Goal: Task Accomplishment & Management: Contribute content

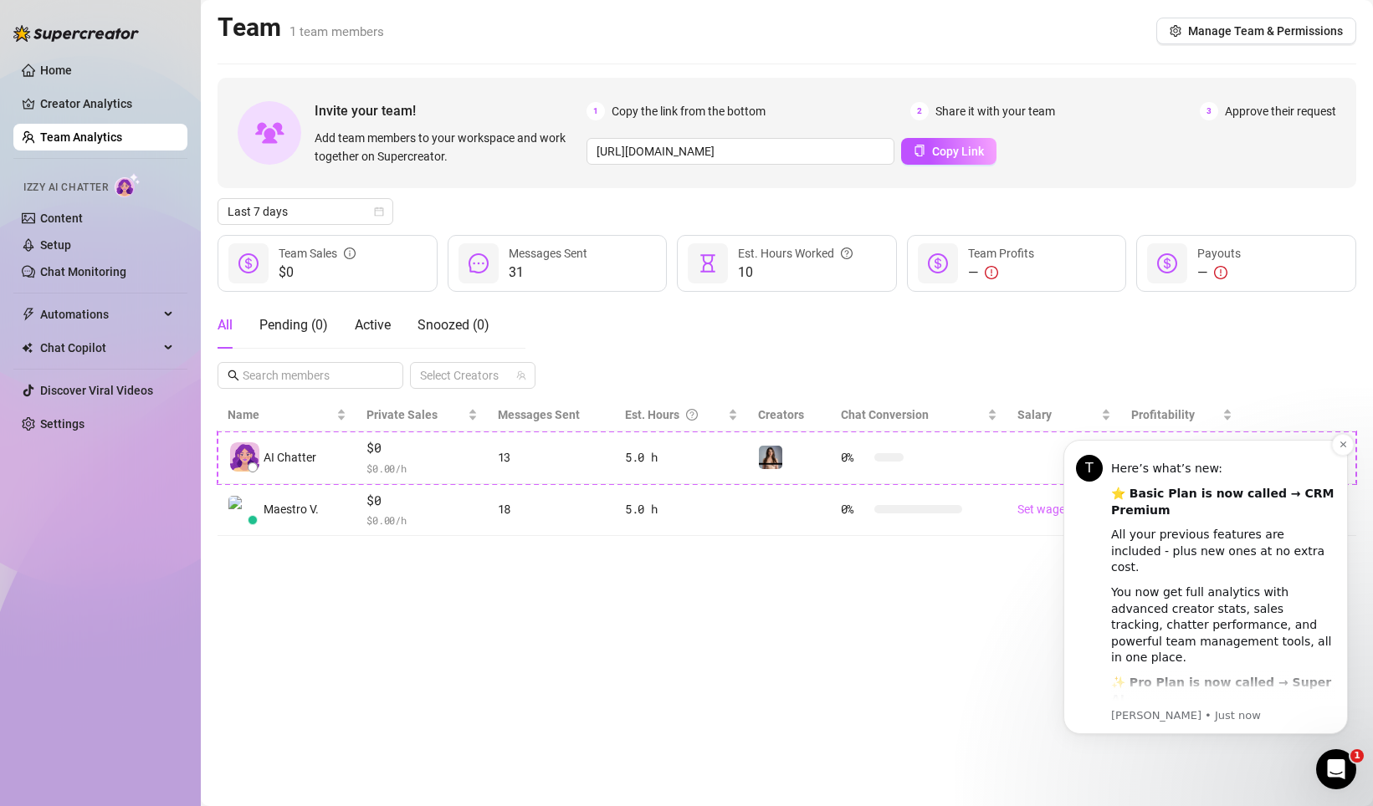
scroll to position [116, 0]
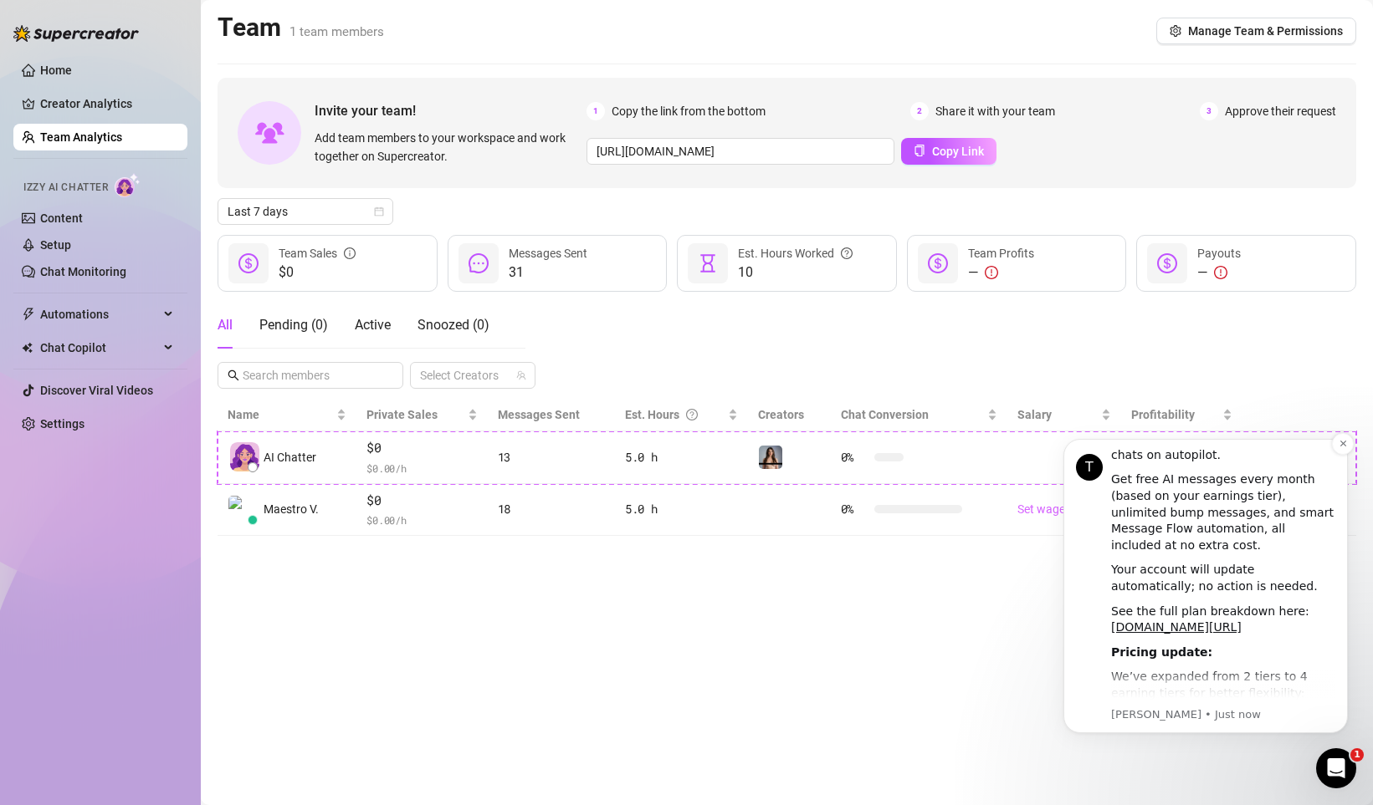
scroll to position [431, 0]
click at [1199, 620] on link "[DOMAIN_NAME][URL]" at bounding box center [1176, 626] width 130 height 13
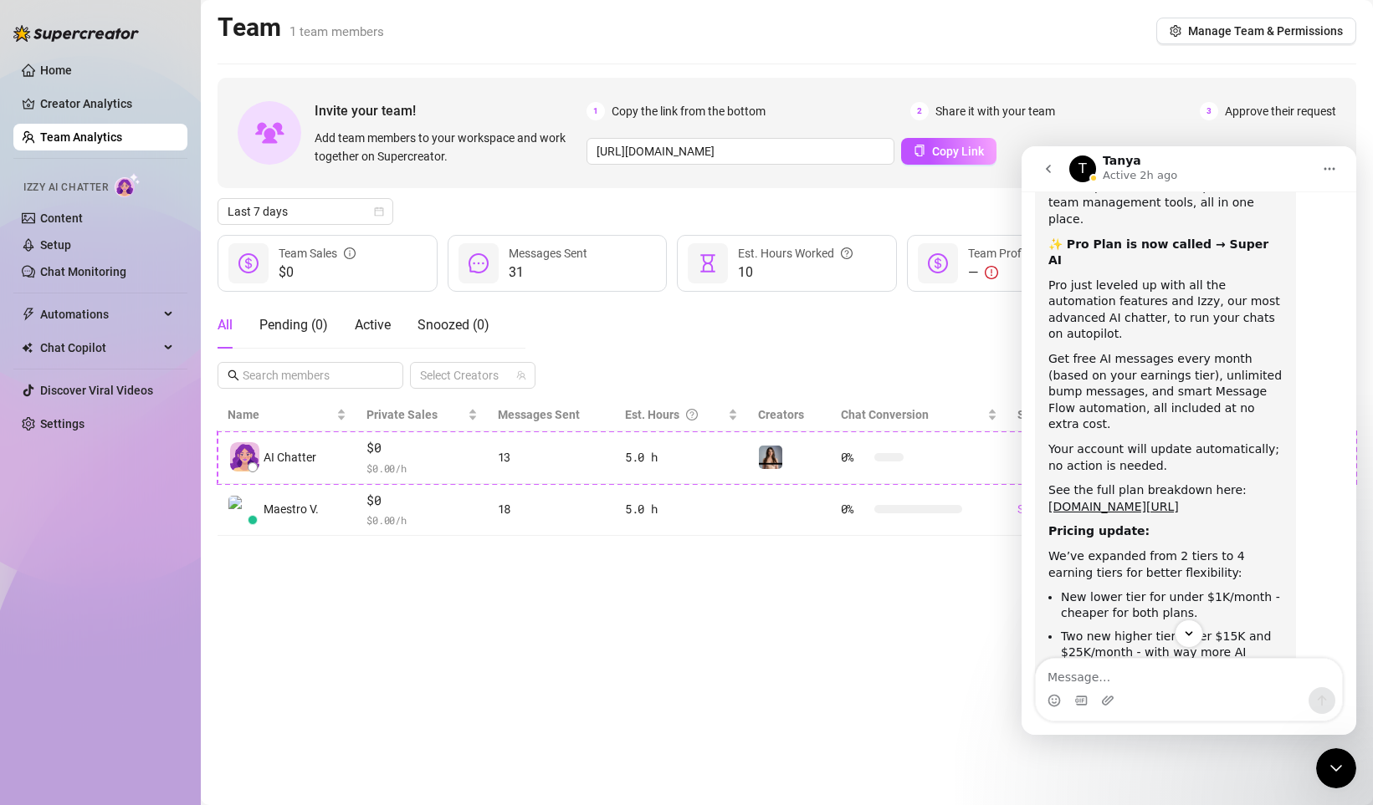
scroll to position [339, 0]
drag, startPoint x: 1121, startPoint y: 516, endPoint x: 1208, endPoint y: 517, distance: 87.0
click at [1208, 588] on li "New lower tier for under $1K/month - cheaper for both plans." at bounding box center [1172, 603] width 222 height 31
drag, startPoint x: 1160, startPoint y: 528, endPoint x: 1187, endPoint y: 528, distance: 26.8
click at [1187, 588] on li "New lower tier for under $1K/month - cheaper for both plans." at bounding box center [1172, 603] width 222 height 31
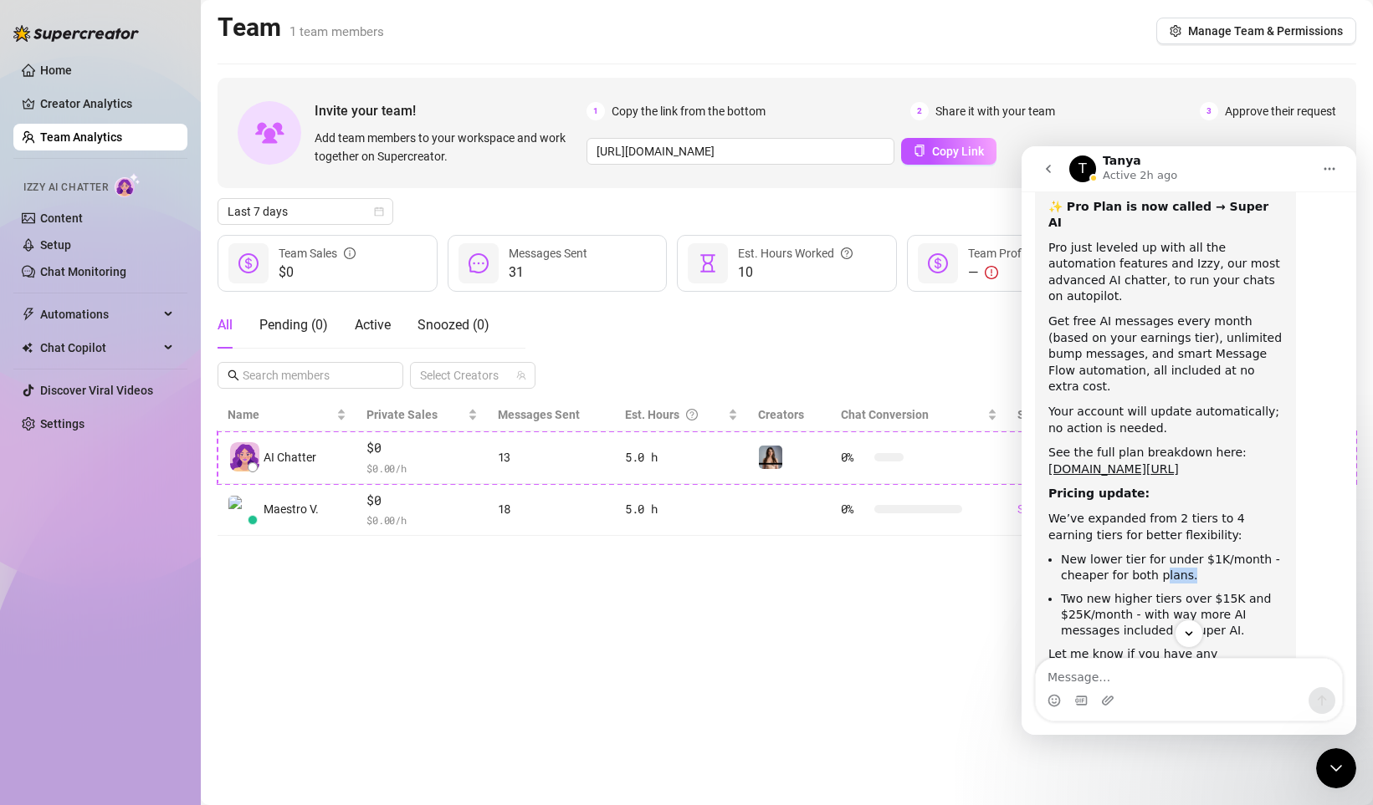
scroll to position [384, 0]
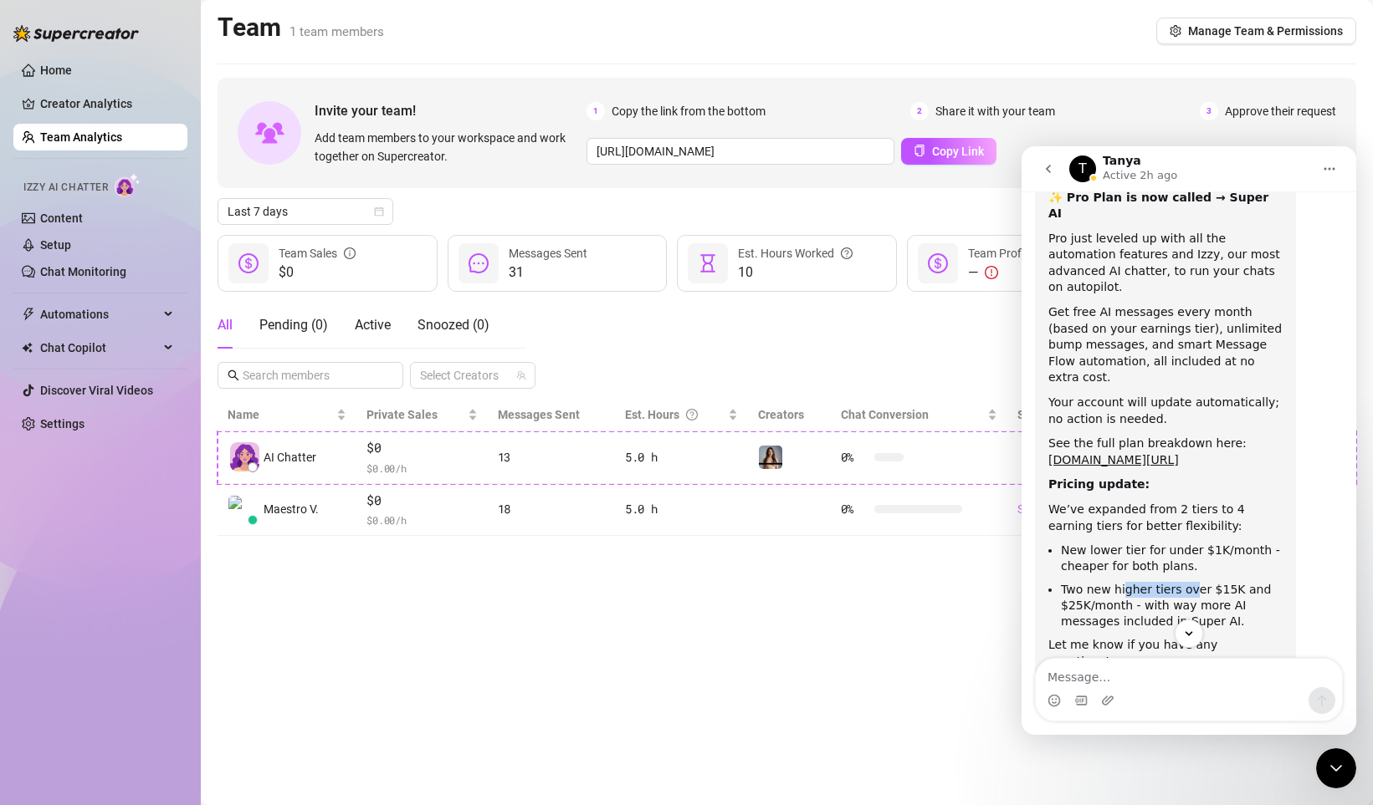
drag, startPoint x: 1141, startPoint y: 509, endPoint x: 1189, endPoint y: 514, distance: 47.9
click at [1189, 582] on li "Two new higher tiers over $15K and $25K/month - with way more AI messages inclu…" at bounding box center [1172, 605] width 222 height 47
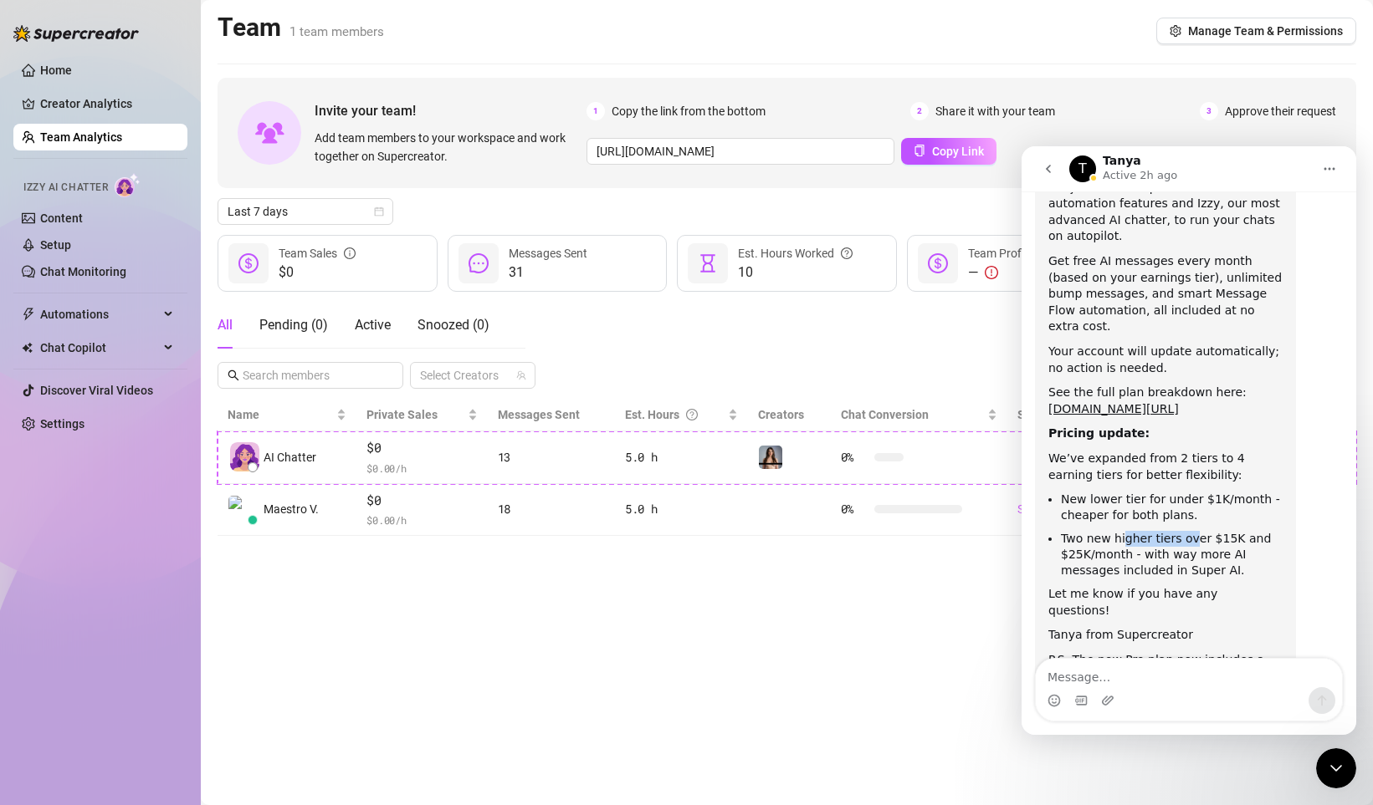
scroll to position [441, 0]
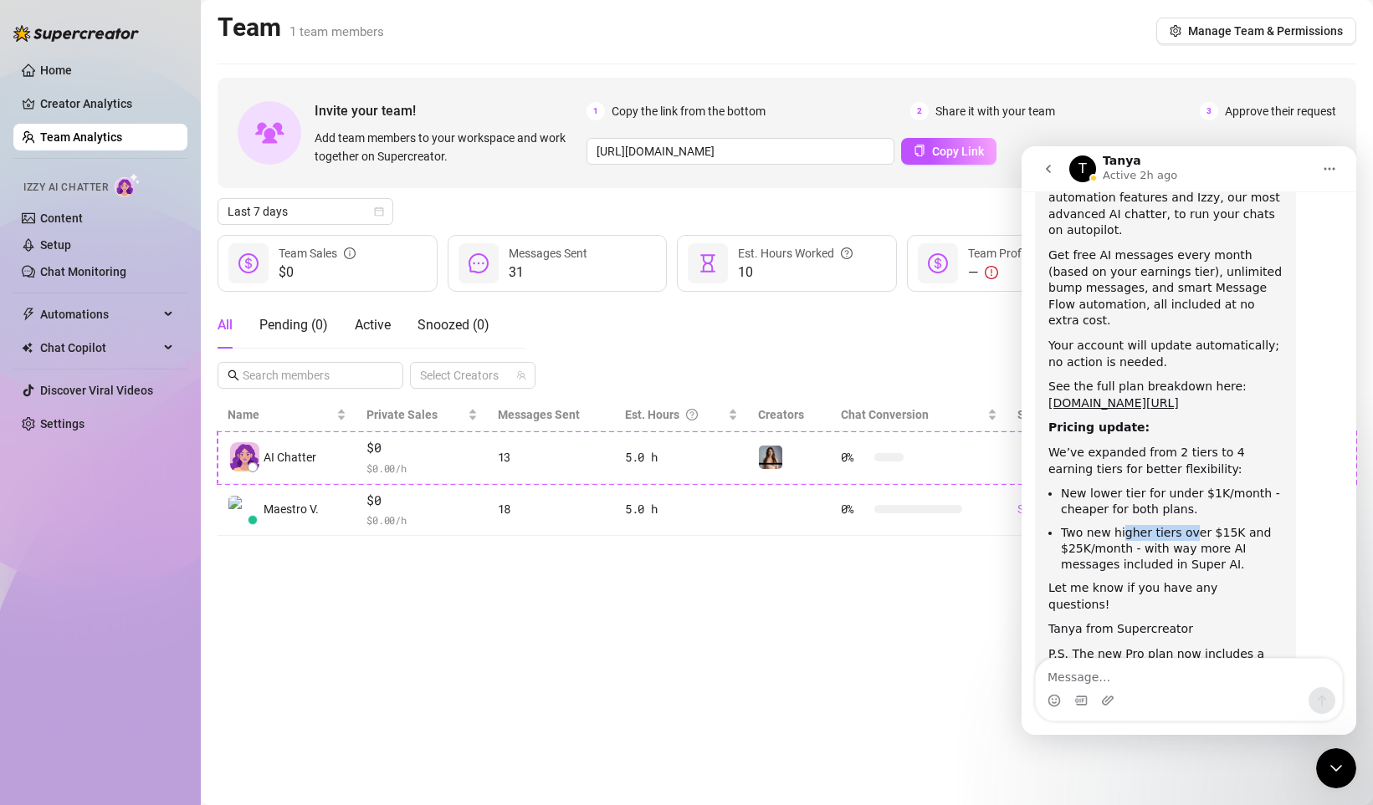
click at [1049, 179] on button "go back" at bounding box center [1048, 169] width 32 height 32
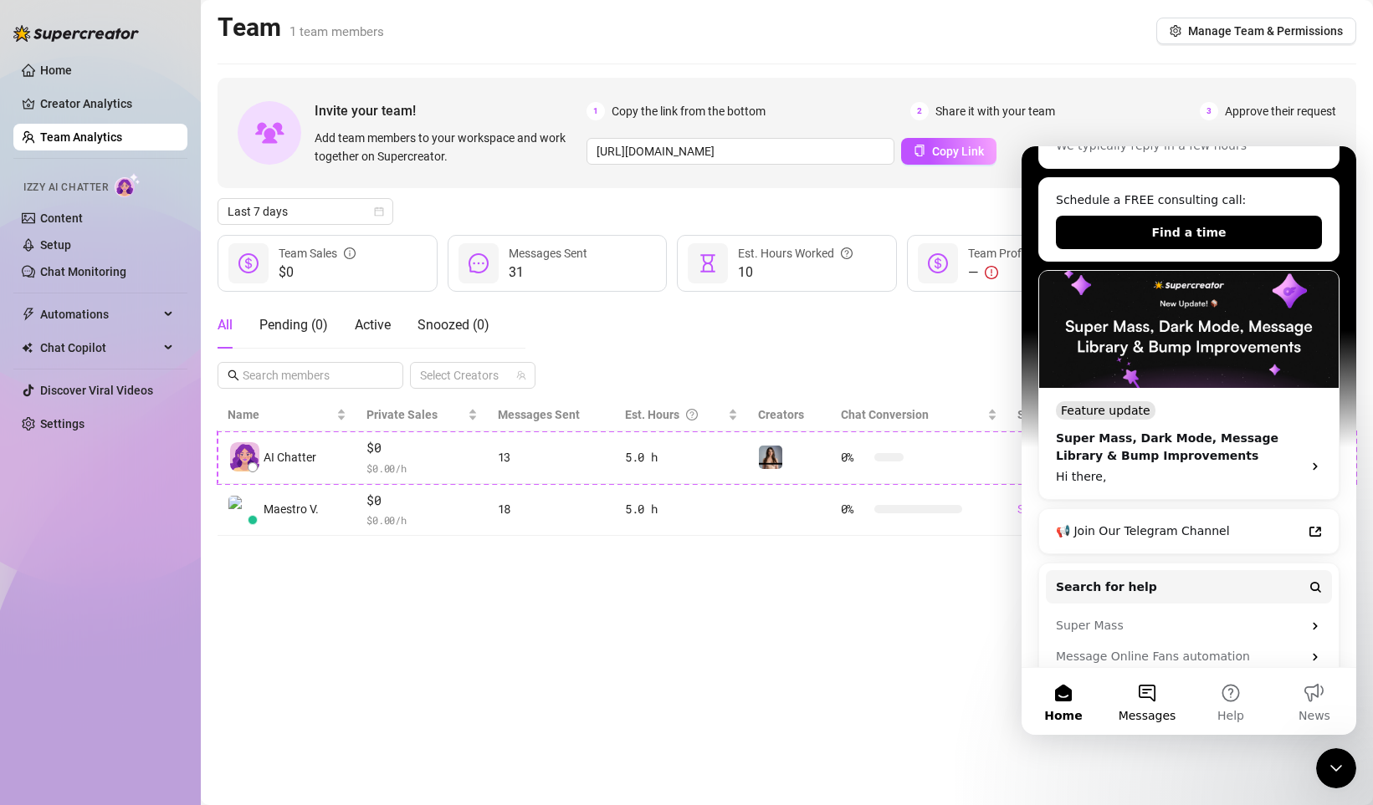
scroll to position [243, 0]
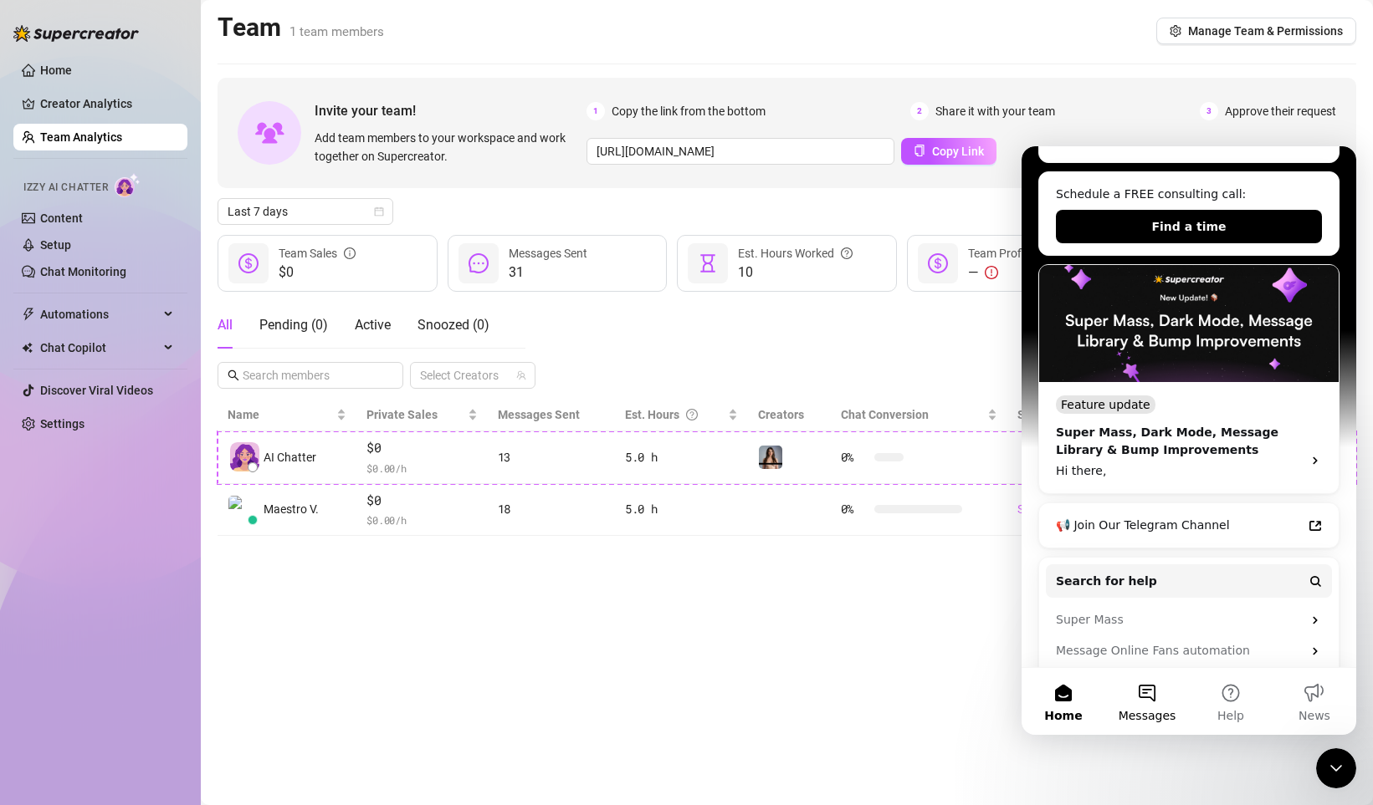
click at [1148, 693] on button "Messages" at bounding box center [1147, 701] width 84 height 67
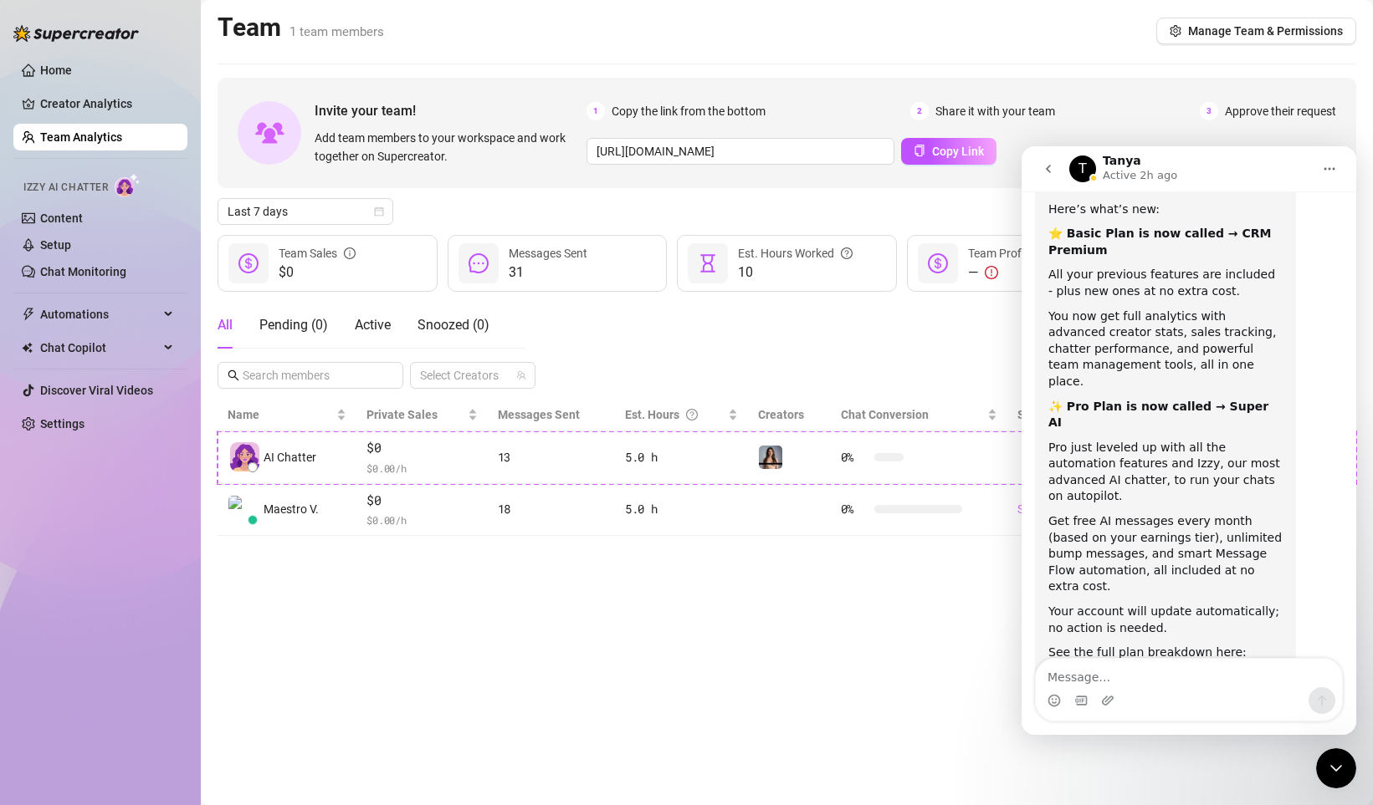
scroll to position [172, 0]
click at [1055, 181] on button "go back" at bounding box center [1048, 169] width 32 height 32
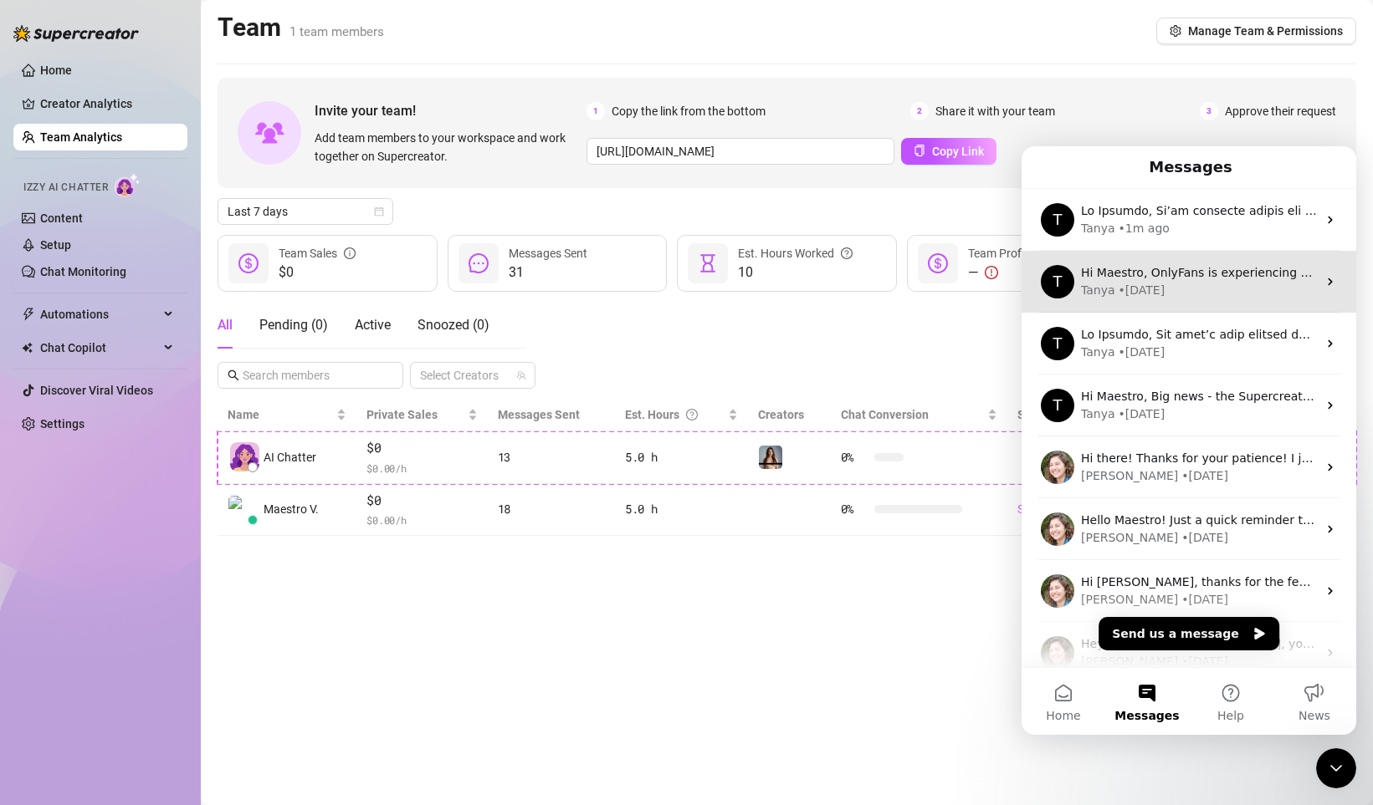
click at [1168, 300] on div "T Hi Maestro, OnlyFans is experiencing a global messaging issue (both Private a…" at bounding box center [1188, 282] width 335 height 62
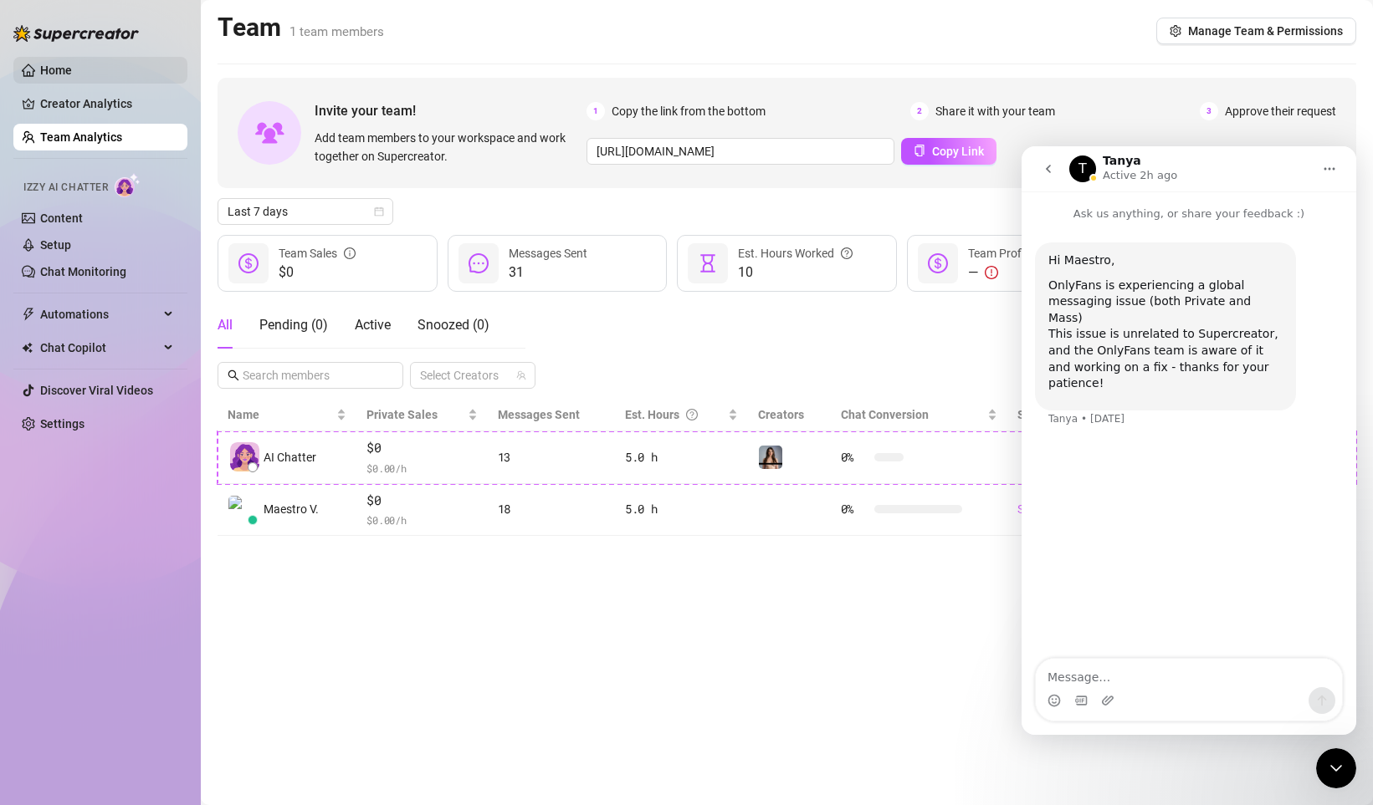
click at [59, 74] on link "Home" at bounding box center [56, 70] width 32 height 13
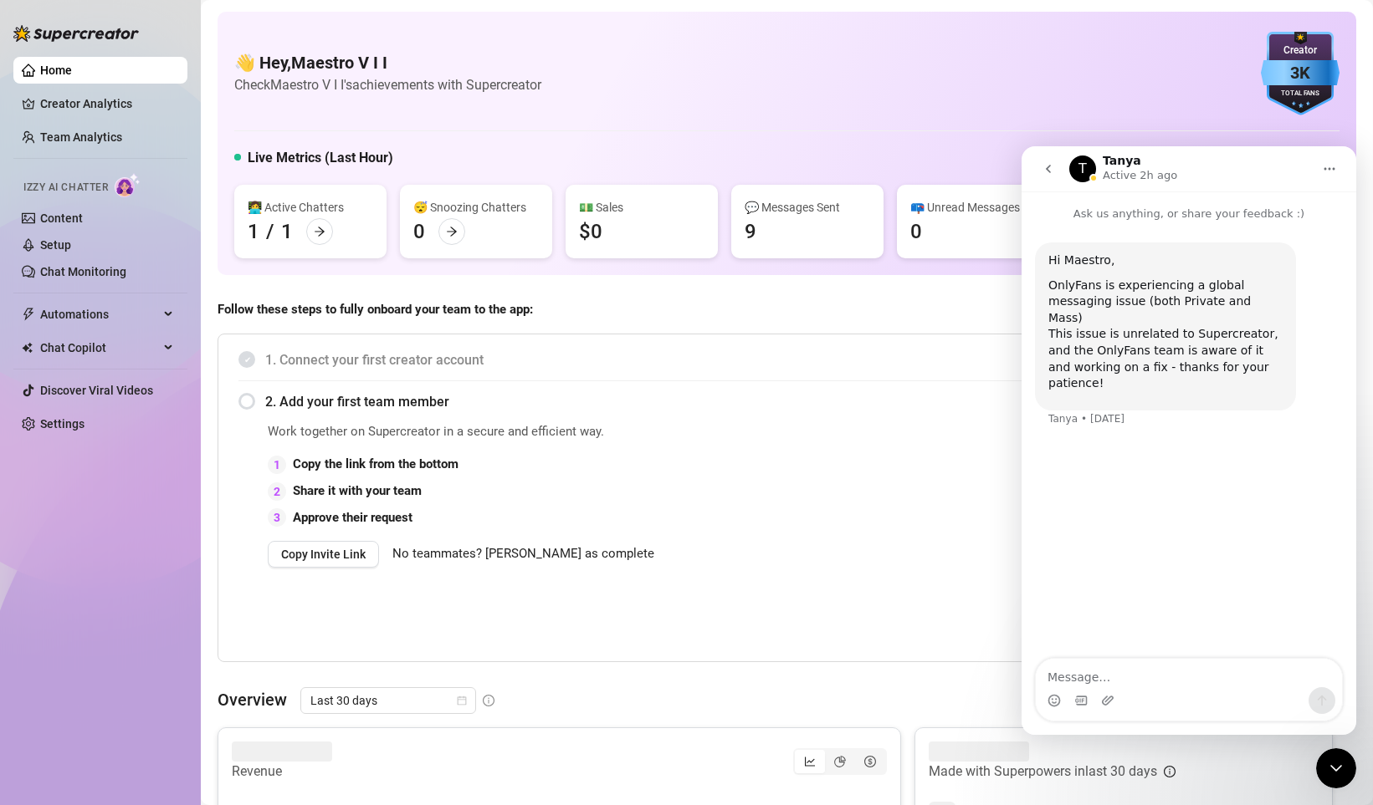
click at [1336, 763] on icon "Close Intercom Messenger" at bounding box center [1336, 769] width 20 height 20
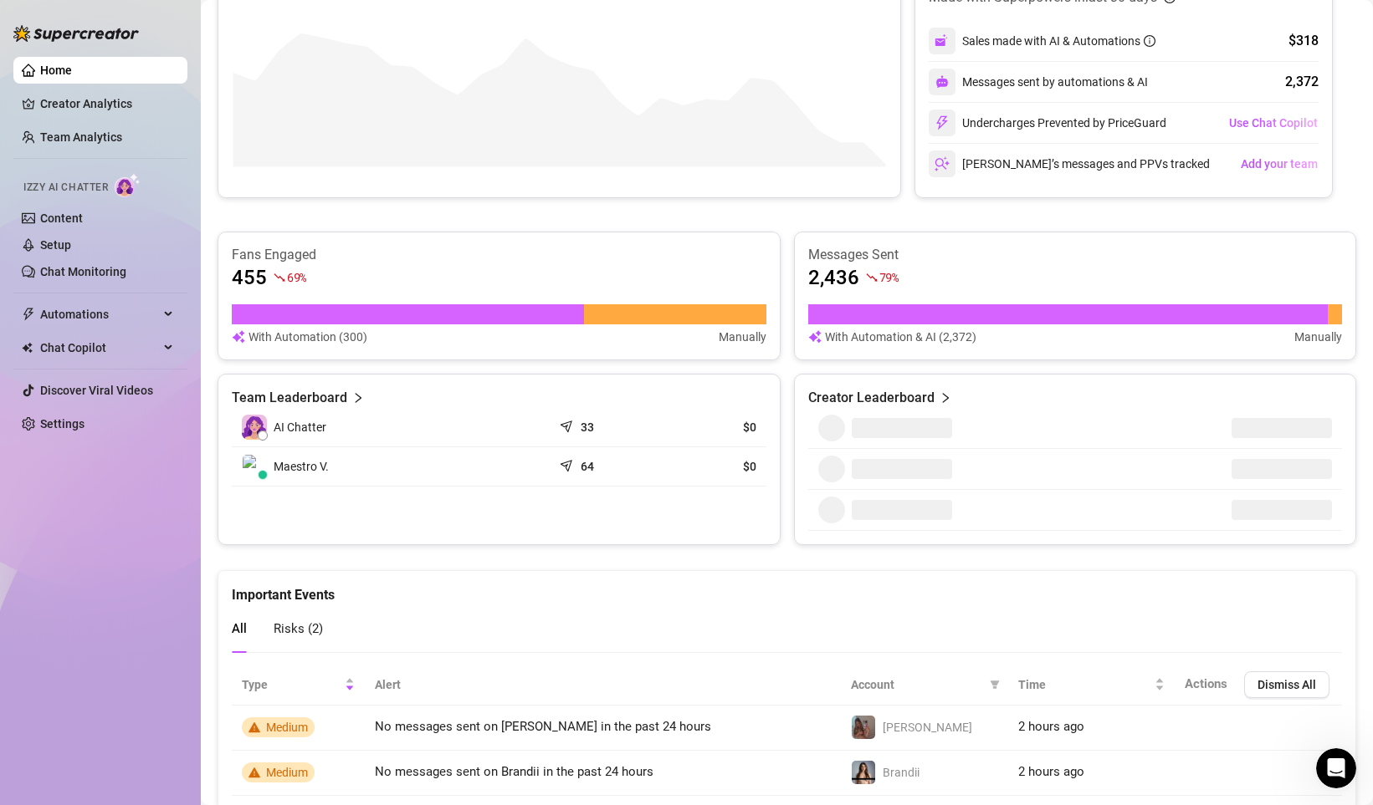
scroll to position [836, 0]
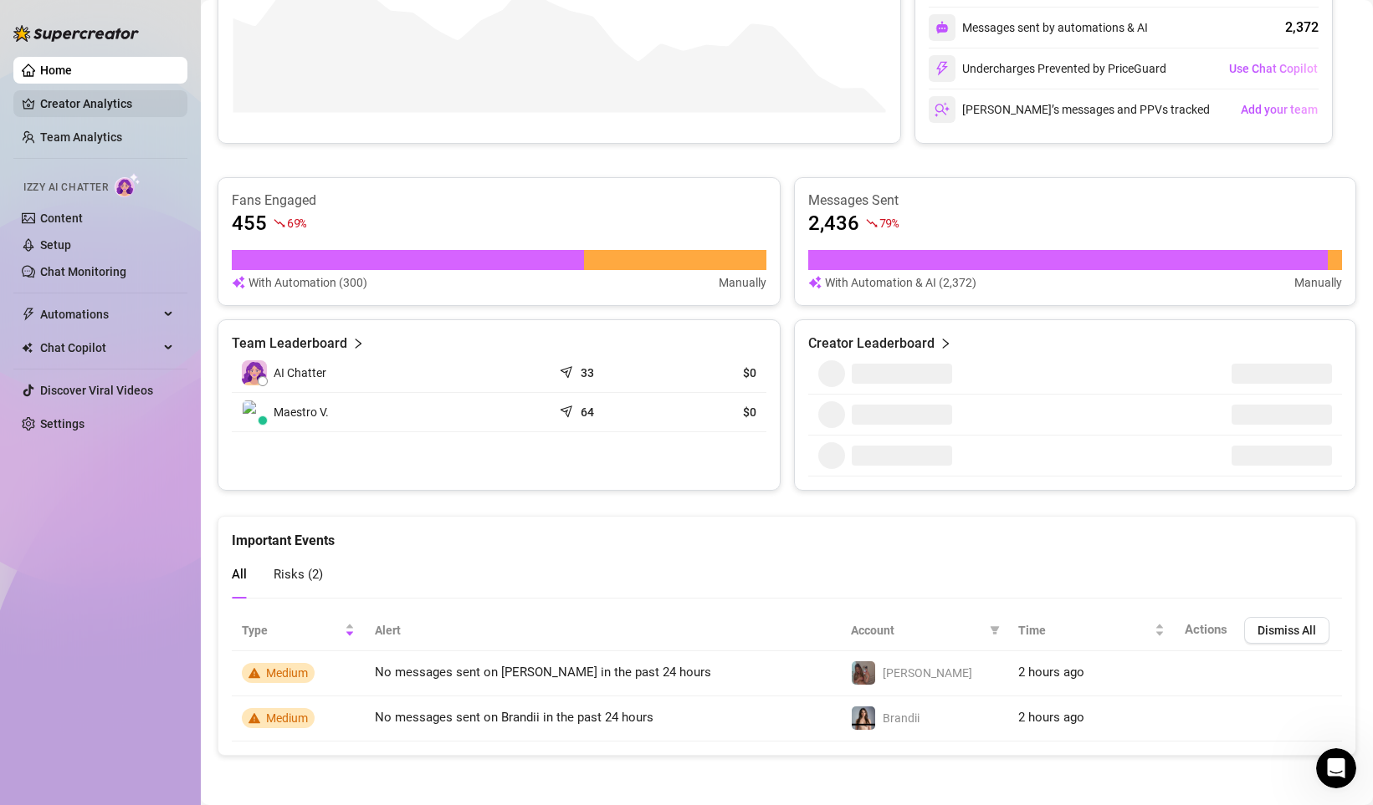
click at [78, 110] on link "Creator Analytics" at bounding box center [107, 103] width 134 height 27
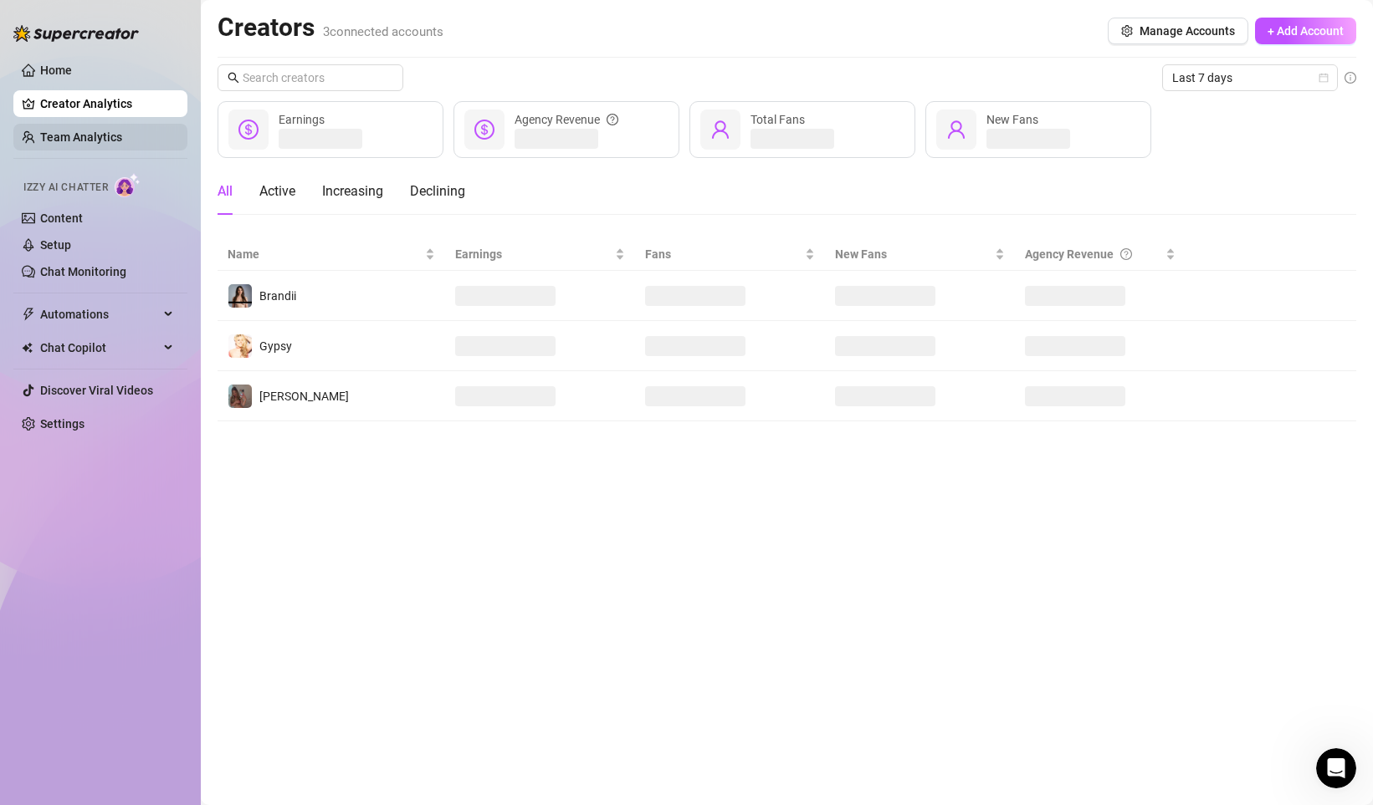
click at [59, 134] on link "Team Analytics" at bounding box center [81, 136] width 82 height 13
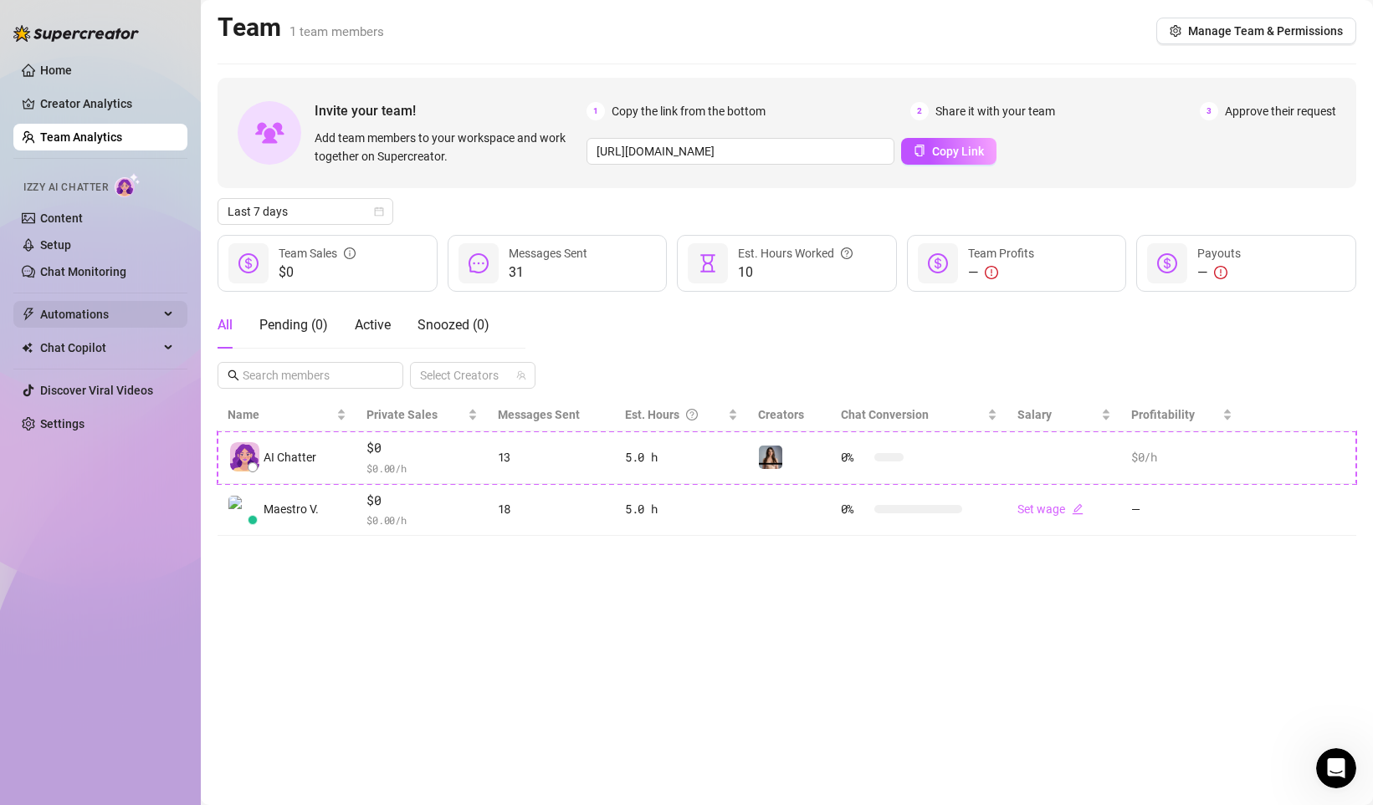
click at [79, 320] on span "Automations" at bounding box center [99, 314] width 119 height 27
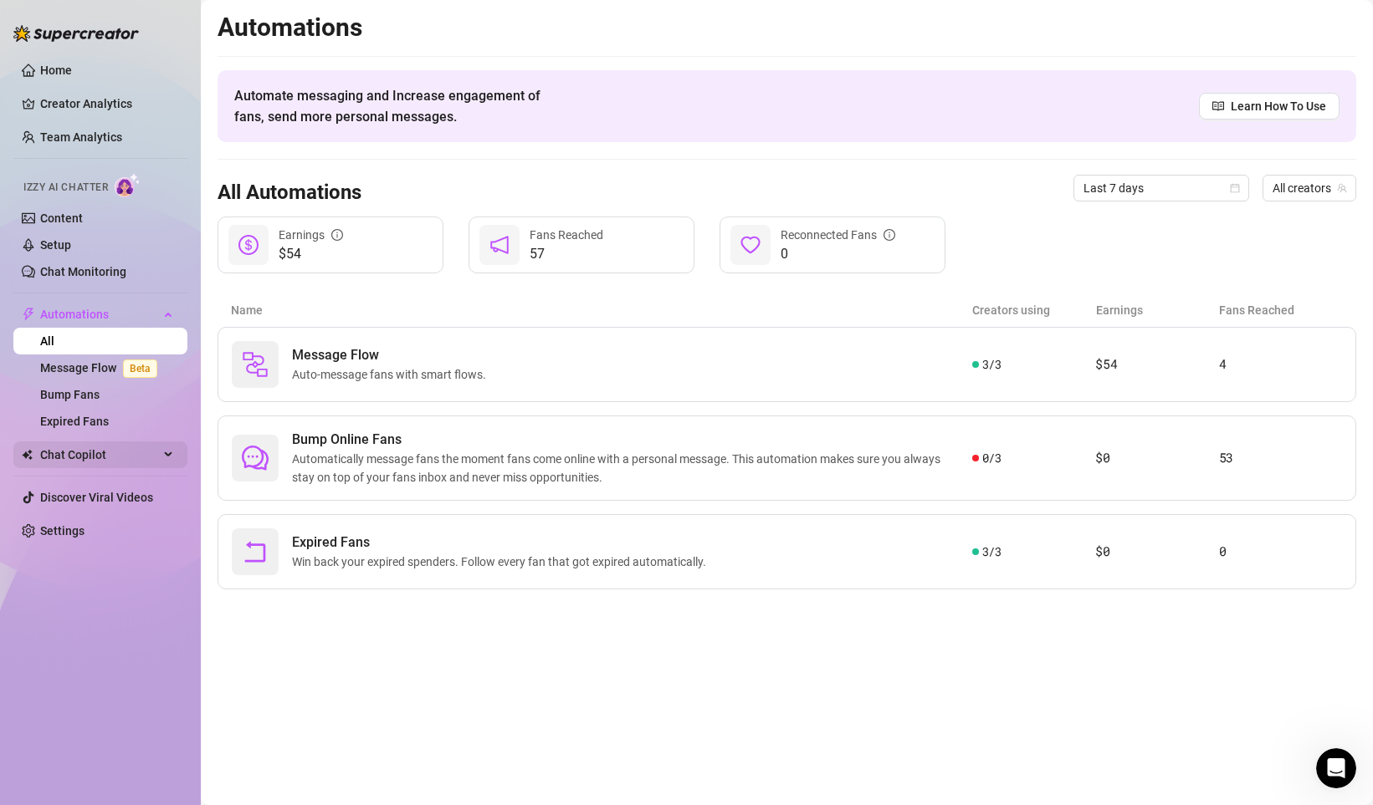
click at [122, 452] on span "Chat Copilot" at bounding box center [99, 455] width 119 height 27
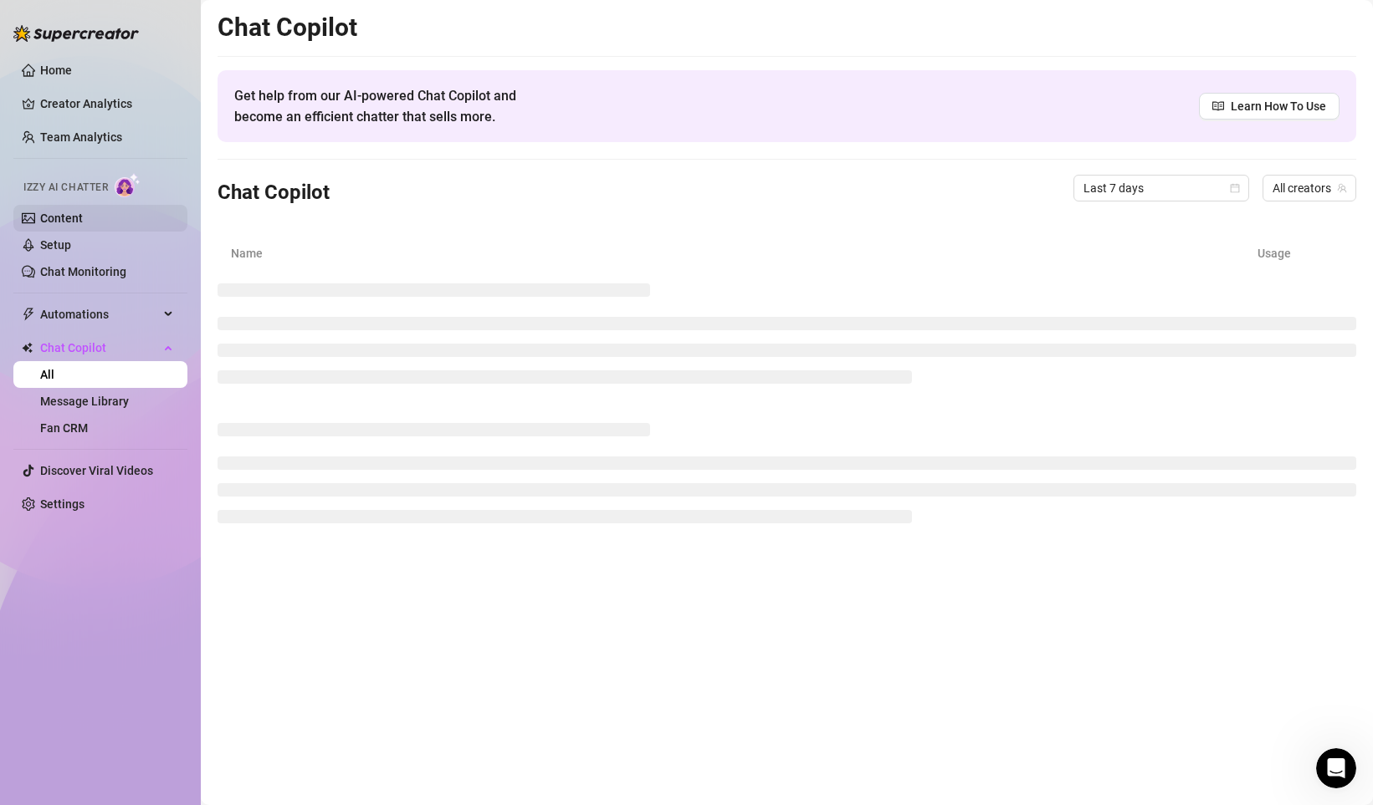
click at [49, 222] on link "Content" at bounding box center [61, 218] width 43 height 13
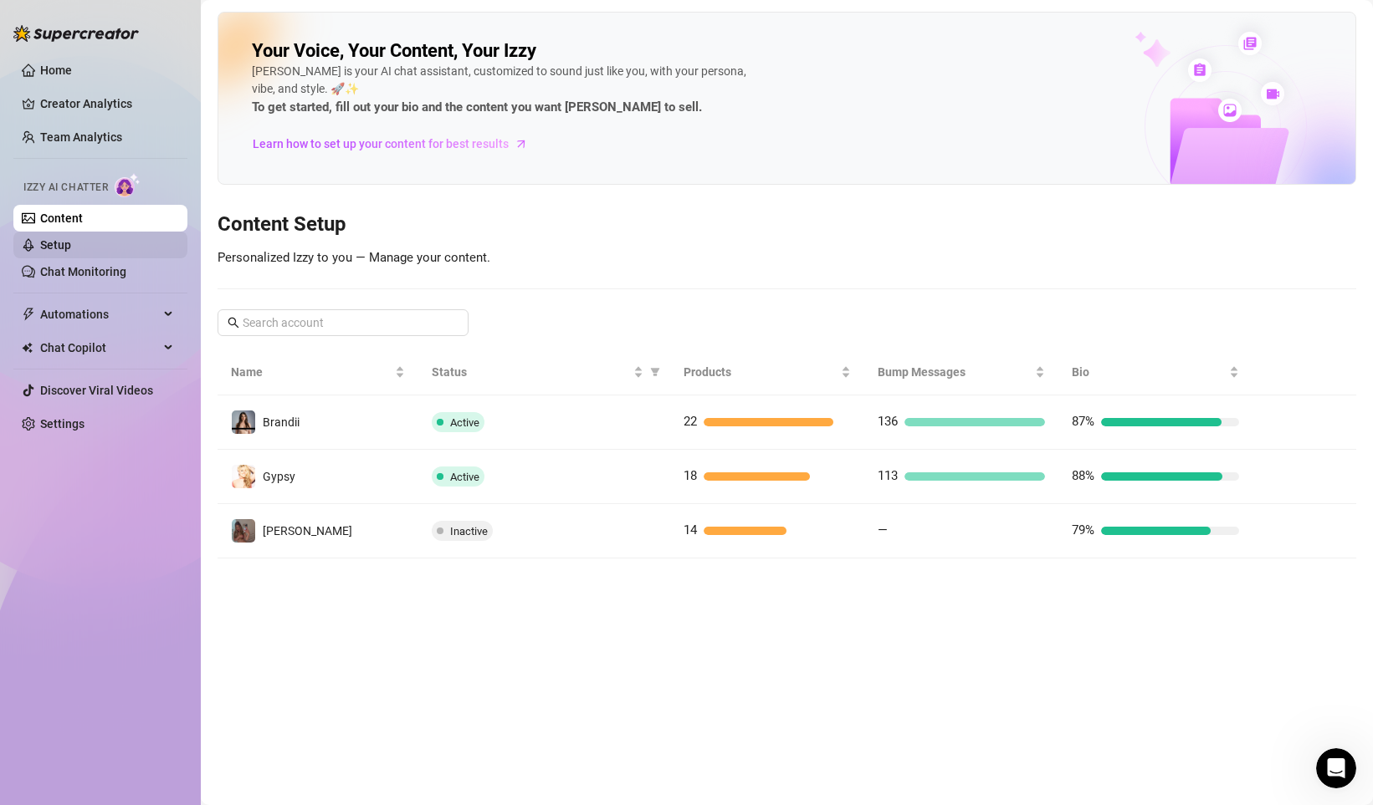
click at [59, 241] on link "Setup" at bounding box center [55, 244] width 31 height 13
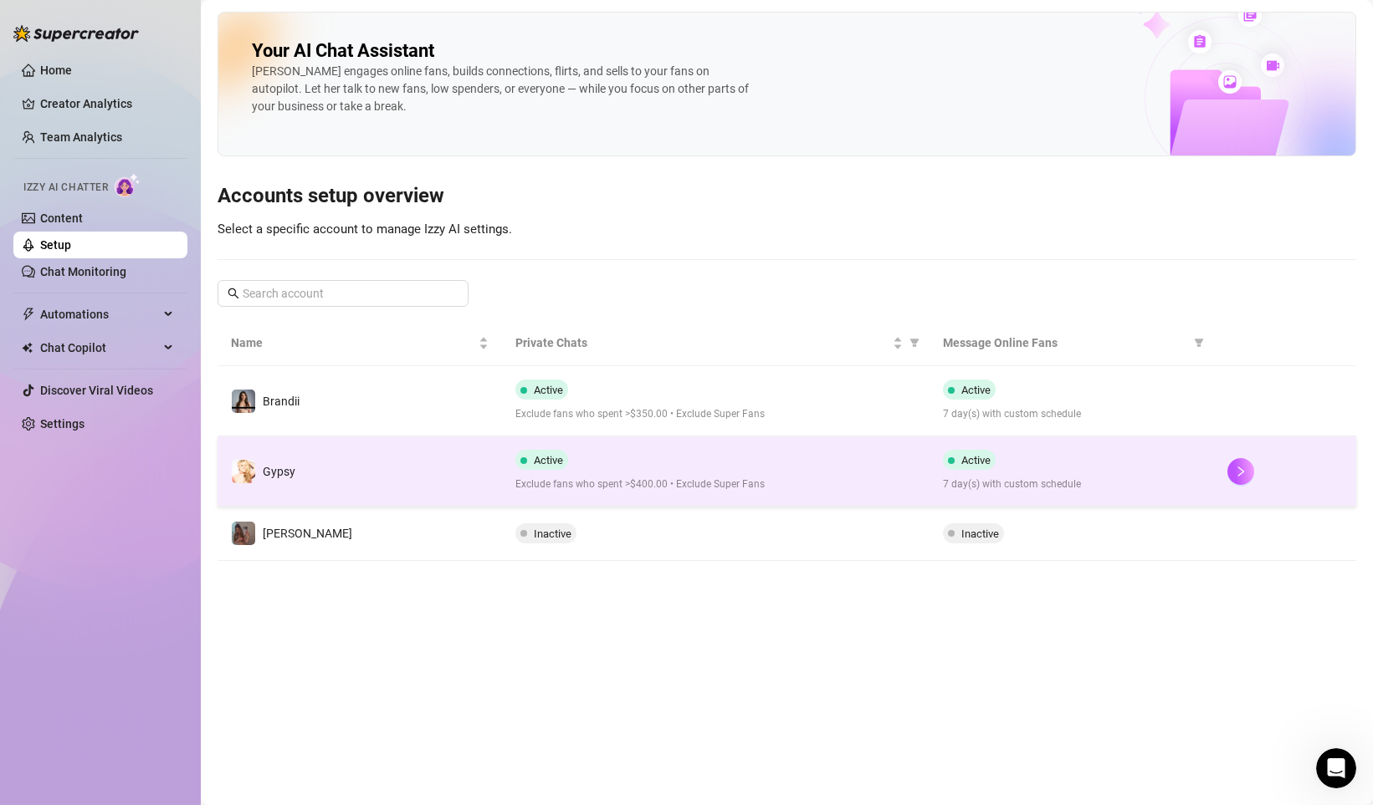
click at [371, 474] on td "Gypsy" at bounding box center [359, 472] width 284 height 70
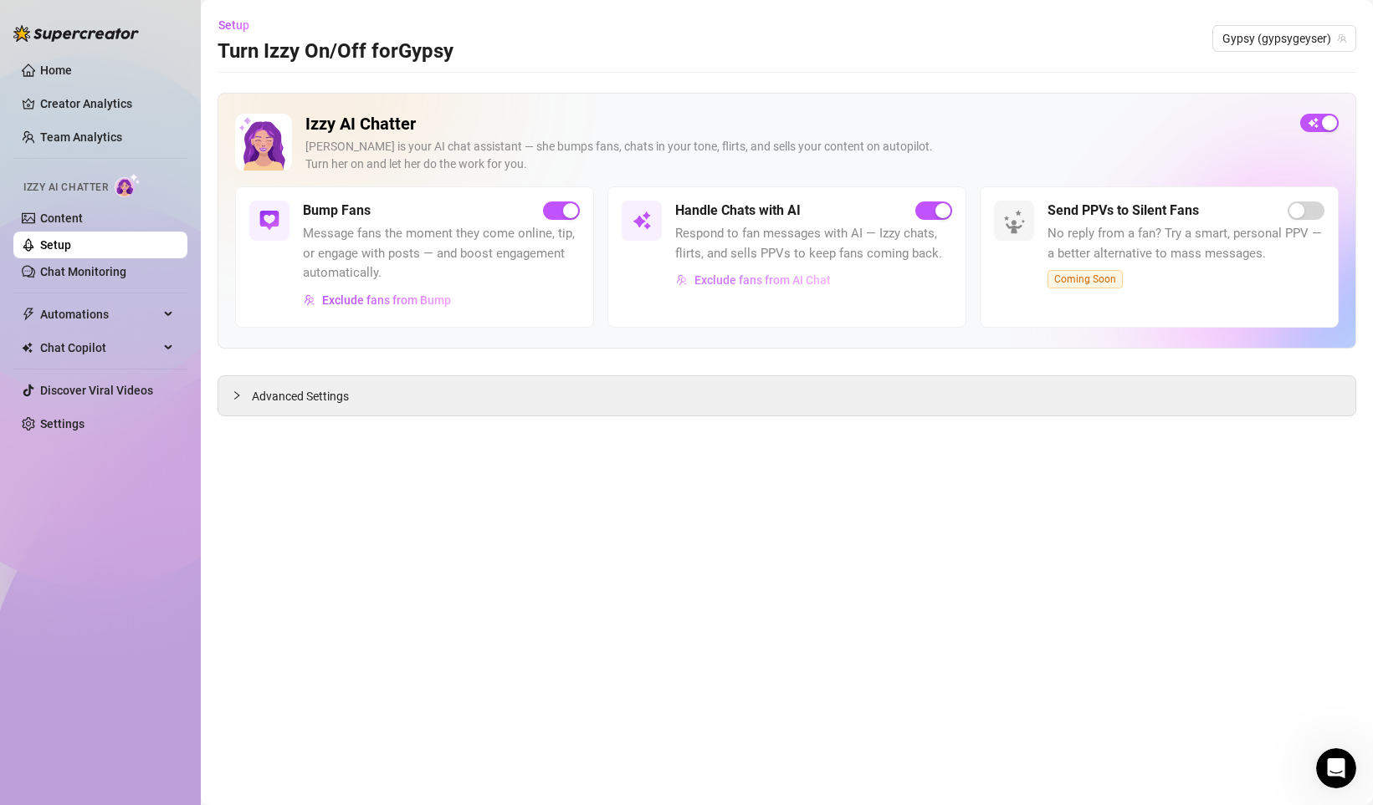
click at [718, 289] on button "Exclude fans from AI Chat" at bounding box center [753, 280] width 156 height 27
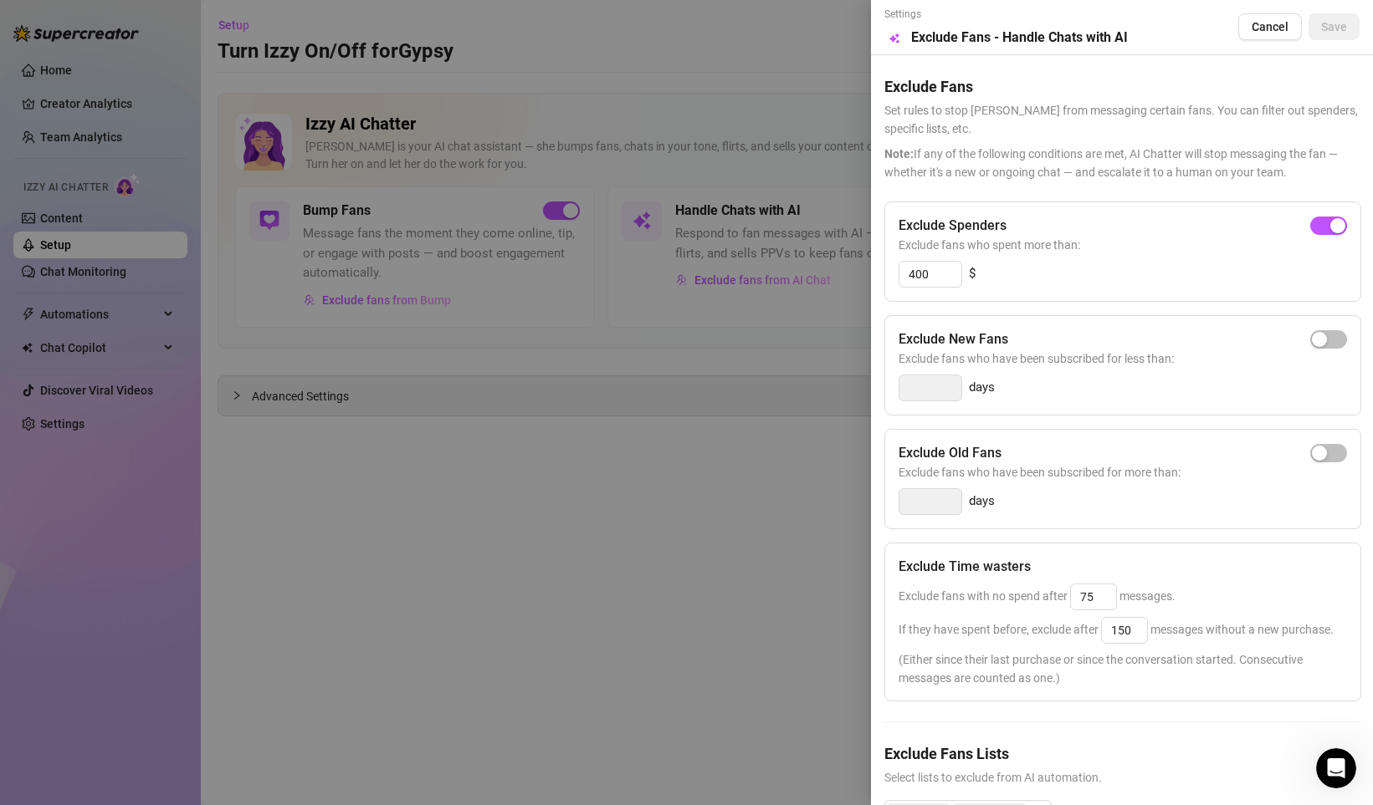
click at [521, 399] on div at bounding box center [686, 402] width 1373 height 805
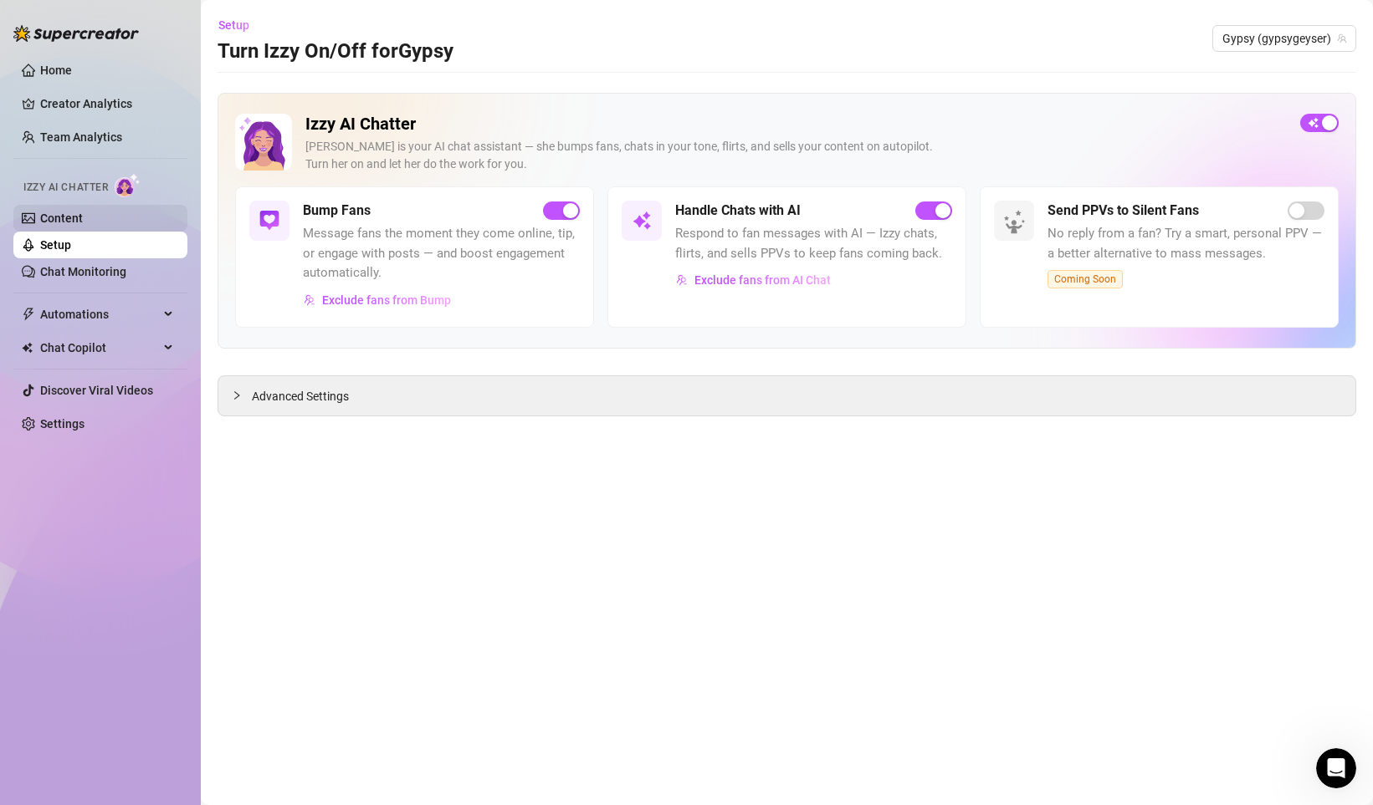
click at [83, 222] on link "Content" at bounding box center [61, 218] width 43 height 13
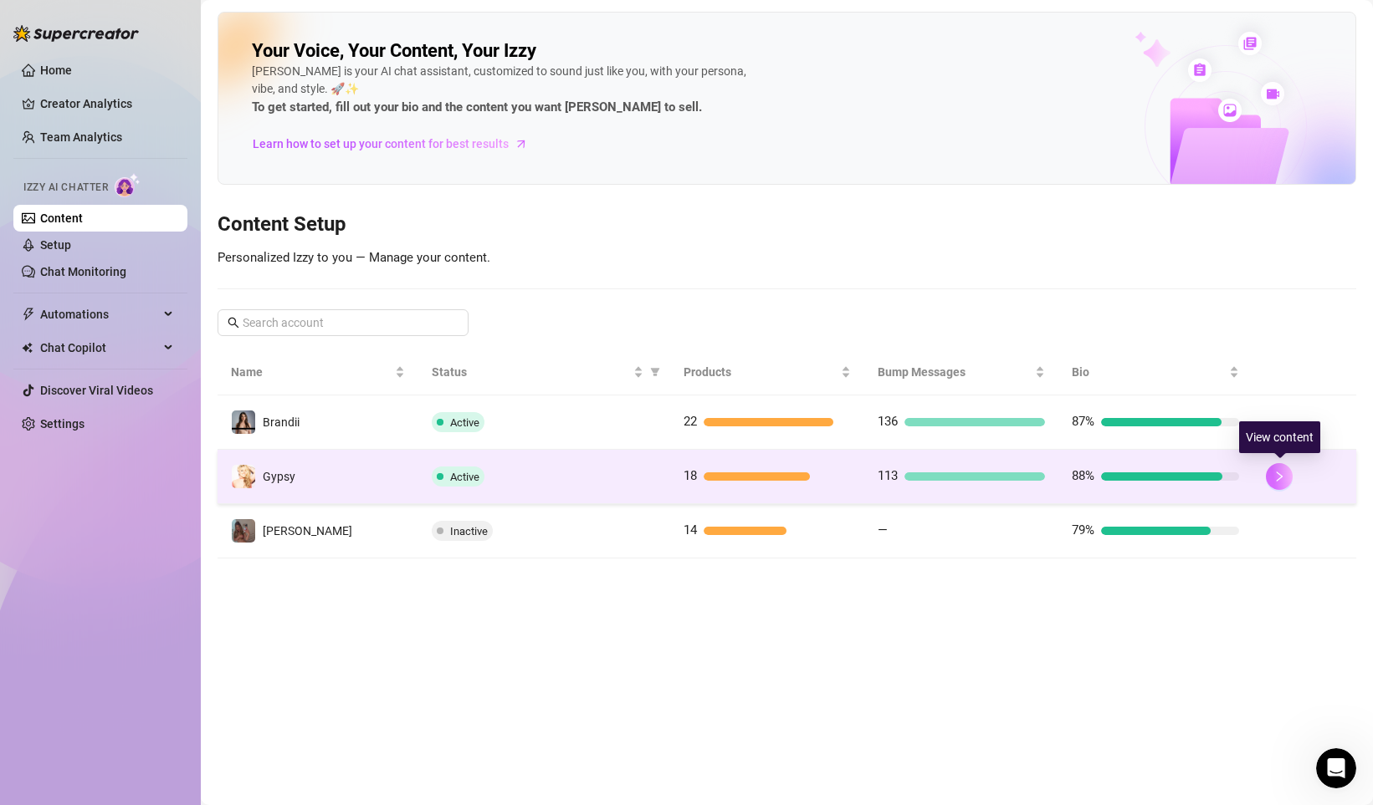
click at [1284, 471] on icon "right" at bounding box center [1279, 477] width 12 height 12
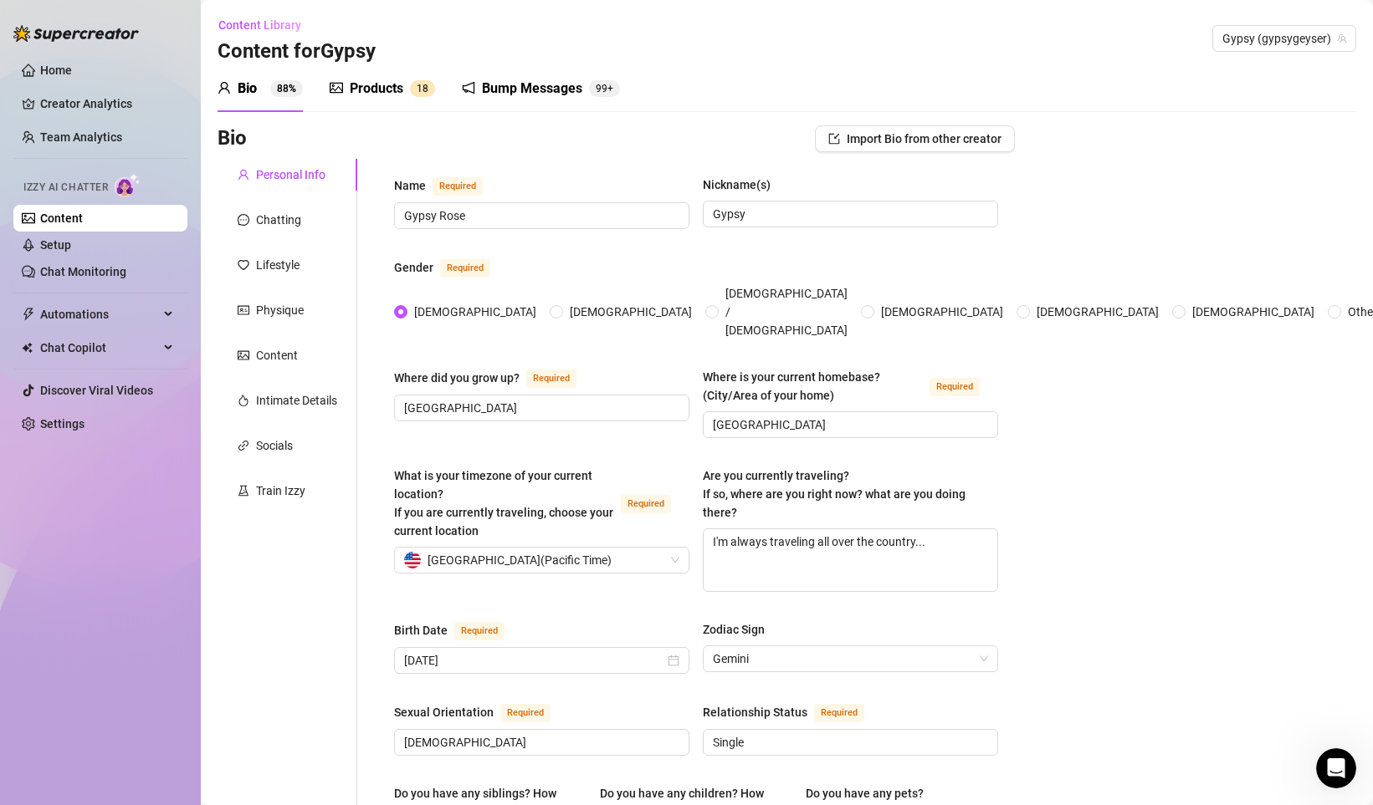
click at [355, 85] on div "Products" at bounding box center [377, 89] width 54 height 20
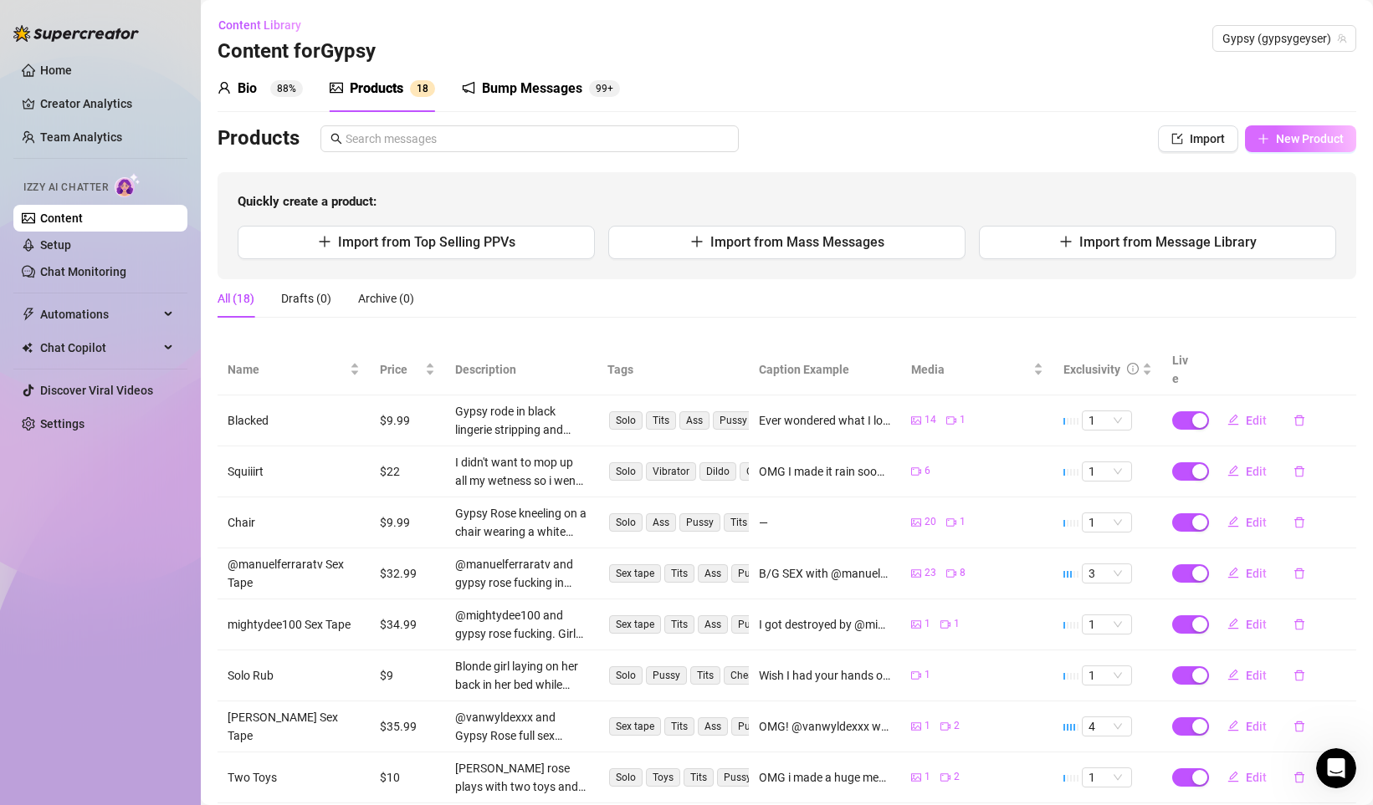
click at [1296, 150] on button "New Product" at bounding box center [1300, 138] width 111 height 27
type textarea "Type your message here..."
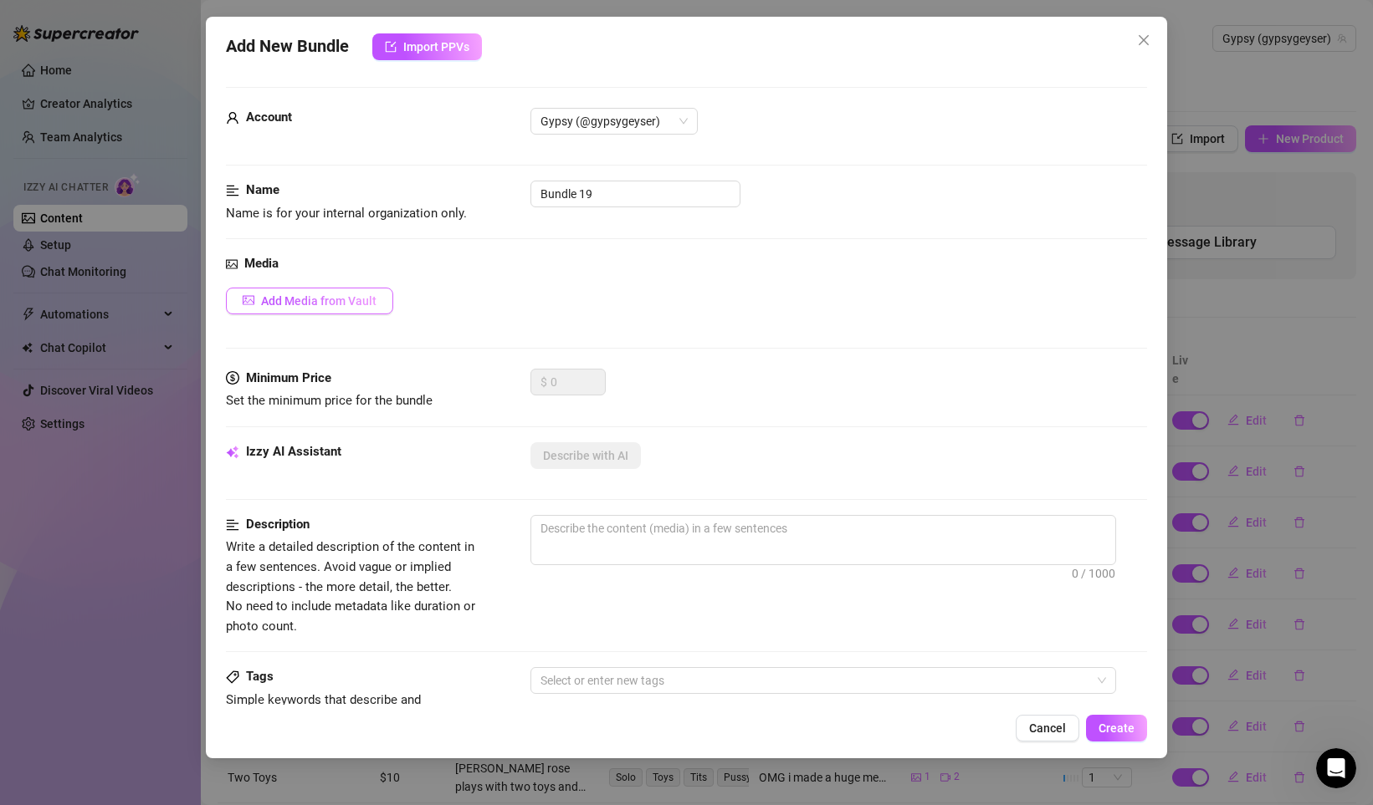
click at [356, 299] on span "Add Media from Vault" at bounding box center [318, 300] width 115 height 13
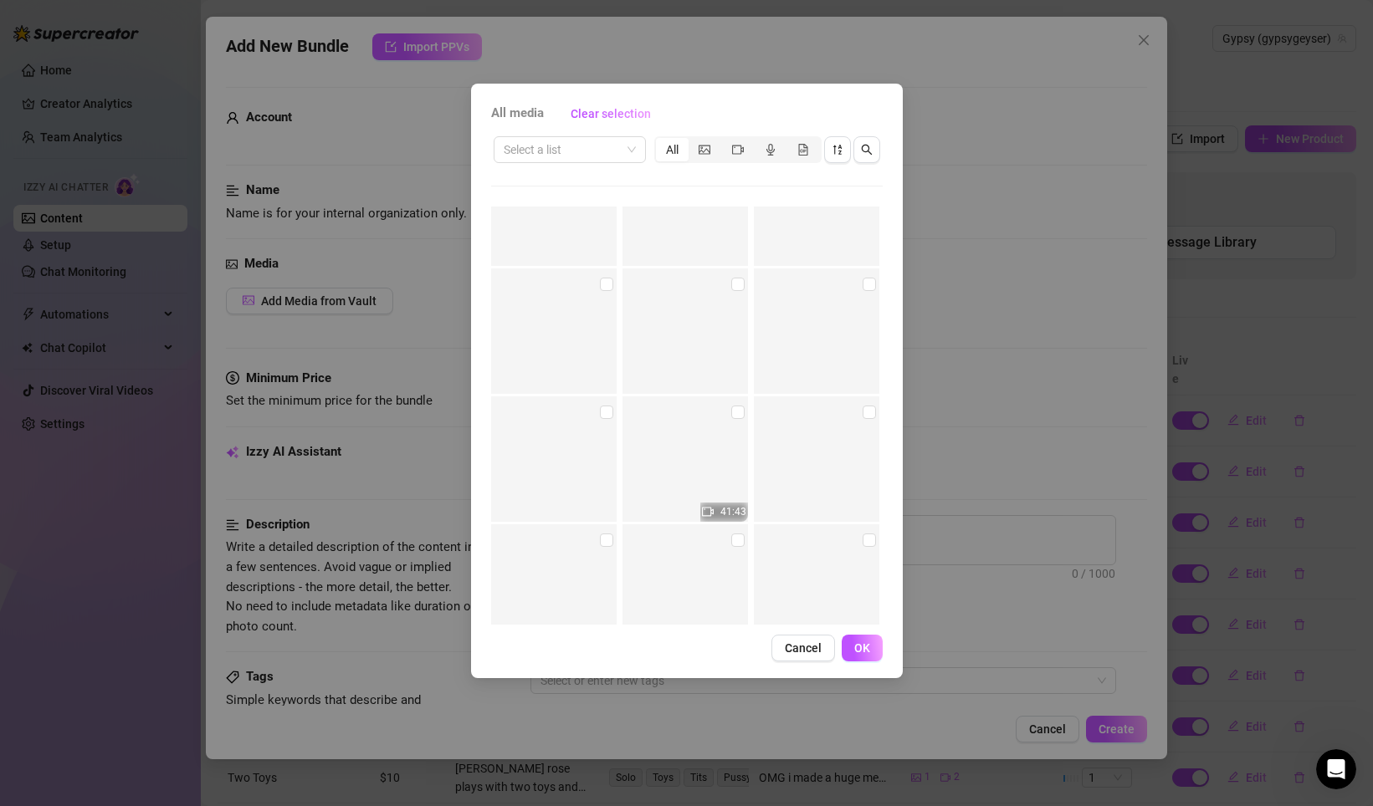
scroll to position [5825, 0]
click at [597, 149] on input "search" at bounding box center [562, 149] width 117 height 25
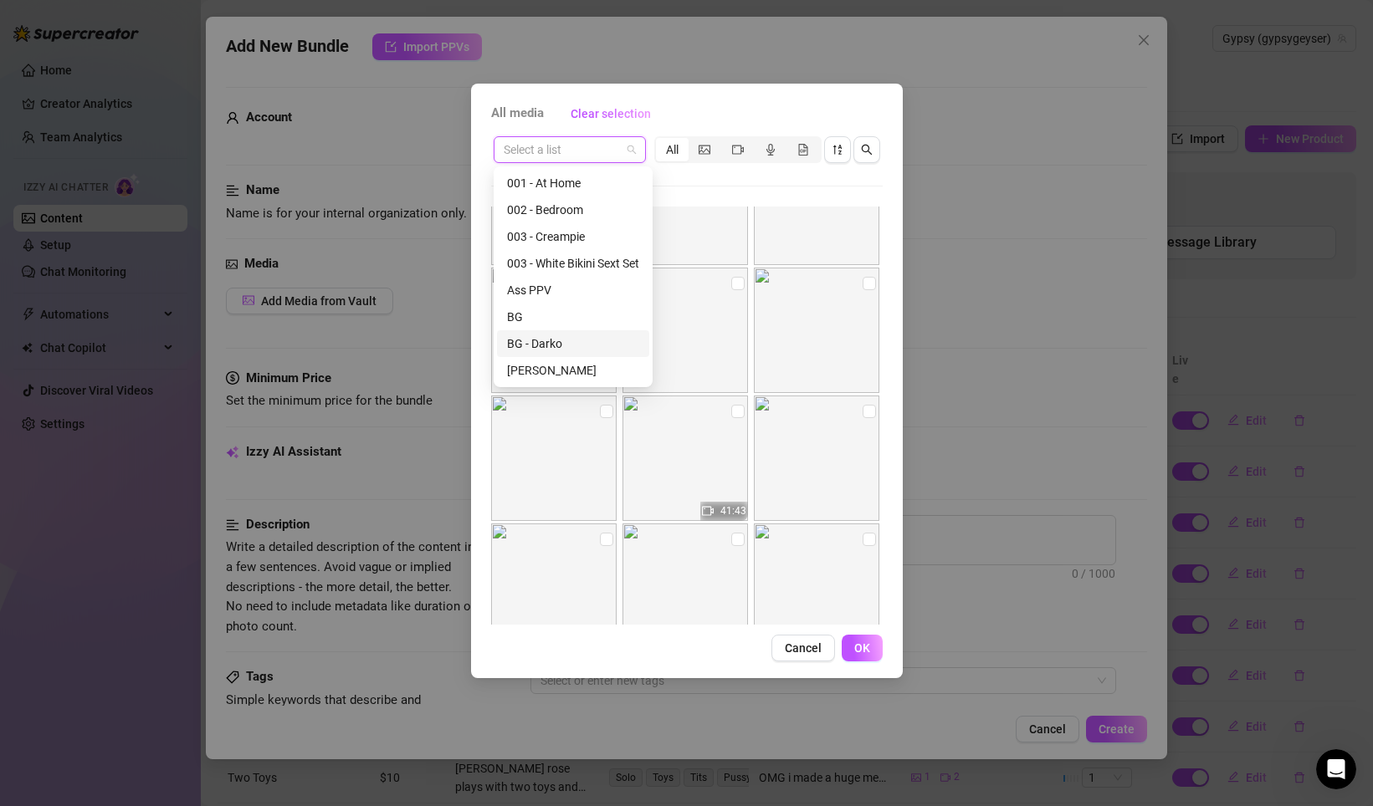
click at [565, 340] on div "BG - Darko" at bounding box center [573, 344] width 132 height 18
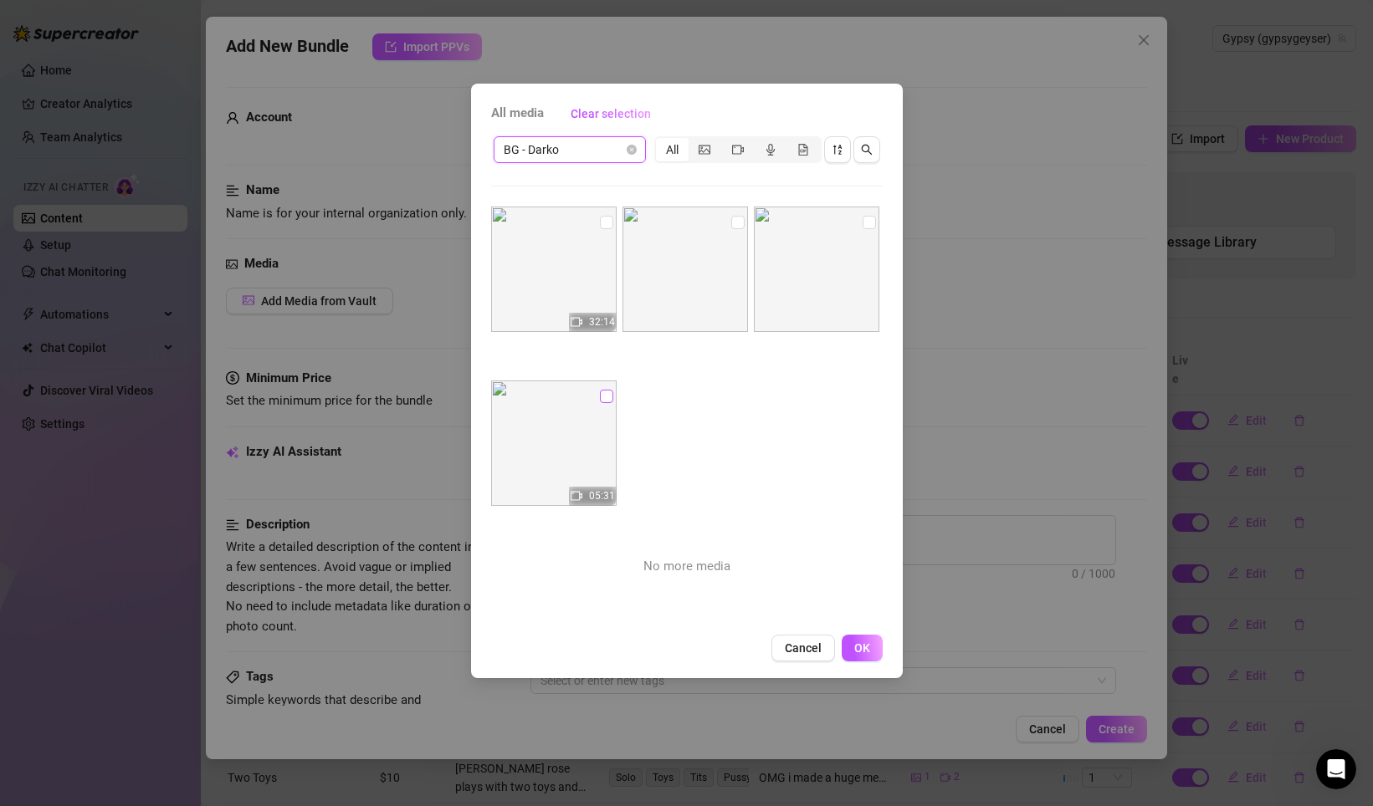
click at [607, 392] on input "checkbox" at bounding box center [606, 396] width 13 height 13
checkbox input "true"
click at [606, 222] on input "checkbox" at bounding box center [606, 222] width 13 height 13
checkbox input "true"
click at [736, 221] on input "checkbox" at bounding box center [737, 222] width 13 height 13
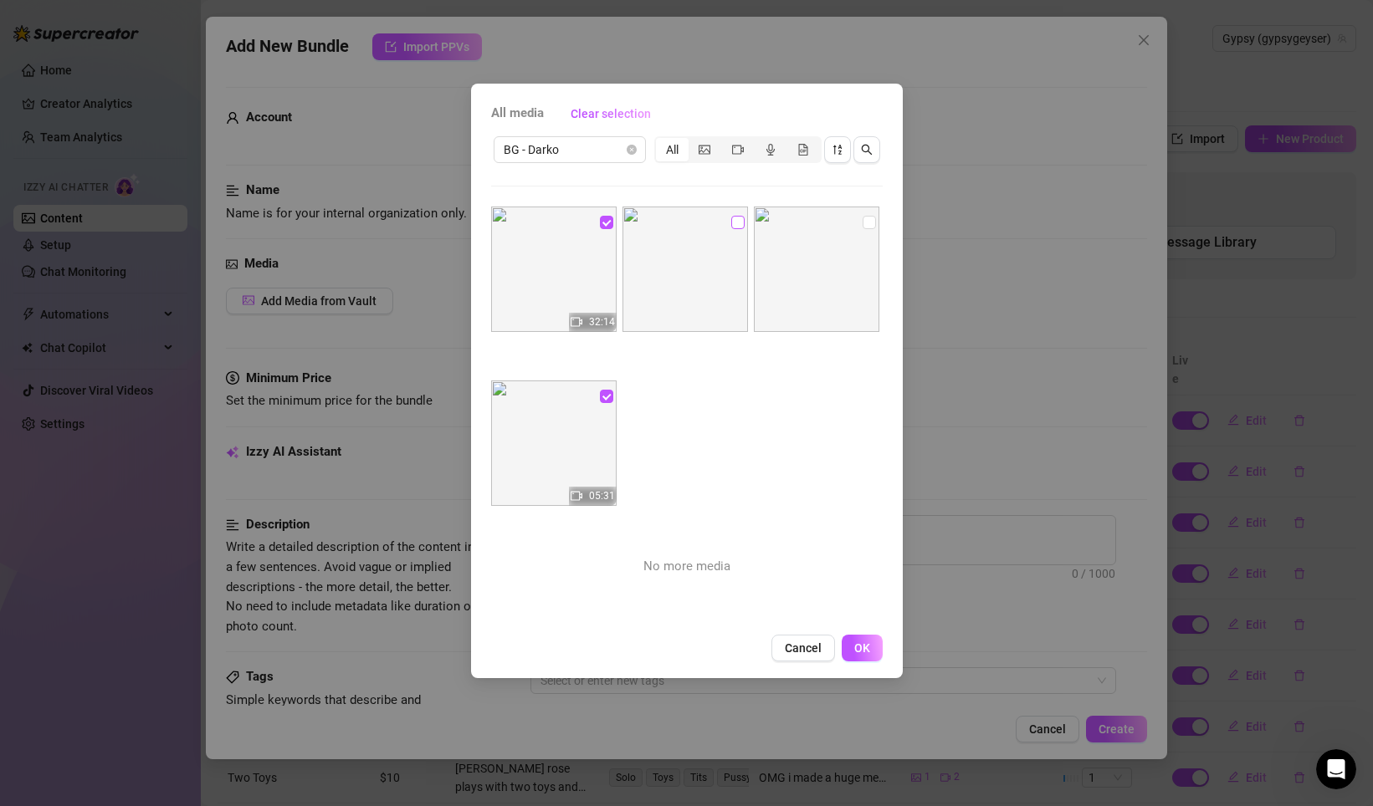
checkbox input "true"
click at [862, 222] on input "checkbox" at bounding box center [868, 222] width 13 height 13
checkbox input "true"
click at [871, 647] on button "OK" at bounding box center [861, 648] width 41 height 27
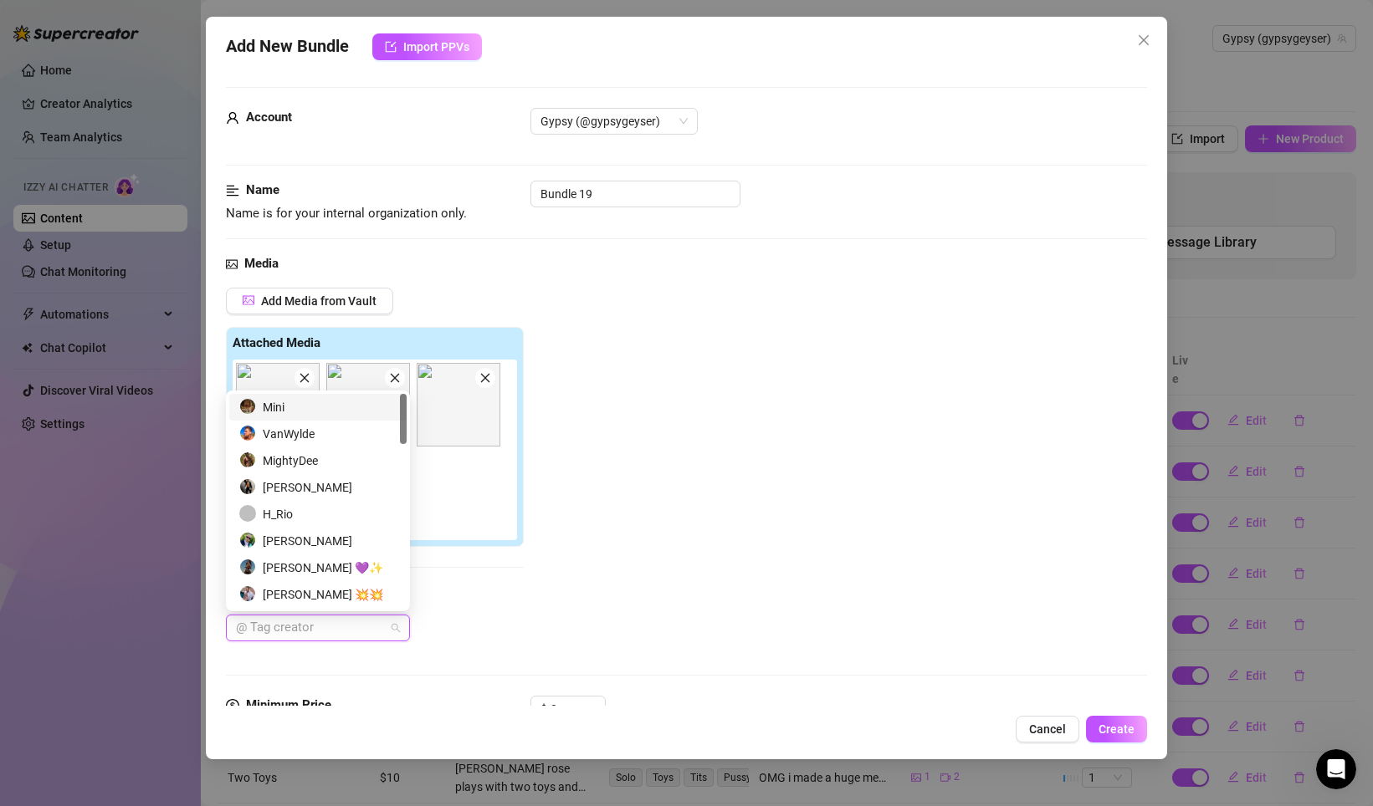
click at [389, 622] on div at bounding box center [309, 627] width 160 height 23
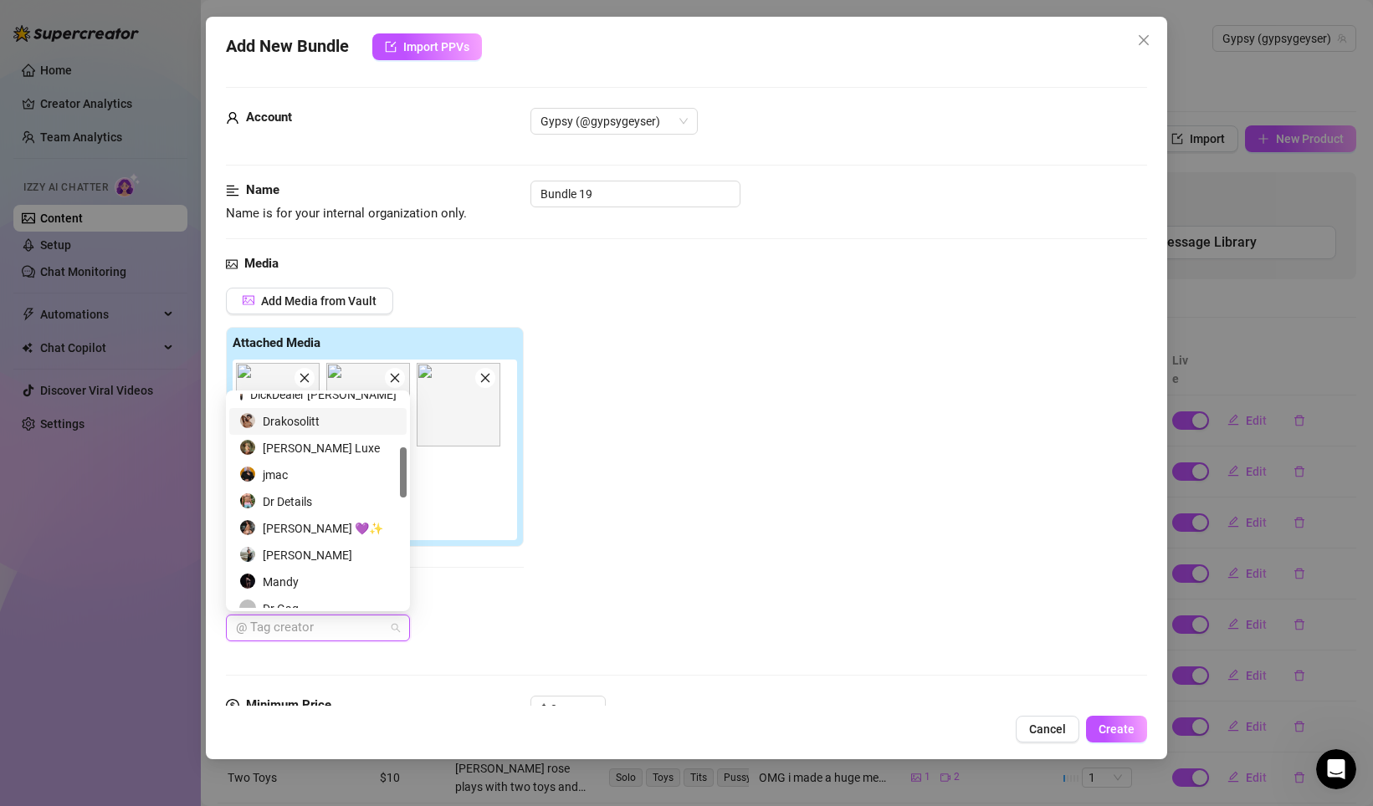
click at [293, 423] on div "Drakosolitt" at bounding box center [317, 421] width 157 height 18
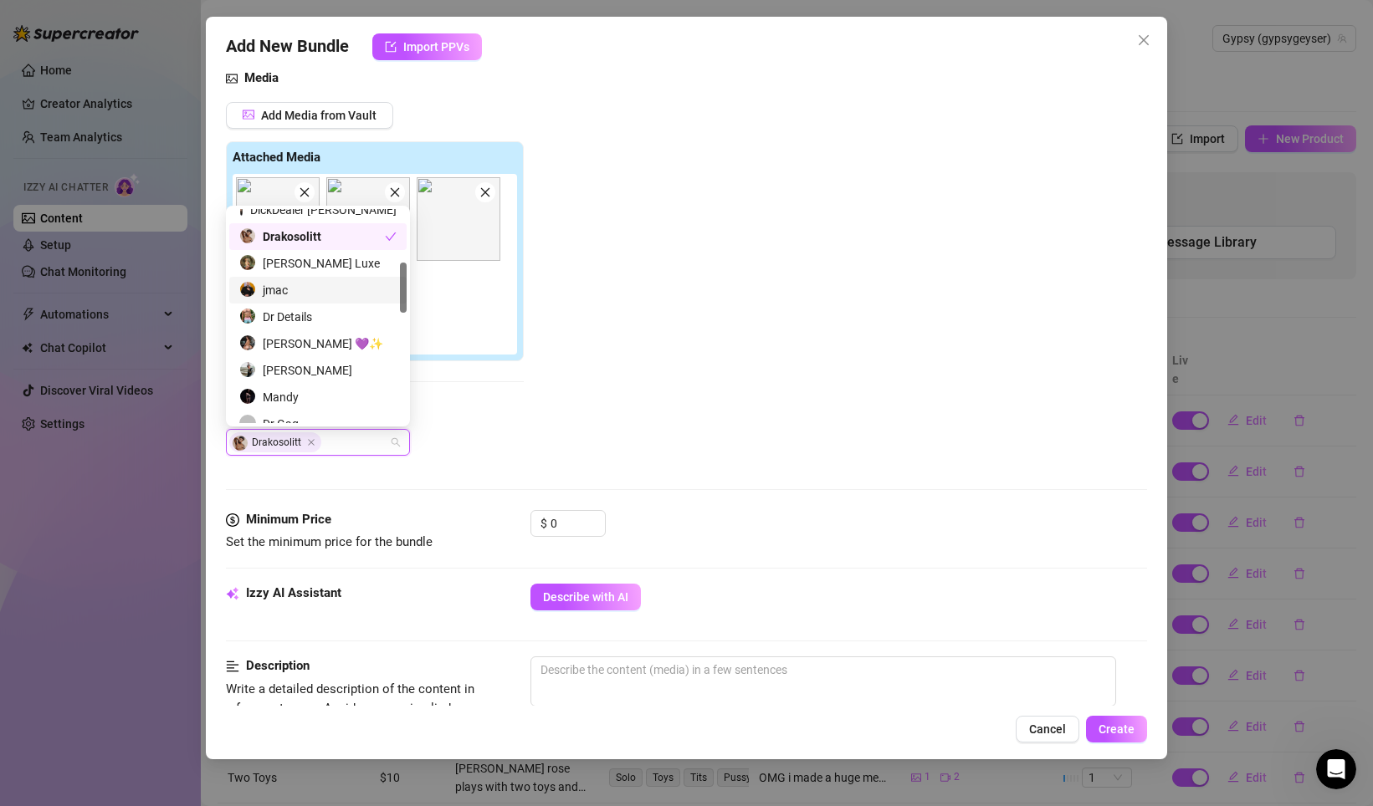
scroll to position [187, 0]
click at [588, 529] on span "Decrease Value" at bounding box center [595, 529] width 18 height 13
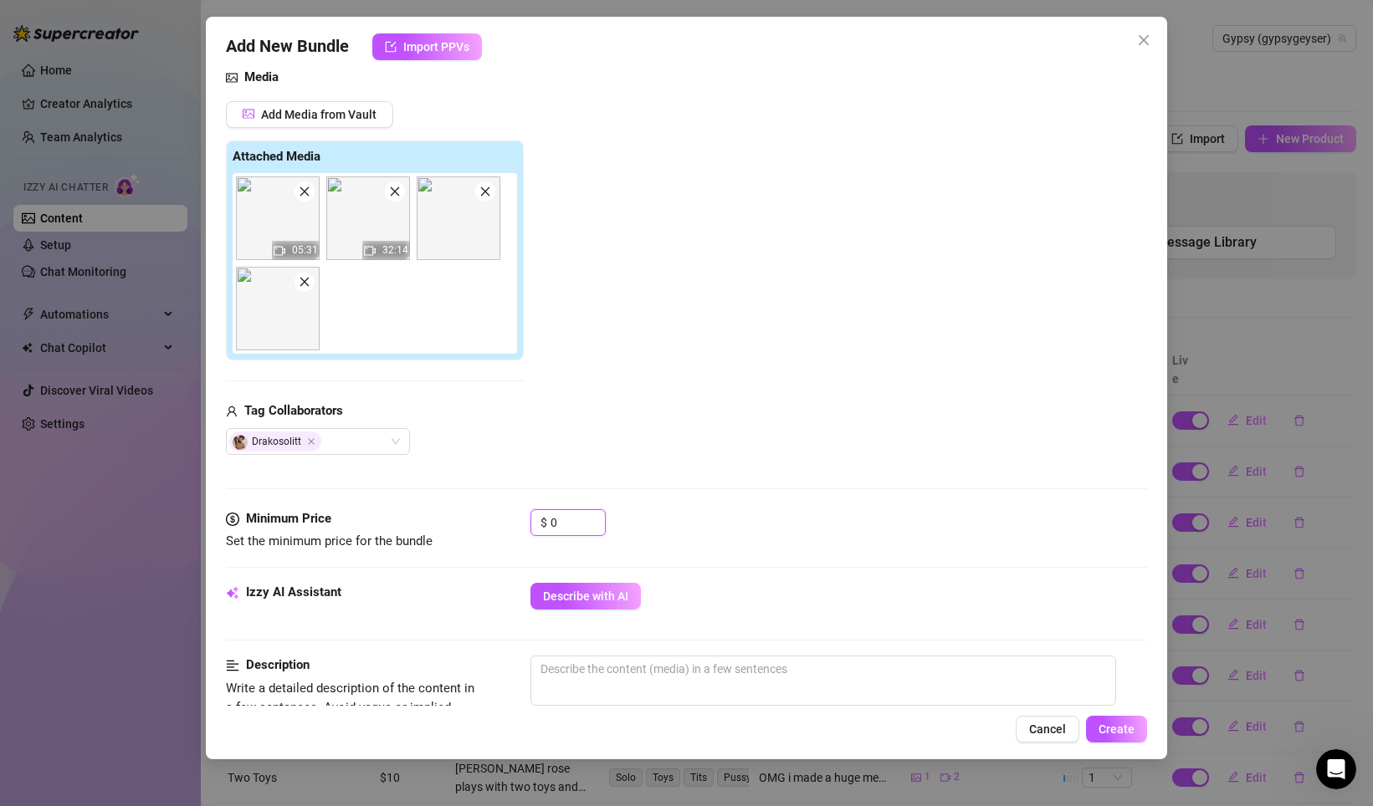
drag, startPoint x: 576, startPoint y: 526, endPoint x: 484, endPoint y: 514, distance: 92.7
click at [484, 514] on div "Minimum Price Set the minimum price for the bundle $ 0" at bounding box center [686, 530] width 921 height 43
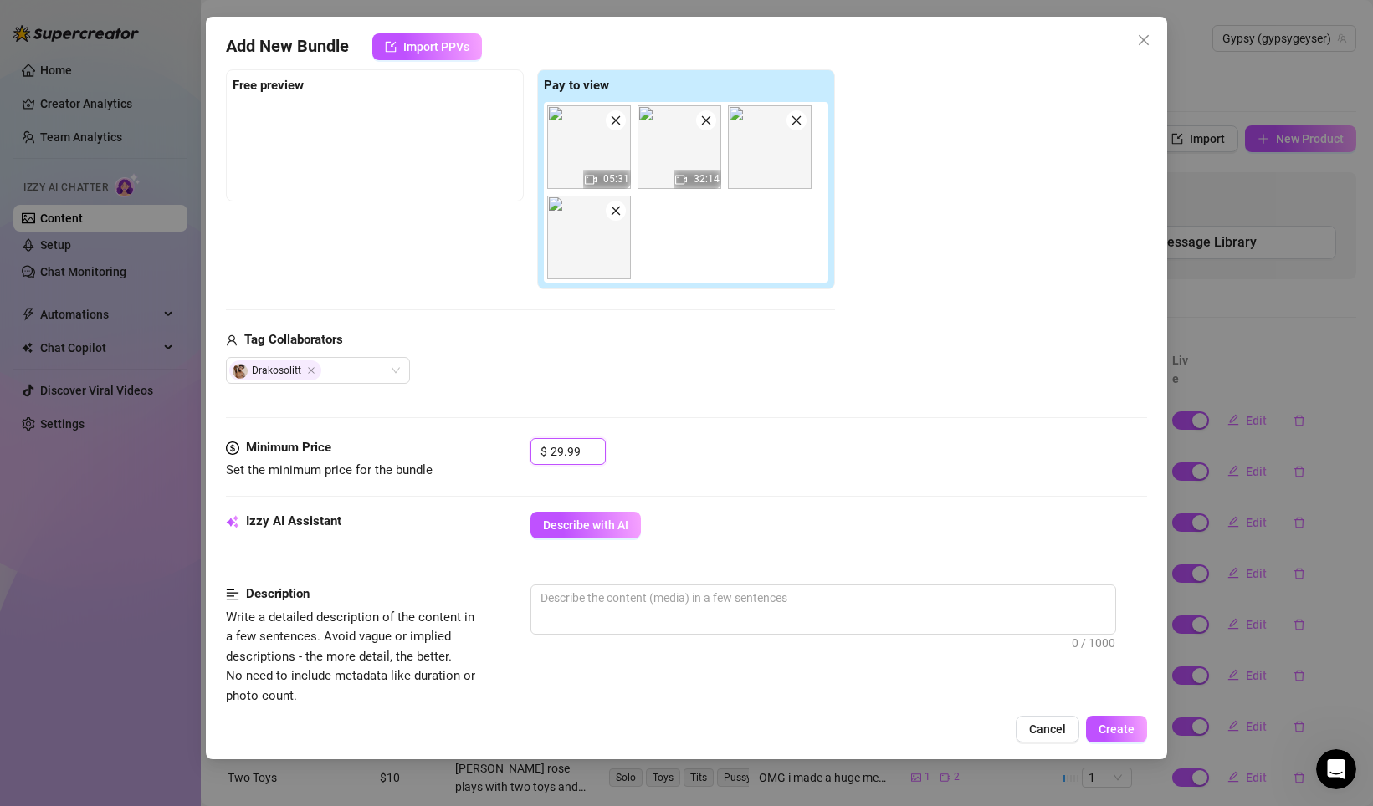
scroll to position [271, 0]
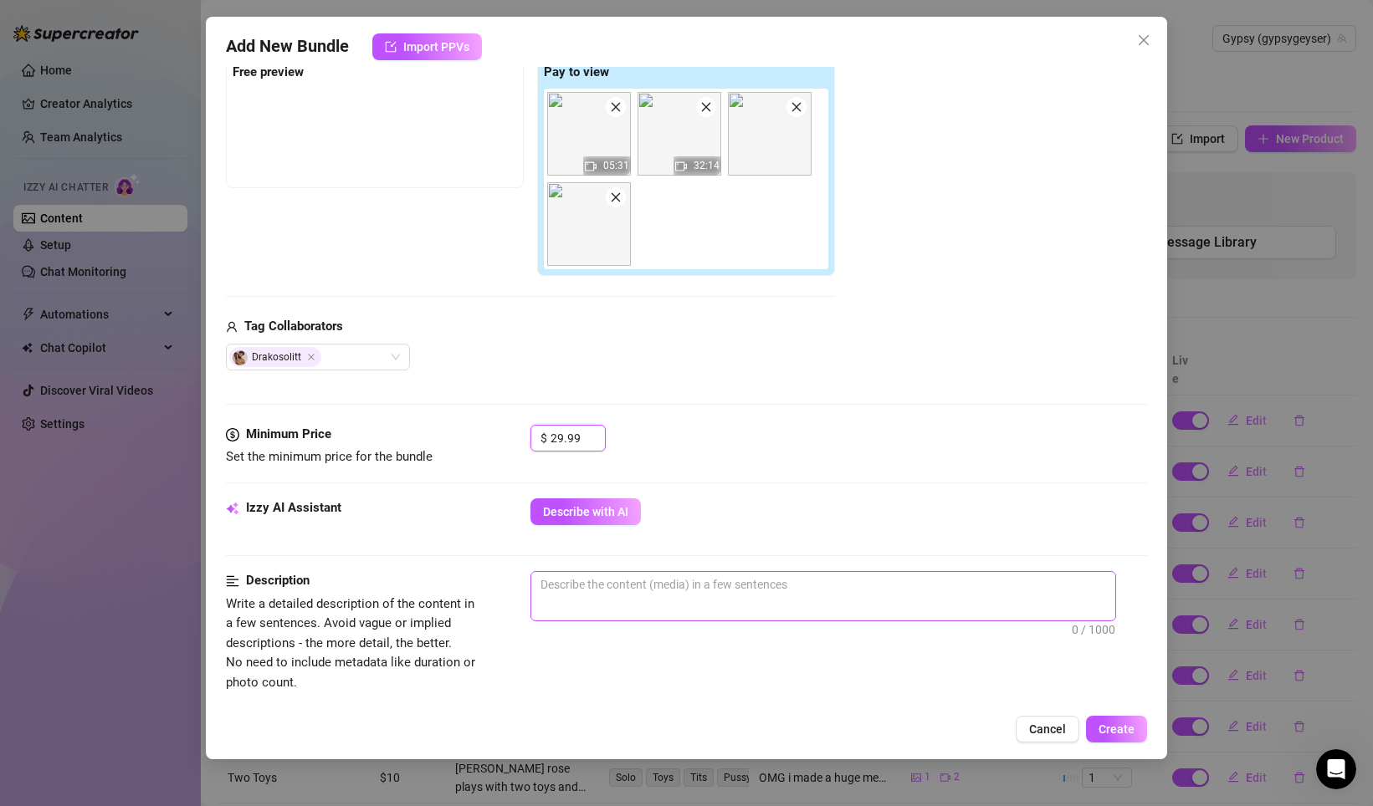
type input "29.99"
click at [631, 581] on textarea at bounding box center [823, 584] width 584 height 25
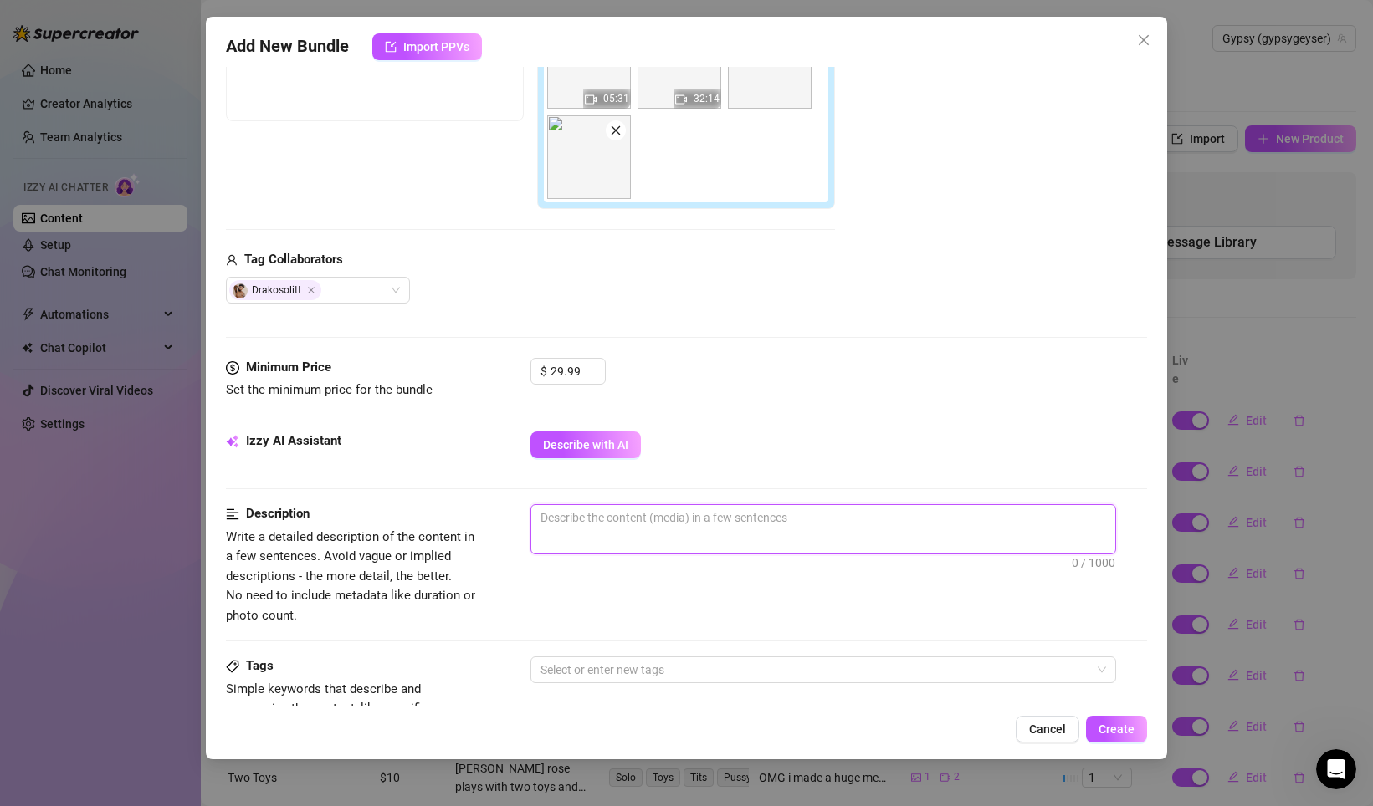
scroll to position [349, 0]
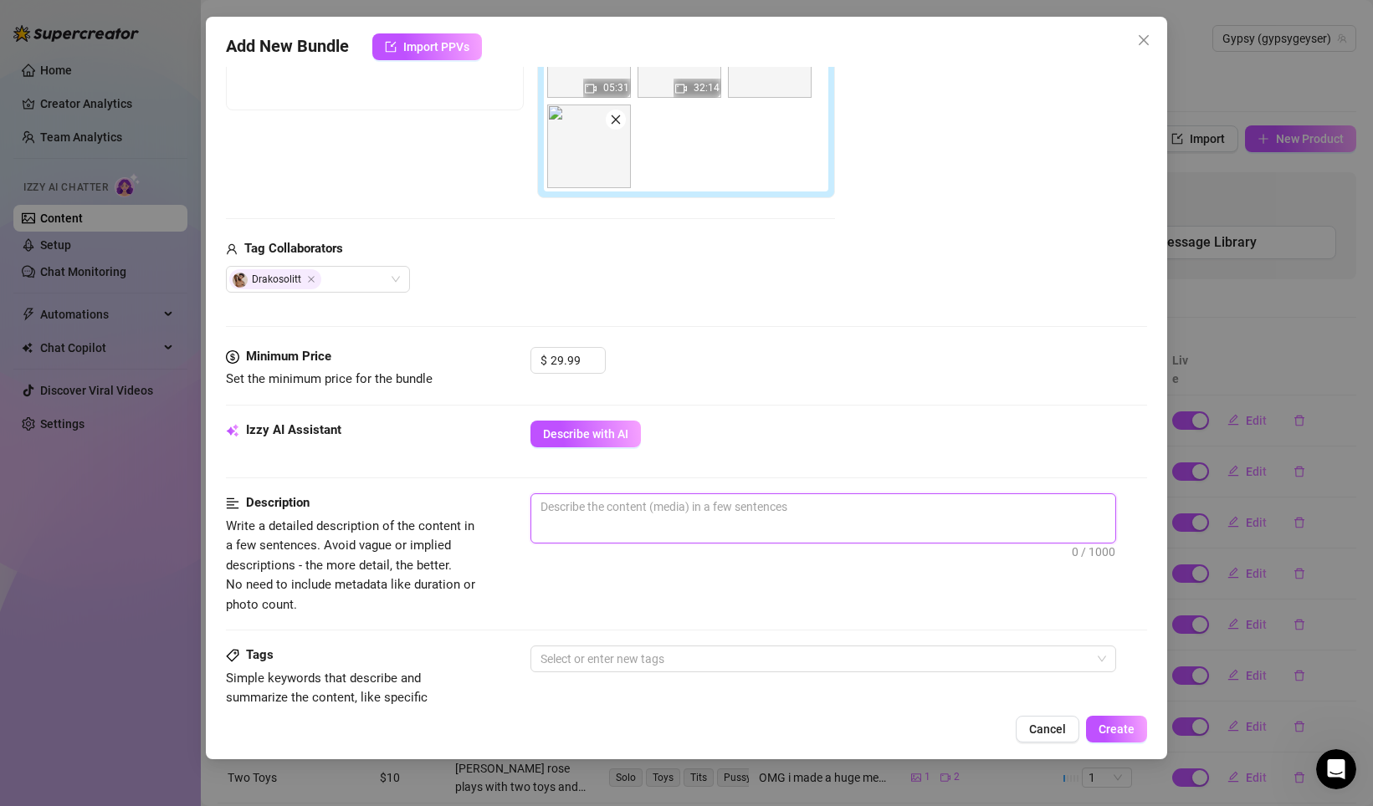
type textarea "B"
type textarea "Bi"
type textarea "Big"
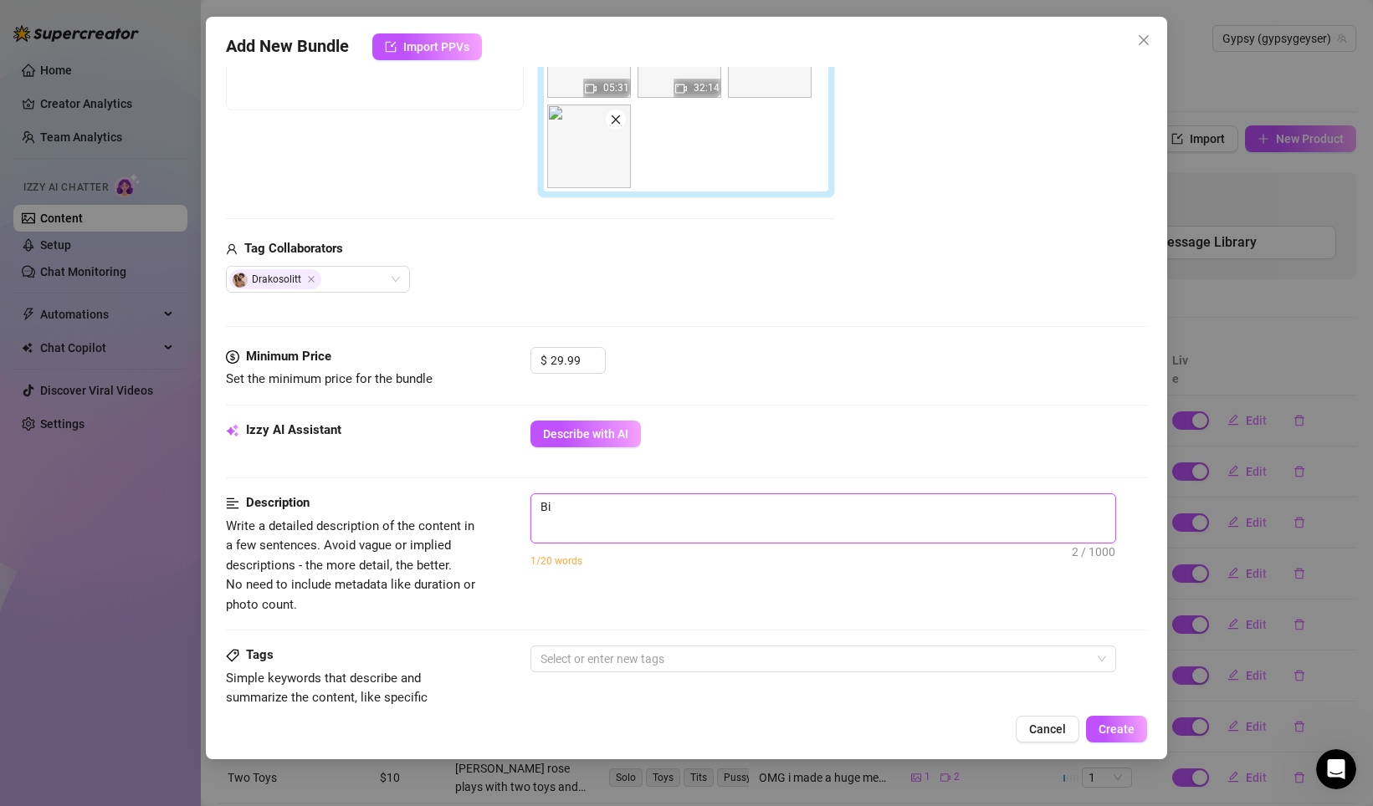
type textarea "Big"
type textarea "Big b"
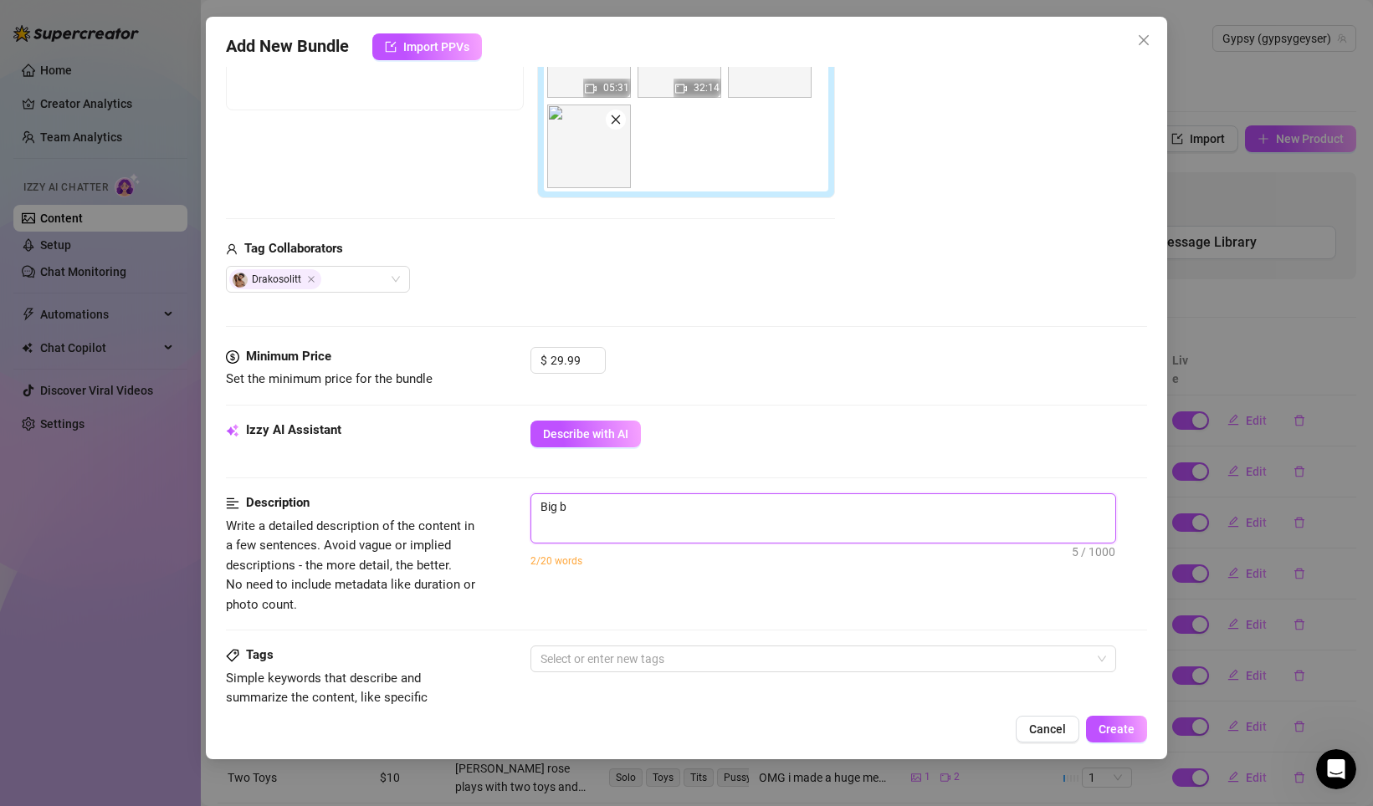
type textarea "Big bl"
type textarea "Big bla"
type textarea "Big blac"
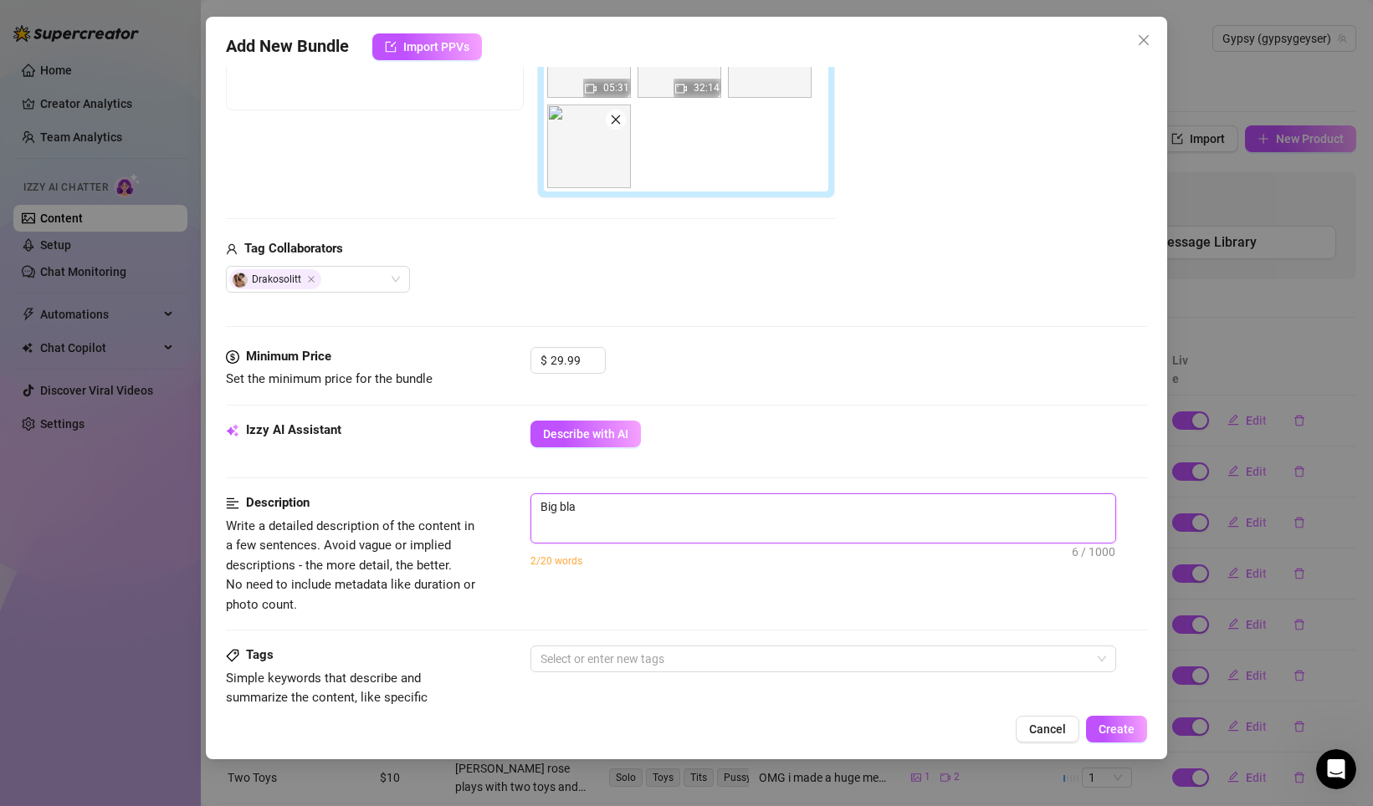
type textarea "Big blac"
type textarea "Big black"
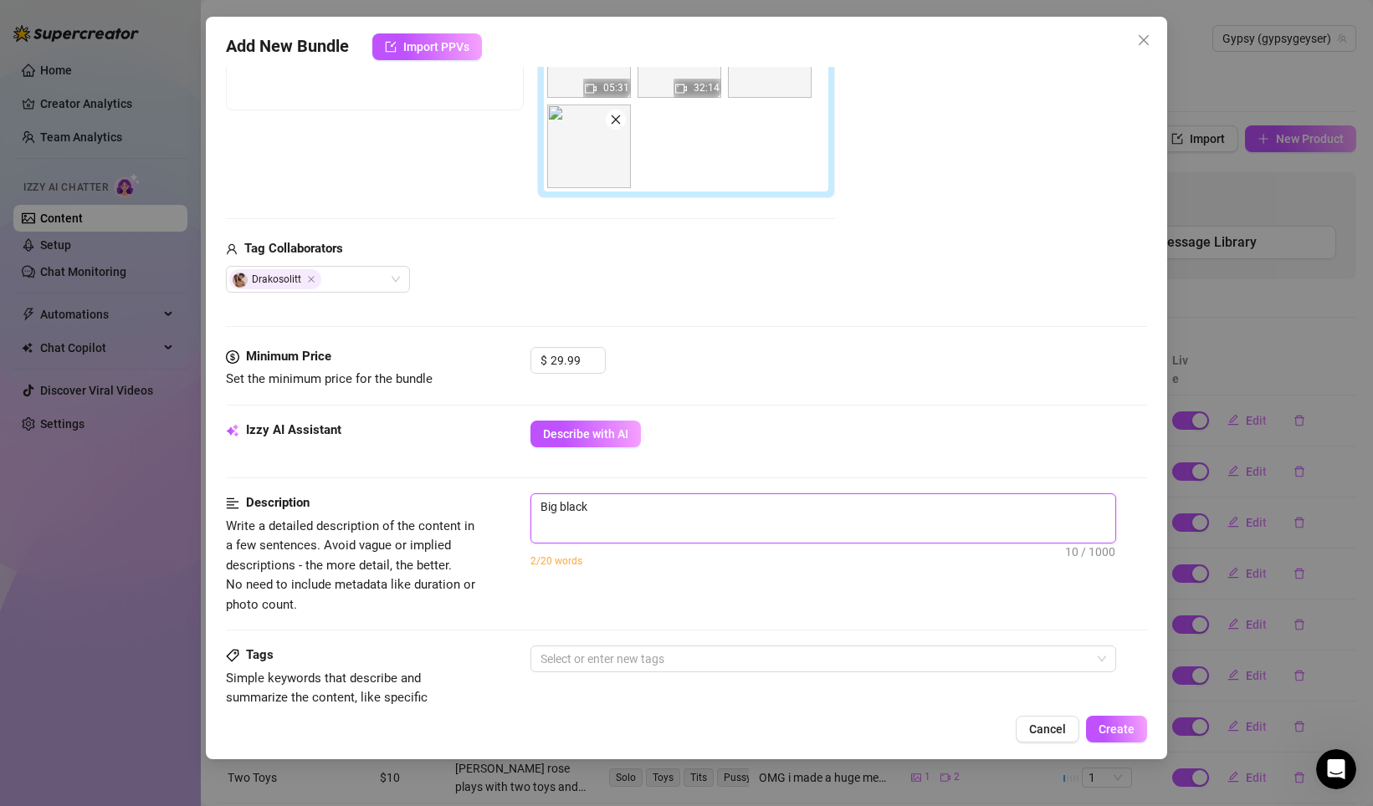
type textarea "Big black c"
type textarea "Big black co"
type textarea "Big black coc"
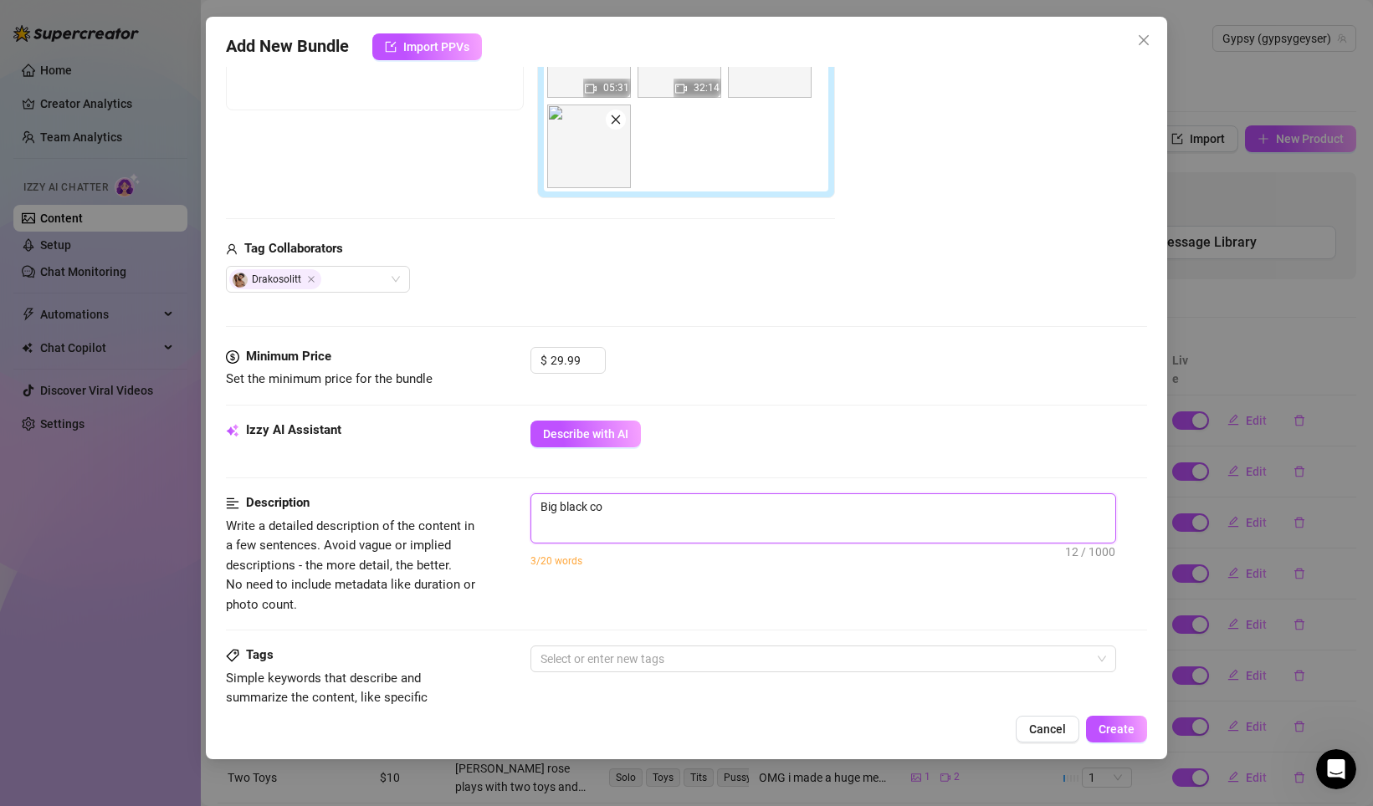
type textarea "Big black coc"
type textarea "Big black cock"
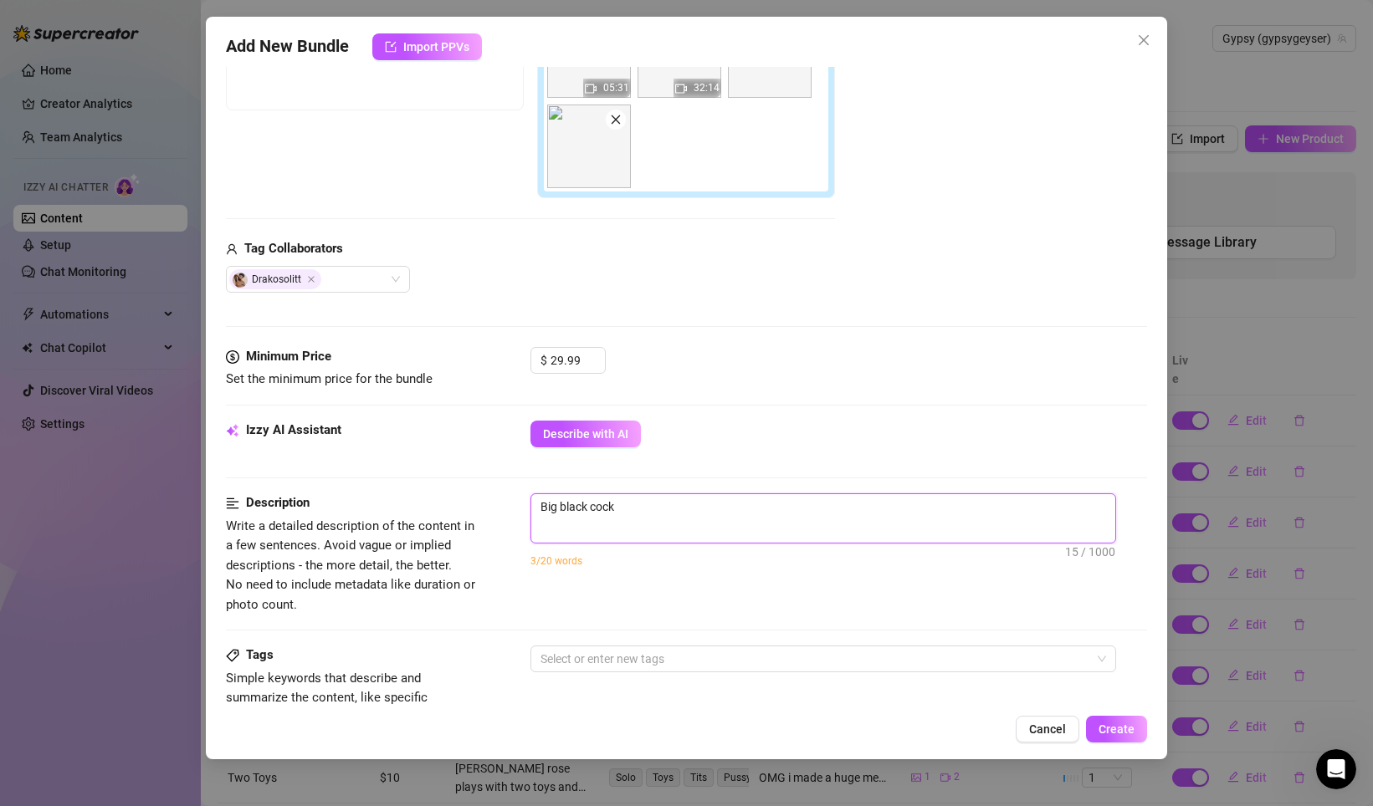
type textarea "Big black cock f"
type textarea "Big black cock fu"
type textarea "Big black cock fuc"
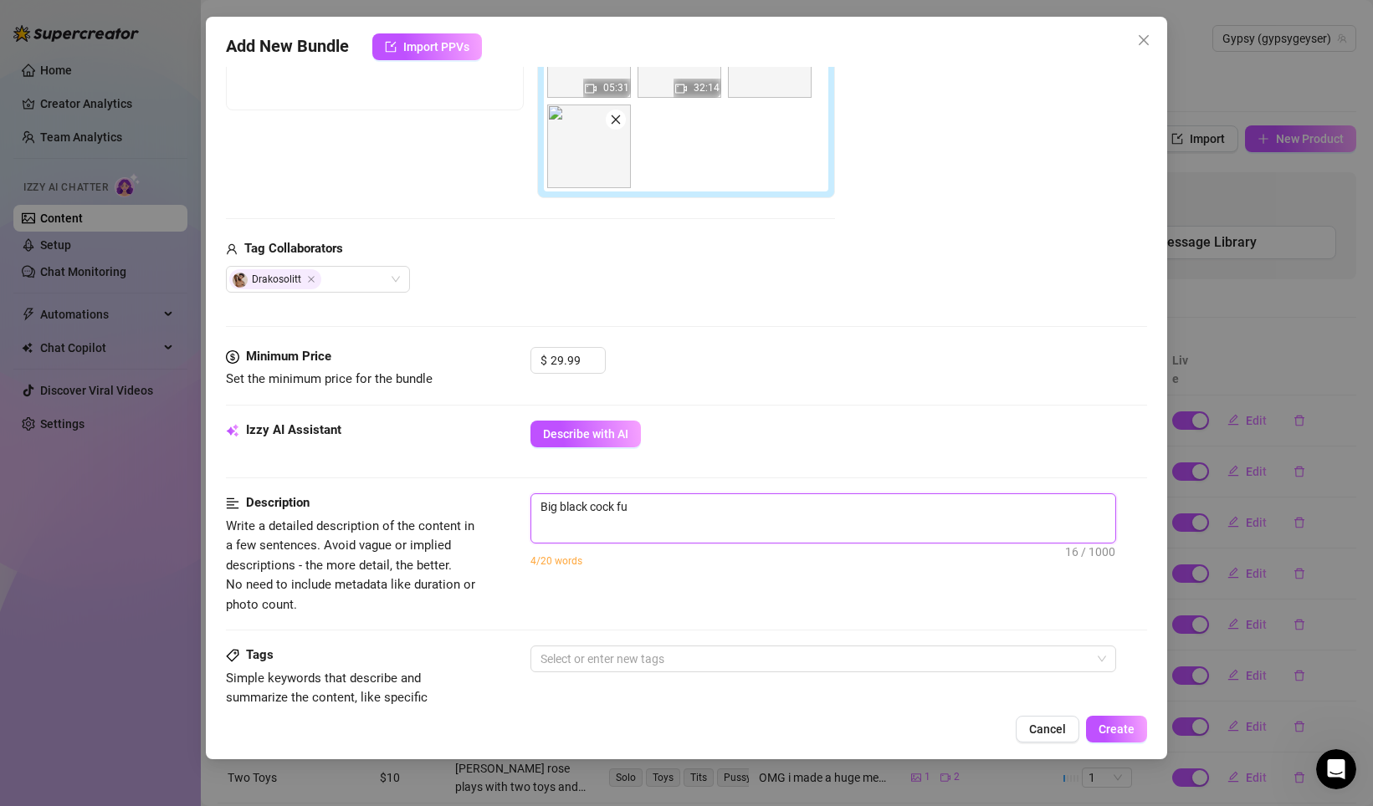
type textarea "Big black cock fuc"
type textarea "Big black cock fuck"
type textarea "Big black cock fucks"
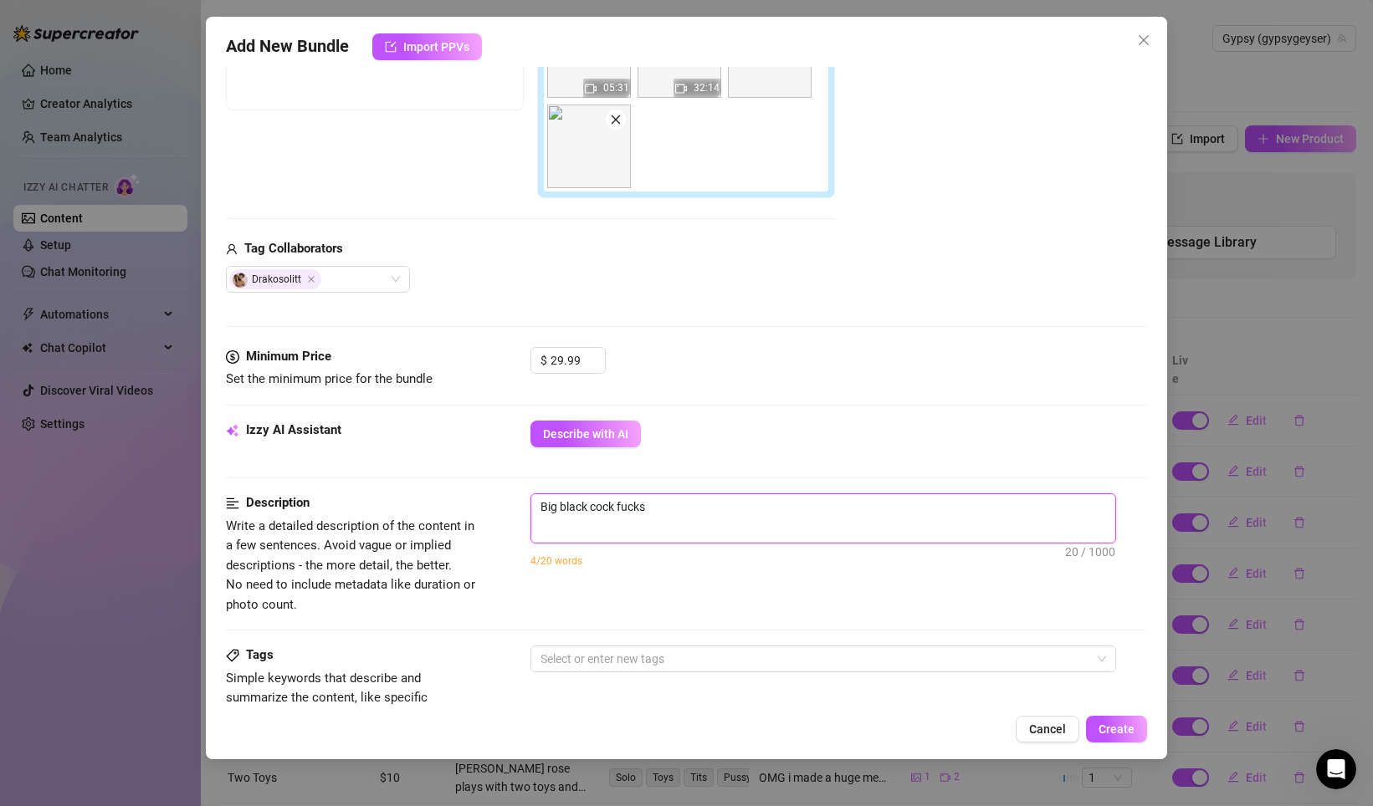
type textarea "Big black cock fucks"
type textarea "Big black cock fucks m"
type textarea "Big black cock fucks me"
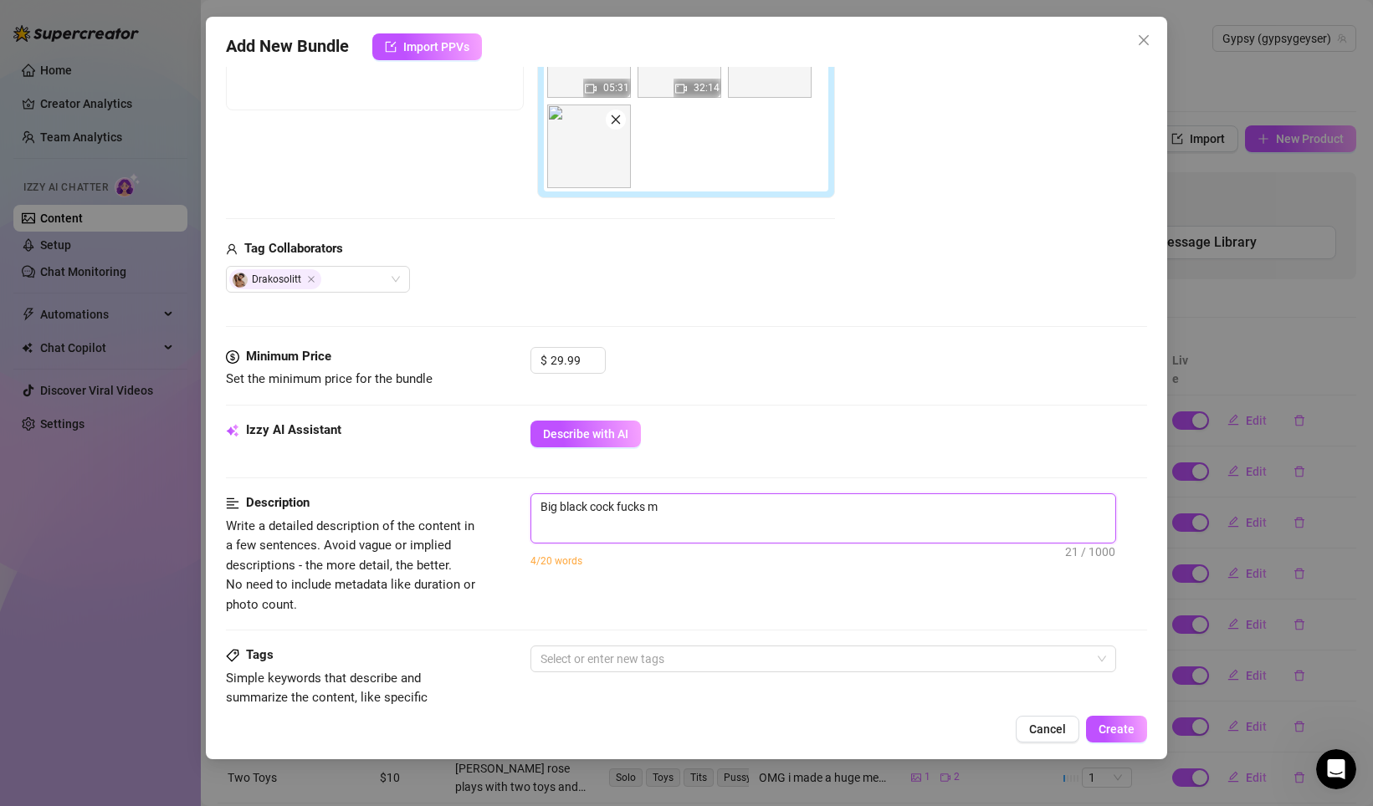
type textarea "Big black cock fucks me"
type textarea "Big black cock fucks me h"
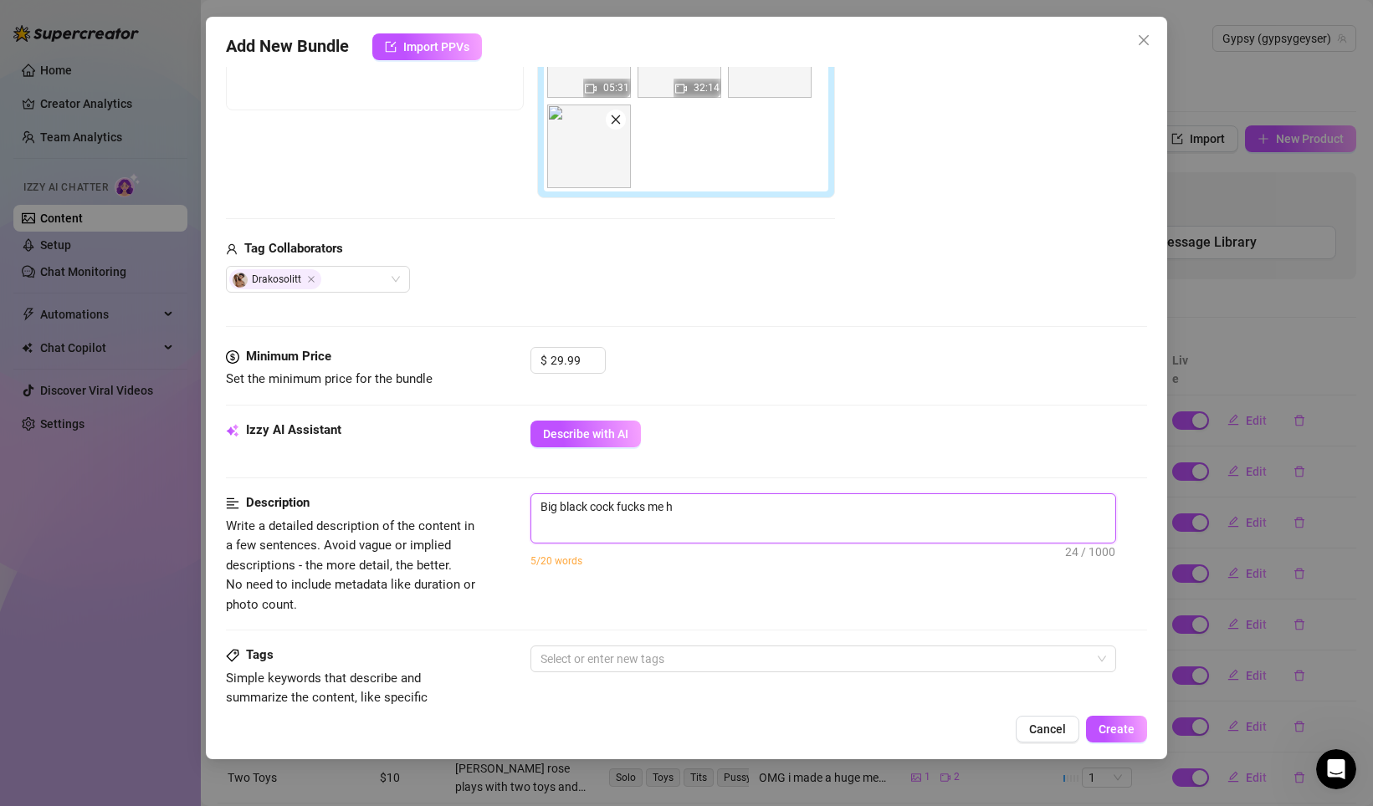
type textarea "Big black cock fucks me ha"
type textarea "Big black cock fucks me har"
type textarea "Big black cock fucks me hard"
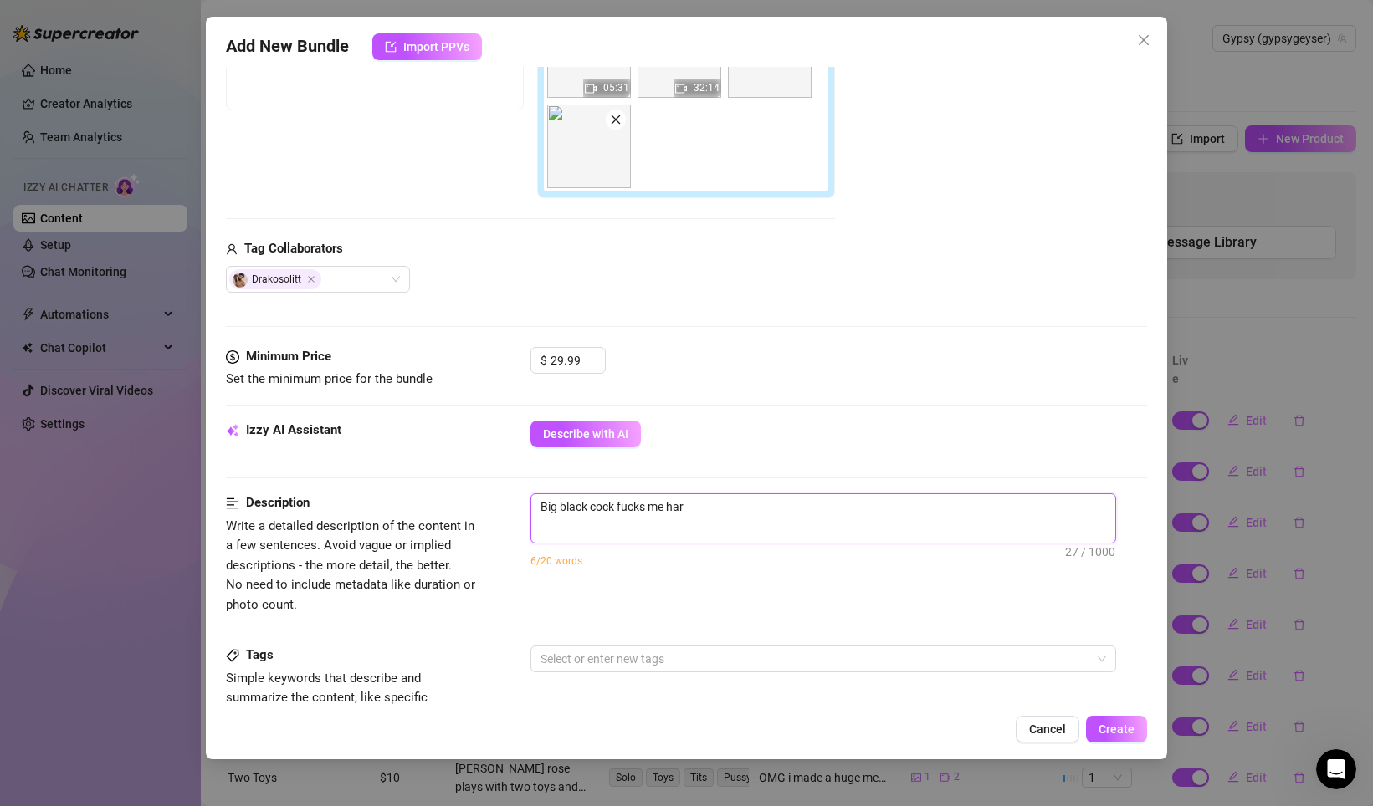
type textarea "Big black cock fucks me hard"
type textarea "Big black cock fucks me hard a"
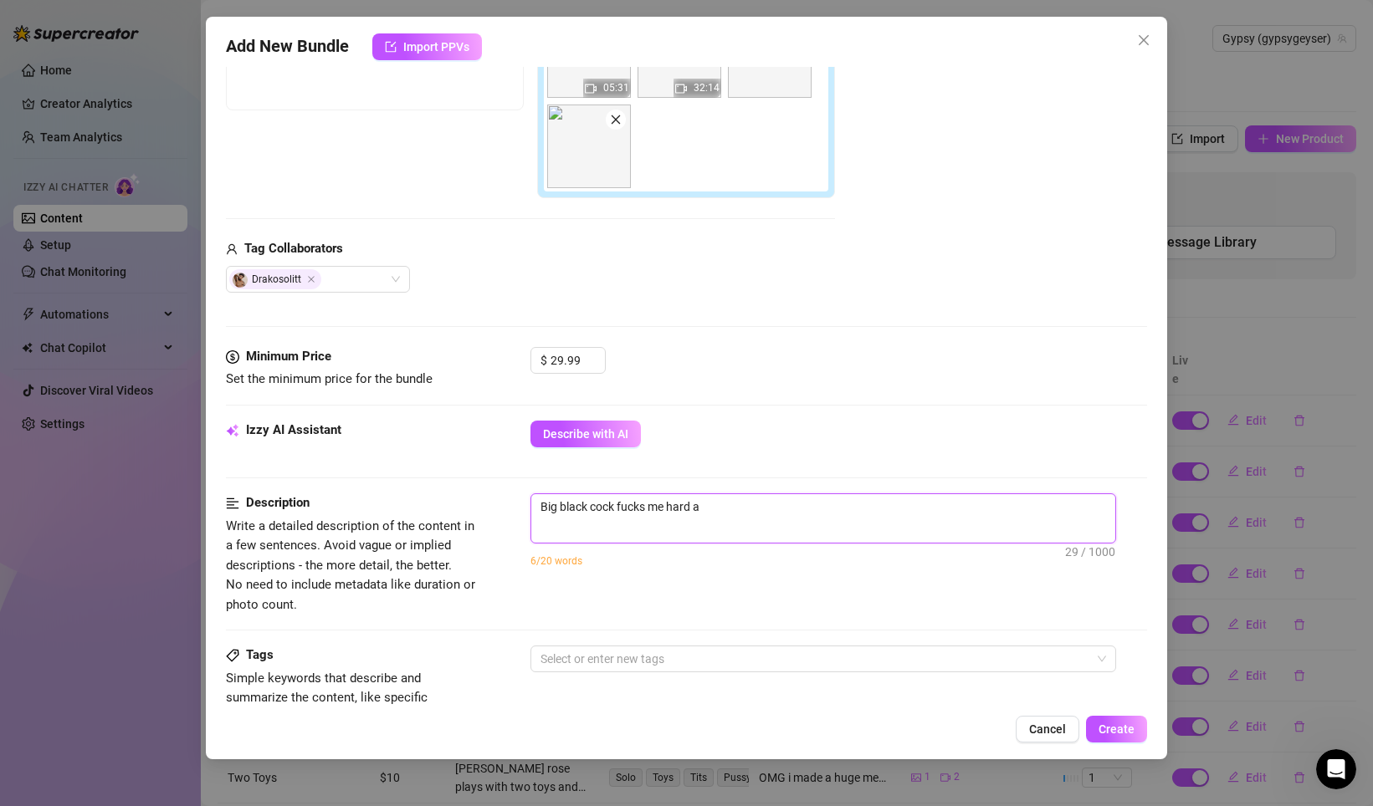
type textarea "Big black cock fucks me hard an"
type textarea "Big black cock fucks me hard and"
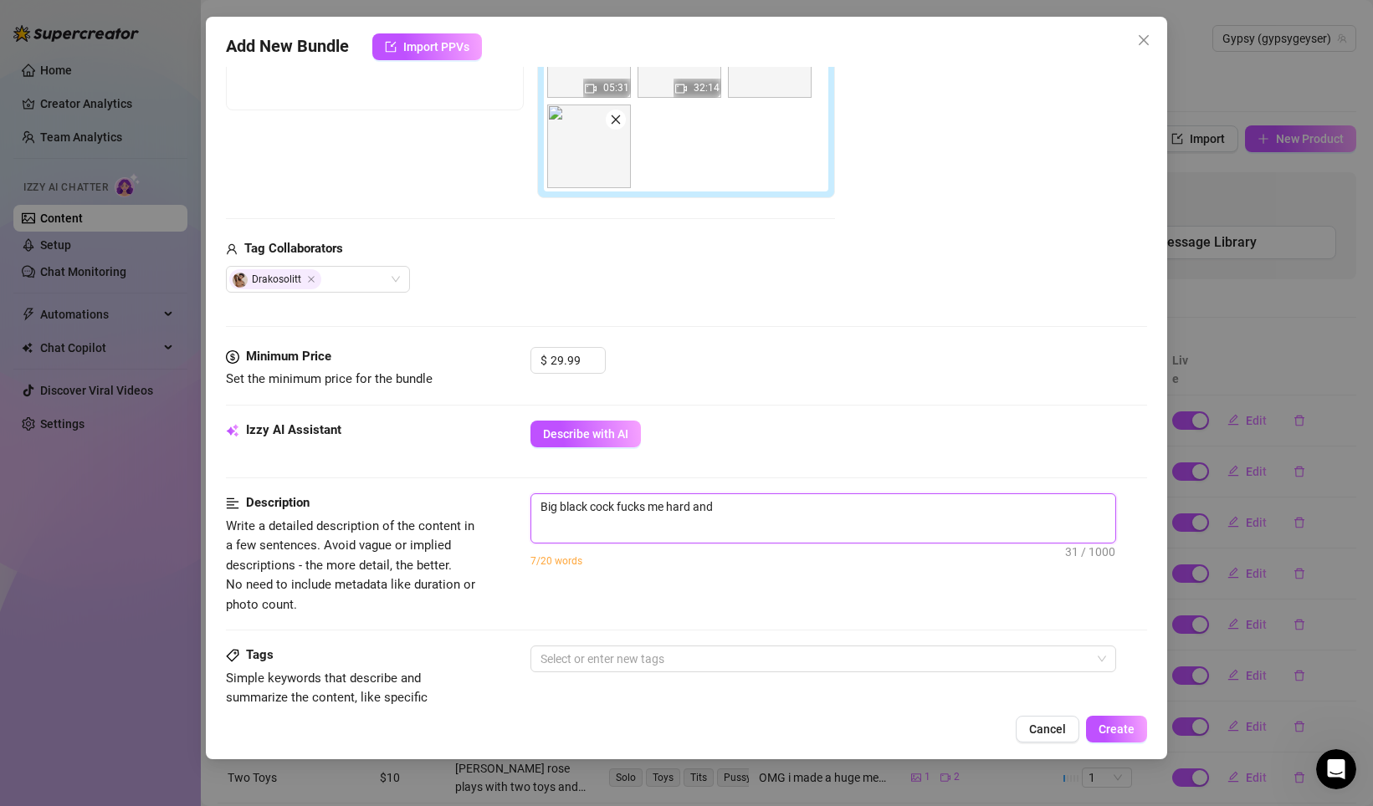
type textarea "Big black cock fucks me hard and"
type textarea "Big black cock fucks me hard and c"
type textarea "Big black cock fucks me hard and cu"
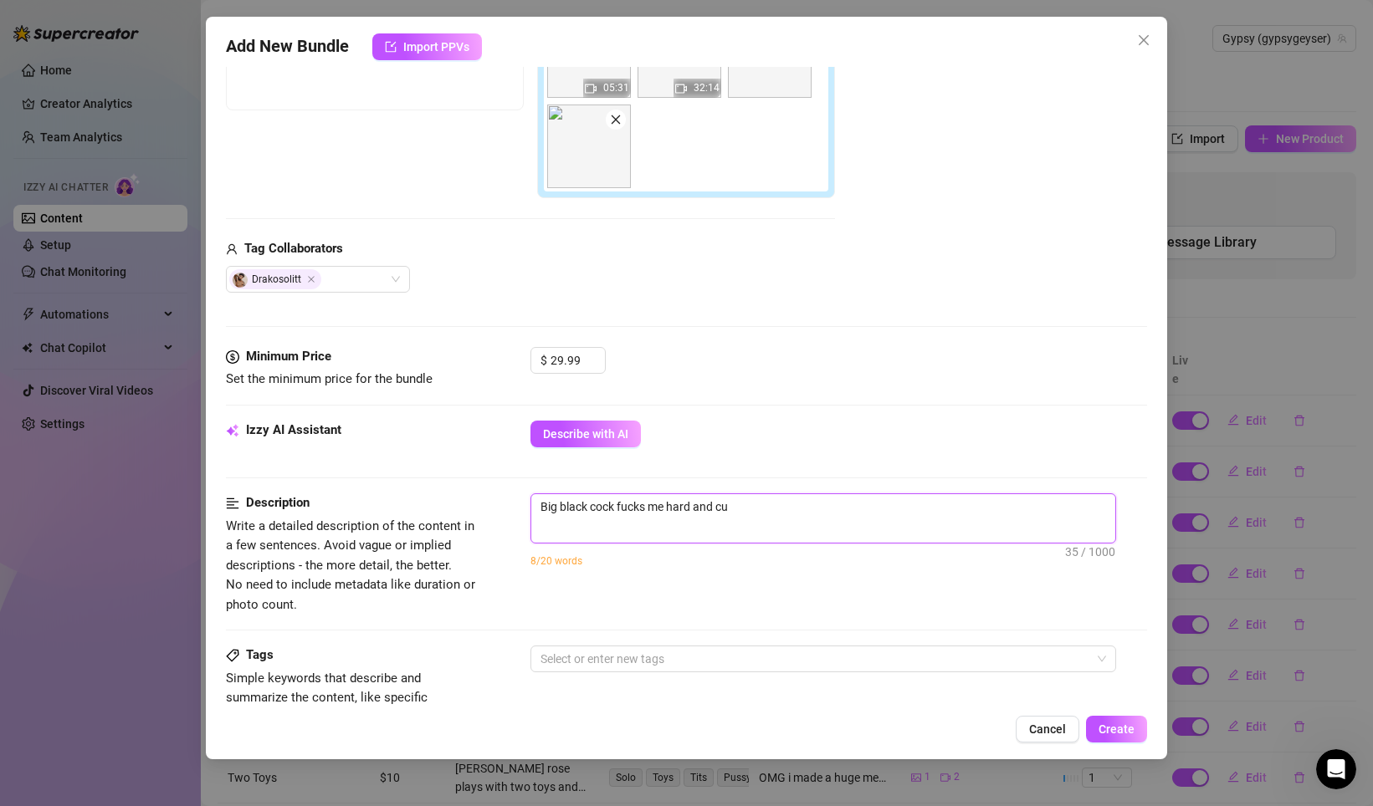
type textarea "Big black cock fucks me hard and cum"
type textarea "Big black cock fucks me hard and cums"
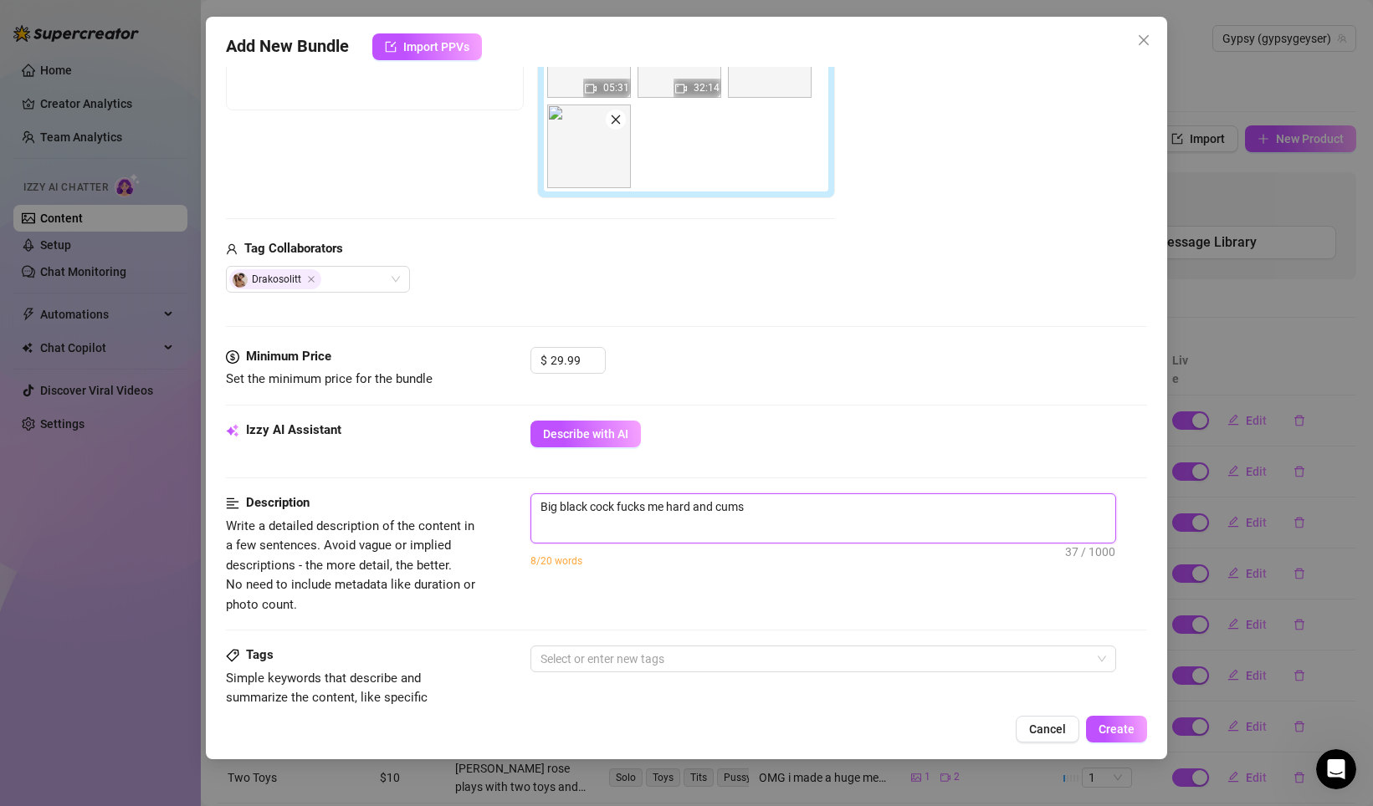
type textarea "Big black cock fucks me hard and cums"
type textarea "Big black cock fucks me hard and cums a"
type textarea "Big black cock fucks me hard and cums al"
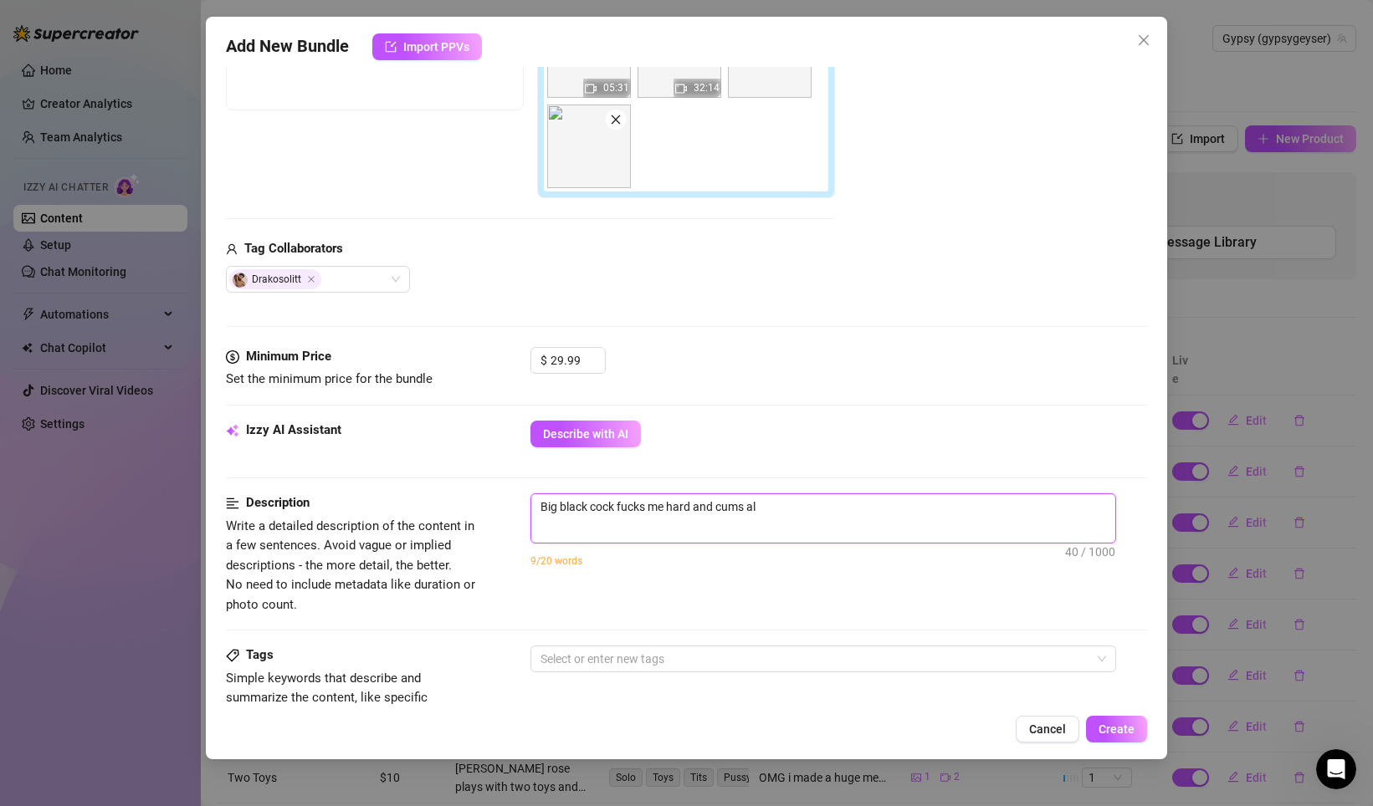
type textarea "Big black cock fucks me hard and cums all"
type textarea "Big black cock fucks me hard and cums all o"
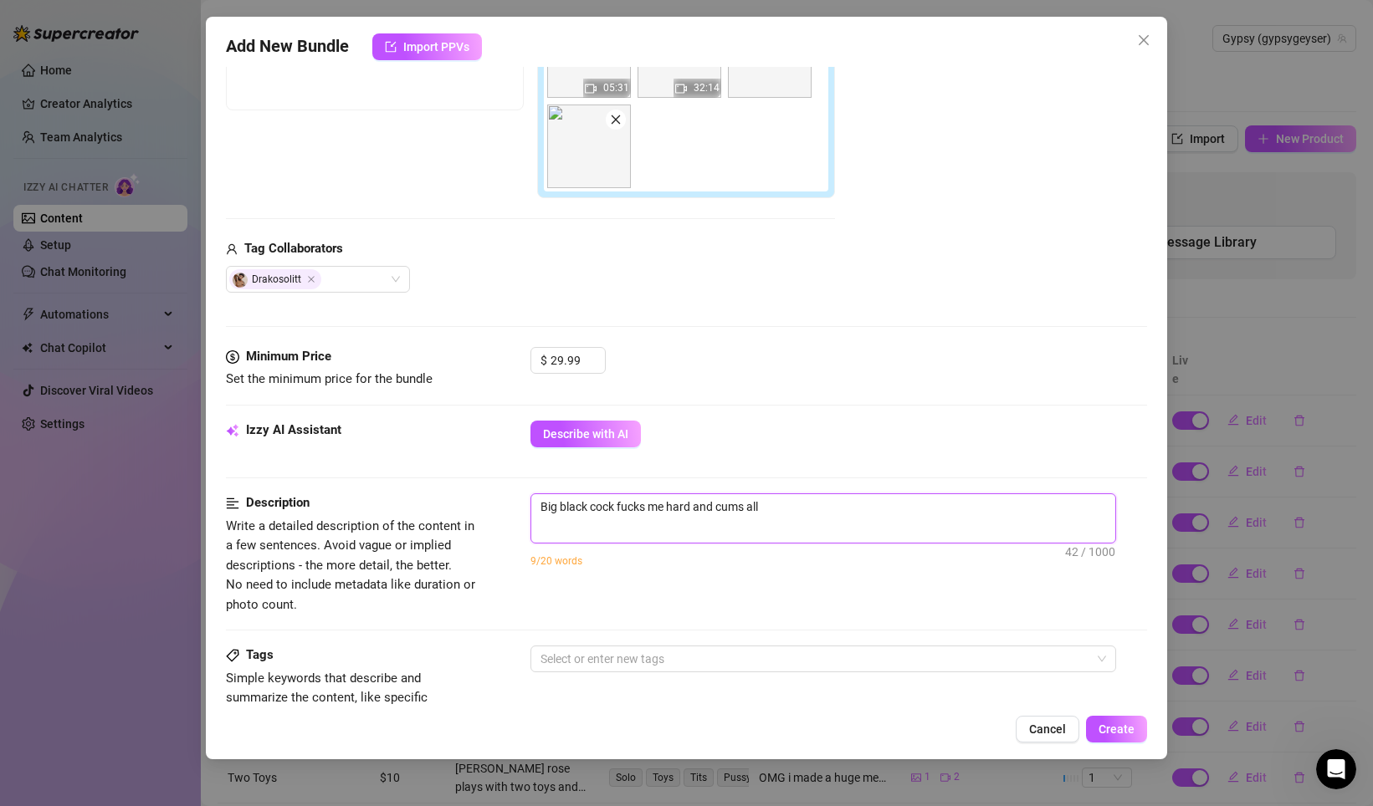
type textarea "Big black cock fucks me hard and cums all o"
type textarea "Big black cock fucks me hard and cums all ov"
type textarea "Big black cock fucks me hard and cums all ove"
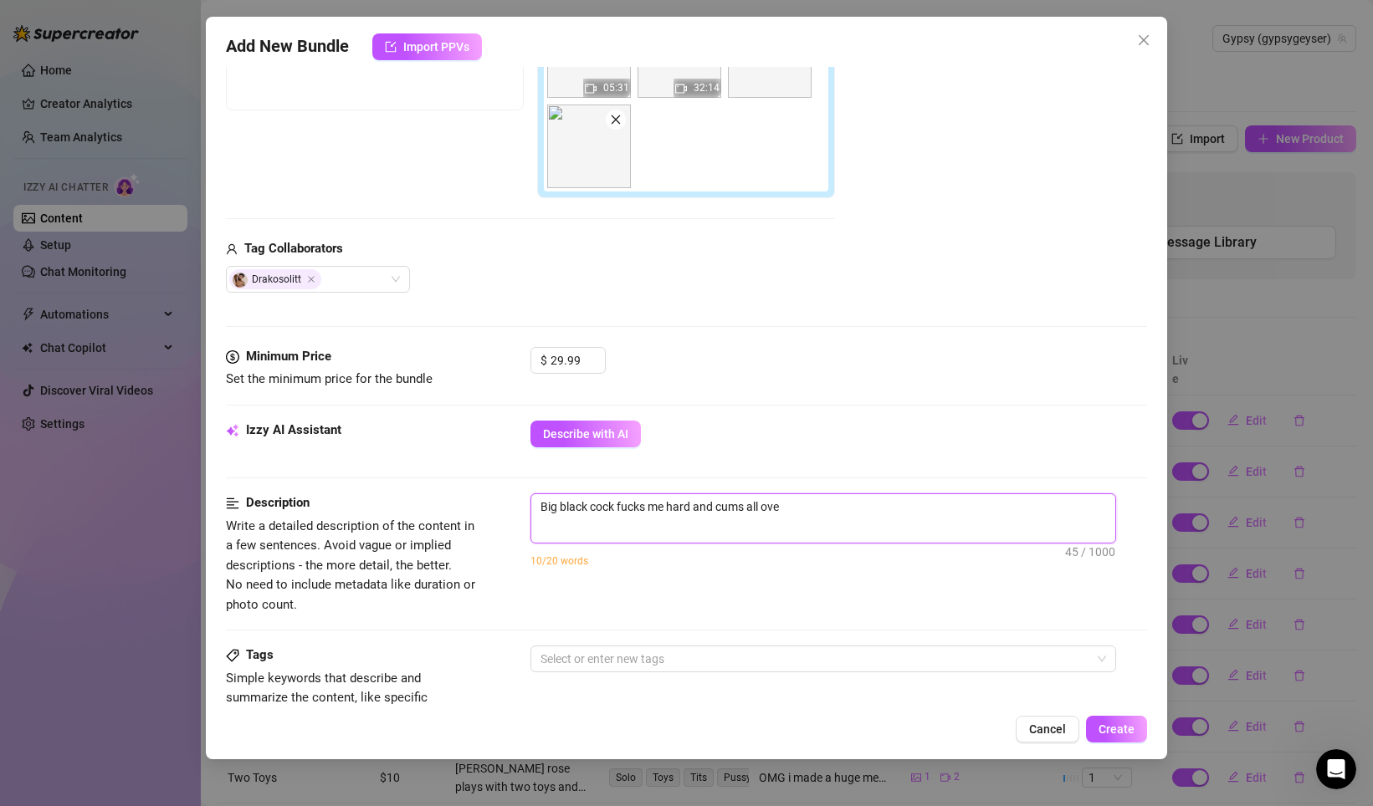
type textarea "Big black cock fucks me hard and cums all over"
type textarea "Big black cock fucks me hard and cums all over m"
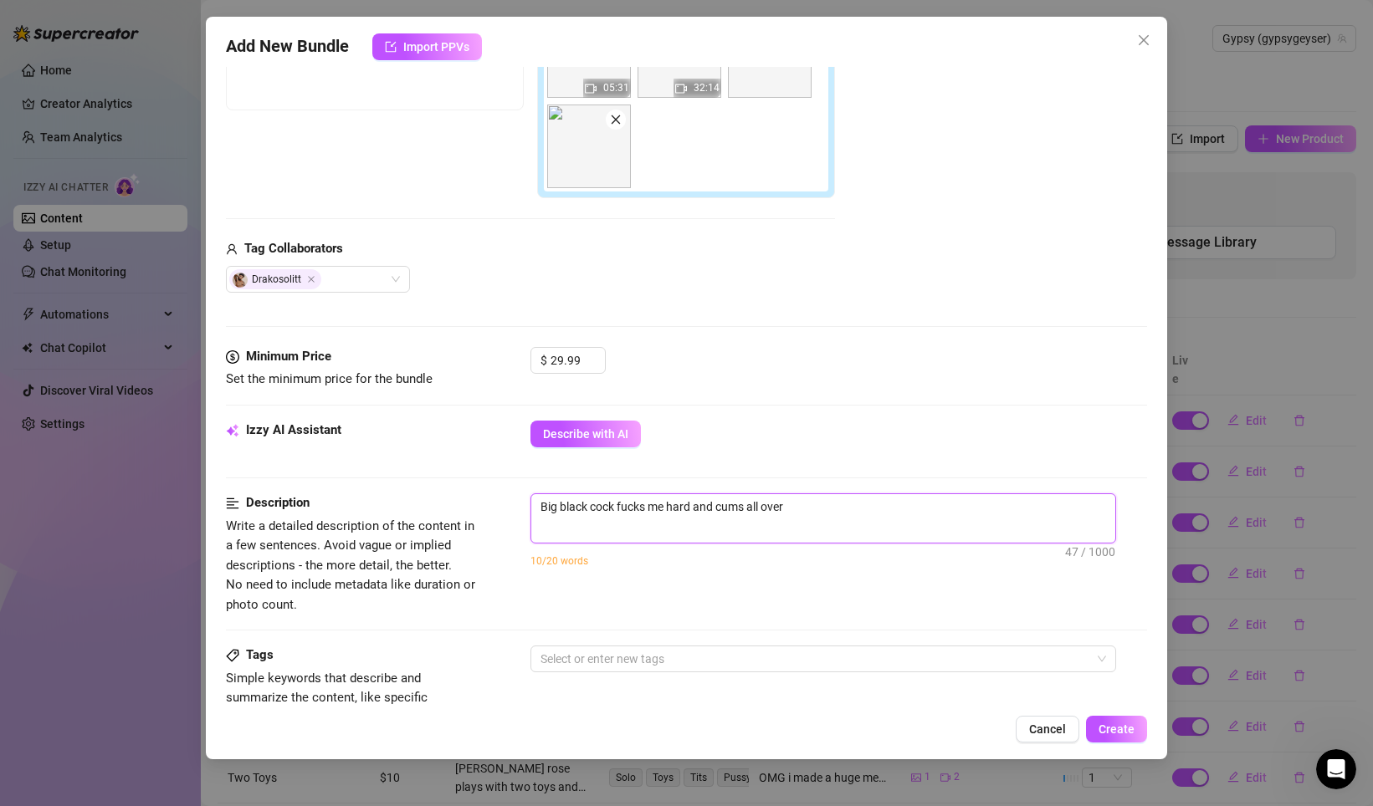
type textarea "Big black cock fucks me hard and cums all over m"
type textarea "Big black cock fucks me hard and cums all over my"
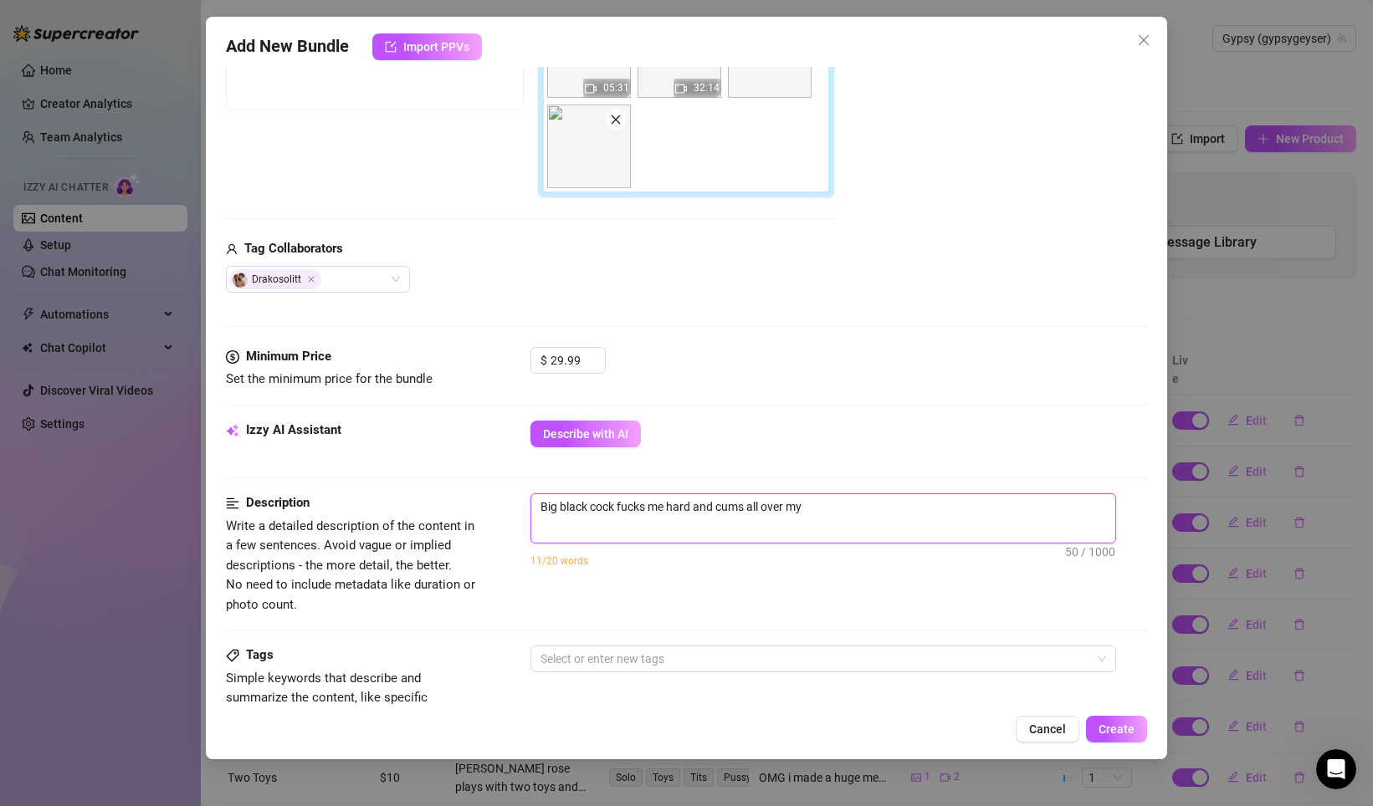
type textarea "Big black cock fucks me hard and cums all over my f"
type textarea "Big black cock fucks me hard and cums all over my fa"
type textarea "Big black cock fucks me hard and cums all over my fac"
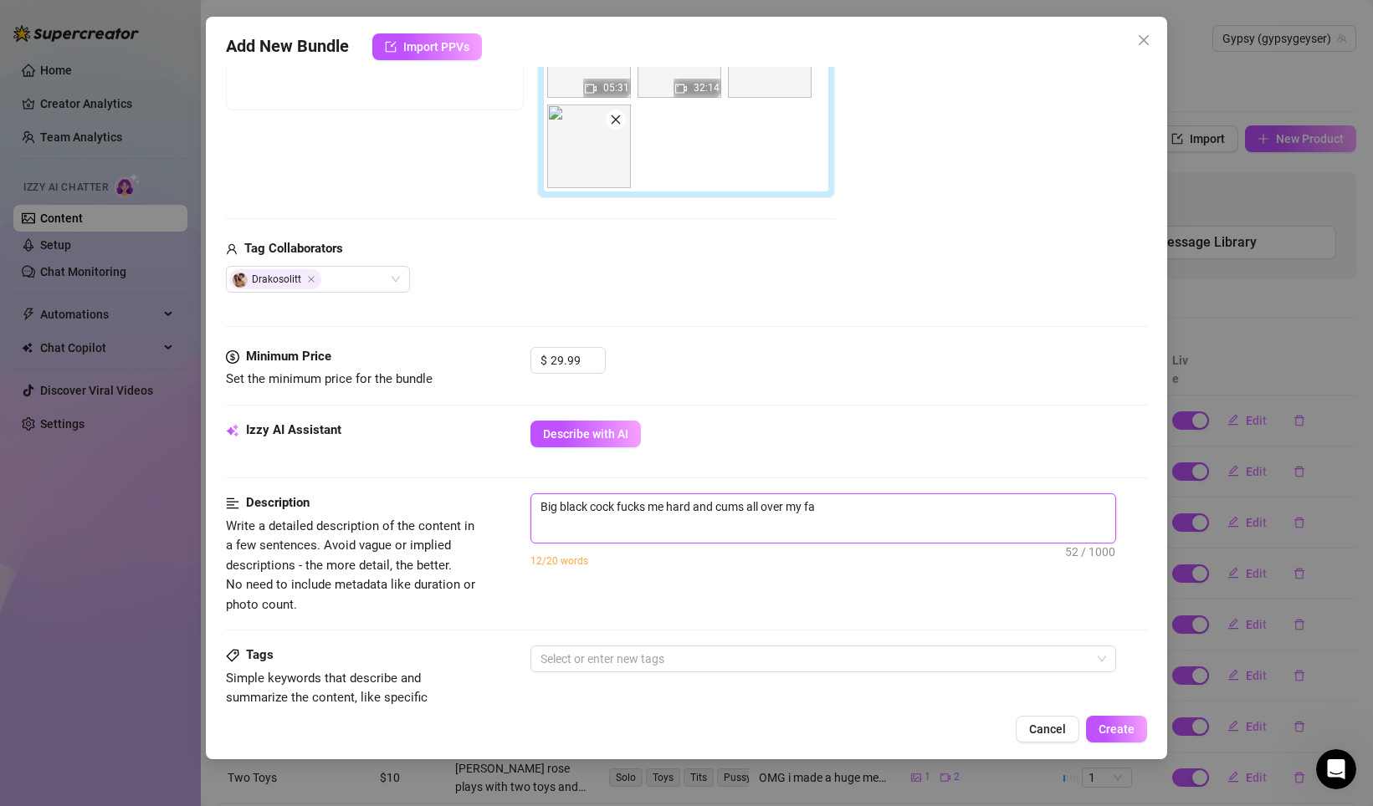
type textarea "Big black cock fucks me hard and cums all over my fac"
type textarea "Big black cock fucks me hard and cums all over my face"
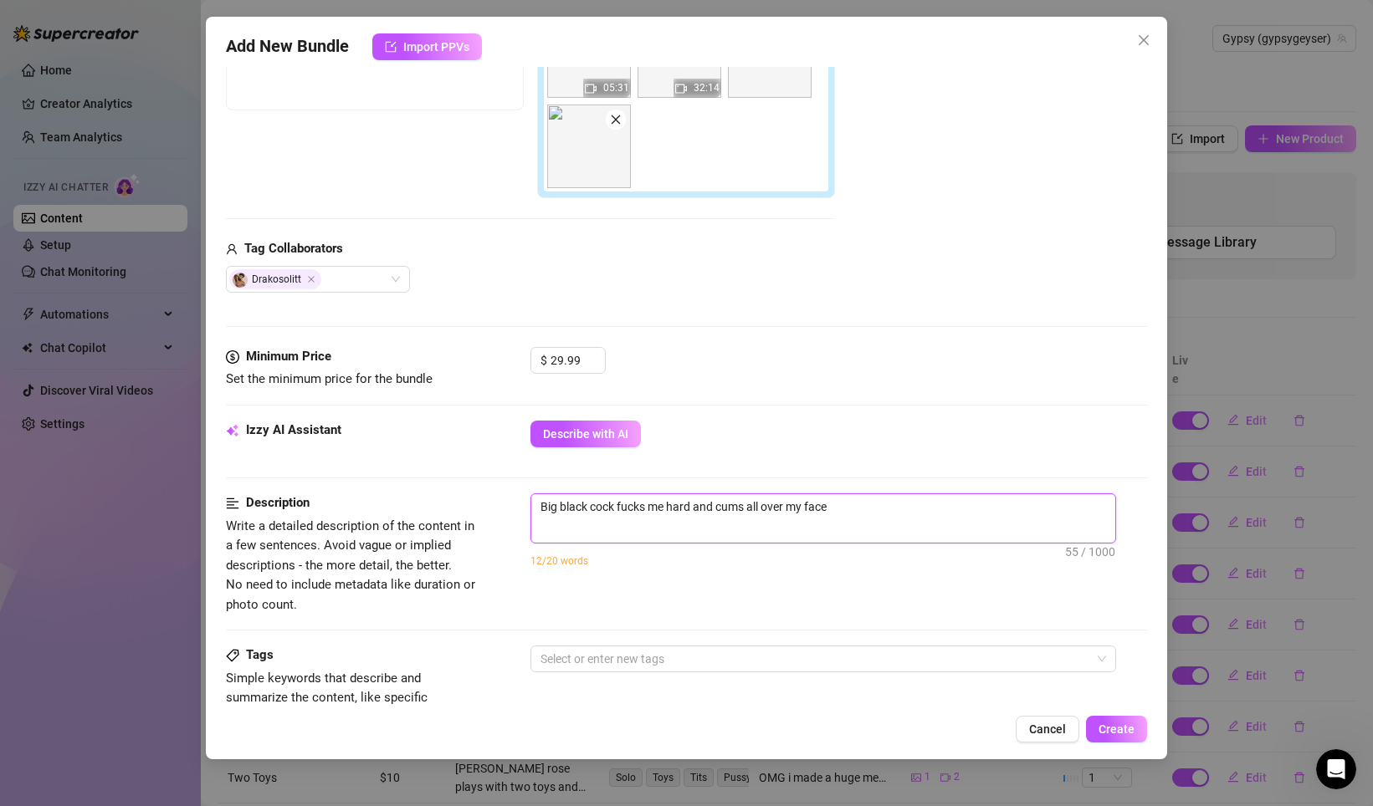
type textarea "Big black cock fucks me hard and cums all over my face a"
type textarea "Big black cock fucks me hard and cums all over my face an"
type textarea "Big black cock fucks me hard and cums all over my face and"
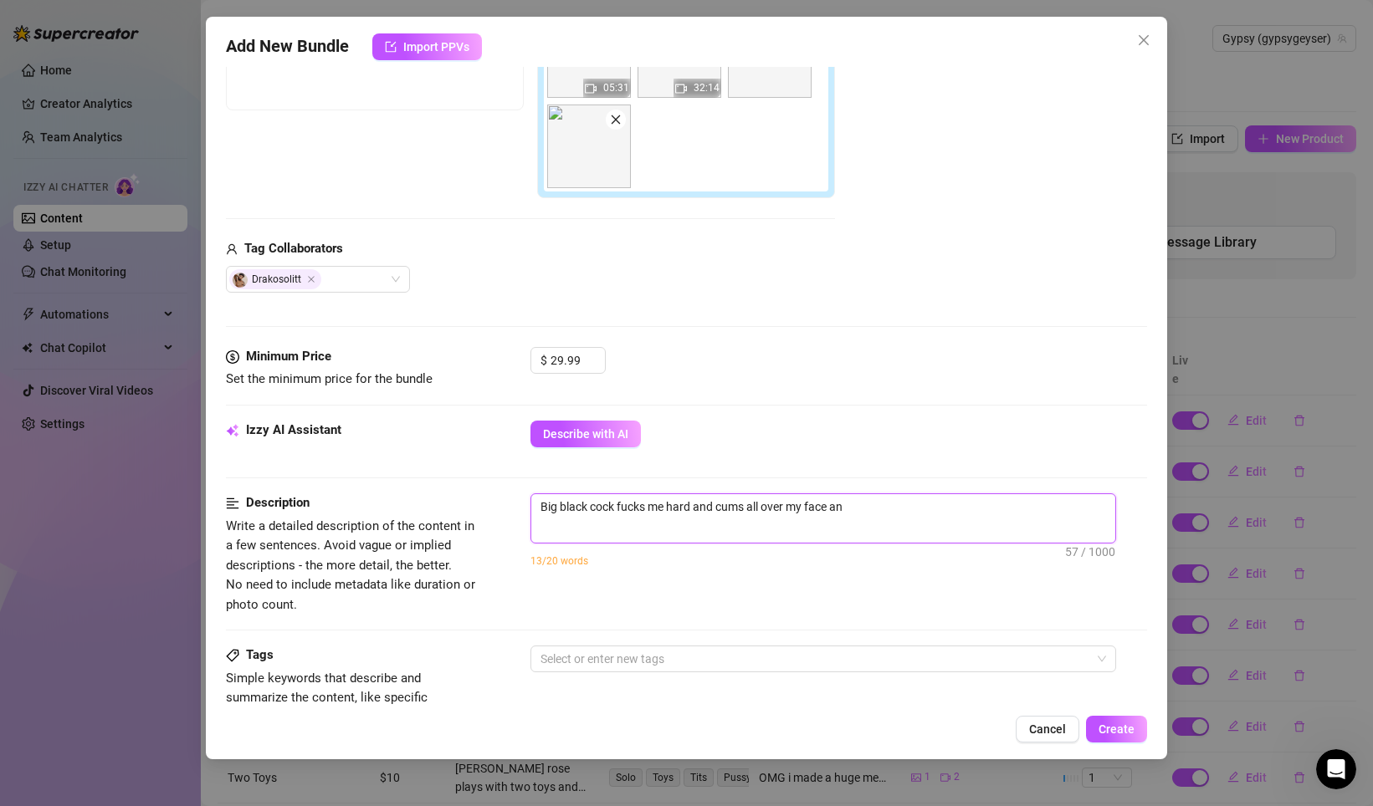
type textarea "Big black cock fucks me hard and cums all over my face and"
type textarea "Big black cock fucks me hard and cums all over my face and t"
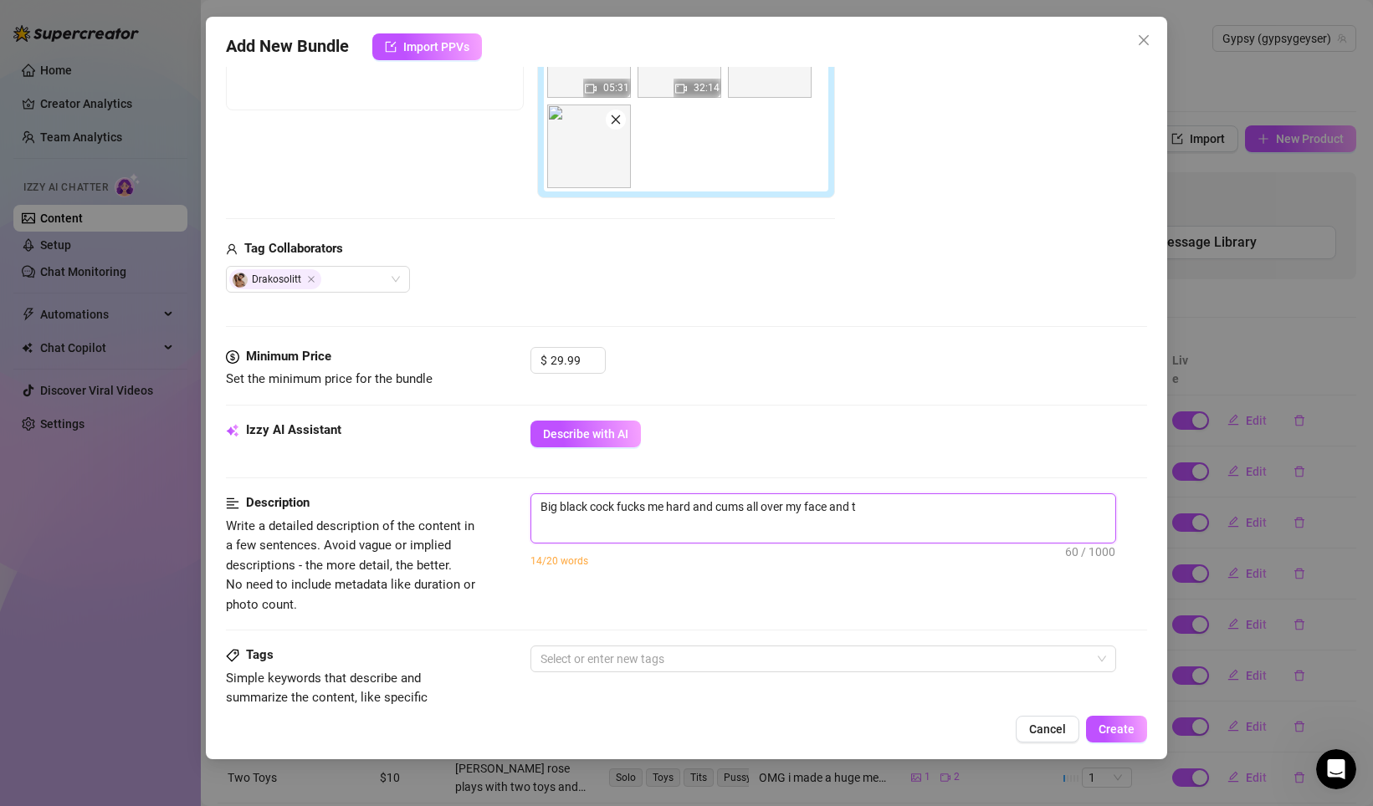
type textarea "Big black cock fucks me hard and cums all over my face and ti"
type textarea "Big black cock fucks me hard and cums all over my face and tit"
type textarea "Big black cock fucks me hard and cums all over my face and tits"
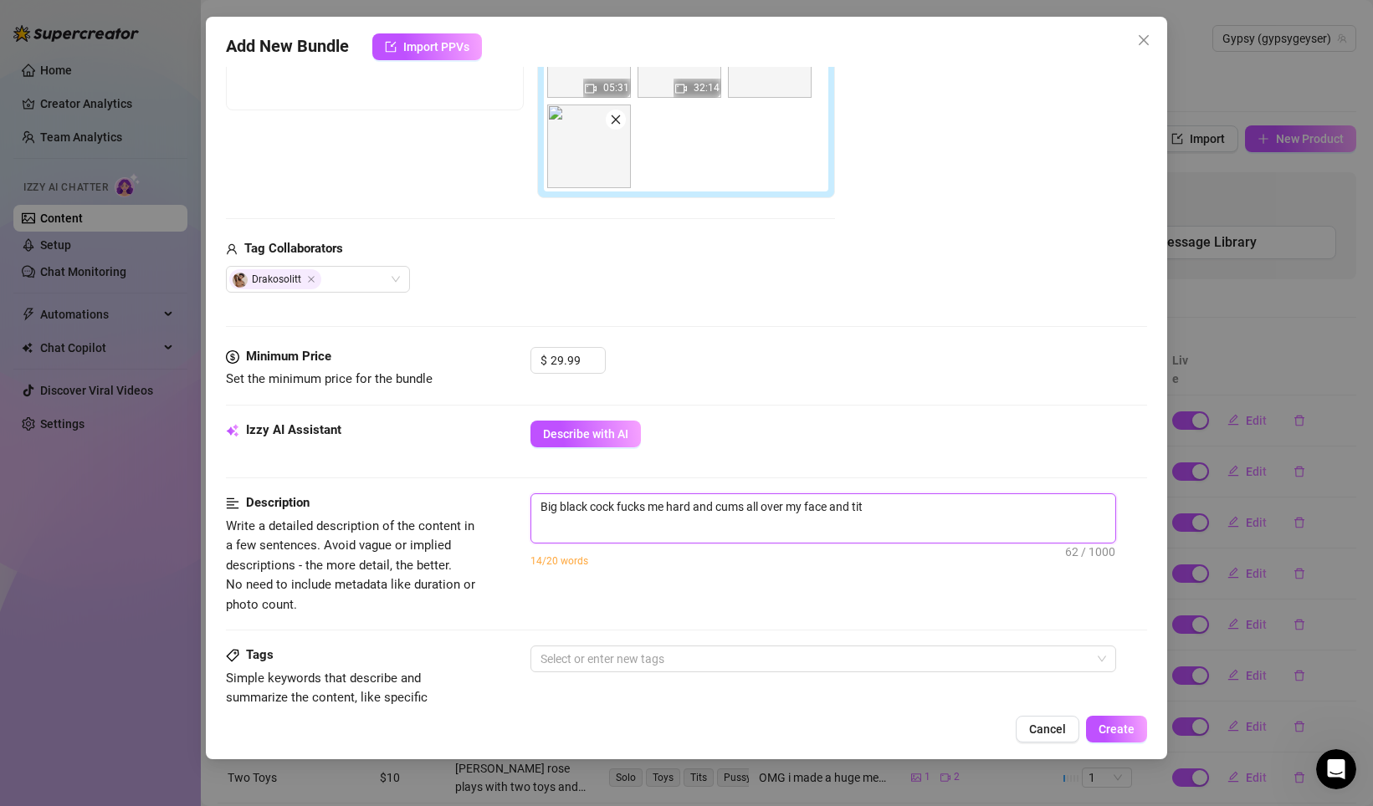
type textarea "Big black cock fucks me hard and cums all over my face and tits"
type textarea "Big black cock fucks me hard and cums all over my face and tits."
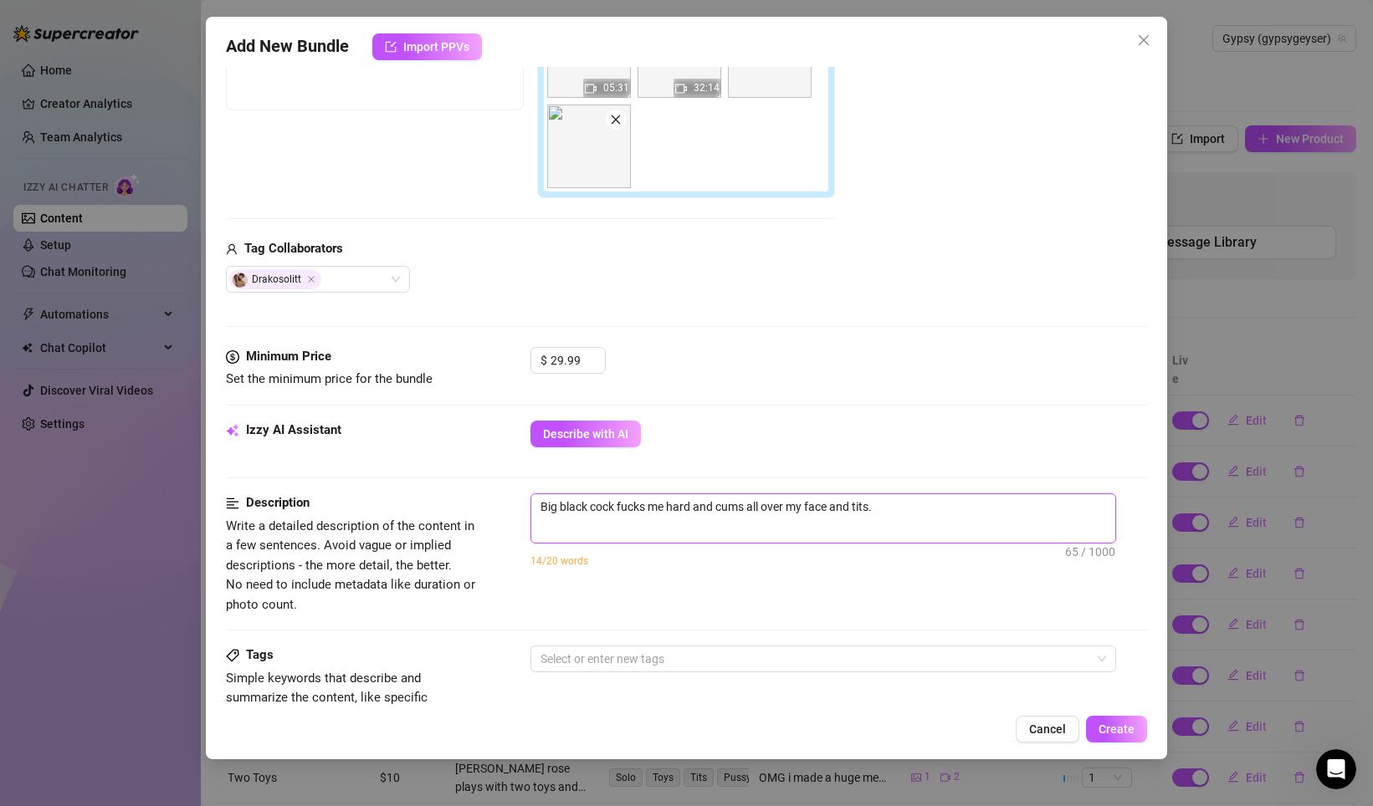
type textarea "Big black cock fucks me hard and cums all over my face and tits. I"
type textarea "Big black cock fucks me hard and cums all over my face and tits. I j"
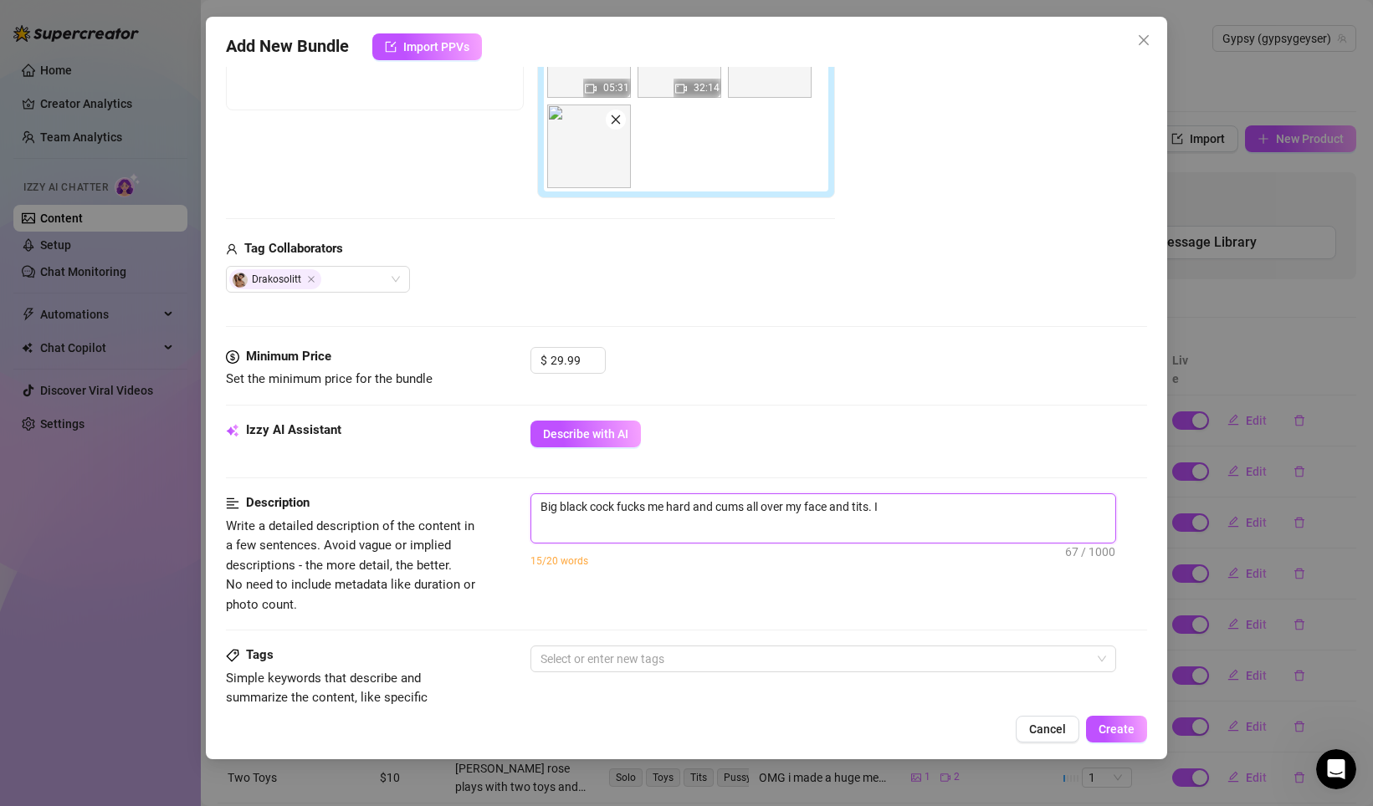
type textarea "Big black cock fucks me hard and cums all over my face and tits. I j"
type textarea "Big black cock fucks me hard and cums all over my face and tits. I je"
type textarea "Big black cock fucks me hard and cums all over my face and tits. I jer"
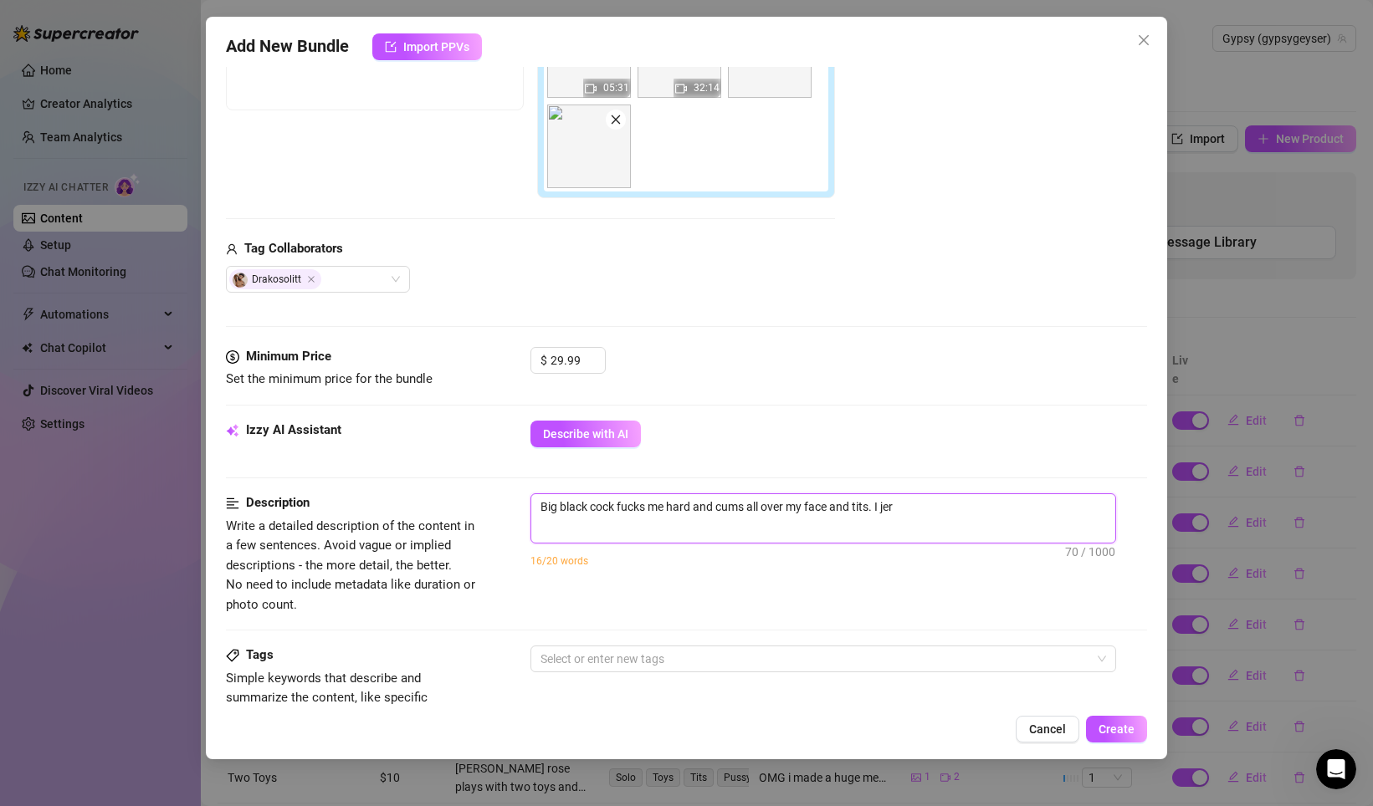
type textarea "Big black cock fucks me hard and cums all over my face and tits. I je"
type textarea "Big black cock fucks me hard and cums all over my face and tits. I j"
type textarea "Big black cock fucks me hard and cums all over my face and tits. I"
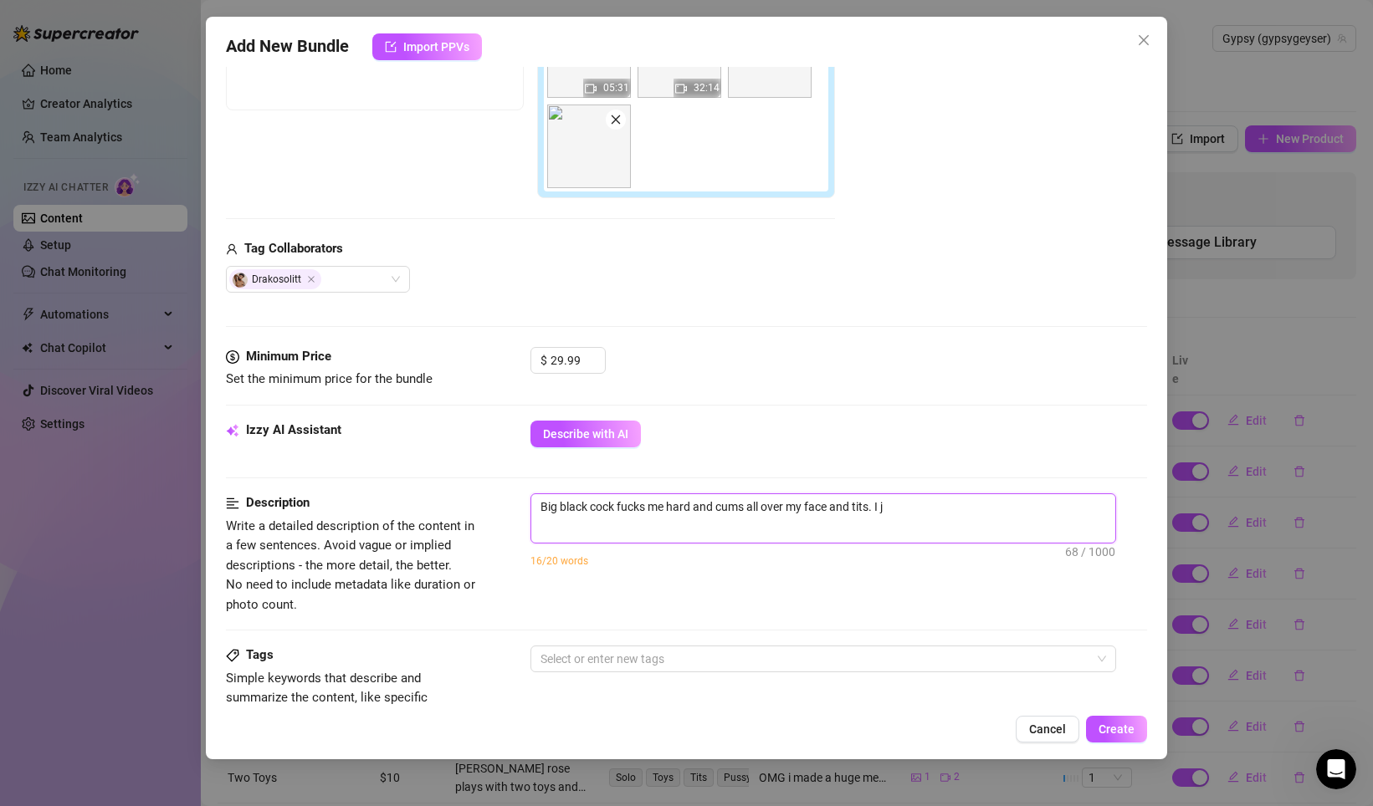
type textarea "Big black cock fucks me hard and cums all over my face and tits. I"
type textarea "Big black cock fucks me hard and cums all over my face and tits. I f"
type textarea "Big black cock fucks me hard and cums all over my face and tits. I fu"
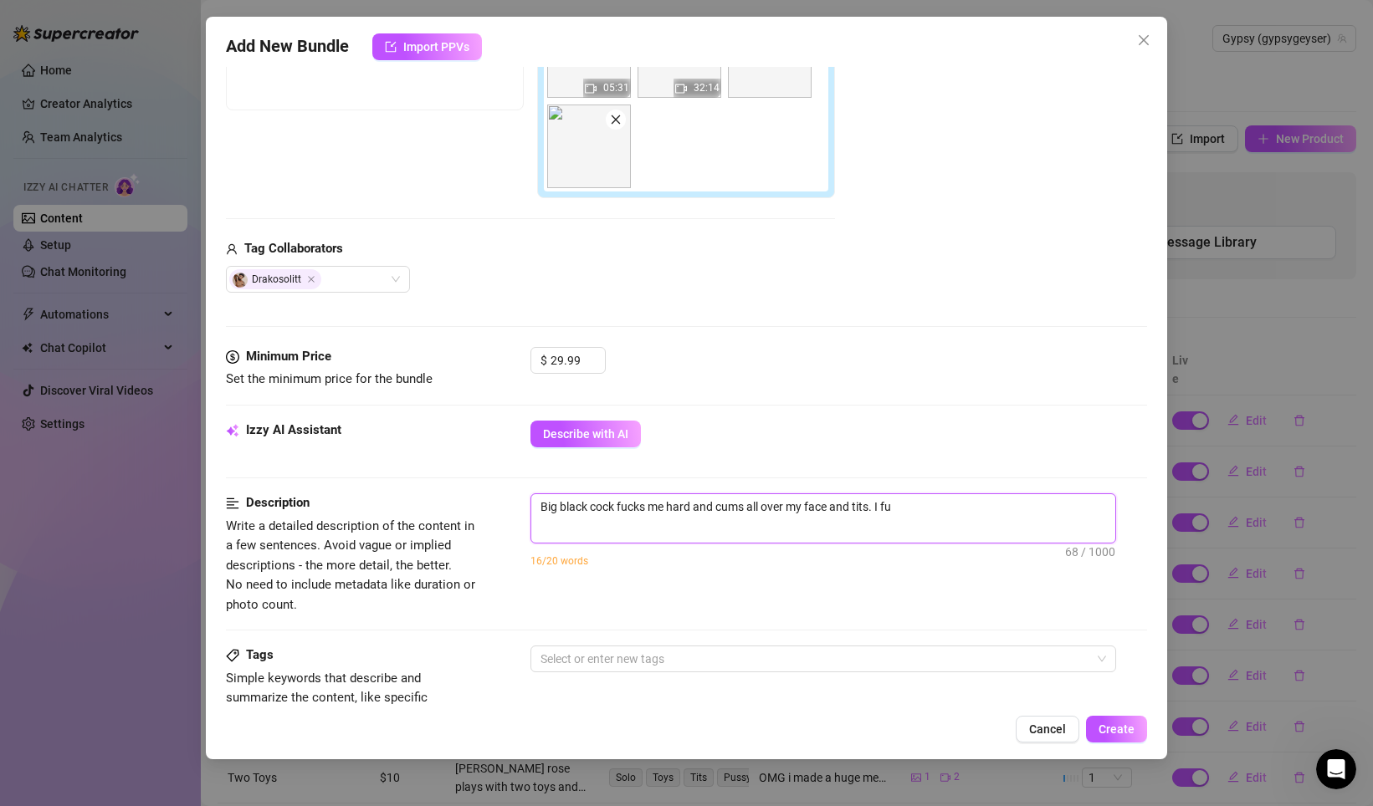
type textarea "Big black cock fucks me hard and cums all over my face and tits. I fuc"
type textarea "Big black cock fucks me hard and cums all over my face and tits. I fuck"
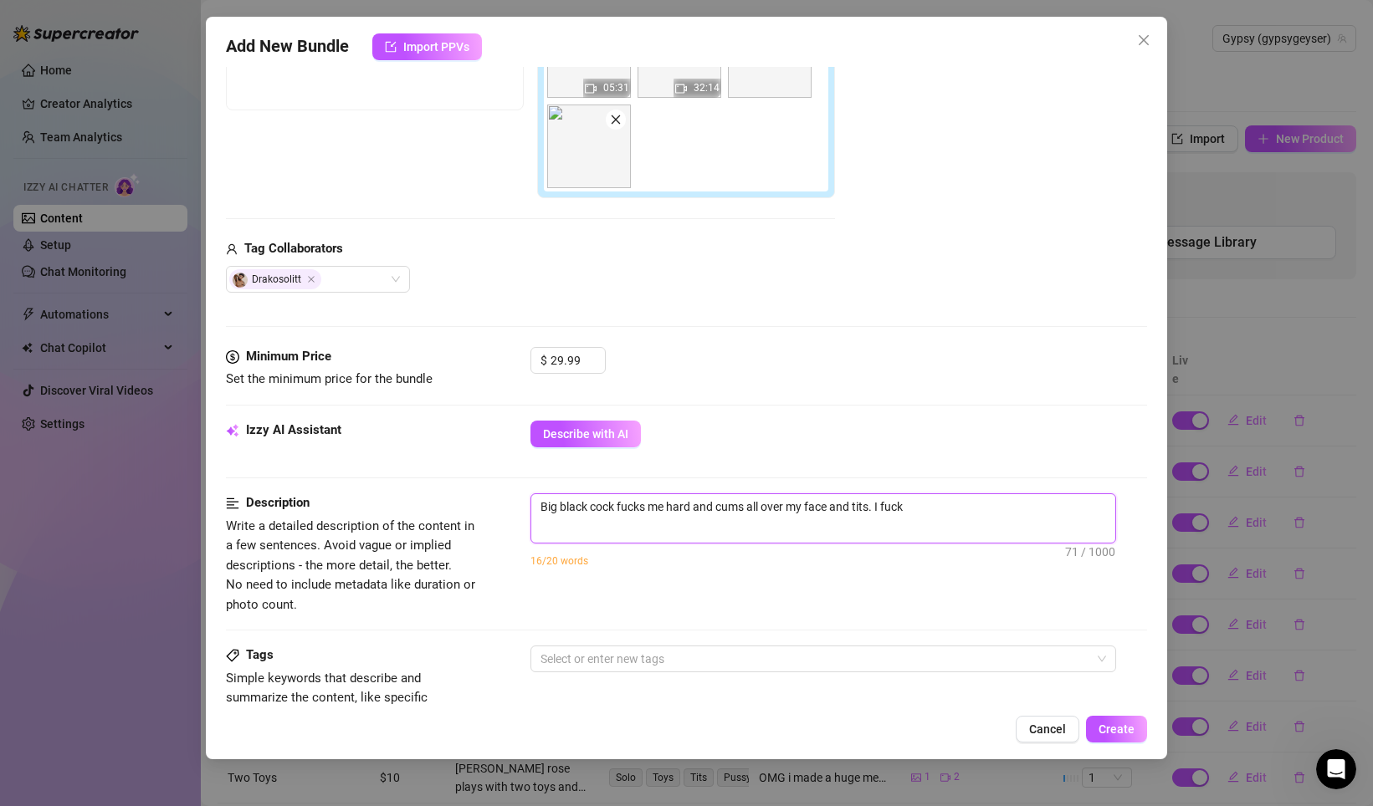
type textarea "Big black cock fucks me hard and cums all over my face and tits. I fuck"
type textarea "Big black cock fucks me hard and cums all over my face and tits. I fuck h"
type textarea "Big black cock fucks me hard and cums all over my face and tits. I fuck hi"
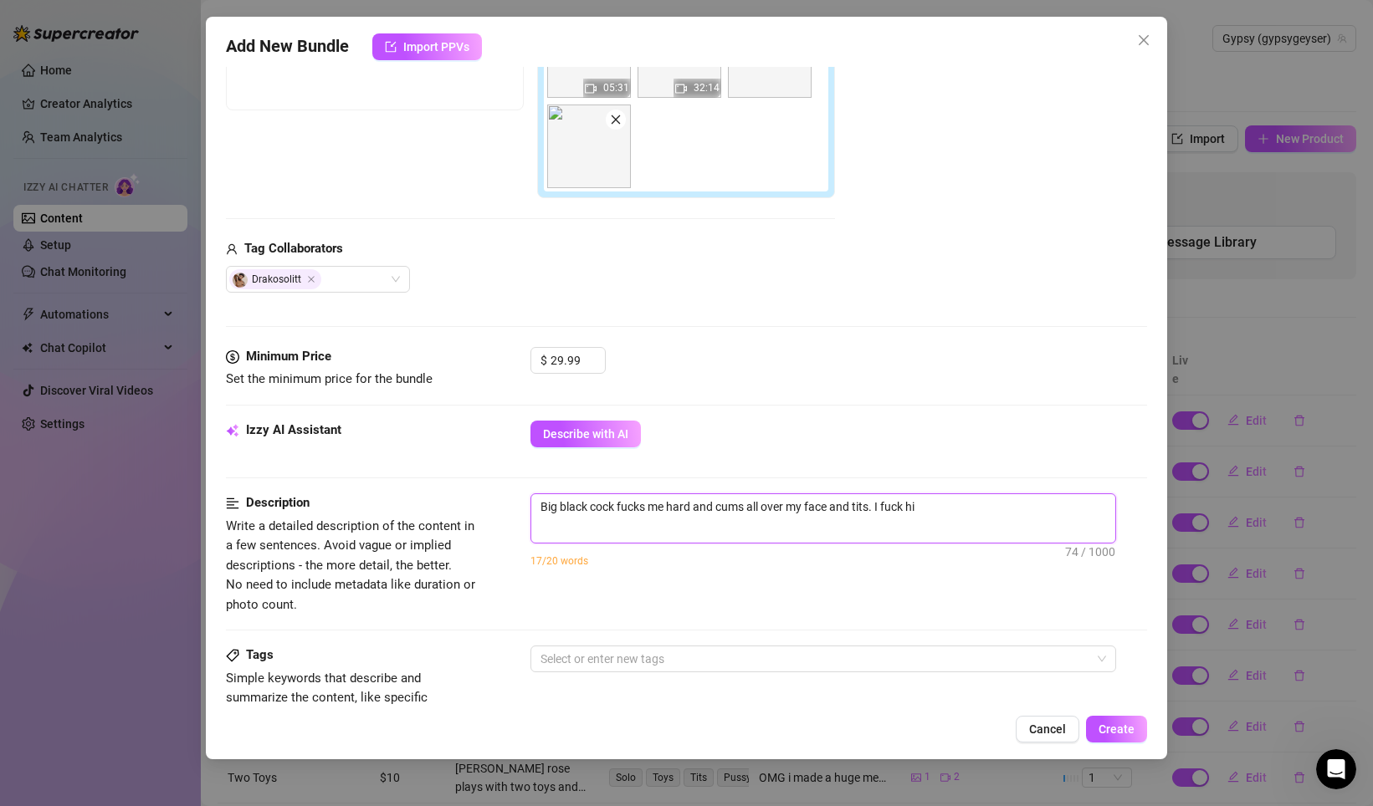
type textarea "Big black cock fucks me hard and cums all over my face and tits. I fuck him"
type textarea "Big black cock fucks me hard and cums all over my face and tits. I fuck him s"
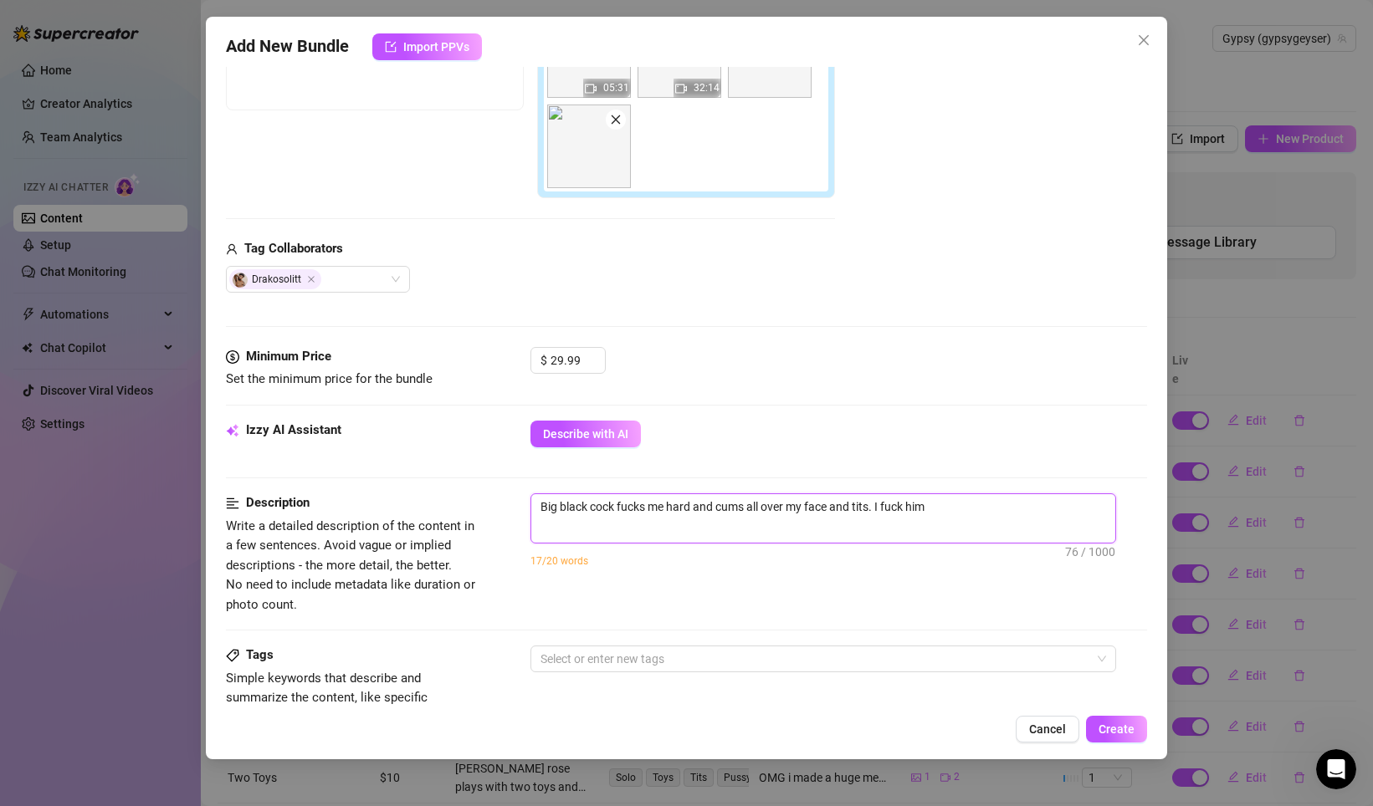
type textarea "Big black cock fucks me hard and cums all over my face and tits. I fuck him s"
type textarea "Big black cock fucks me hard and cums all over my face and tits. I fuck him so"
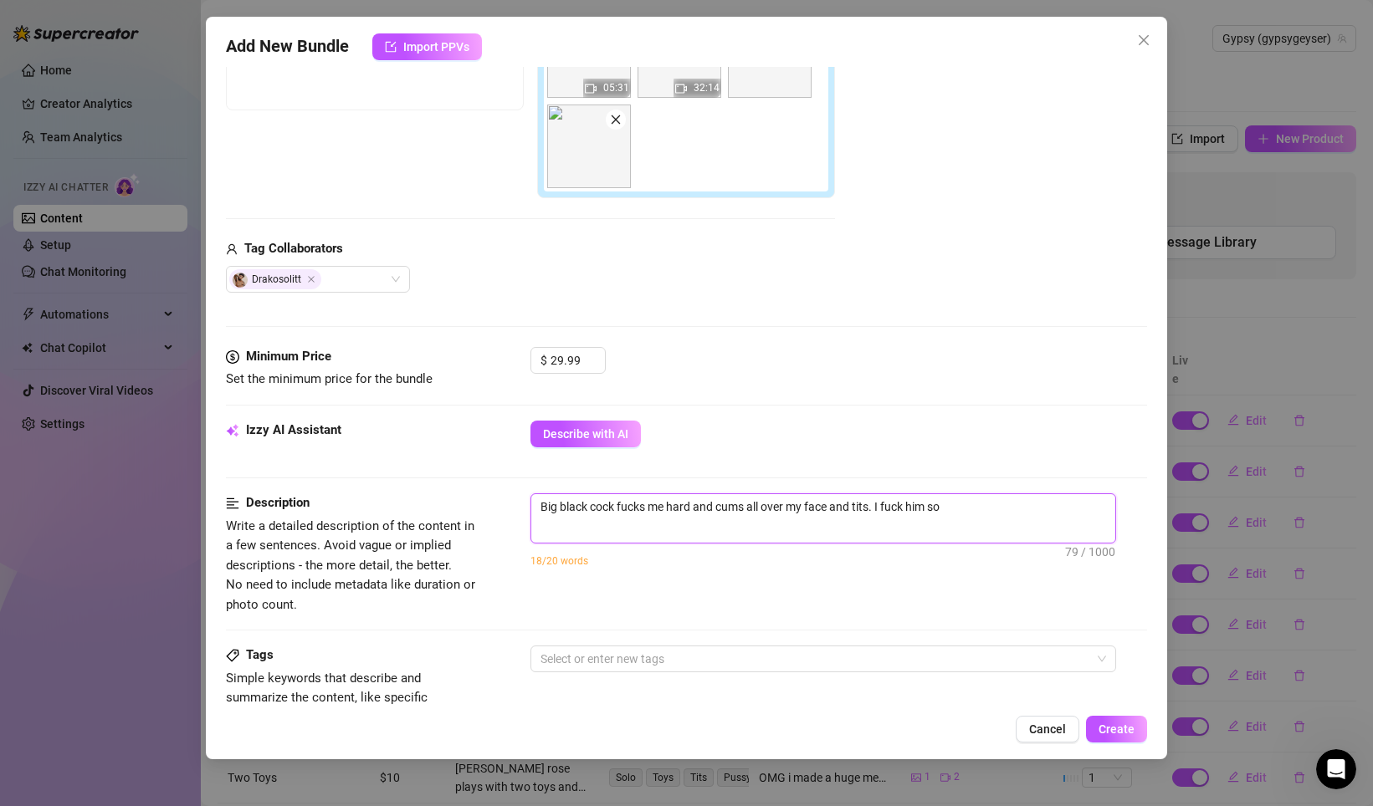
type textarea "Big black cock fucks me hard and cums all over my face and tits. I fuck him so g"
type textarea "Big black cock fucks me hard and cums all over my face and tits. I fuck him so …"
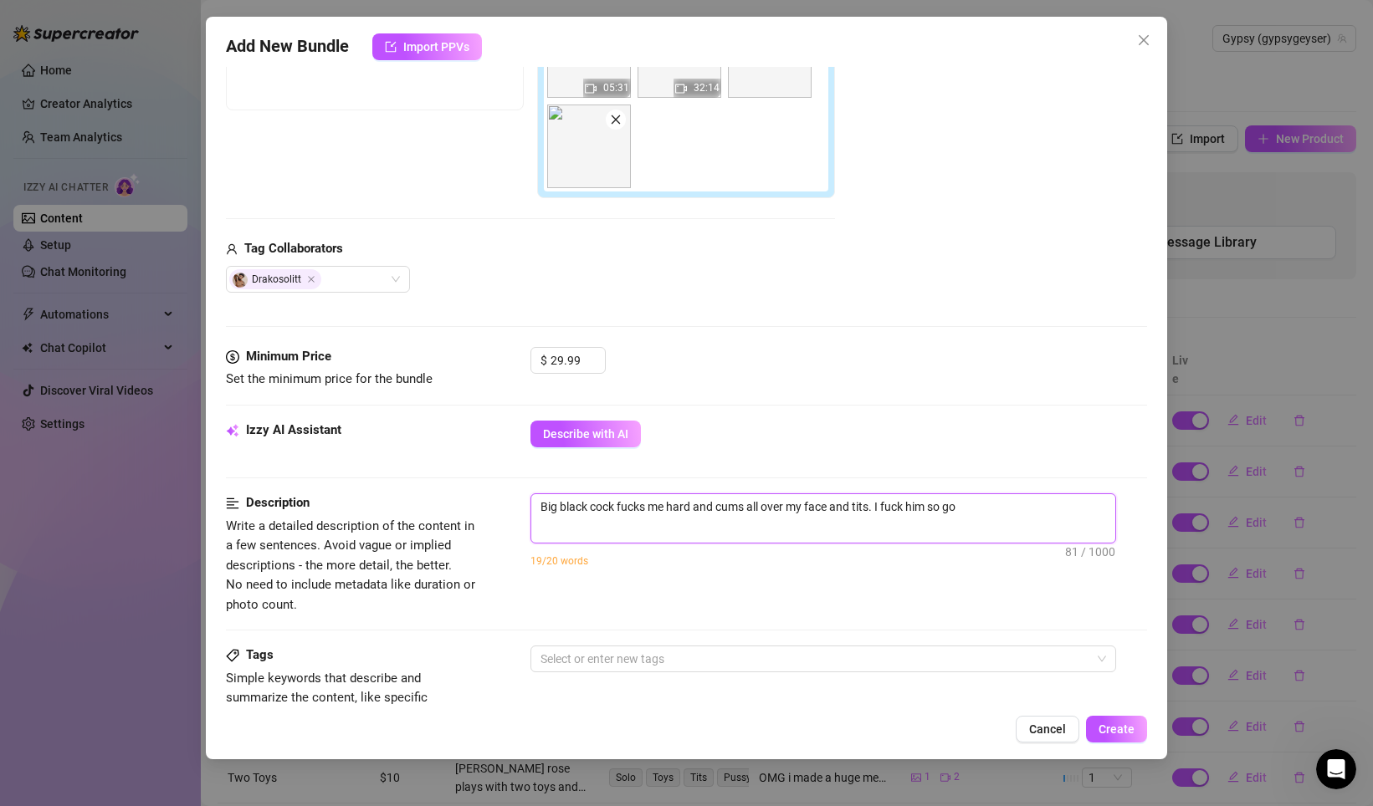
type textarea "Big black cock fucks me hard and cums all over my face and tits. I fuck him so …"
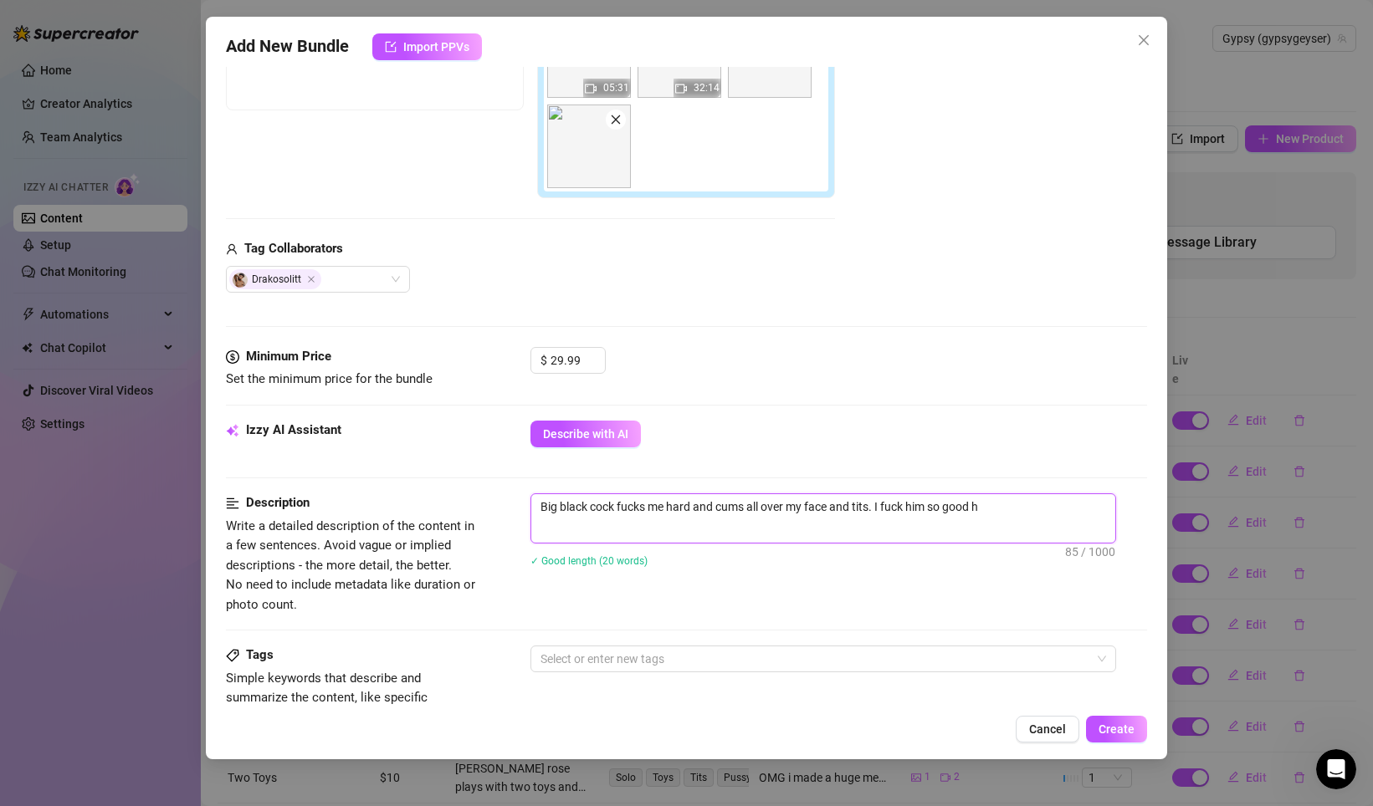
type textarea "Big black cock fucks me hard and cums all over my face and tits. I fuck him so …"
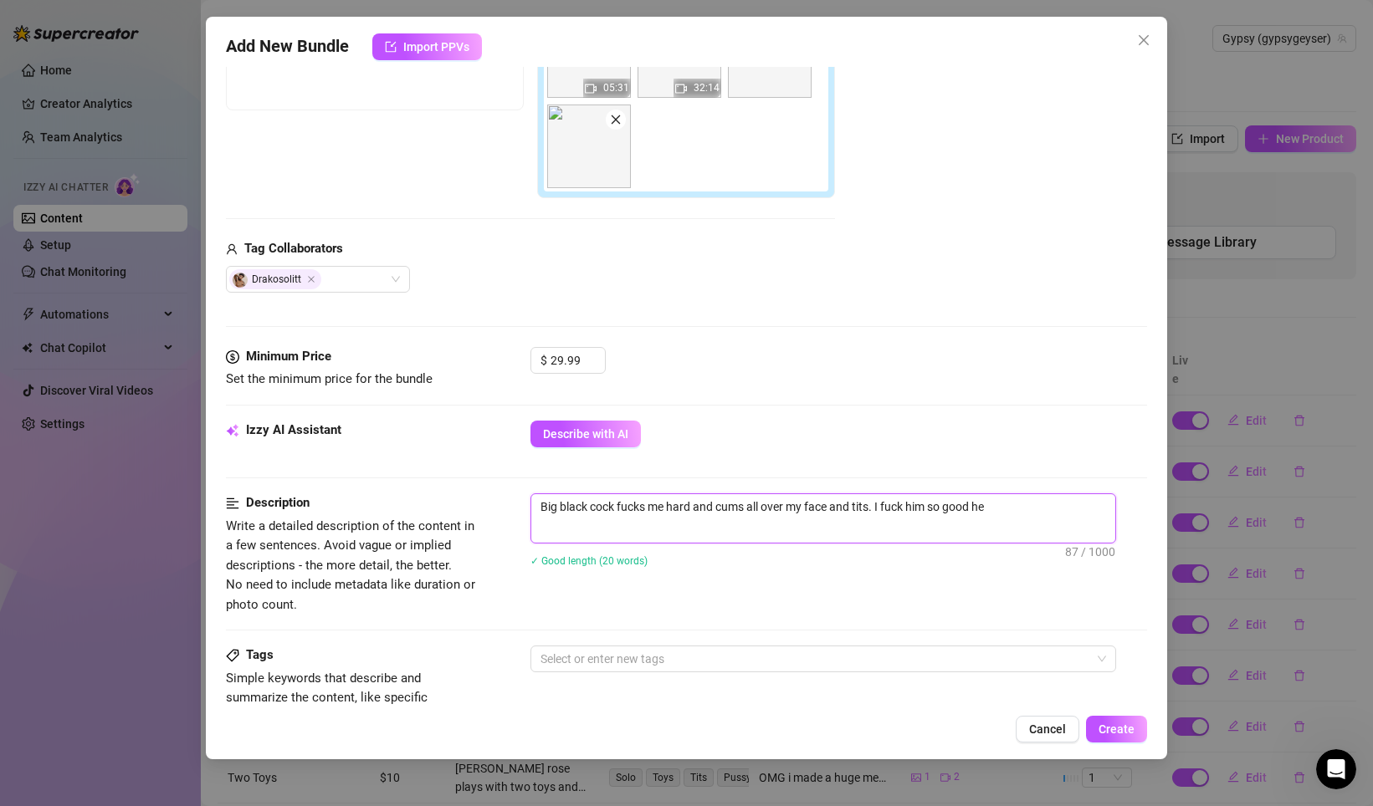
type textarea "Big black cock fucks me hard and cums all over my face and tits. I fuck him so …"
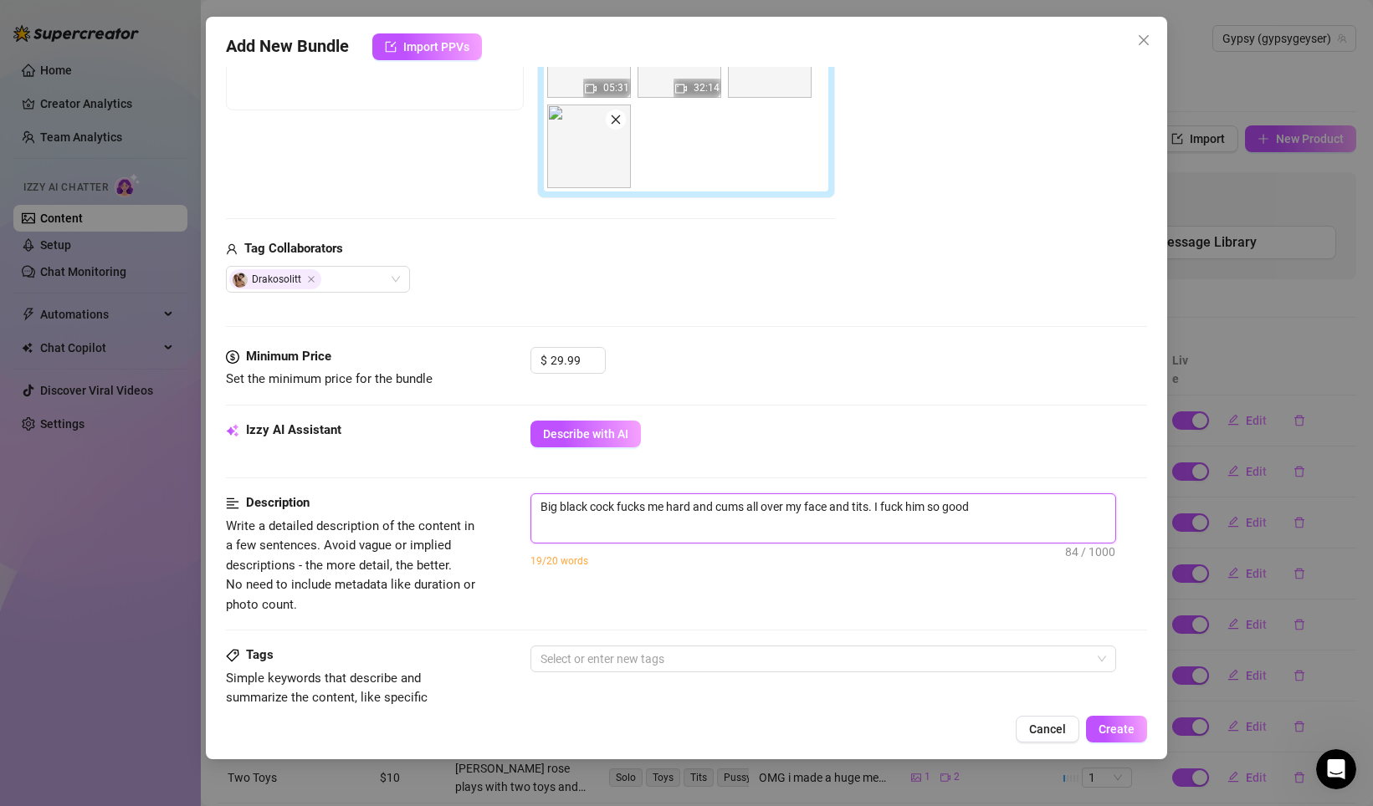
type textarea "Big black cock fucks me hard and cums all over my face and tits. I fuck him so …"
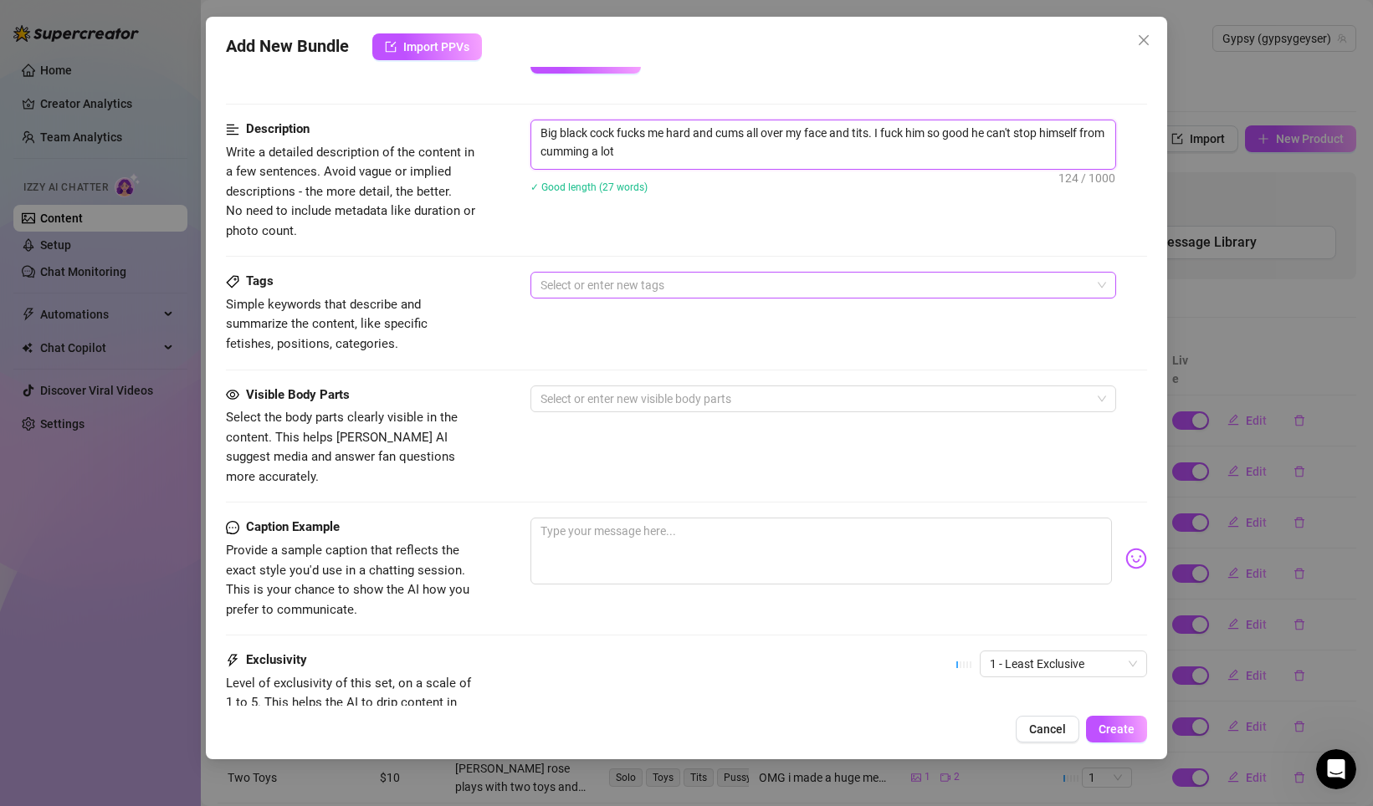
scroll to position [723, 0]
click at [595, 289] on div at bounding box center [814, 284] width 561 height 23
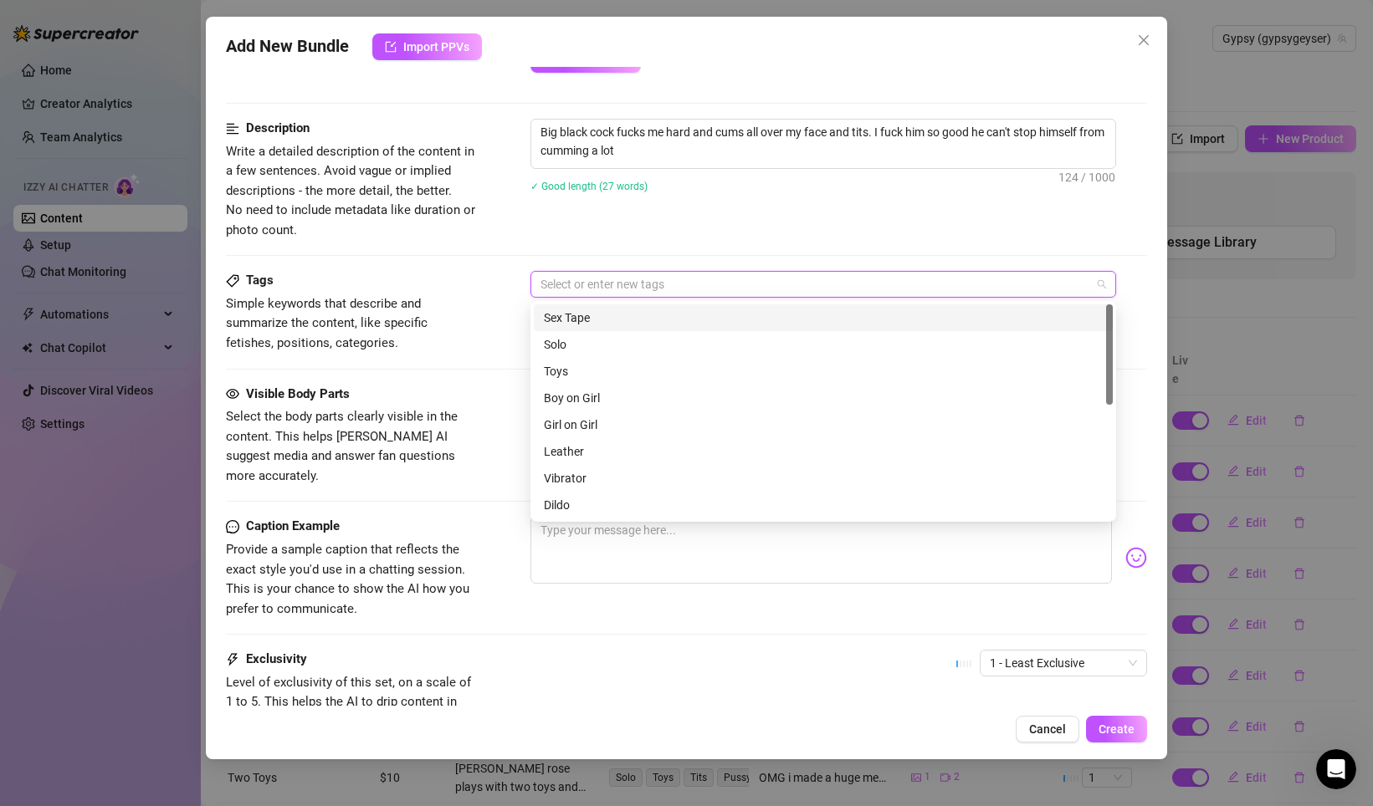
click at [587, 321] on div "Sex Tape" at bounding box center [823, 318] width 559 height 18
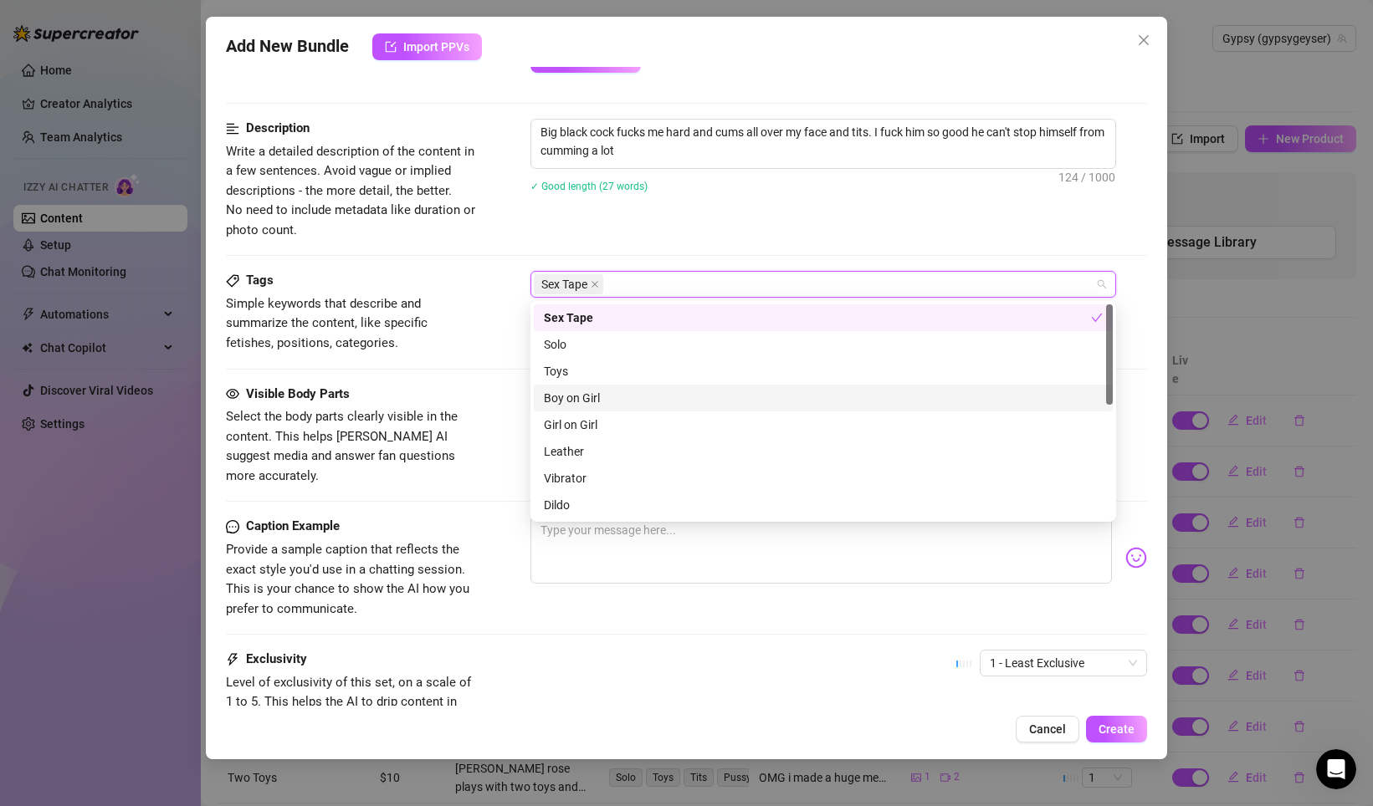
click at [600, 396] on div "Boy on Girl" at bounding box center [823, 398] width 559 height 18
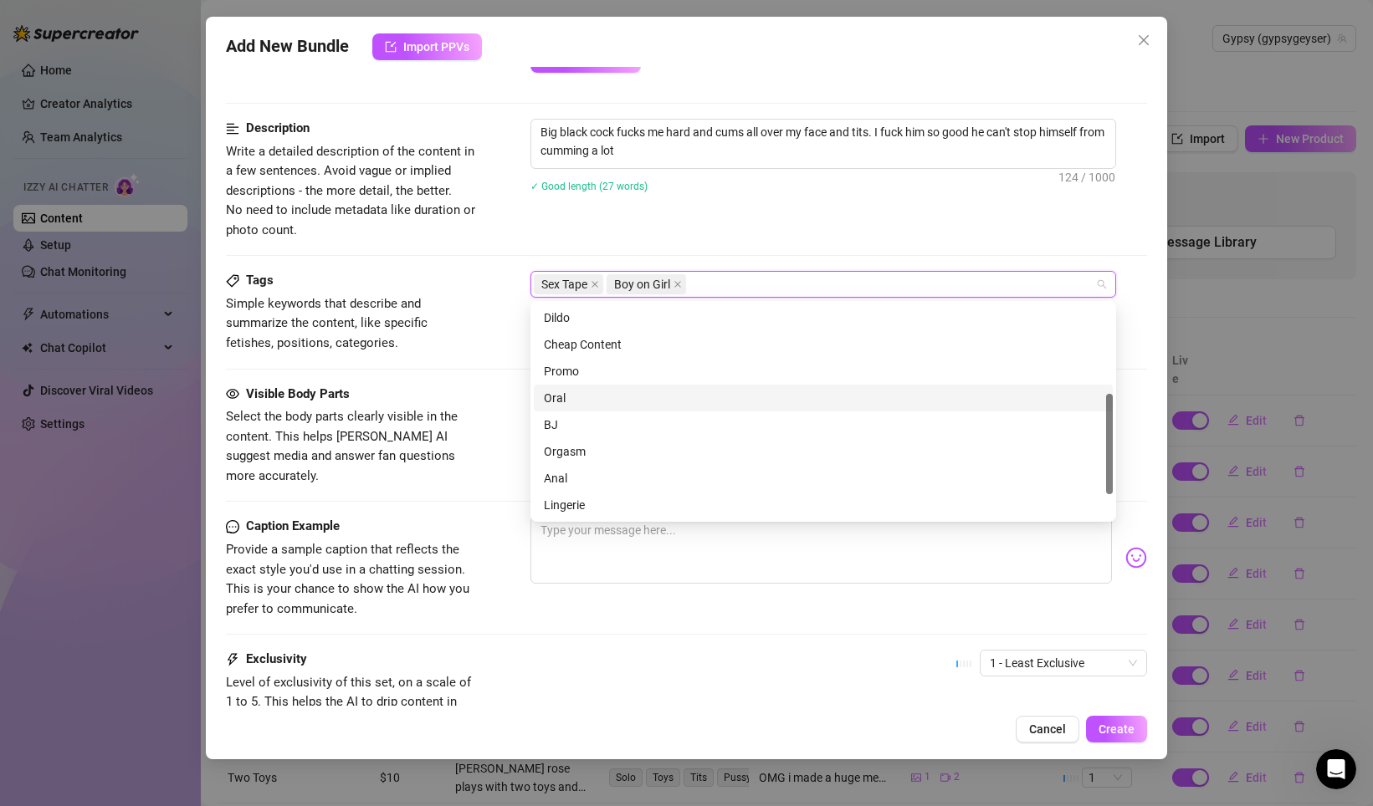
scroll to position [189, 0]
click at [578, 399] on div "Oral" at bounding box center [823, 396] width 559 height 18
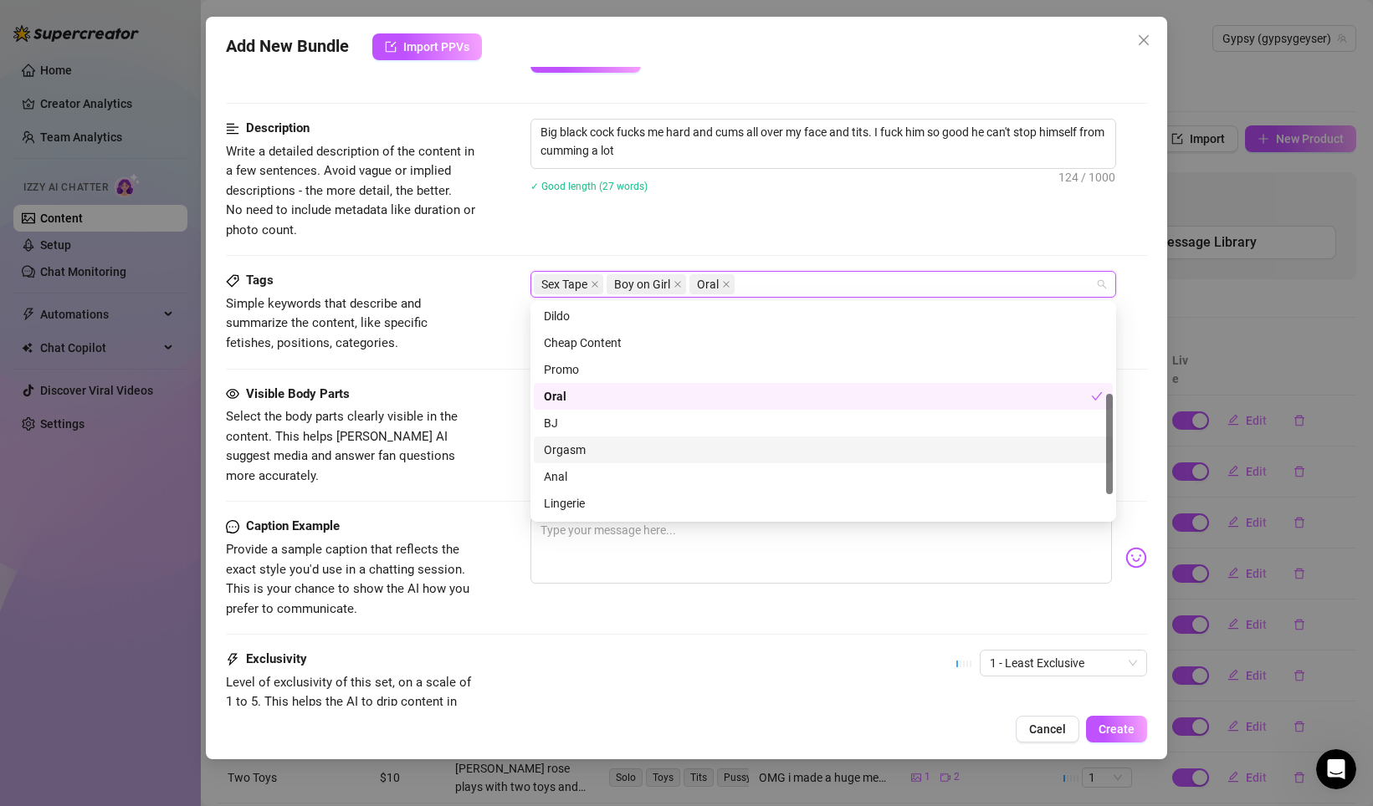
click at [584, 447] on div "Orgasm" at bounding box center [823, 450] width 559 height 18
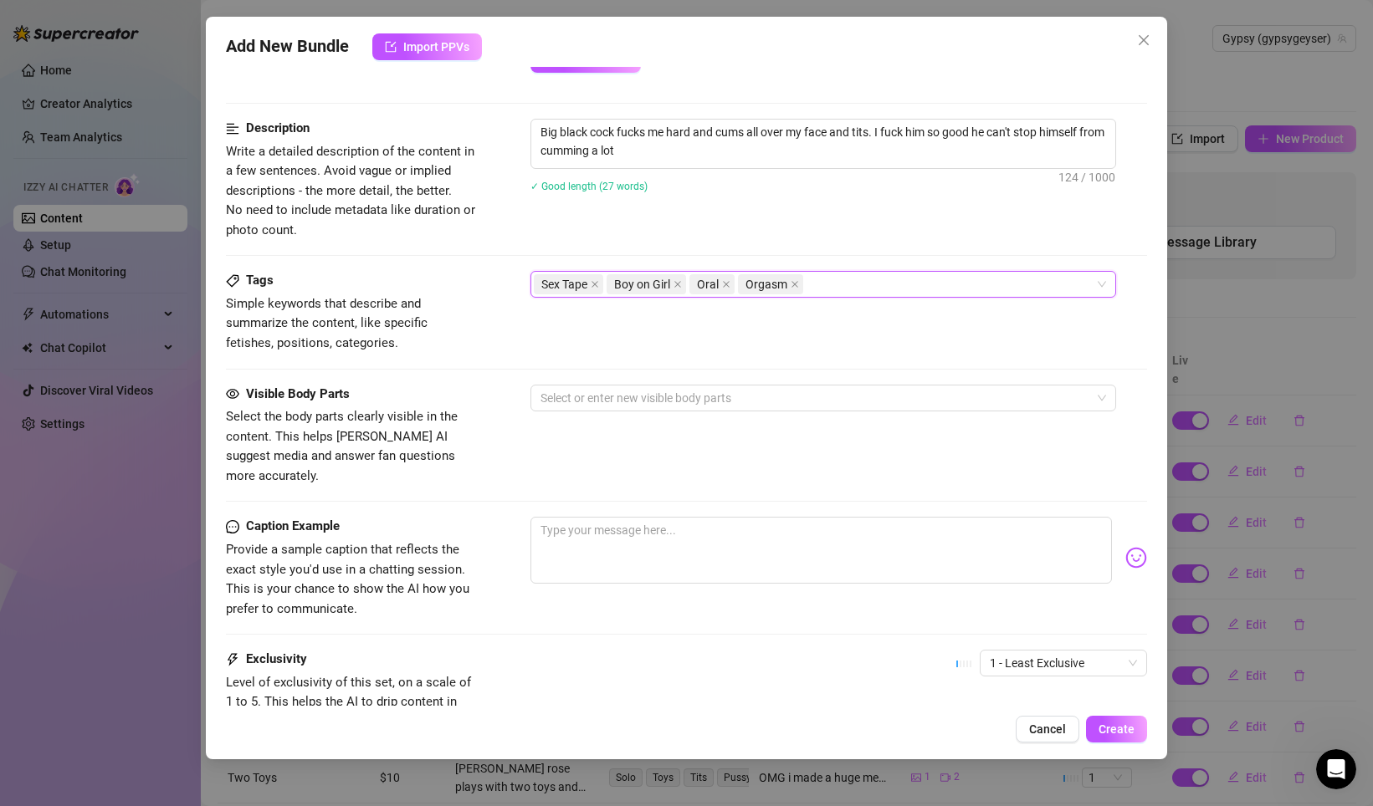
click at [483, 517] on div "Caption Example Provide a sample caption that reflects the exact style you'd us…" at bounding box center [686, 568] width 921 height 102
click at [596, 403] on div at bounding box center [814, 397] width 561 height 23
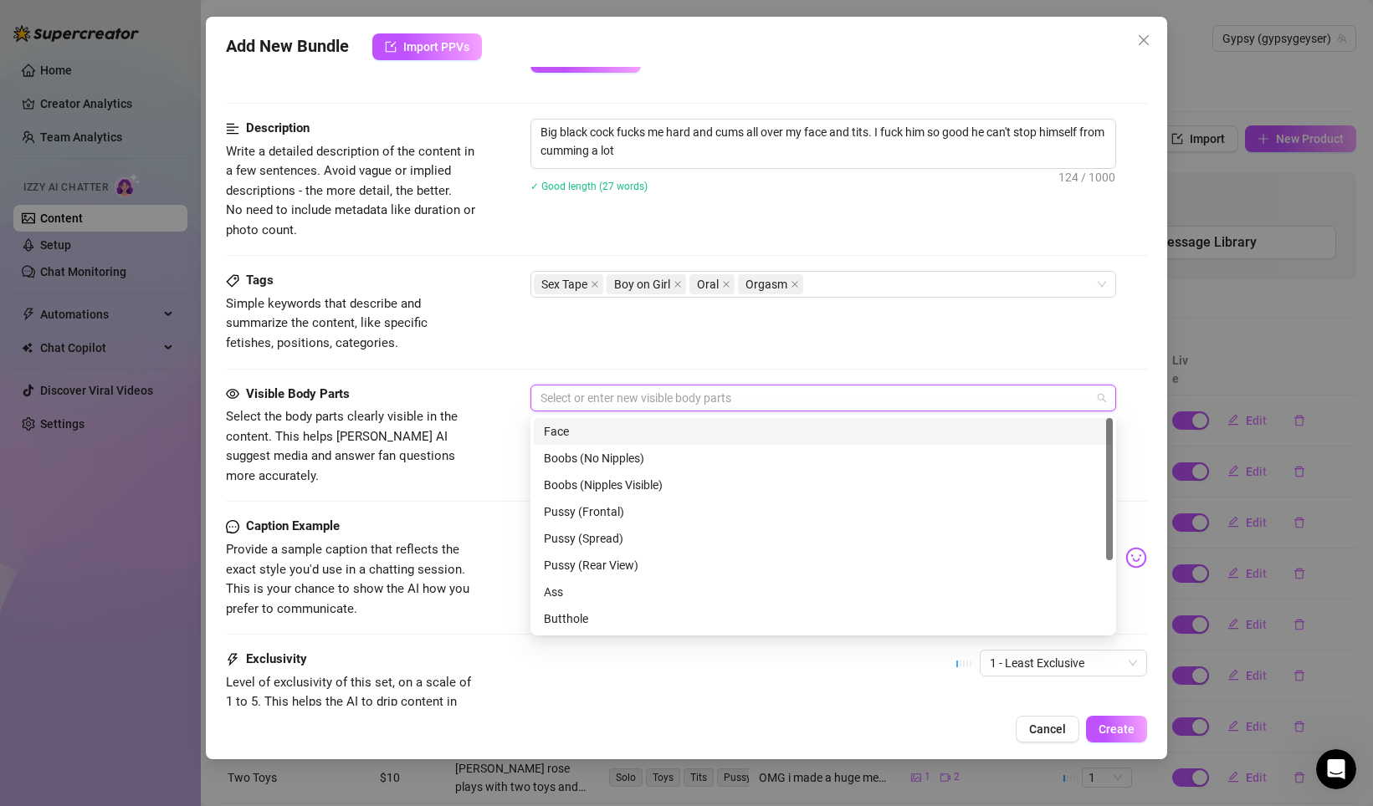
click at [586, 441] on div "Face" at bounding box center [823, 431] width 579 height 27
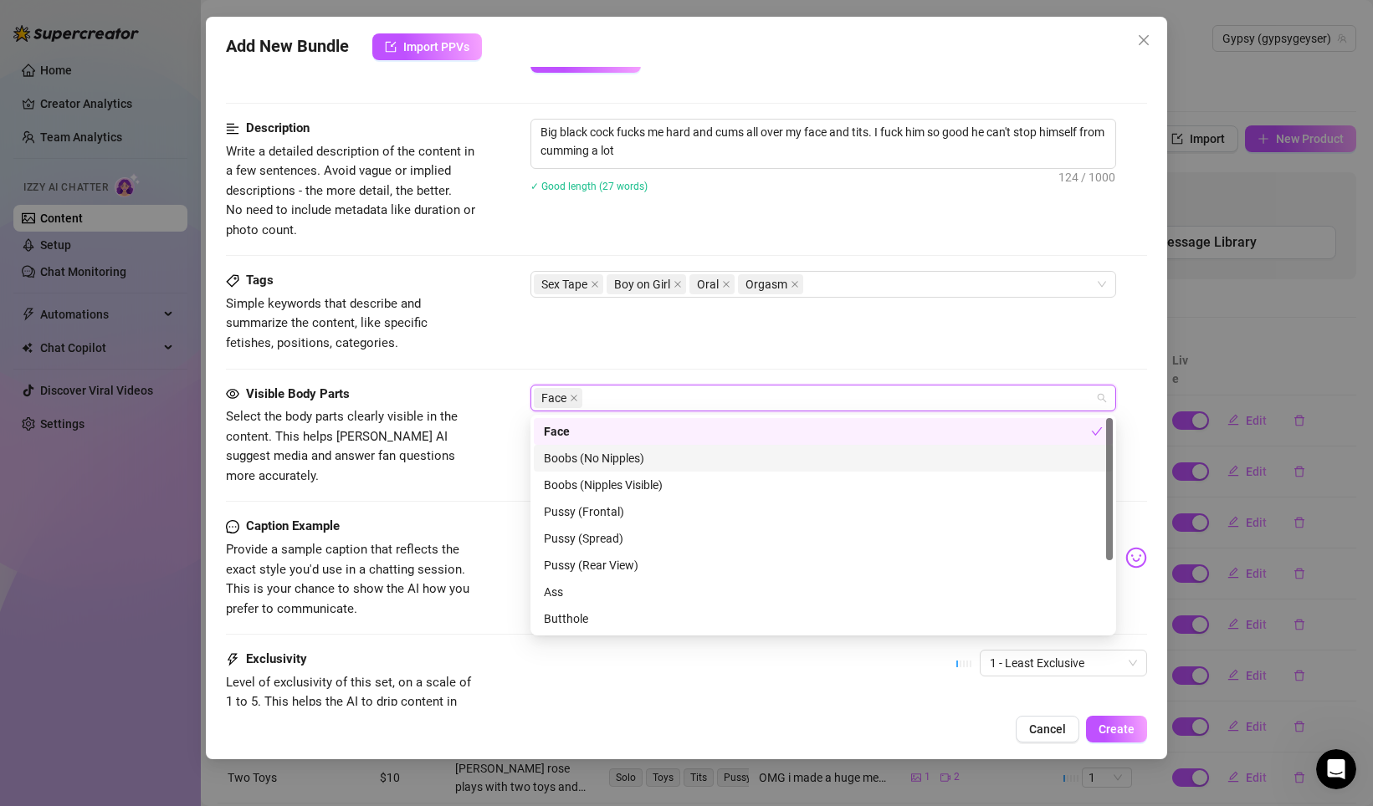
click at [591, 452] on div "Boobs (No Nipples)" at bounding box center [823, 458] width 559 height 18
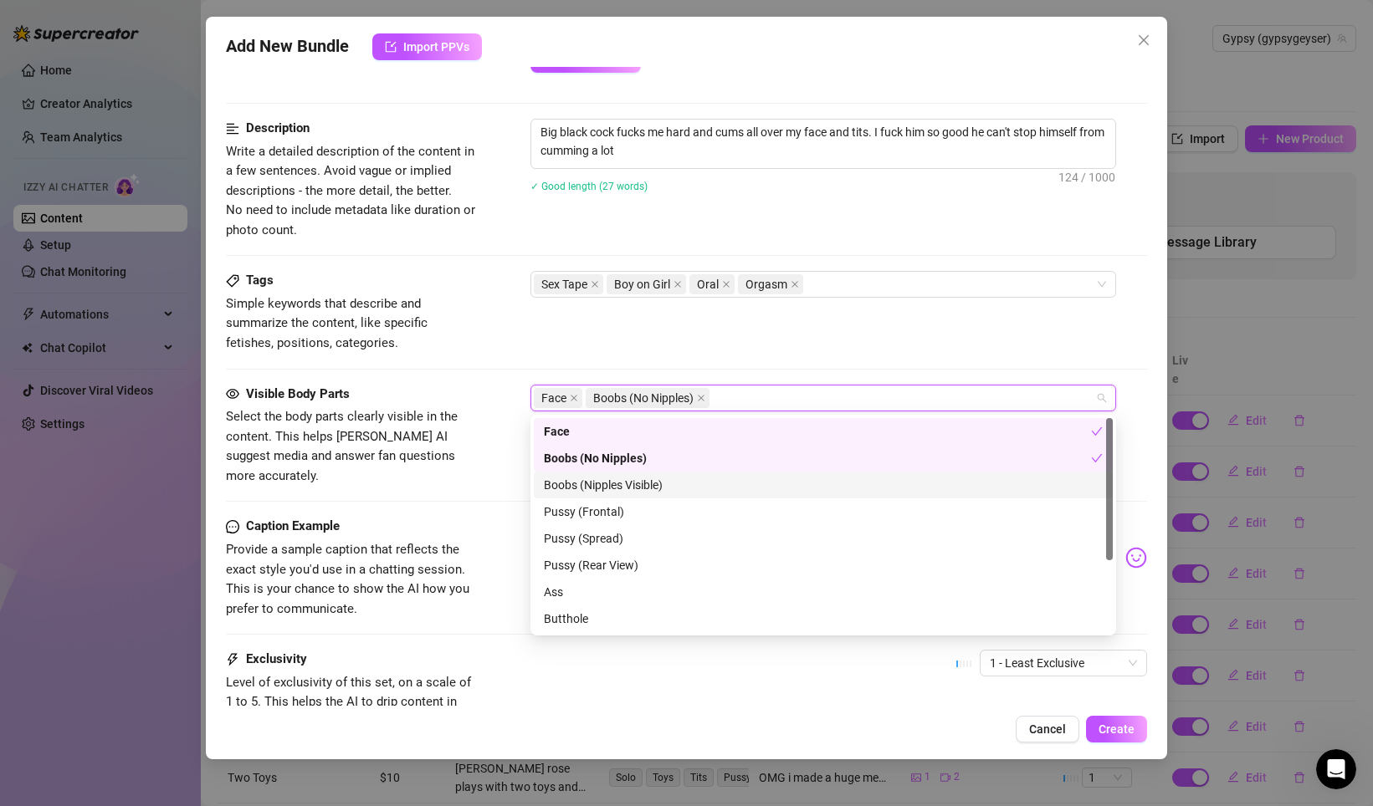
click at [602, 486] on div "Boobs (Nipples Visible)" at bounding box center [823, 485] width 559 height 18
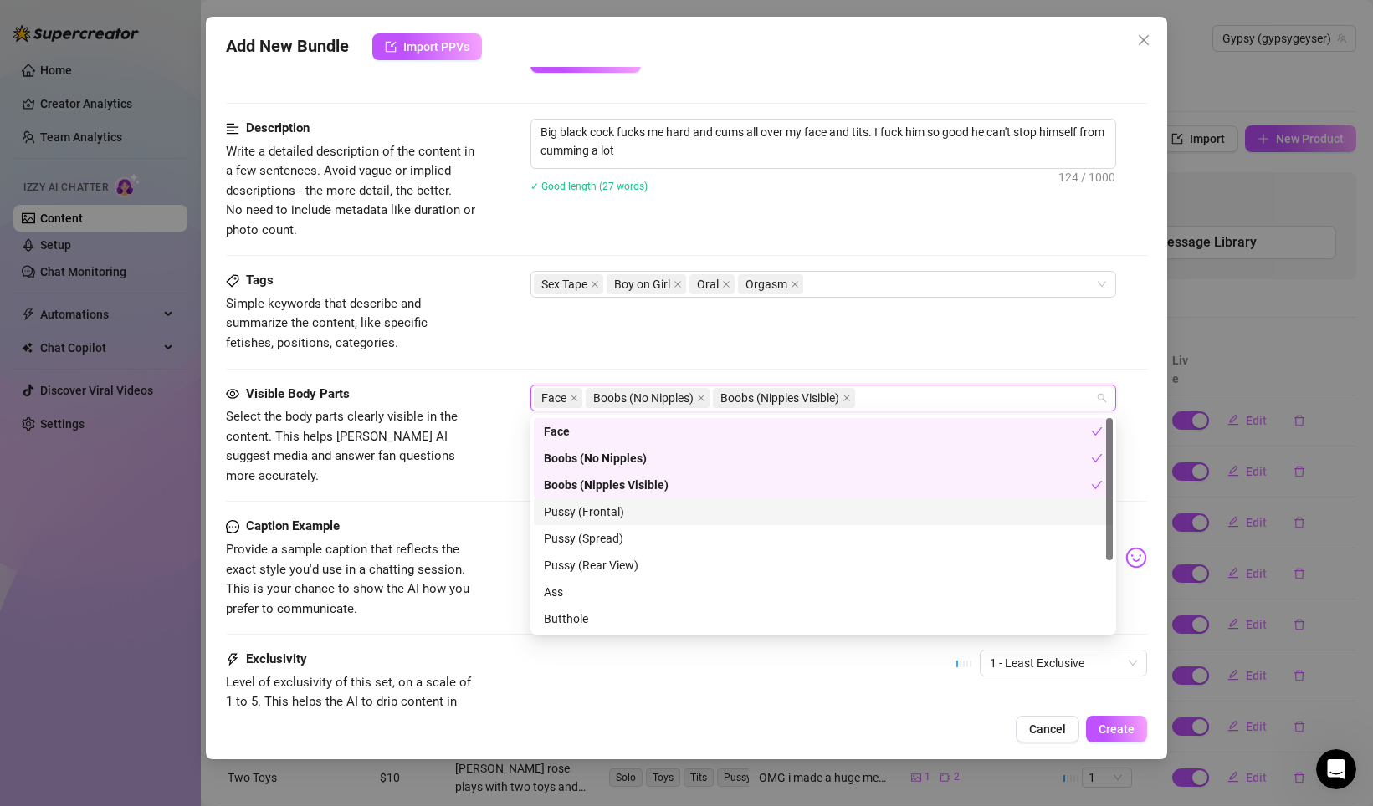
click at [593, 507] on div "Pussy (Frontal)" at bounding box center [823, 512] width 559 height 18
click at [594, 529] on div "Pussy (Spread)" at bounding box center [823, 538] width 559 height 18
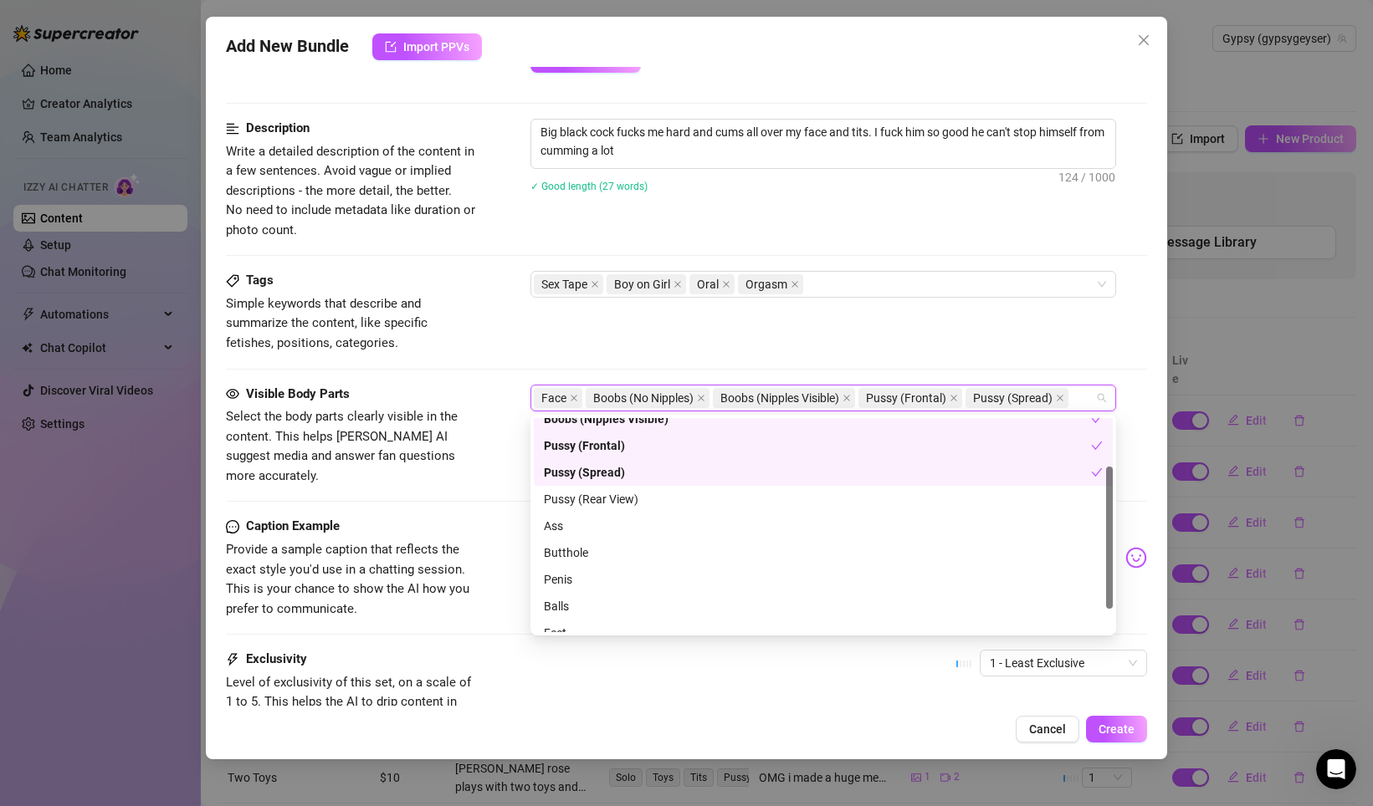
scroll to position [72, 0]
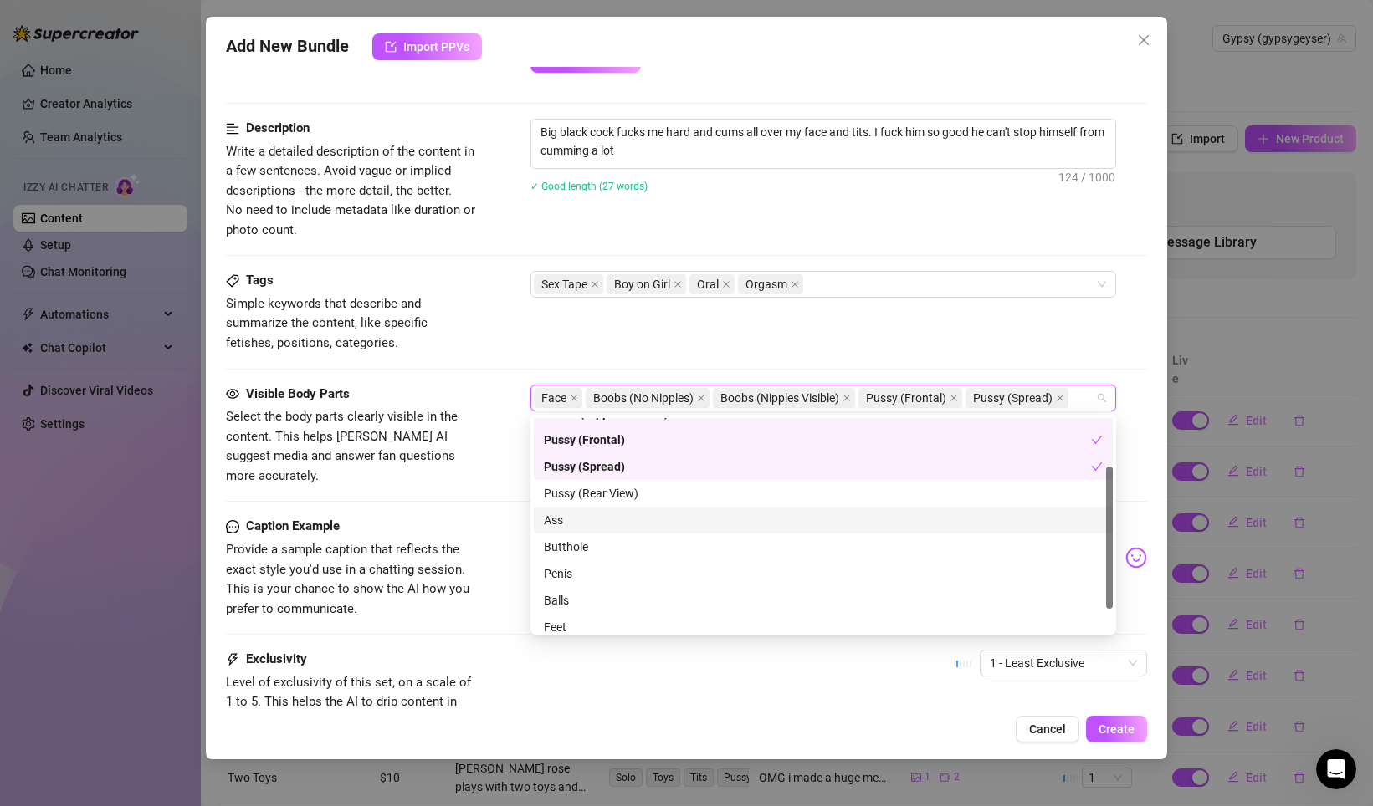
click at [595, 515] on div "Ass" at bounding box center [823, 520] width 559 height 18
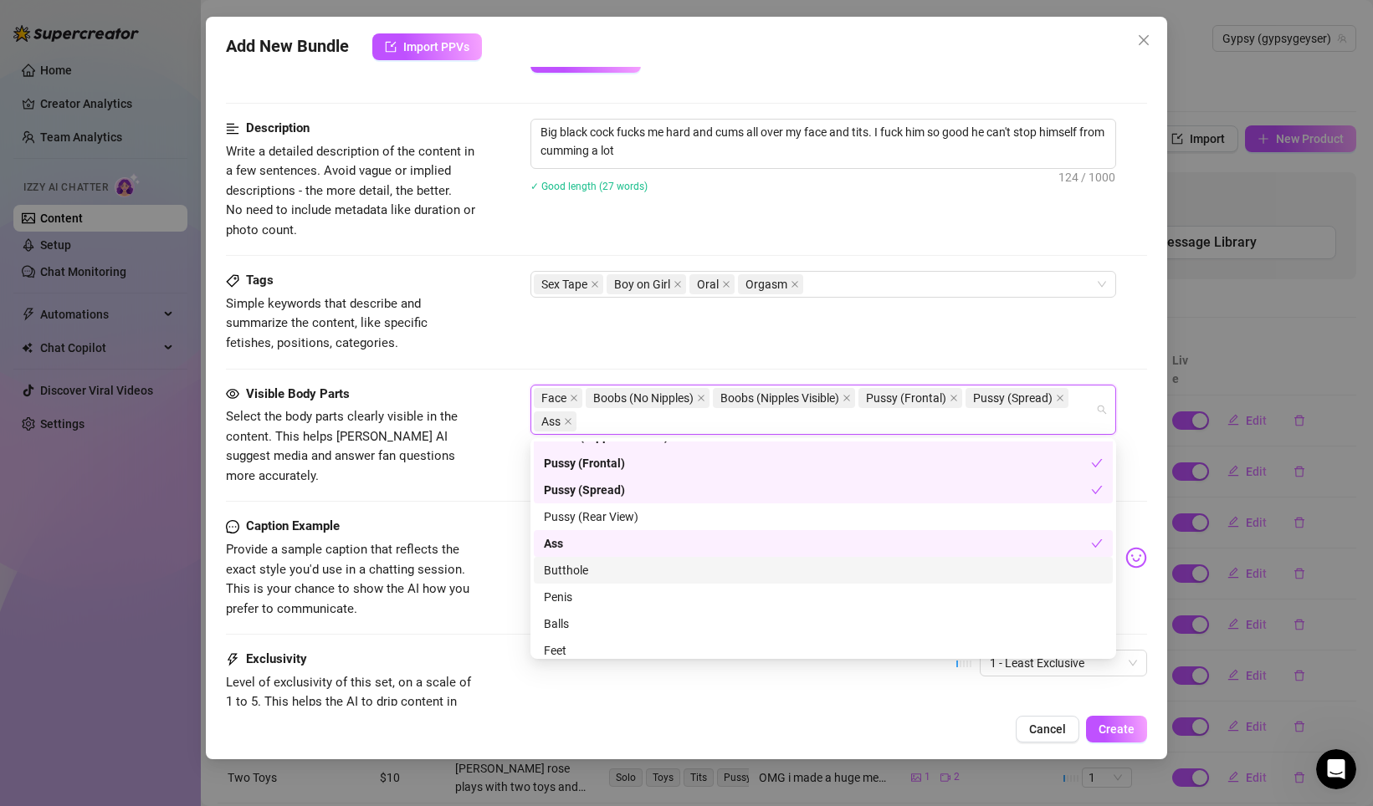
drag, startPoint x: 596, startPoint y: 575, endPoint x: 589, endPoint y: 593, distance: 19.1
click at [596, 575] on div "Butthole" at bounding box center [823, 570] width 559 height 18
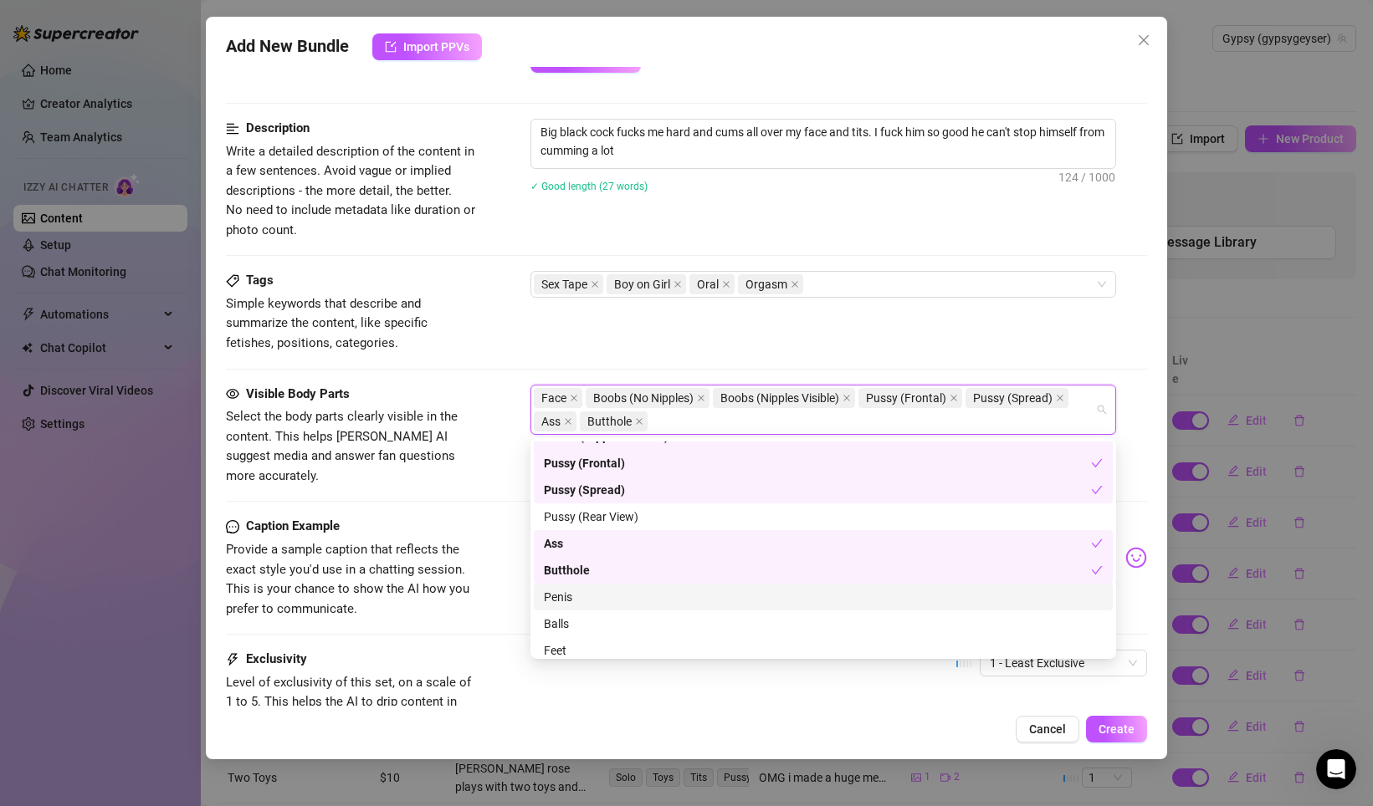
click at [585, 597] on div "Penis" at bounding box center [823, 597] width 559 height 18
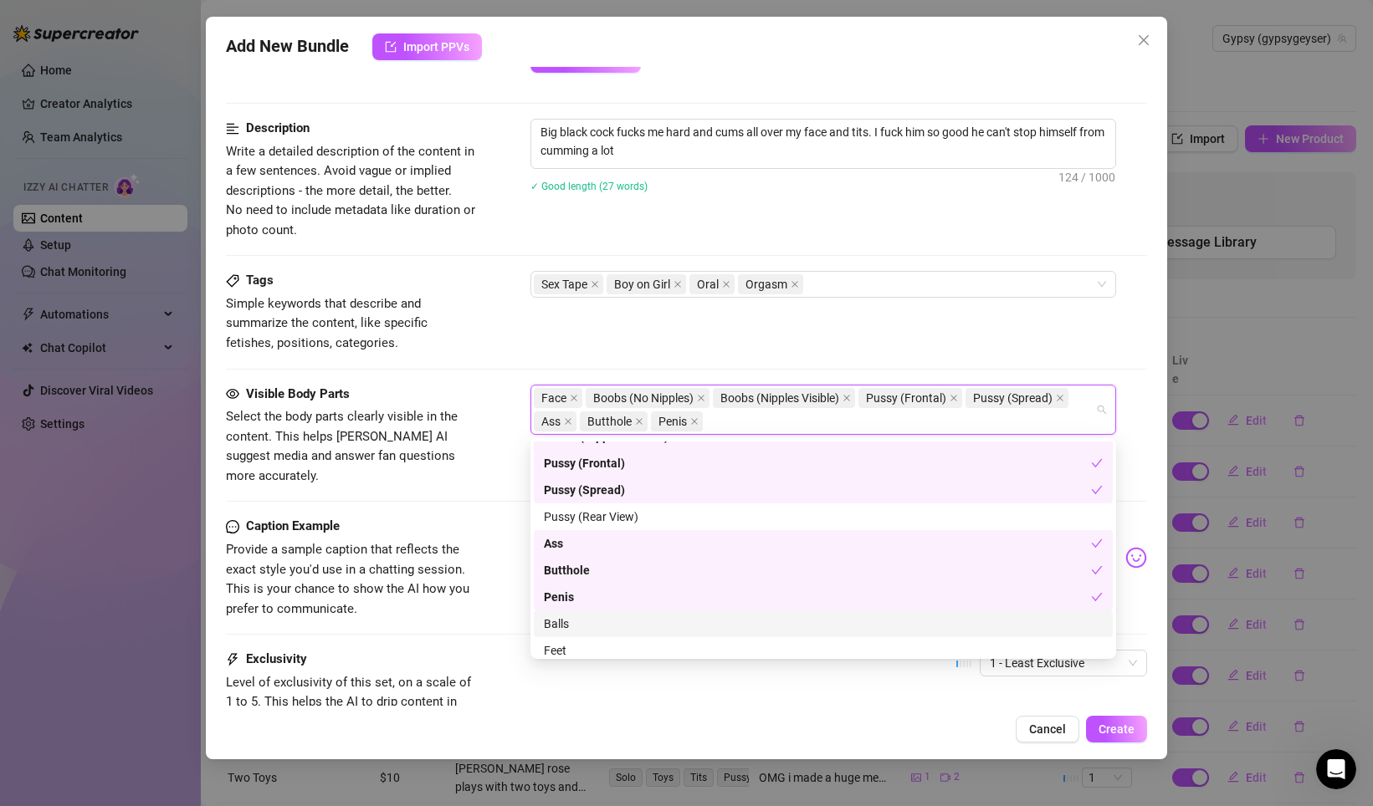
click at [574, 622] on div "Balls" at bounding box center [823, 624] width 559 height 18
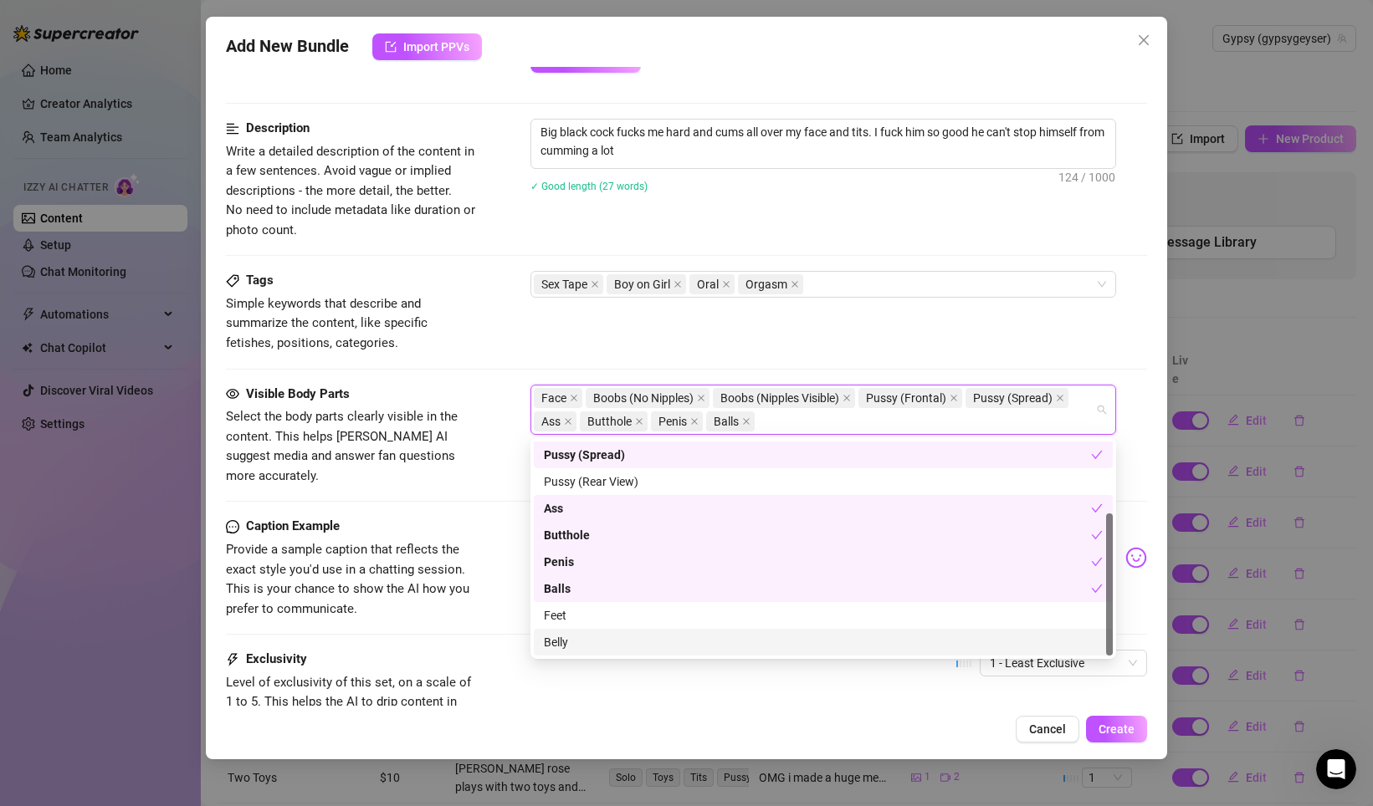
click at [580, 636] on div "Belly" at bounding box center [823, 642] width 559 height 18
click at [465, 573] on span "Provide a sample caption that reflects the exact style you'd use in a chatting …" at bounding box center [347, 579] width 243 height 74
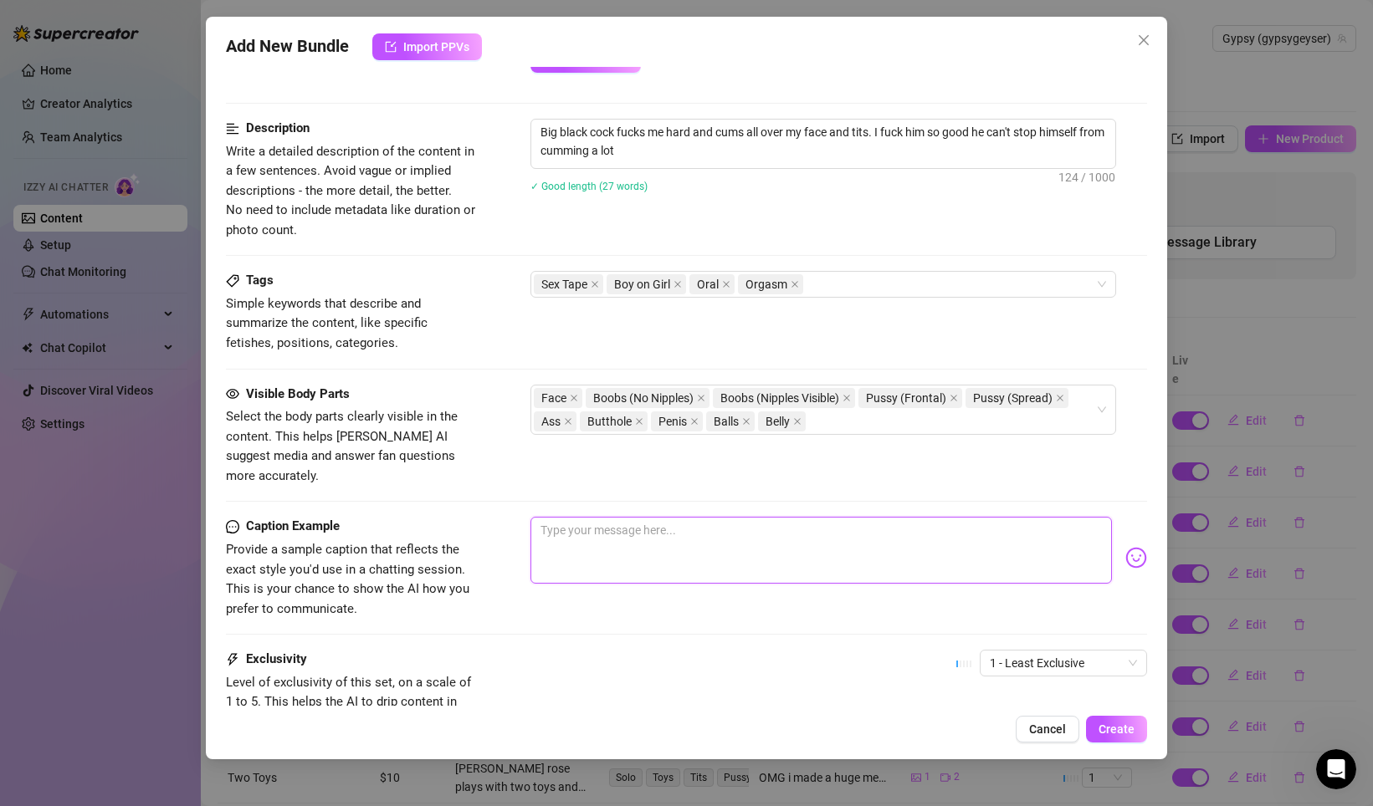
click at [631, 532] on textarea at bounding box center [820, 550] width 581 height 67
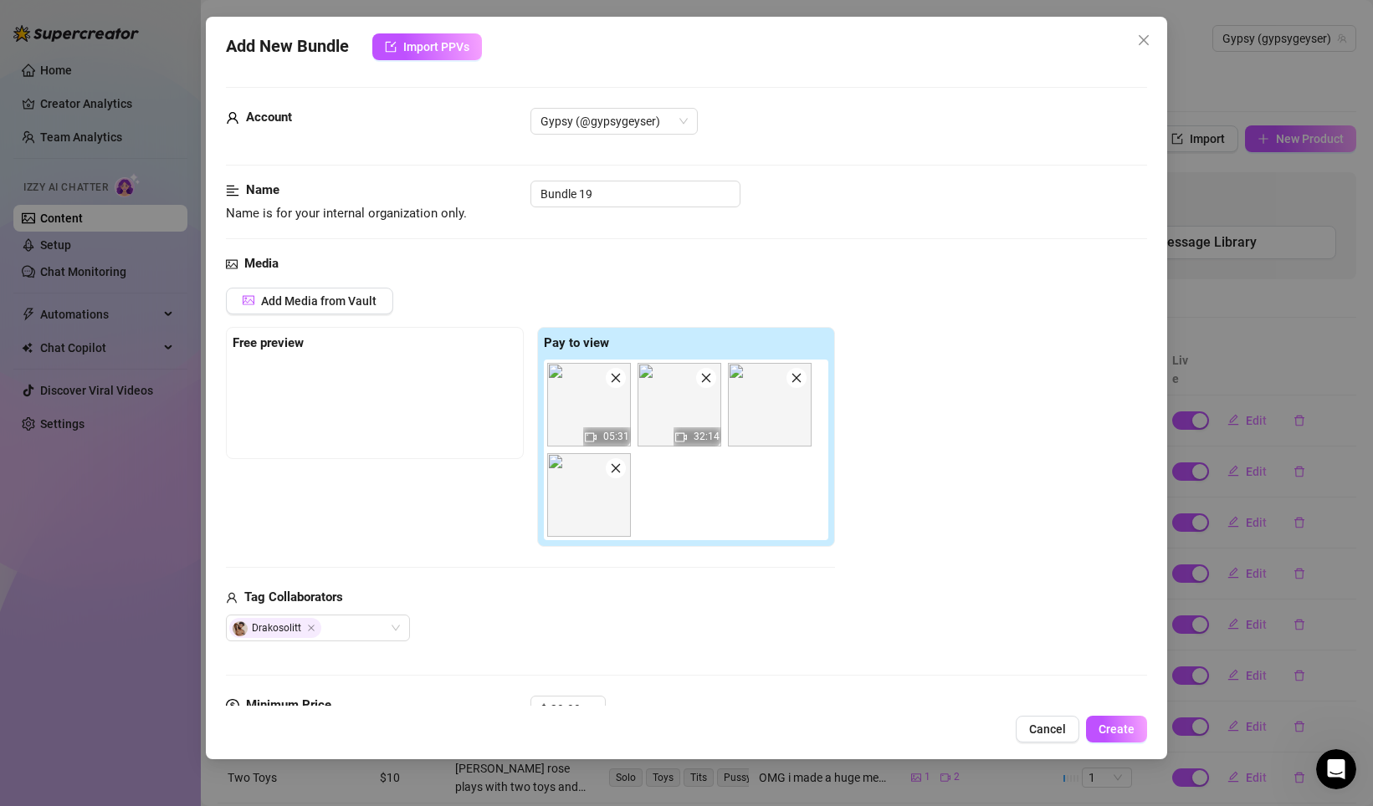
scroll to position [1, 0]
drag, startPoint x: 773, startPoint y: 417, endPoint x: 372, endPoint y: 399, distance: 401.1
click at [372, 399] on div "Free preview Pay to view 05:31 32:14" at bounding box center [530, 436] width 609 height 221
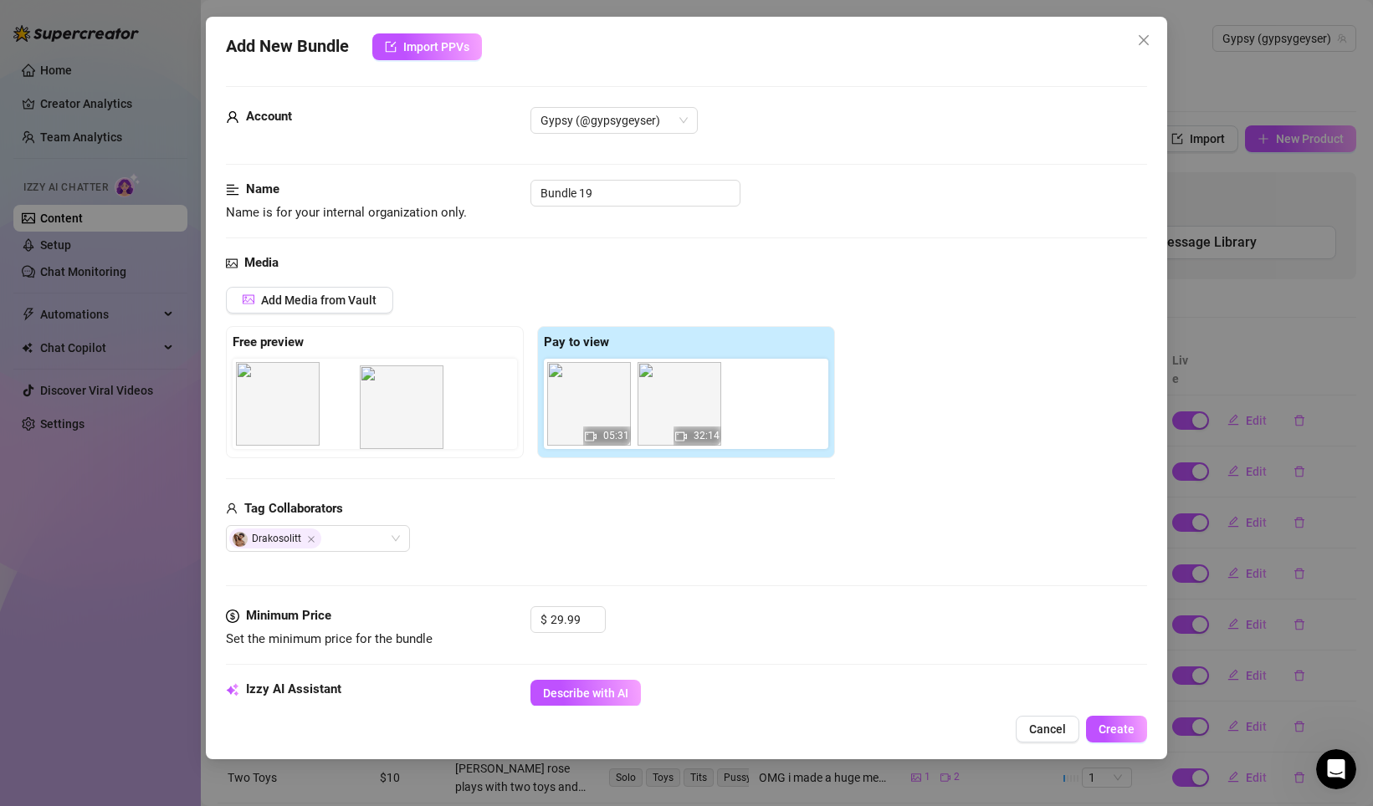
drag, startPoint x: 759, startPoint y: 406, endPoint x: 386, endPoint y: 409, distance: 373.9
click at [386, 409] on div "Free preview Pay to view 05:31 32:14" at bounding box center [530, 392] width 609 height 132
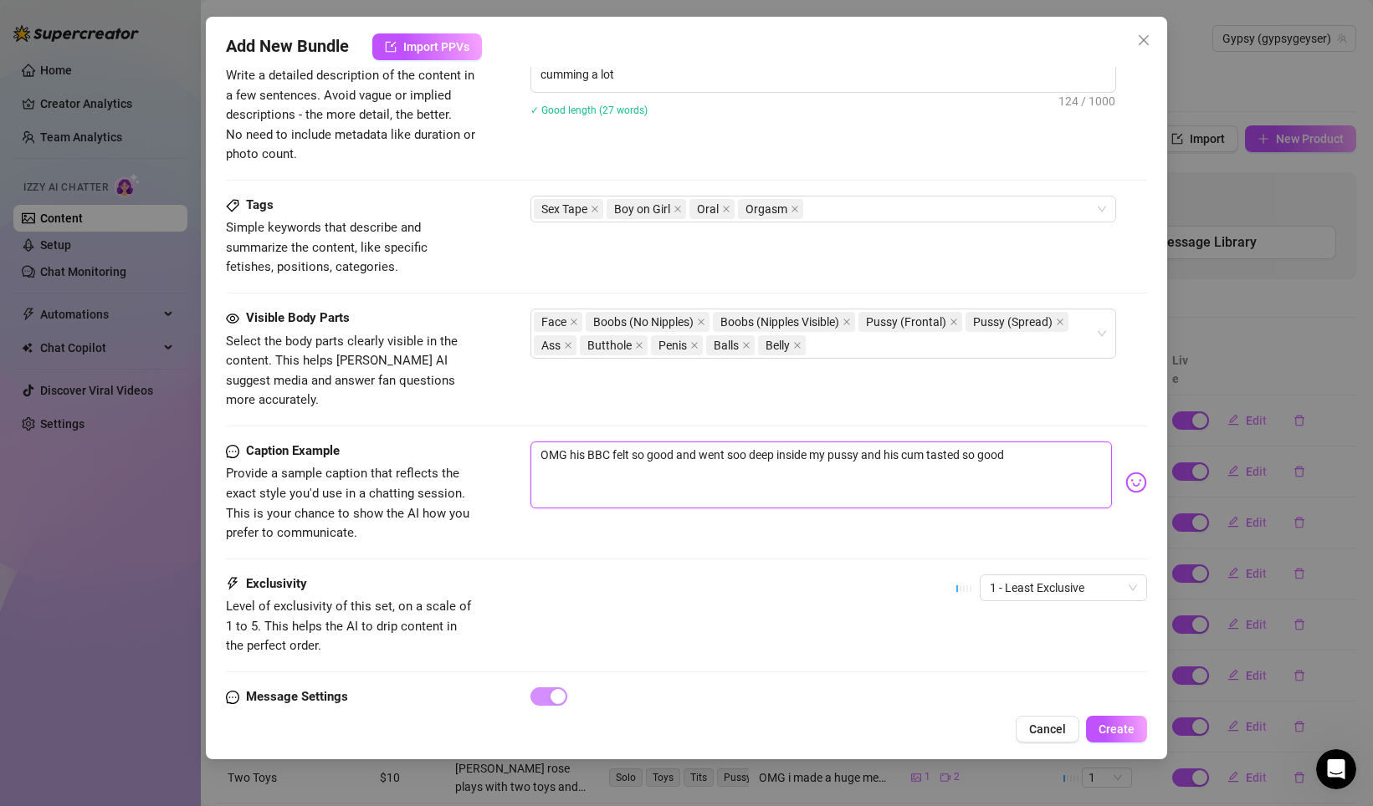
scroll to position [766, 0]
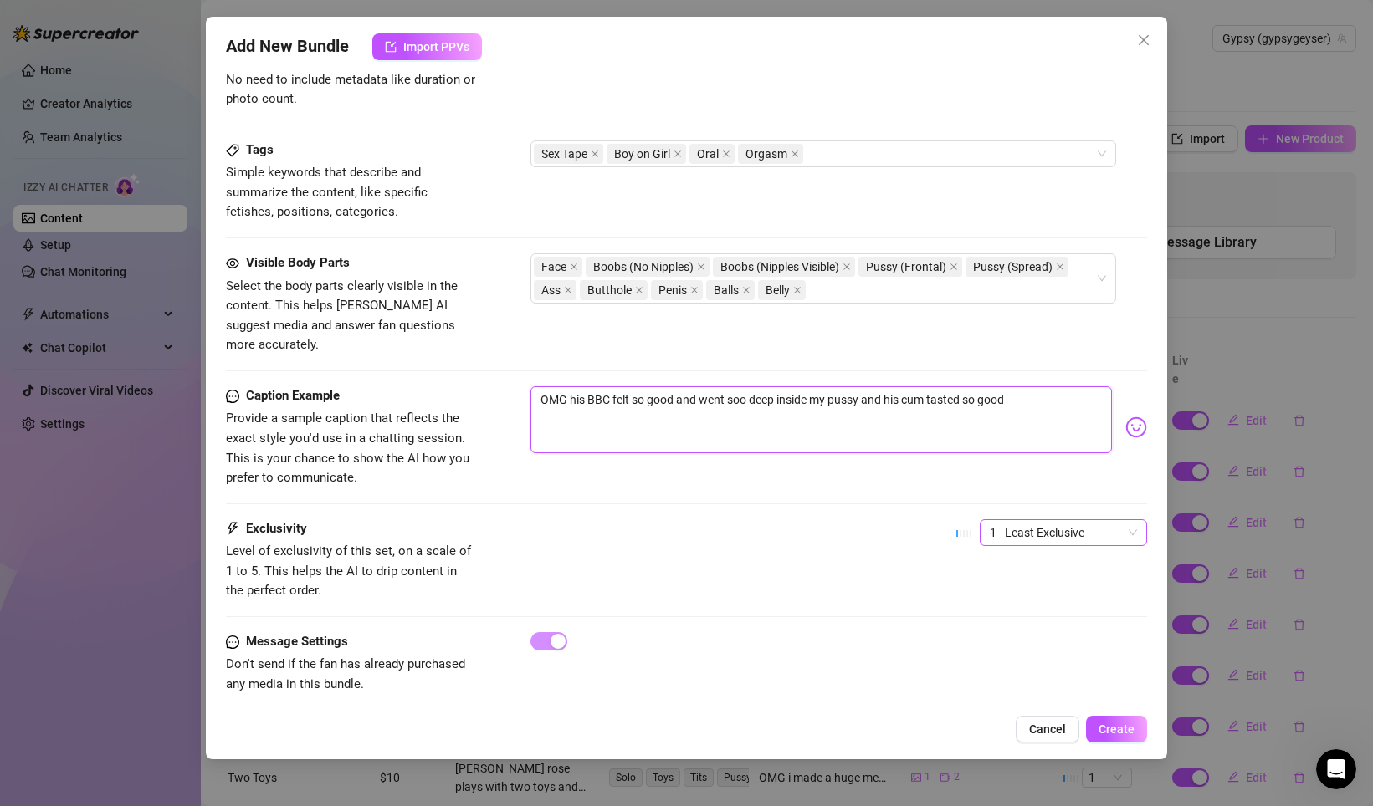
click at [1084, 520] on span "1 - Least Exclusive" at bounding box center [1062, 532] width 147 height 25
click at [1023, 626] on div "4" at bounding box center [1063, 626] width 141 height 18
click at [1134, 721] on button "Create" at bounding box center [1116, 729] width 61 height 27
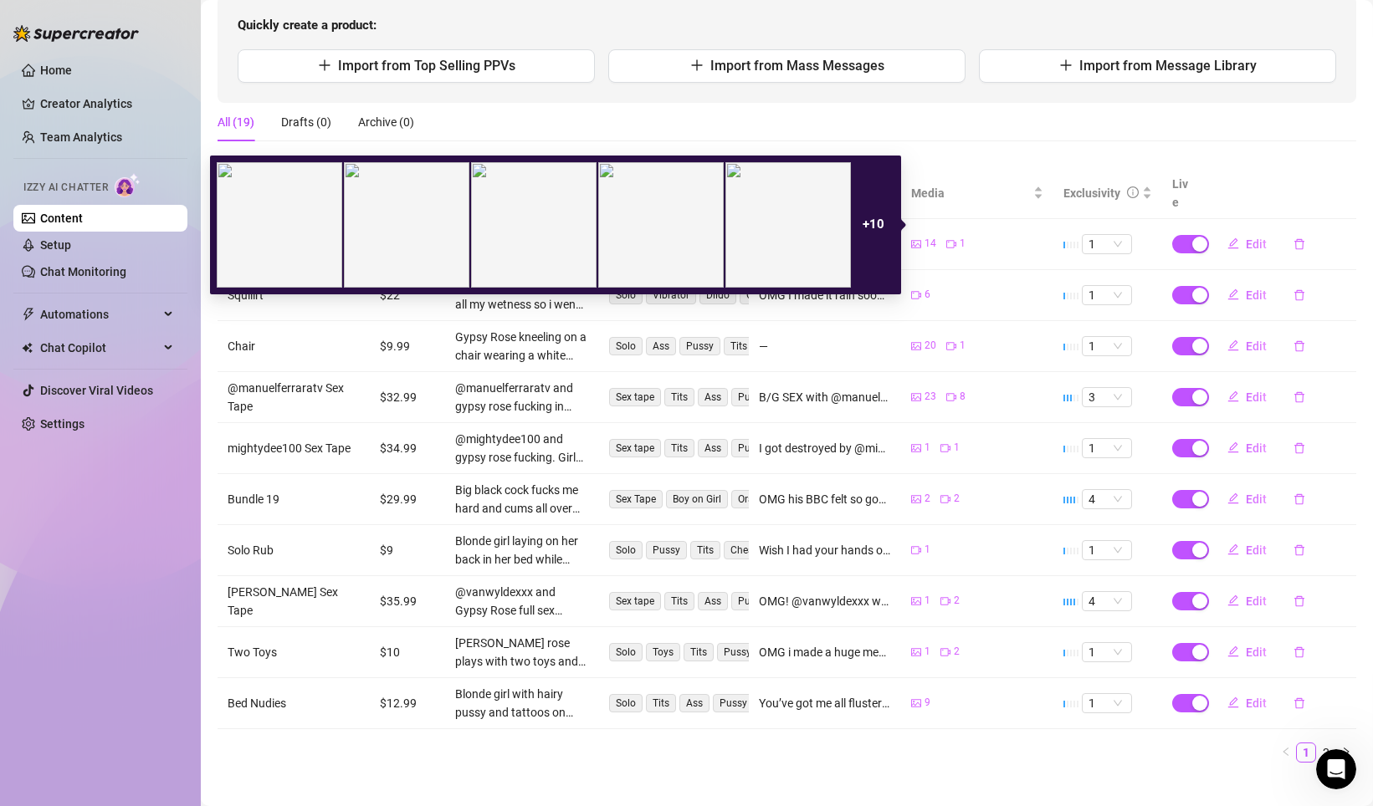
scroll to position [177, 0]
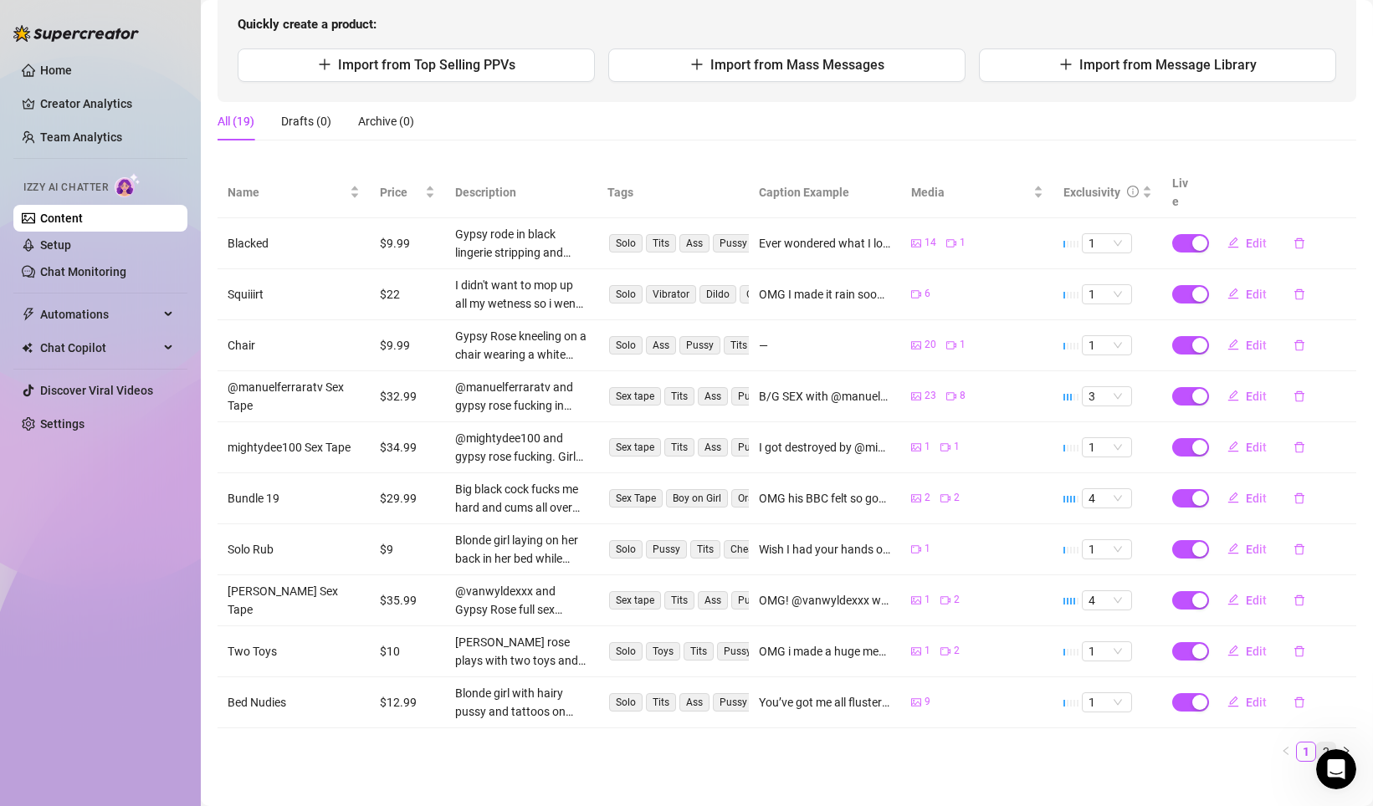
click at [1324, 743] on link "2" at bounding box center [1325, 752] width 18 height 18
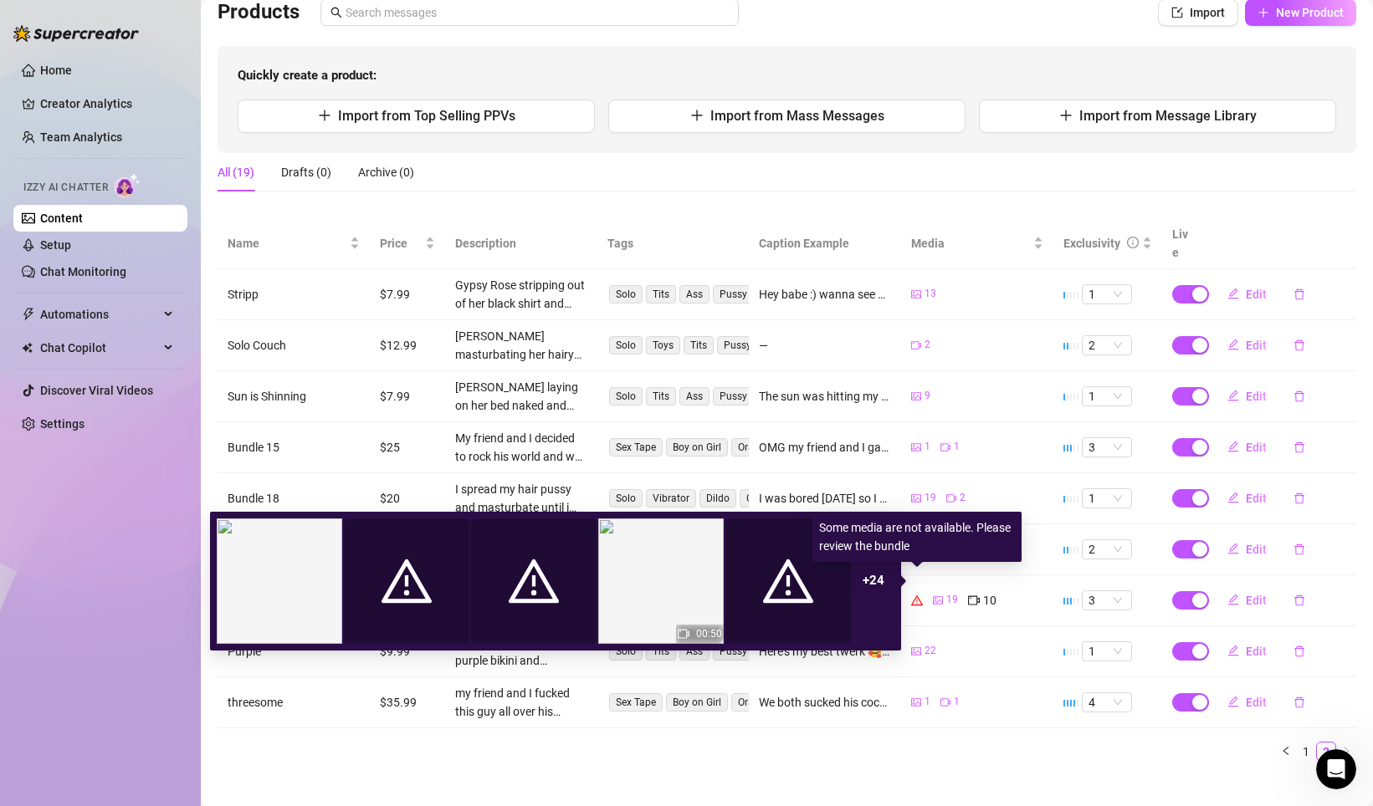
click at [918, 595] on icon "warning" at bounding box center [917, 601] width 12 height 12
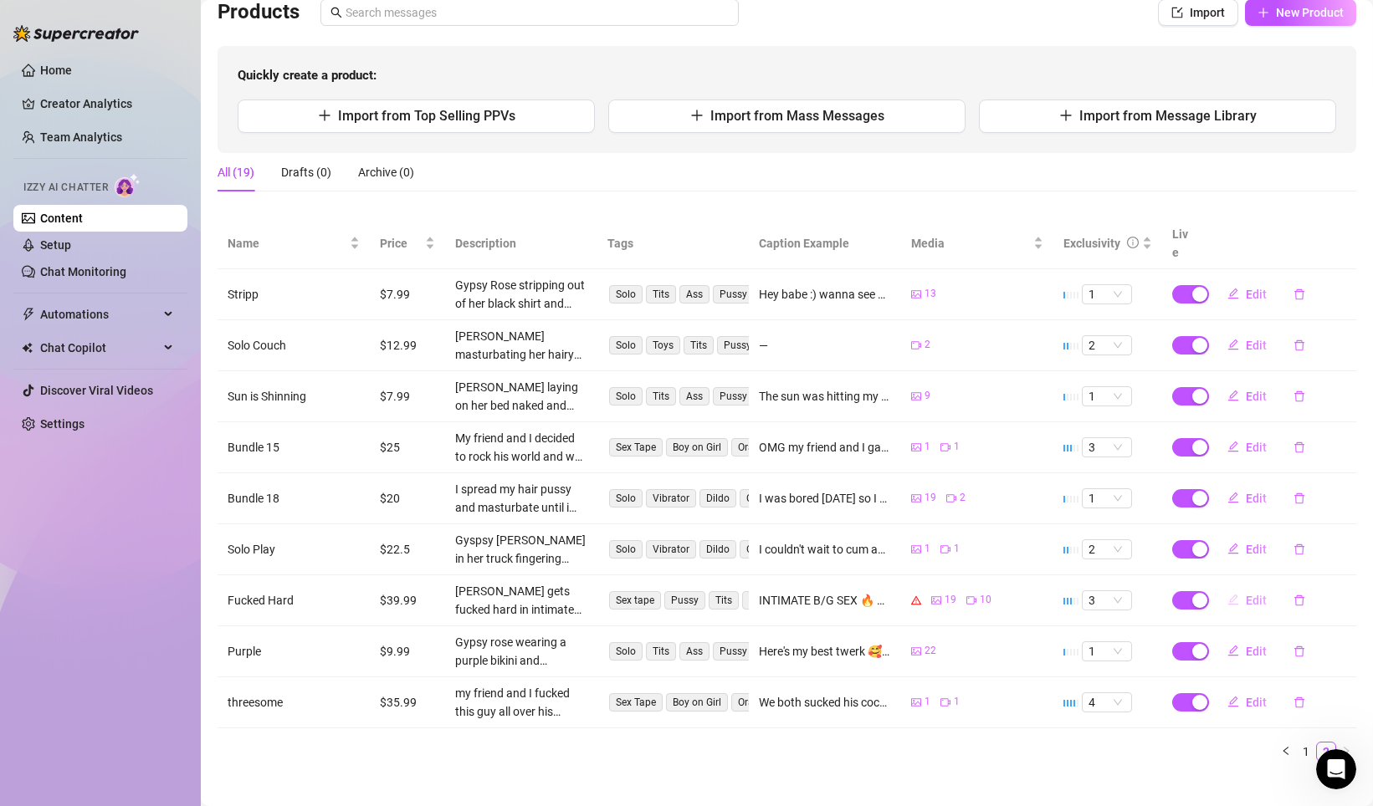
click at [1257, 594] on span "Edit" at bounding box center [1255, 600] width 21 height 13
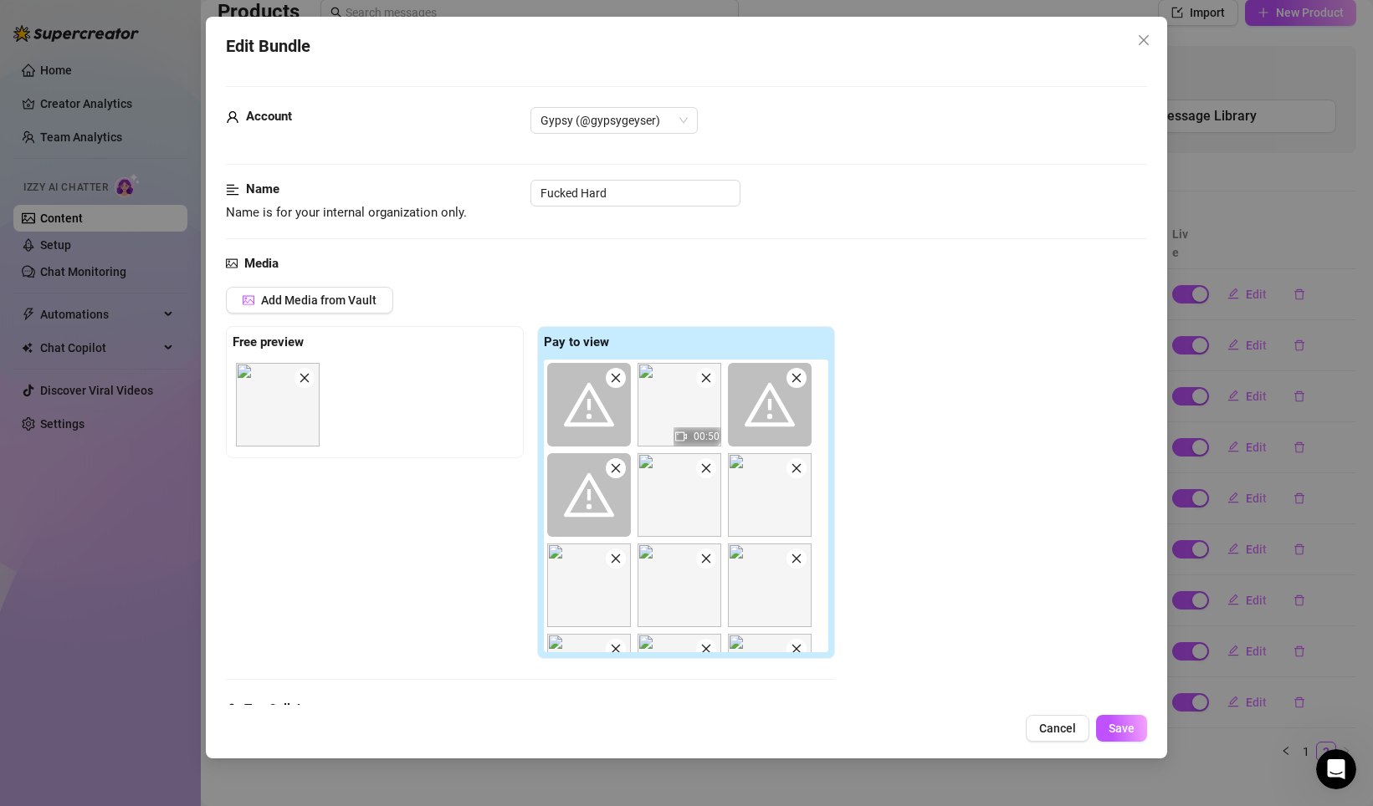
click at [626, 386] on span at bounding box center [589, 405] width 84 height 84
click at [617, 381] on icon "close" at bounding box center [615, 377] width 9 height 9
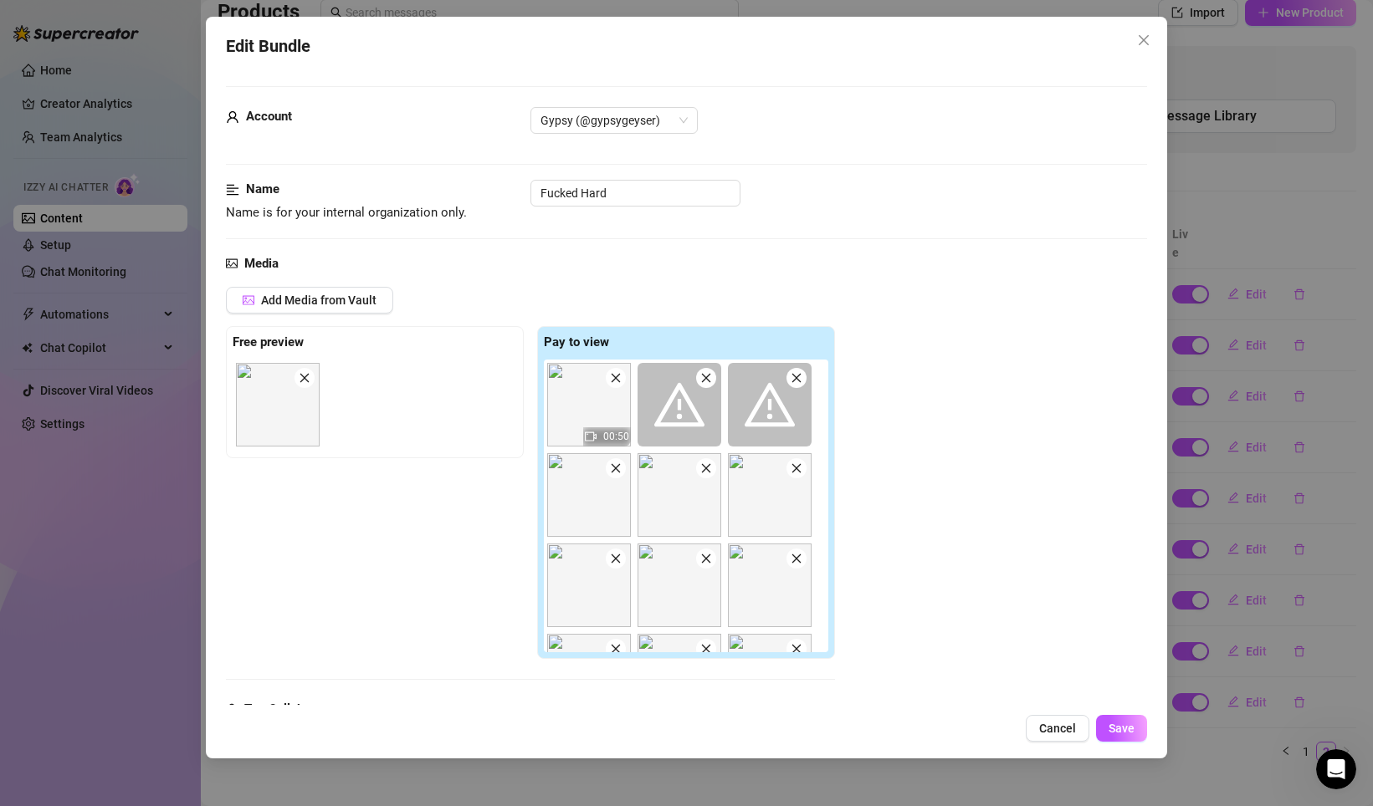
click at [617, 381] on icon "close" at bounding box center [615, 377] width 9 height 9
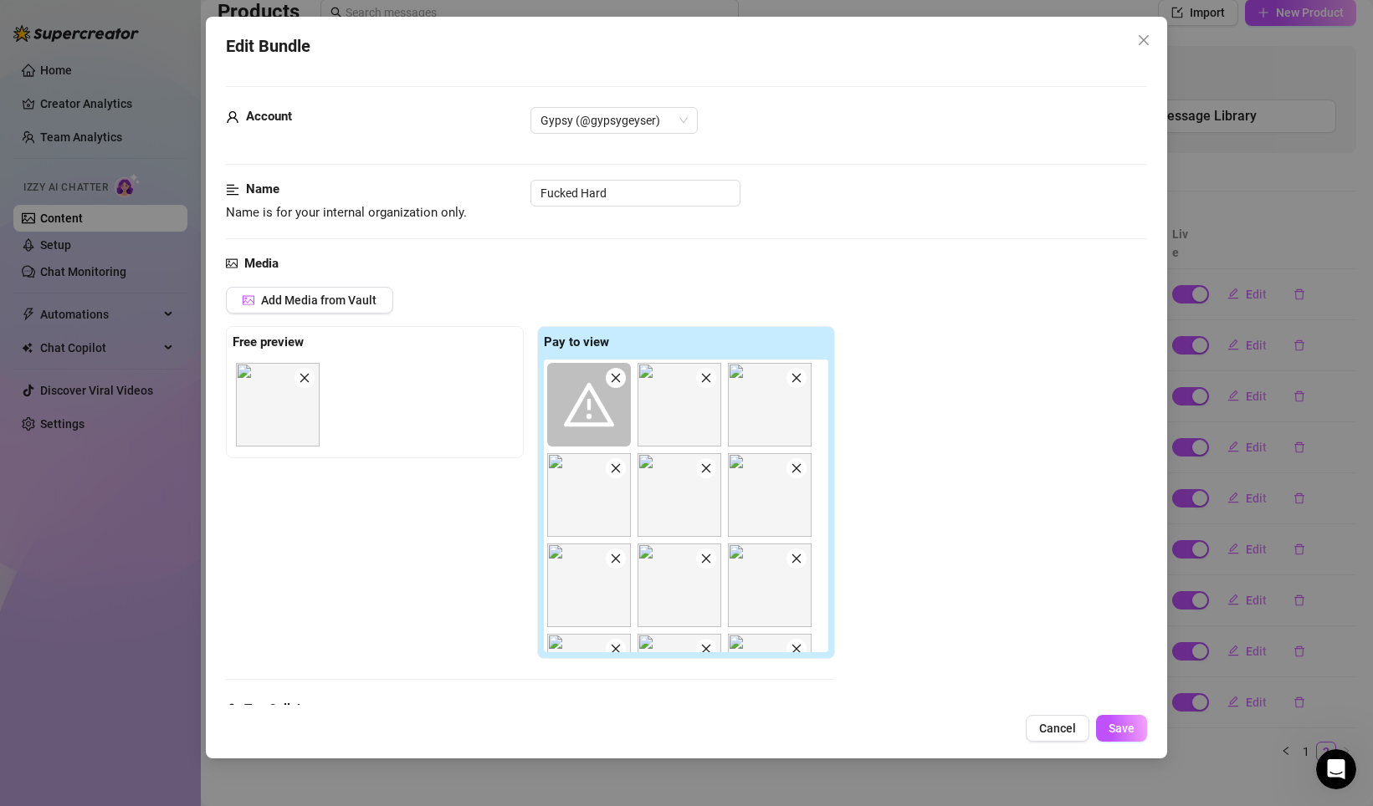
click at [617, 381] on icon "close" at bounding box center [615, 377] width 9 height 9
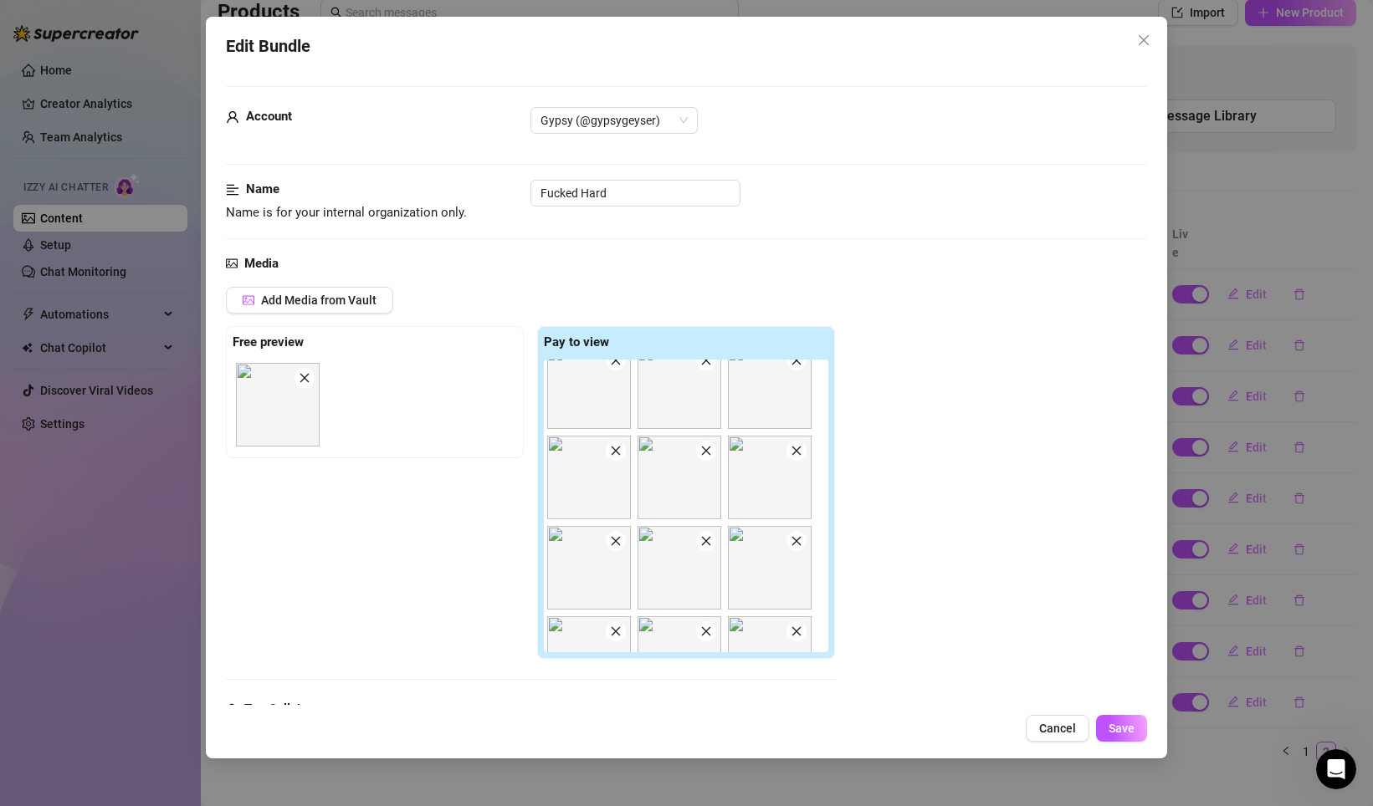
scroll to position [0, 0]
drag, startPoint x: 1132, startPoint y: 735, endPoint x: 1122, endPoint y: 733, distance: 10.3
click at [1131, 735] on button "Save" at bounding box center [1121, 728] width 51 height 27
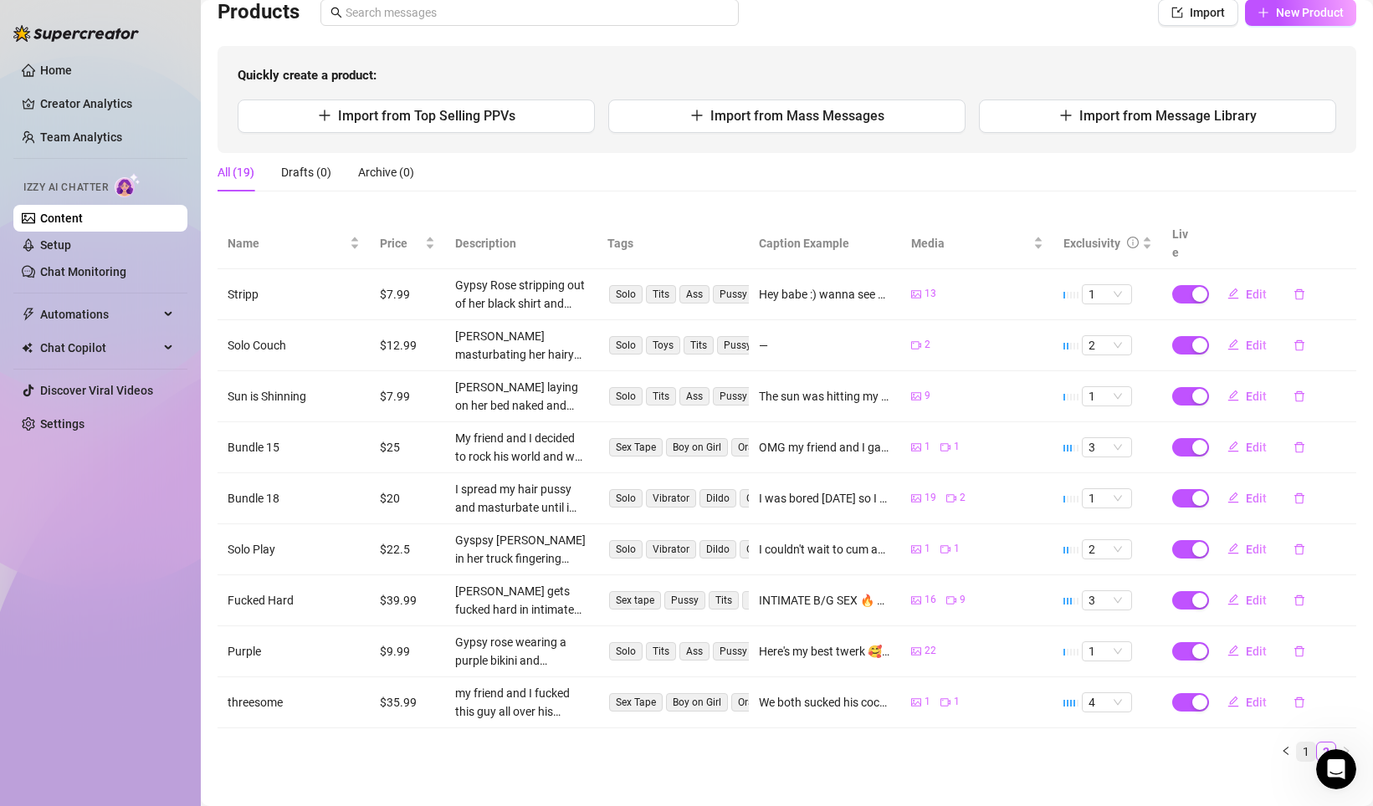
click at [1299, 743] on link "1" at bounding box center [1305, 752] width 18 height 18
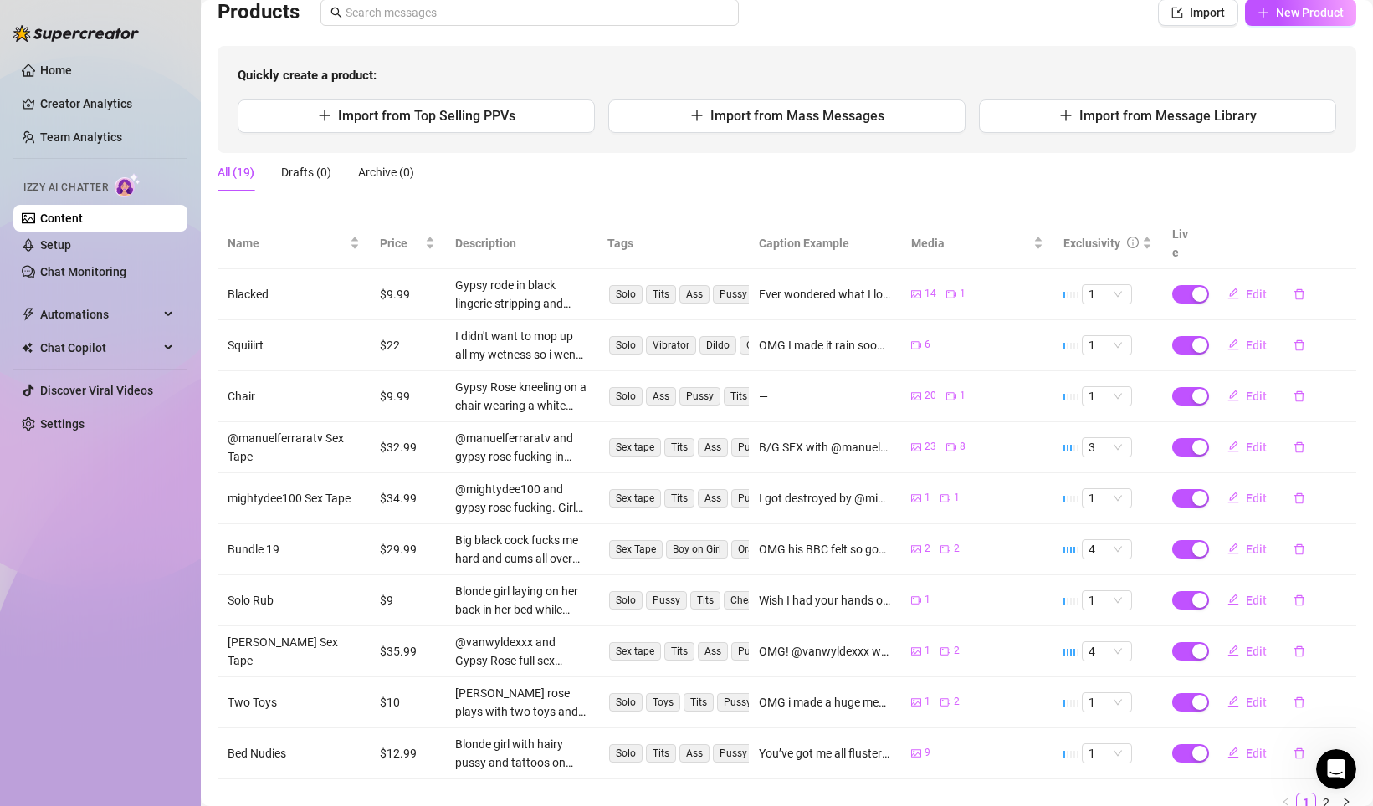
scroll to position [125, 0]
click at [1265, 19] on span "button" at bounding box center [1263, 13] width 12 height 13
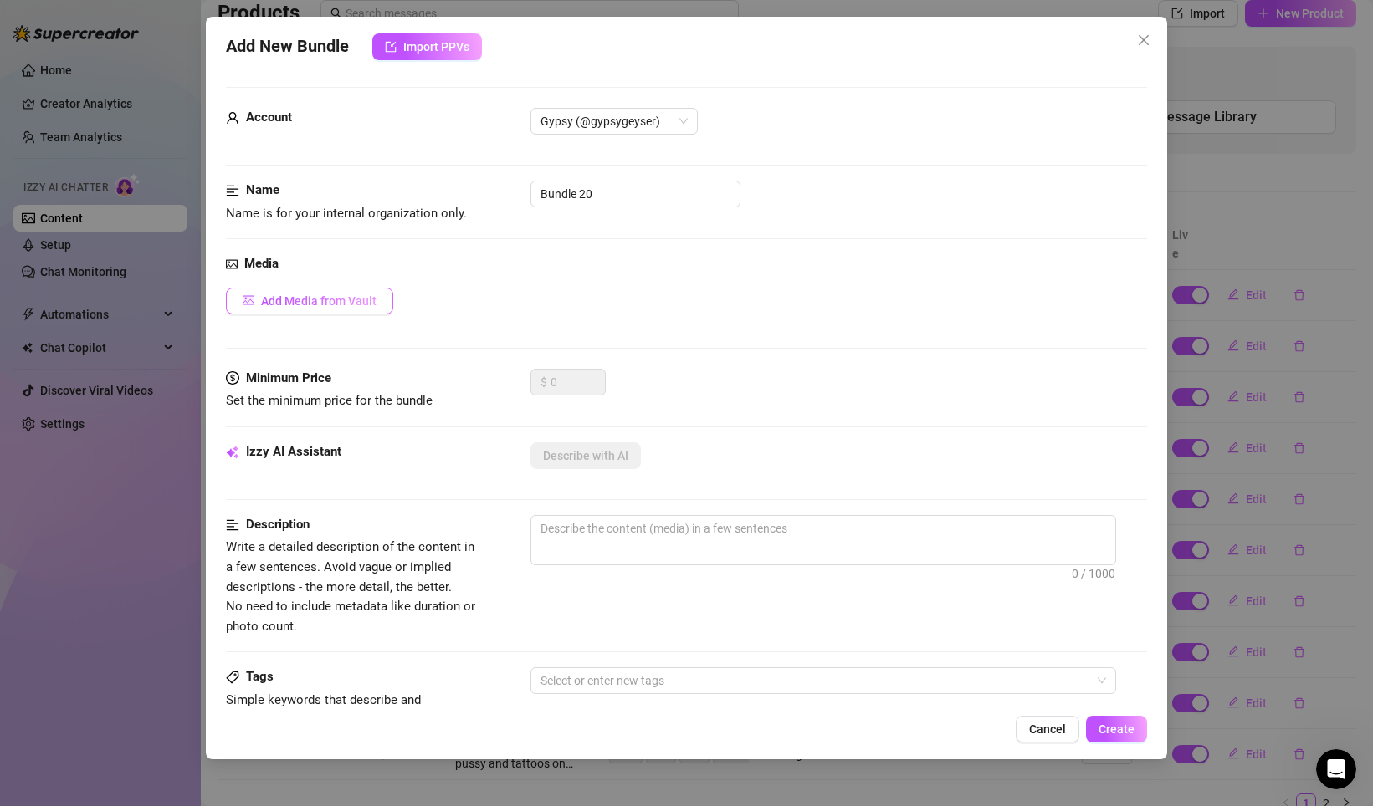
click at [375, 302] on button "Add Media from Vault" at bounding box center [309, 301] width 167 height 27
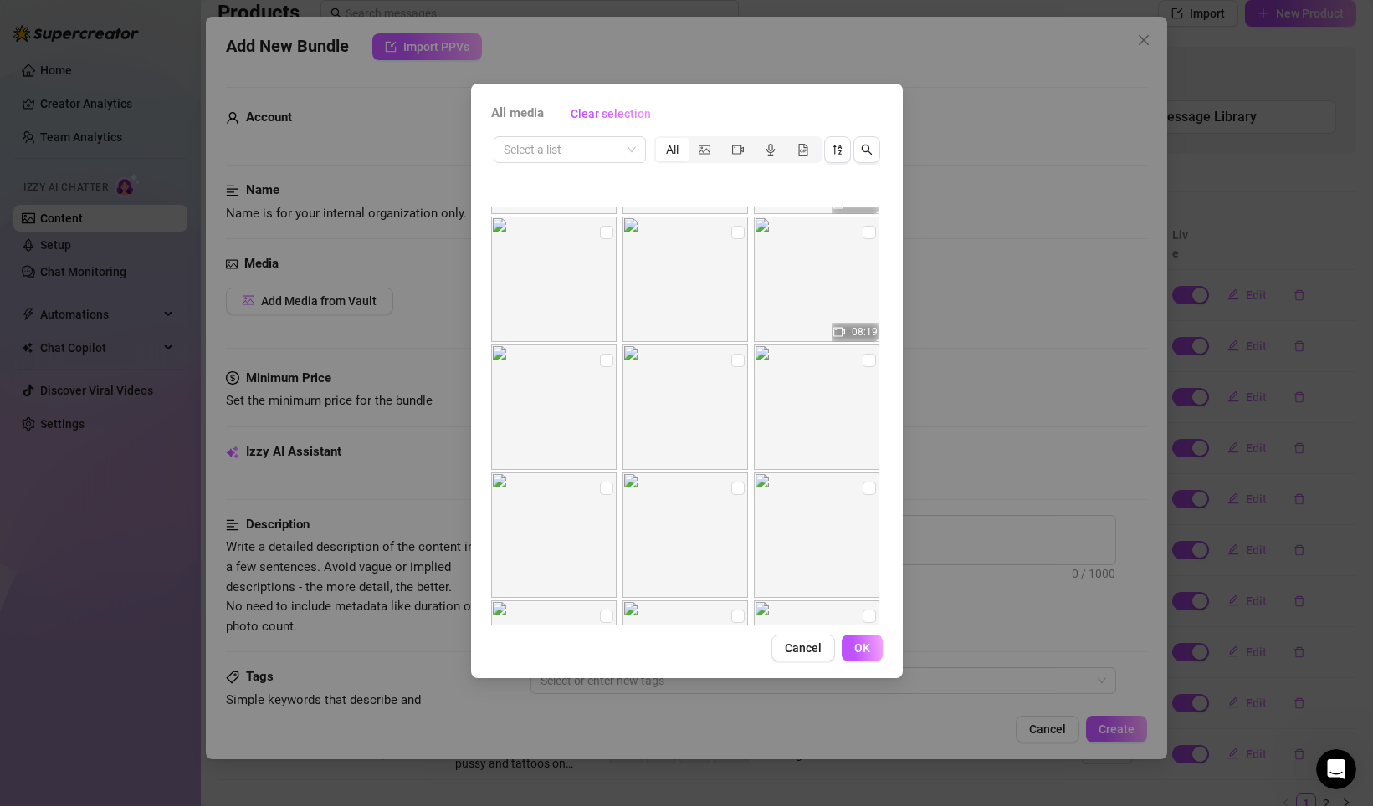
scroll to position [284, 0]
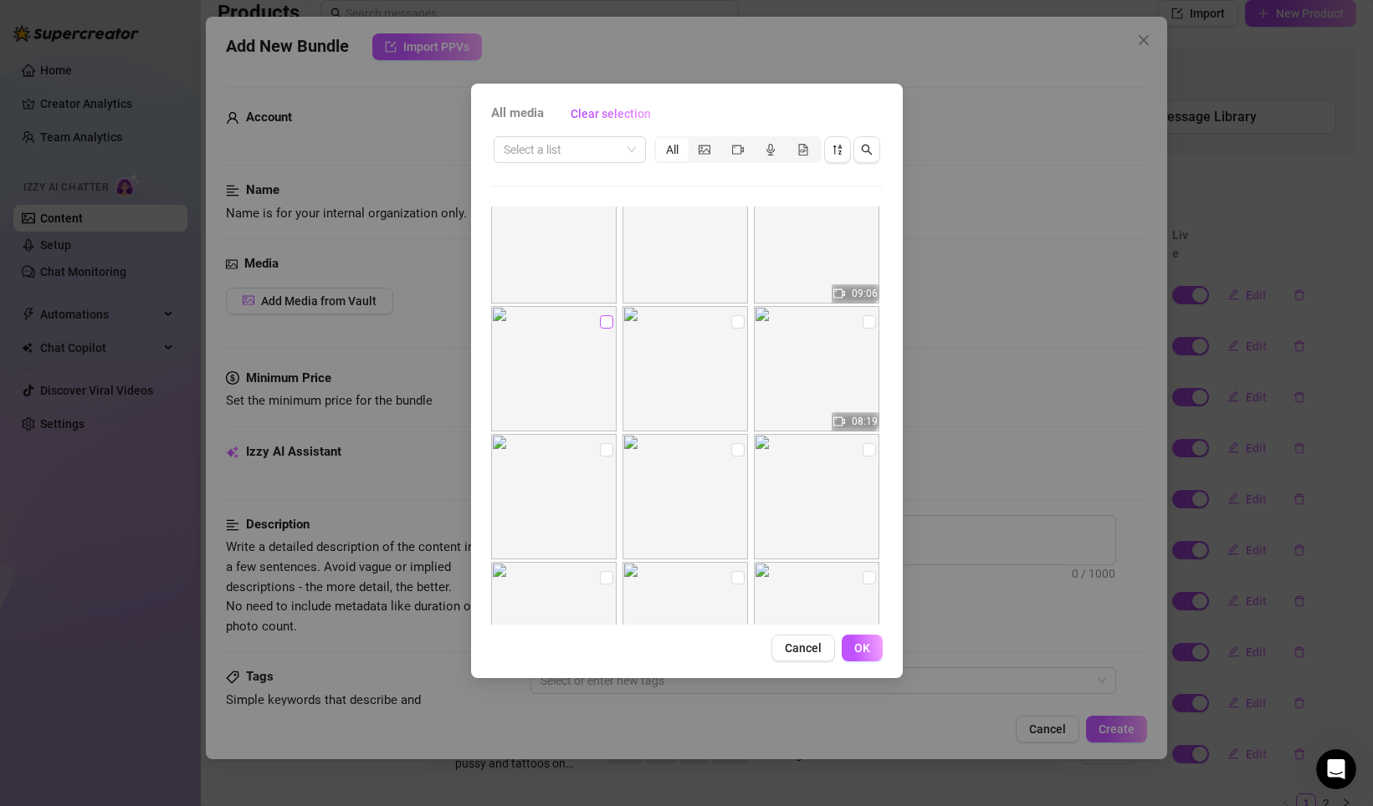
click at [602, 320] on input "checkbox" at bounding box center [606, 321] width 13 height 13
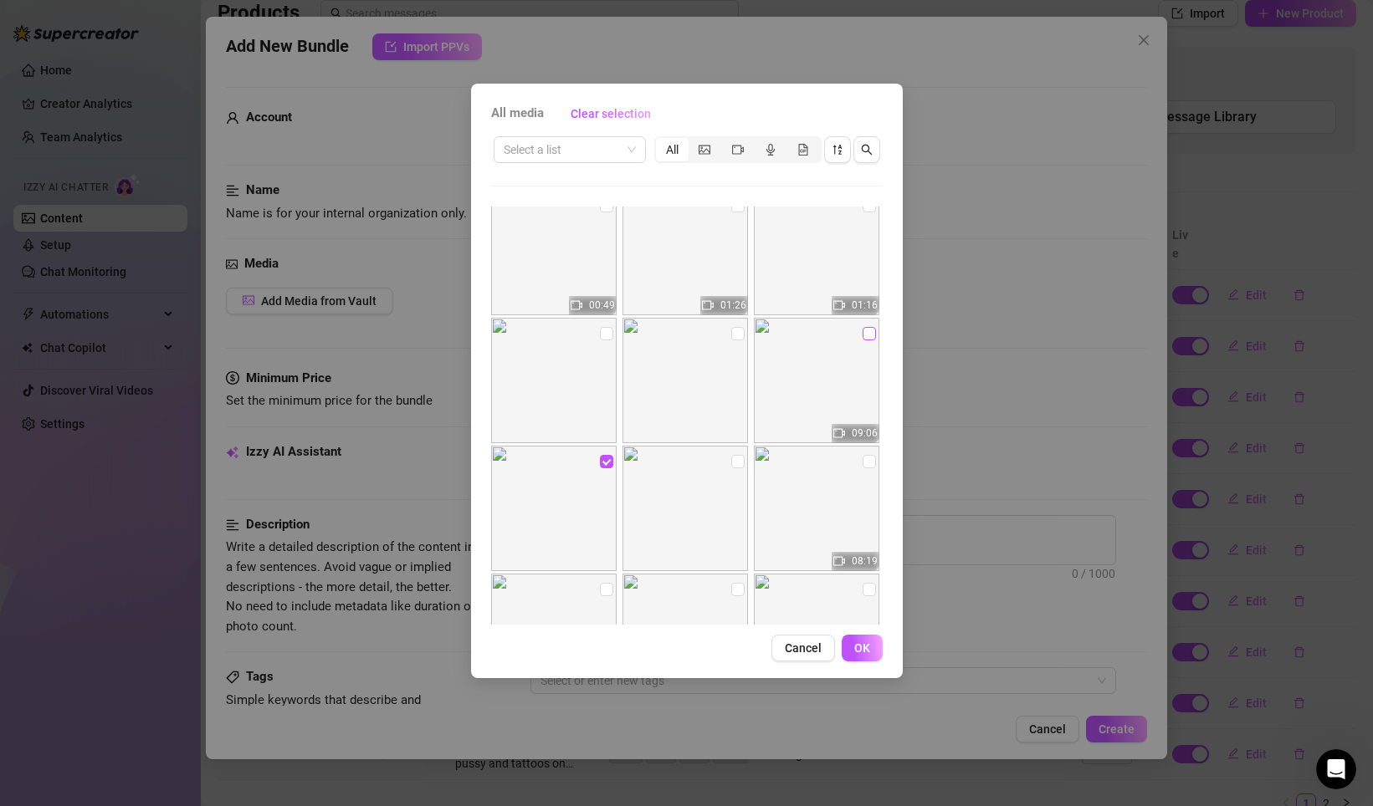
click at [865, 333] on input "checkbox" at bounding box center [868, 333] width 13 height 13
click at [821, 647] on button "Cancel" at bounding box center [803, 648] width 64 height 27
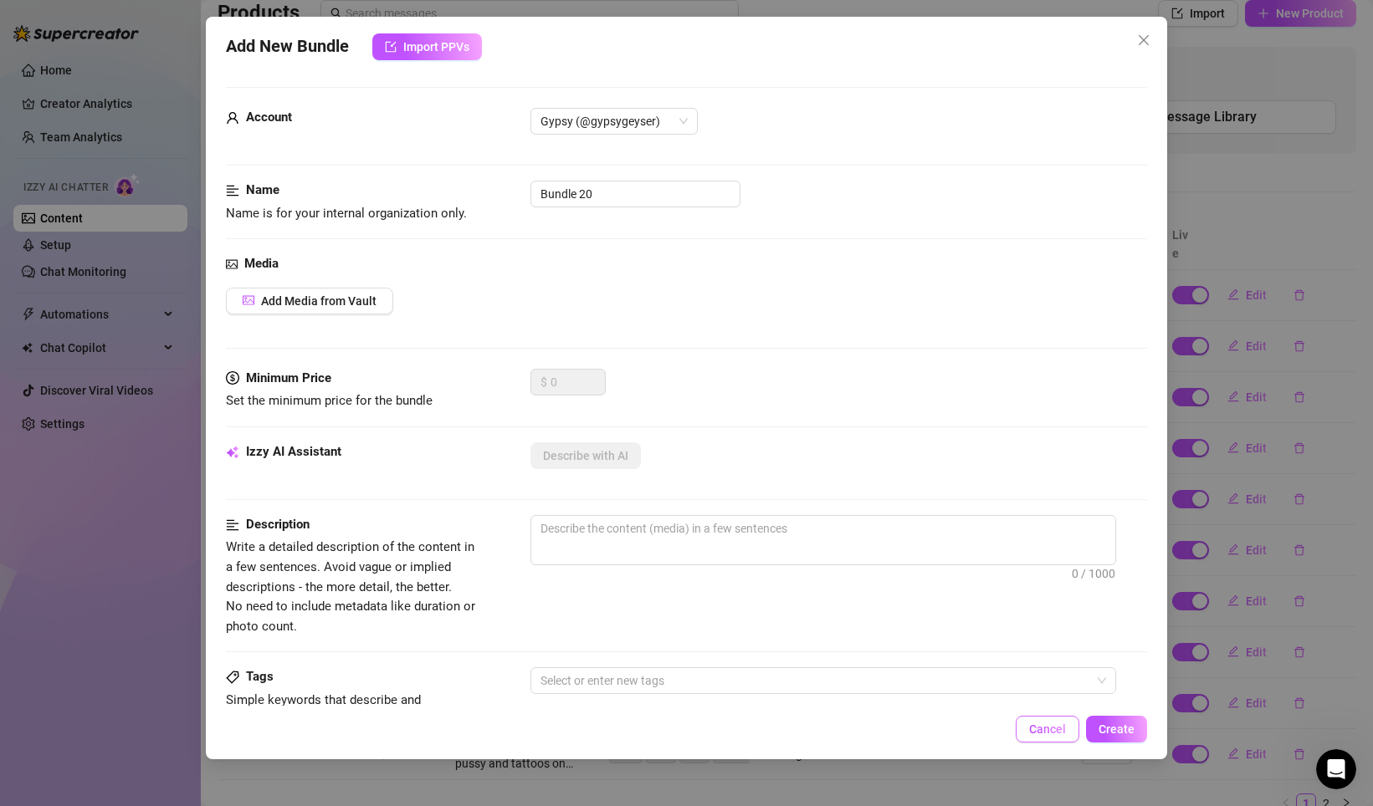
click at [1048, 721] on button "Cancel" at bounding box center [1047, 729] width 64 height 27
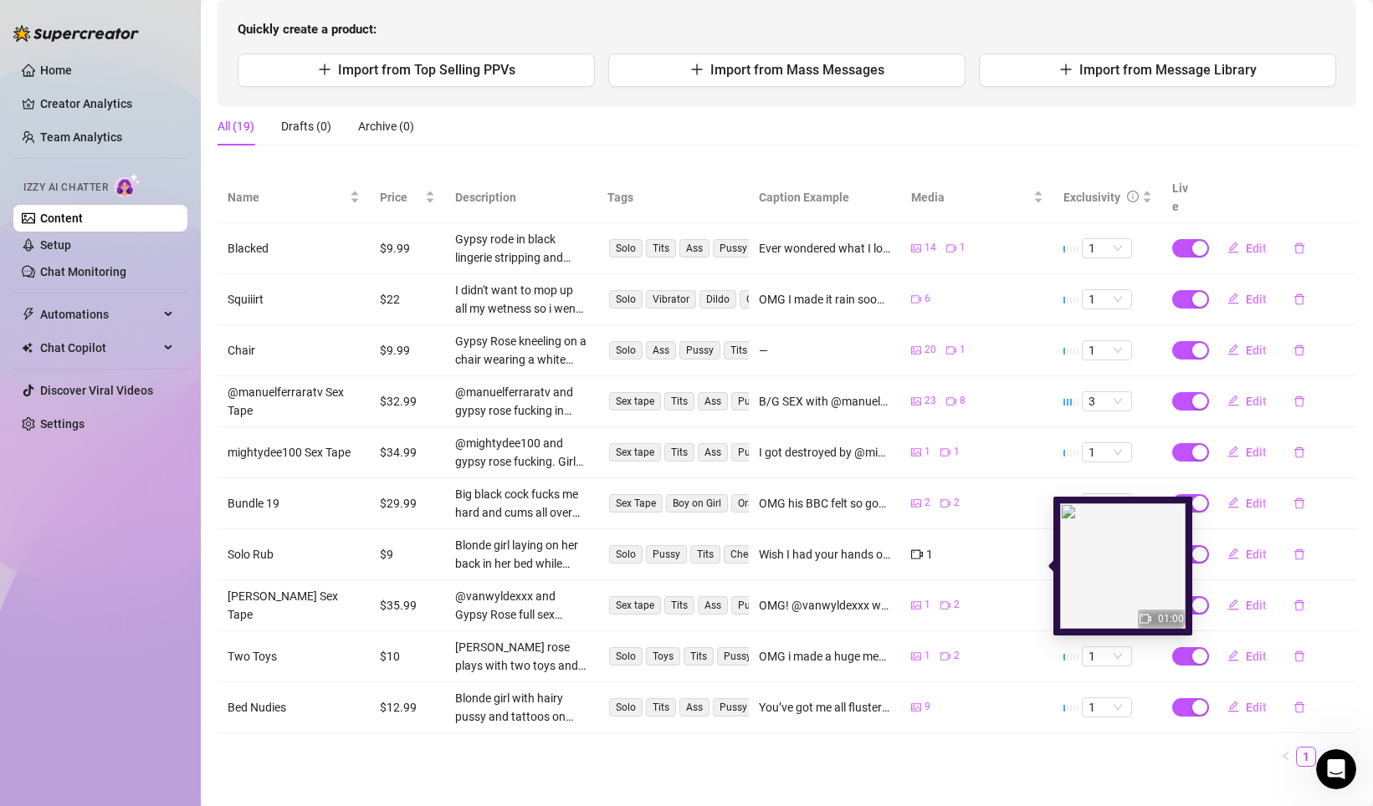
scroll to position [177, 0]
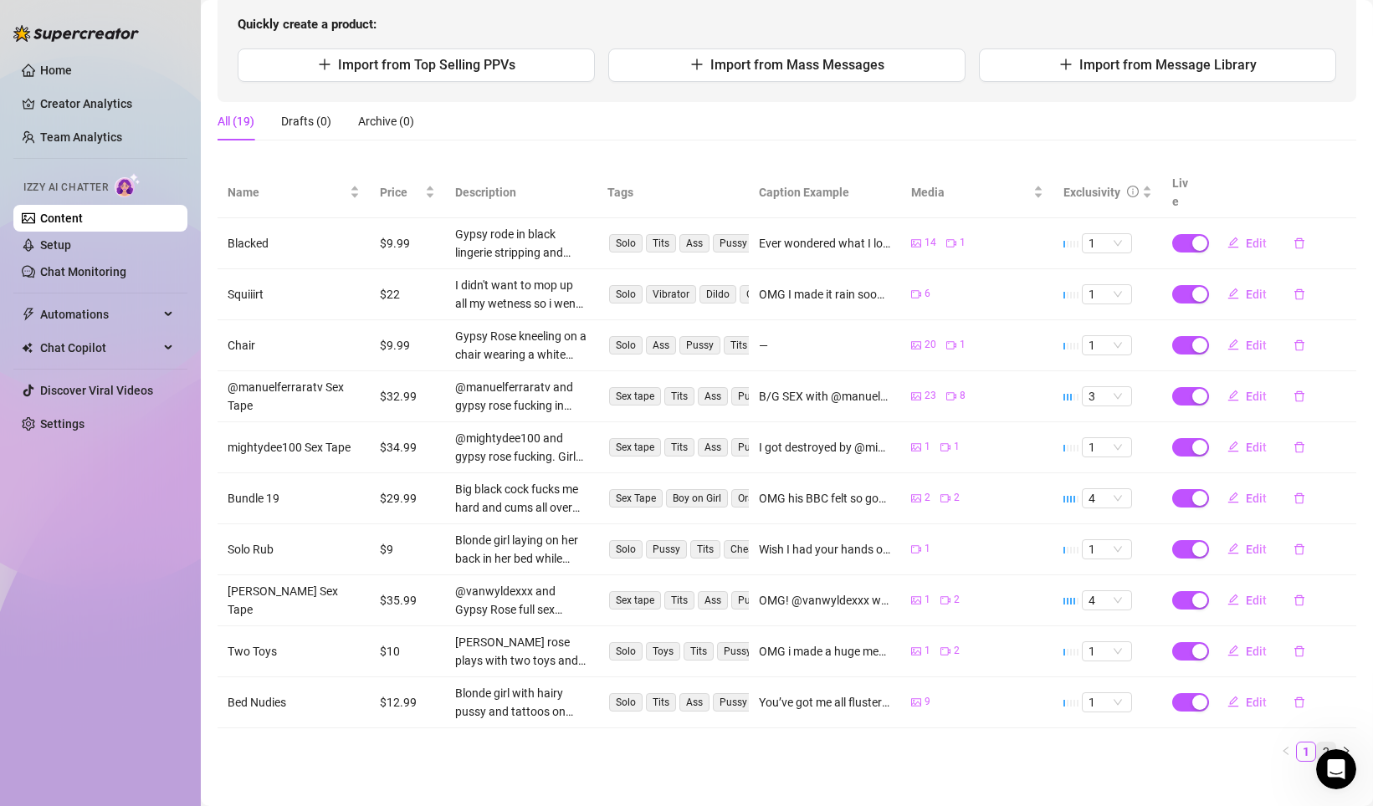
click at [1322, 743] on link "2" at bounding box center [1325, 752] width 18 height 18
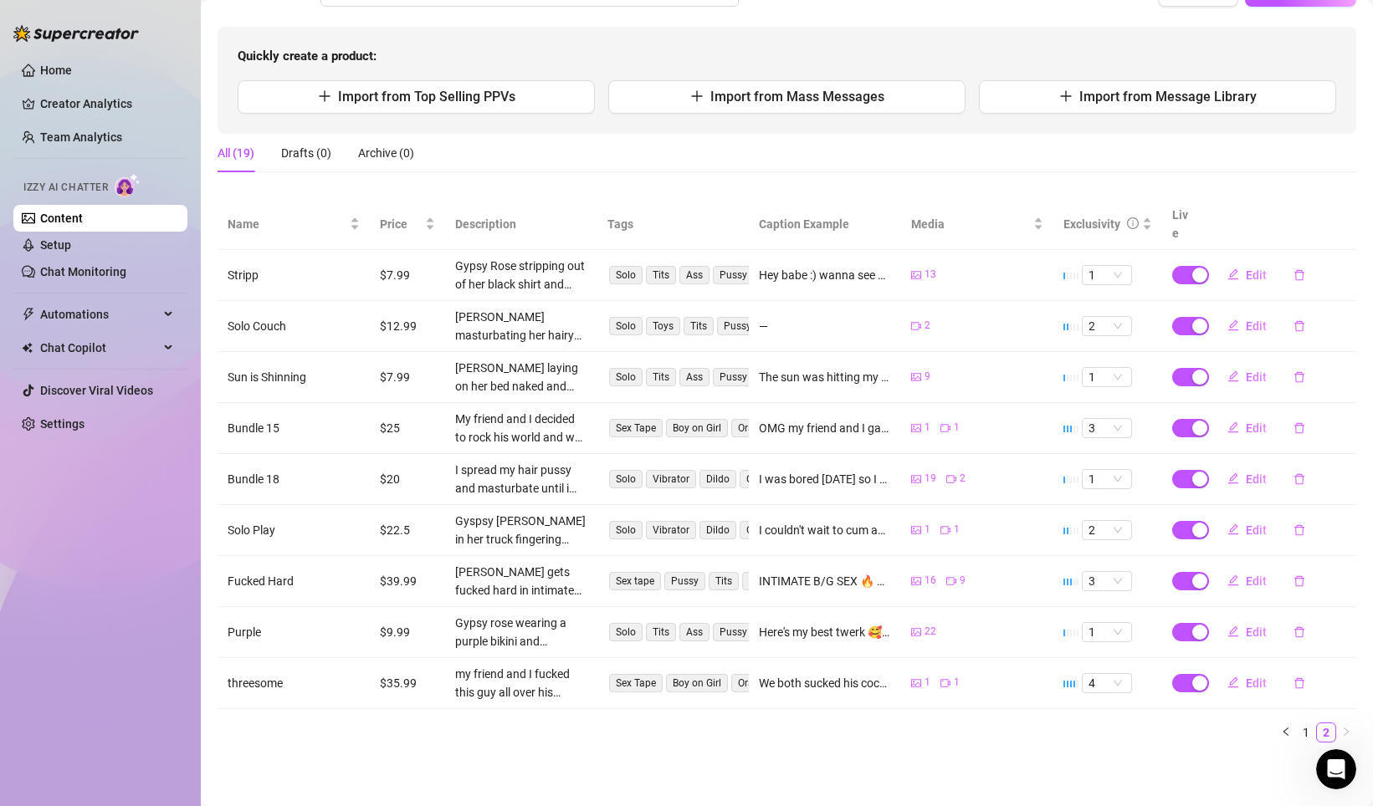
scroll to position [126, 0]
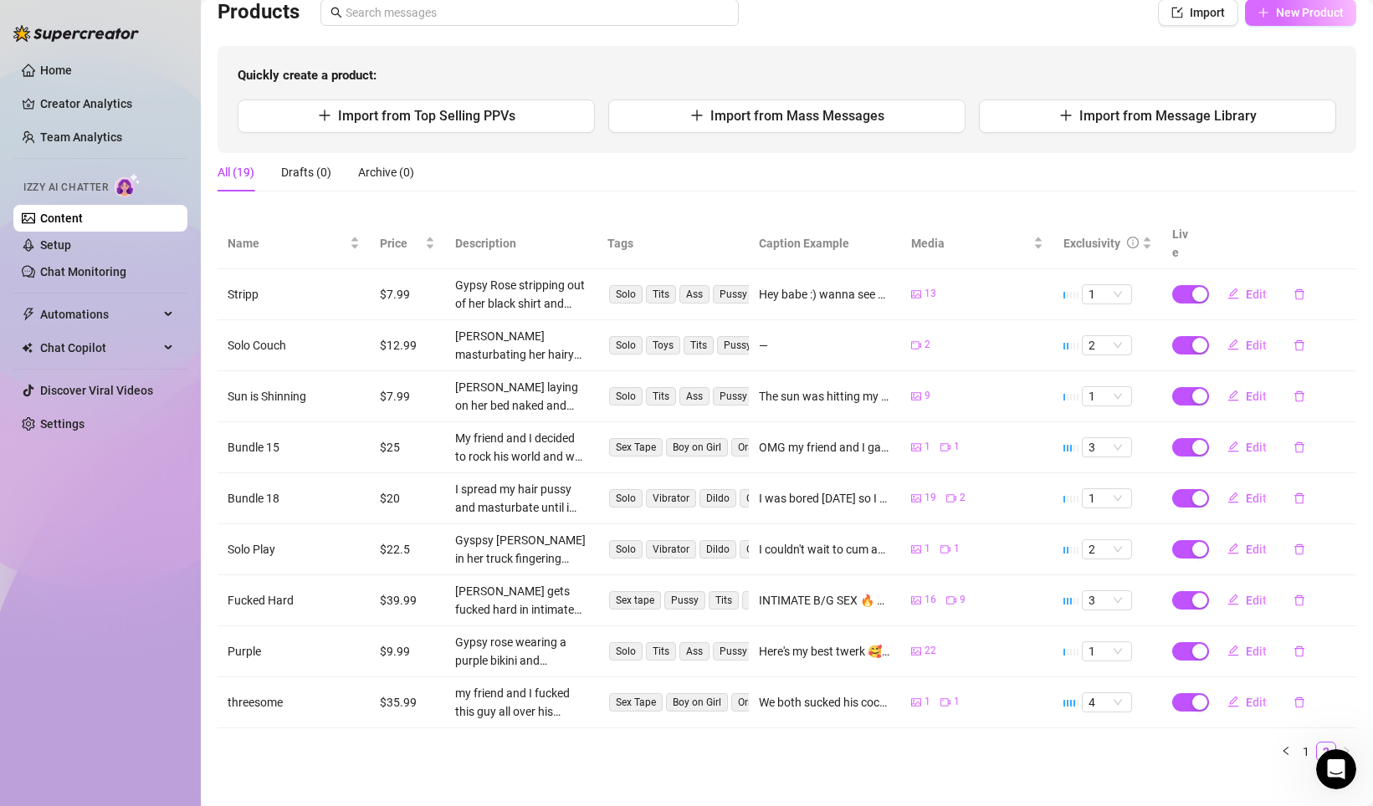
click at [1276, 6] on span "New Product" at bounding box center [1310, 12] width 68 height 13
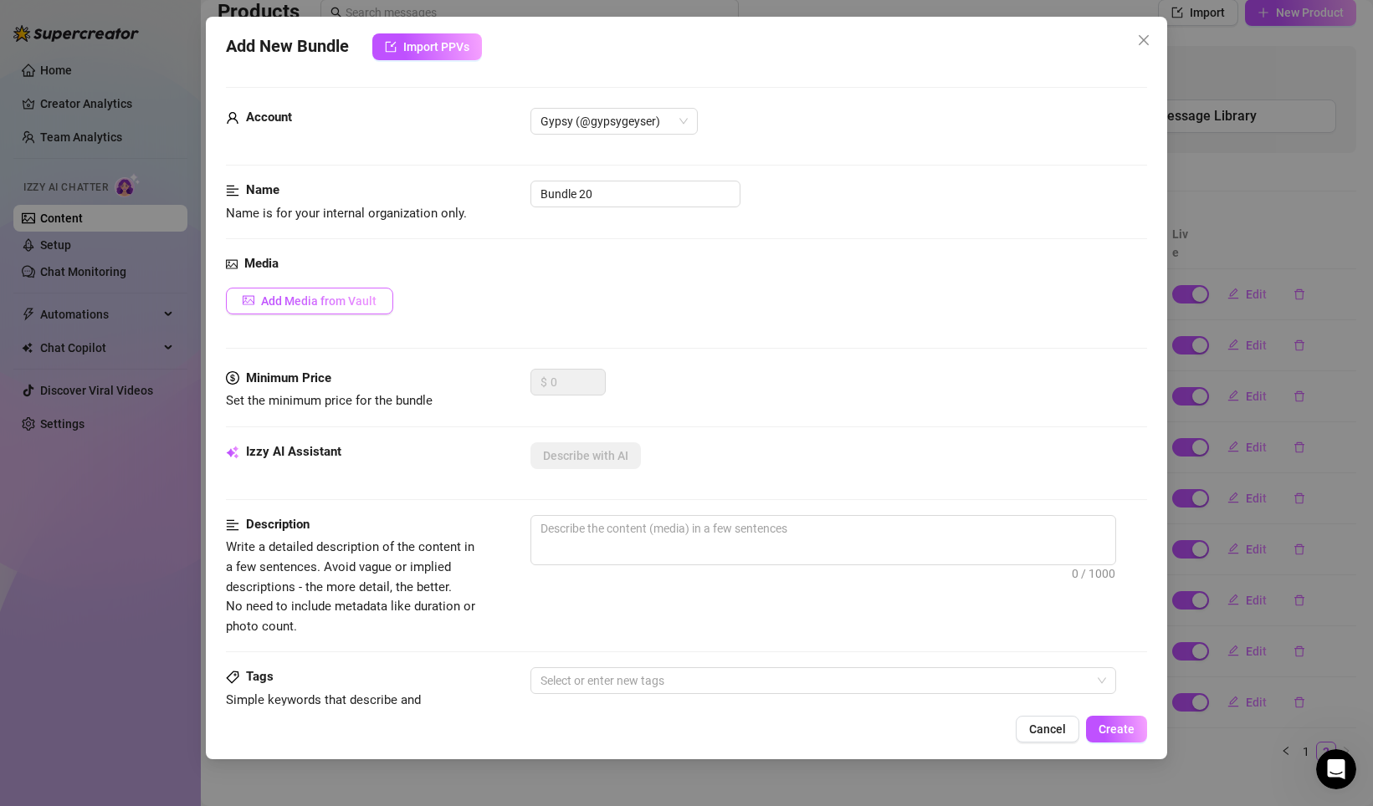
click at [336, 294] on span "Add Media from Vault" at bounding box center [318, 300] width 115 height 13
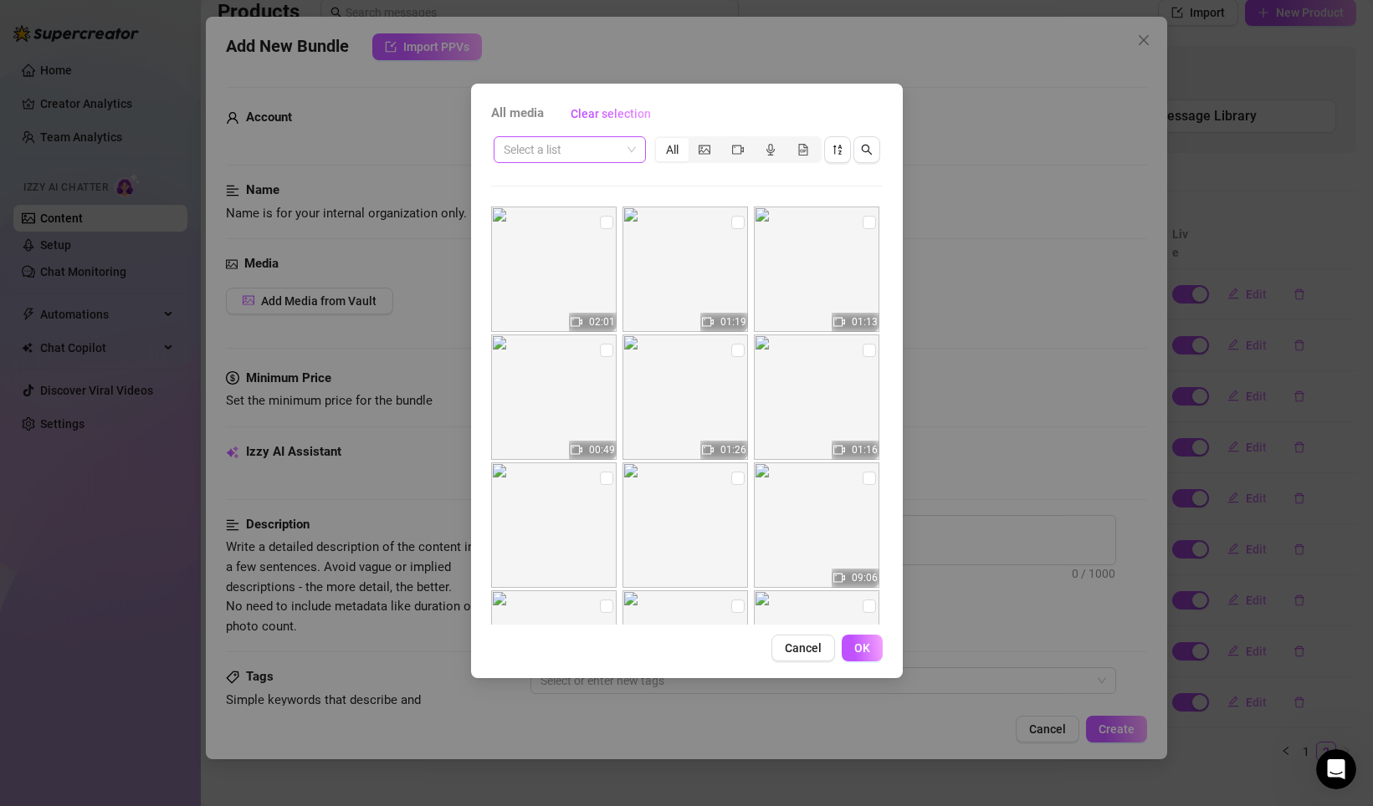
click at [575, 153] on input "search" at bounding box center [562, 149] width 117 height 25
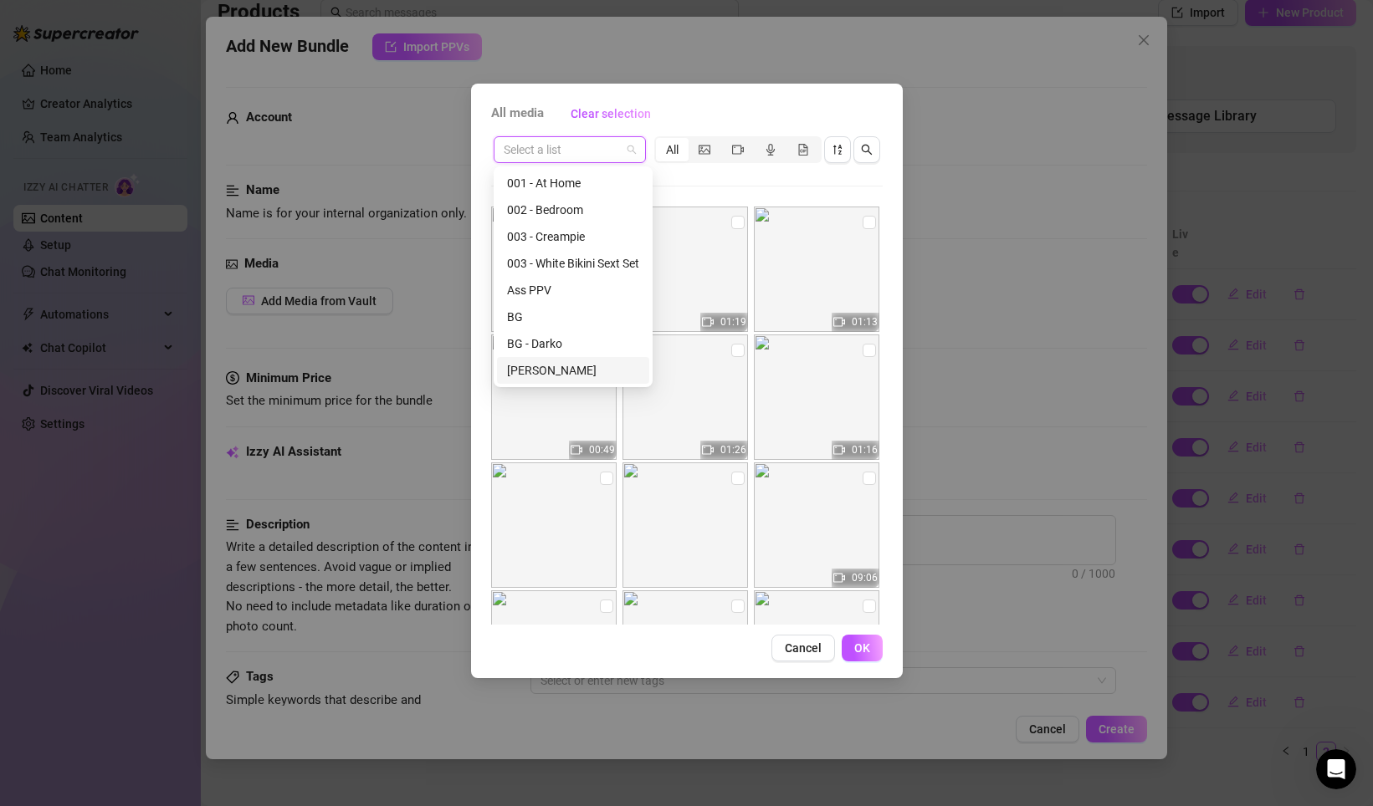
click at [574, 376] on div "[PERSON_NAME]" at bounding box center [573, 370] width 132 height 18
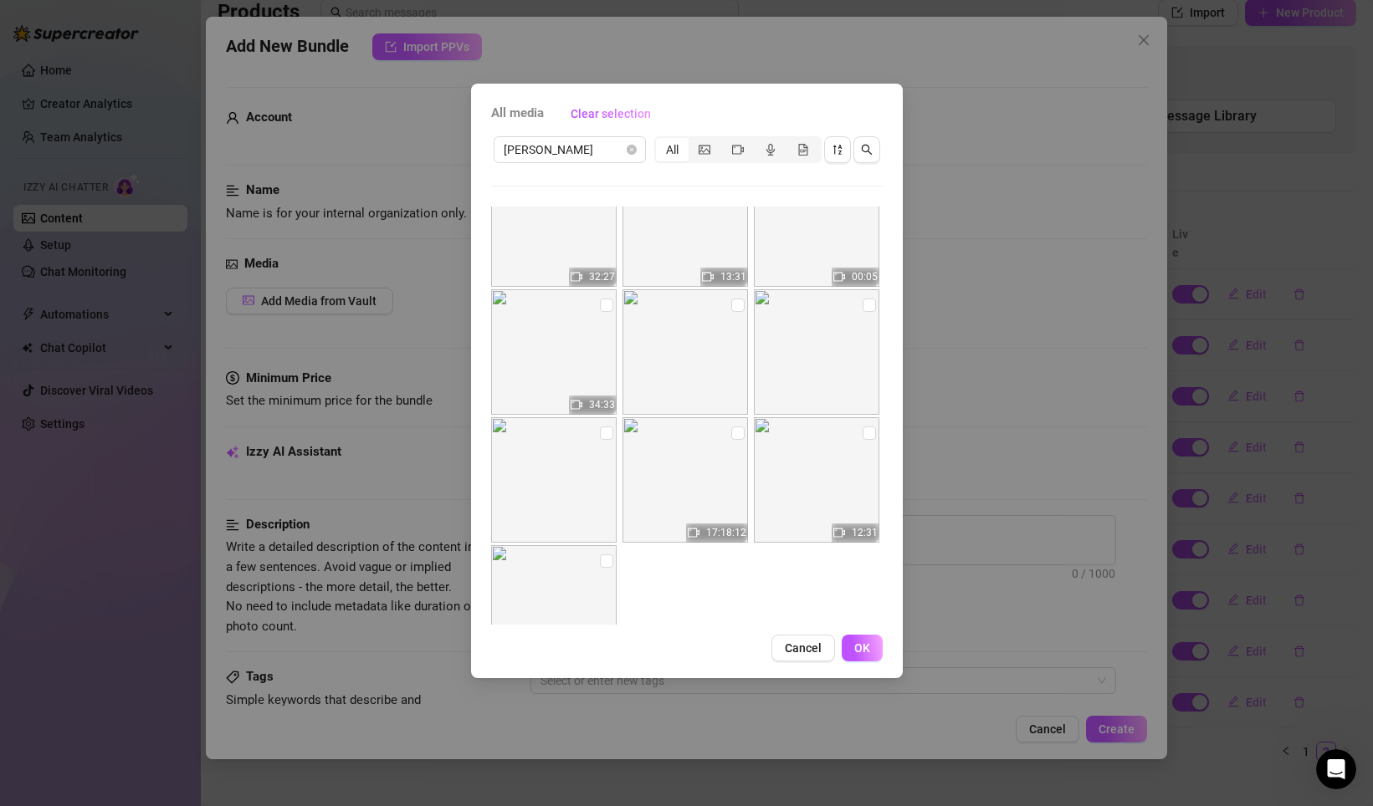
scroll to position [119, 0]
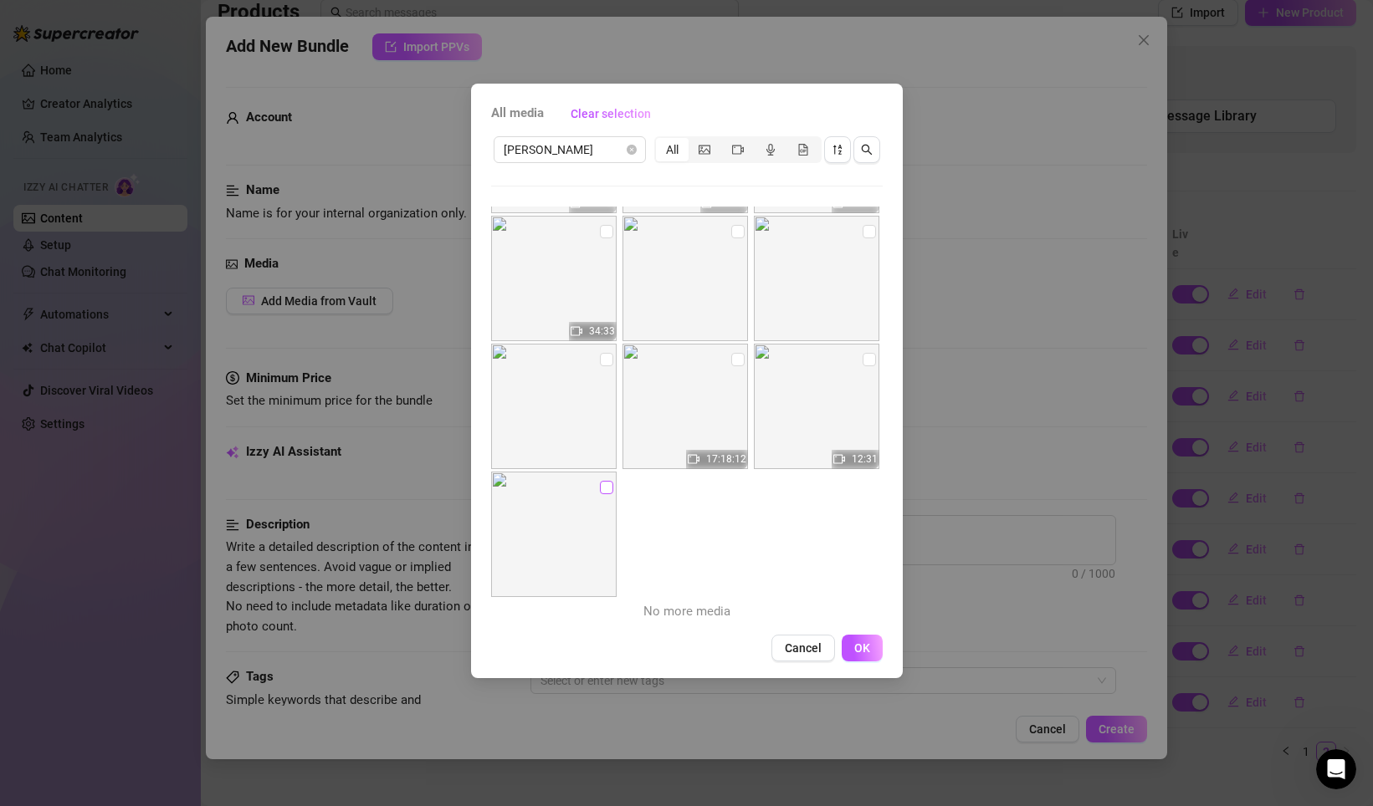
click at [606, 491] on input "checkbox" at bounding box center [606, 487] width 13 height 13
click at [866, 362] on input "checkbox" at bounding box center [868, 359] width 13 height 13
click at [743, 359] on input "checkbox" at bounding box center [737, 359] width 13 height 13
click at [872, 654] on button "OK" at bounding box center [861, 648] width 41 height 27
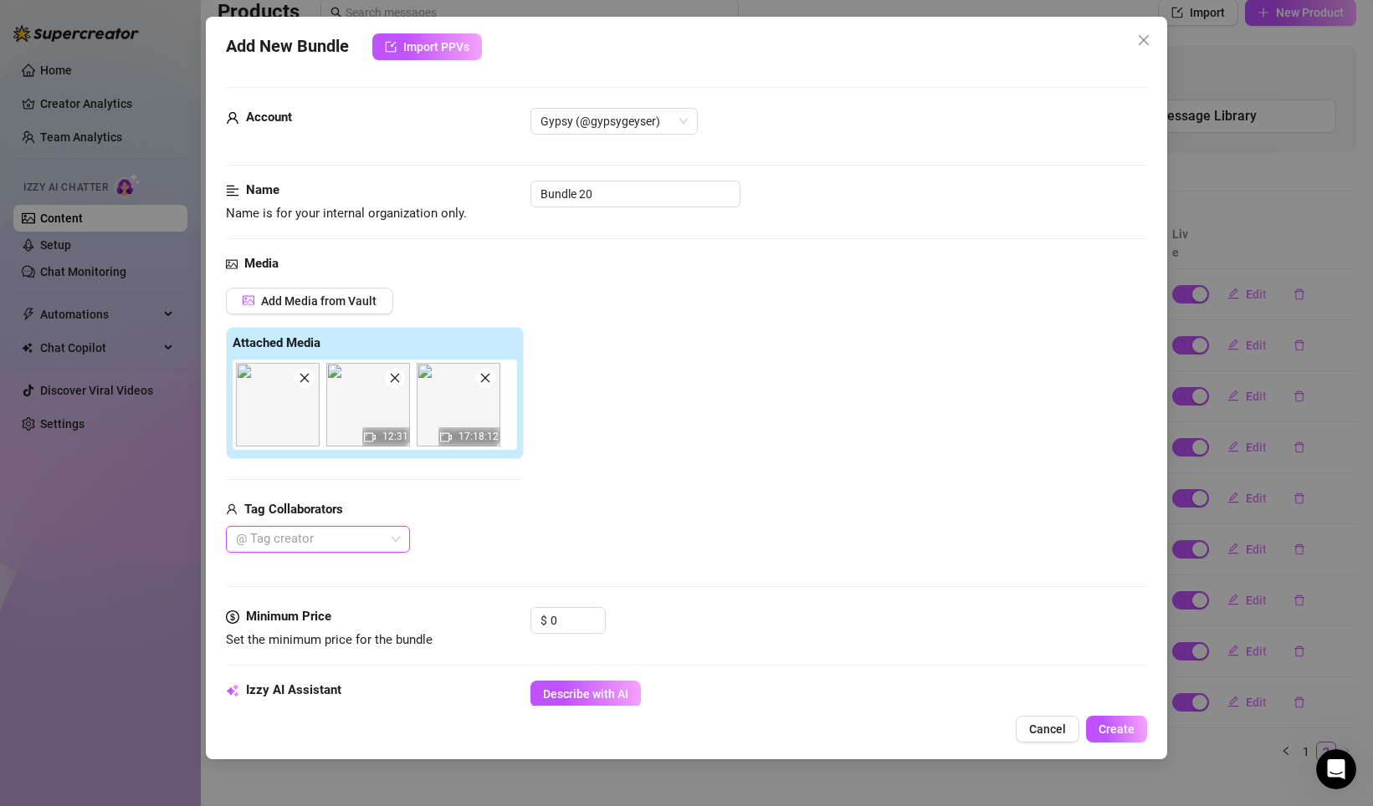
click at [400, 536] on div "@ Tag creator" at bounding box center [318, 539] width 184 height 27
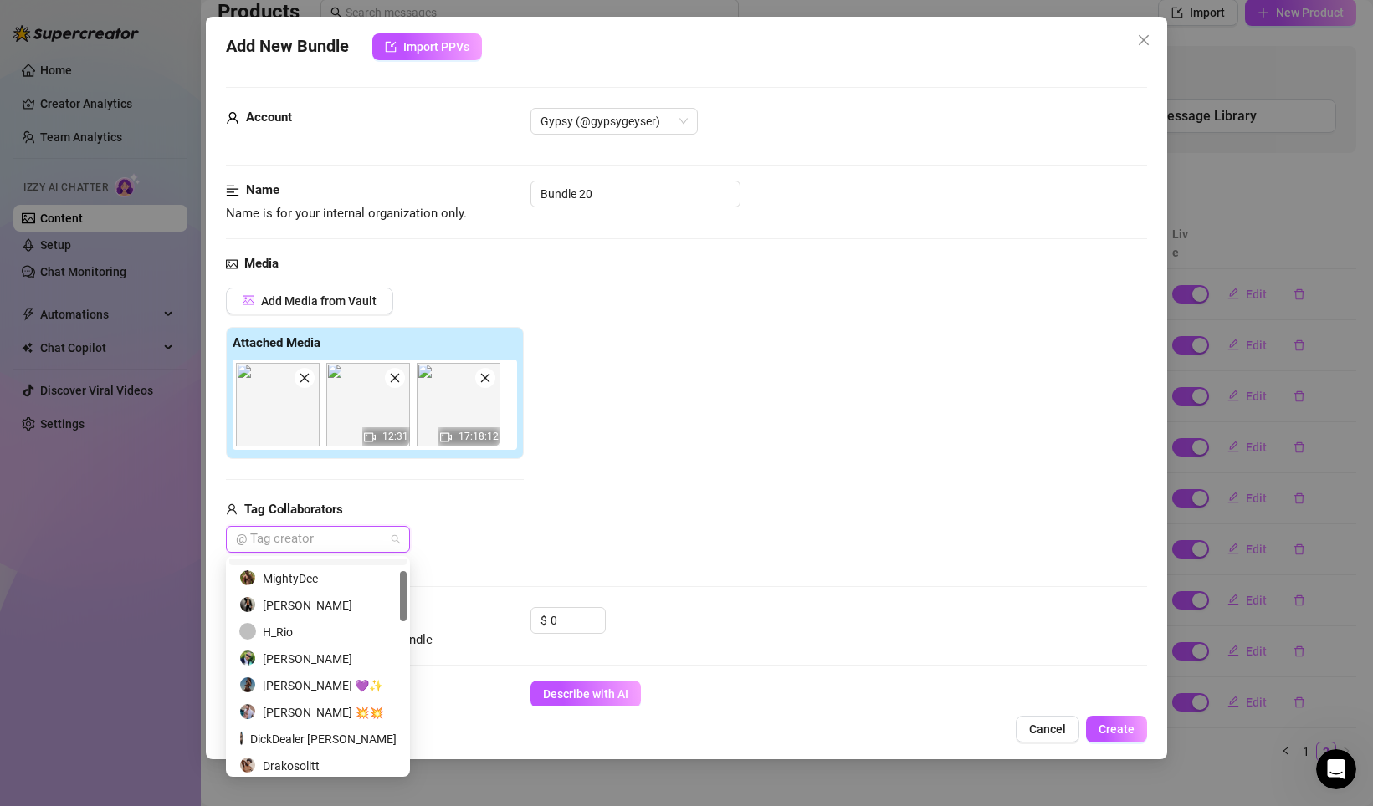
scroll to position [49, 0]
click at [323, 606] on div "[PERSON_NAME]" at bounding box center [317, 605] width 157 height 18
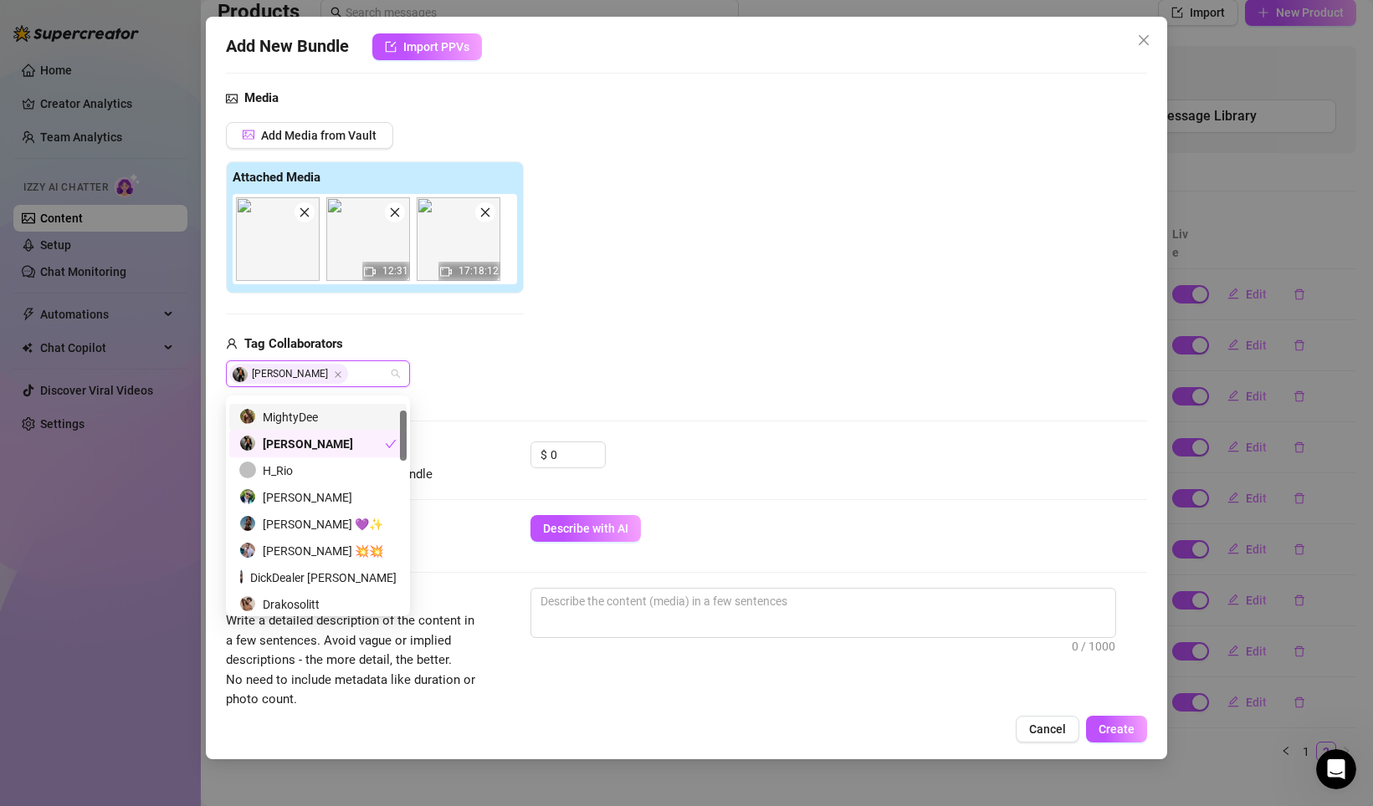
scroll to position [181, 0]
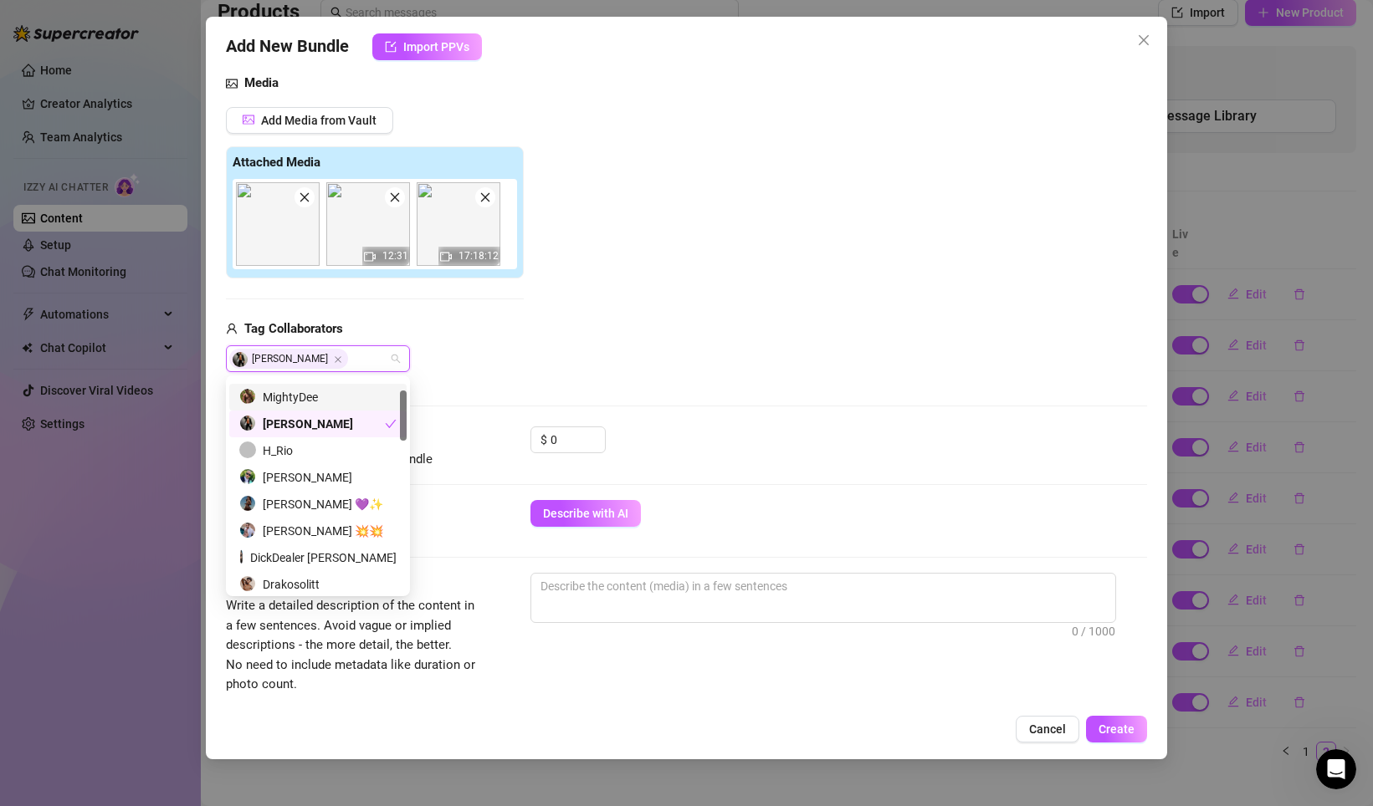
click at [694, 569] on div "Izzy AI Assistant Describe with AI" at bounding box center [686, 536] width 921 height 73
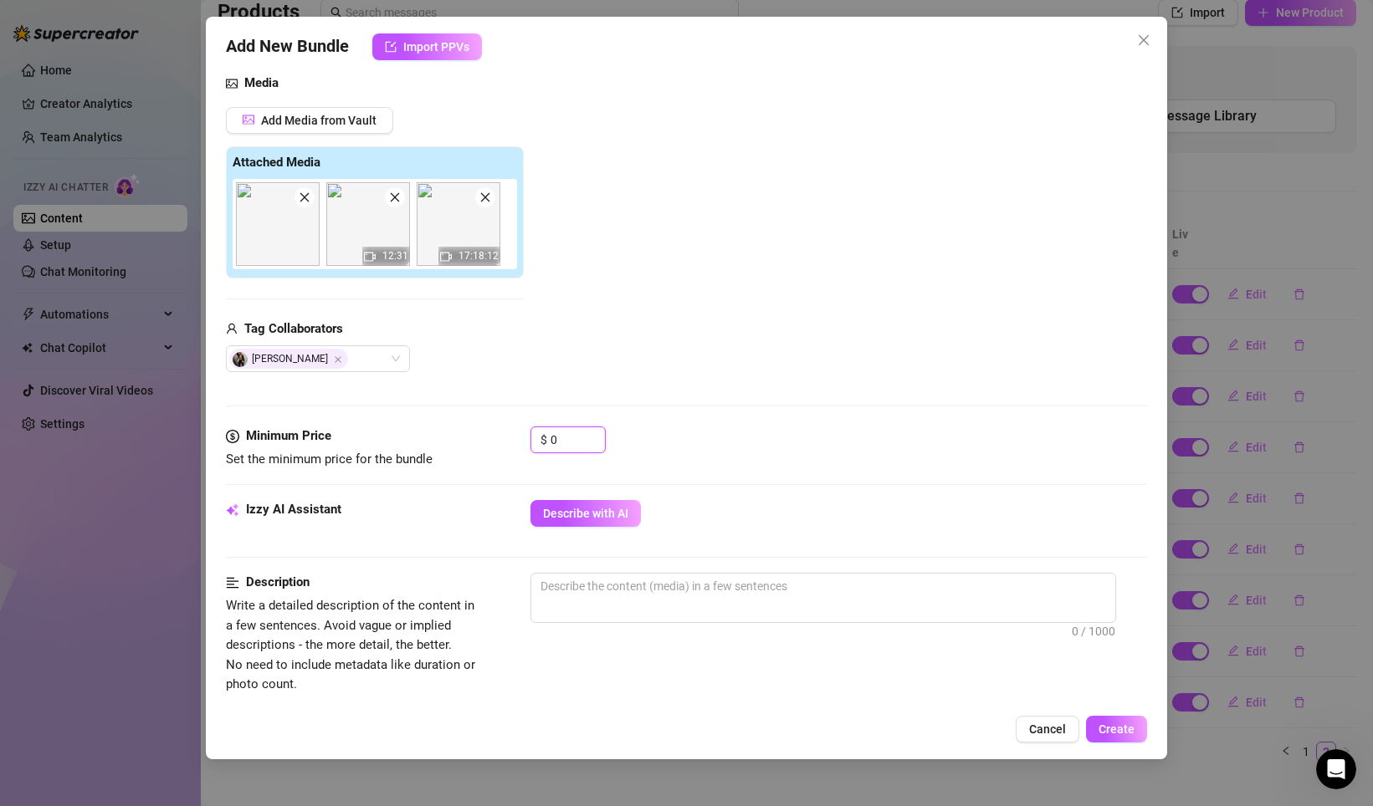
drag, startPoint x: 532, startPoint y: 437, endPoint x: 474, endPoint y: 436, distance: 57.7
click at [509, 437] on div "Minimum Price Set the minimum price for the bundle $ 0" at bounding box center [686, 448] width 921 height 43
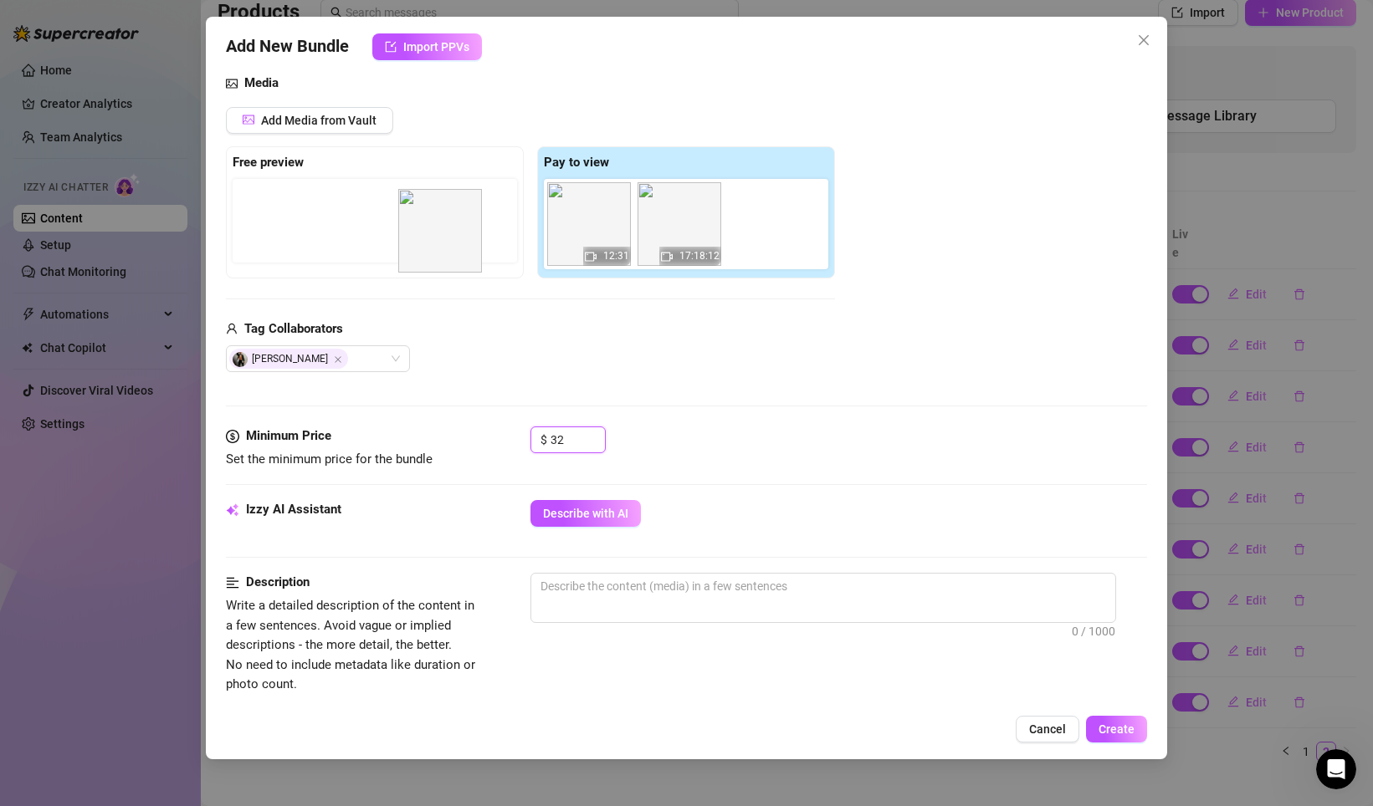
drag, startPoint x: 576, startPoint y: 215, endPoint x: 344, endPoint y: 218, distance: 232.5
click at [344, 218] on div "Free preview Pay to view 12:31 17:18:12" at bounding box center [530, 212] width 609 height 132
drag, startPoint x: 579, startPoint y: 222, endPoint x: 320, endPoint y: 227, distance: 258.5
click at [320, 227] on div "Free preview Pay to view 12:31 17:18:12" at bounding box center [530, 212] width 609 height 132
drag, startPoint x: 568, startPoint y: 238, endPoint x: 250, endPoint y: 226, distance: 318.0
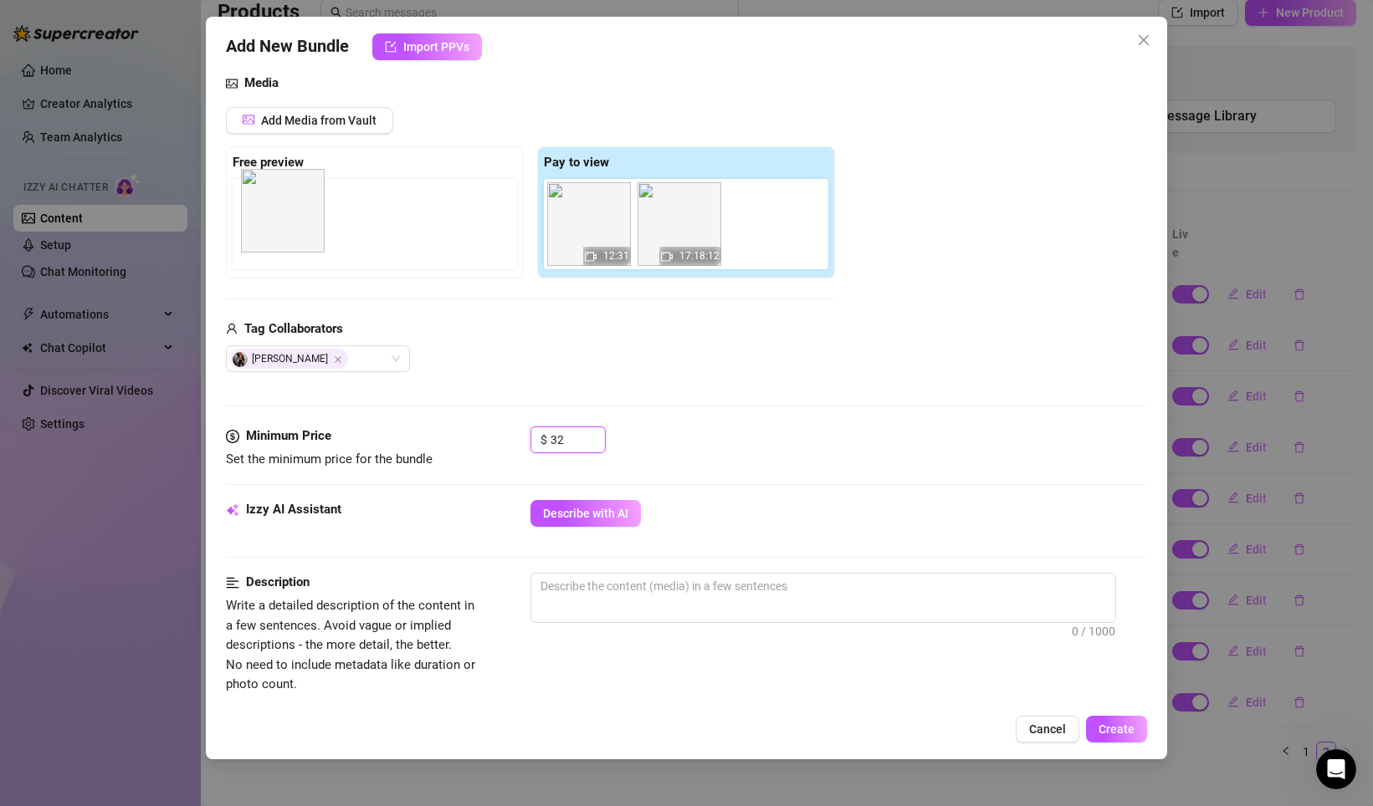
click at [250, 226] on div "Free preview Pay to view 12:31 17:18:12" at bounding box center [530, 212] width 609 height 132
click at [625, 587] on textarea at bounding box center [823, 586] width 584 height 25
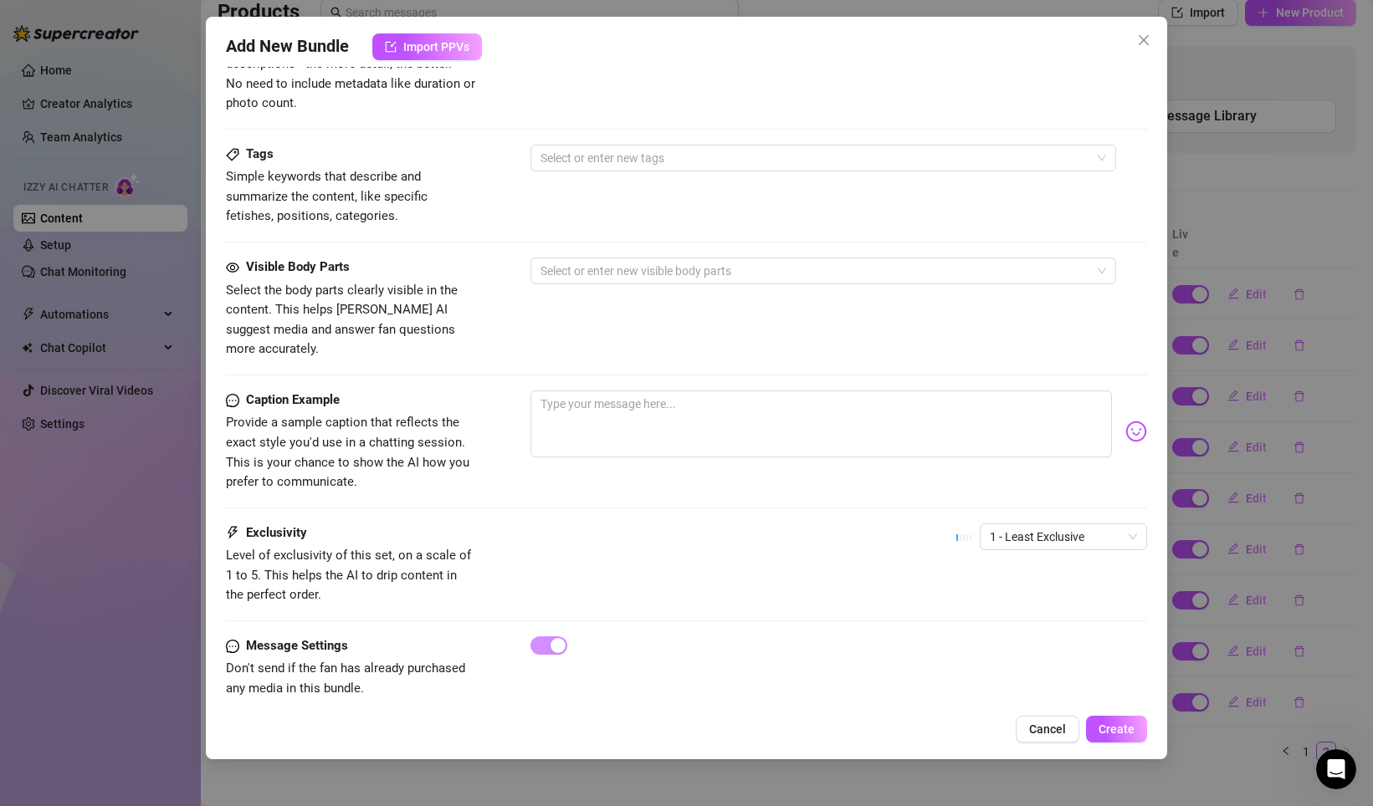
scroll to position [766, 0]
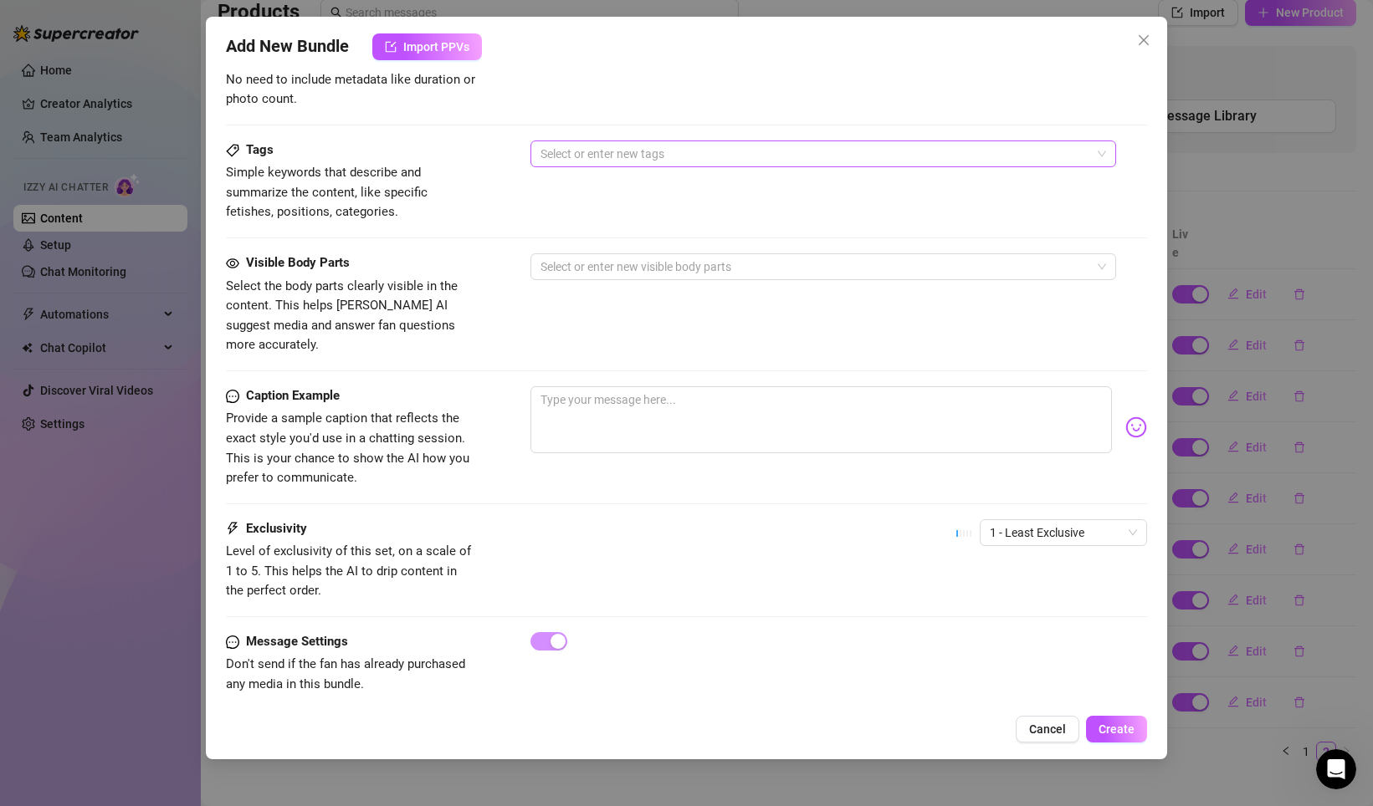
click at [622, 156] on div at bounding box center [814, 153] width 561 height 23
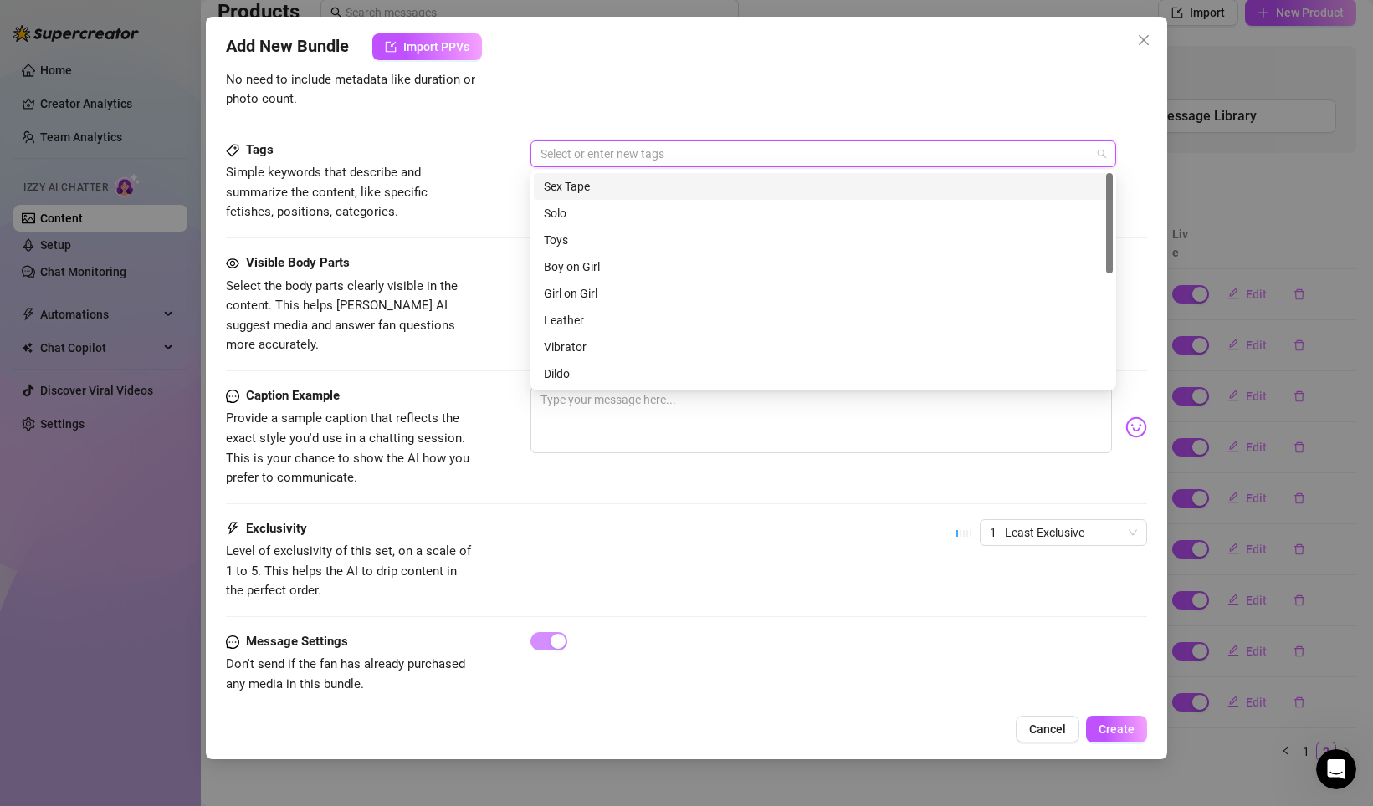
click at [590, 183] on div "Sex Tape" at bounding box center [823, 186] width 559 height 18
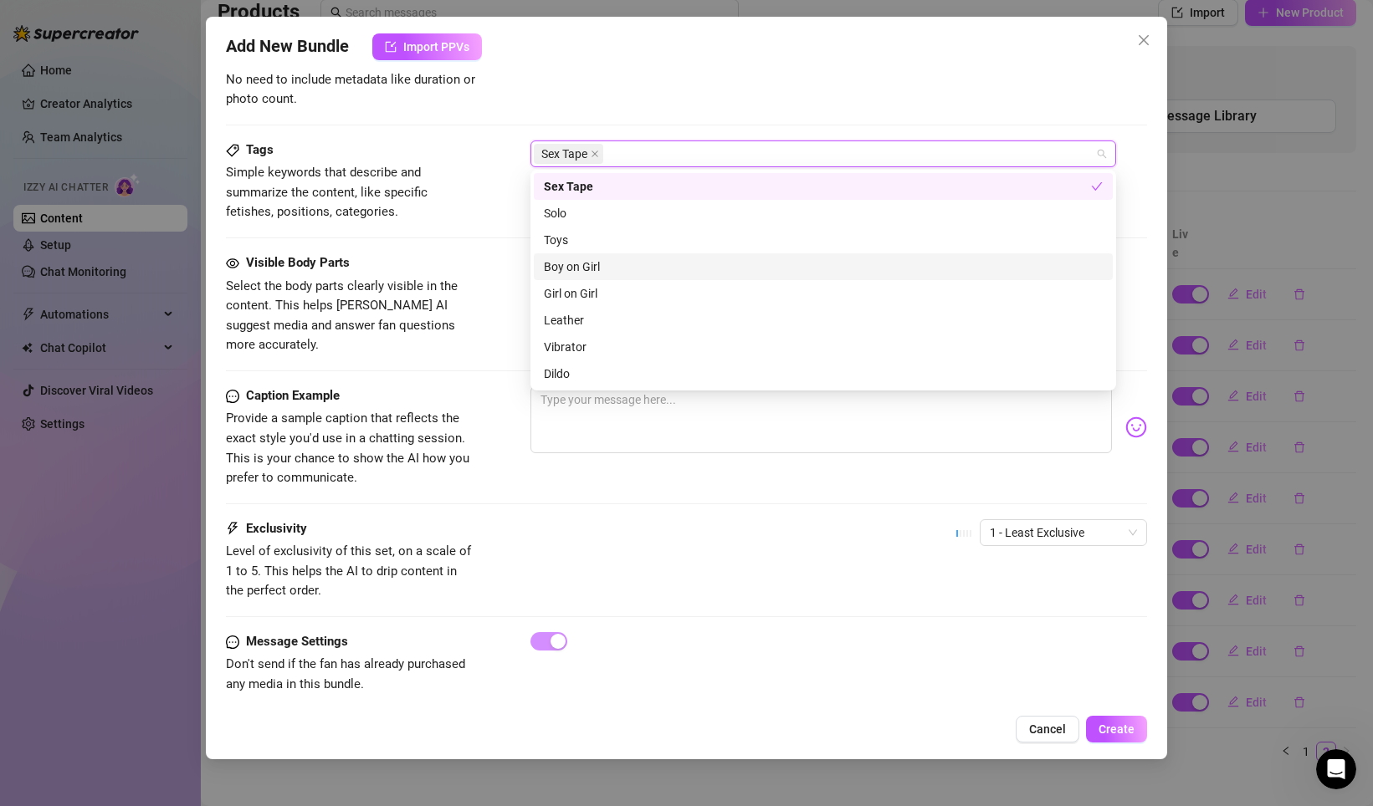
click at [598, 268] on div "Boy on Girl" at bounding box center [823, 267] width 559 height 18
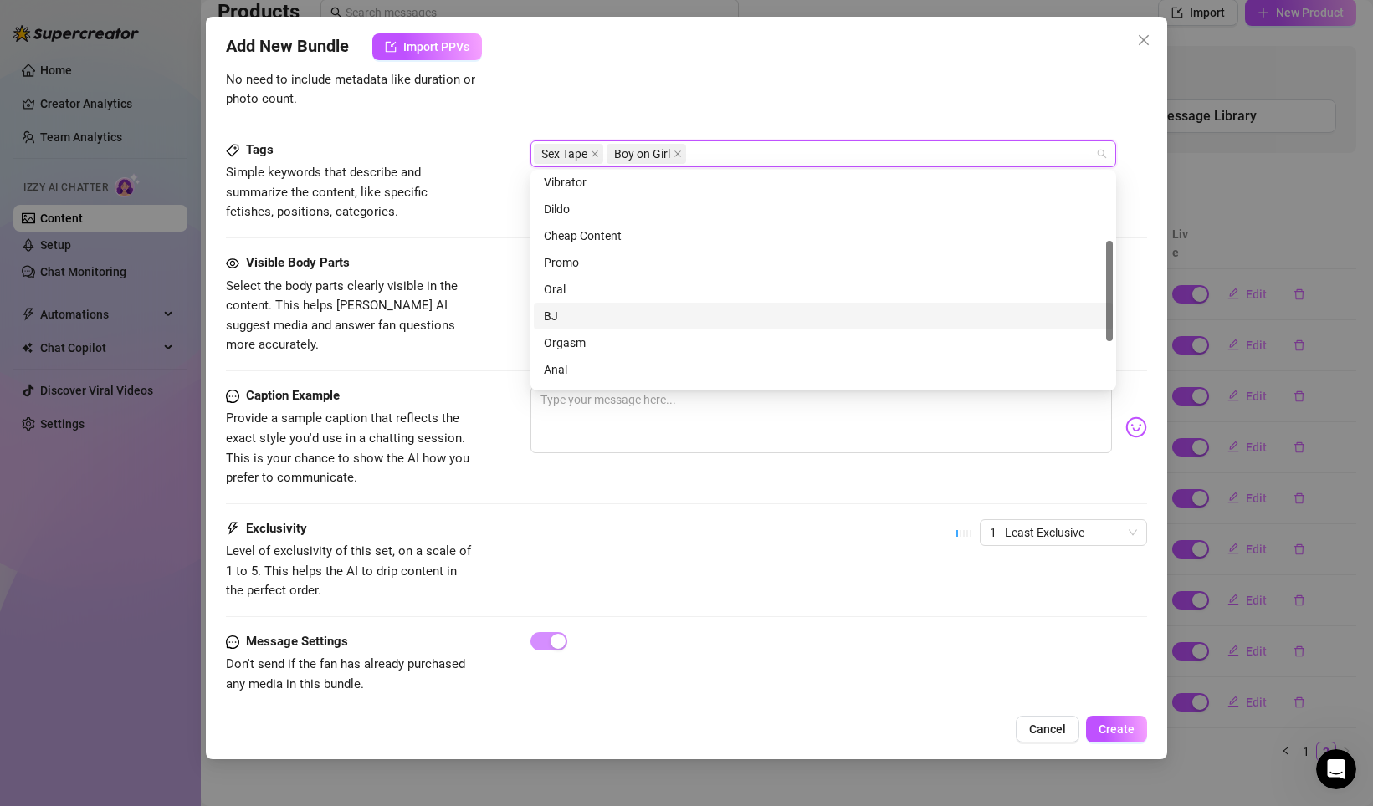
scroll to position [176, 0]
click at [588, 309] on div "BJ" at bounding box center [823, 304] width 559 height 18
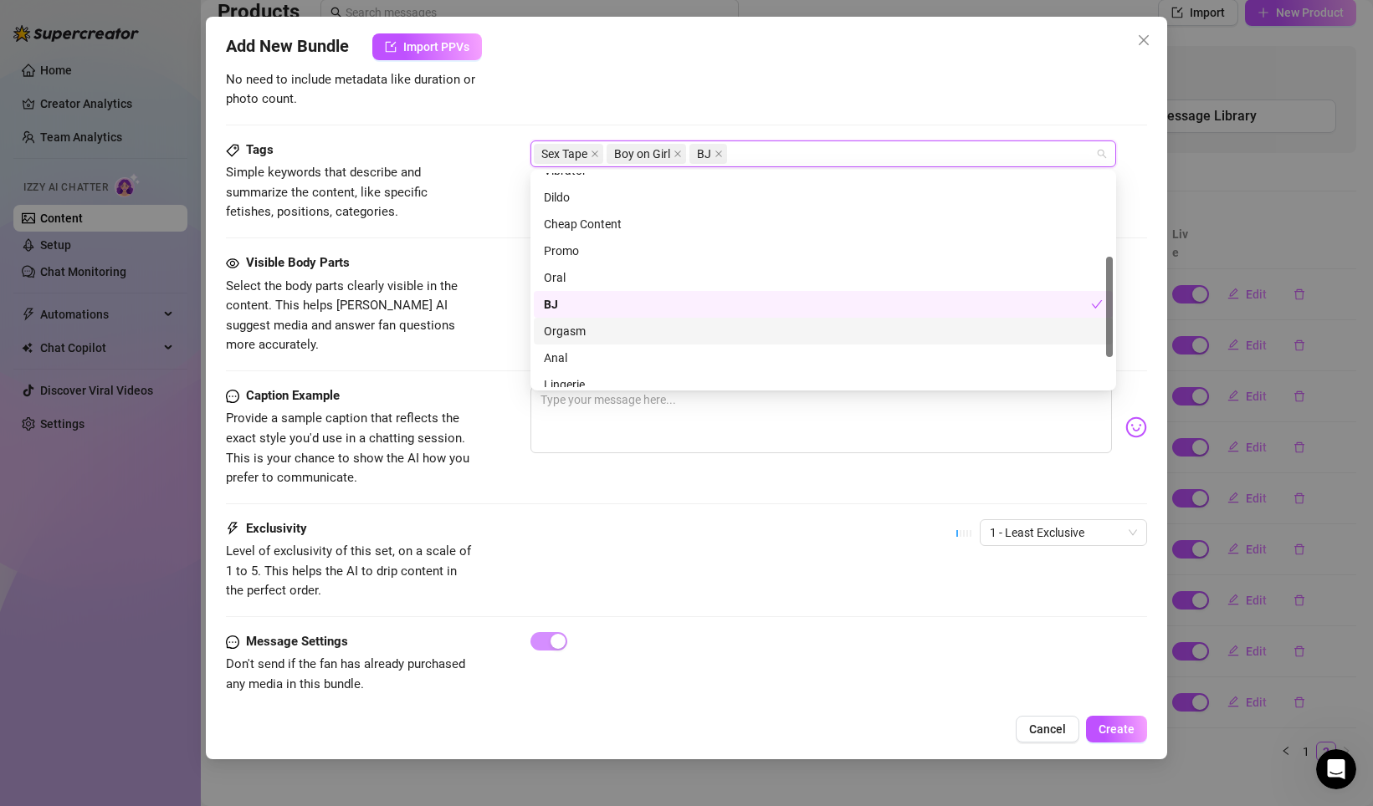
click at [588, 330] on div "Orgasm" at bounding box center [823, 331] width 559 height 18
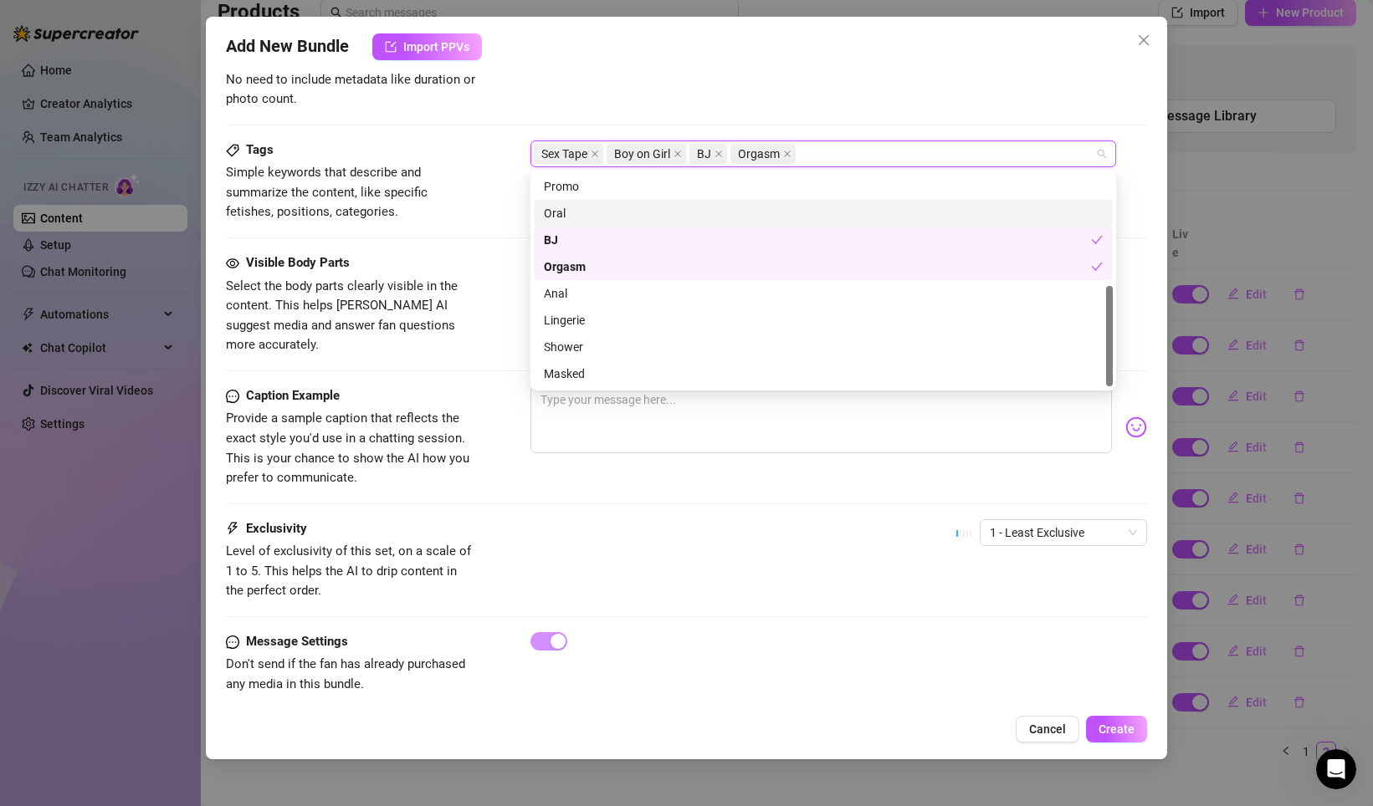
scroll to position [239, 0]
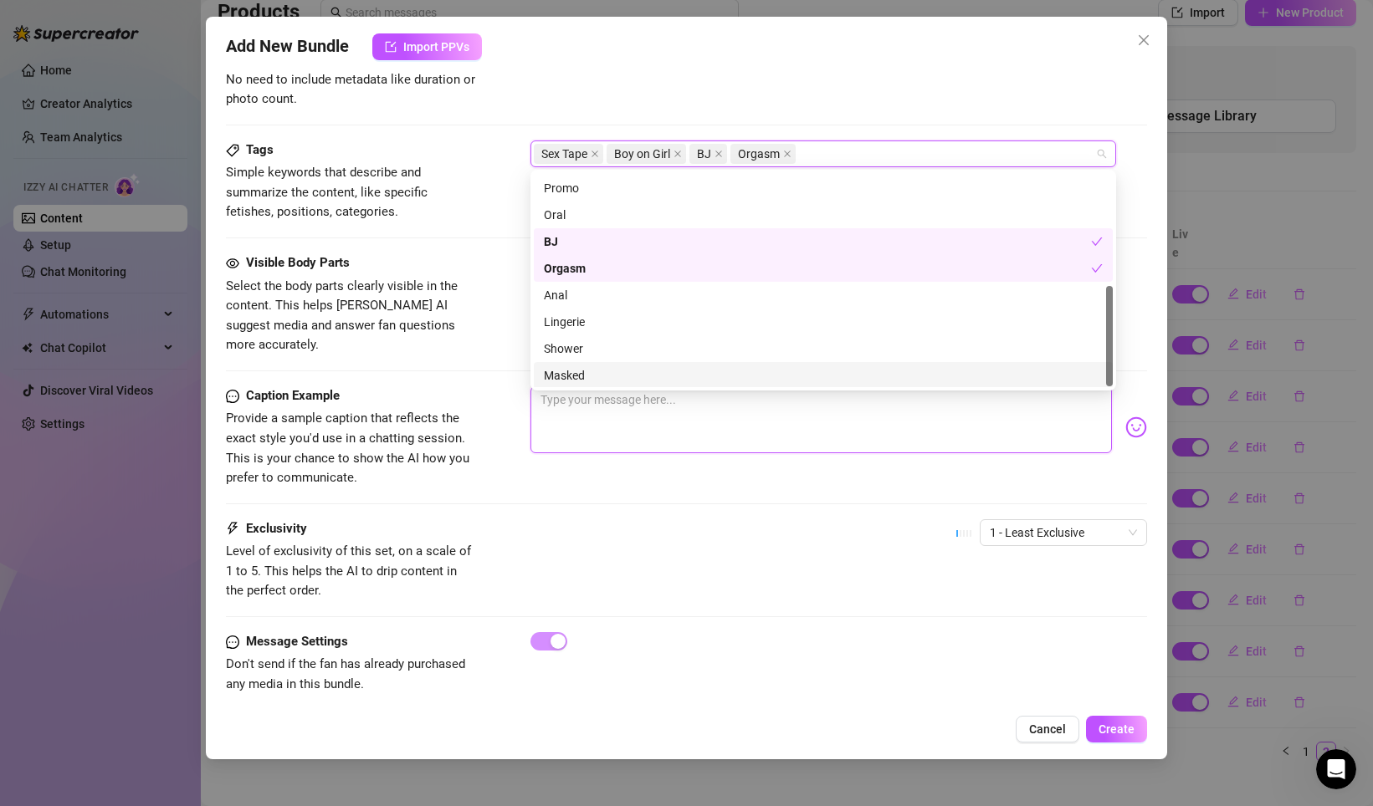
click at [603, 396] on textarea at bounding box center [820, 419] width 581 height 67
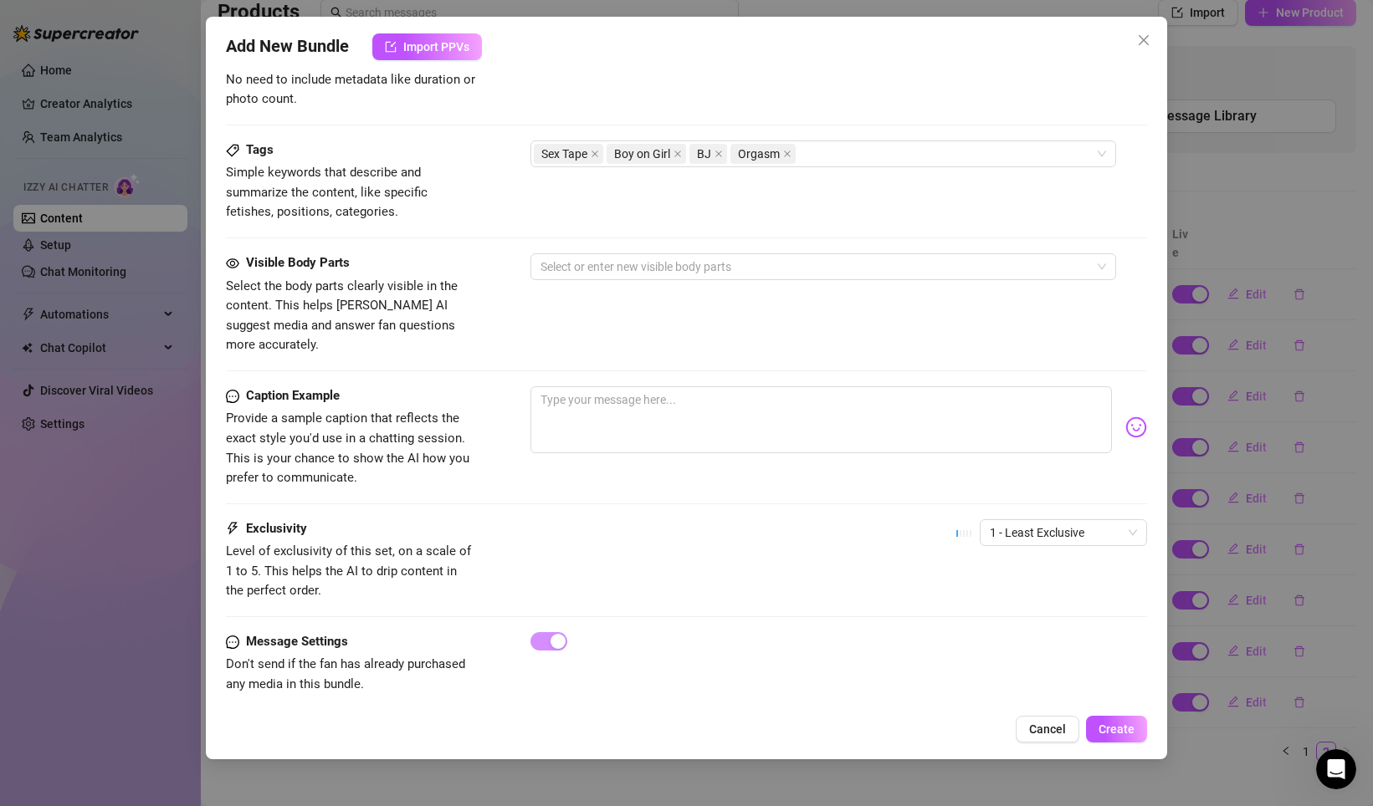
click at [594, 280] on div "Visible Body Parts Select the body parts clearly visible in the content. This h…" at bounding box center [686, 304] width 921 height 102
click at [596, 271] on div at bounding box center [814, 266] width 561 height 23
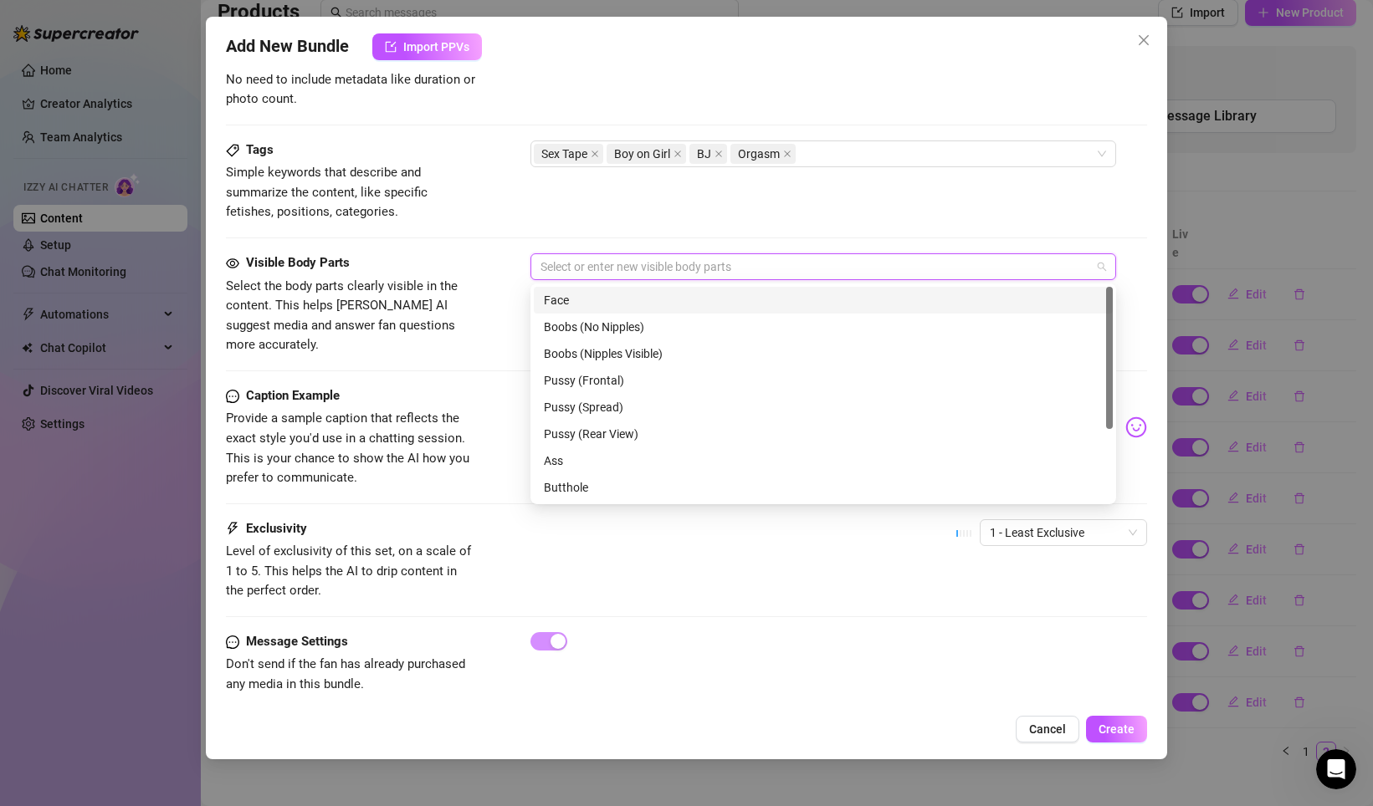
drag, startPoint x: 585, startPoint y: 305, endPoint x: 583, endPoint y: 316, distance: 11.2
click at [585, 306] on div "Face" at bounding box center [823, 300] width 559 height 18
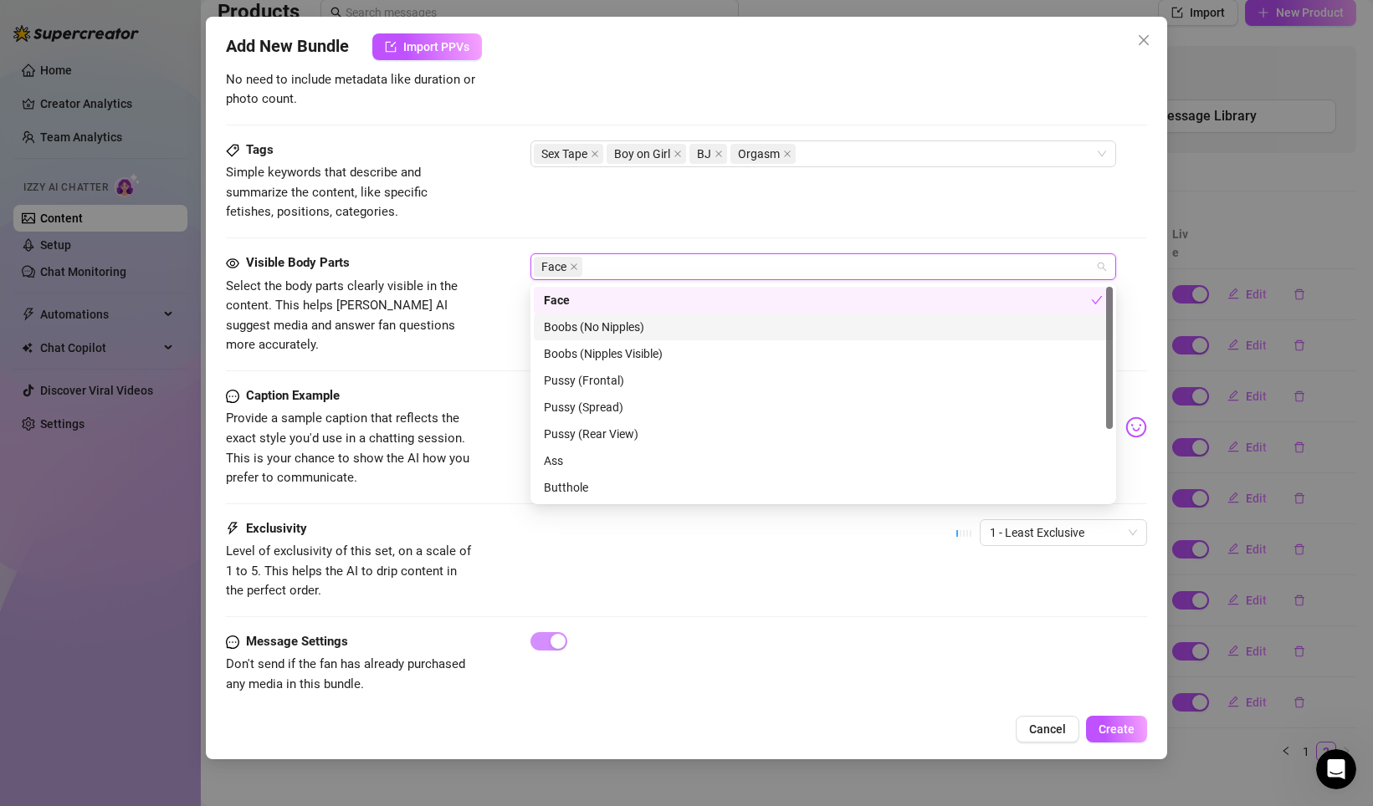
click at [582, 323] on div "Boobs (No Nipples)" at bounding box center [823, 327] width 559 height 18
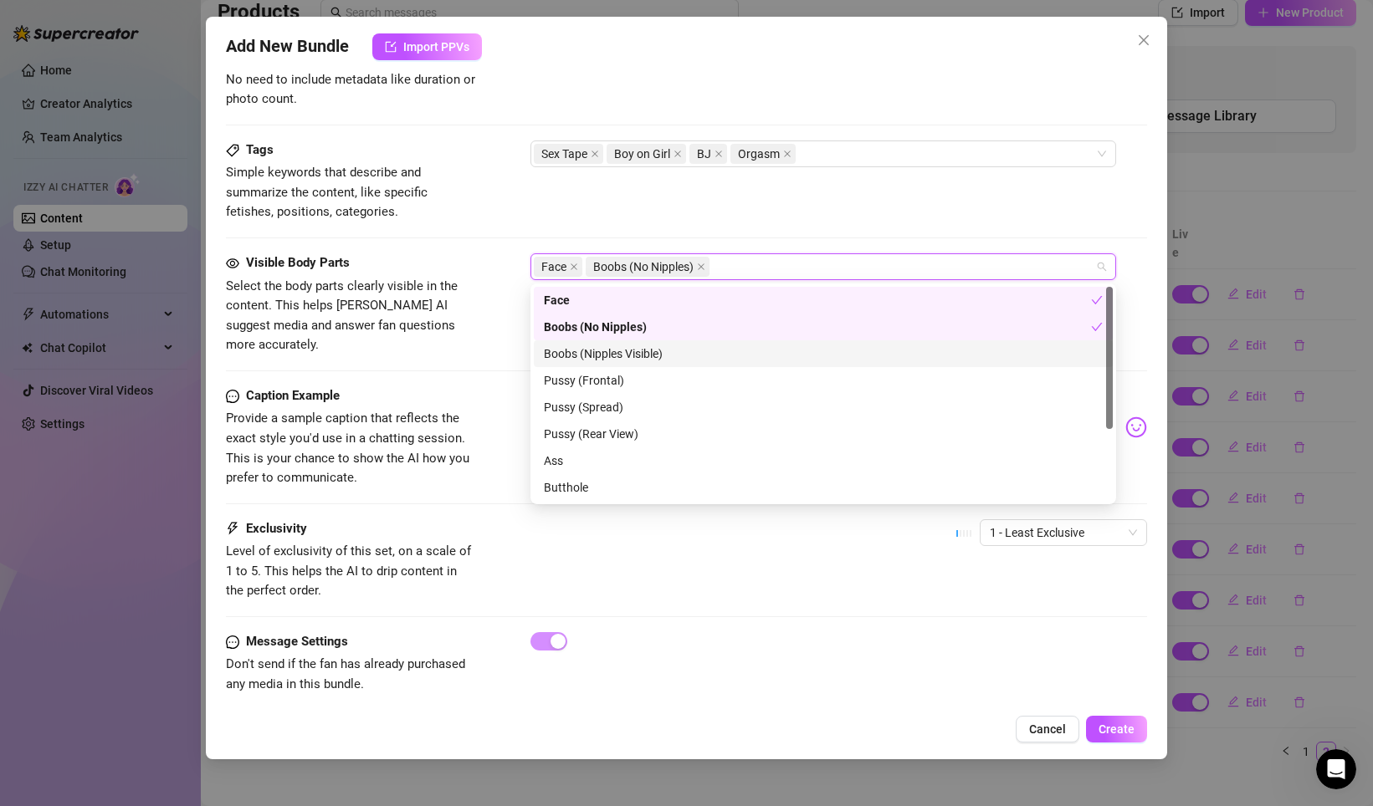
click at [579, 346] on div "Boobs (Nipples Visible)" at bounding box center [823, 354] width 559 height 18
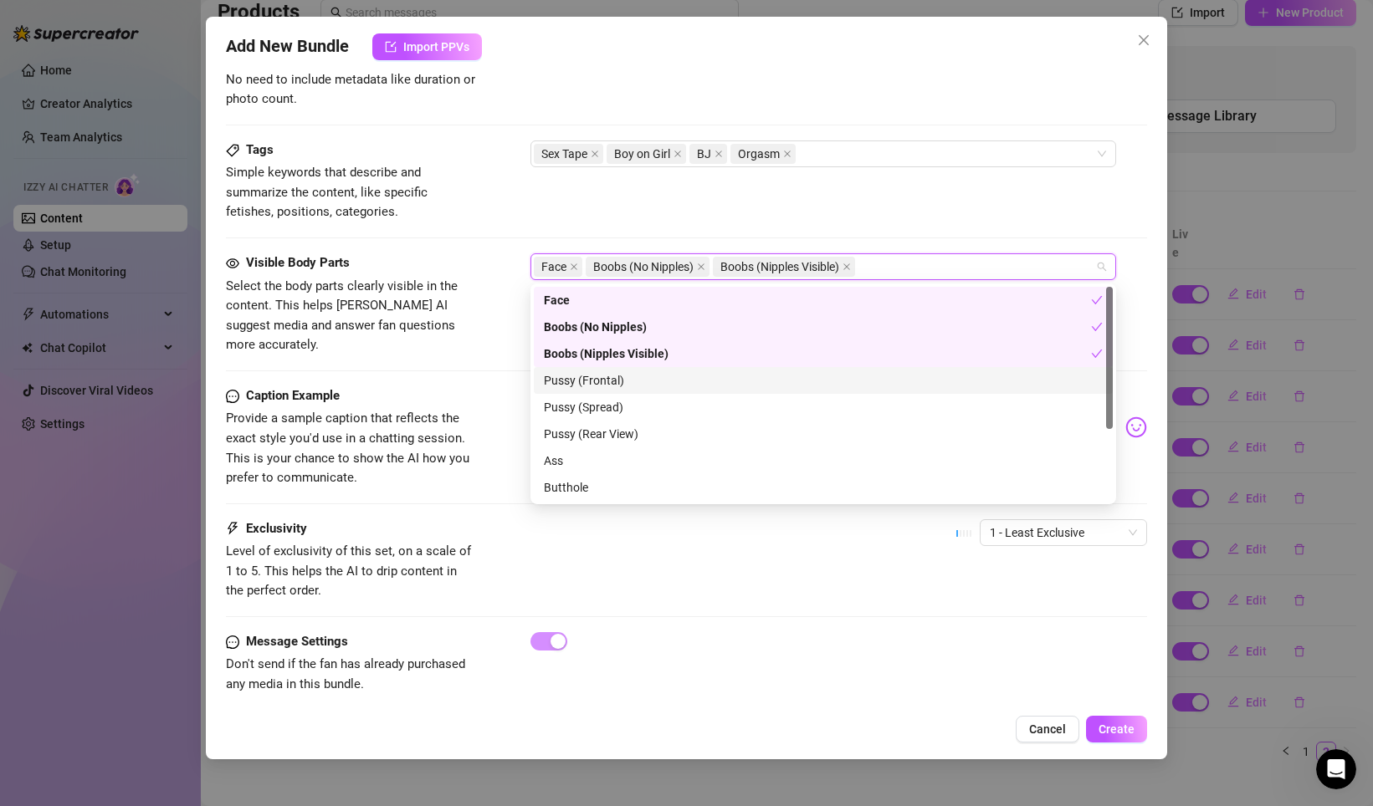
click at [580, 375] on div "Pussy (Frontal)" at bounding box center [823, 380] width 559 height 18
click at [617, 322] on div "Boobs (No Nipples)" at bounding box center [817, 327] width 547 height 18
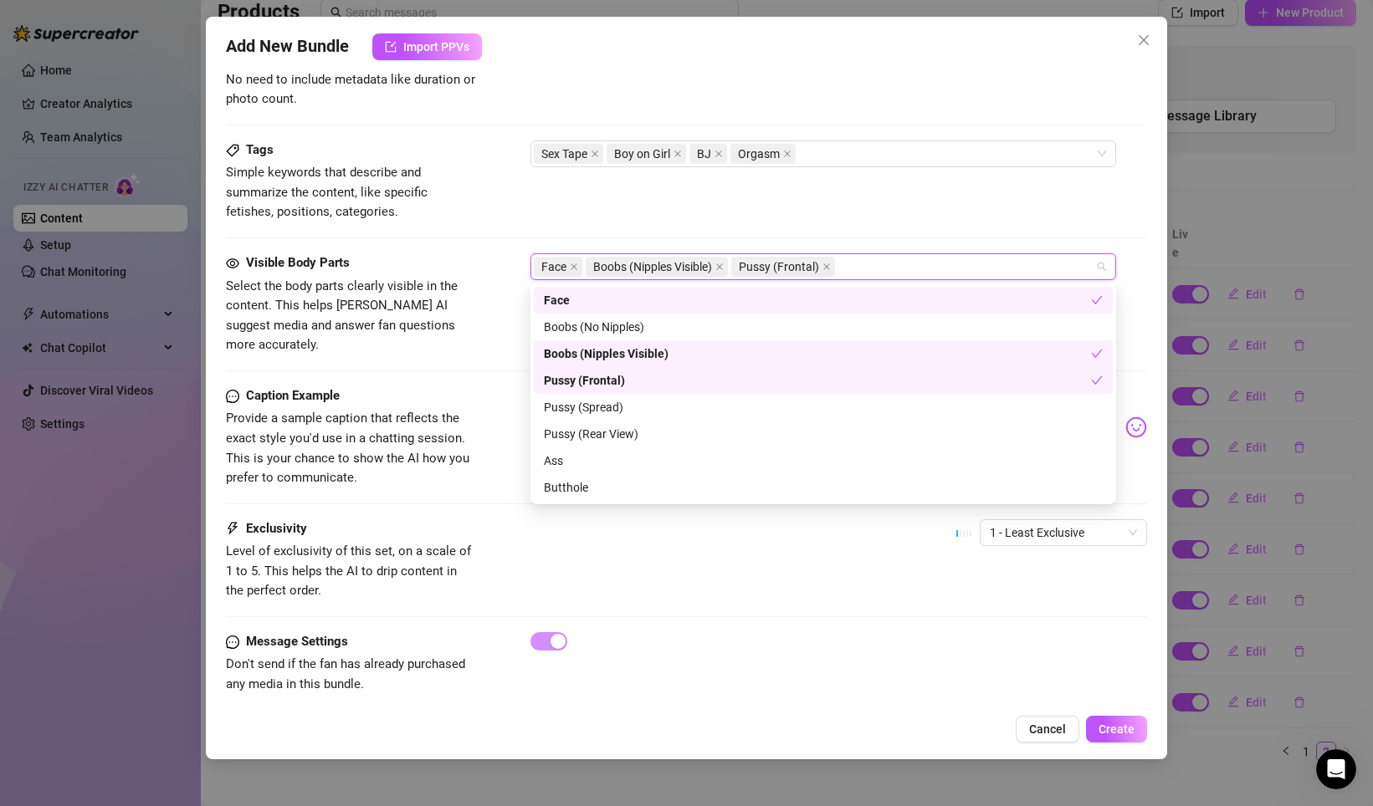
drag, startPoint x: 616, startPoint y: 381, endPoint x: 611, endPoint y: 403, distance: 22.3
click at [616, 381] on div "Pussy (Frontal)" at bounding box center [817, 380] width 547 height 18
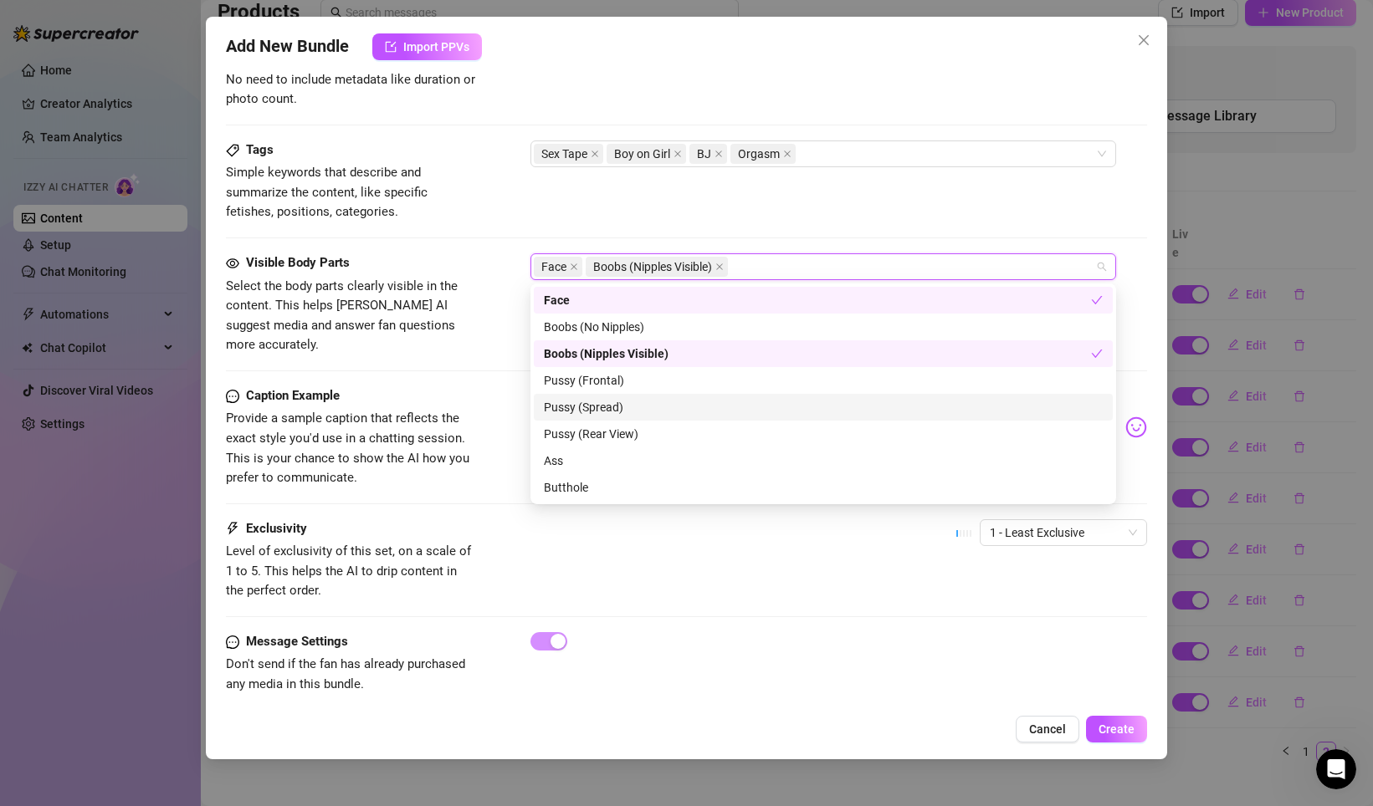
click at [607, 406] on div "Pussy (Spread)" at bounding box center [823, 407] width 559 height 18
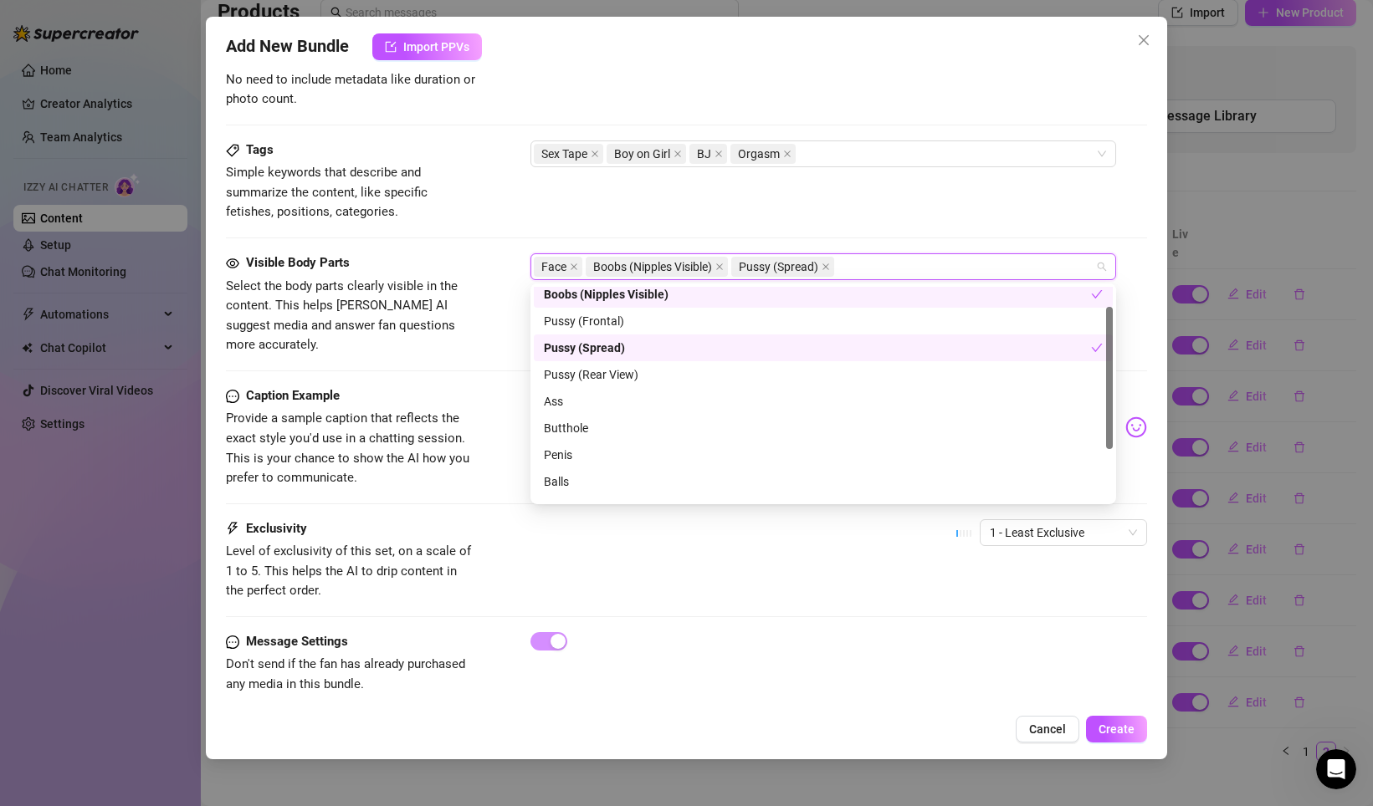
scroll to position [62, 0]
click at [597, 402] on div "Ass" at bounding box center [823, 399] width 559 height 18
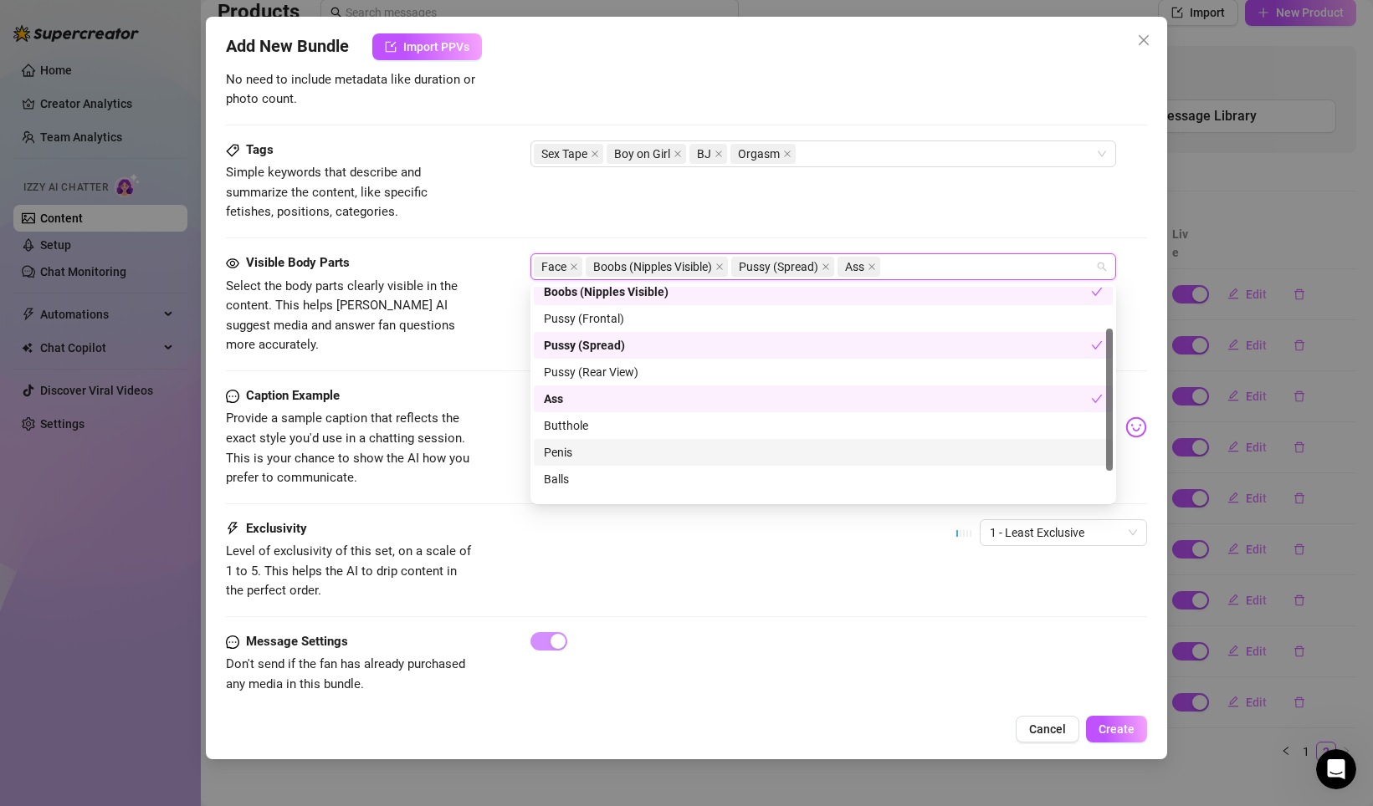
drag, startPoint x: 579, startPoint y: 447, endPoint x: 575, endPoint y: 470, distance: 23.8
click at [578, 447] on div "Penis" at bounding box center [823, 452] width 559 height 18
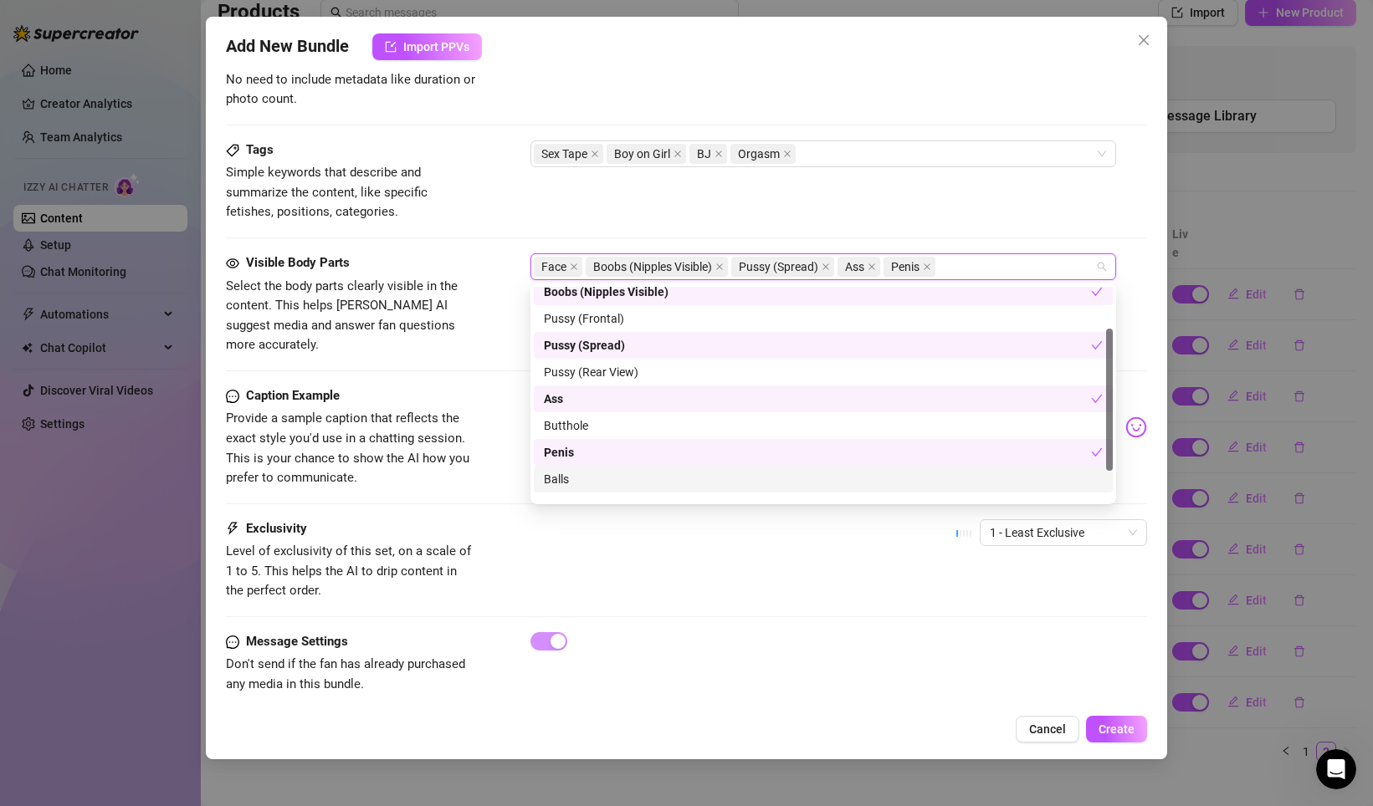
click at [574, 473] on div "Balls" at bounding box center [823, 479] width 559 height 18
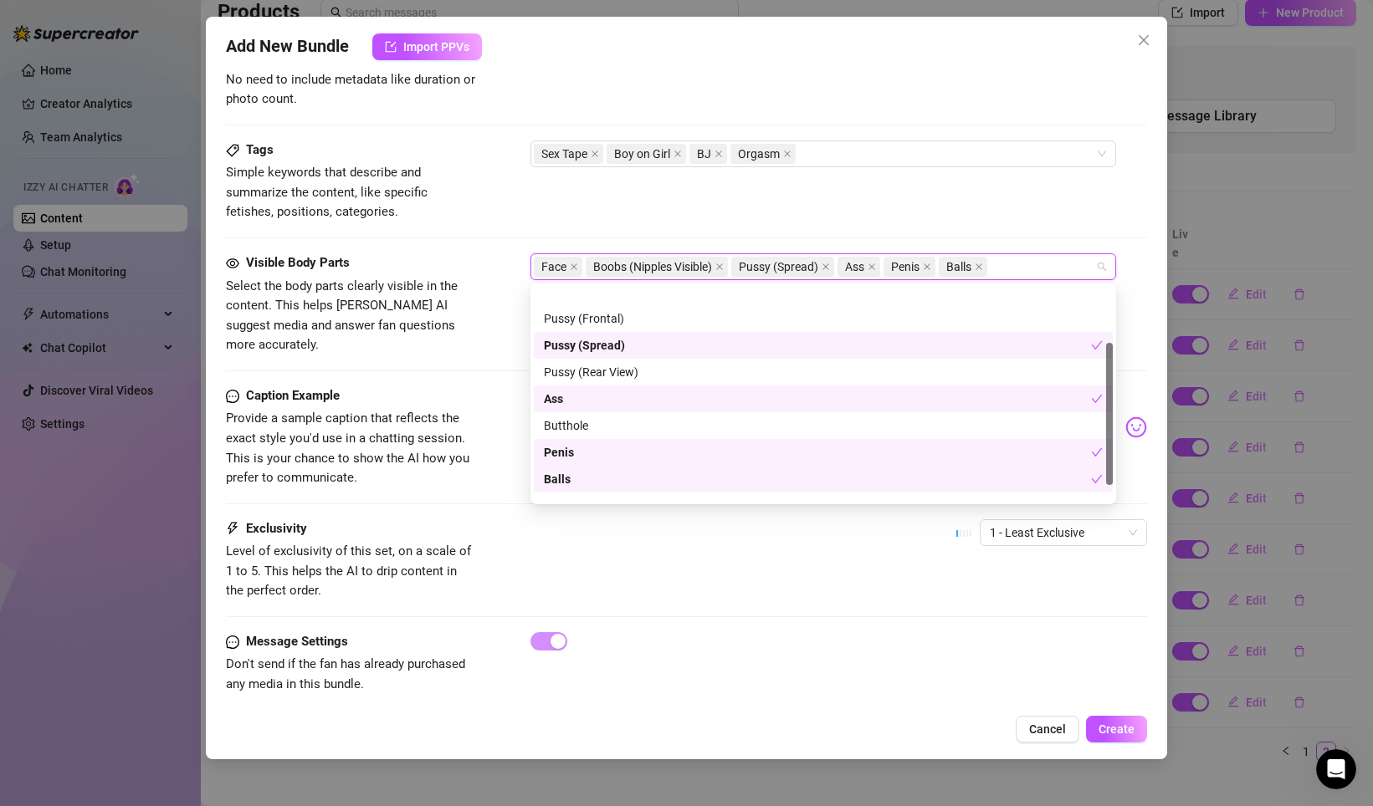
scroll to position [107, 0]
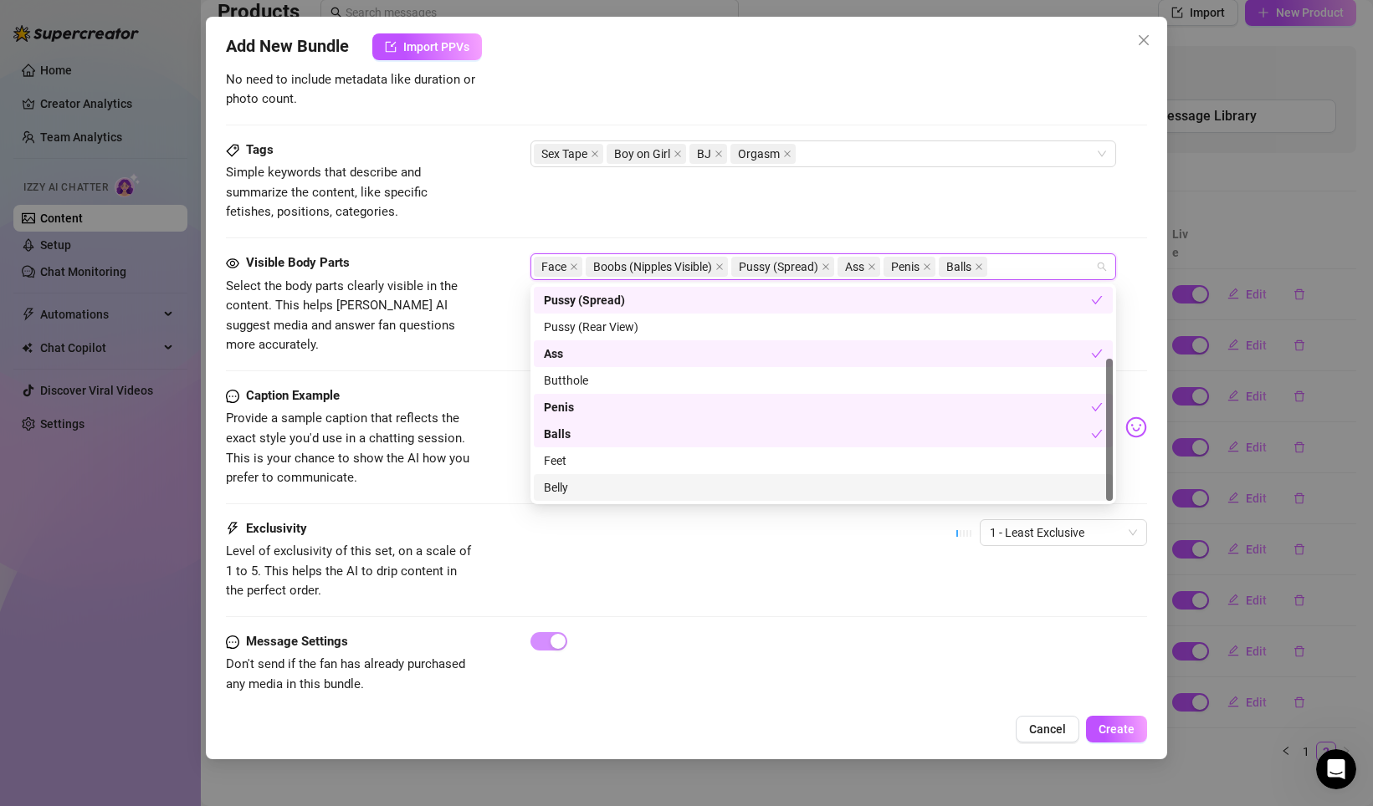
click at [594, 486] on div "Belly" at bounding box center [823, 487] width 559 height 18
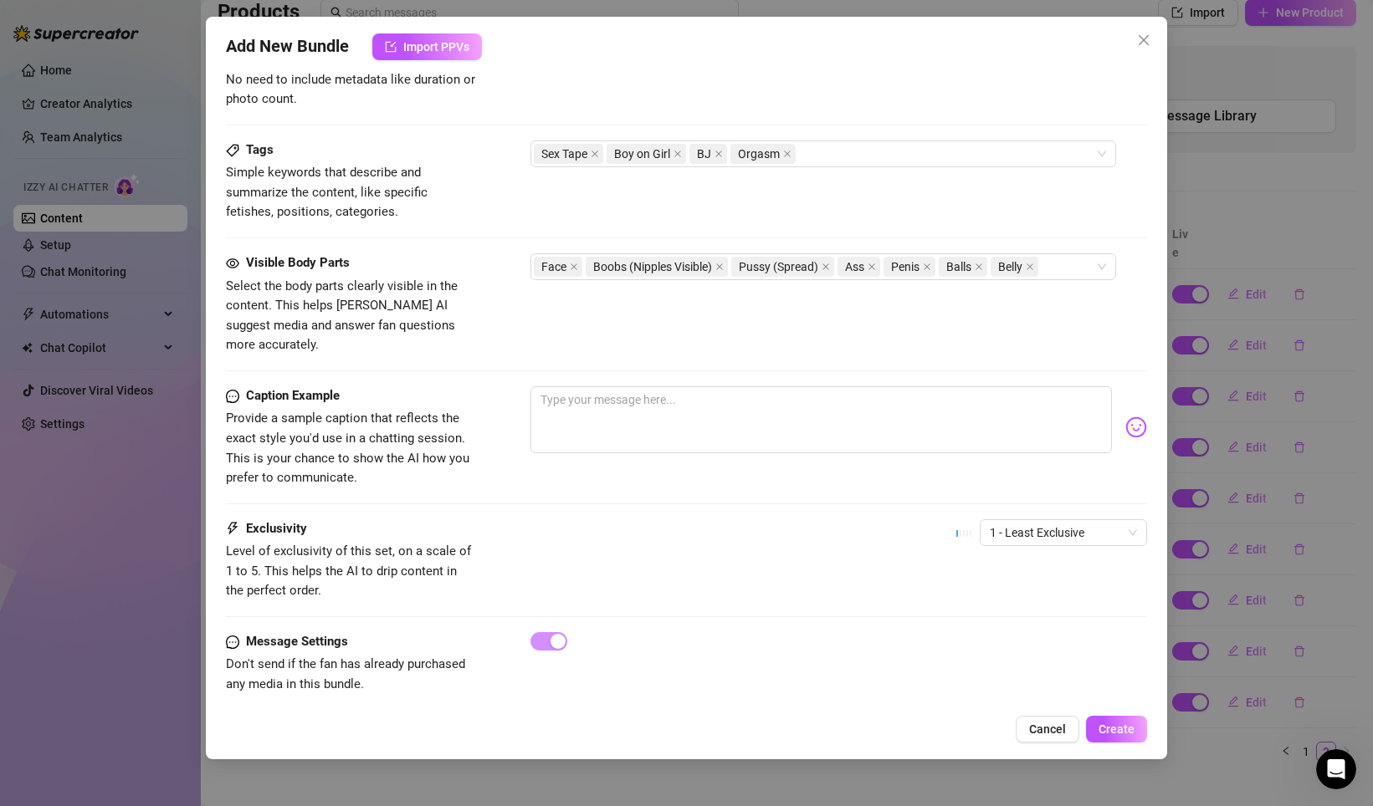
click at [483, 478] on div "Caption Example Provide a sample caption that reflects the exact style you'd us…" at bounding box center [686, 452] width 921 height 133
click at [629, 412] on textarea at bounding box center [820, 419] width 581 height 67
click at [1043, 520] on span "1 - Least Exclusive" at bounding box center [1062, 532] width 147 height 25
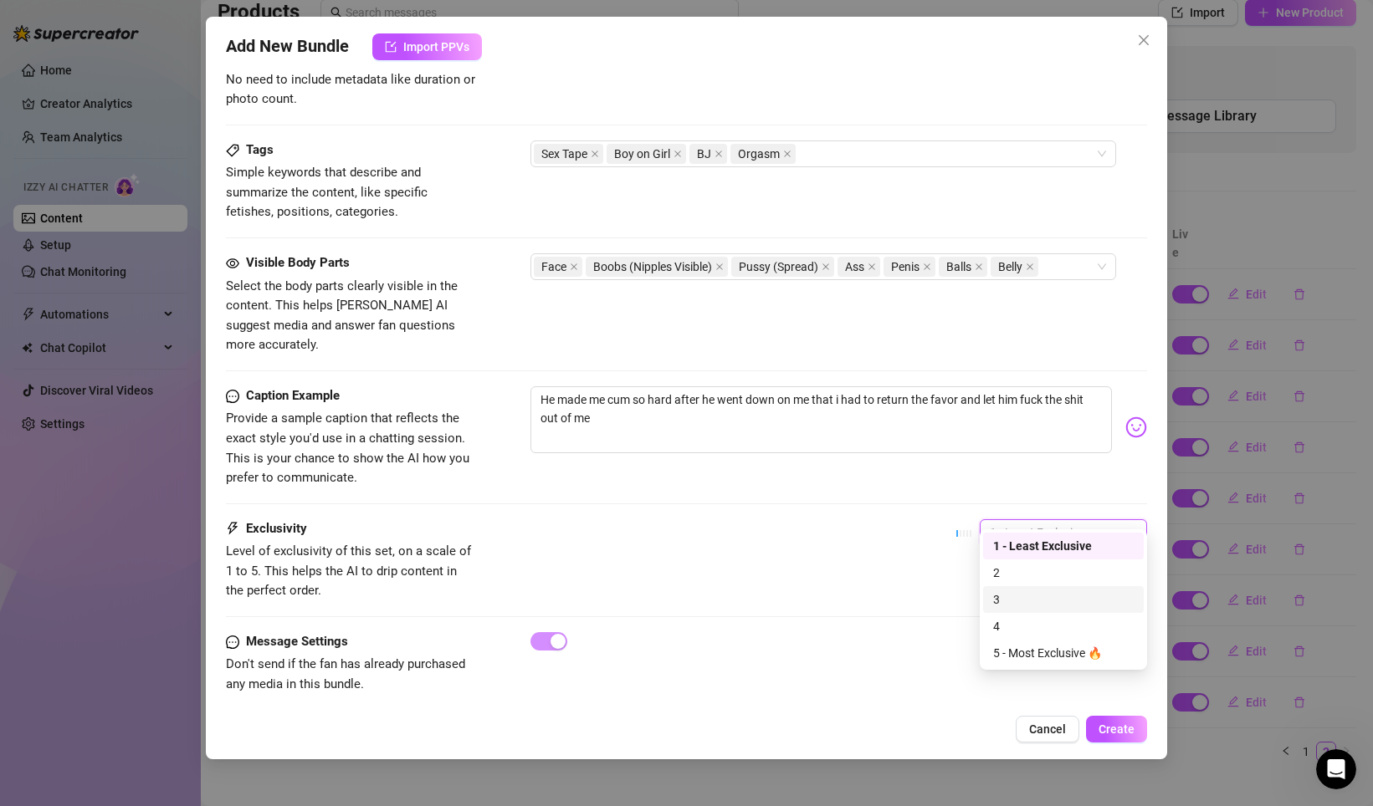
click at [1026, 605] on div "3" at bounding box center [1063, 599] width 141 height 18
click at [1133, 744] on div "Add New Bundle Import PPVs Account Gypsy (@gypsygeyser) Name Name is for your i…" at bounding box center [686, 388] width 961 height 743
click at [1115, 709] on div "Add New Bundle Import PPVs Account Gypsy (@gypsygeyser) Name Name is for your i…" at bounding box center [686, 388] width 961 height 743
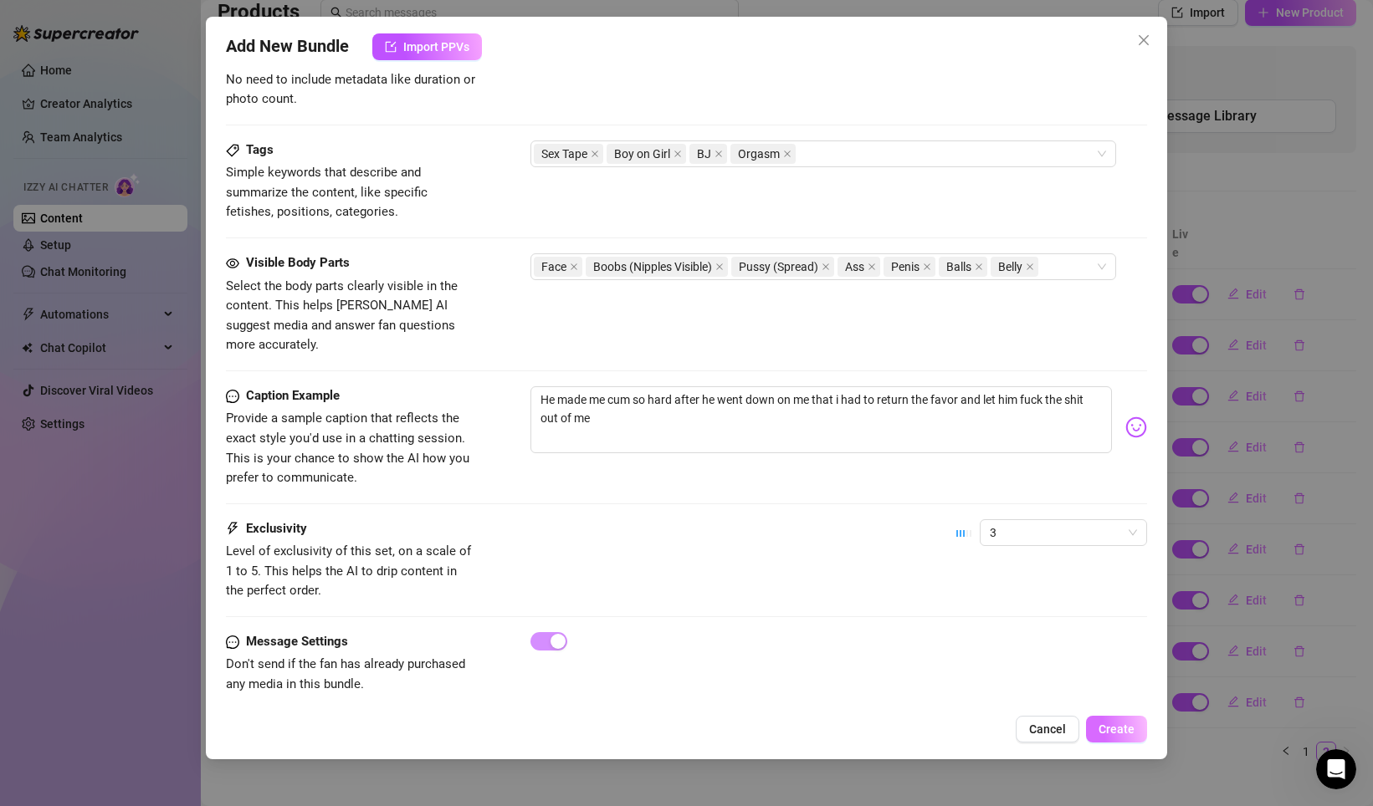
click at [1108, 726] on span "Create" at bounding box center [1116, 729] width 36 height 13
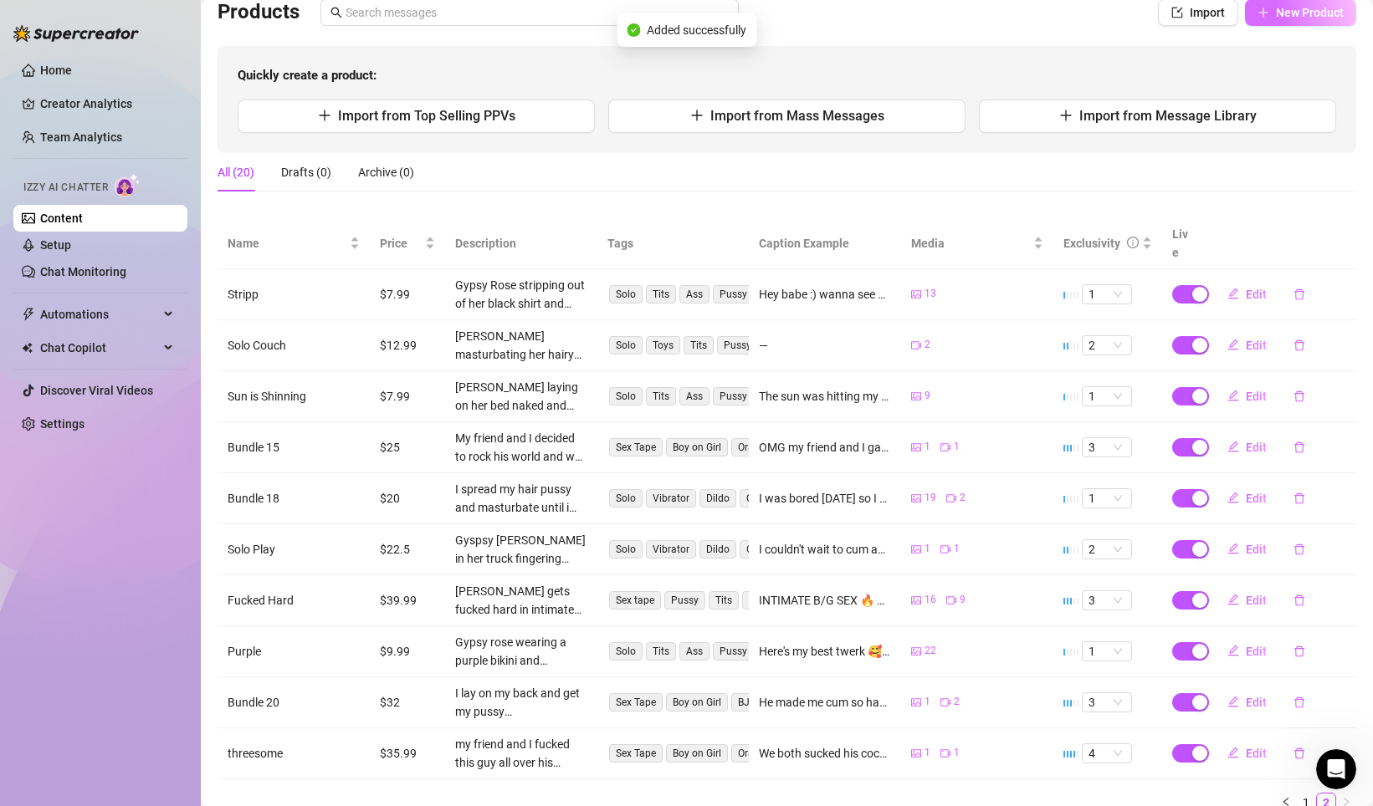
click at [1331, 11] on span "New Product" at bounding box center [1310, 12] width 68 height 13
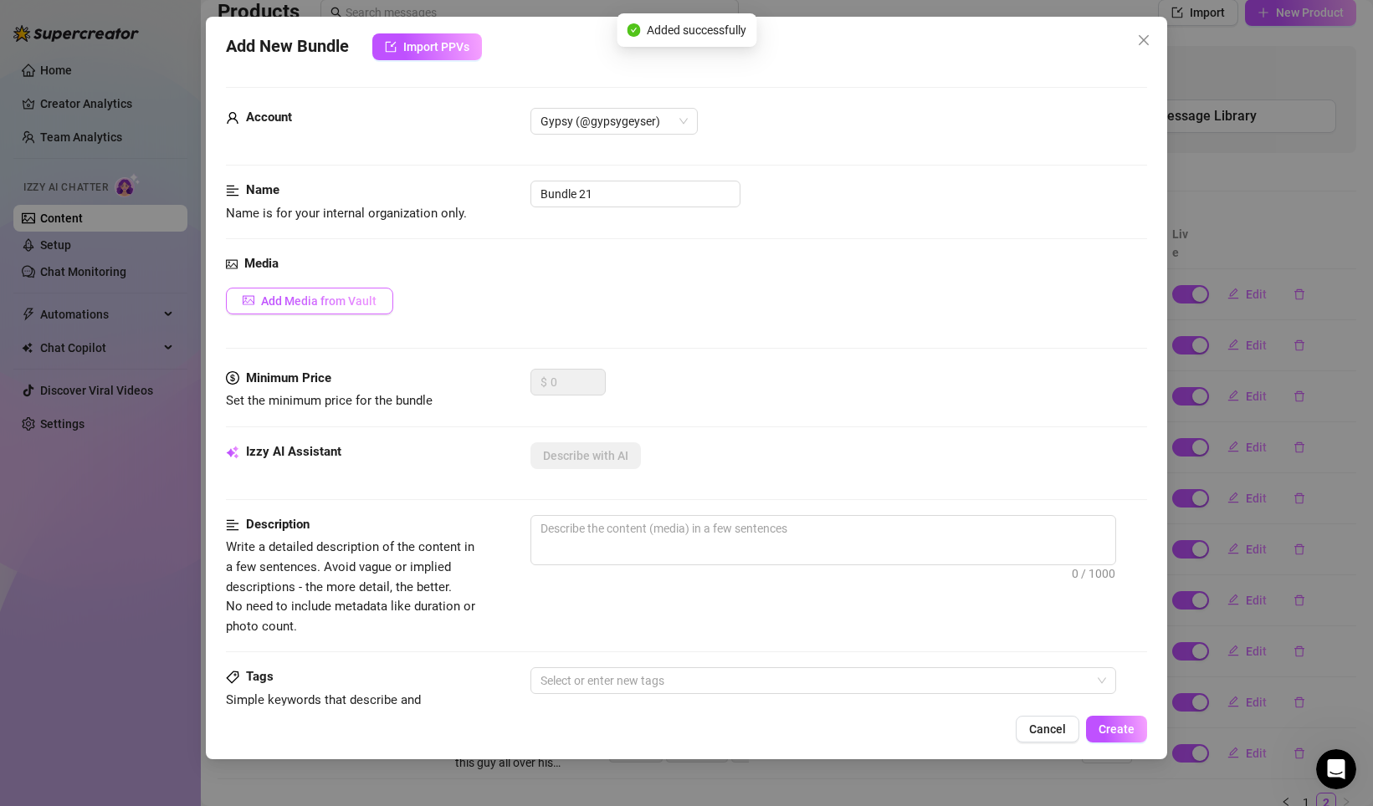
click at [369, 288] on button "Add Media from Vault" at bounding box center [309, 301] width 167 height 27
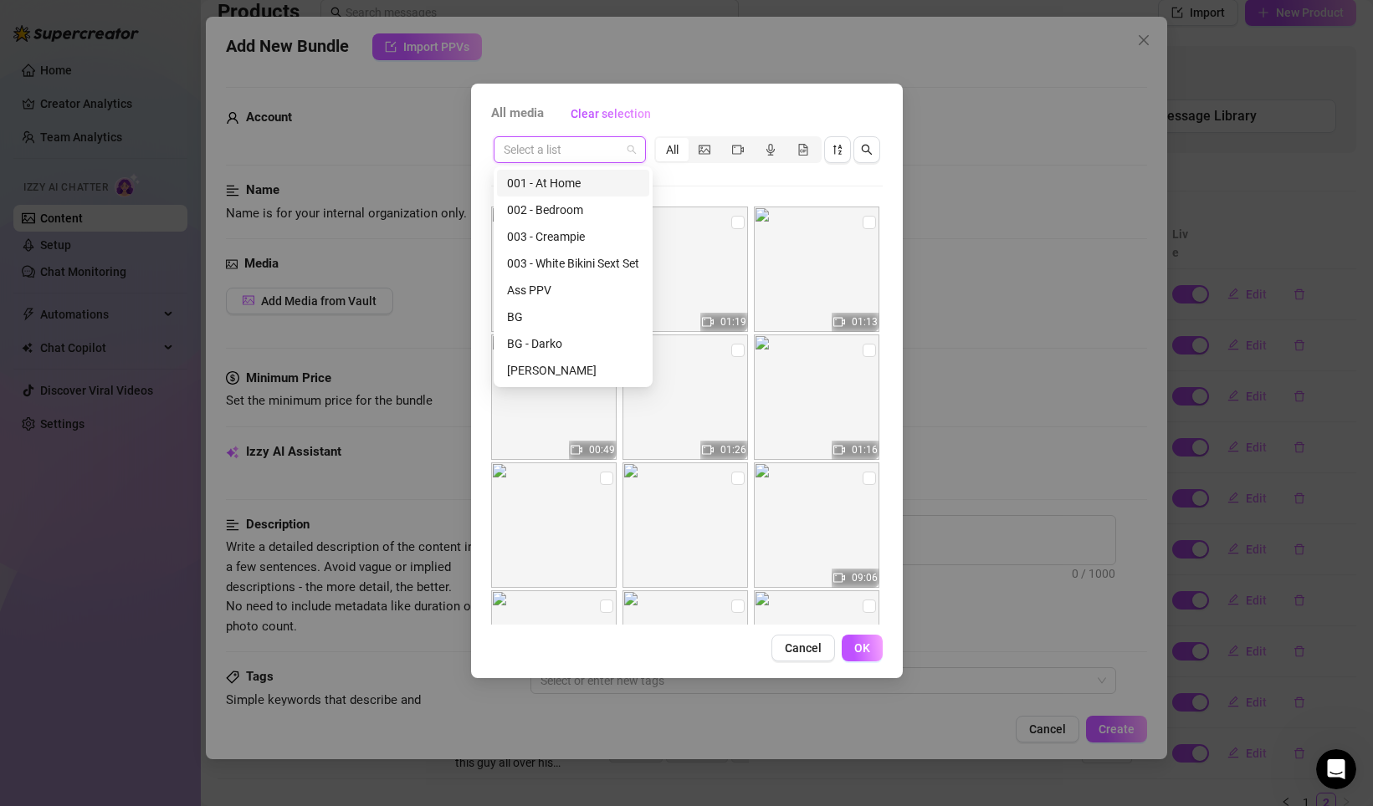
click at [613, 159] on input "search" at bounding box center [562, 149] width 117 height 25
click at [553, 366] on div "[PERSON_NAME]" at bounding box center [573, 370] width 132 height 18
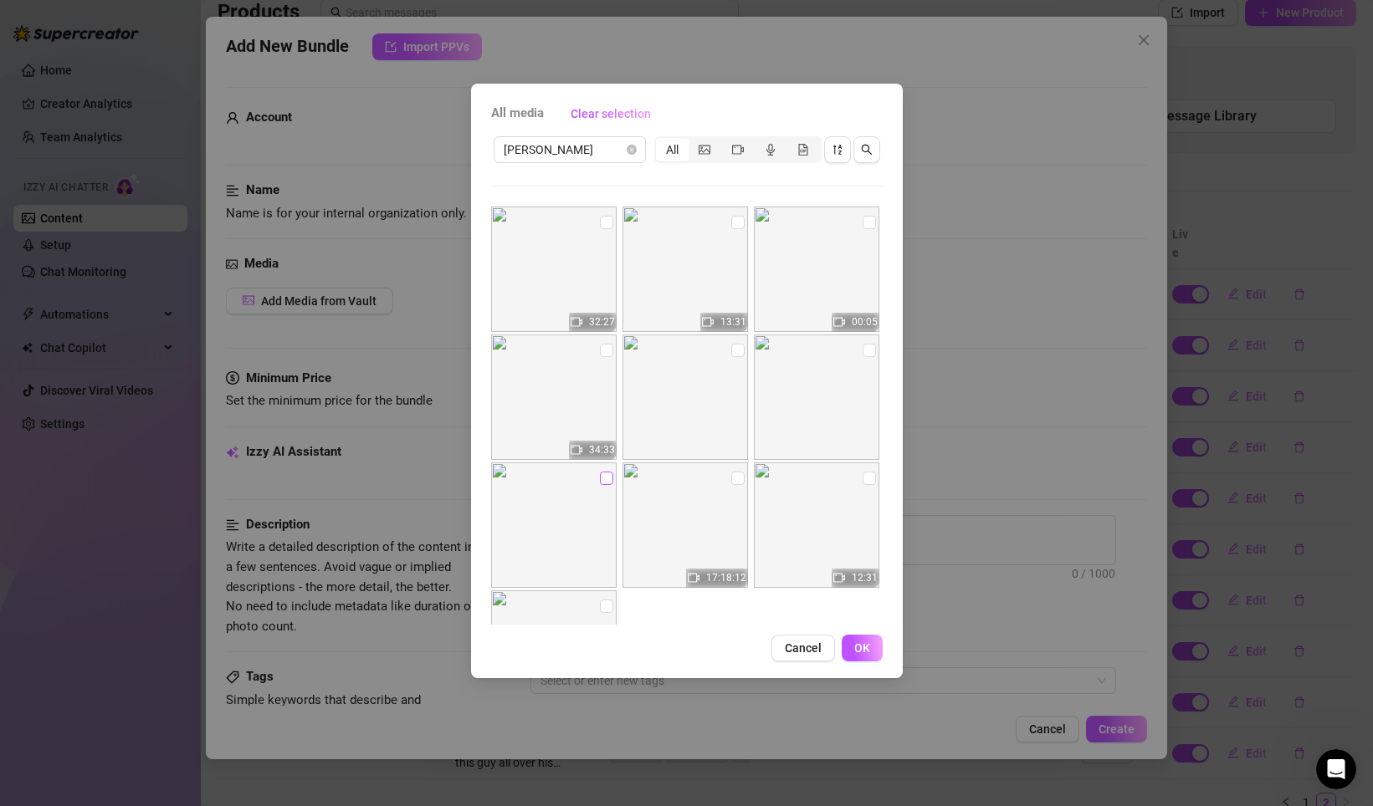
click at [608, 478] on input "checkbox" at bounding box center [606, 478] width 13 height 13
click at [862, 348] on input "checkbox" at bounding box center [868, 350] width 13 height 13
click at [734, 346] on input "checkbox" at bounding box center [737, 350] width 13 height 13
click at [607, 347] on input "checkbox" at bounding box center [606, 350] width 13 height 13
click at [869, 654] on button "OK" at bounding box center [861, 648] width 41 height 27
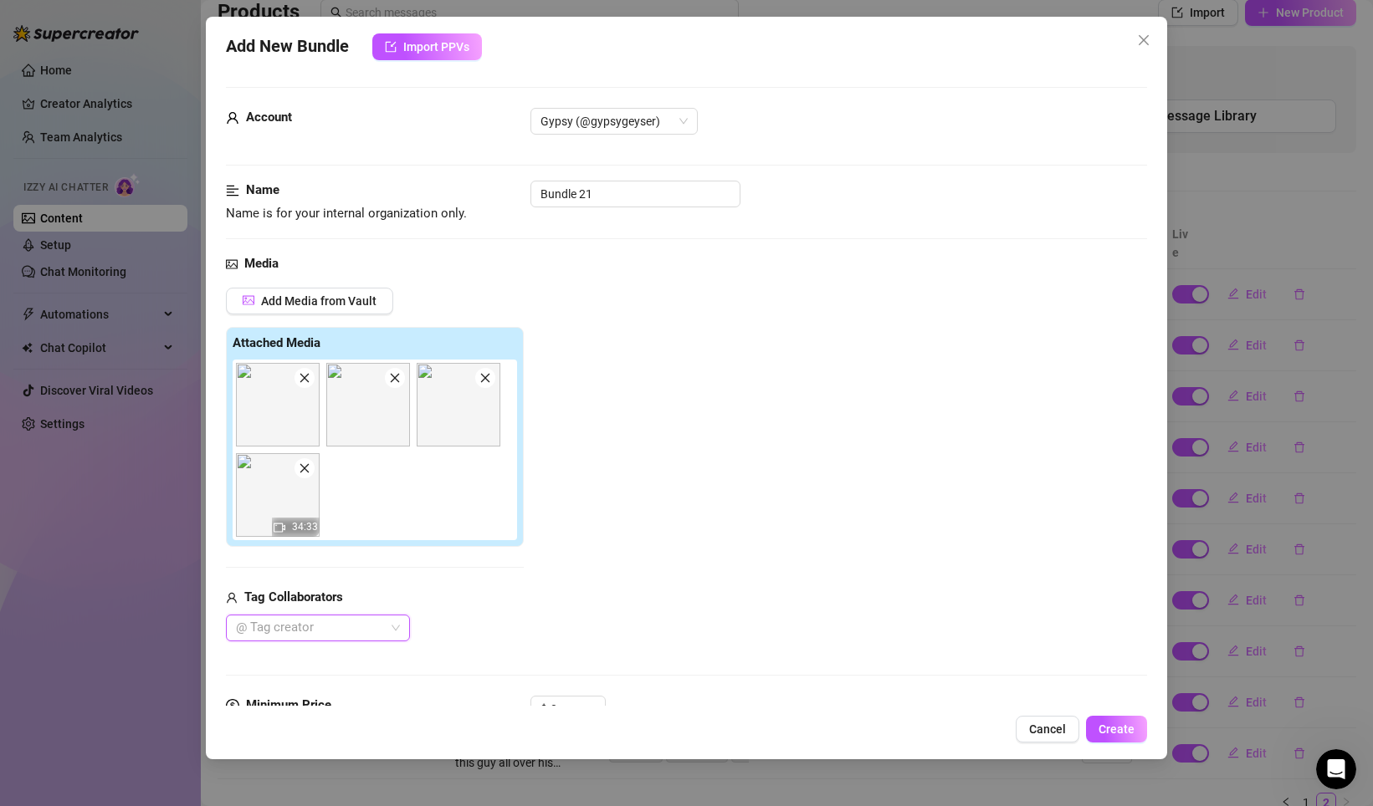
click at [368, 634] on div at bounding box center [309, 627] width 160 height 23
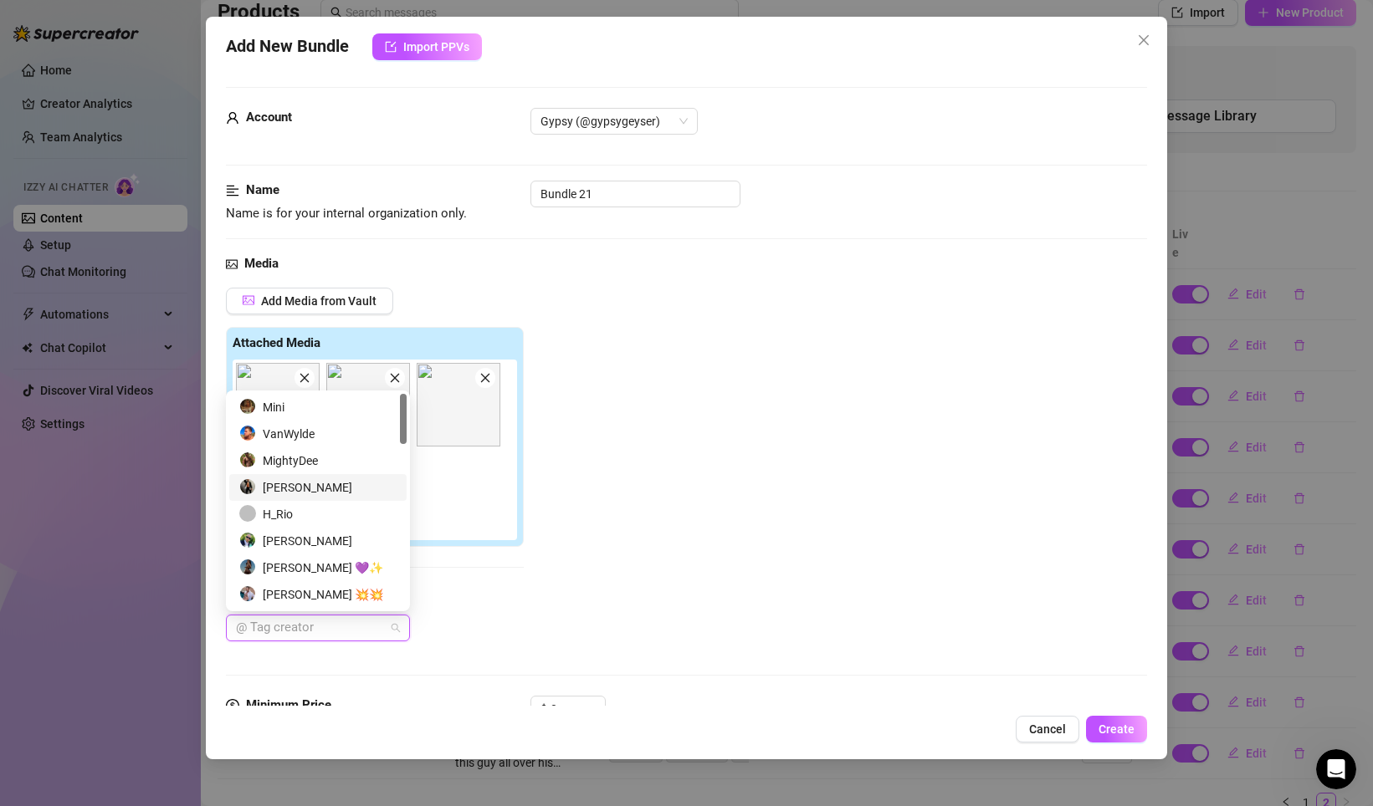
click at [330, 488] on div "[PERSON_NAME]" at bounding box center [317, 487] width 157 height 18
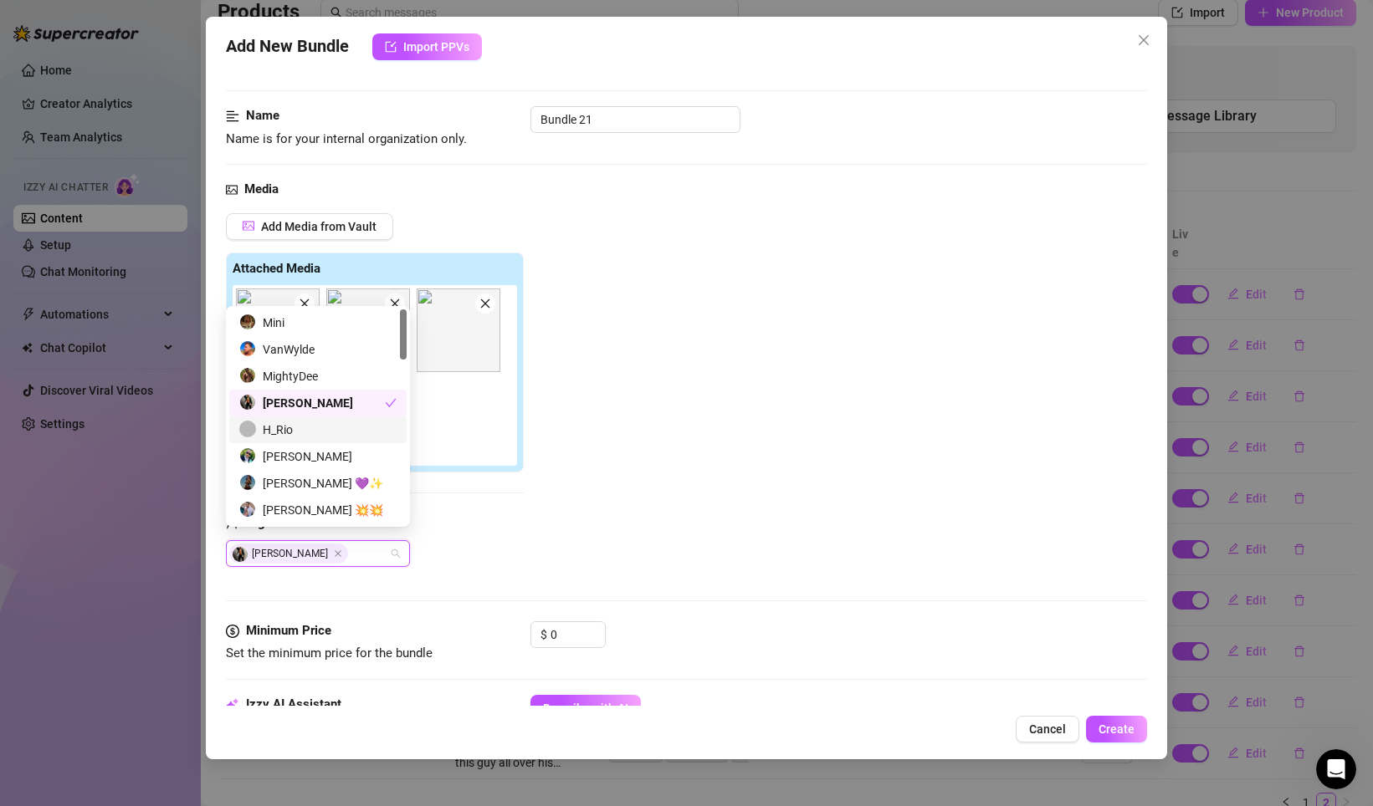
scroll to position [84, 0]
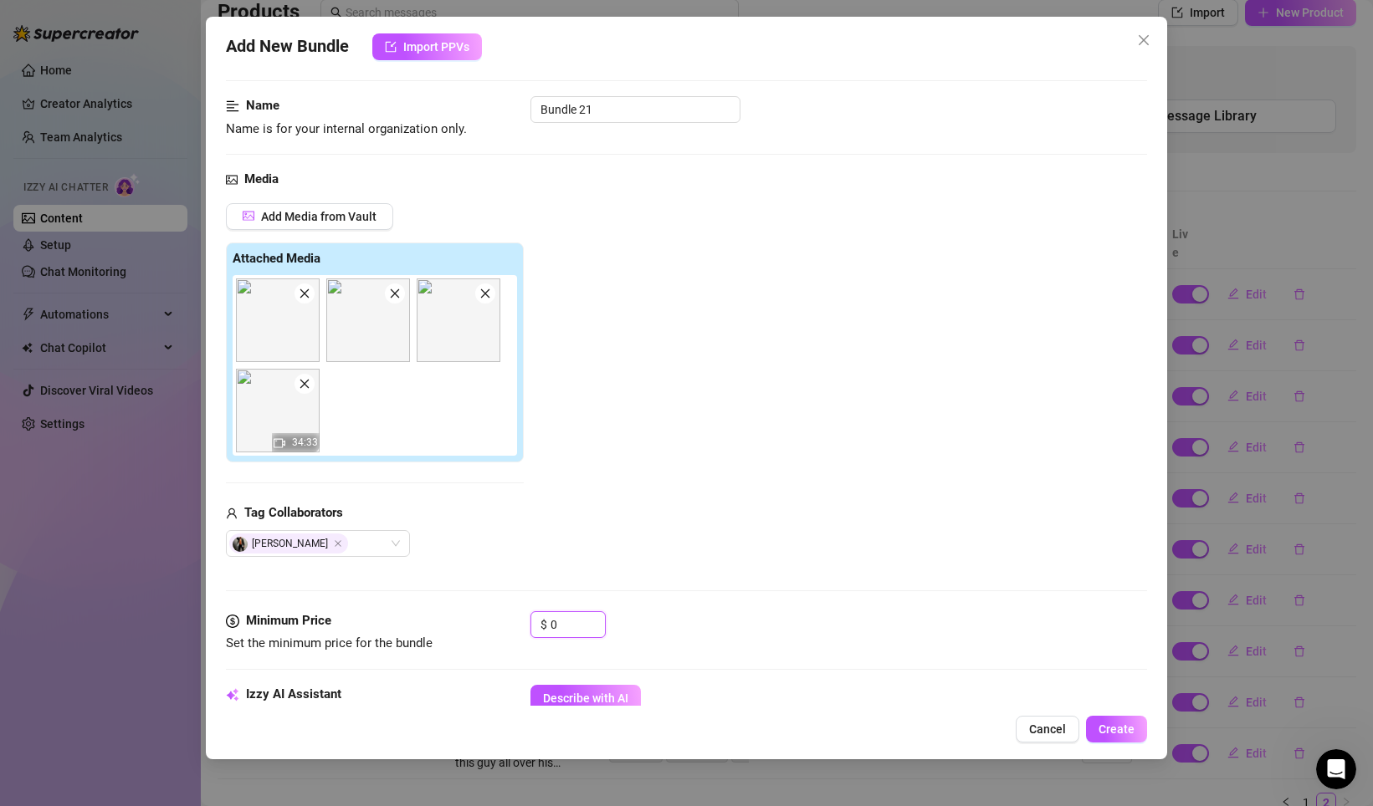
drag, startPoint x: 577, startPoint y: 622, endPoint x: 444, endPoint y: 613, distance: 133.3
click at [444, 613] on div "Minimum Price Set the minimum price for the bundle $ 0" at bounding box center [686, 632] width 921 height 43
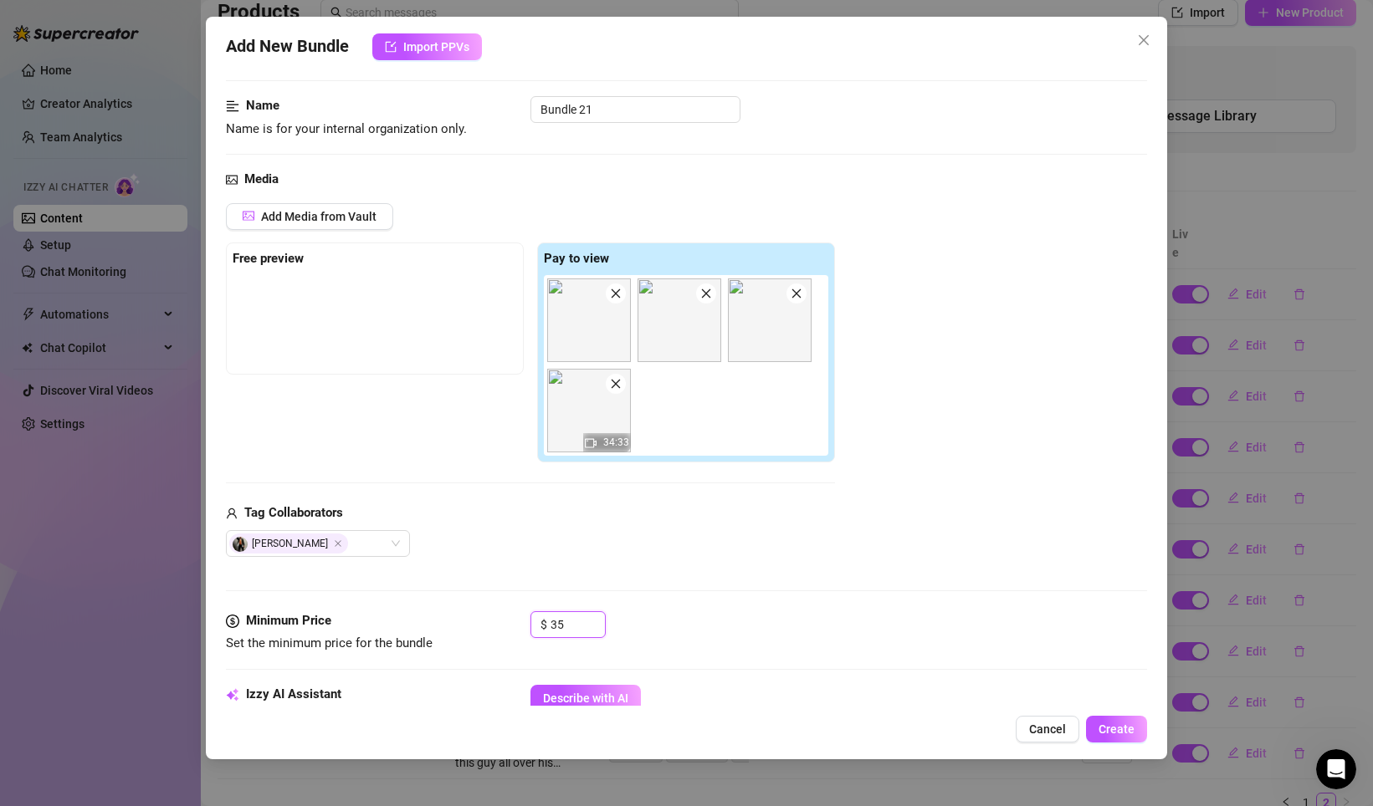
scroll to position [81, 0]
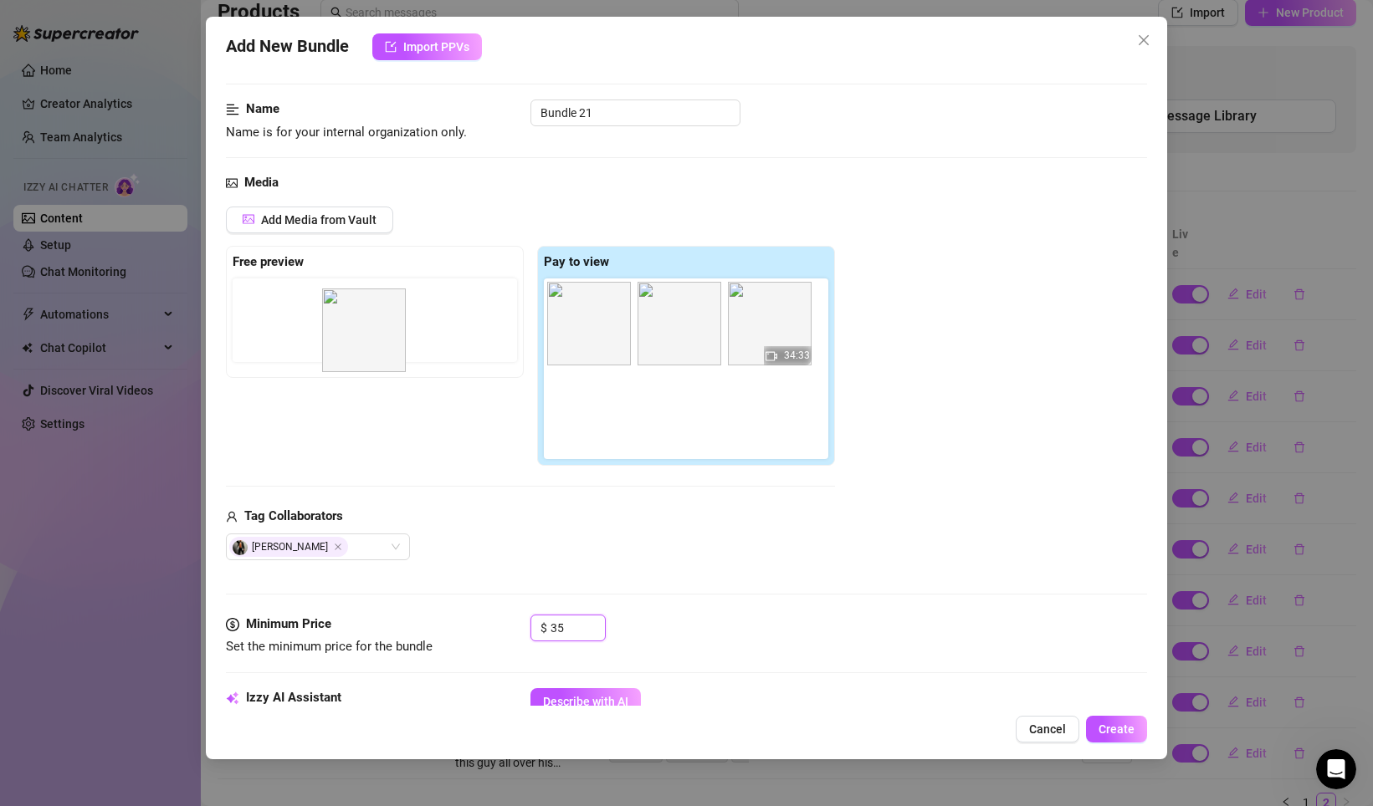
drag, startPoint x: 608, startPoint y: 324, endPoint x: 377, endPoint y: 332, distance: 231.0
click at [377, 332] on div "Free preview Pay to view 34:33" at bounding box center [530, 356] width 609 height 221
drag, startPoint x: 538, startPoint y: 330, endPoint x: 291, endPoint y: 326, distance: 246.8
click at [290, 326] on div "Free preview Pay to view 34:33" at bounding box center [530, 356] width 609 height 221
drag, startPoint x: 761, startPoint y: 329, endPoint x: 265, endPoint y: 329, distance: 496.0
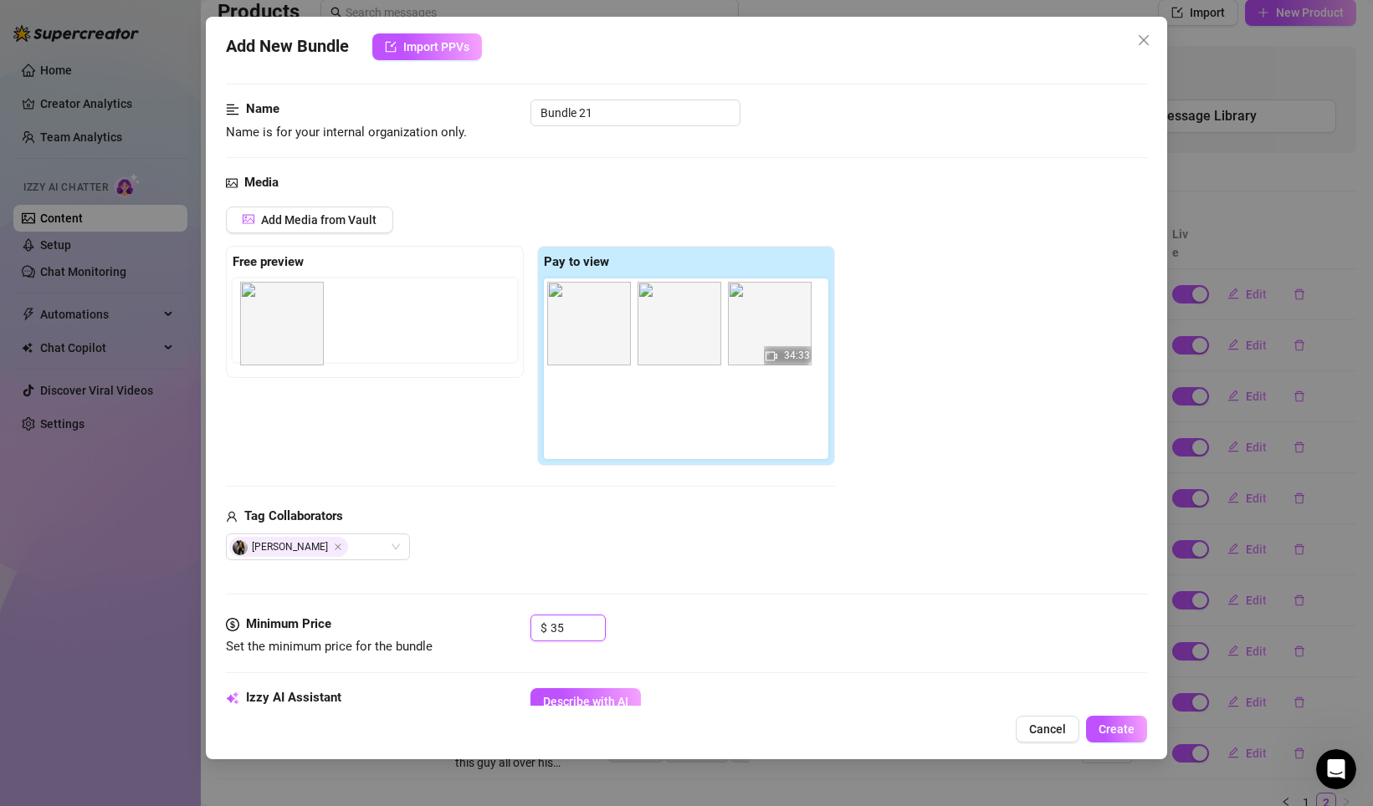
click at [265, 329] on div "Free preview Pay to view 34:33" at bounding box center [530, 356] width 609 height 221
drag, startPoint x: 479, startPoint y: 338, endPoint x: 297, endPoint y: 312, distance: 184.2
click at [297, 312] on div "Free preview Pay to view 34:33" at bounding box center [530, 356] width 609 height 221
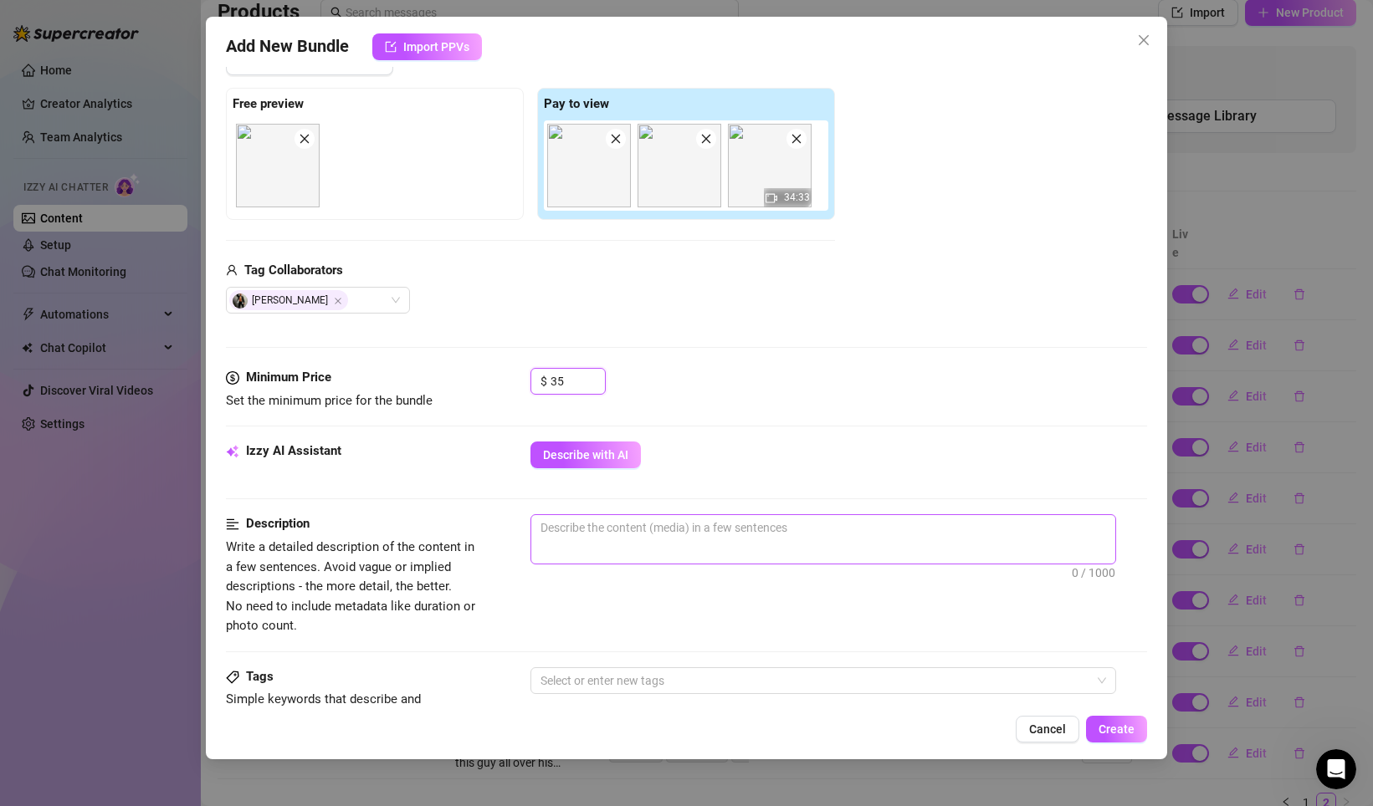
scroll to position [241, 0]
click at [639, 523] on textarea at bounding box center [823, 526] width 584 height 25
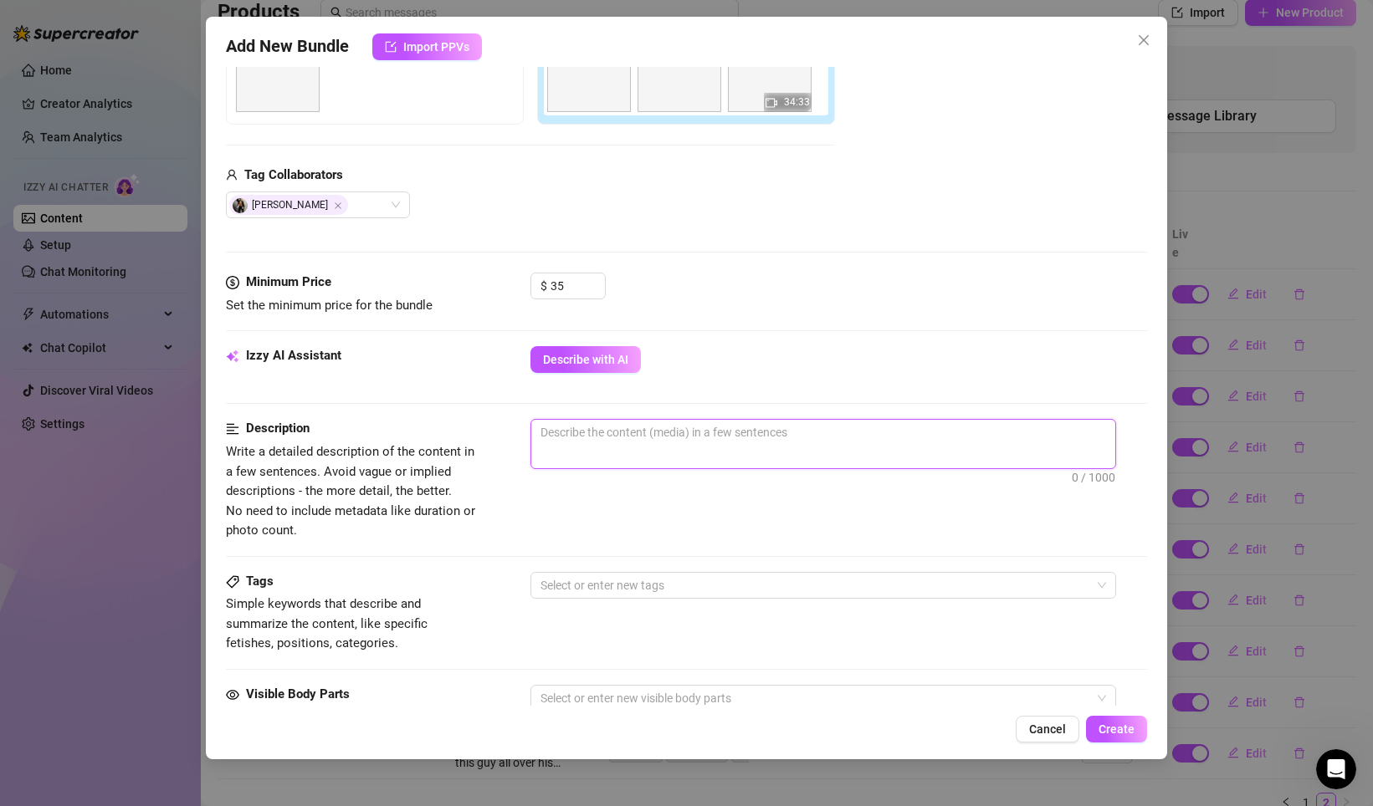
scroll to position [336, 0]
click at [739, 429] on textarea "i get fucked by a huge BBC and he rearanges my inside" at bounding box center [823, 430] width 584 height 25
click at [869, 431] on textarea "i get fucked by a huge BBC and he rearranges my inside" at bounding box center [823, 430] width 584 height 25
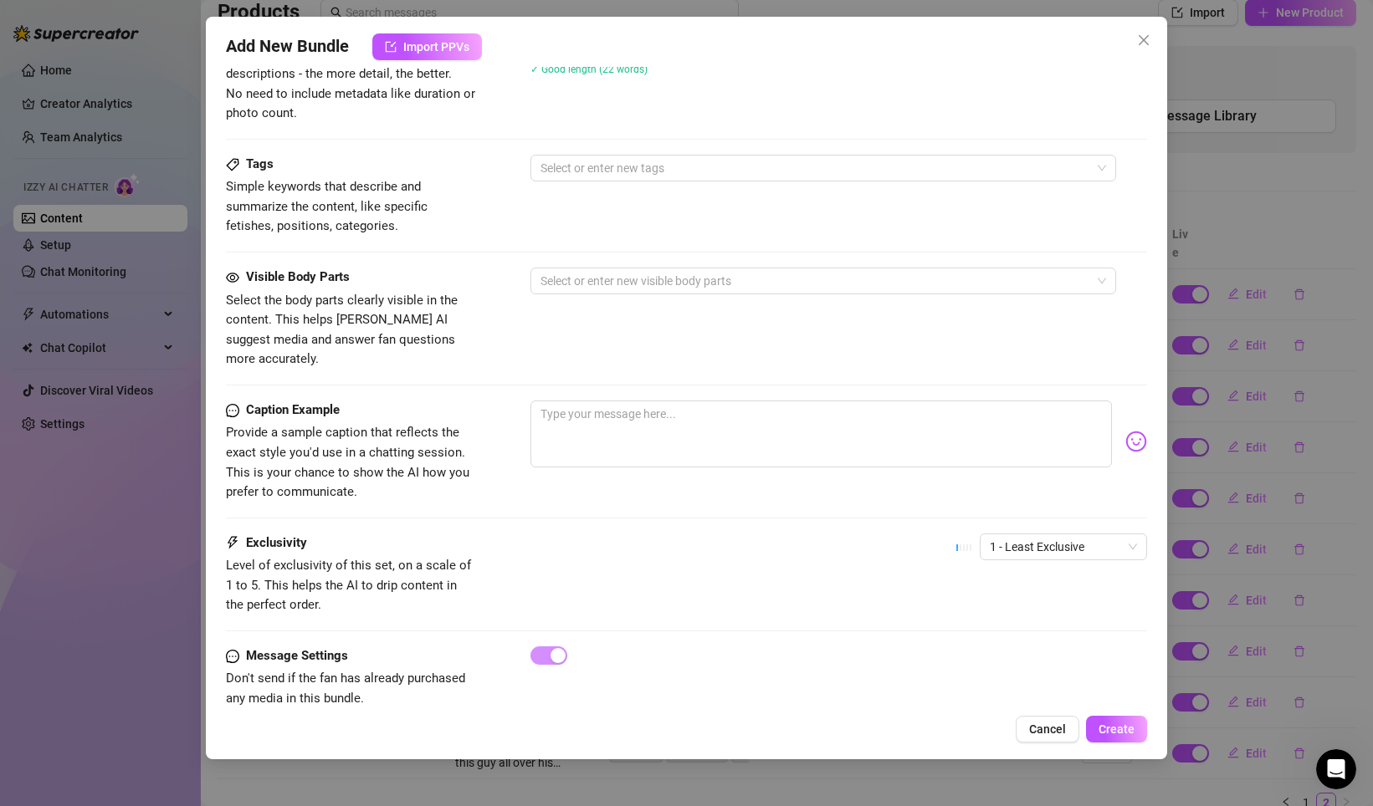
scroll to position [764, 0]
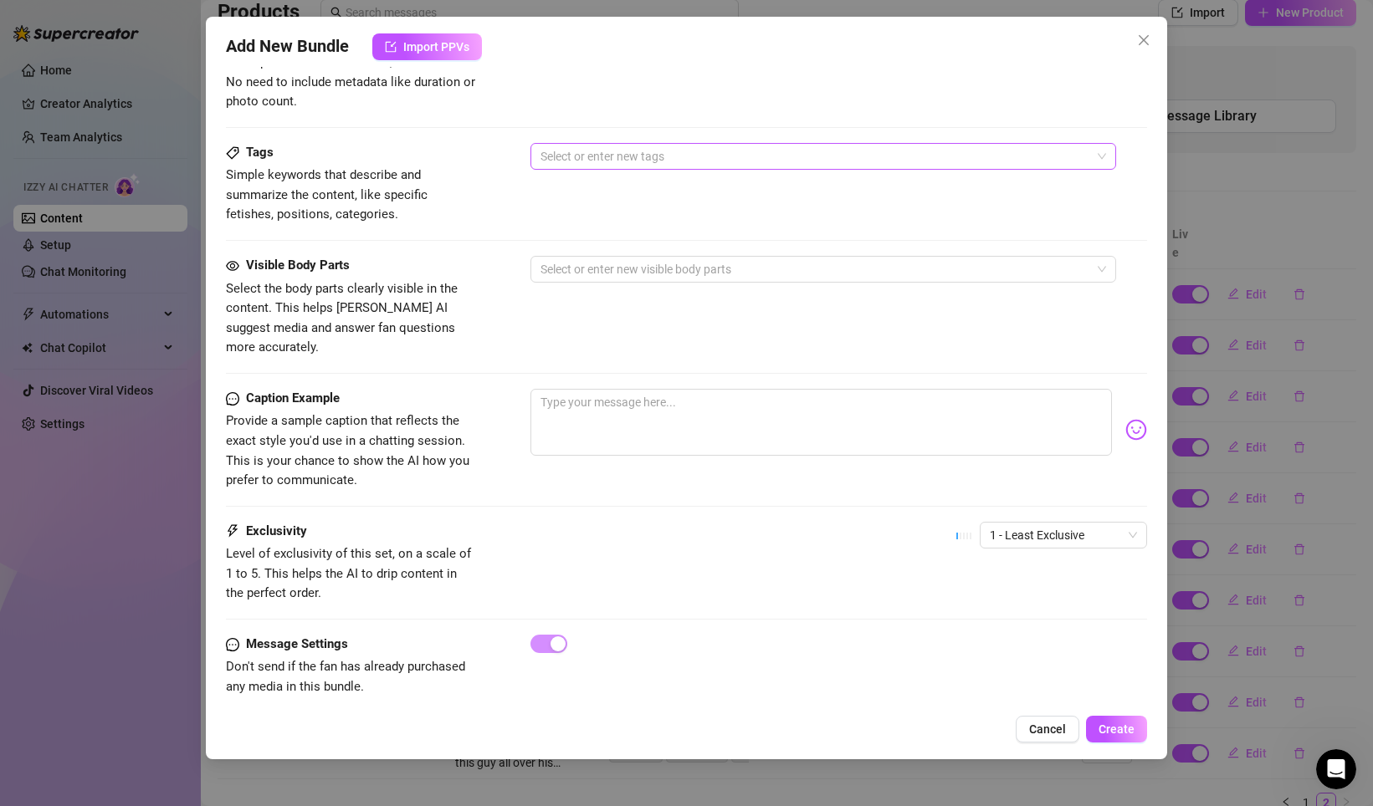
click at [590, 166] on div at bounding box center [814, 156] width 561 height 23
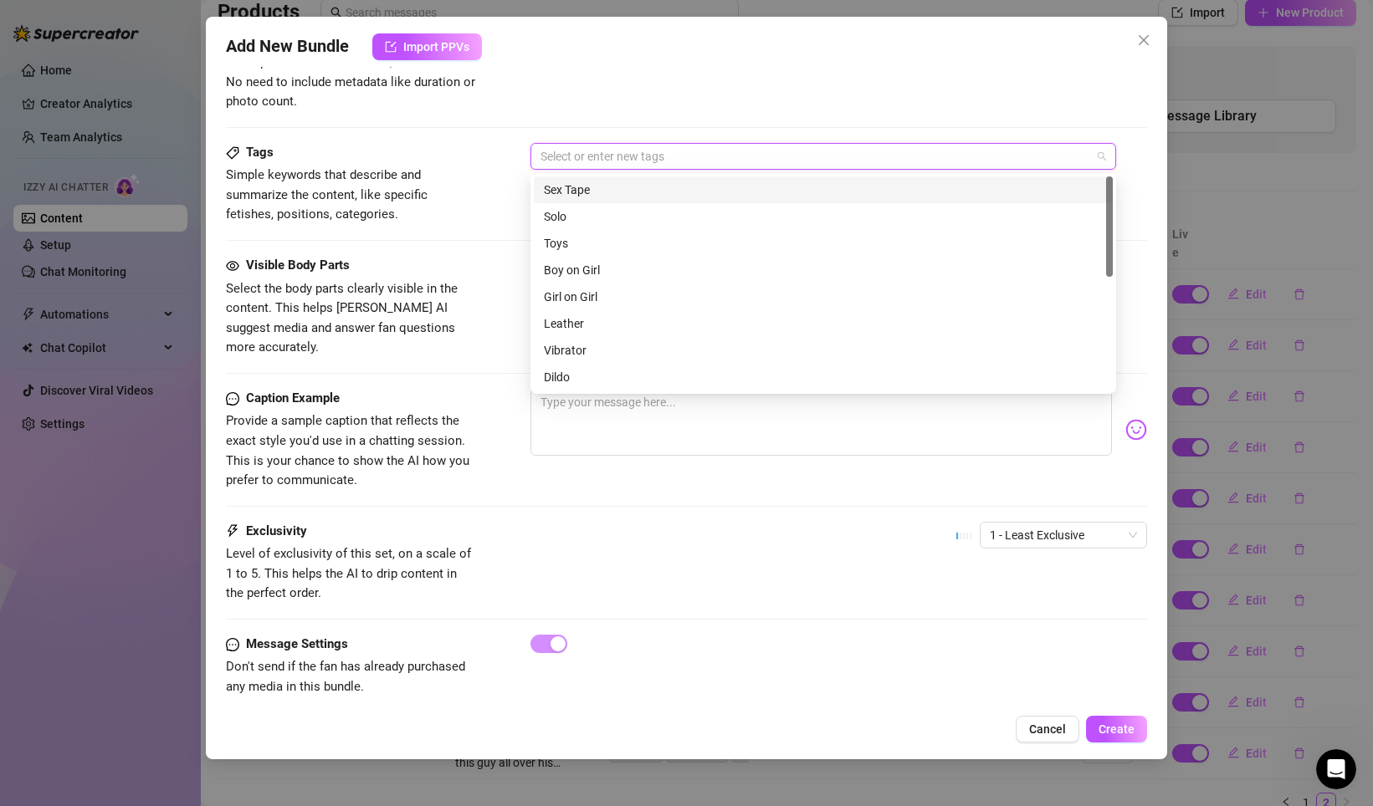
click at [582, 187] on div "Sex Tape" at bounding box center [823, 190] width 559 height 18
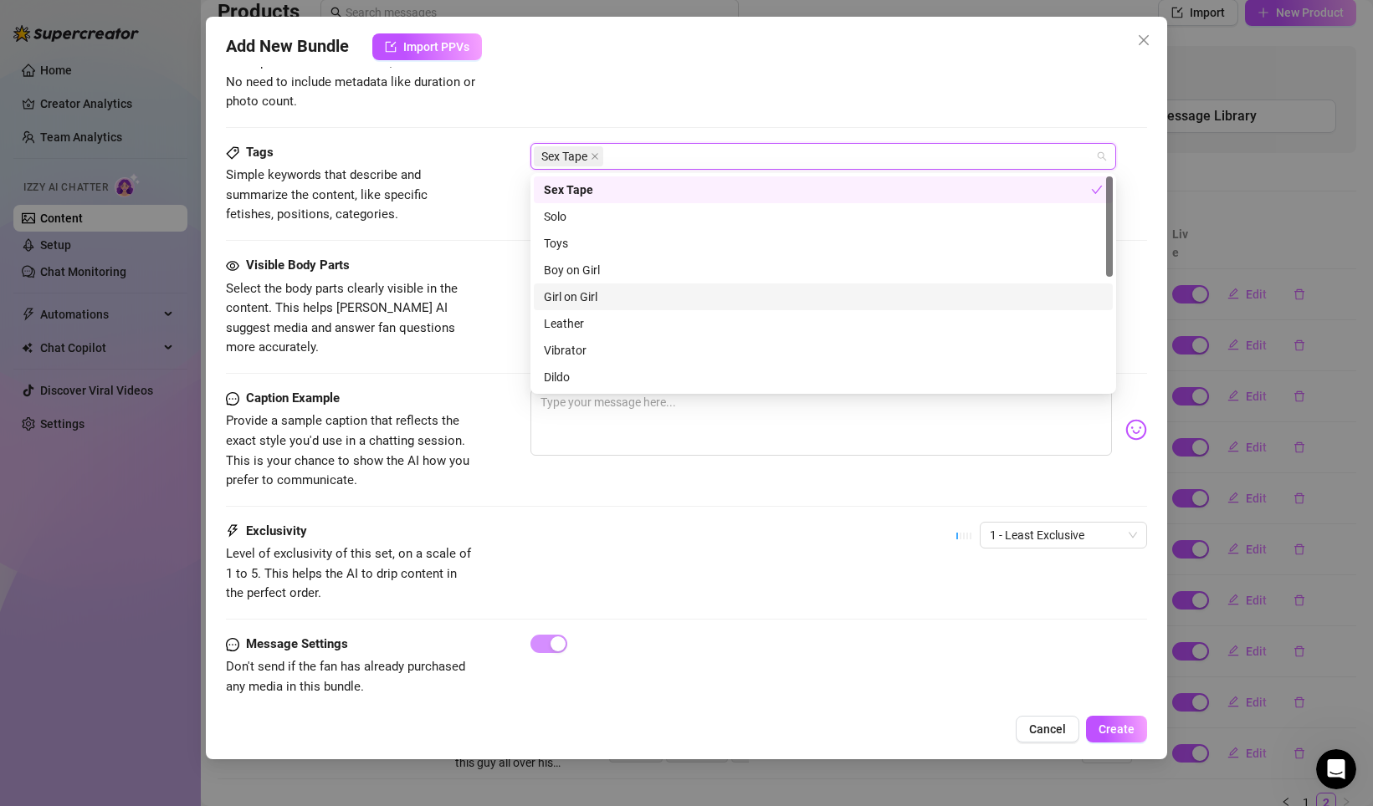
click at [594, 289] on div "Girl on Girl" at bounding box center [823, 297] width 559 height 18
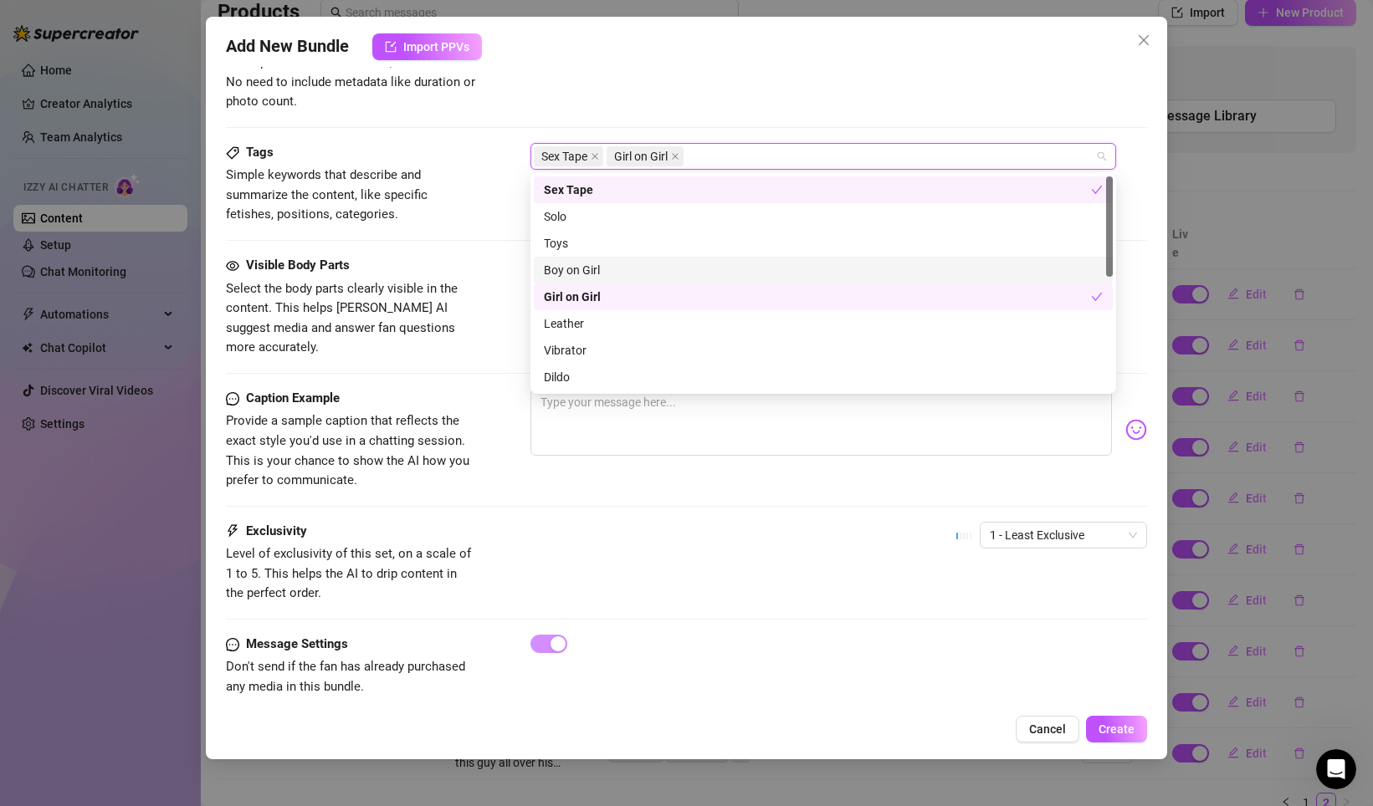
click at [597, 266] on div "Boy on Girl" at bounding box center [823, 270] width 559 height 18
click at [593, 291] on div "Girl on Girl" at bounding box center [817, 297] width 547 height 18
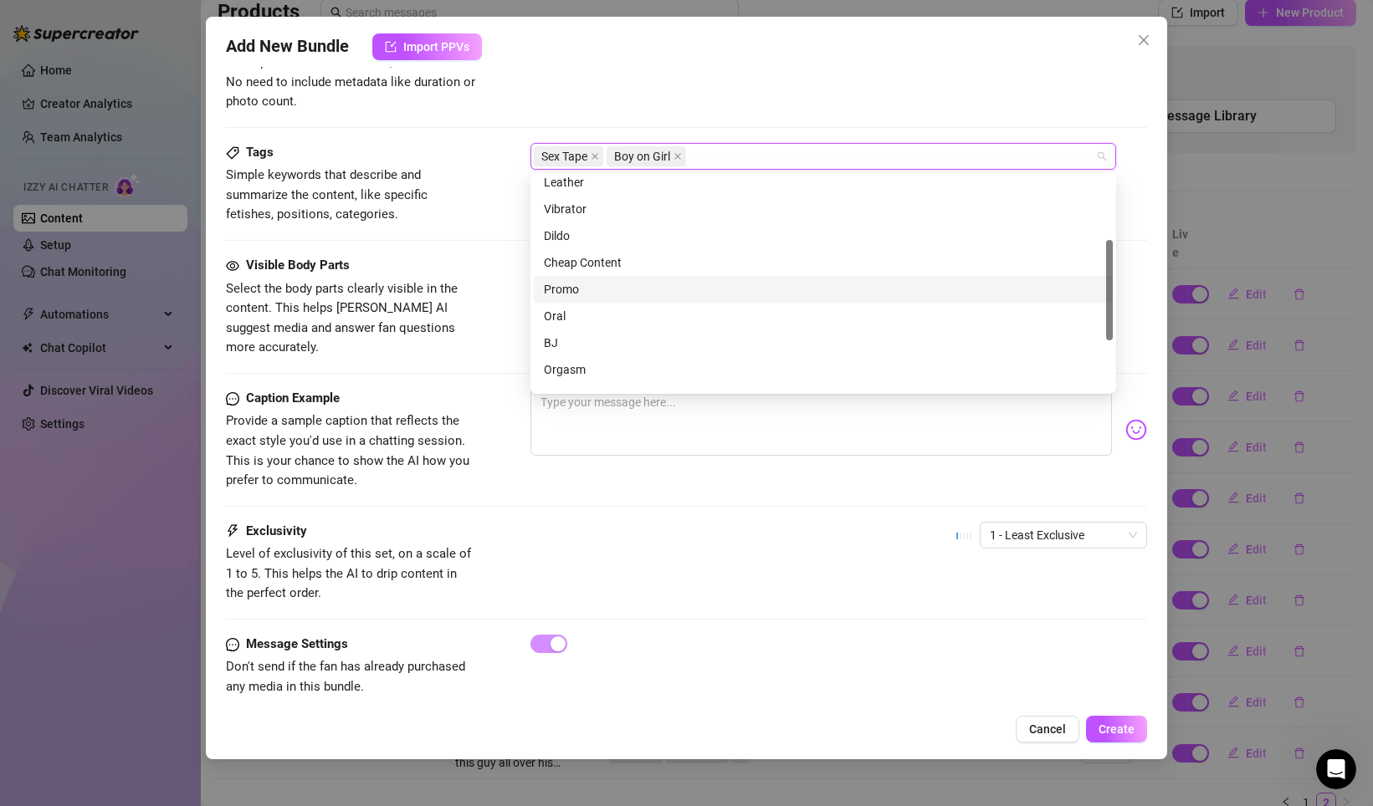
scroll to position [161, 0]
click at [568, 299] on div "Oral" at bounding box center [823, 297] width 559 height 18
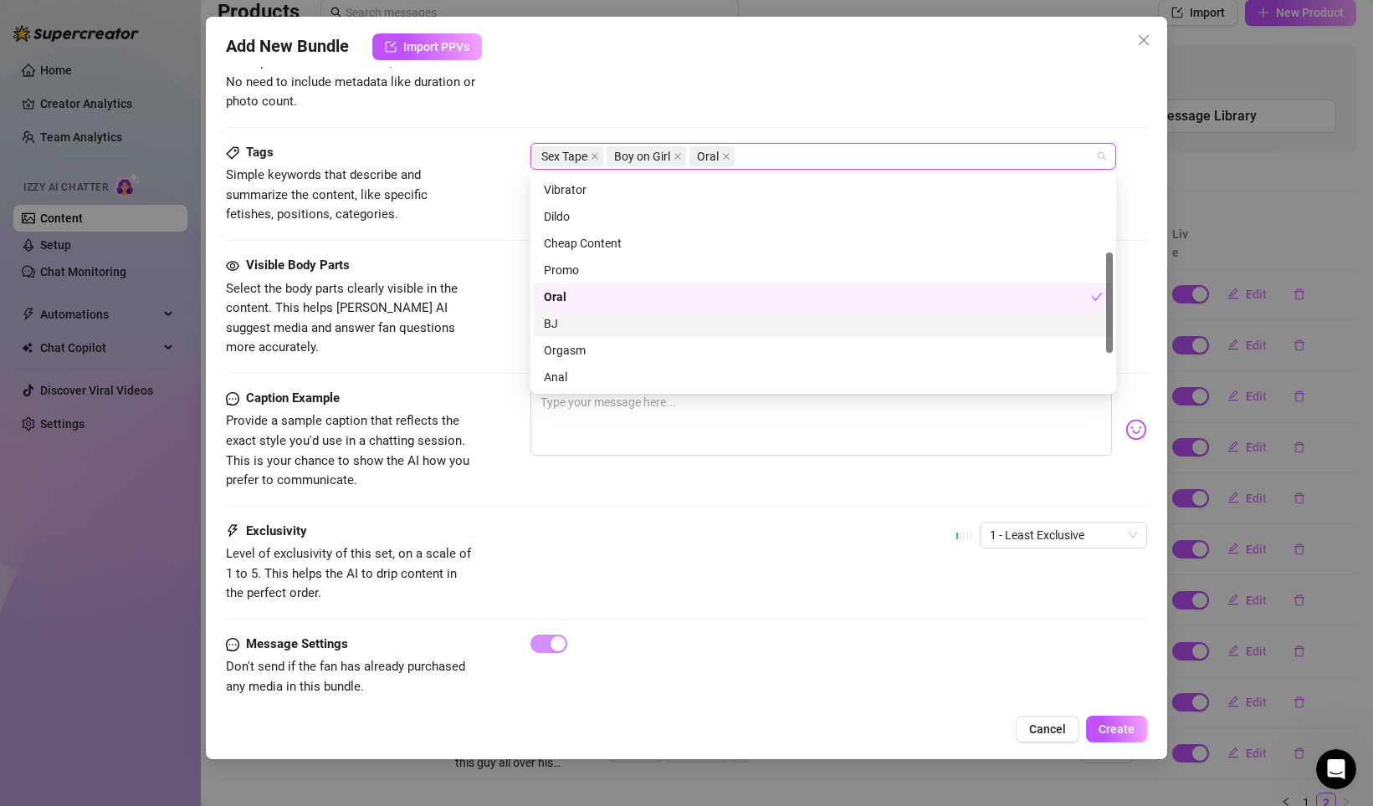
click at [567, 321] on div "BJ" at bounding box center [823, 323] width 559 height 18
click at [574, 349] on div "Orgasm" at bounding box center [823, 350] width 559 height 18
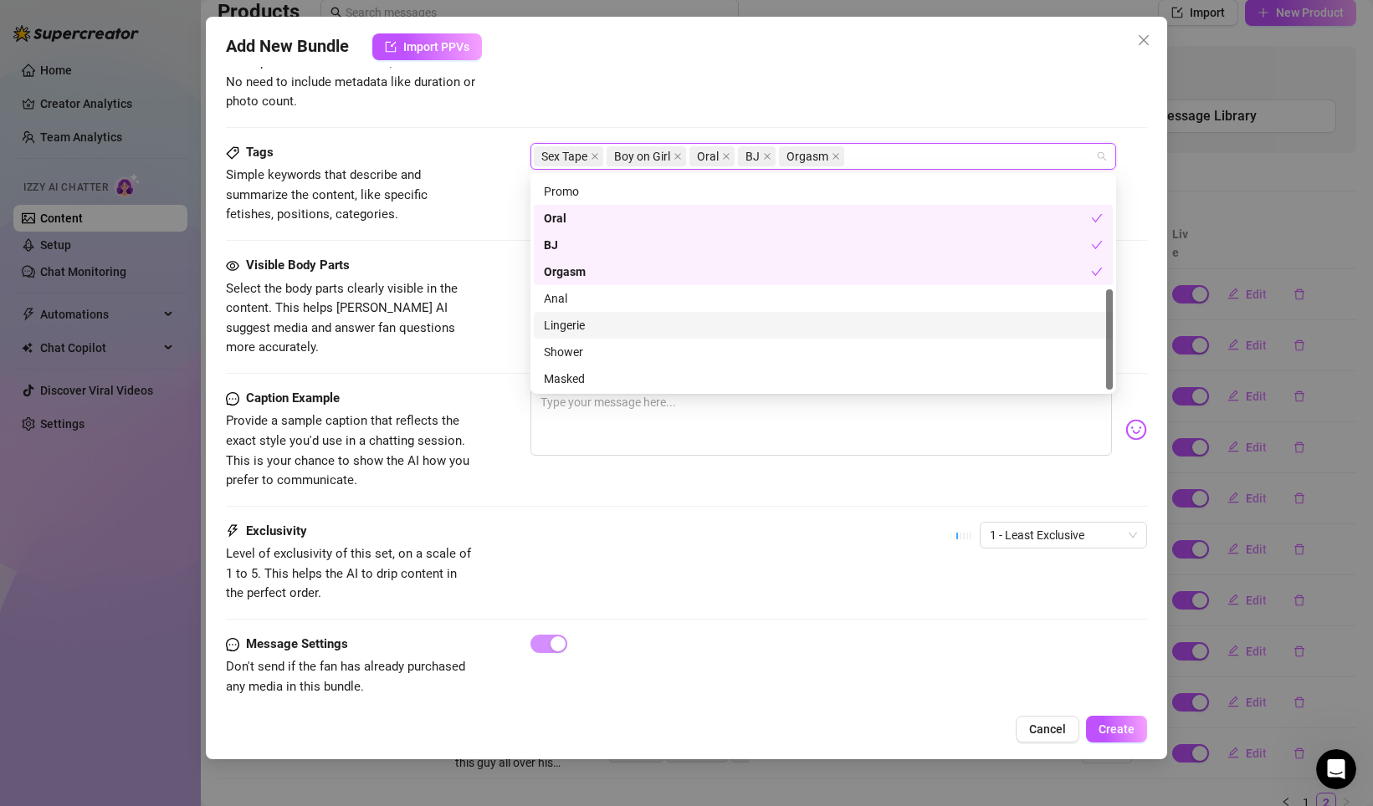
scroll to position [241, 0]
click at [615, 423] on textarea at bounding box center [820, 422] width 581 height 67
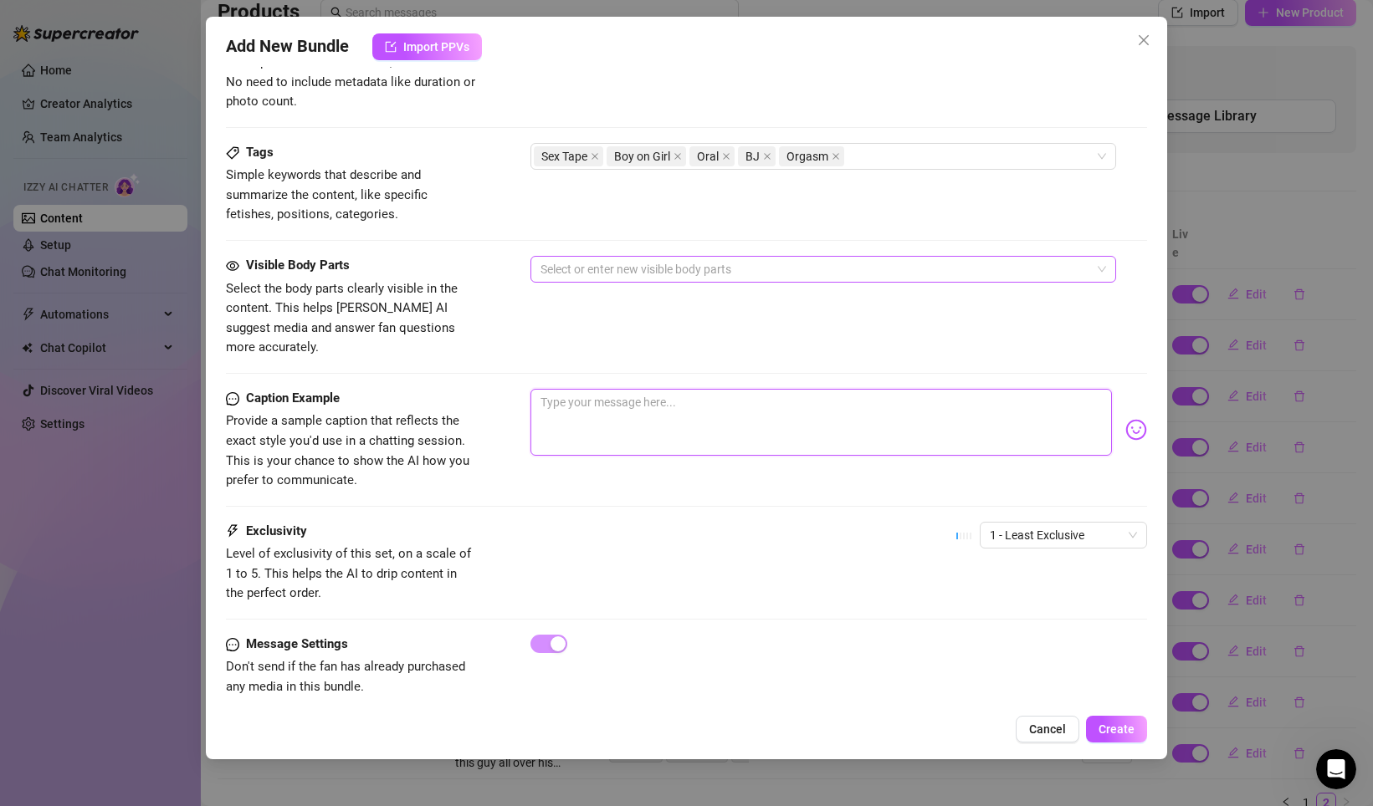
click at [596, 268] on div at bounding box center [814, 269] width 561 height 23
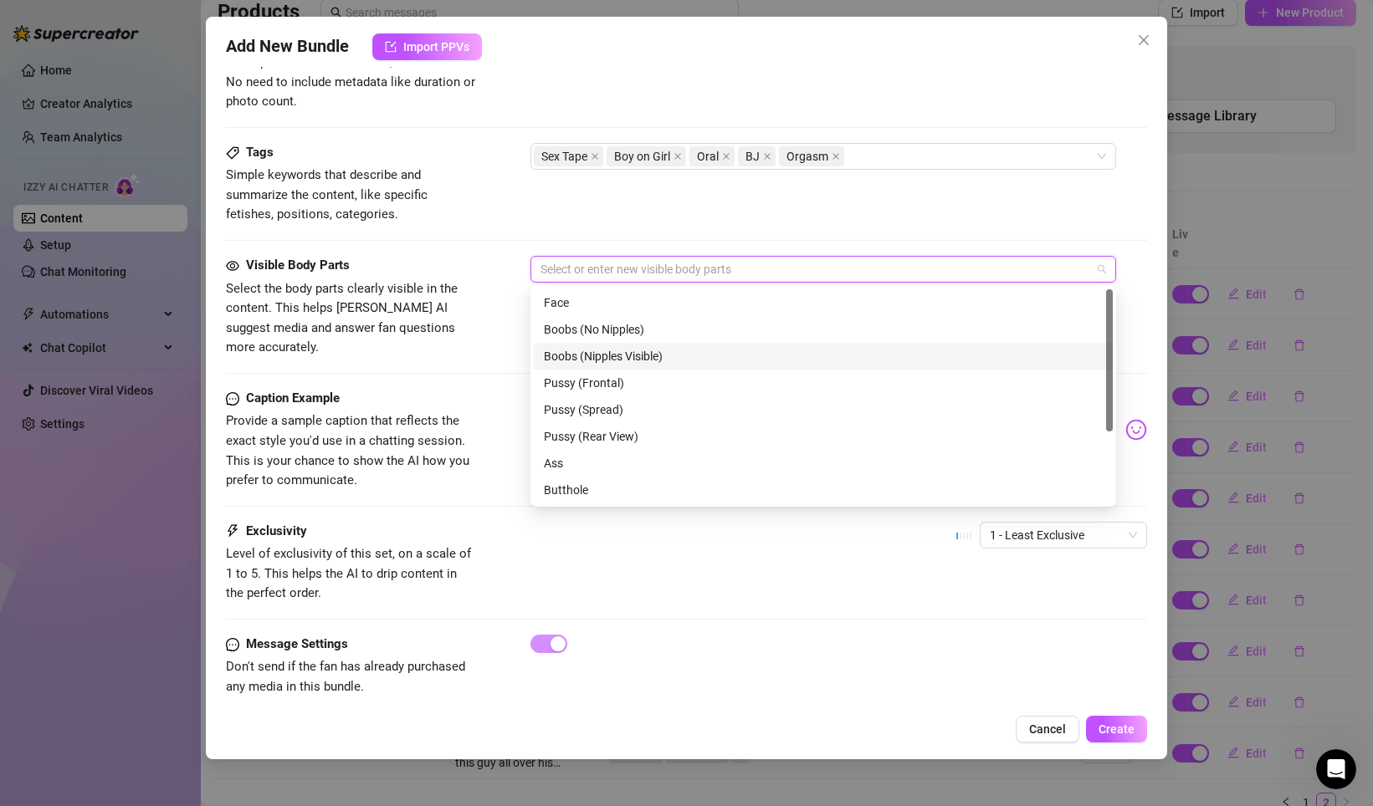
click at [603, 356] on div "Boobs (Nipples Visible)" at bounding box center [823, 356] width 559 height 18
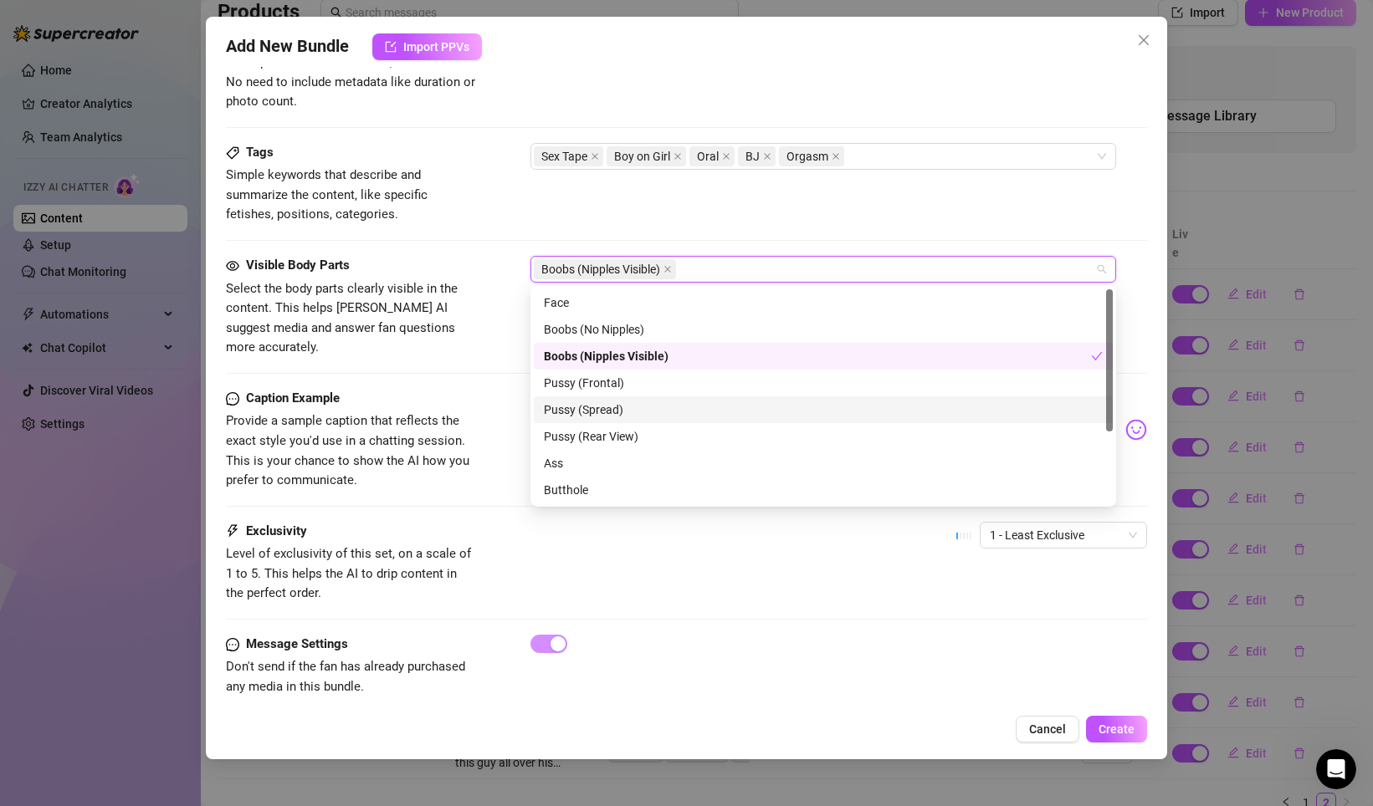
click at [608, 410] on div "Pussy (Spread)" at bounding box center [823, 410] width 559 height 18
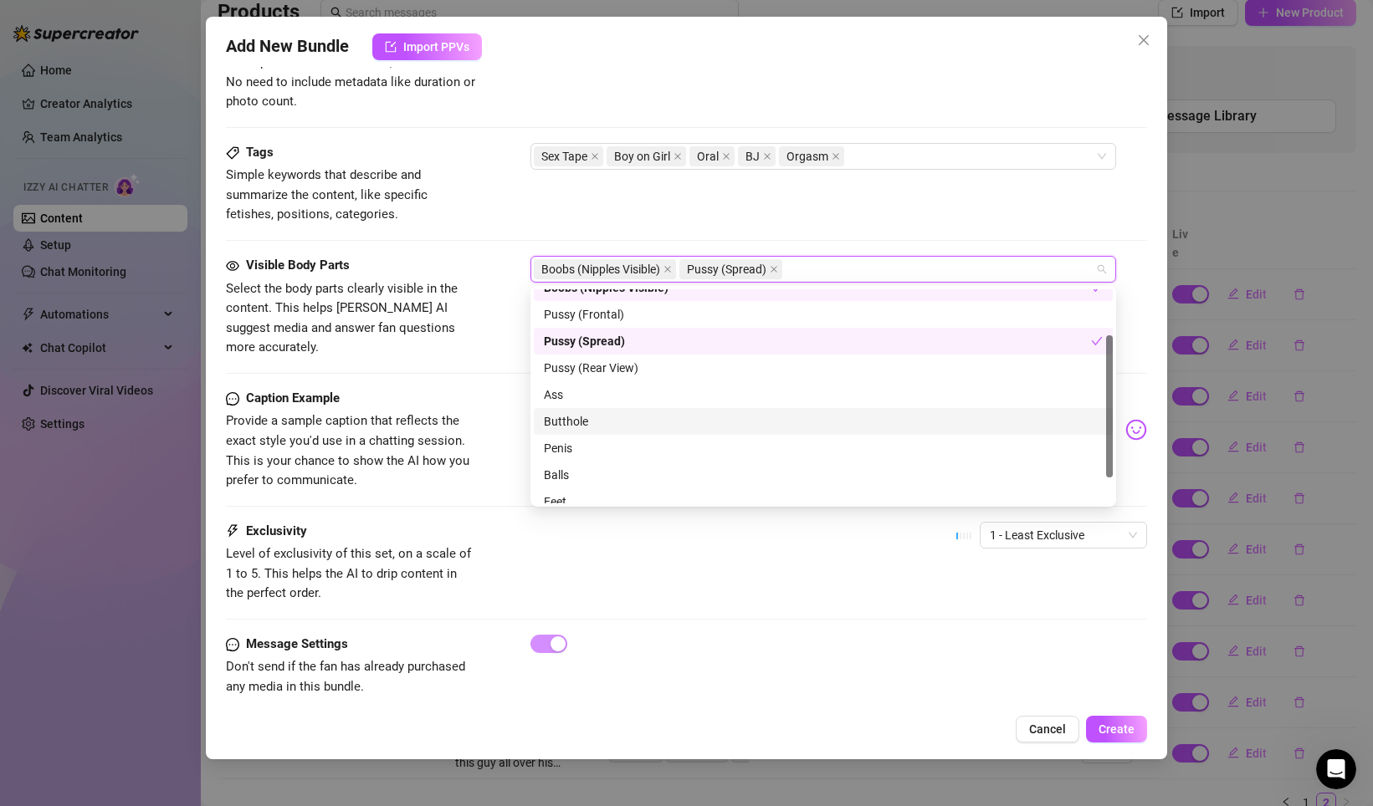
scroll to position [91, 0]
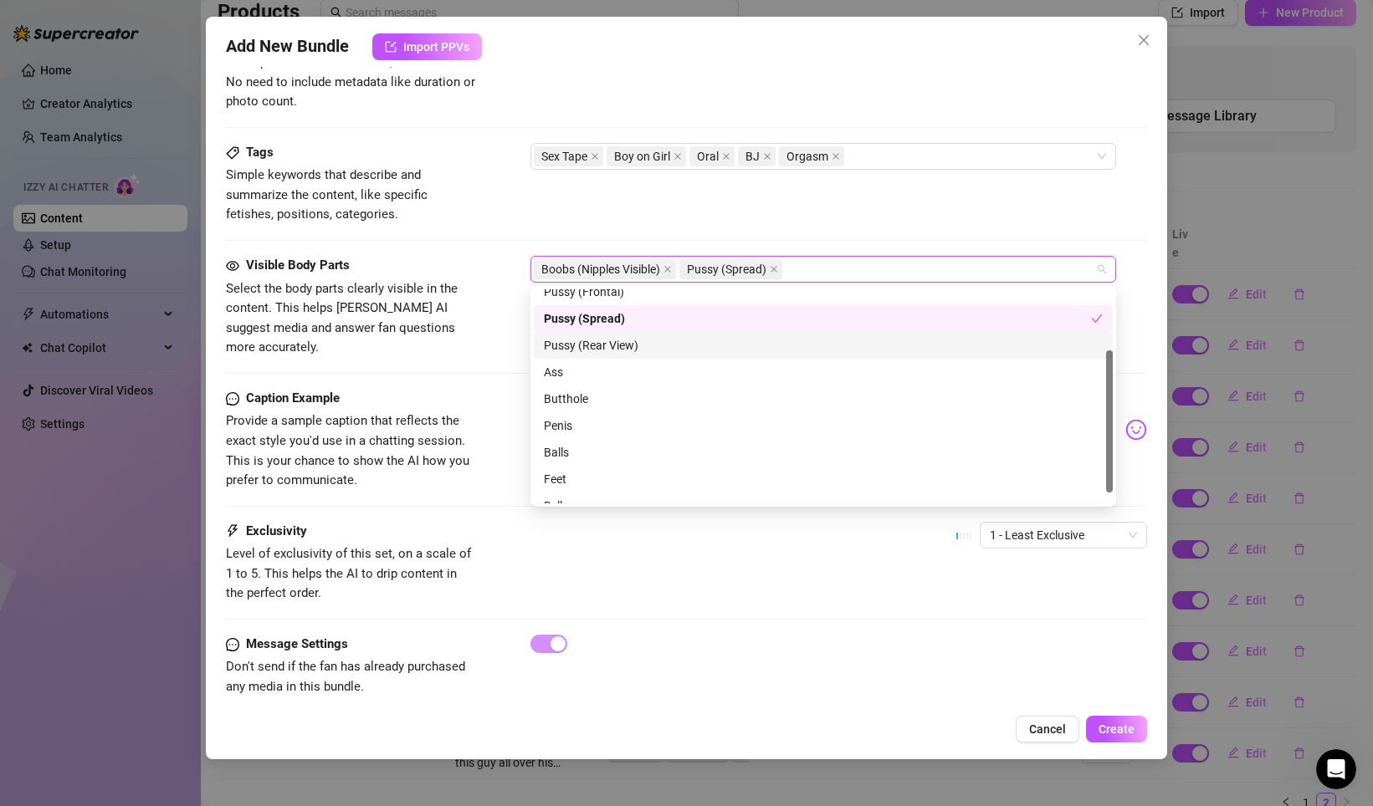
click at [601, 345] on div "Pussy (Rear View)" at bounding box center [823, 345] width 559 height 18
click at [601, 345] on div "Pussy (Rear View)" at bounding box center [817, 345] width 547 height 18
click at [574, 369] on div "Ass" at bounding box center [823, 372] width 559 height 18
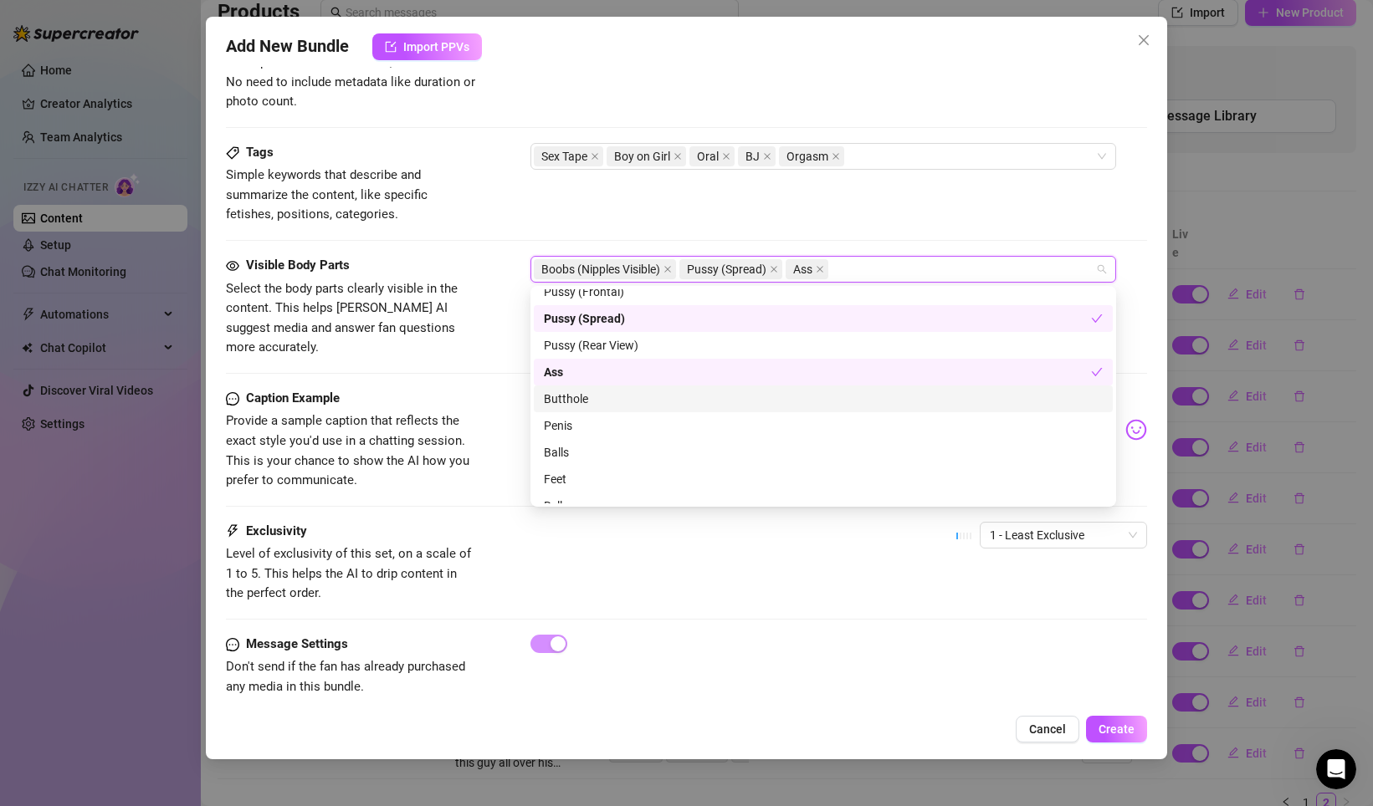
click at [584, 405] on div "Butthole" at bounding box center [823, 399] width 559 height 18
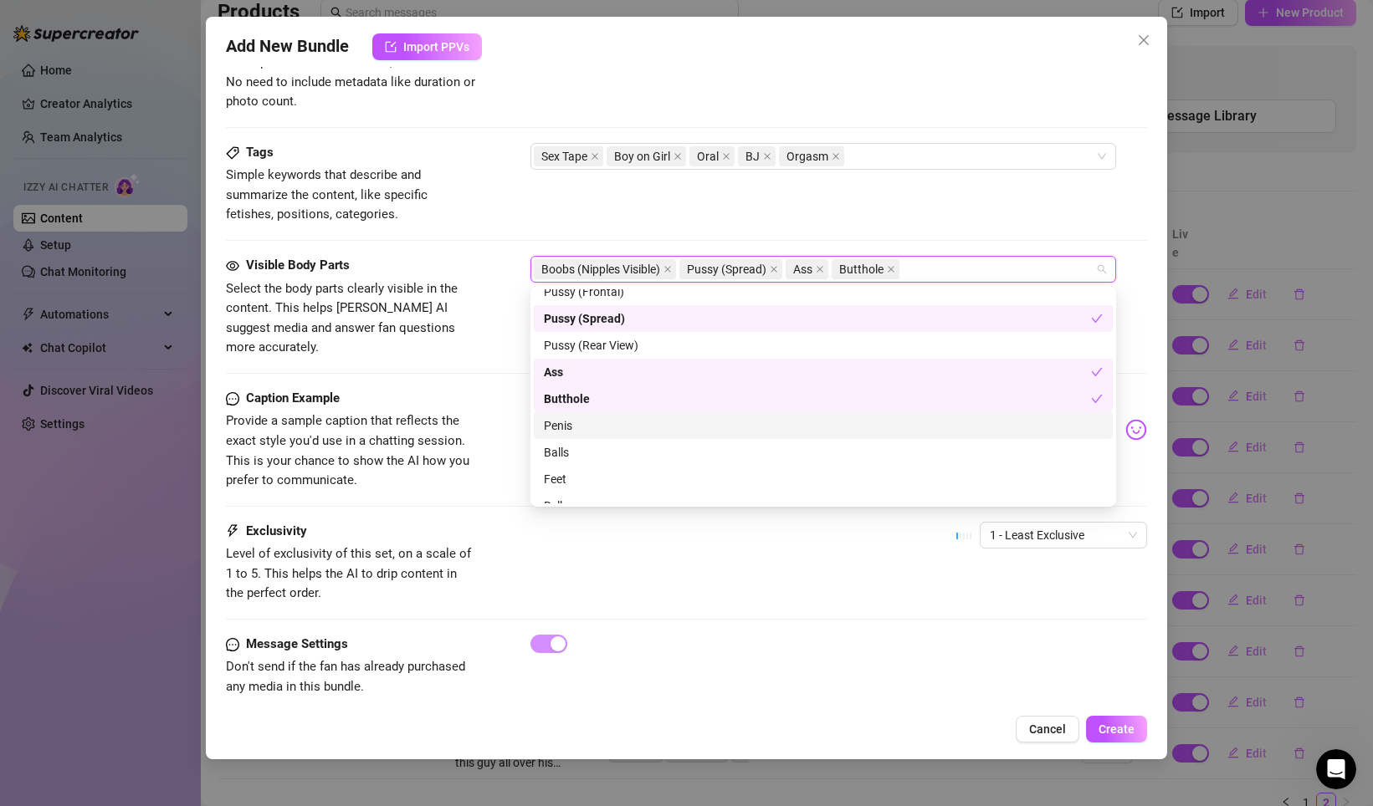
drag, startPoint x: 590, startPoint y: 432, endPoint x: 579, endPoint y: 451, distance: 21.4
click at [590, 432] on div "Penis" at bounding box center [823, 426] width 559 height 18
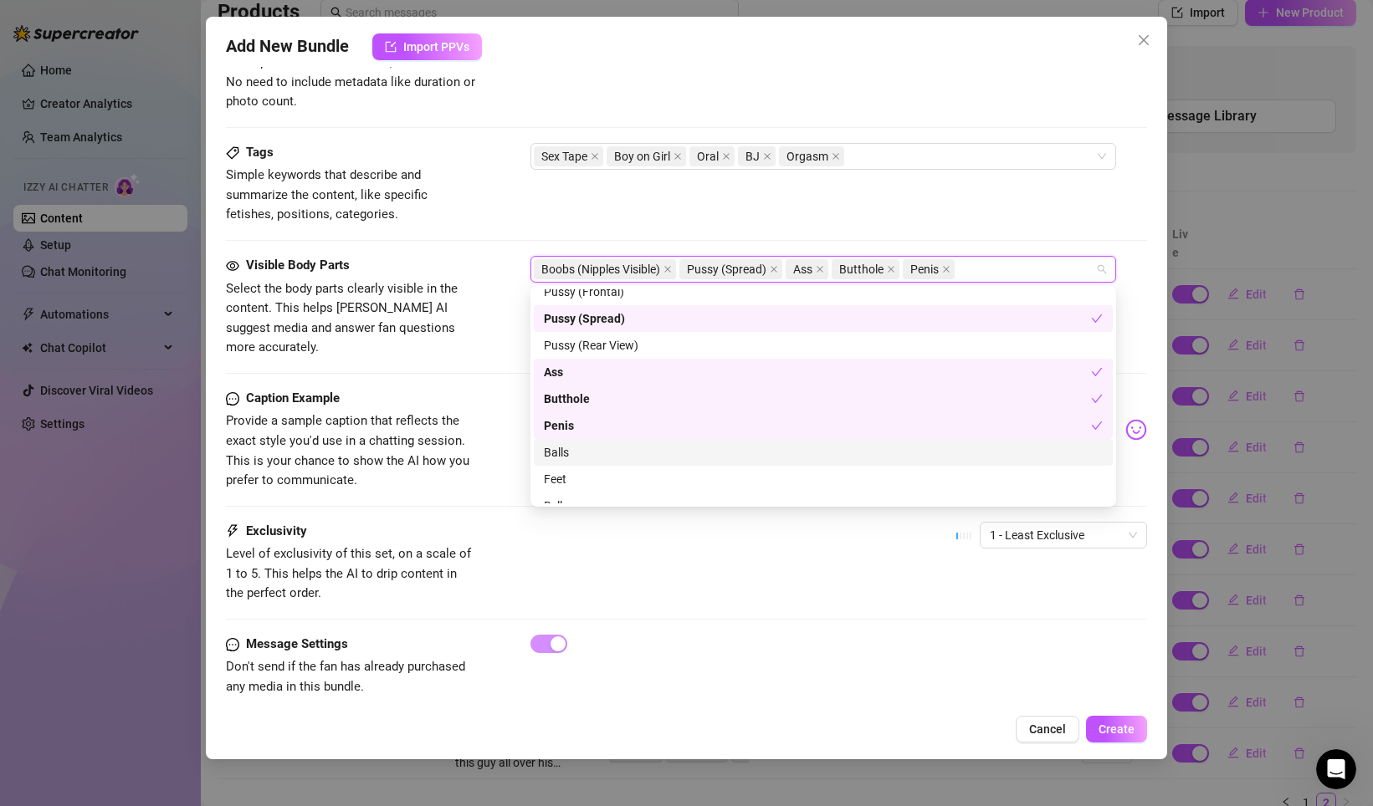
click at [578, 454] on div "Balls" at bounding box center [823, 452] width 559 height 18
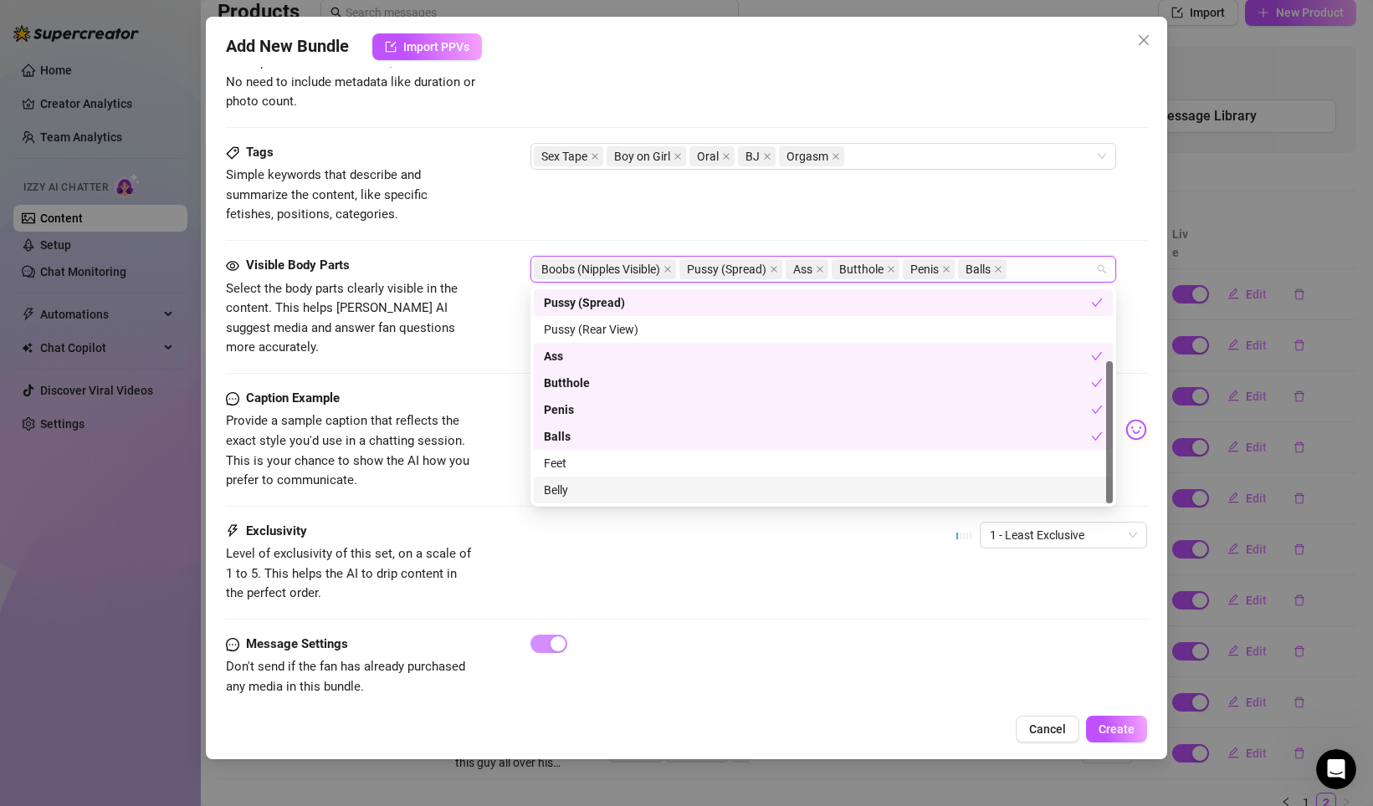
click at [572, 483] on div "Belly" at bounding box center [823, 490] width 559 height 18
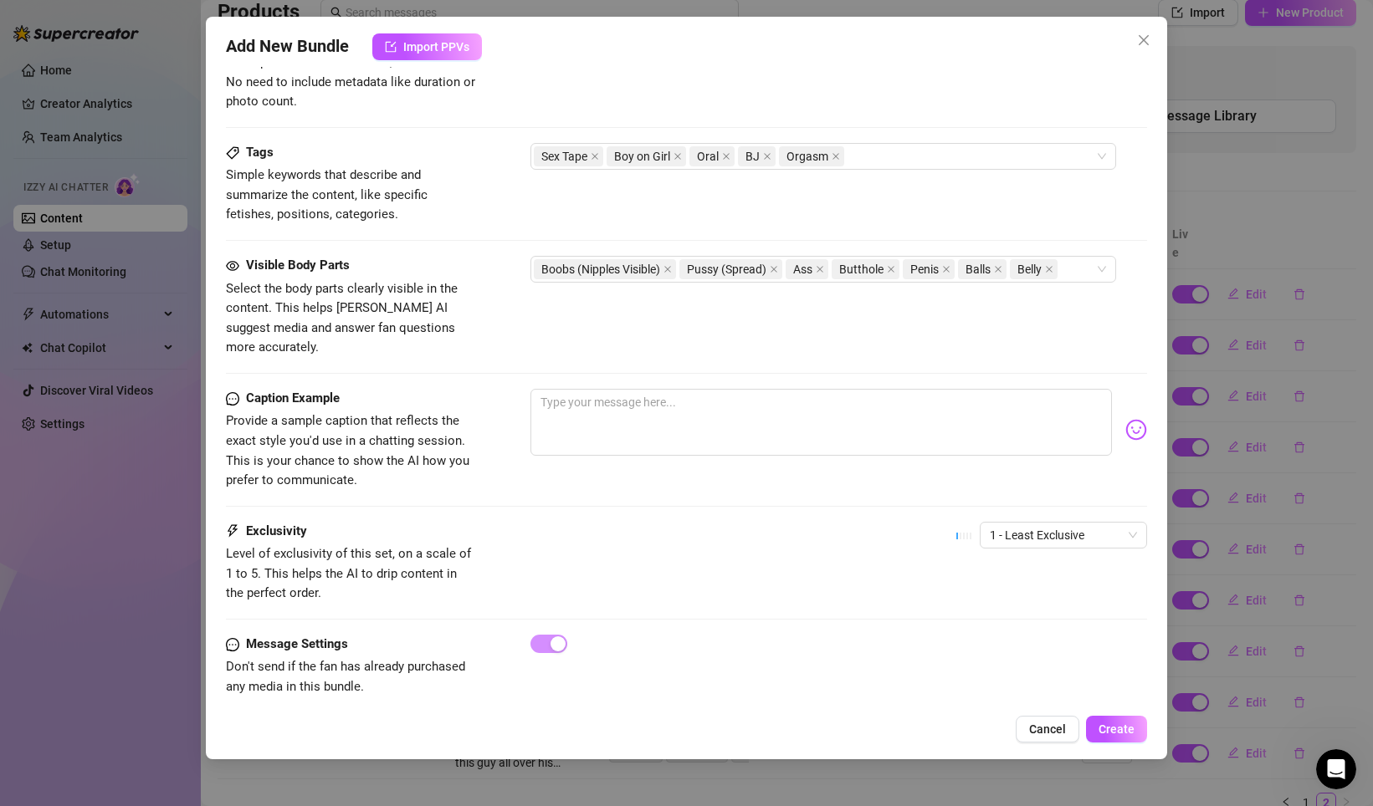
drag, startPoint x: 432, startPoint y: 453, endPoint x: 452, endPoint y: 447, distance: 20.9
click at [432, 453] on span "Provide a sample caption that reflects the exact style you'd use in a chatting …" at bounding box center [351, 451] width 251 height 79
click at [606, 420] on textarea at bounding box center [820, 422] width 581 height 67
click at [1031, 523] on span "1 - Least Exclusive" at bounding box center [1062, 535] width 147 height 25
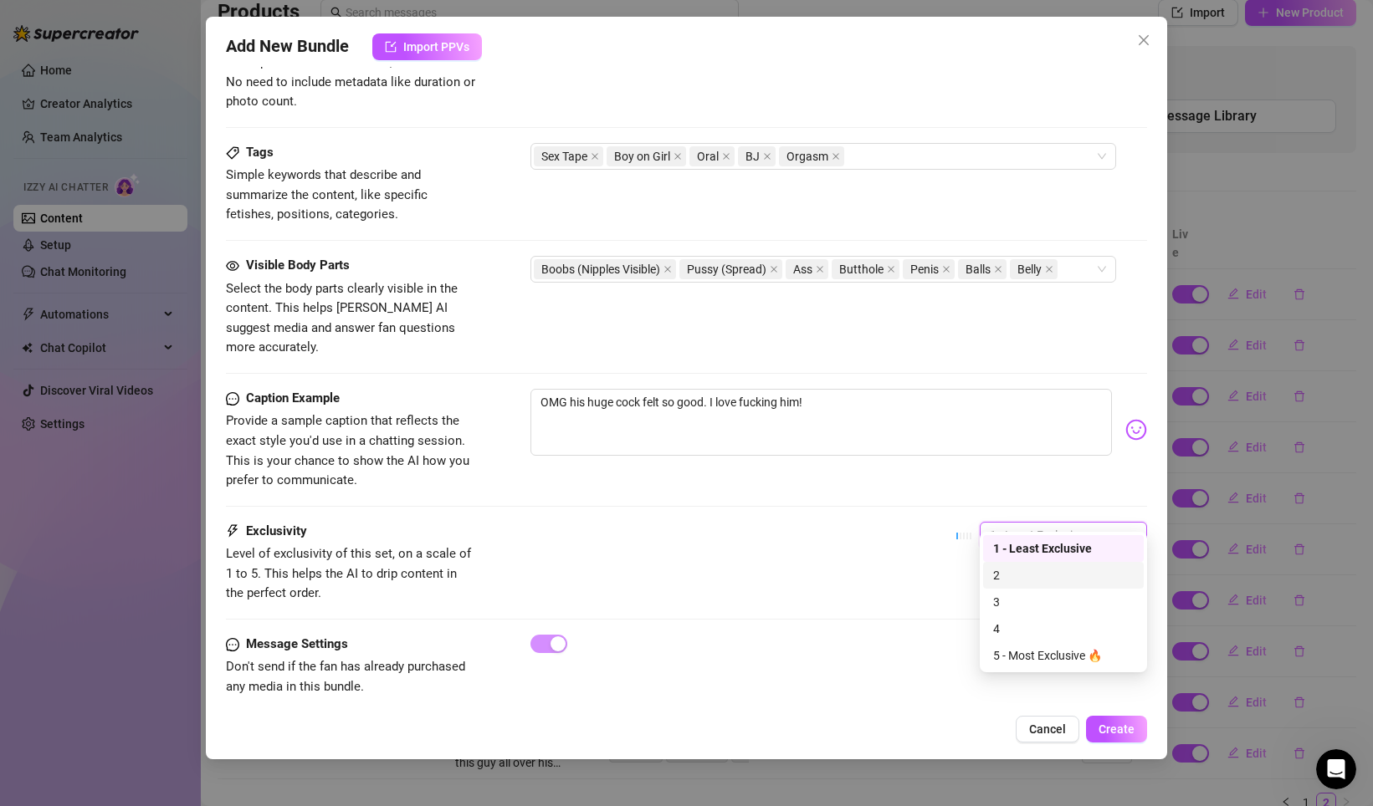
click at [1045, 582] on div "2" at bounding box center [1063, 575] width 141 height 18
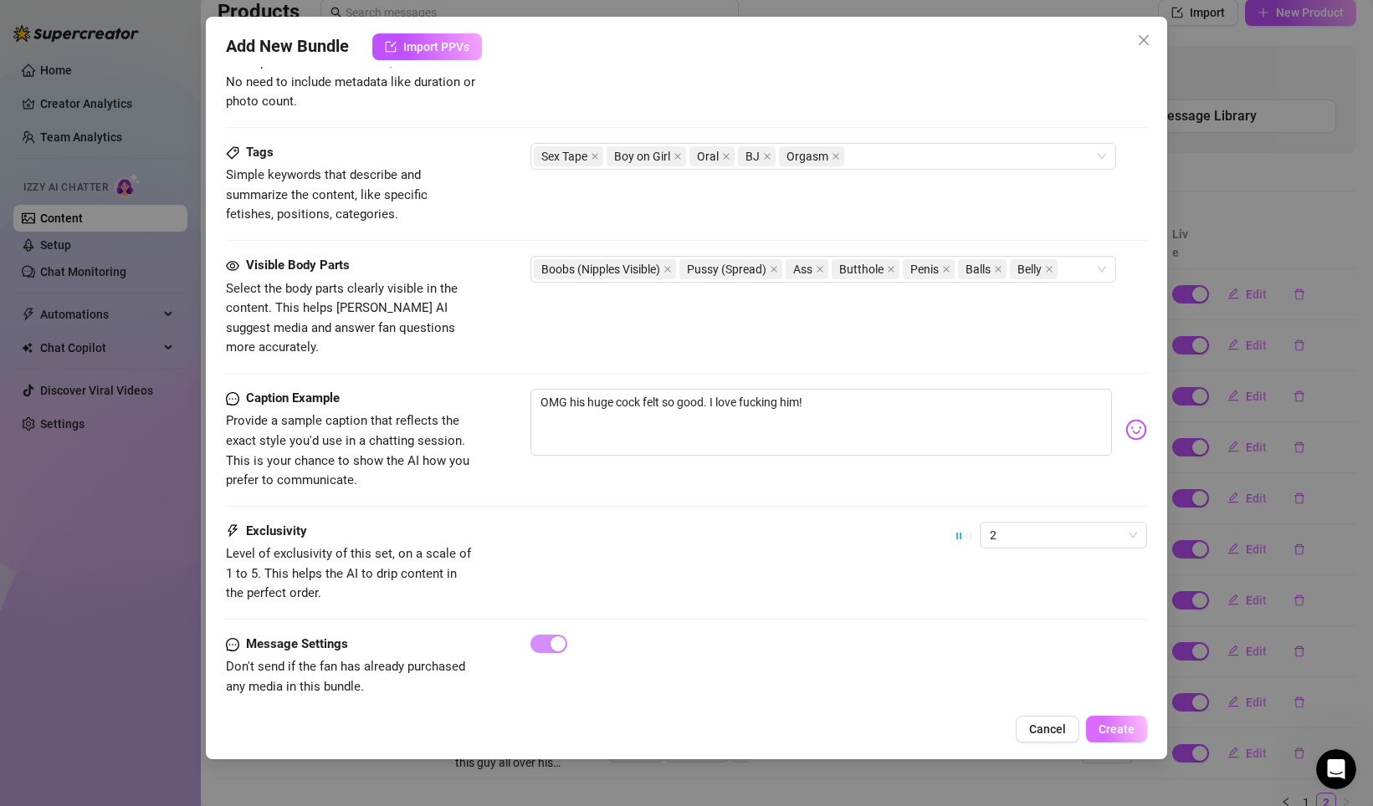
click at [1113, 725] on span "Create" at bounding box center [1116, 729] width 36 height 13
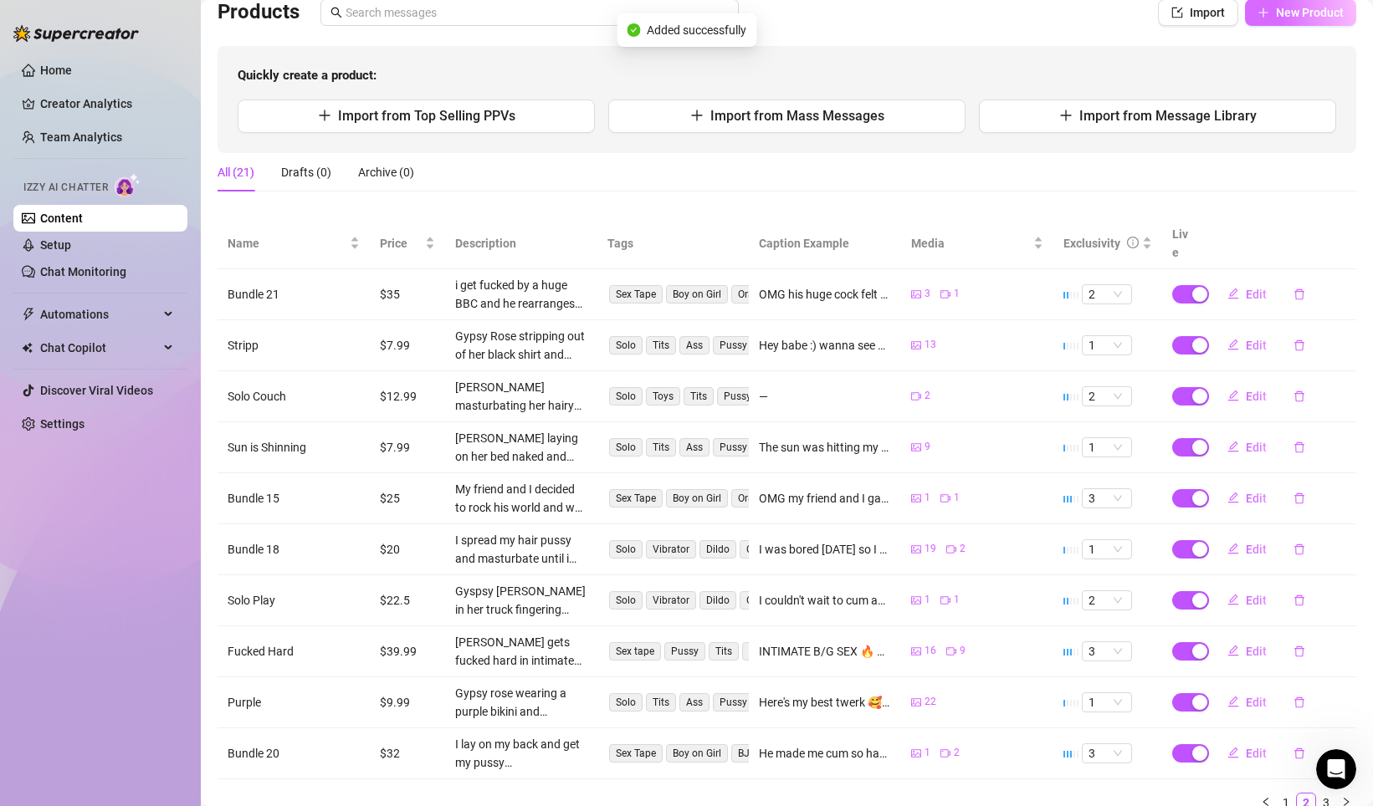
click at [1281, 15] on span "New Product" at bounding box center [1310, 12] width 68 height 13
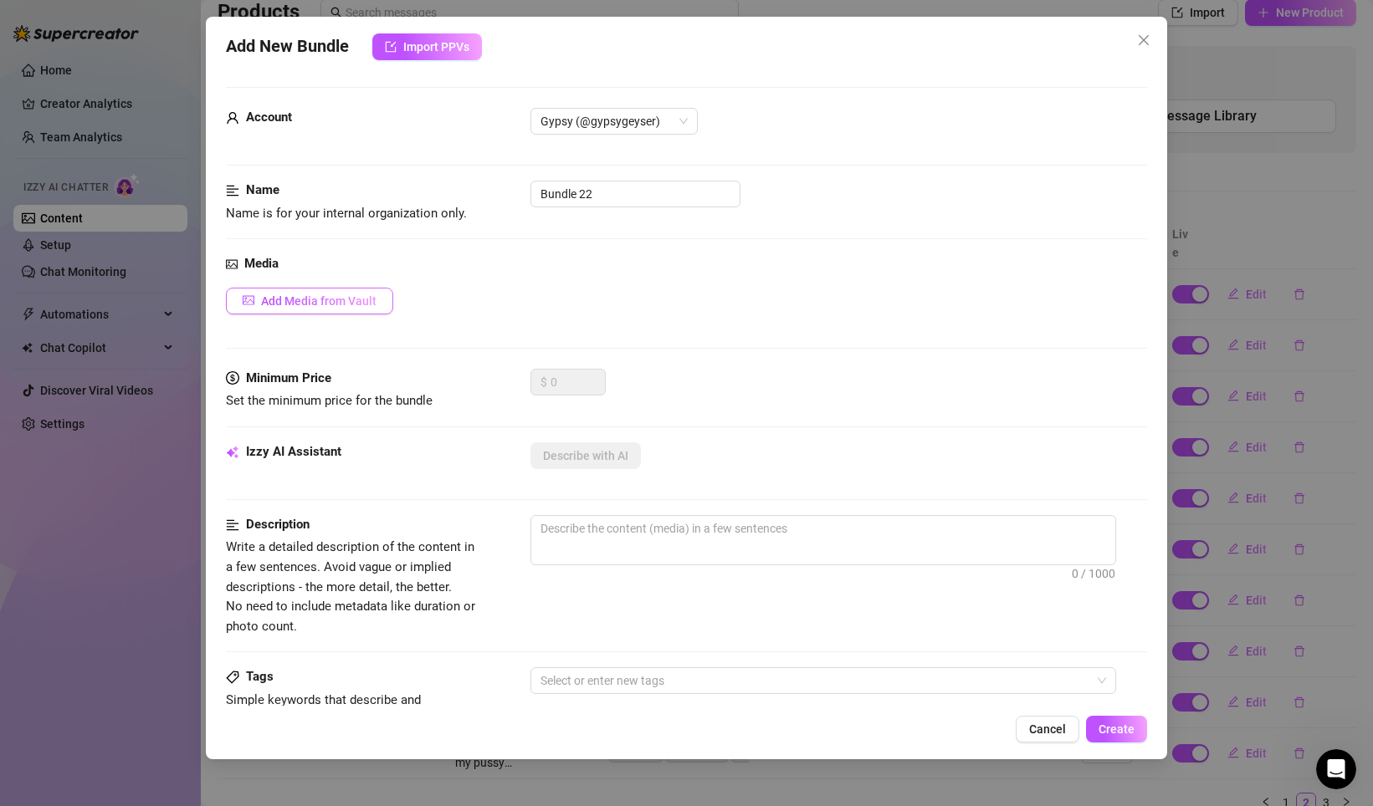
click at [340, 301] on span "Add Media from Vault" at bounding box center [318, 300] width 115 height 13
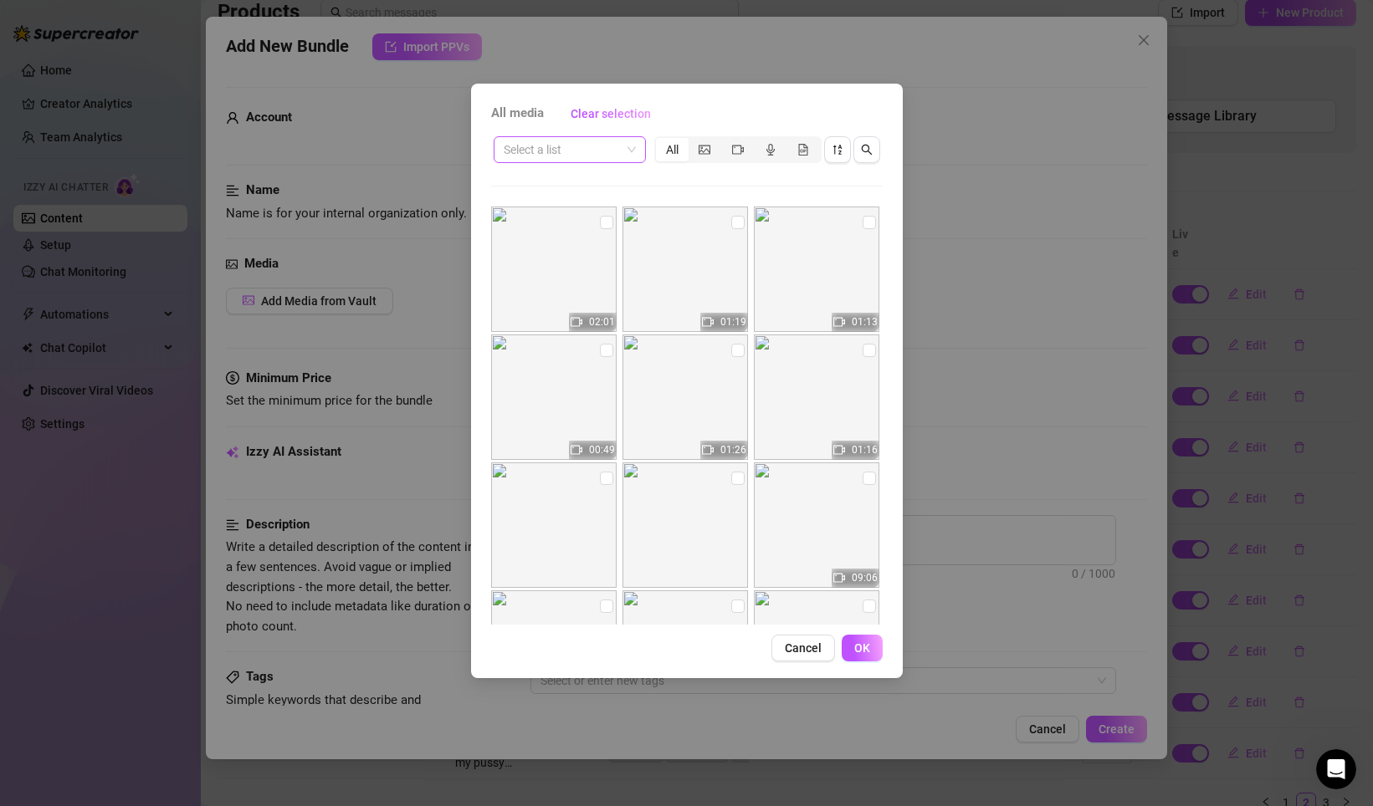
click at [598, 151] on input "search" at bounding box center [562, 149] width 117 height 25
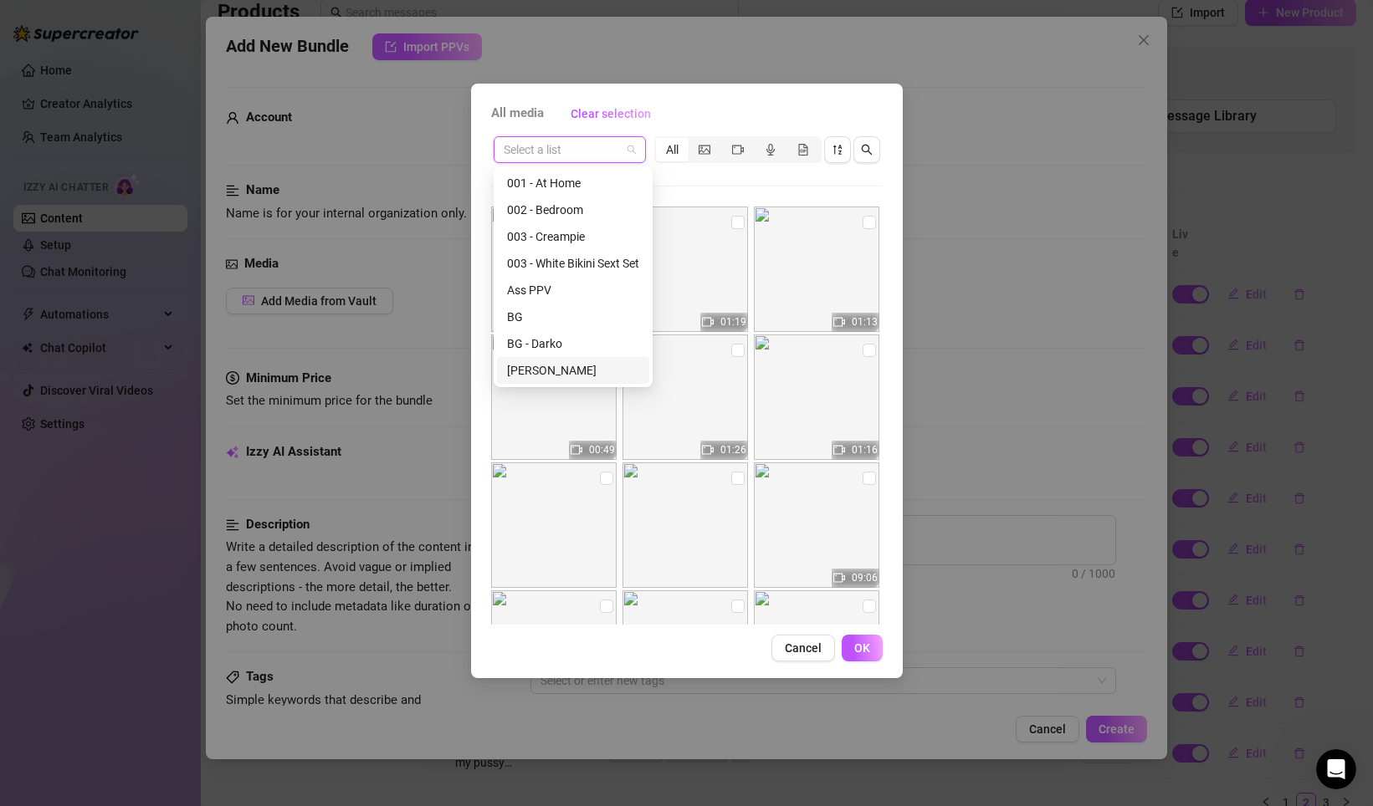
click at [559, 367] on div "[PERSON_NAME]" at bounding box center [573, 370] width 132 height 18
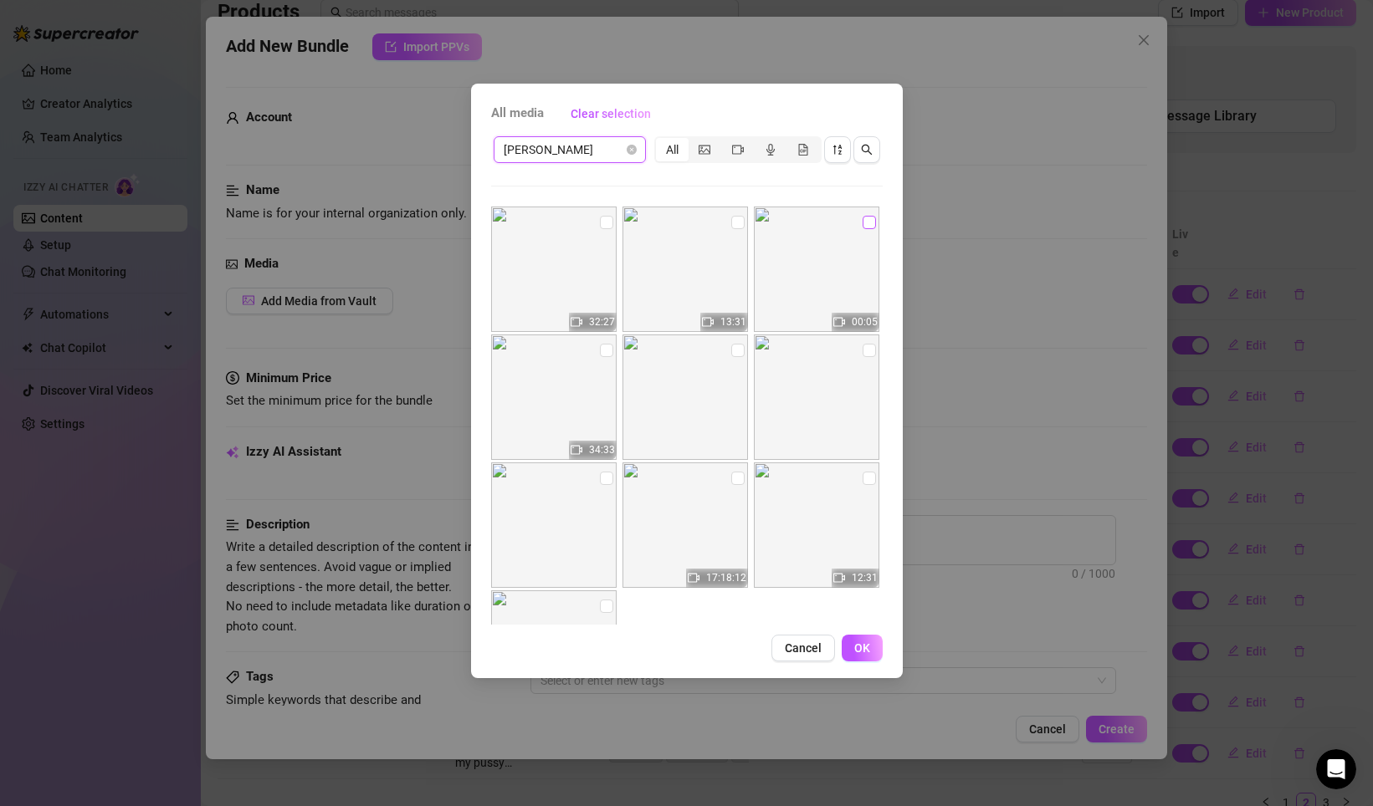
click at [866, 224] on input "checkbox" at bounding box center [868, 222] width 13 height 13
click at [737, 227] on input "checkbox" at bounding box center [737, 222] width 13 height 13
drag, startPoint x: 604, startPoint y: 223, endPoint x: 614, endPoint y: 235, distance: 15.4
click at [604, 223] on input "checkbox" at bounding box center [606, 222] width 13 height 13
click at [861, 650] on span "OK" at bounding box center [862, 648] width 16 height 13
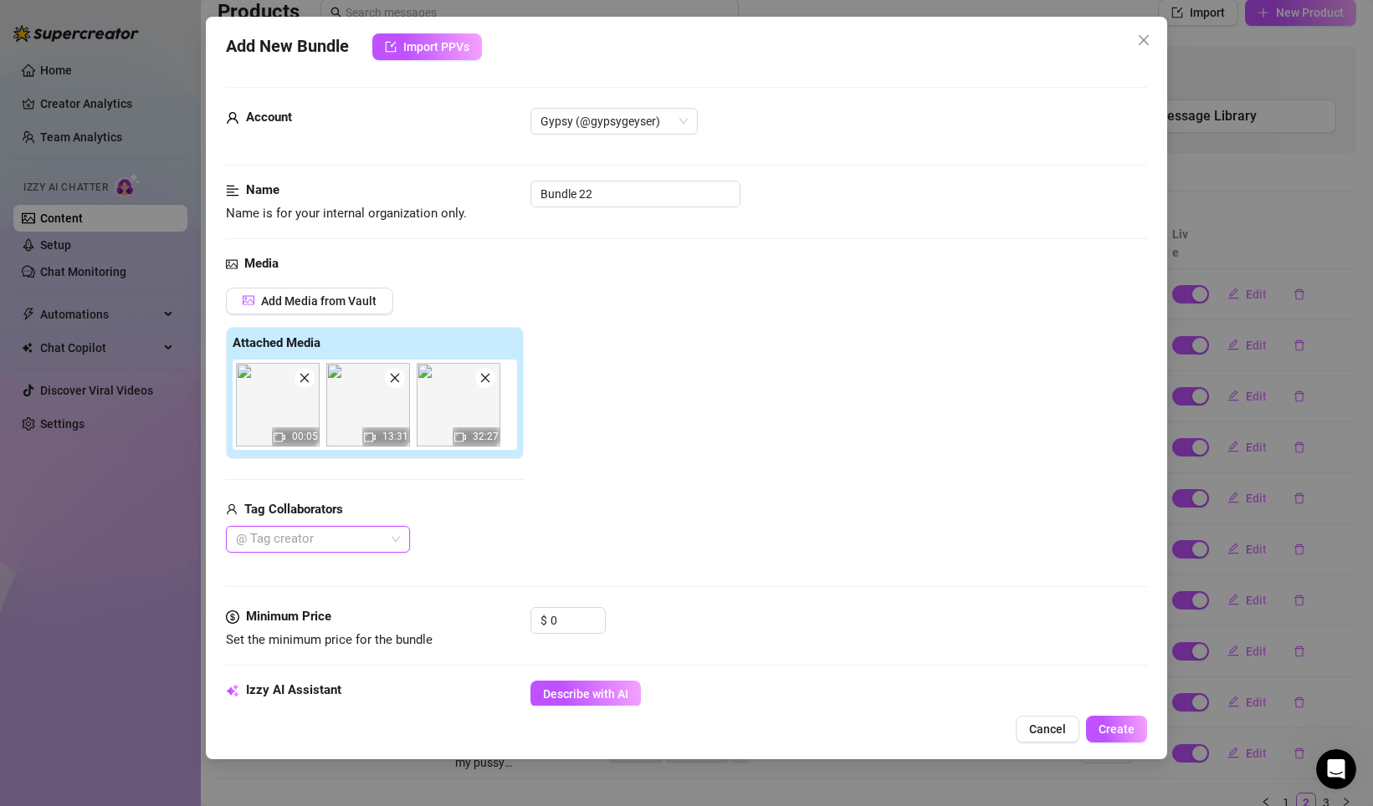
click at [359, 539] on div at bounding box center [309, 539] width 160 height 23
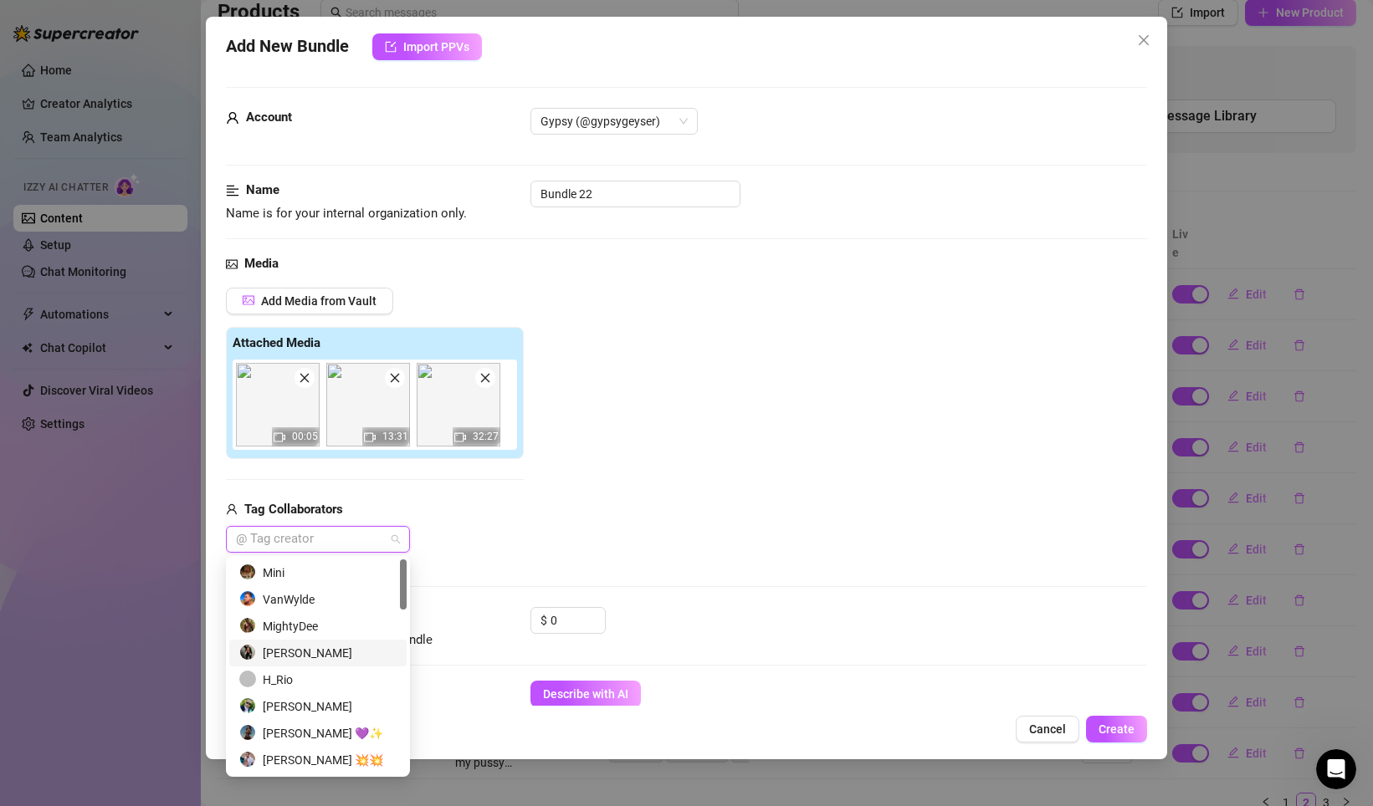
click at [340, 654] on div "[PERSON_NAME]" at bounding box center [317, 653] width 157 height 18
click at [573, 621] on input "0" at bounding box center [577, 620] width 54 height 25
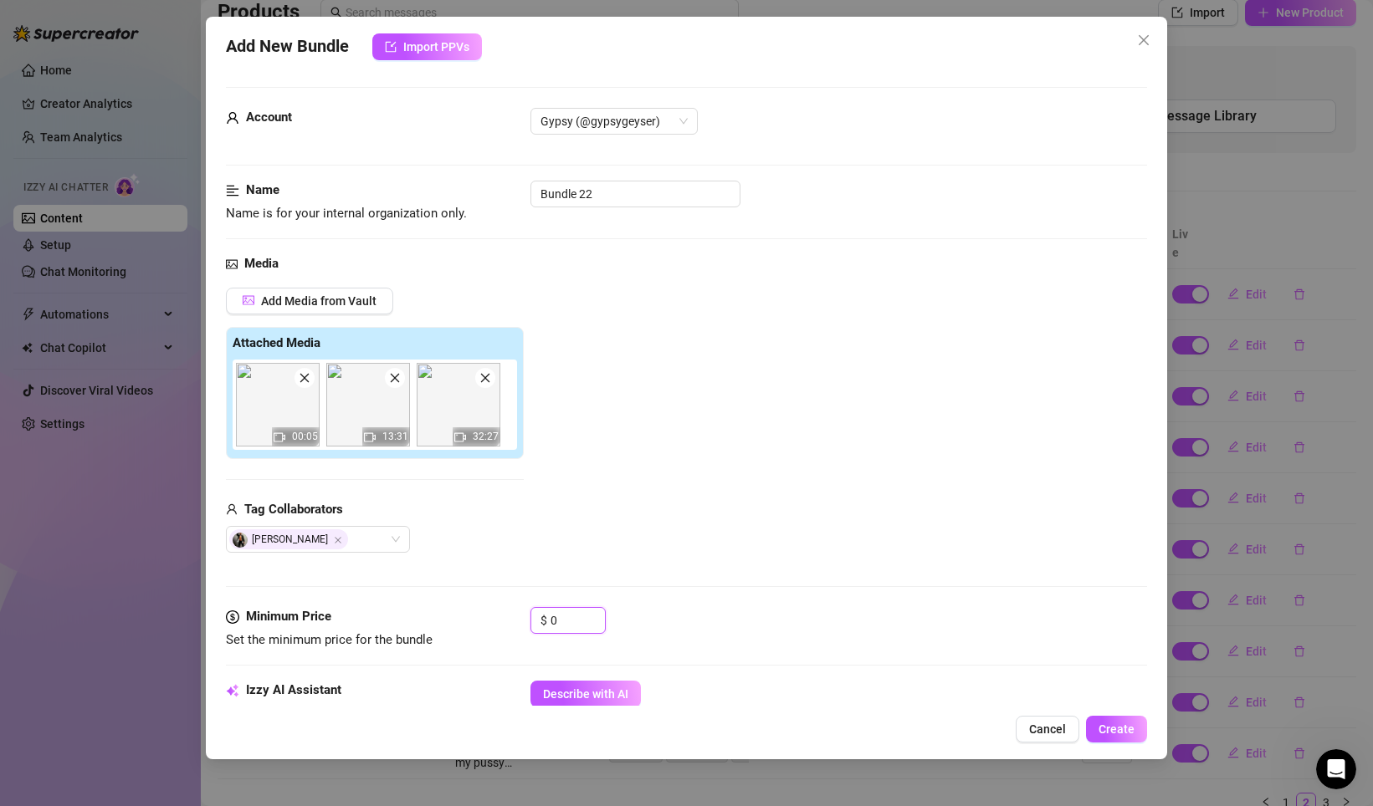
drag, startPoint x: 573, startPoint y: 621, endPoint x: 521, endPoint y: 614, distance: 52.3
click at [521, 614] on div "Minimum Price Set the minimum price for the bundle $ 0" at bounding box center [686, 628] width 921 height 43
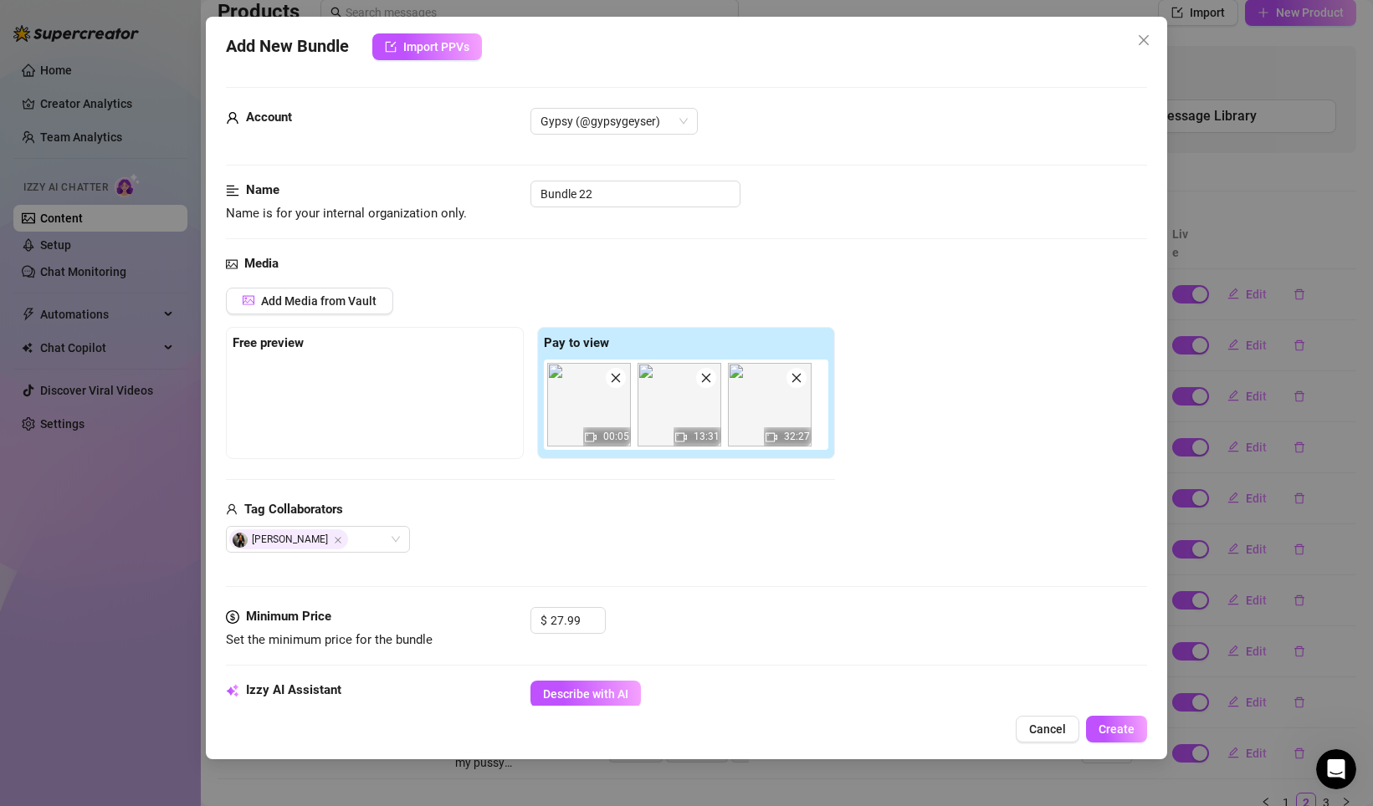
click at [633, 544] on div "[PERSON_NAME]" at bounding box center [530, 539] width 609 height 27
drag, startPoint x: 593, startPoint y: 403, endPoint x: 277, endPoint y: 402, distance: 316.2
click at [277, 402] on div "Free preview Pay to view 00:05 13:31 32:27" at bounding box center [530, 393] width 609 height 132
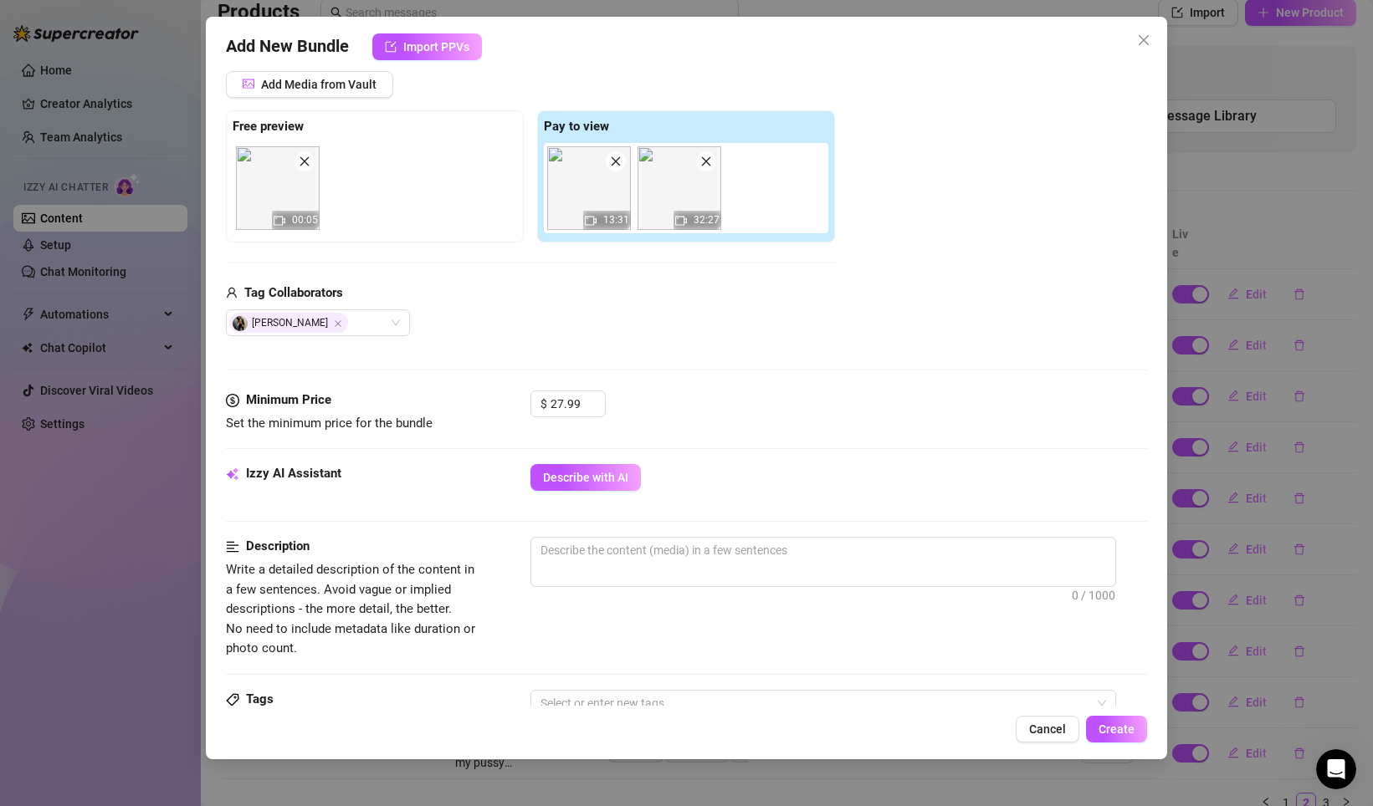
scroll to position [222, 0]
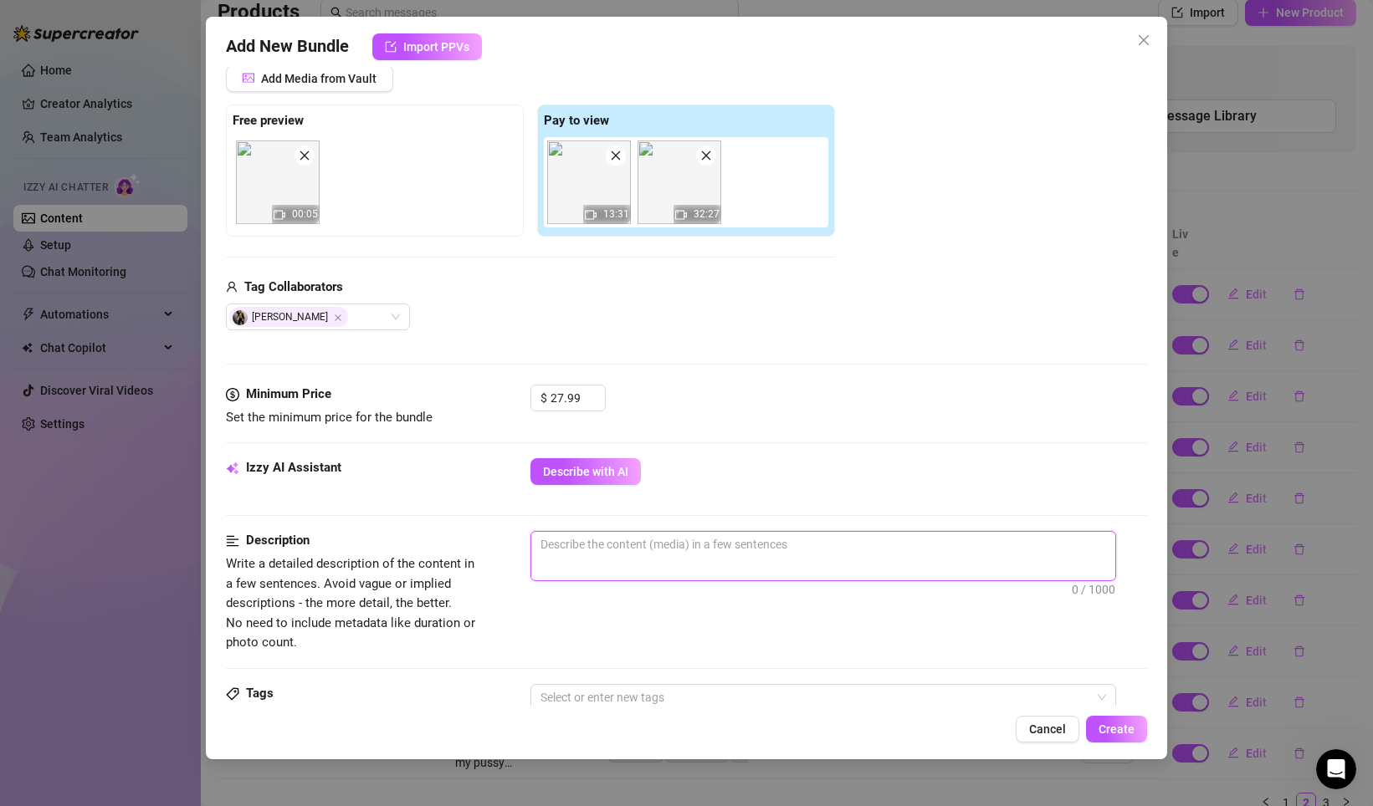
click at [589, 547] on textarea at bounding box center [823, 544] width 584 height 25
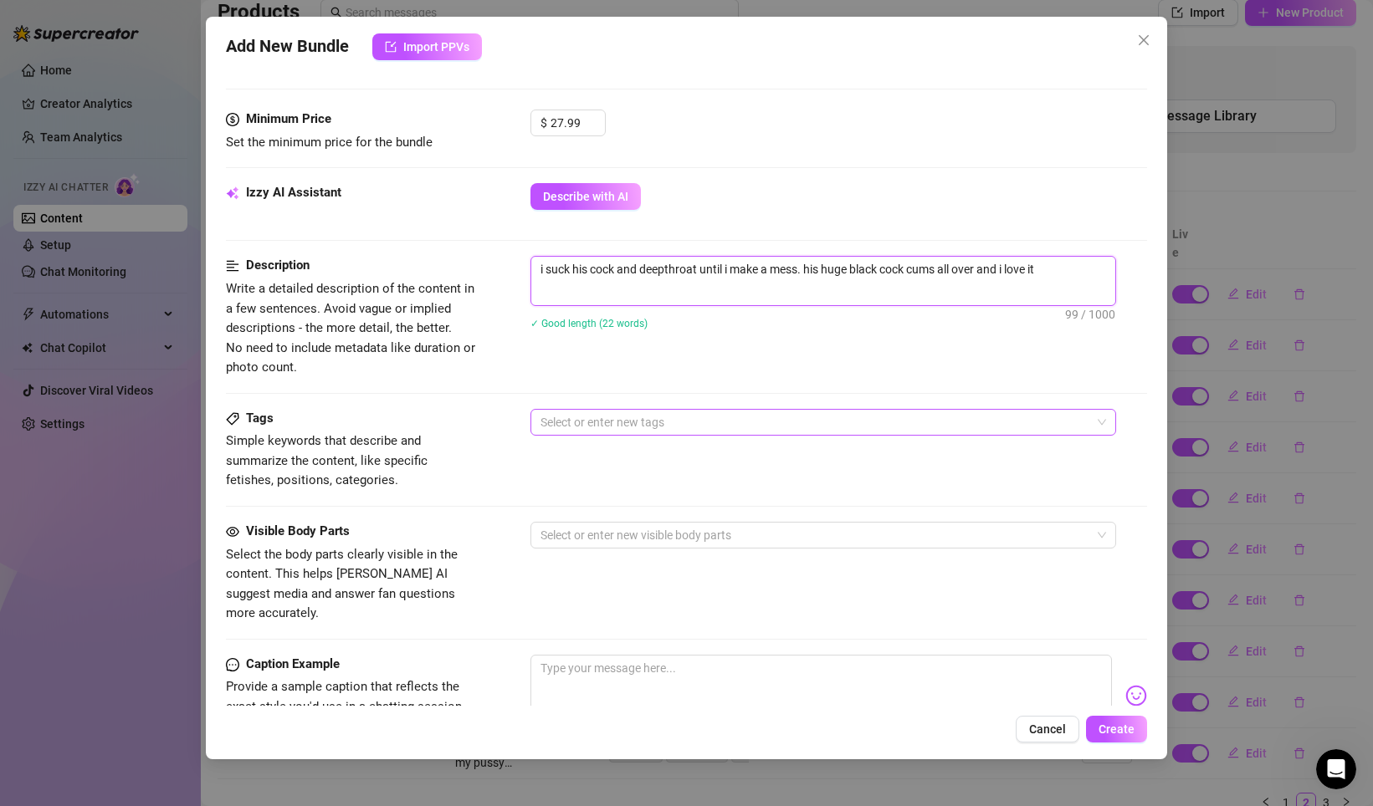
scroll to position [552, 0]
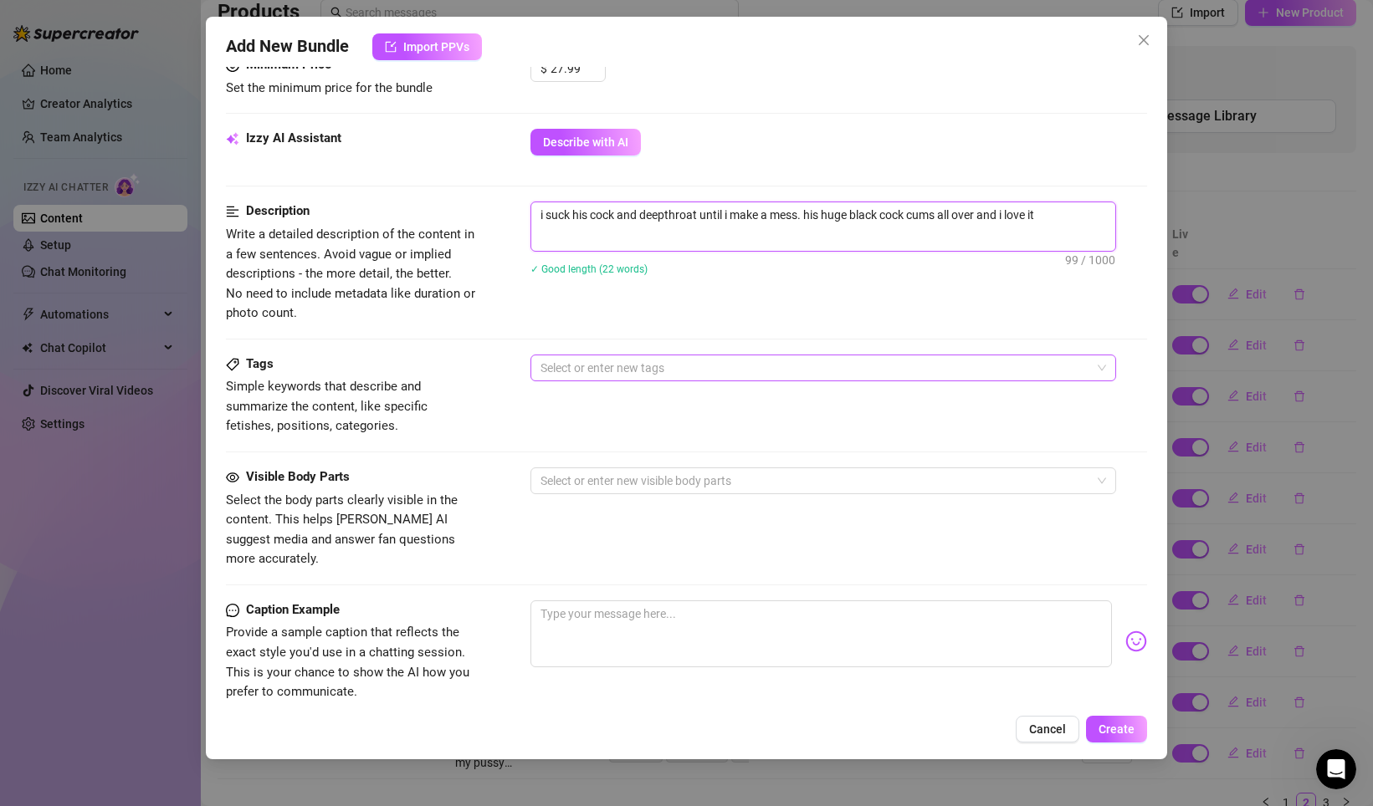
click at [606, 356] on div at bounding box center [814, 367] width 561 height 23
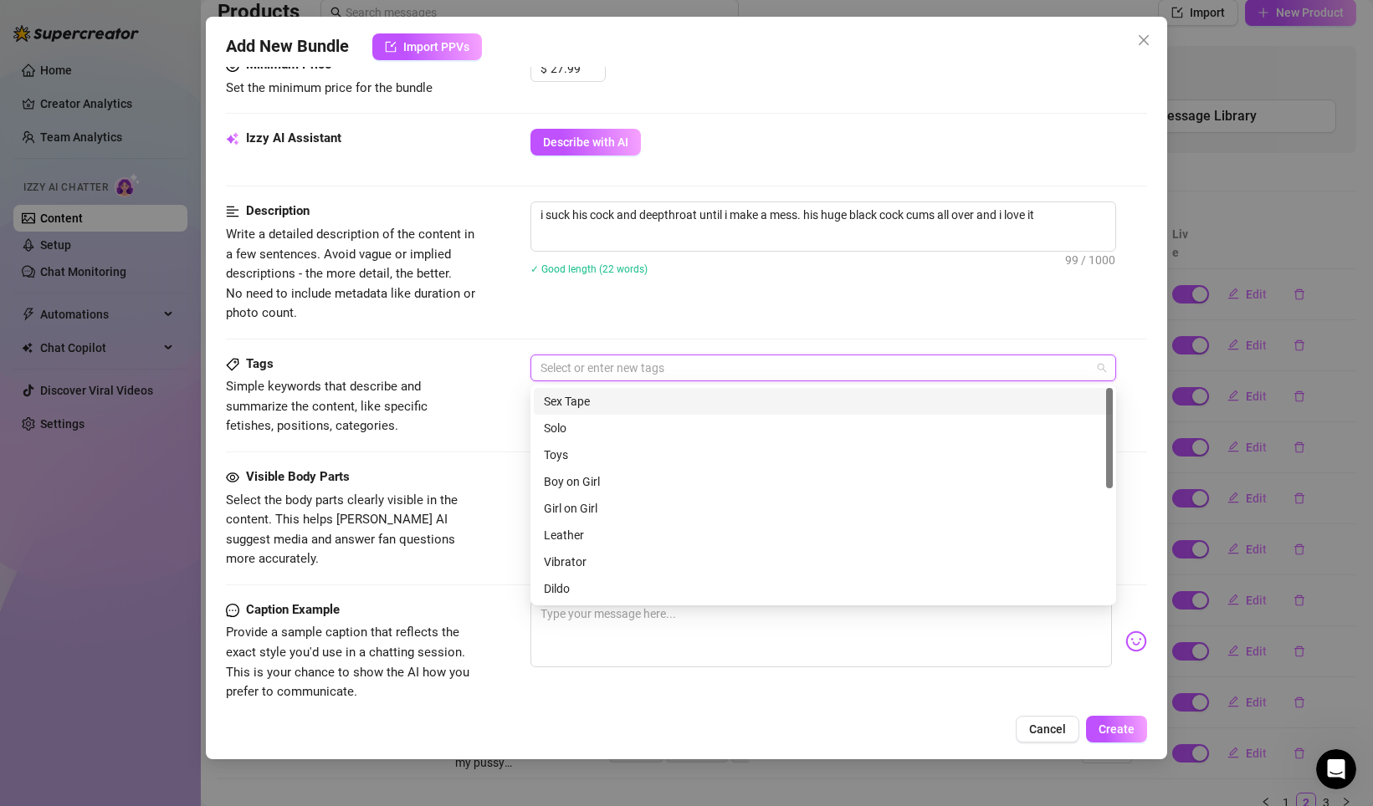
click at [584, 401] on div "Sex Tape" at bounding box center [823, 401] width 559 height 18
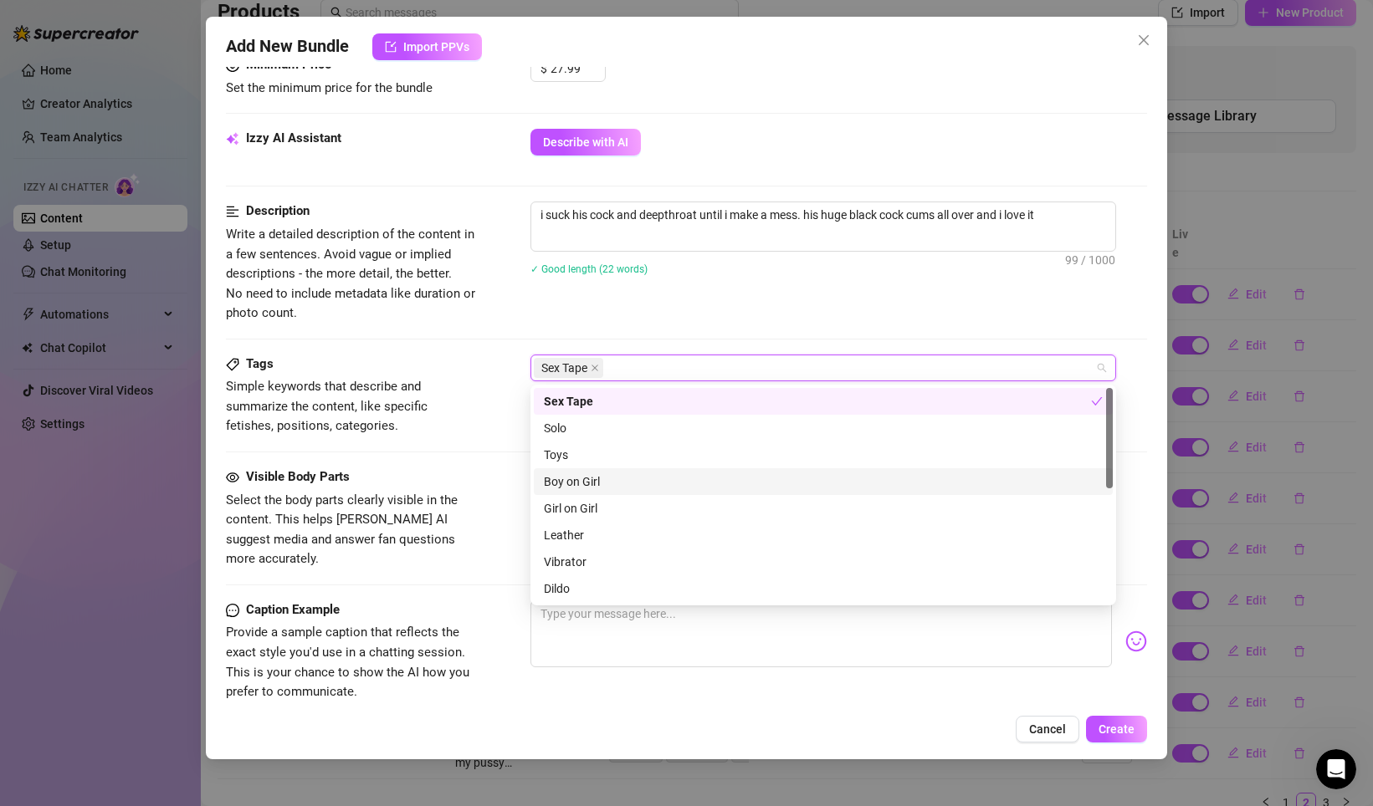
click at [589, 487] on div "Boy on Girl" at bounding box center [823, 482] width 559 height 18
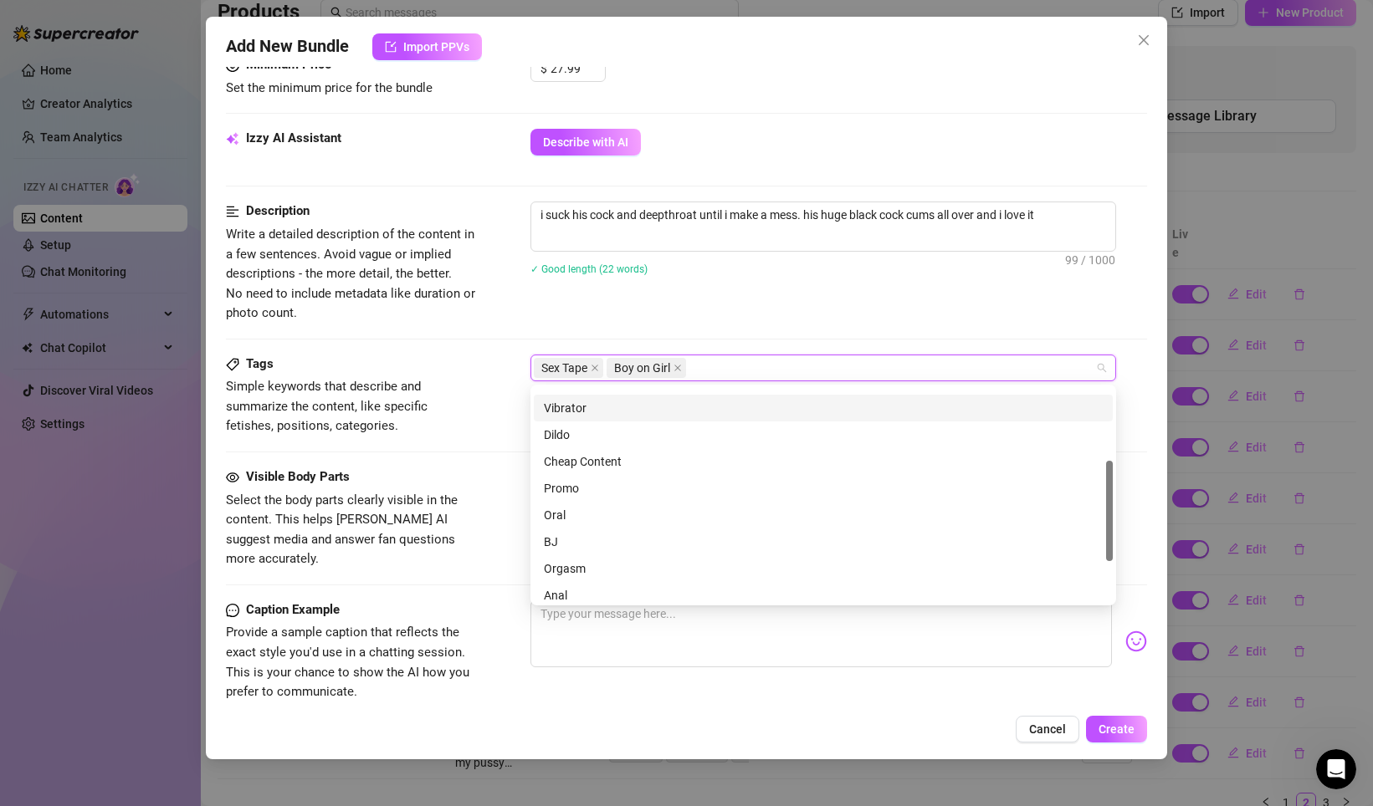
scroll to position [158, 0]
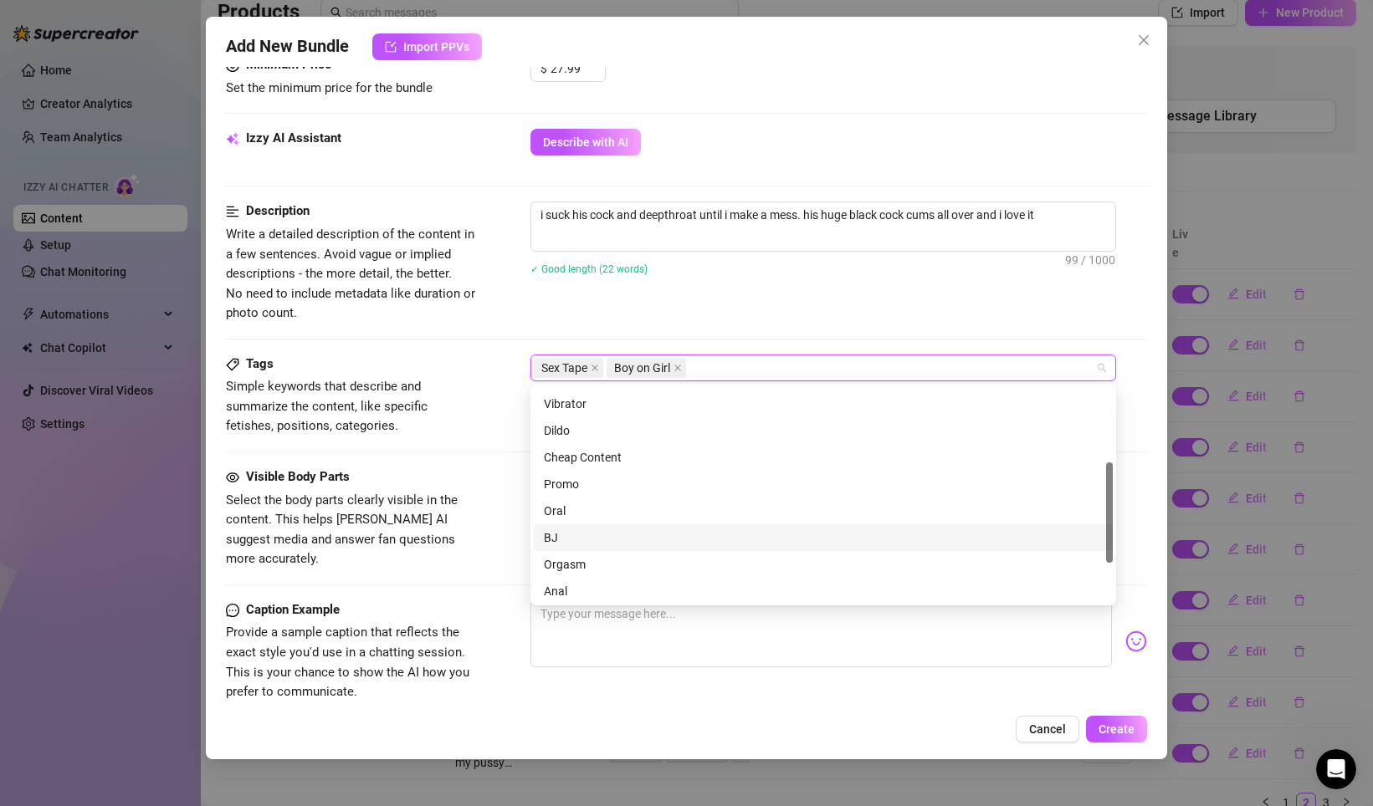
click at [569, 529] on div "BJ" at bounding box center [823, 538] width 559 height 18
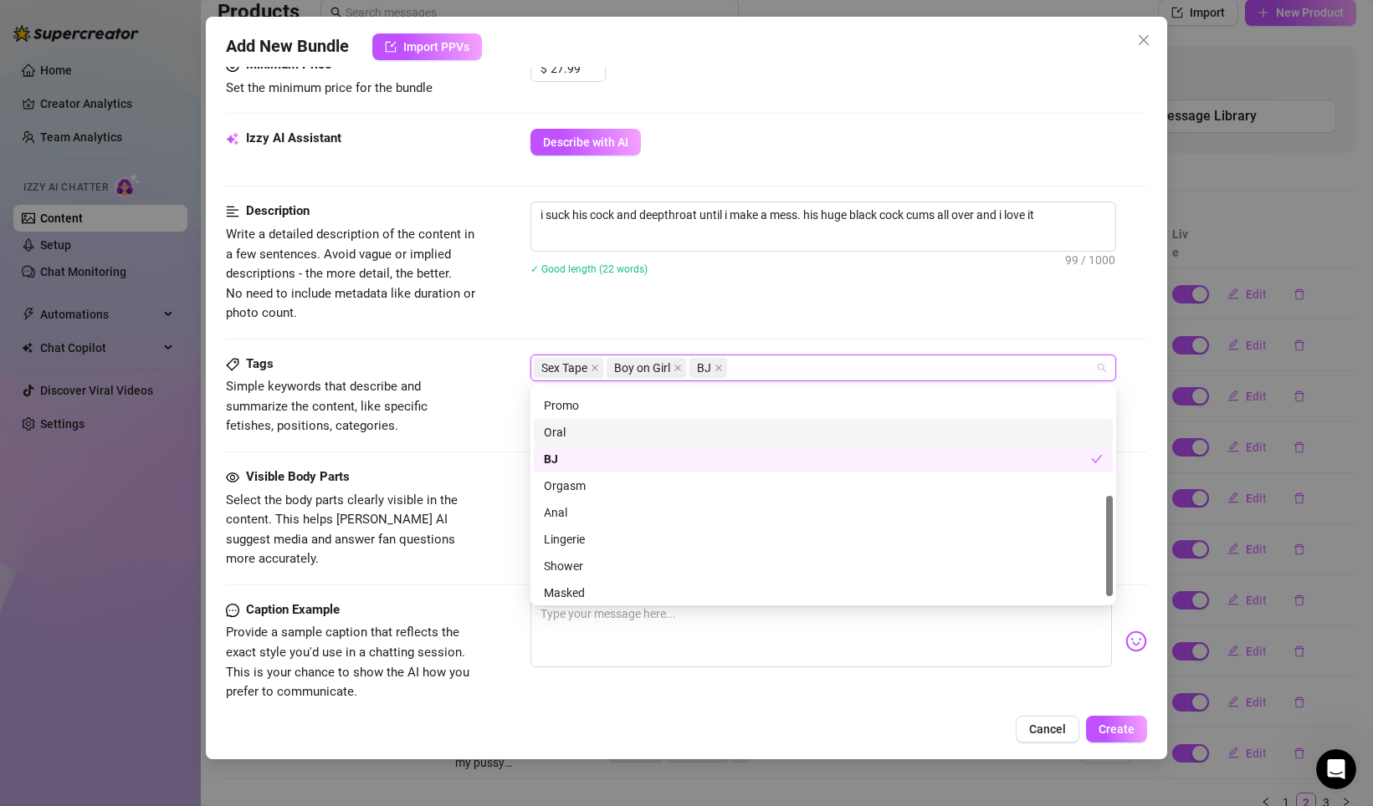
scroll to position [238, 0]
click at [589, 439] on div "Oral" at bounding box center [823, 431] width 559 height 18
click at [590, 488] on div "Orgasm" at bounding box center [823, 485] width 559 height 18
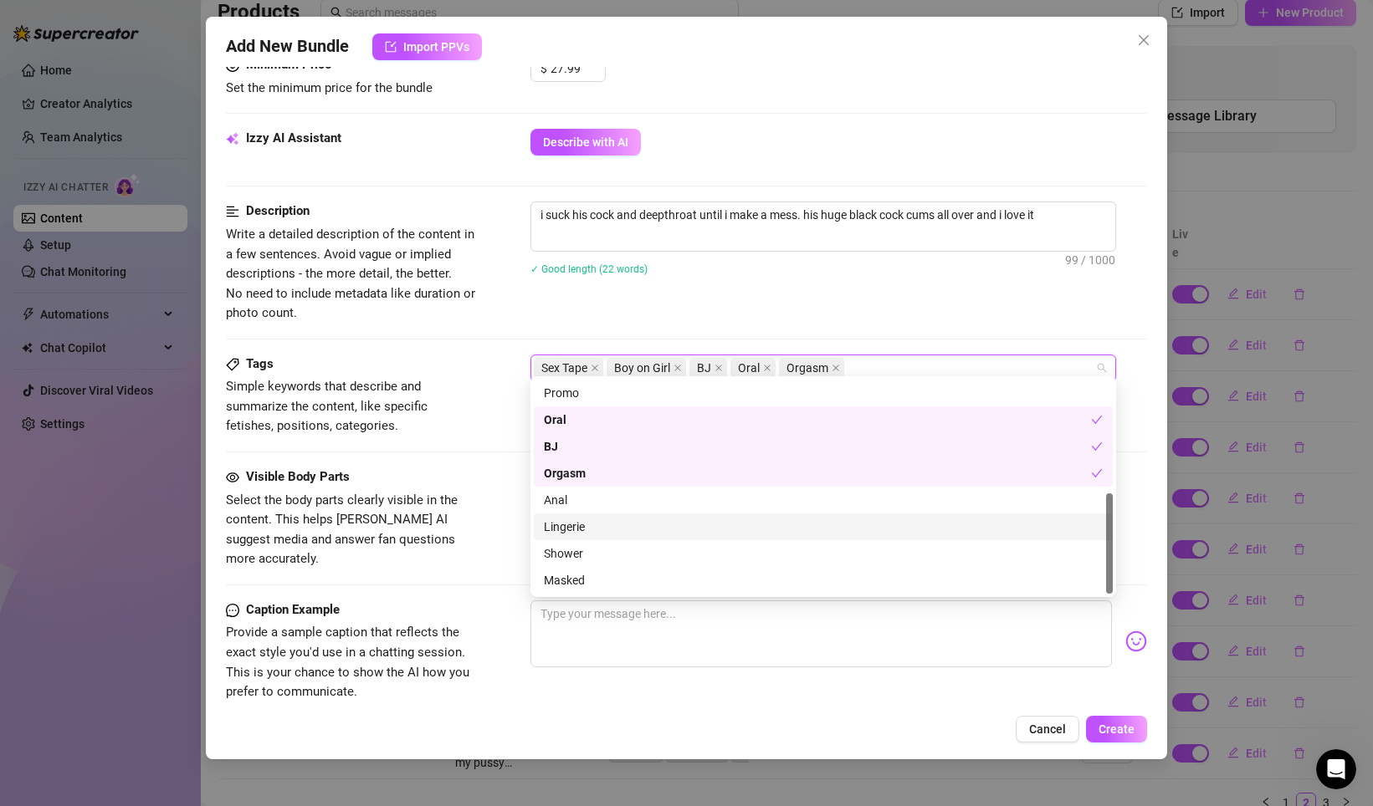
scroll to position [560, 0]
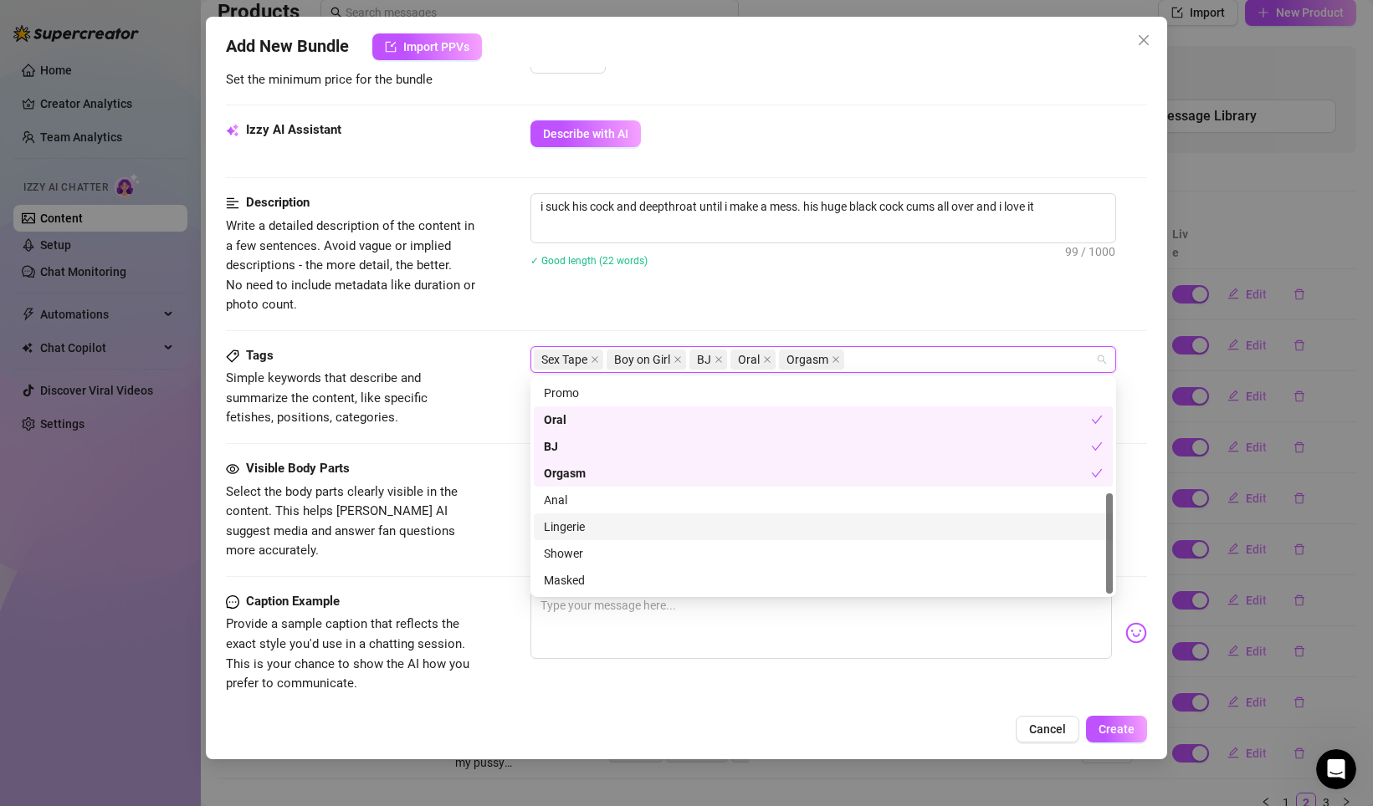
click at [468, 541] on span "Select the body parts clearly visible in the content. This helps [PERSON_NAME] …" at bounding box center [351, 522] width 251 height 79
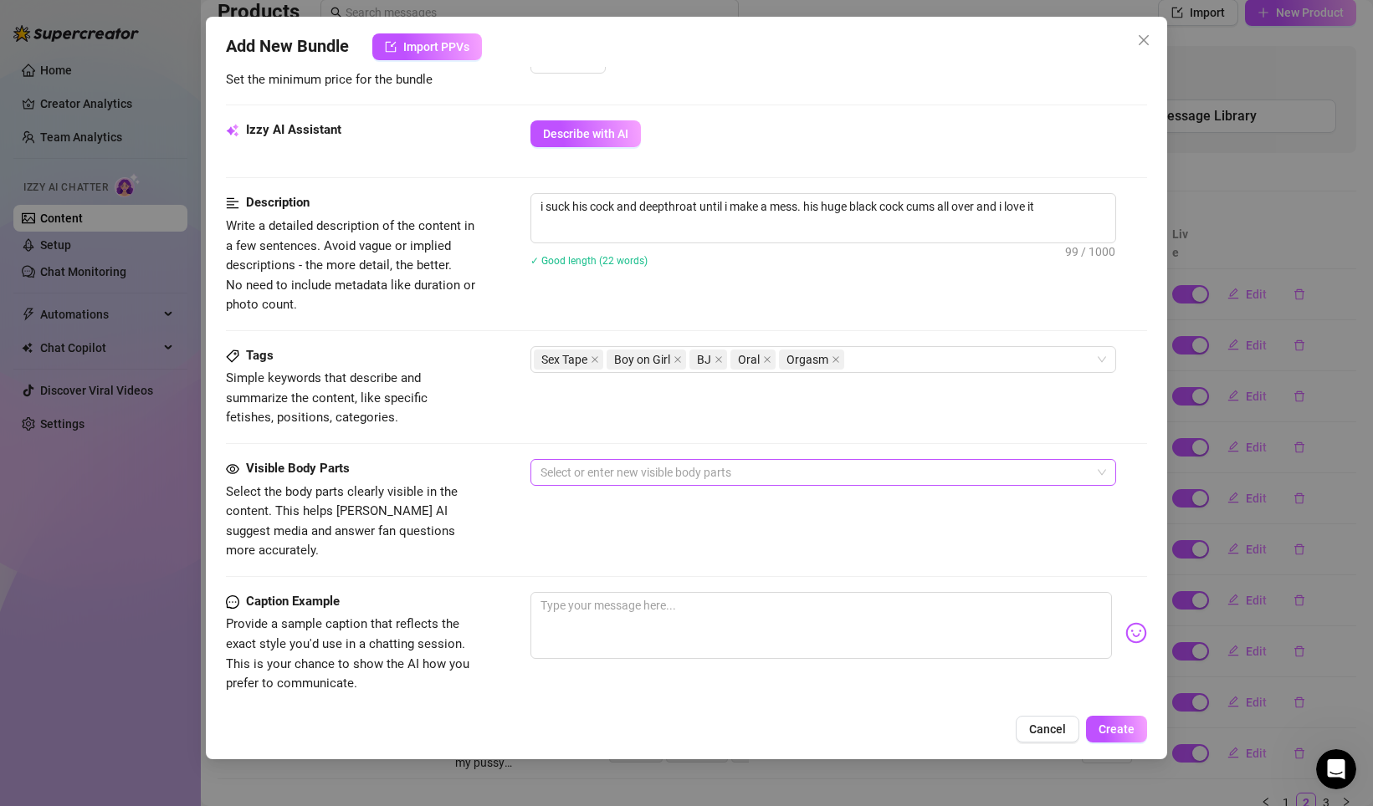
click at [585, 467] on div at bounding box center [814, 472] width 561 height 23
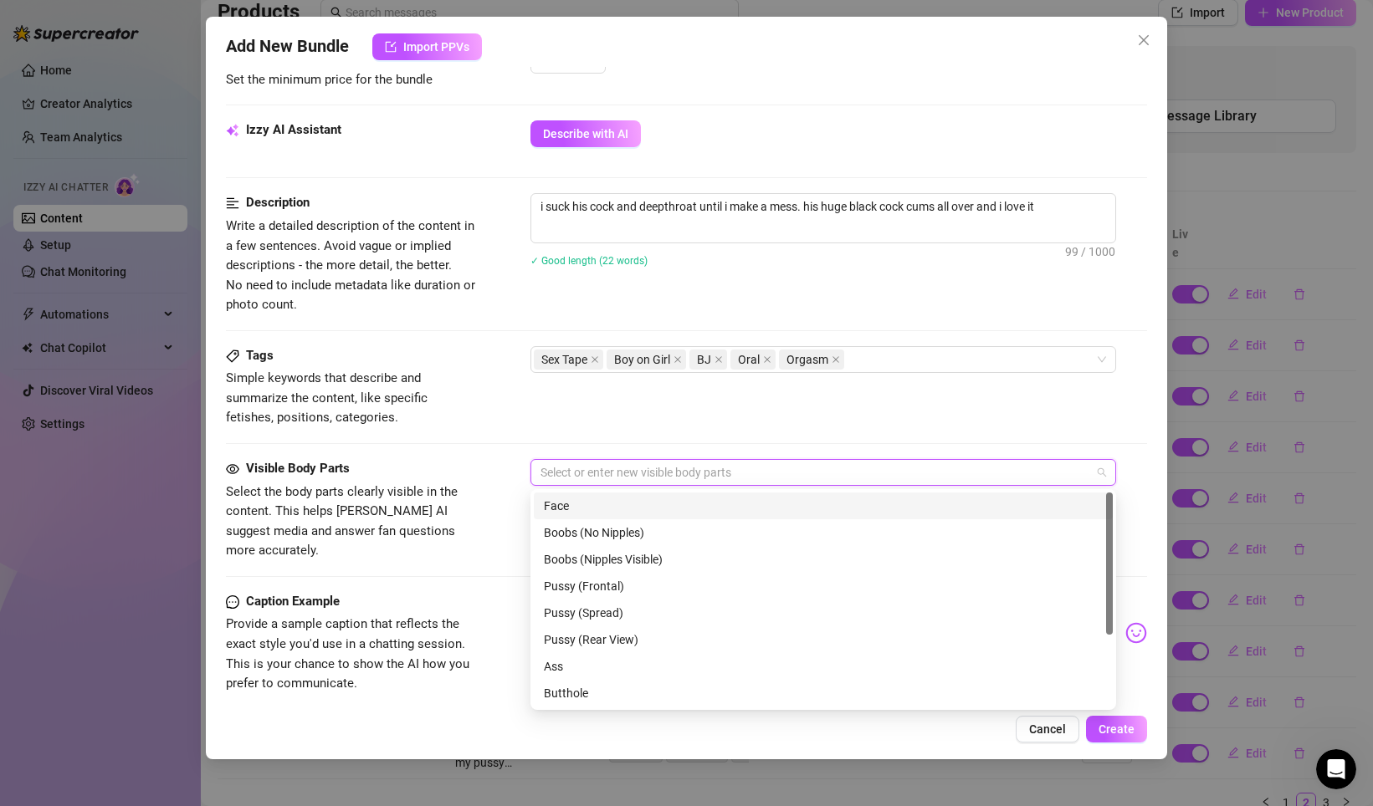
click at [578, 511] on div "Face" at bounding box center [823, 506] width 559 height 18
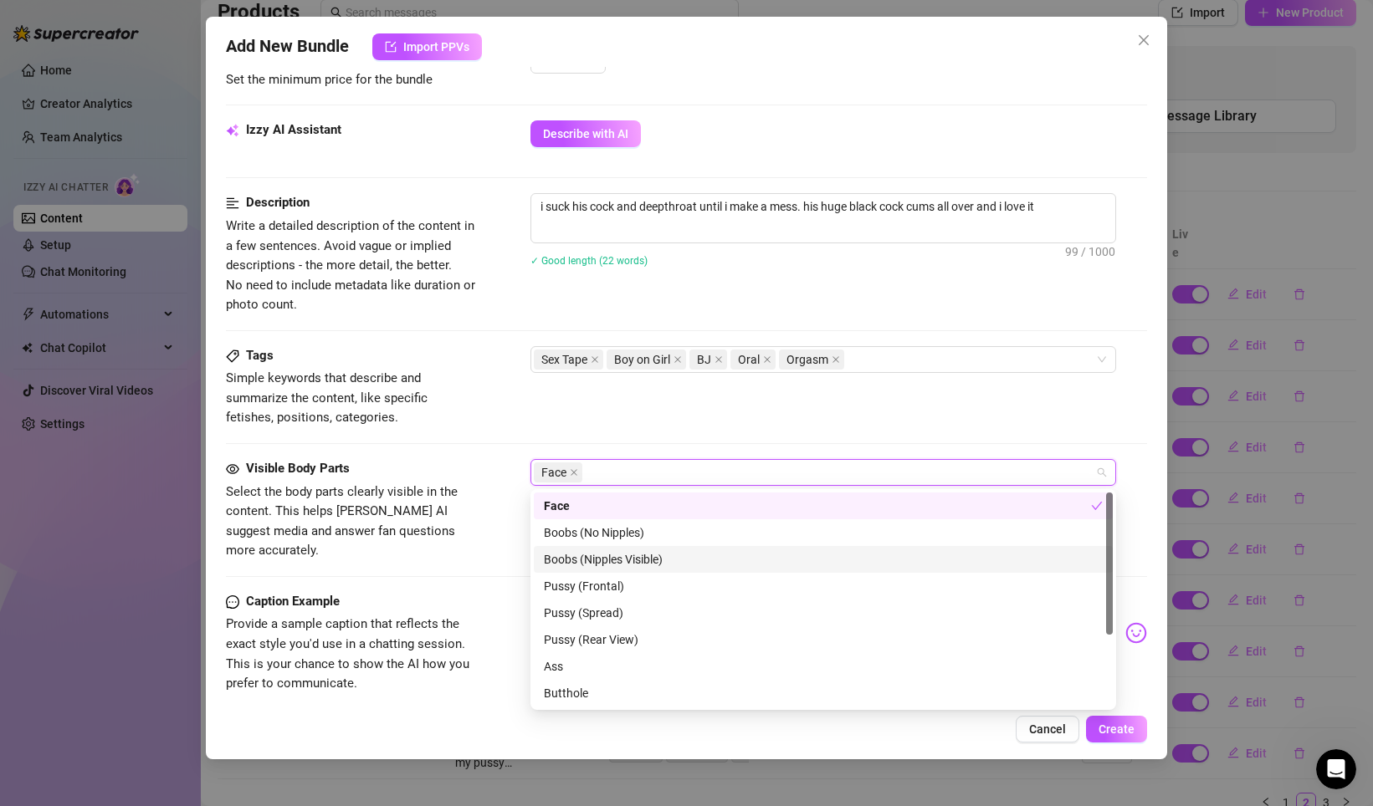
click at [626, 555] on div "Boobs (Nipples Visible)" at bounding box center [823, 559] width 559 height 18
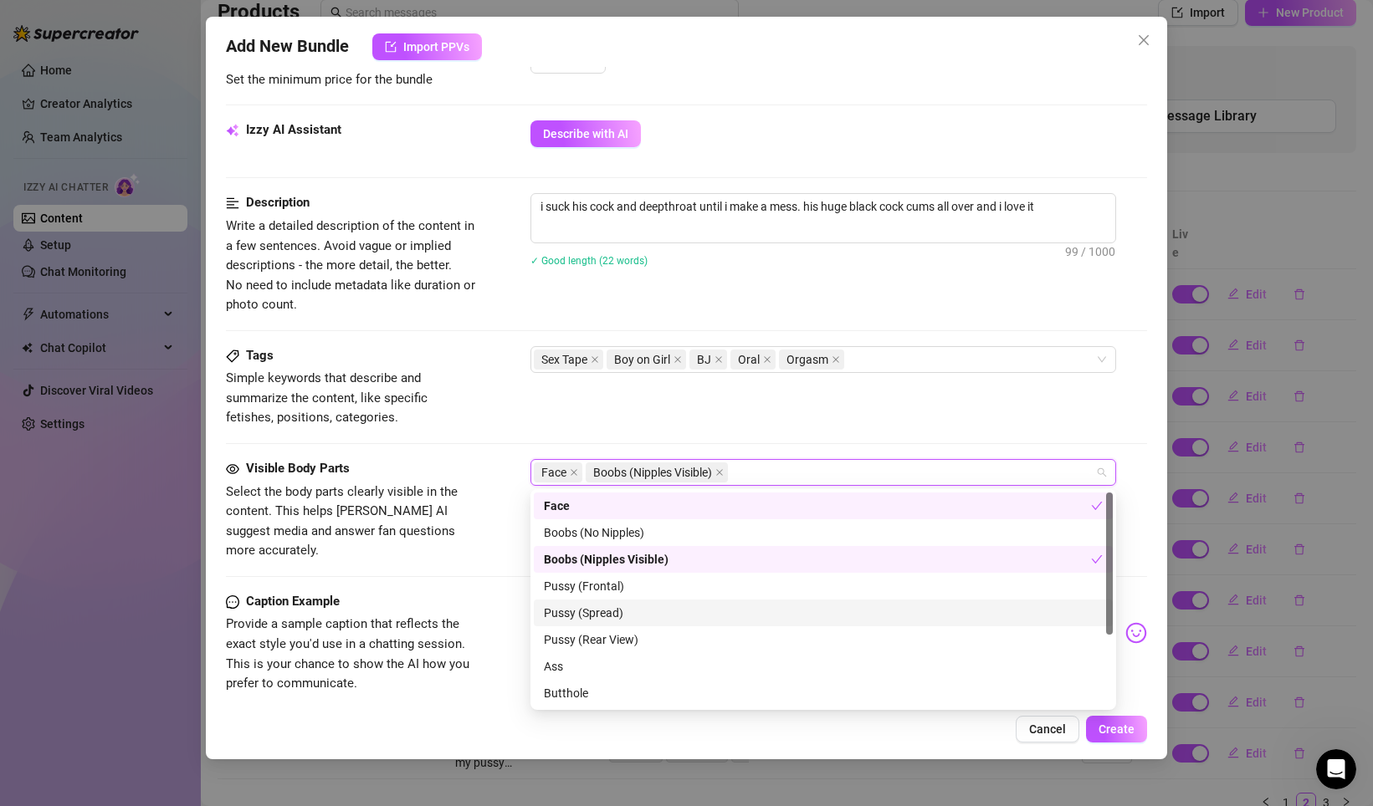
click at [611, 615] on div "Pussy (Spread)" at bounding box center [823, 613] width 559 height 18
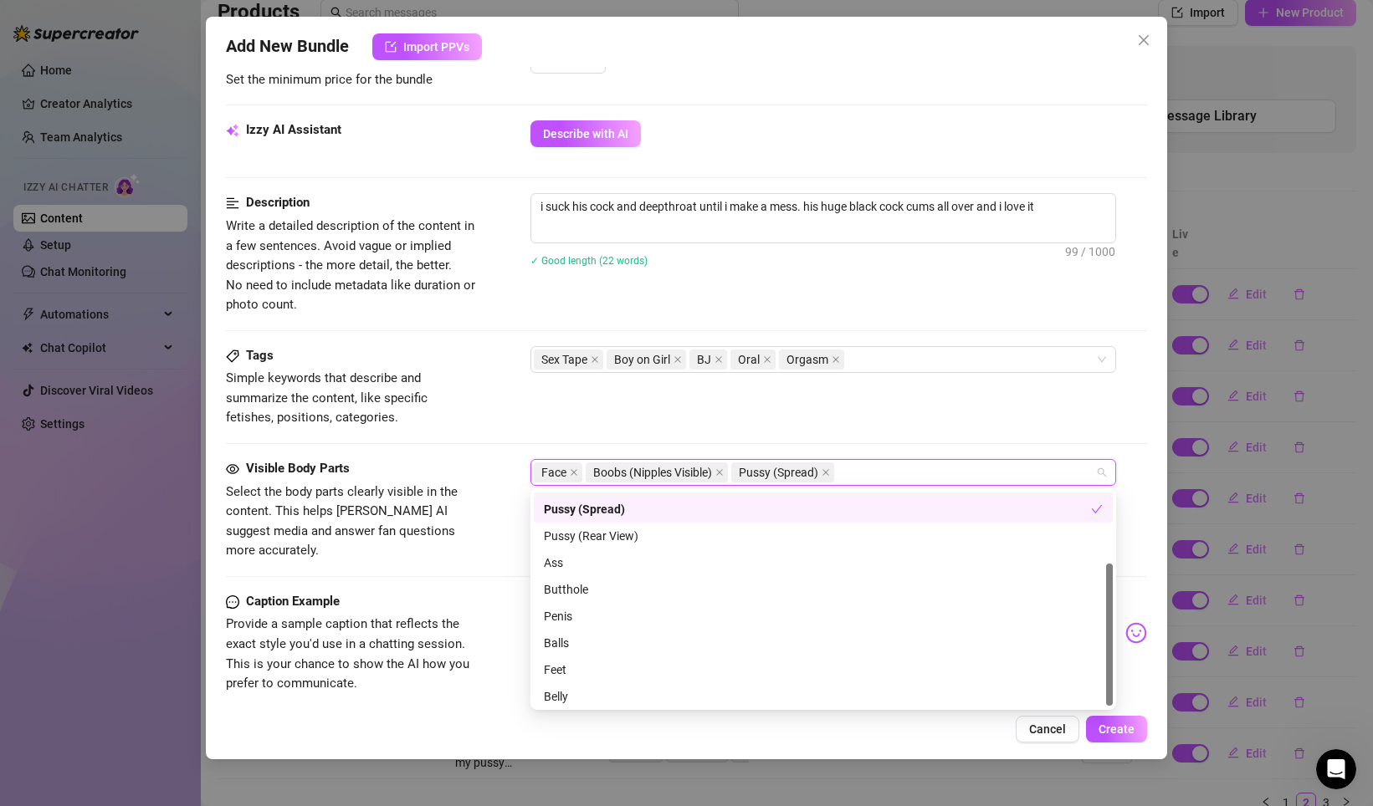
scroll to position [106, 0]
click at [596, 565] on div "Ass" at bounding box center [823, 560] width 559 height 18
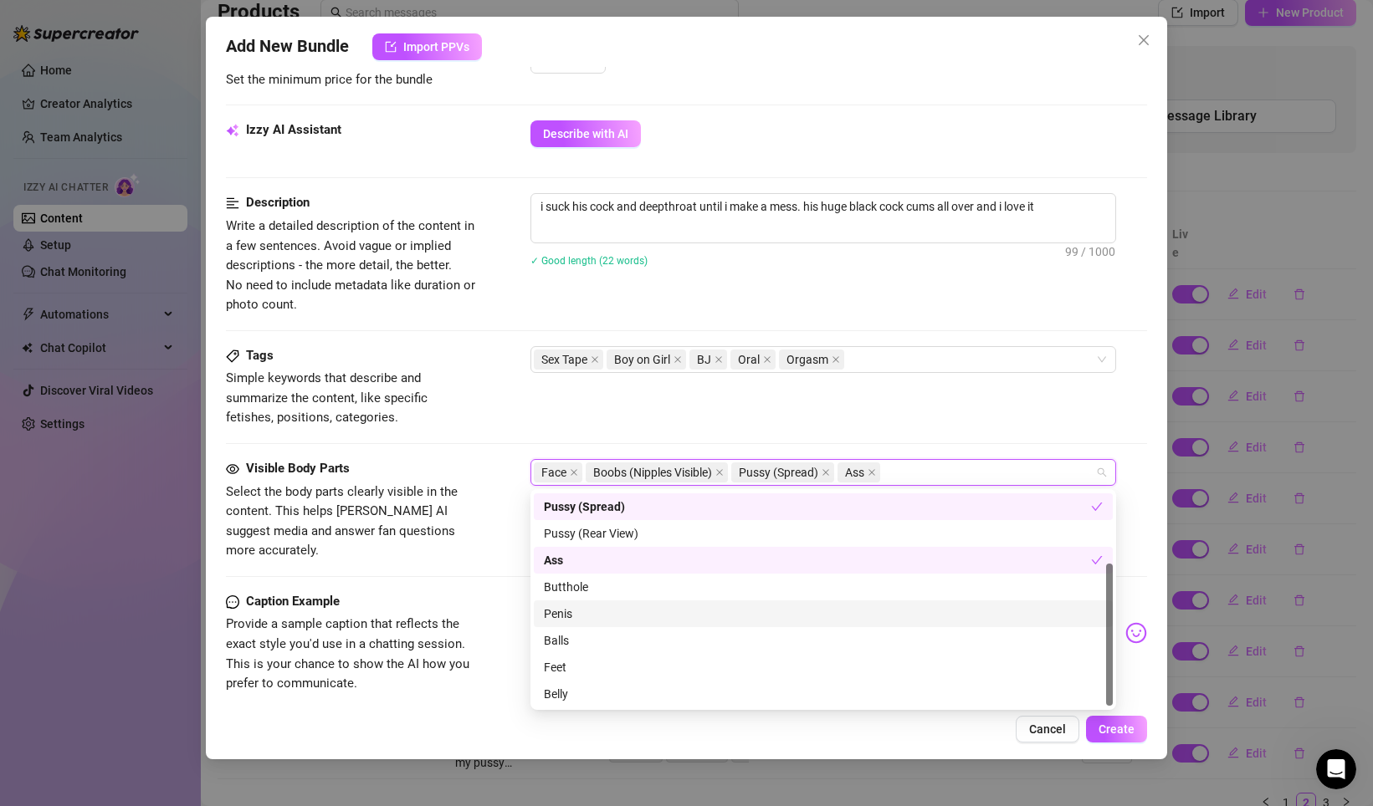
click at [585, 608] on div "Penis" at bounding box center [823, 614] width 559 height 18
click at [583, 638] on div "Balls" at bounding box center [823, 640] width 559 height 18
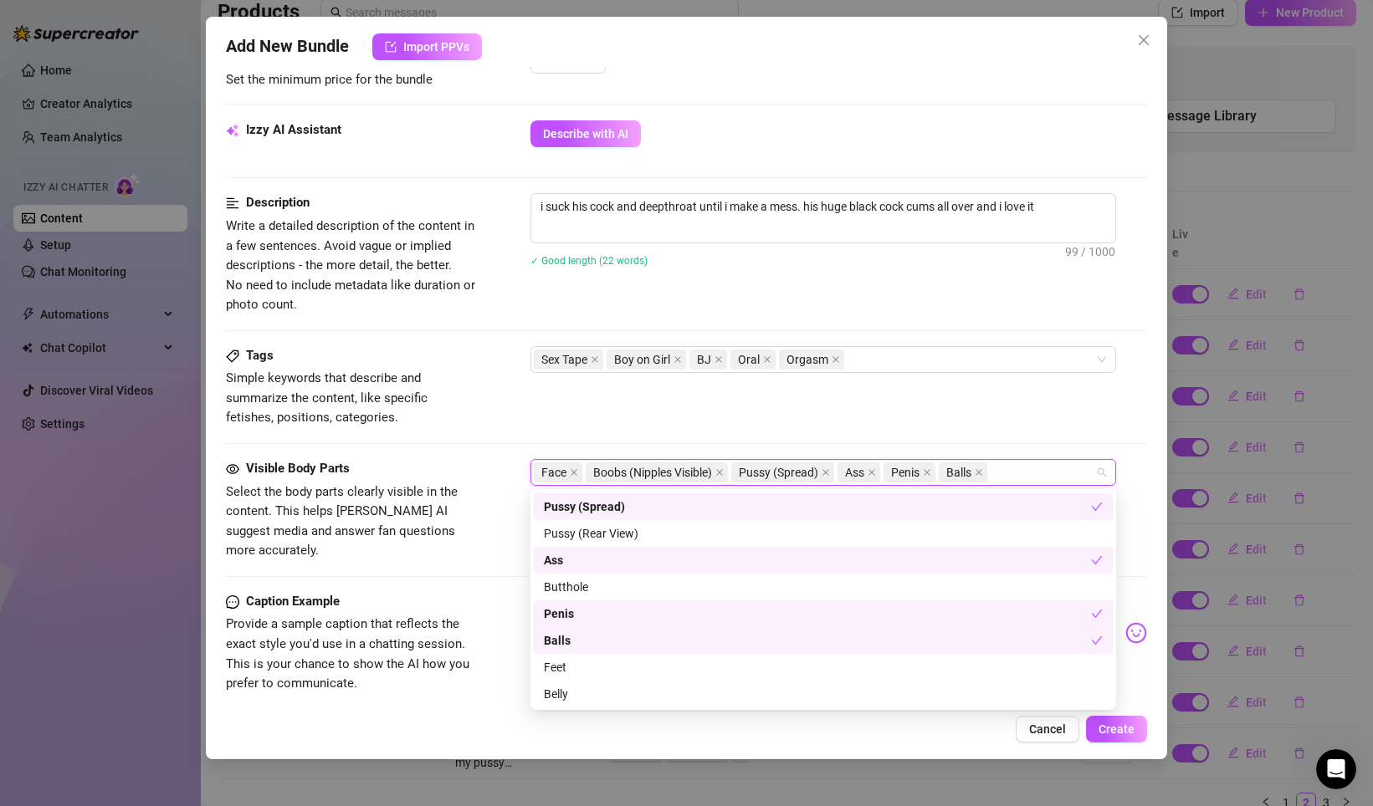
scroll to position [107, 0]
click at [570, 691] on div "Belly" at bounding box center [823, 693] width 559 height 18
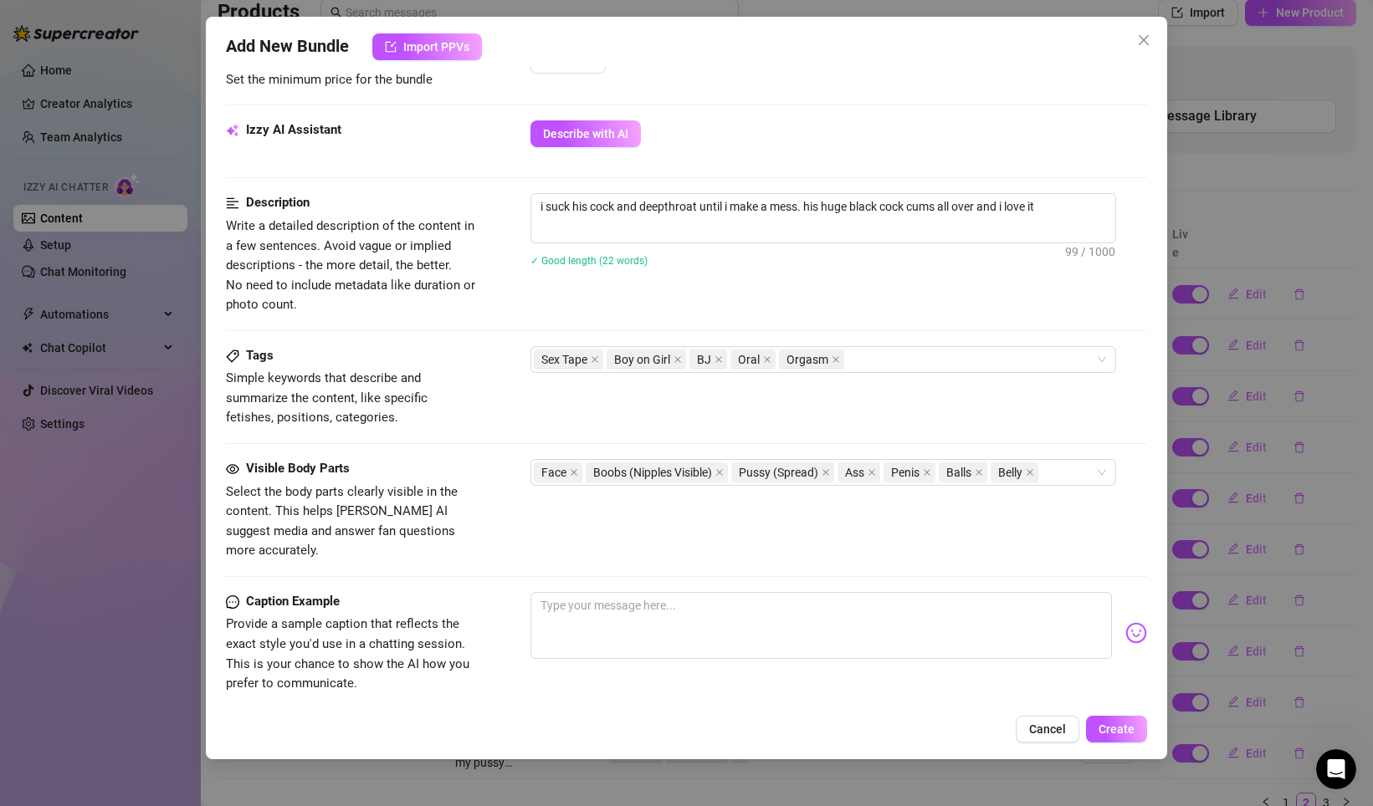
click at [429, 616] on span "Provide a sample caption that reflects the exact style you'd use in a chatting …" at bounding box center [347, 653] width 243 height 74
click at [633, 611] on textarea at bounding box center [820, 625] width 581 height 67
click at [1103, 721] on button "Create" at bounding box center [1116, 729] width 61 height 27
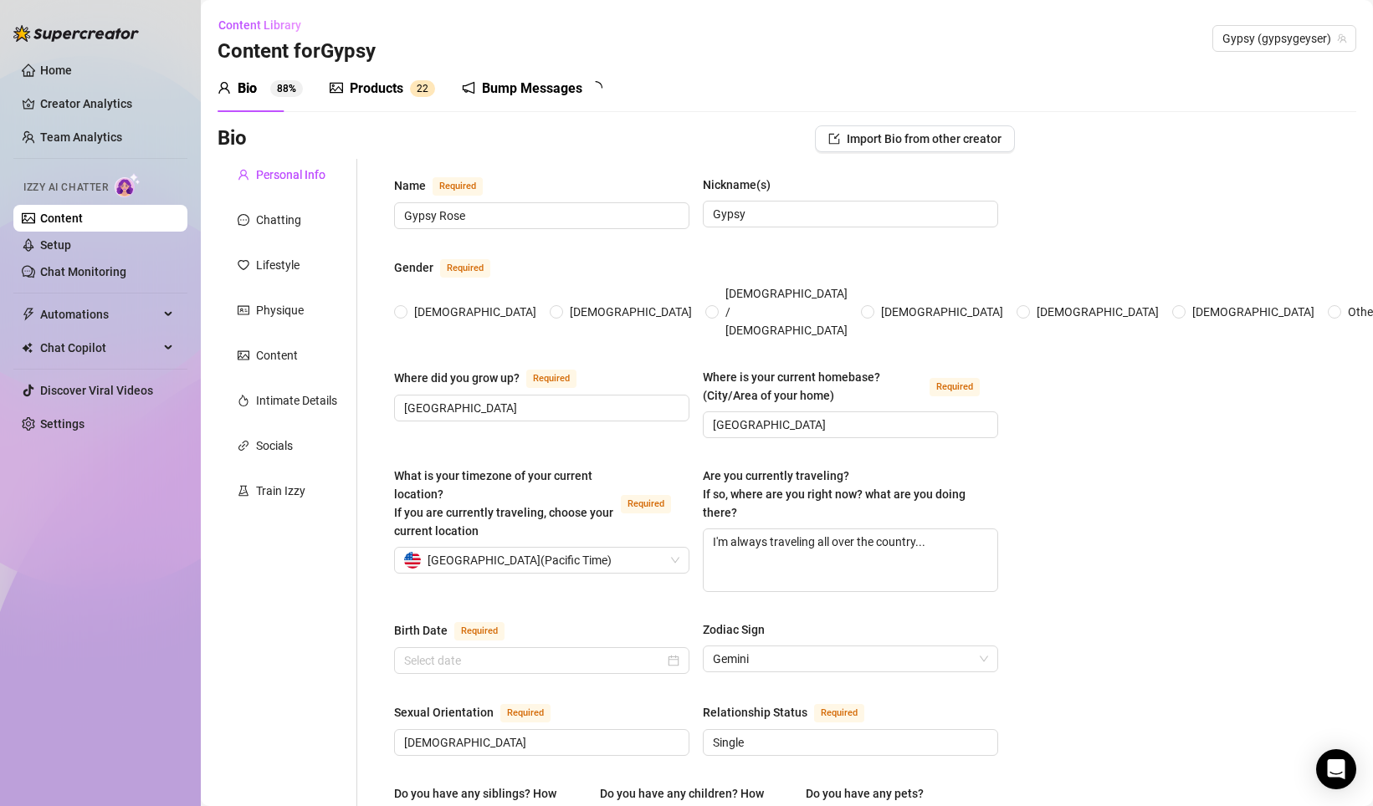
radio input "true"
type input "May 21st, 1999"
radio input "true"
type input "[DATE]"
click at [381, 86] on div "Products" at bounding box center [377, 89] width 54 height 20
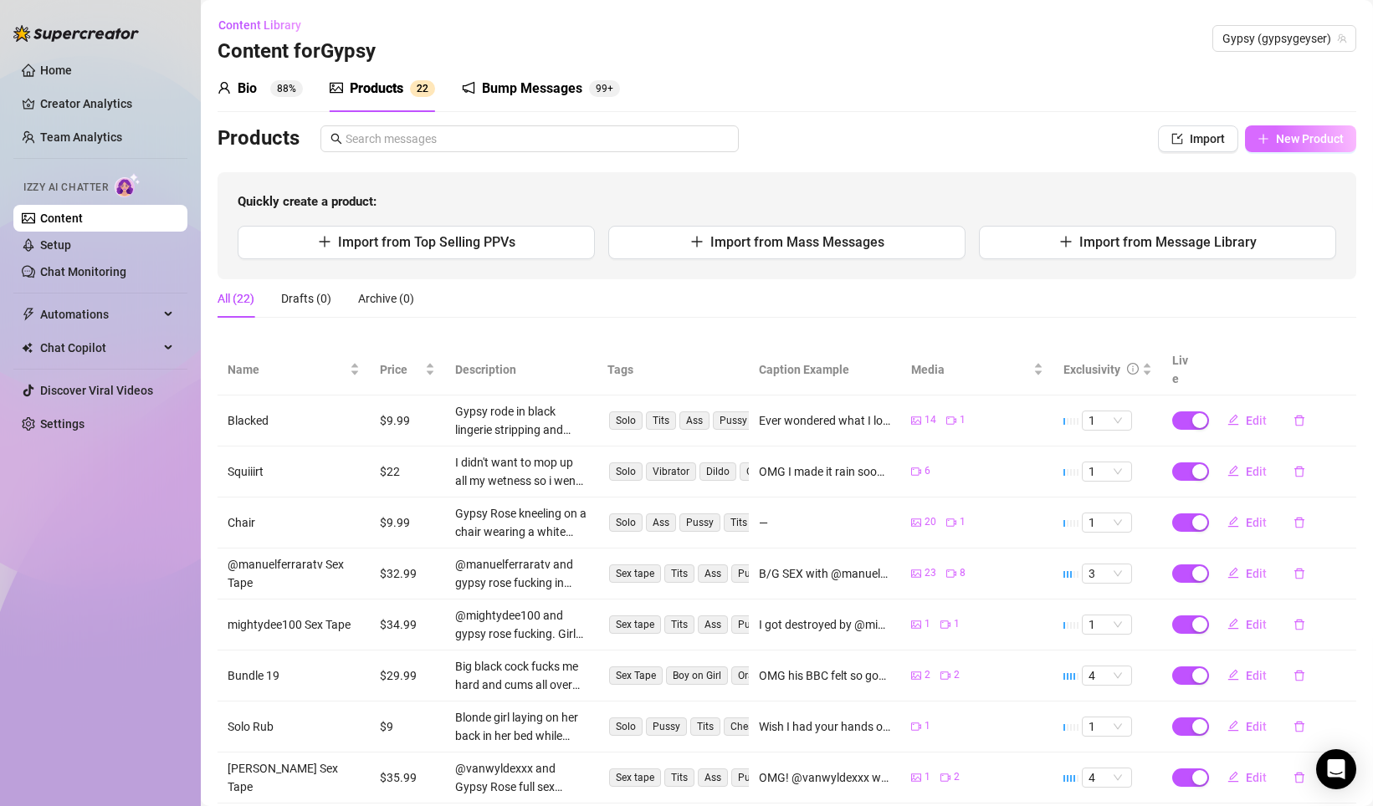
click at [1293, 138] on span "New Product" at bounding box center [1310, 138] width 68 height 13
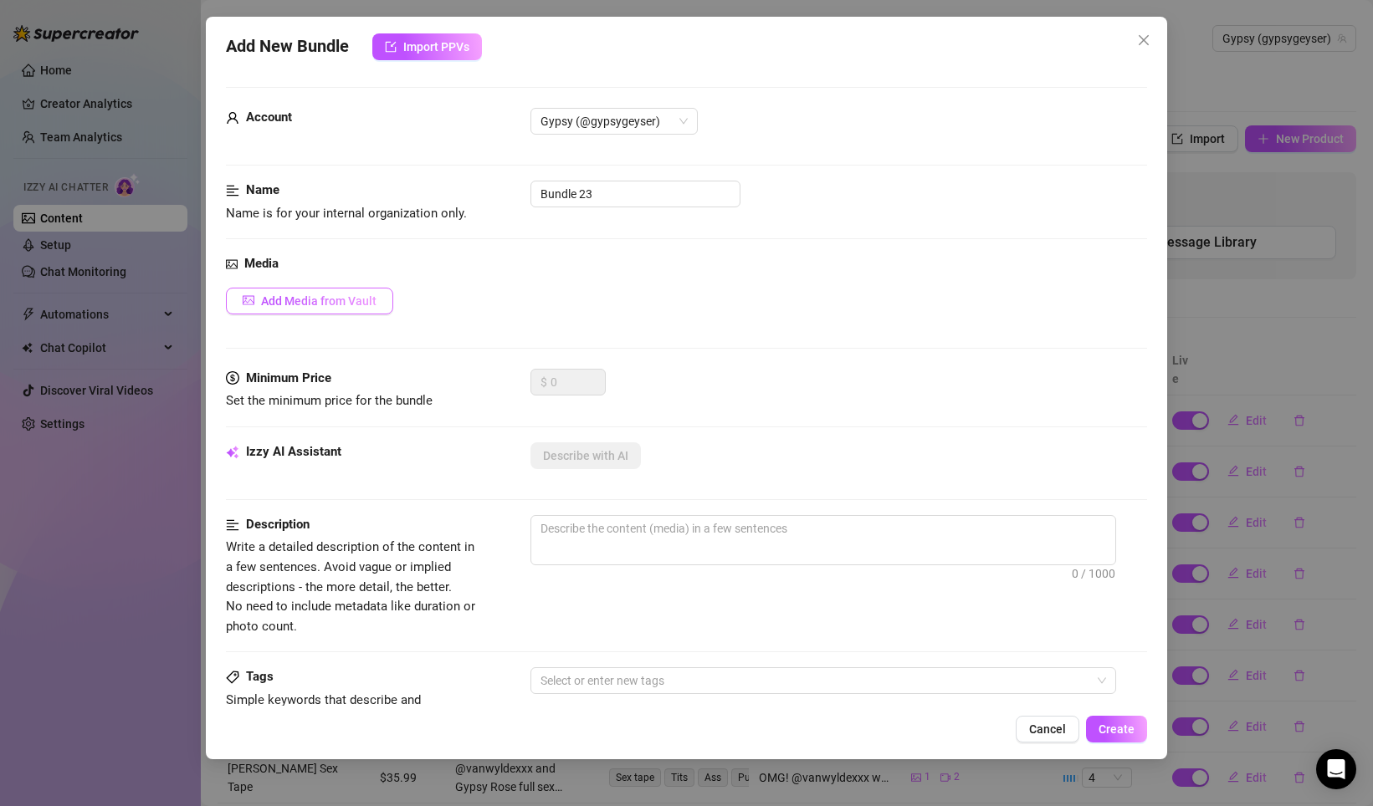
click at [386, 297] on button "Add Media from Vault" at bounding box center [309, 301] width 167 height 27
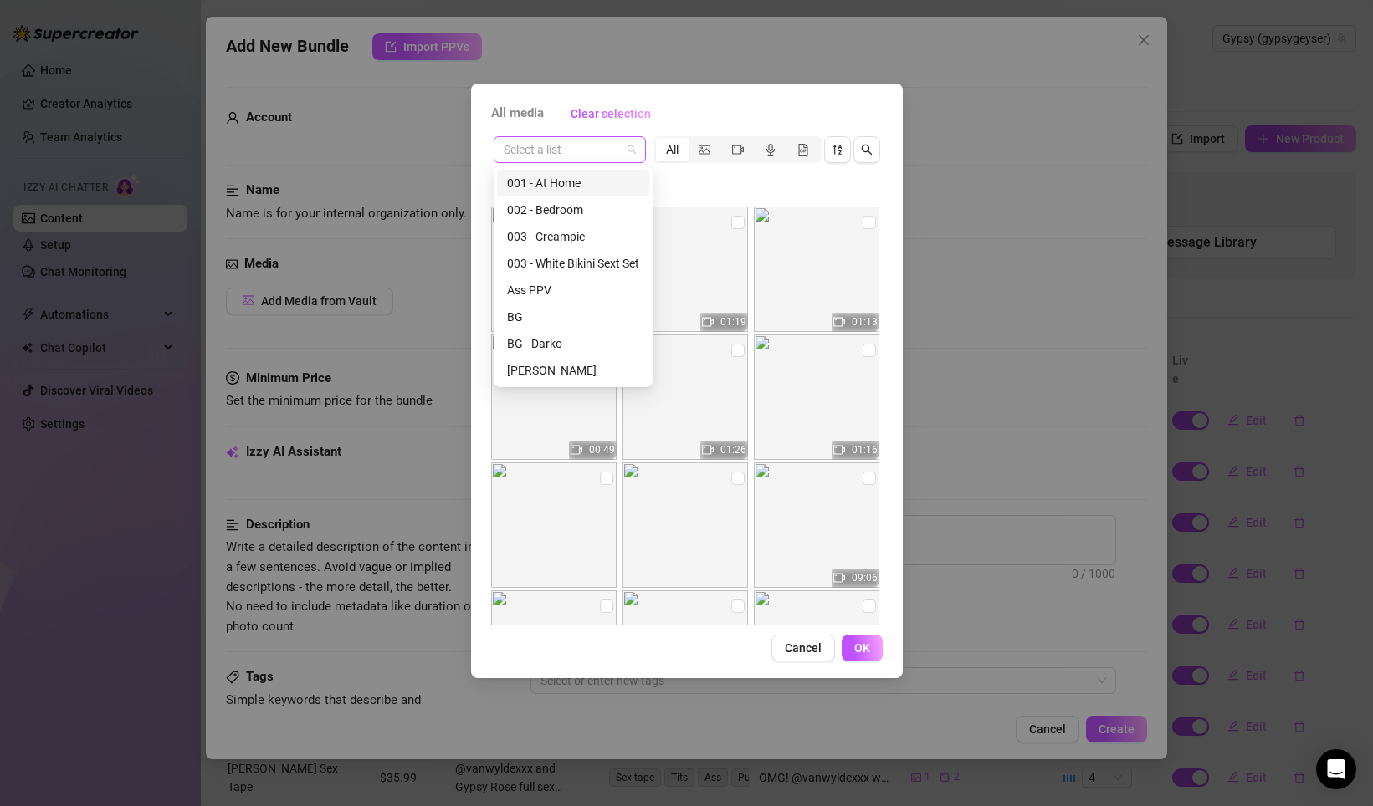
click at [621, 159] on span at bounding box center [570, 149] width 132 height 25
click at [549, 367] on div "BJ" at bounding box center [573, 370] width 132 height 18
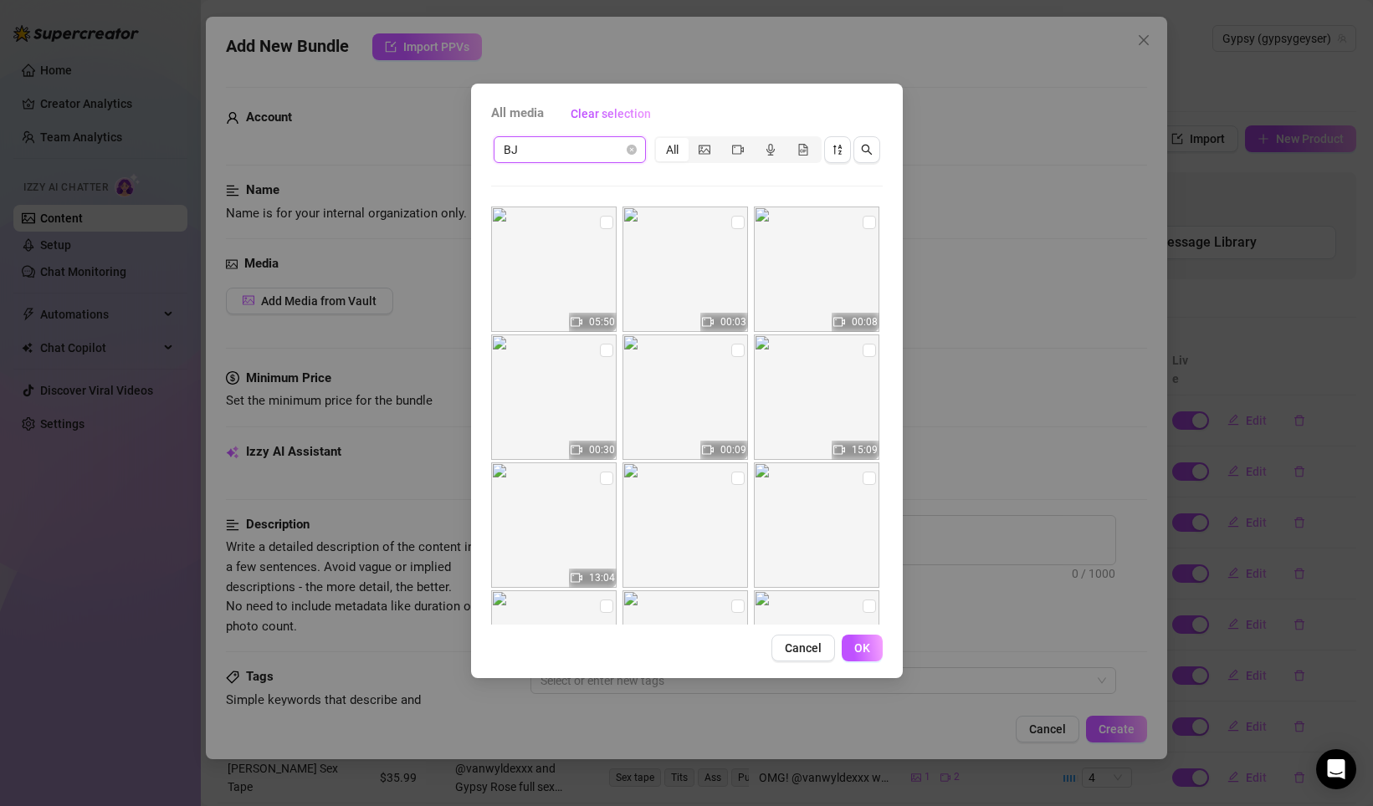
scroll to position [3, 0]
click at [605, 222] on input "checkbox" at bounding box center [606, 219] width 13 height 13
checkbox input "true"
click at [737, 223] on input "checkbox" at bounding box center [737, 219] width 13 height 13
checkbox input "true"
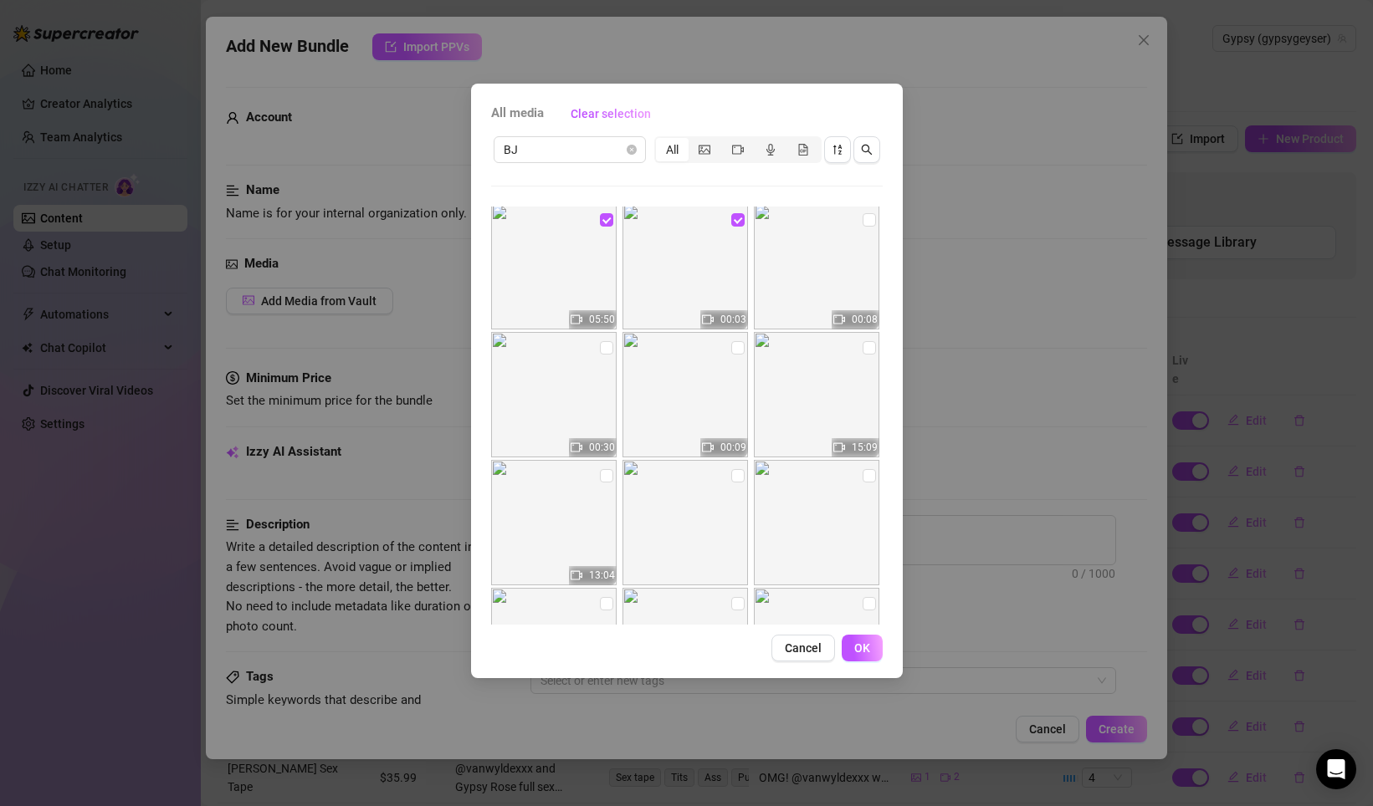
drag, startPoint x: 869, startPoint y: 645, endPoint x: 878, endPoint y: 646, distance: 9.2
click at [869, 645] on button "OK" at bounding box center [861, 648] width 41 height 27
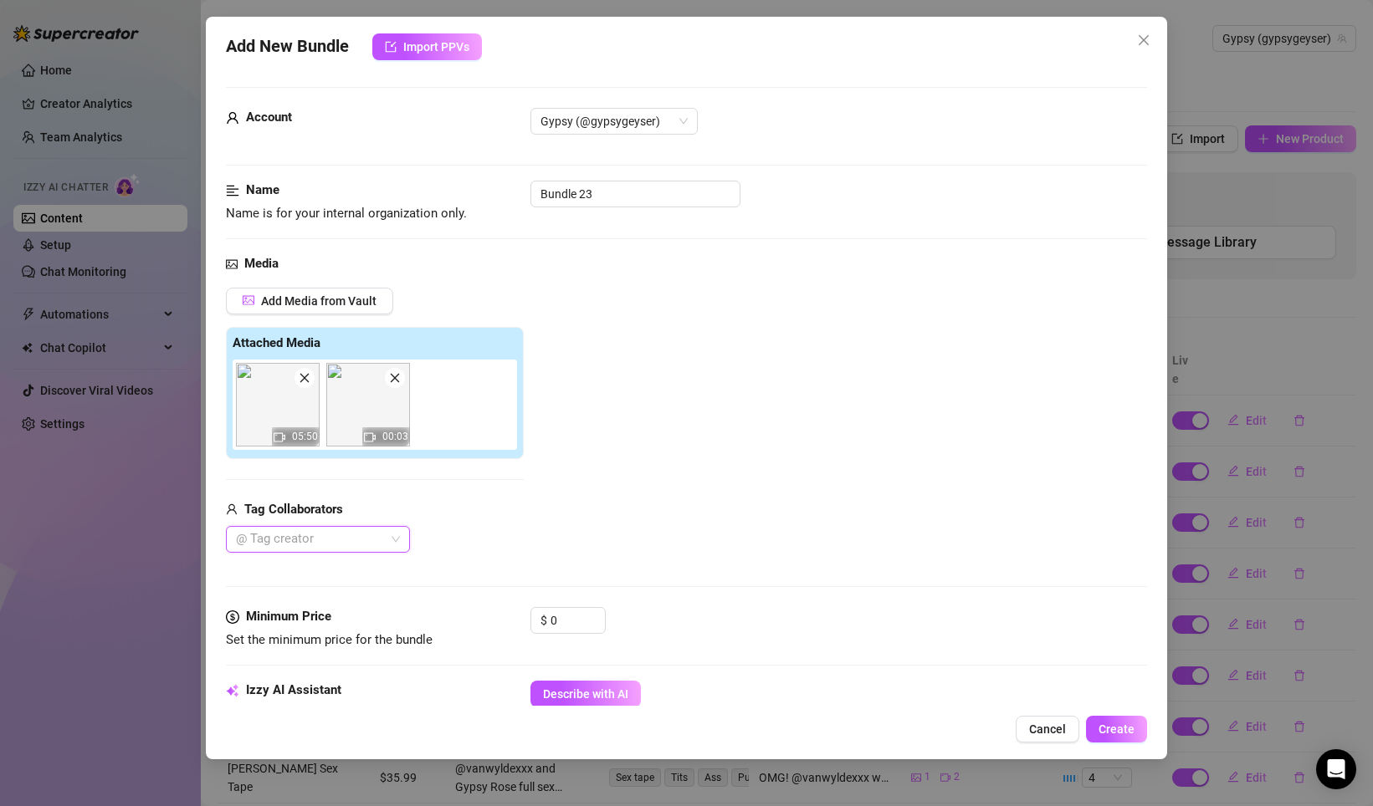
click at [308, 376] on icon "close" at bounding box center [305, 378] width 12 height 12
click at [306, 378] on icon "close" at bounding box center [305, 378] width 12 height 12
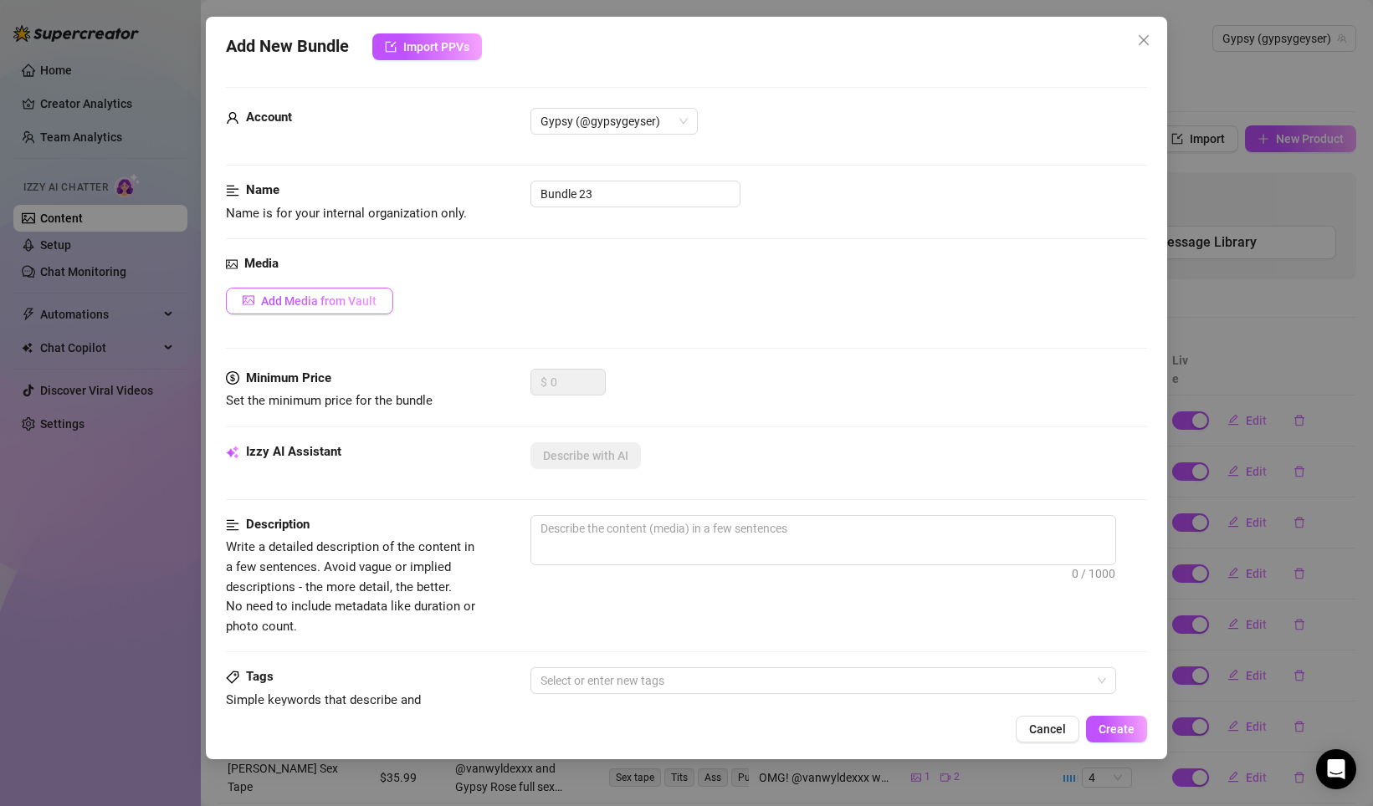
click at [336, 309] on button "Add Media from Vault" at bounding box center [309, 301] width 167 height 27
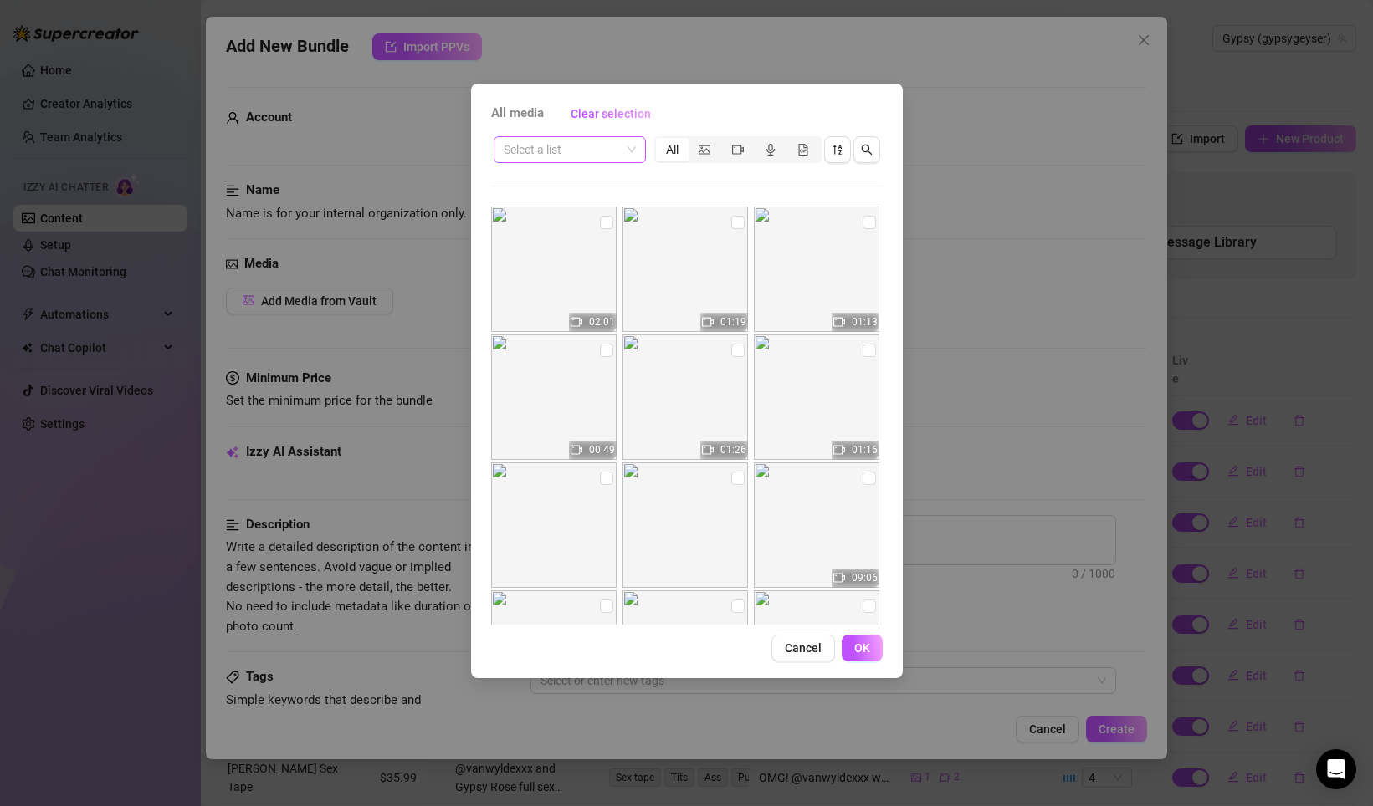
click at [599, 156] on input "search" at bounding box center [562, 149] width 117 height 25
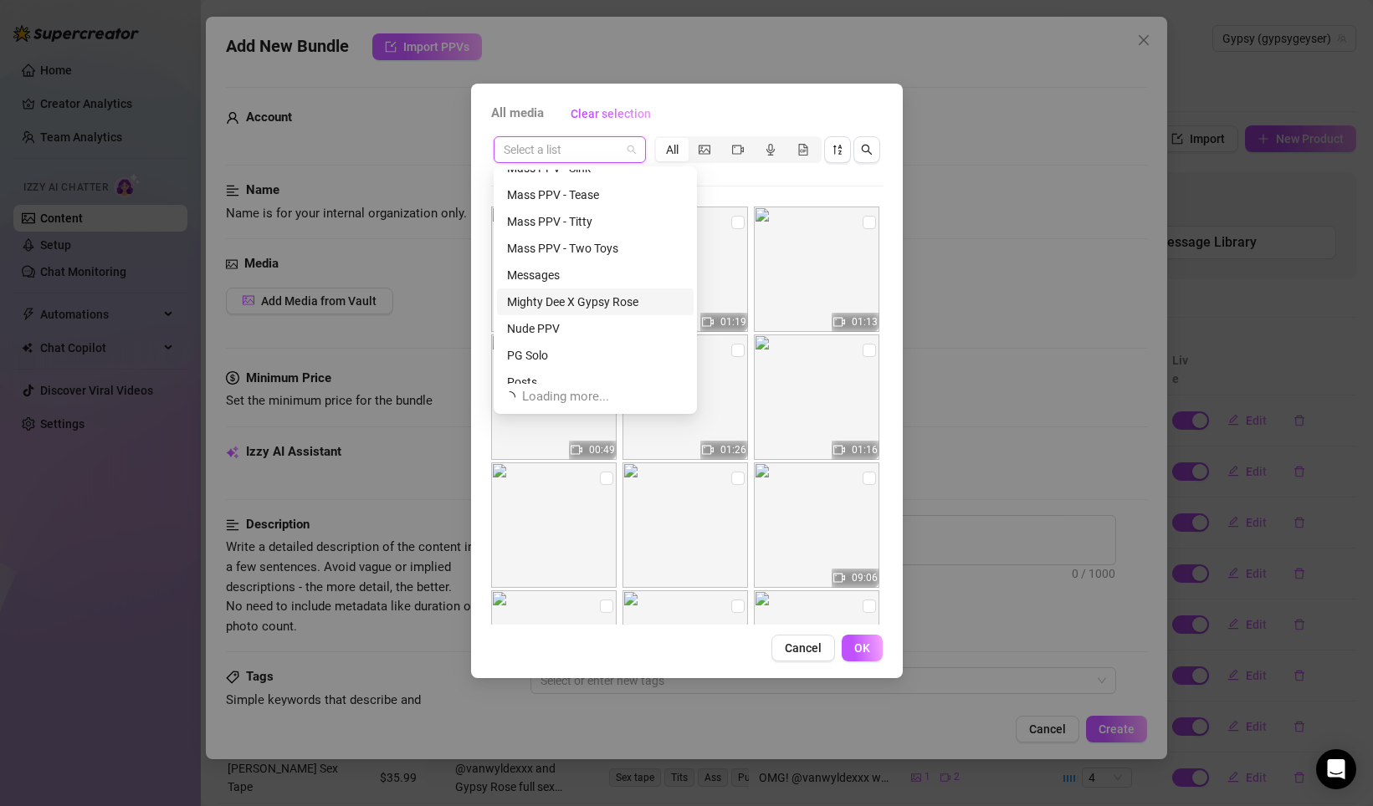
scroll to position [559, 0]
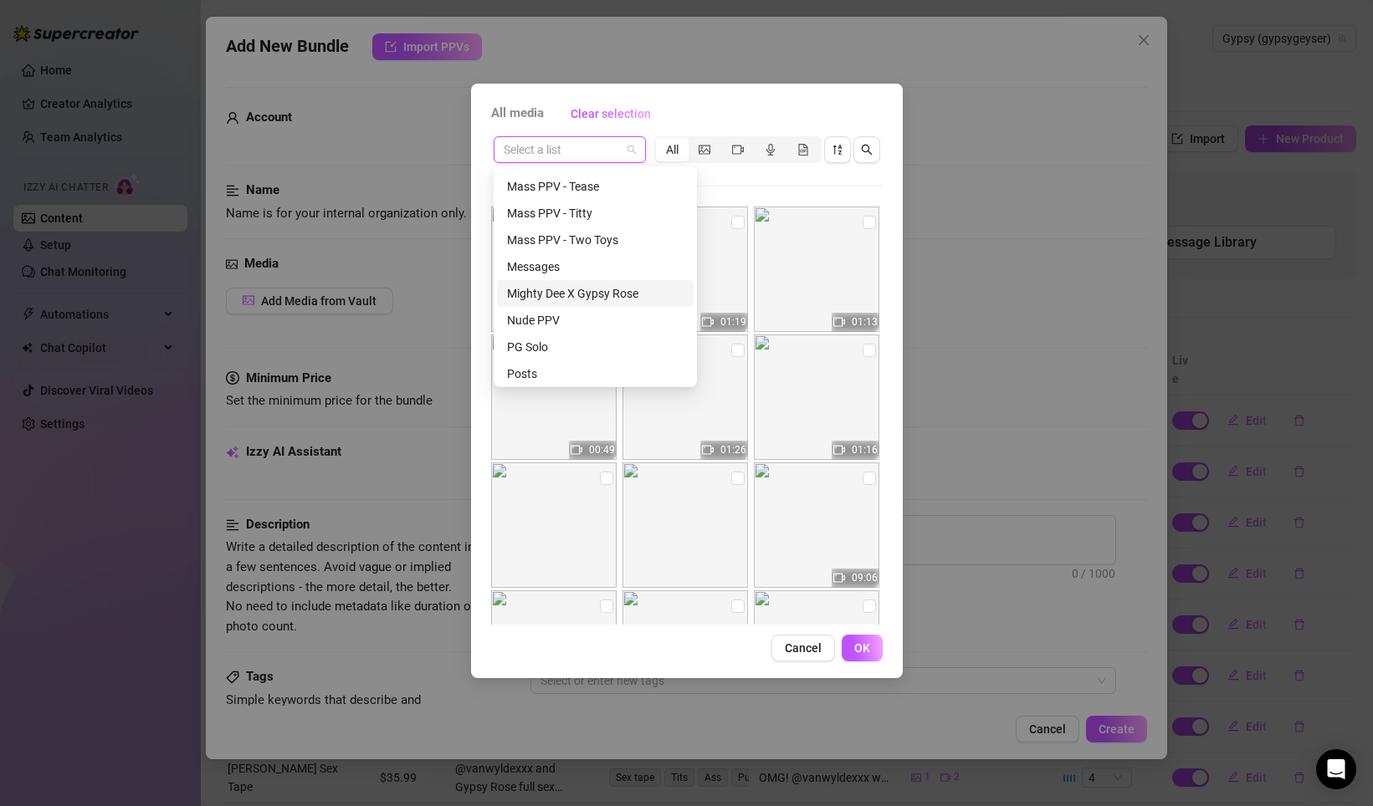
click at [602, 292] on div "Mighty Dee X Gypsy Rose" at bounding box center [595, 293] width 176 height 18
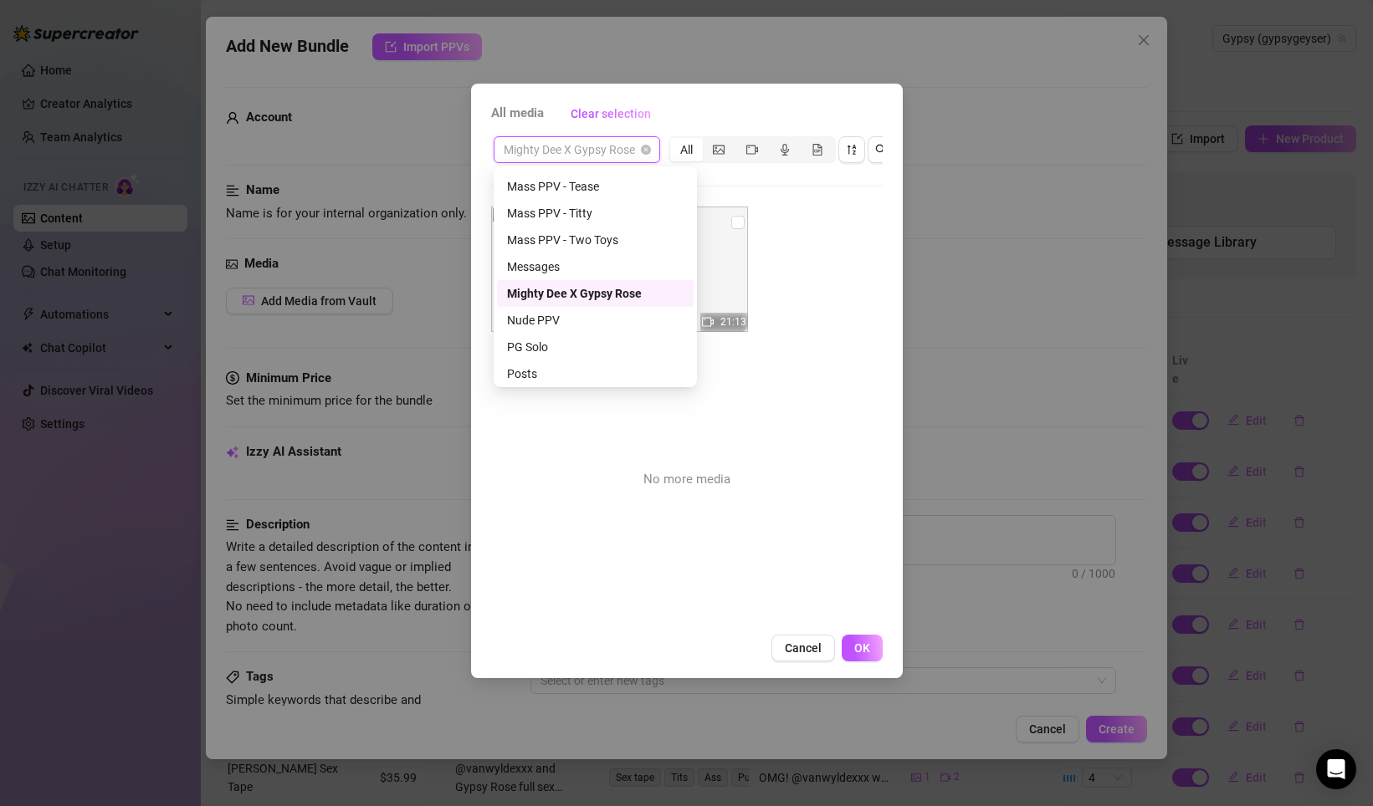
click at [610, 154] on span "Mighty Dee X Gypsy Rose" at bounding box center [577, 149] width 146 height 25
click at [602, 367] on div "Van Wylde X Gypsy Rose" at bounding box center [595, 370] width 176 height 18
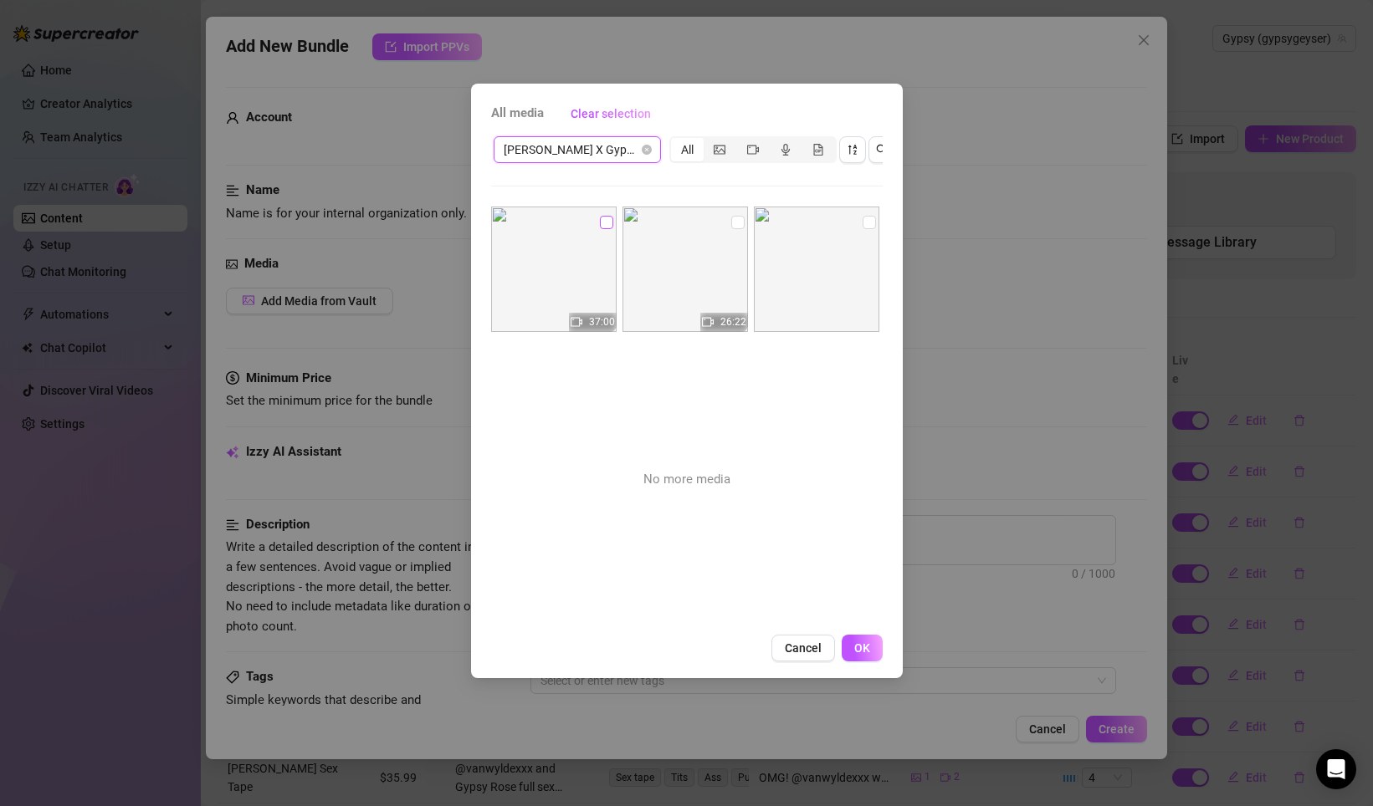
click at [608, 223] on input "checkbox" at bounding box center [606, 222] width 13 height 13
checkbox input "true"
click at [862, 651] on span "OK" at bounding box center [862, 648] width 16 height 13
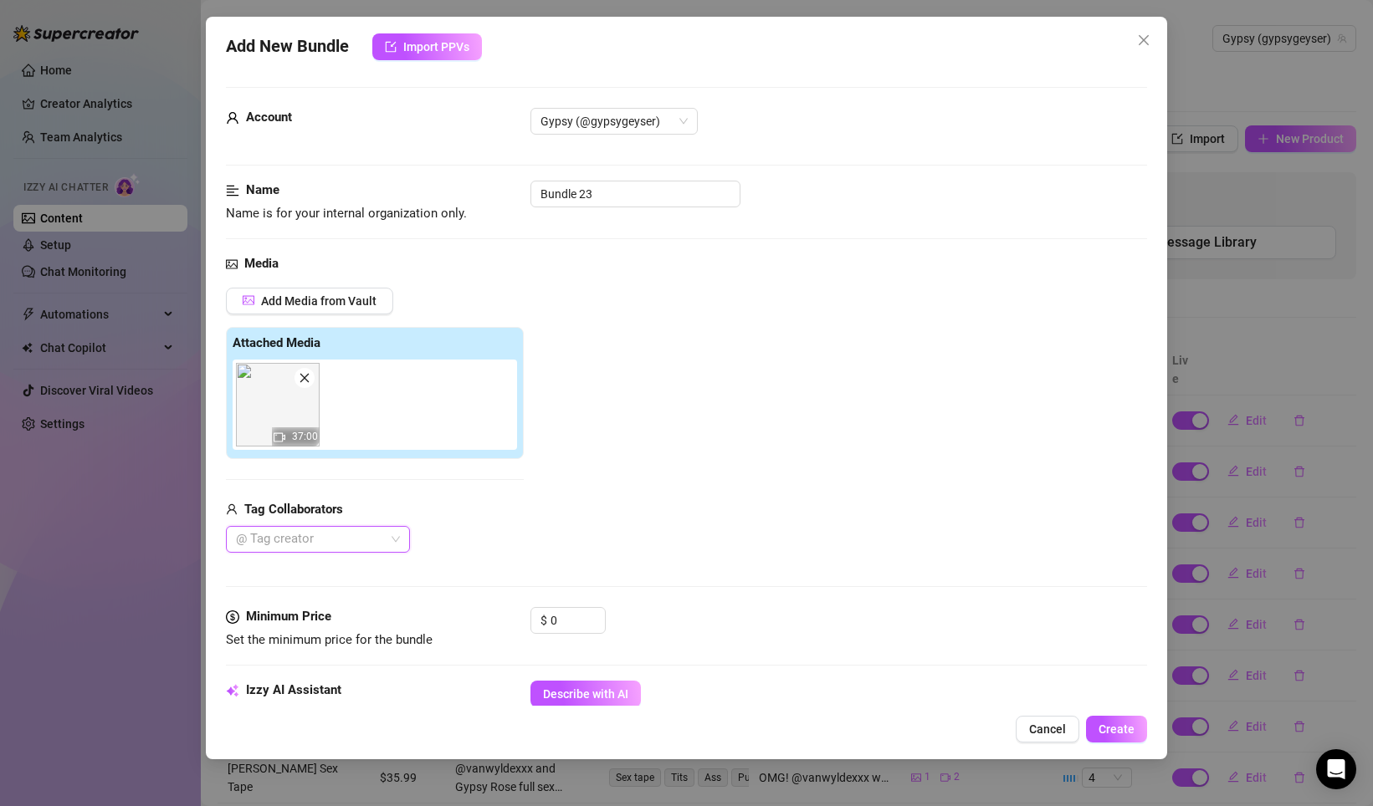
click at [373, 532] on div at bounding box center [309, 539] width 160 height 23
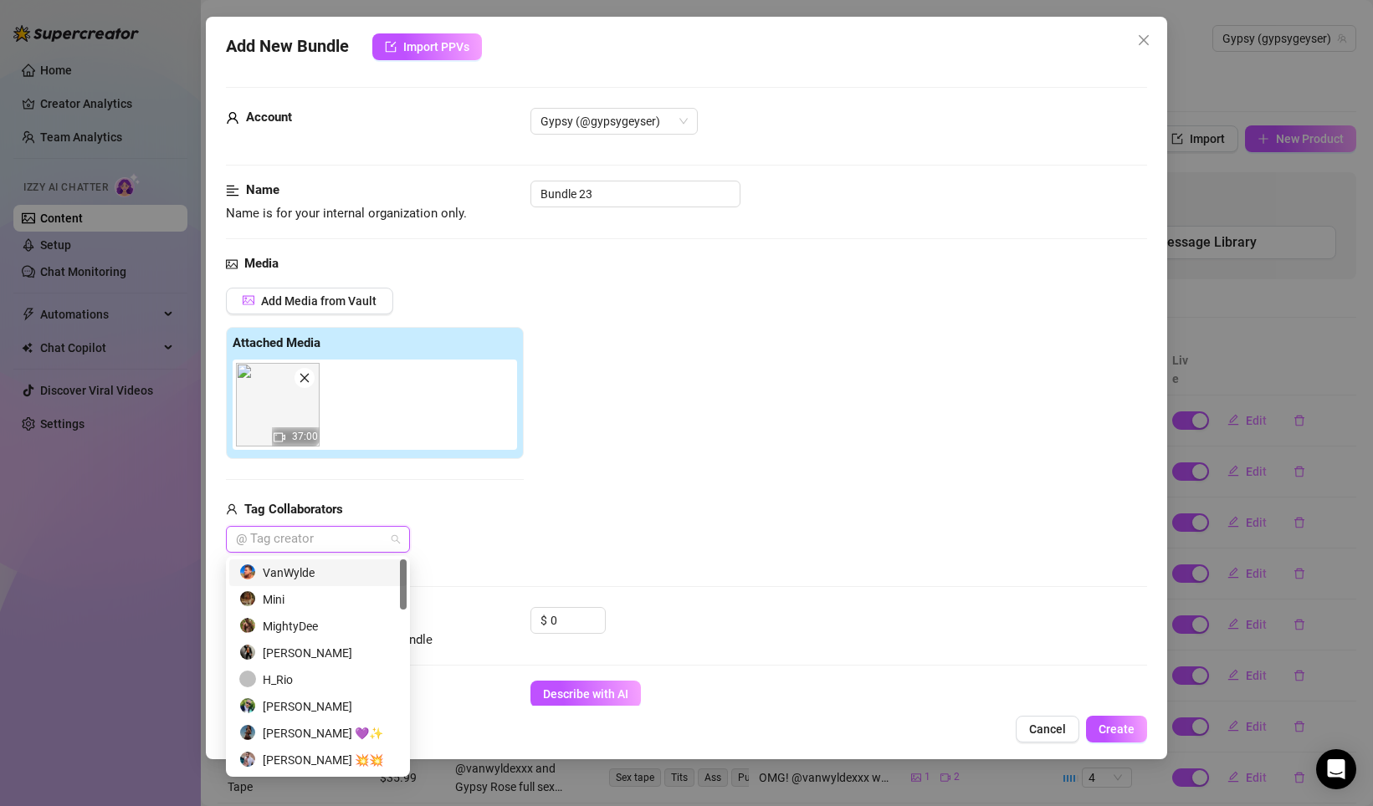
click at [331, 580] on div "VanWylde" at bounding box center [317, 573] width 157 height 18
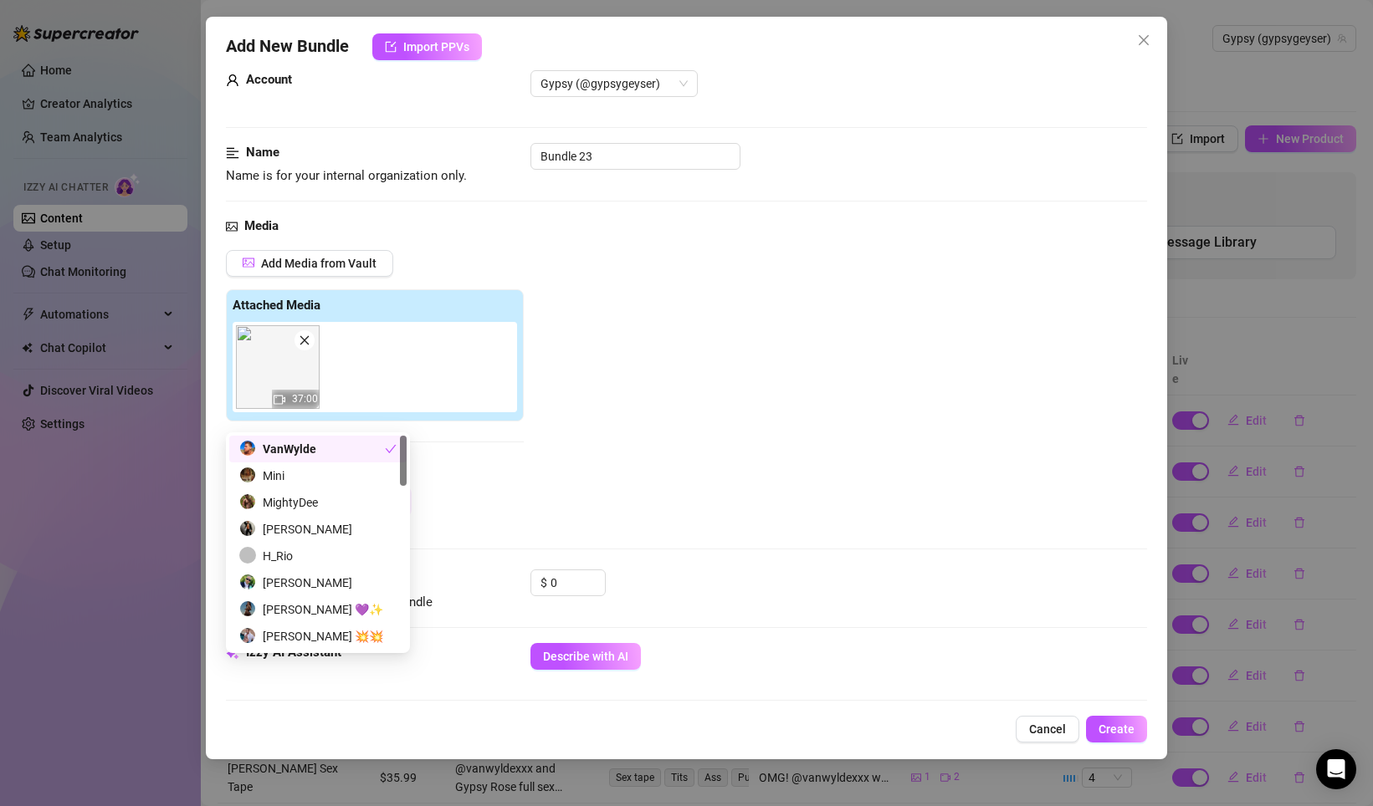
scroll to position [0, 0]
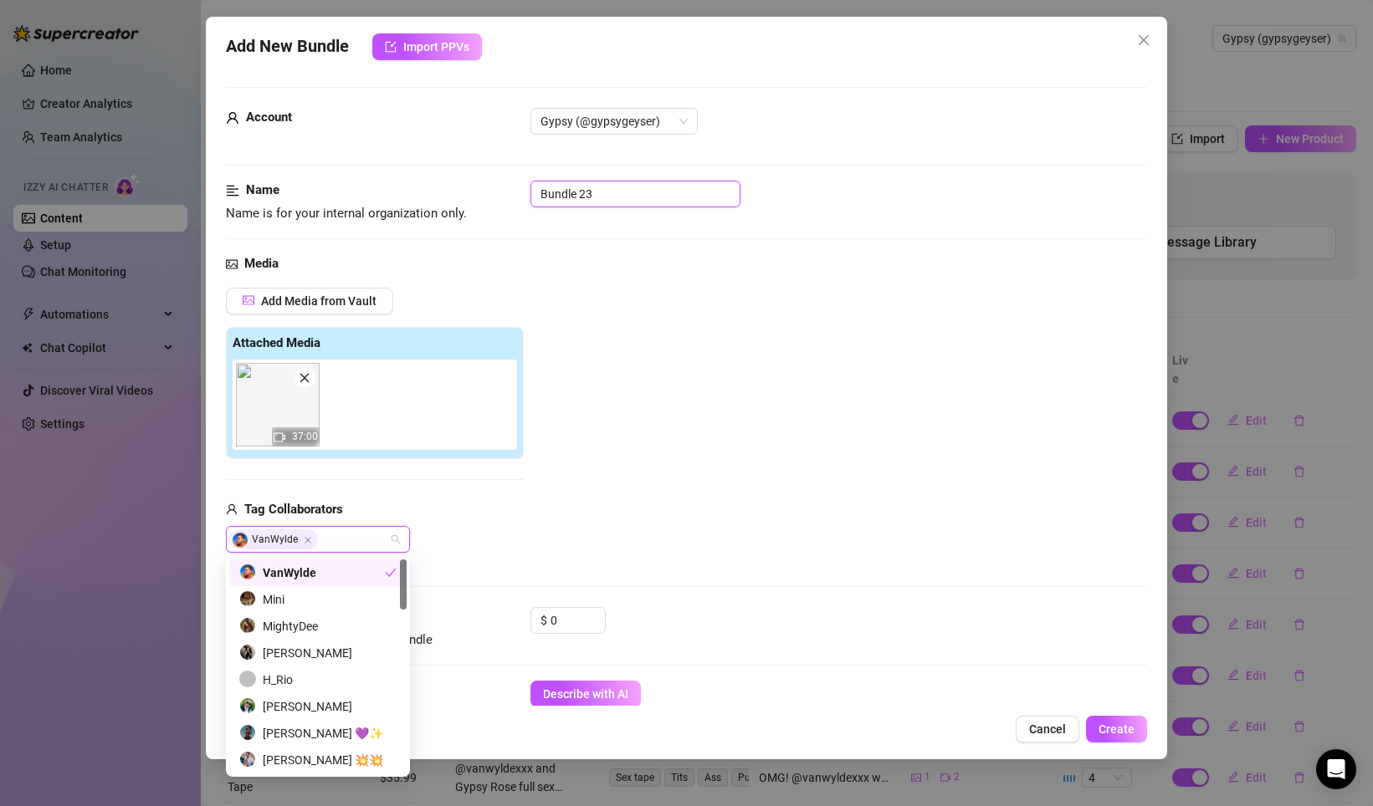
drag, startPoint x: 606, startPoint y: 192, endPoint x: 456, endPoint y: 187, distance: 149.8
click at [456, 187] on div "Name Name is for your internal organization only. Bundle 23" at bounding box center [686, 202] width 921 height 43
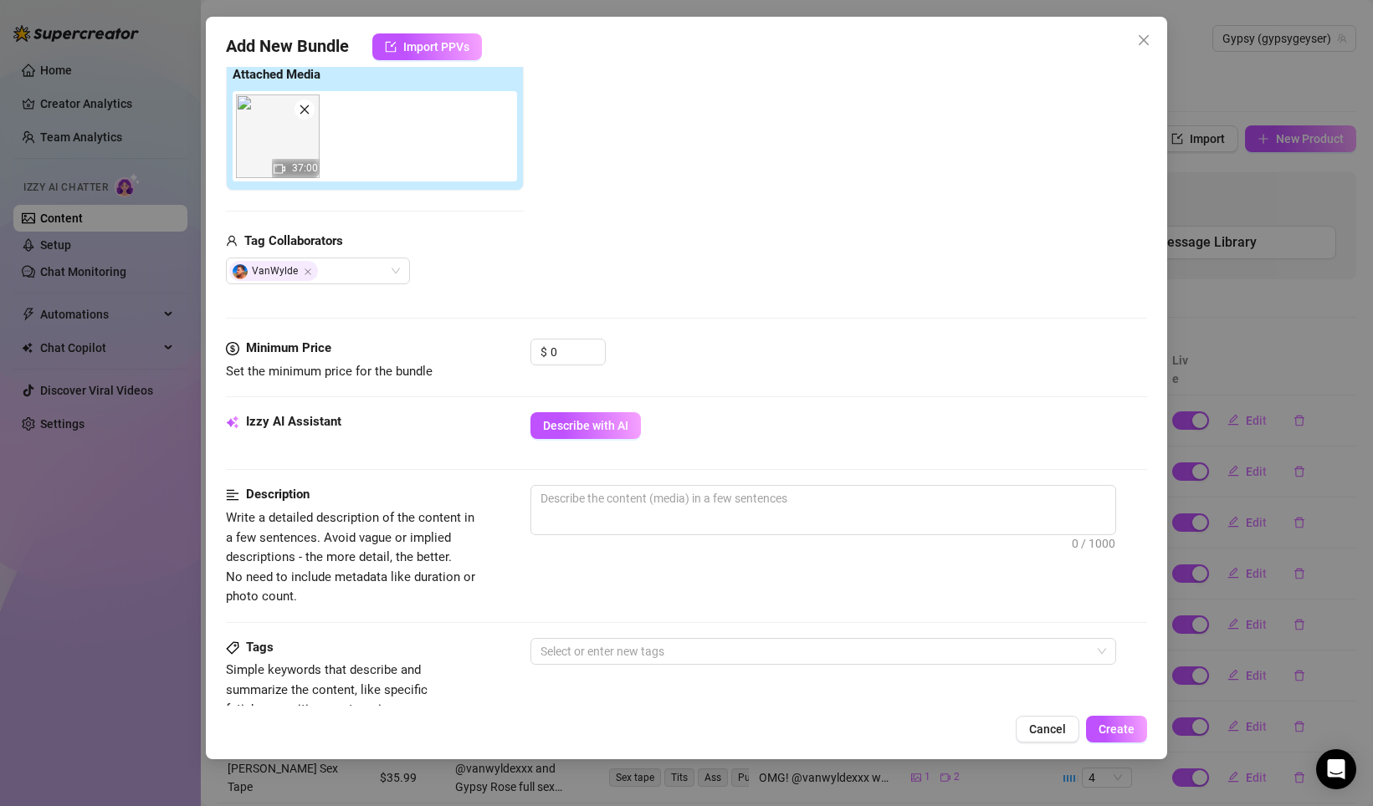
scroll to position [289, 0]
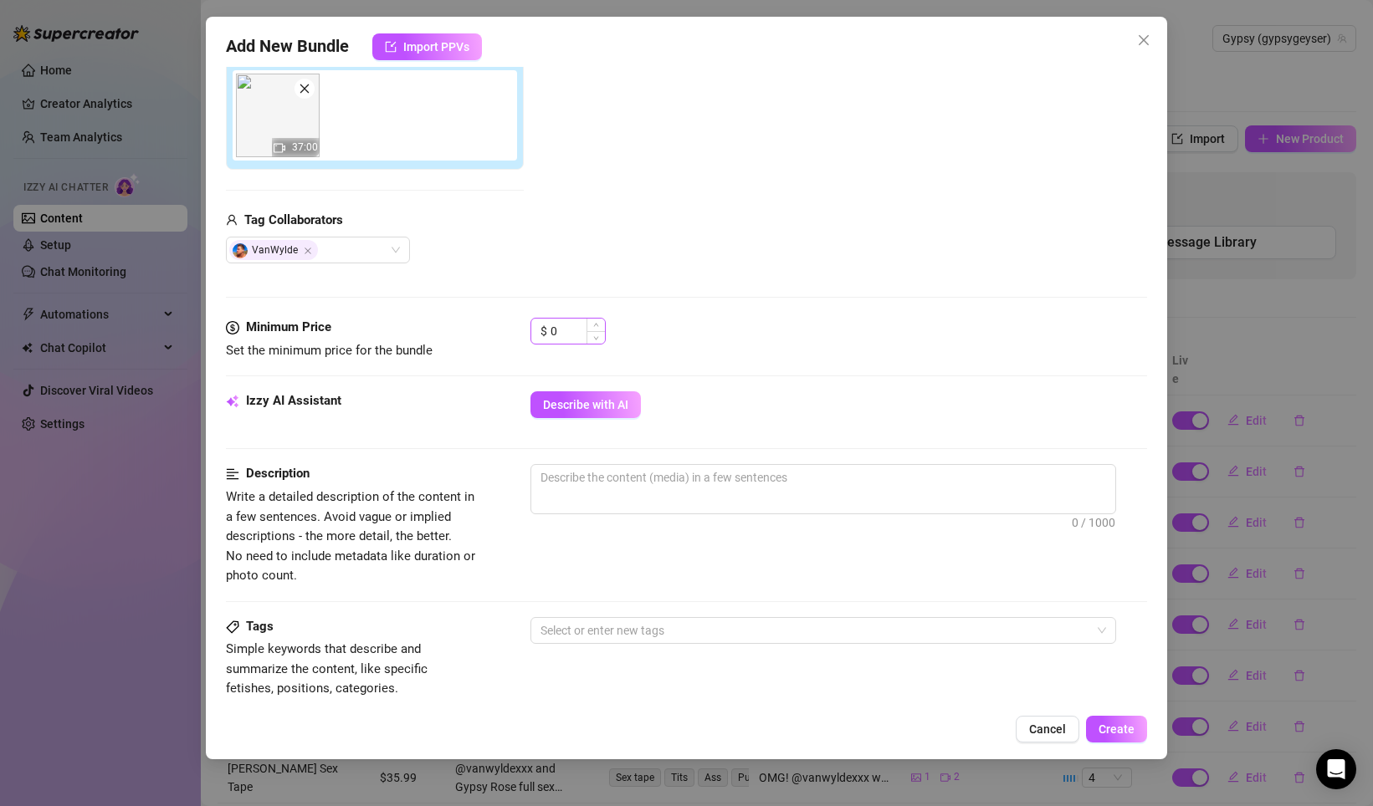
type input "Van Wylde"
click at [577, 334] on input "0" at bounding box center [577, 331] width 54 height 25
drag, startPoint x: 577, startPoint y: 334, endPoint x: 488, endPoint y: 319, distance: 89.9
click at [488, 319] on div "Minimum Price Set the minimum price for the bundle $ 0" at bounding box center [686, 339] width 921 height 43
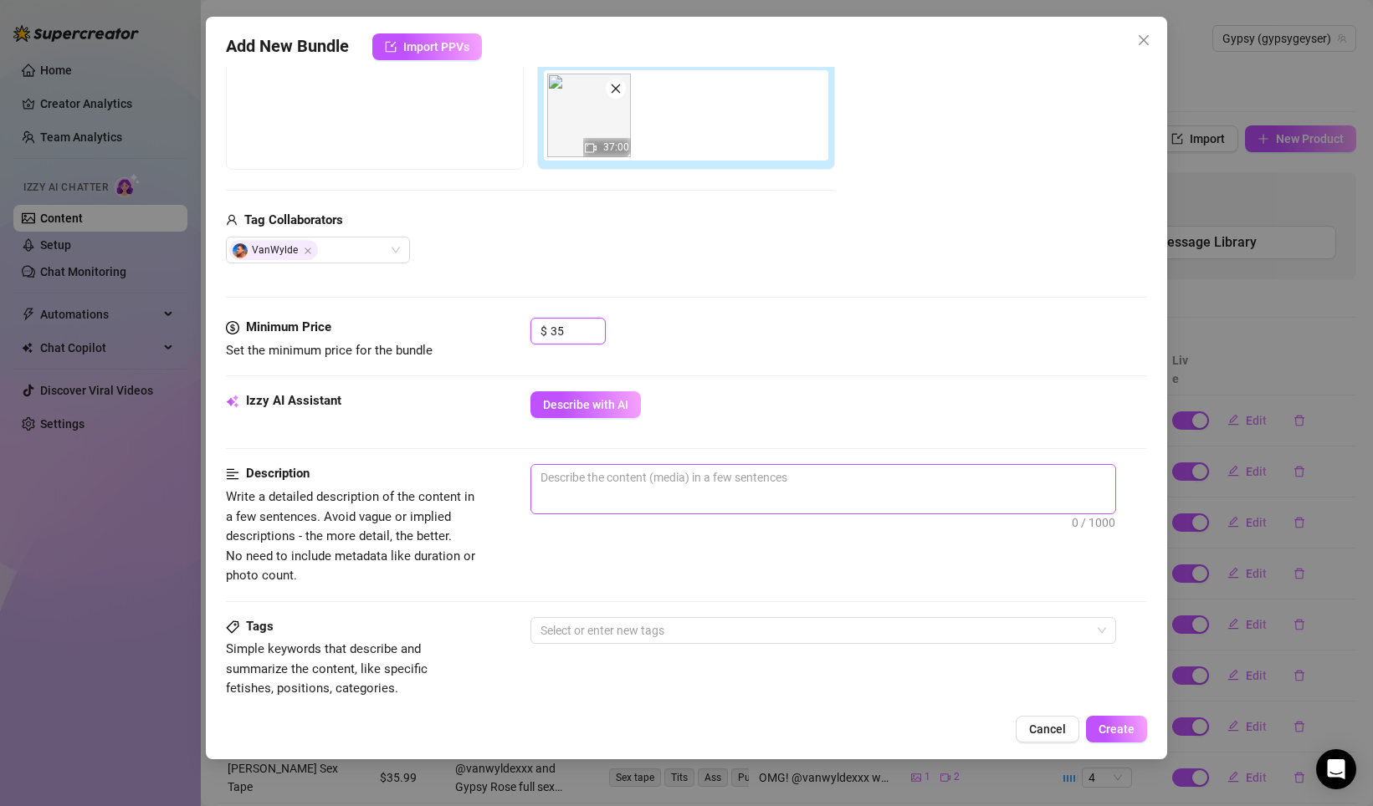
type input "35"
click at [638, 481] on textarea at bounding box center [823, 477] width 584 height 25
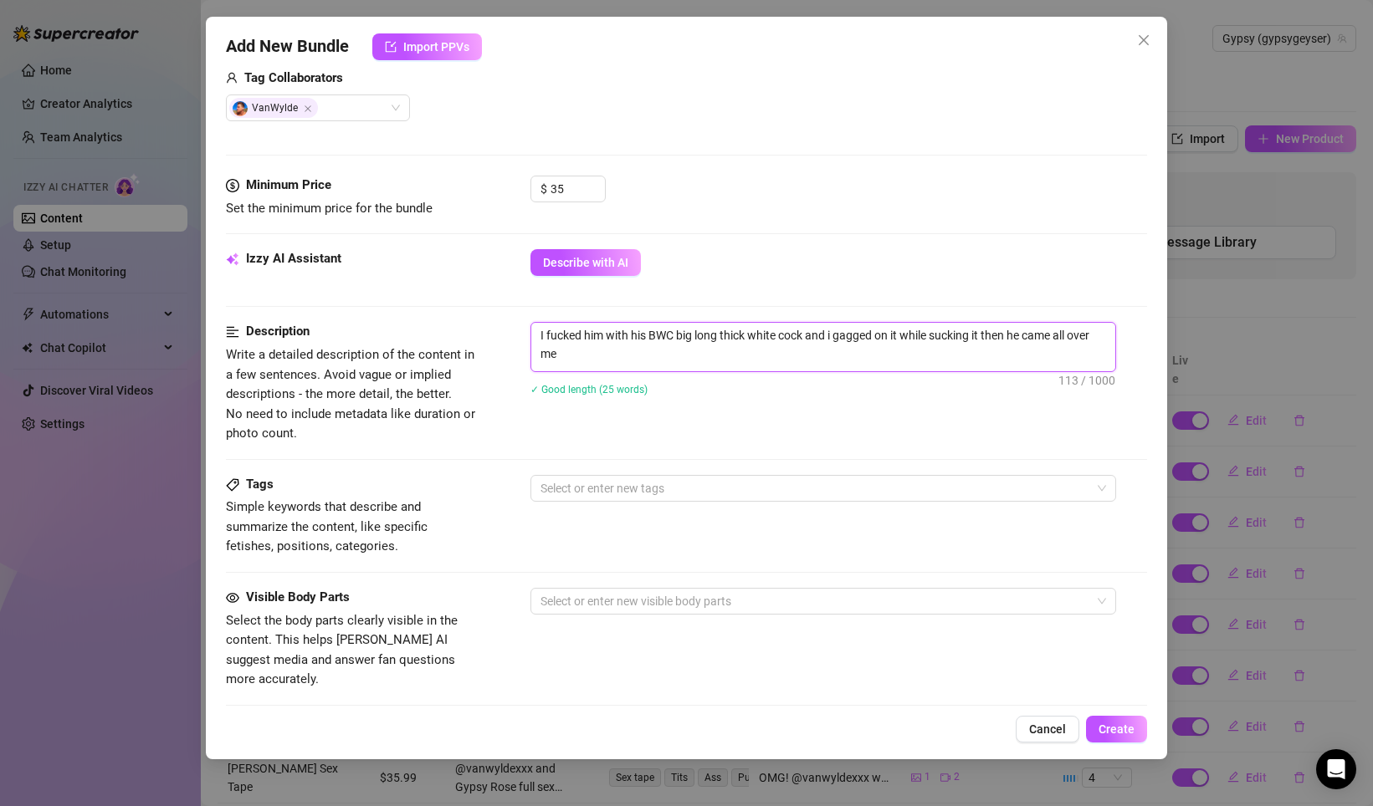
scroll to position [438, 0]
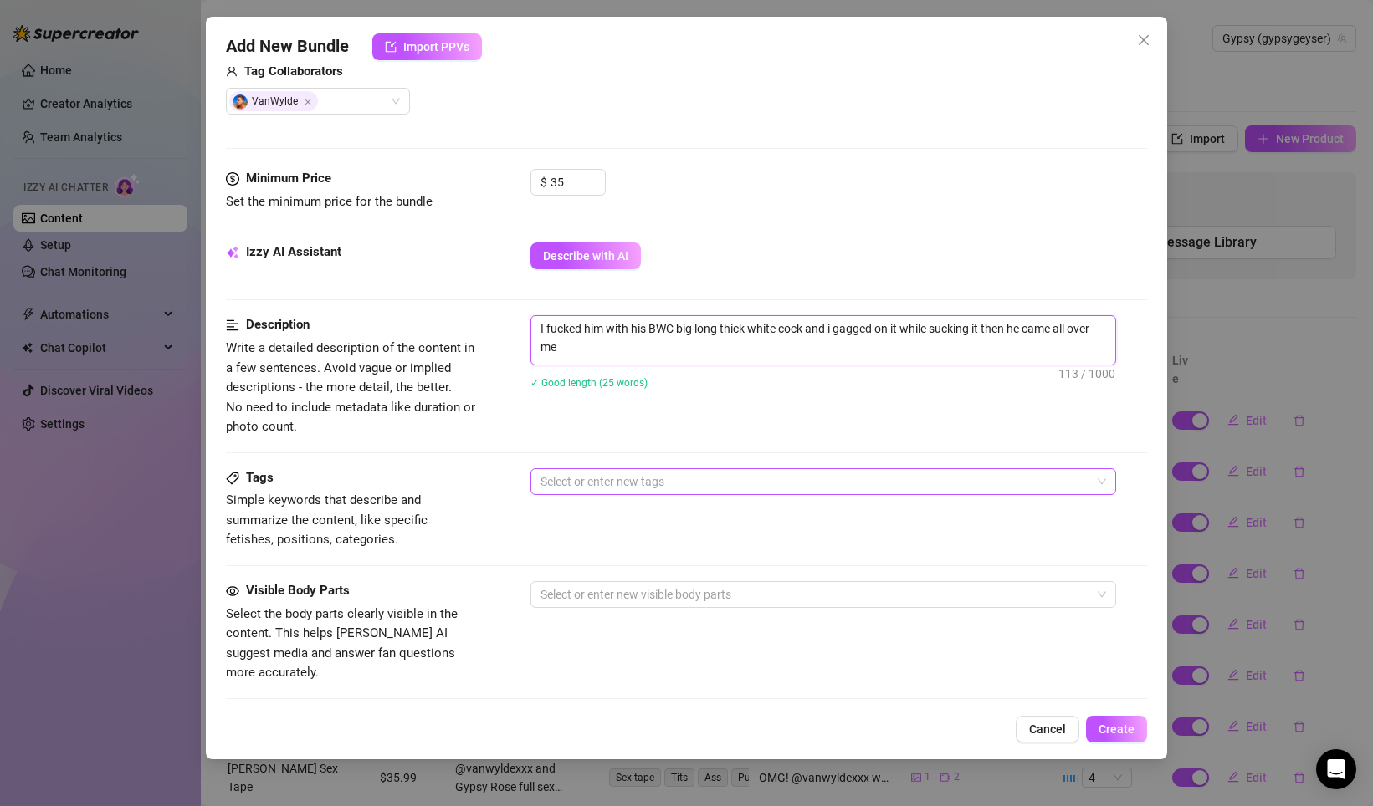
click at [600, 487] on div at bounding box center [814, 481] width 561 height 23
type textarea "I fucked him with his BWC big long thick white cock and i gagged on it while su…"
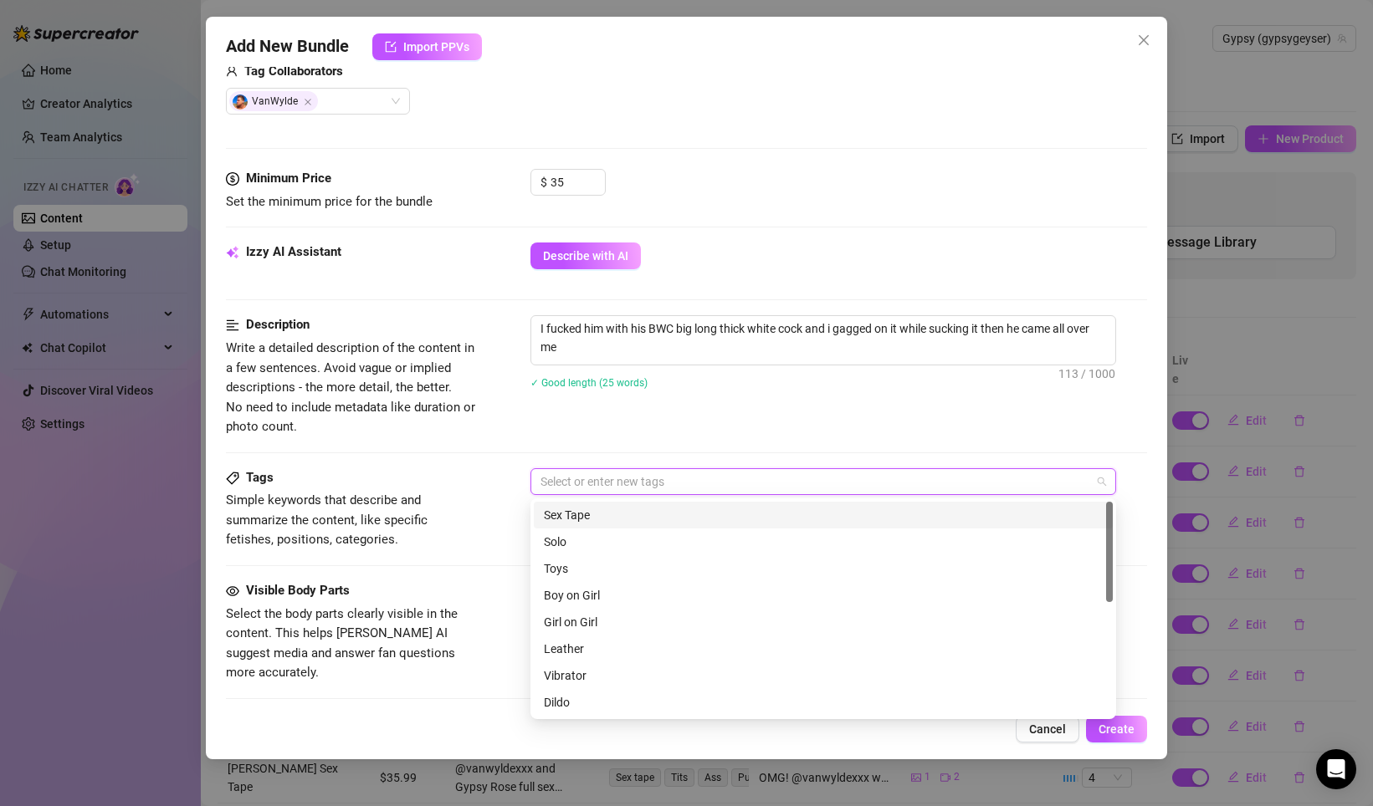
click at [609, 518] on div "Sex Tape" at bounding box center [823, 515] width 559 height 18
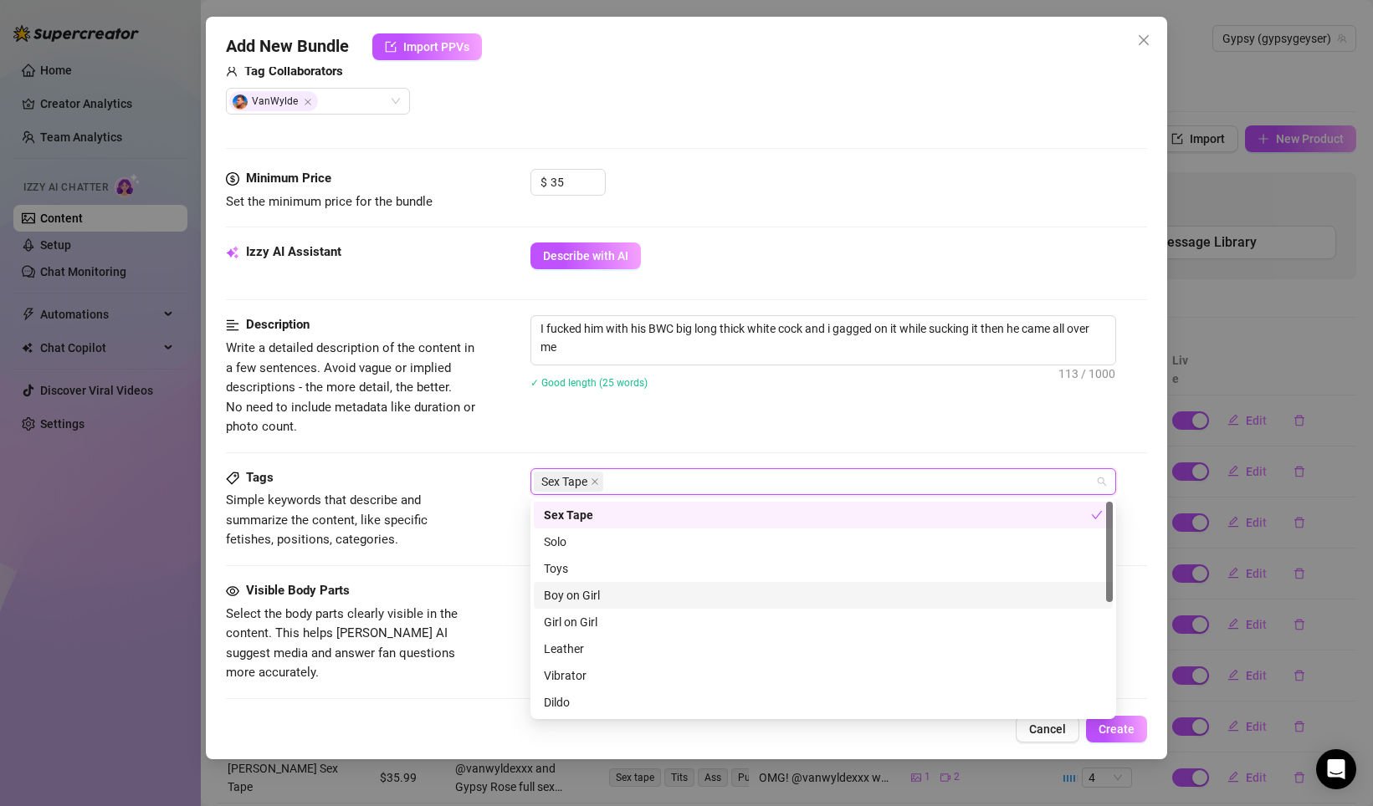
click at [599, 604] on div "Boy on Girl" at bounding box center [823, 595] width 559 height 18
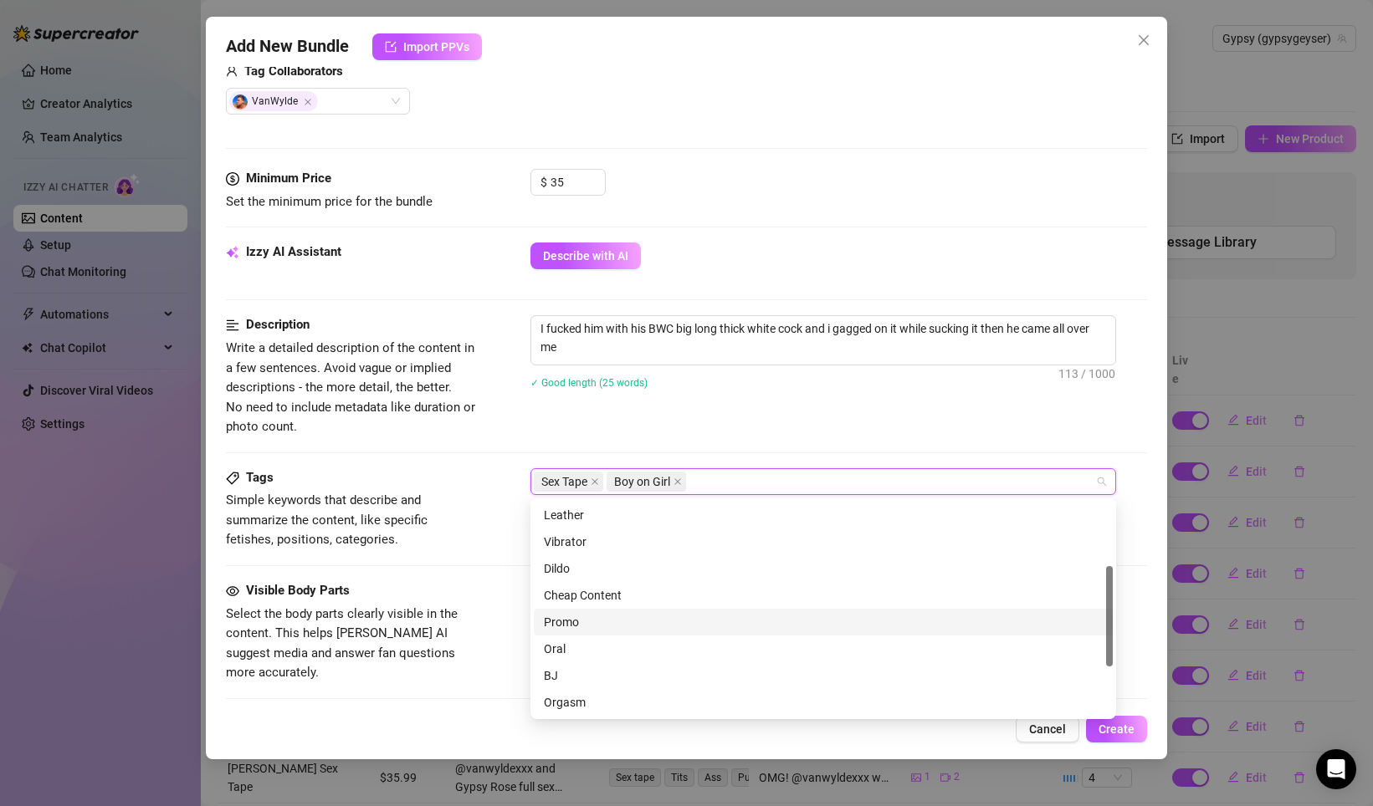
scroll to position [137, 0]
click at [577, 654] on div "Oral" at bounding box center [823, 645] width 559 height 18
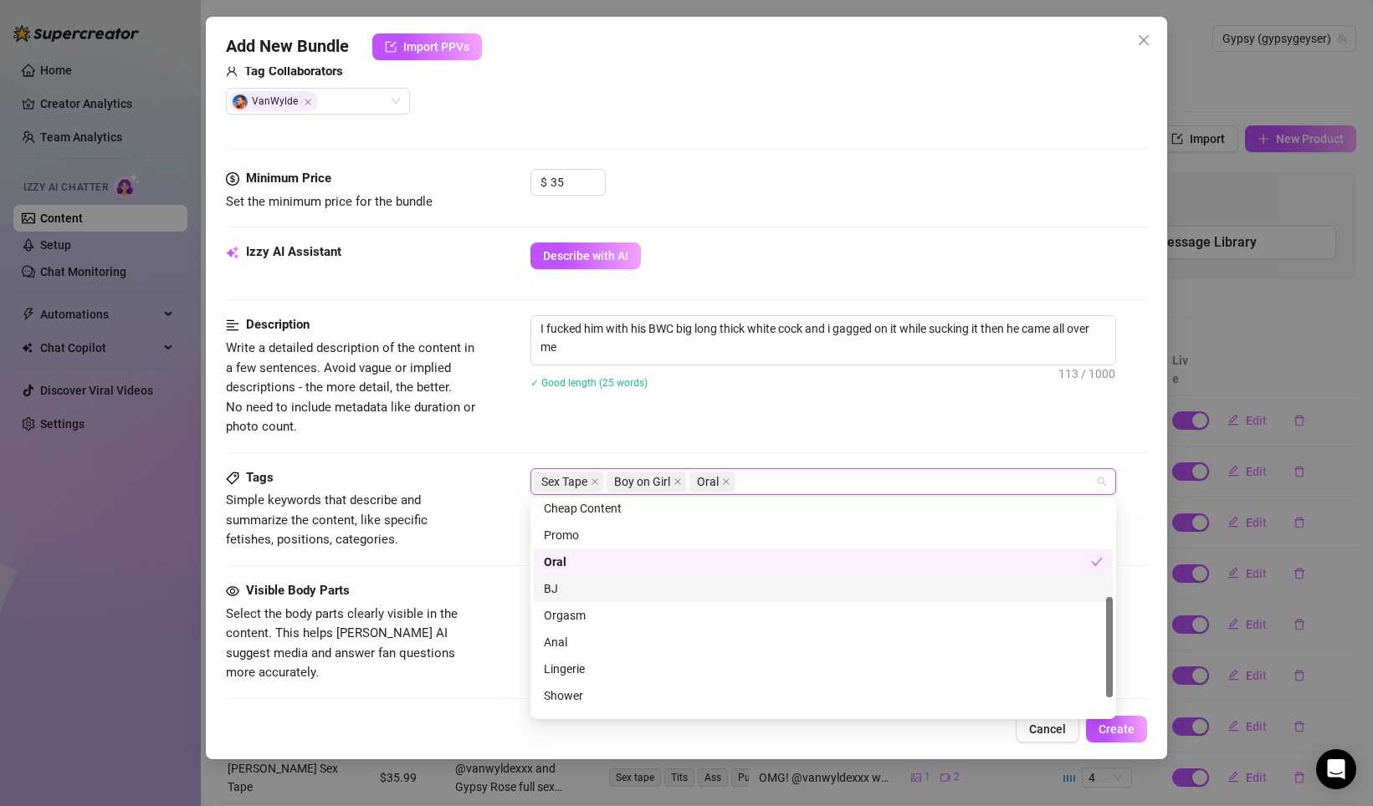
scroll to position [224, 0]
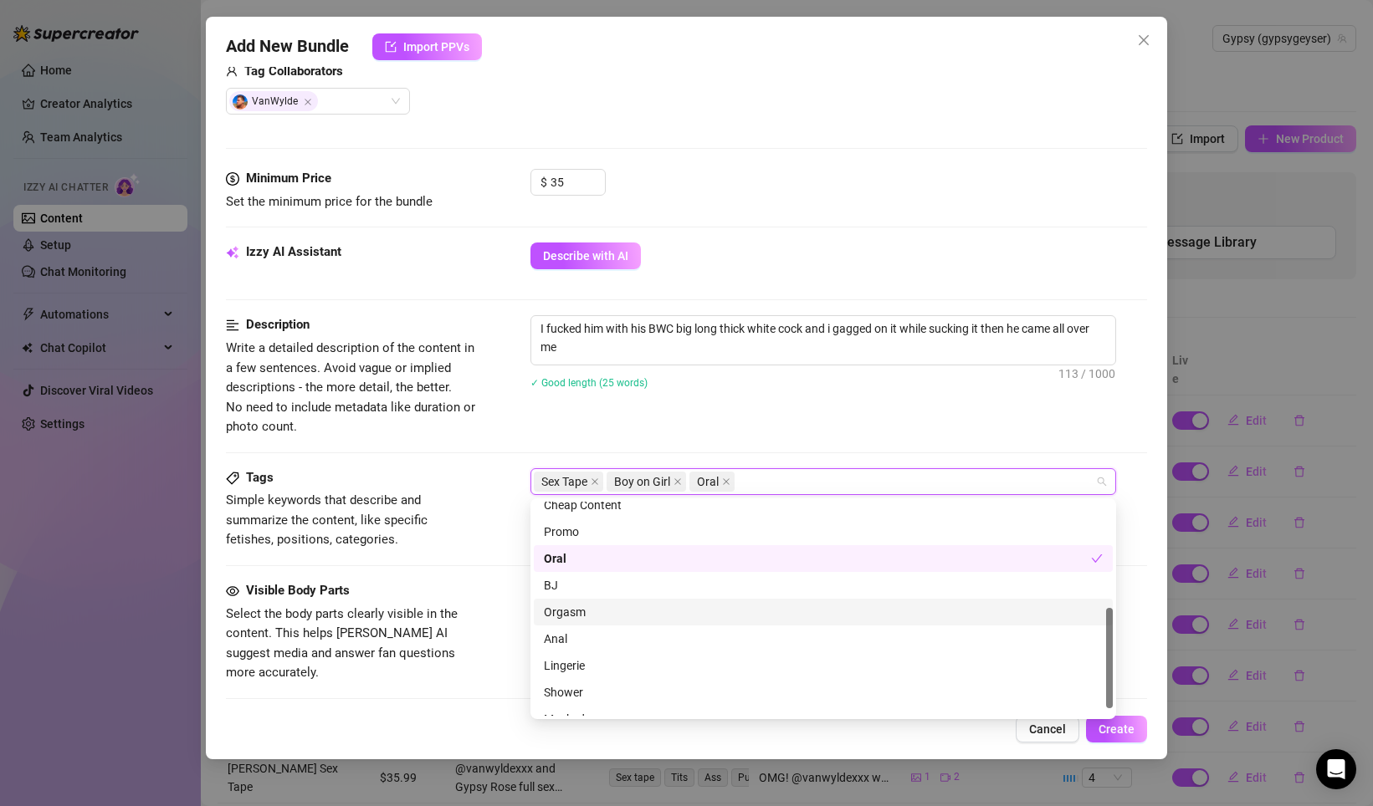
click at [580, 615] on div "Orgasm" at bounding box center [823, 612] width 559 height 18
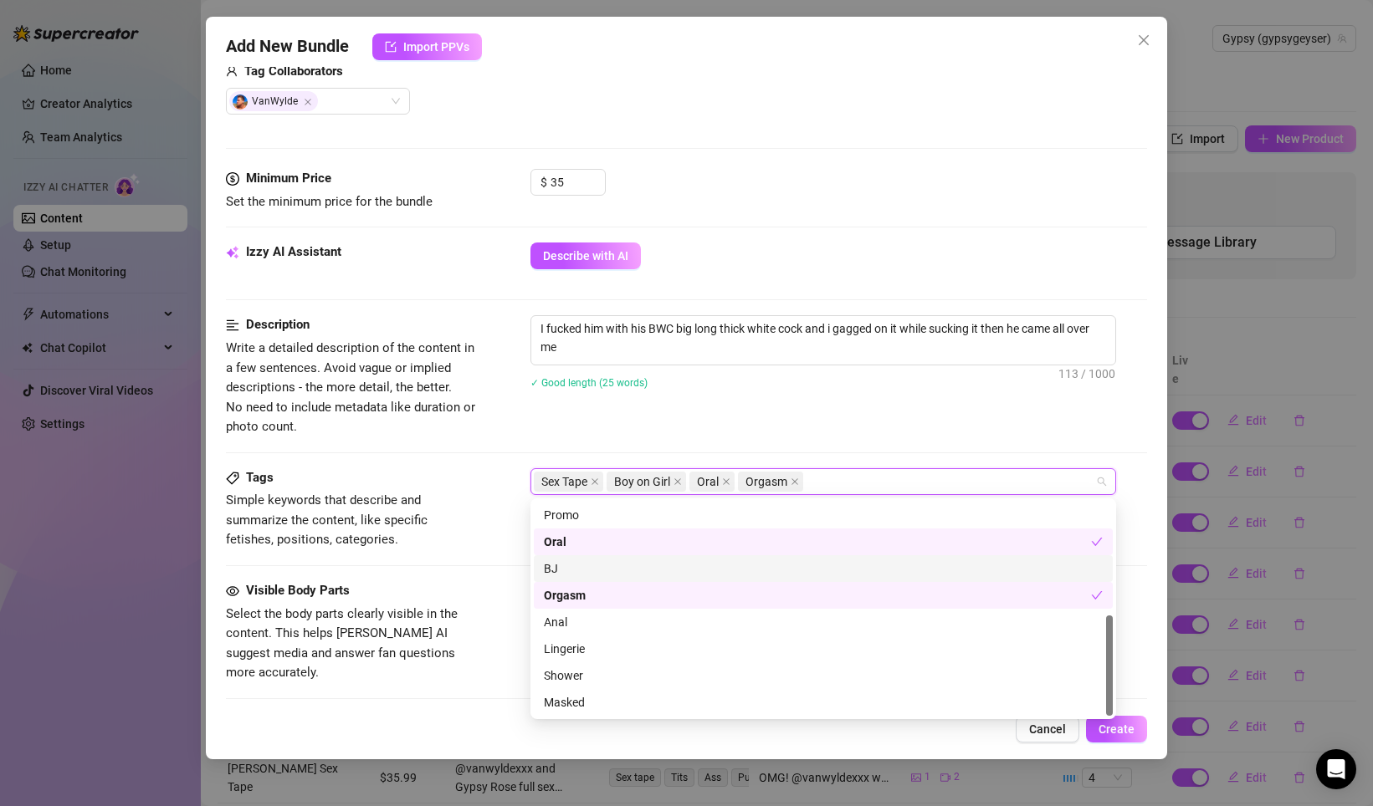
drag, startPoint x: 564, startPoint y: 572, endPoint x: 629, endPoint y: 670, distance: 117.6
click at [564, 572] on div "BJ" at bounding box center [823, 569] width 559 height 18
click at [457, 650] on span "Select the body parts clearly visible in the content. This helps [PERSON_NAME] …" at bounding box center [342, 643] width 232 height 74
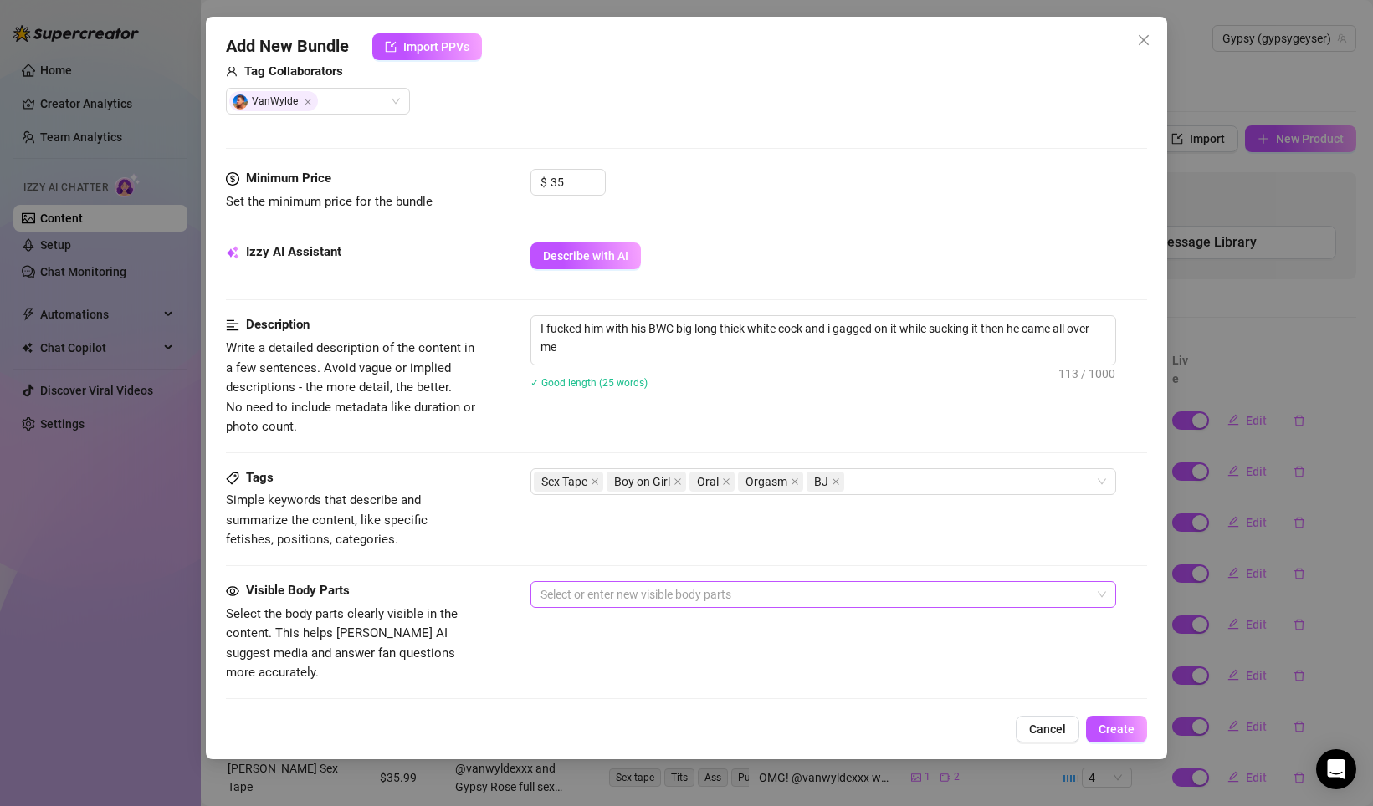
click at [592, 591] on div at bounding box center [814, 594] width 561 height 23
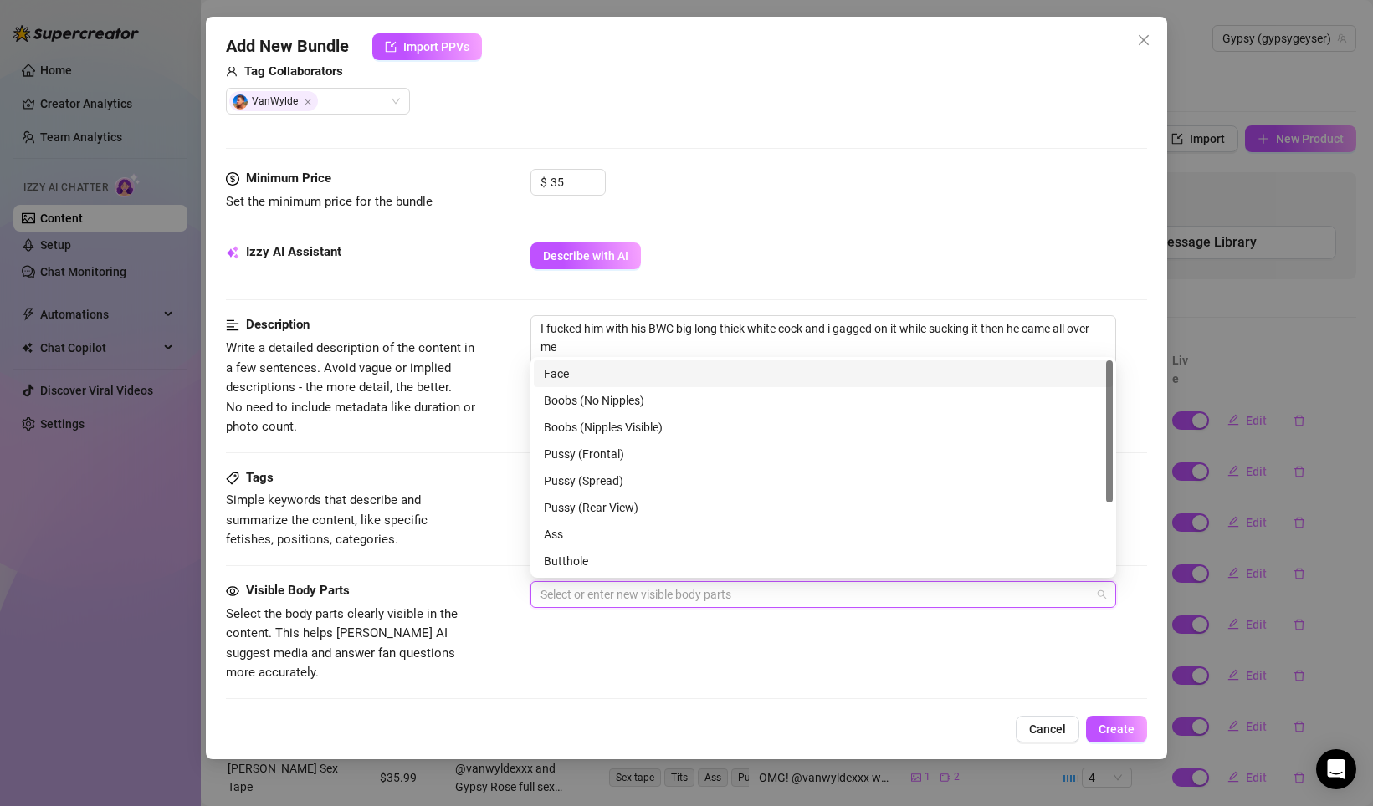
click at [573, 371] on div "Face" at bounding box center [823, 374] width 559 height 18
click at [592, 425] on div "Boobs (Nipples Visible)" at bounding box center [823, 427] width 559 height 18
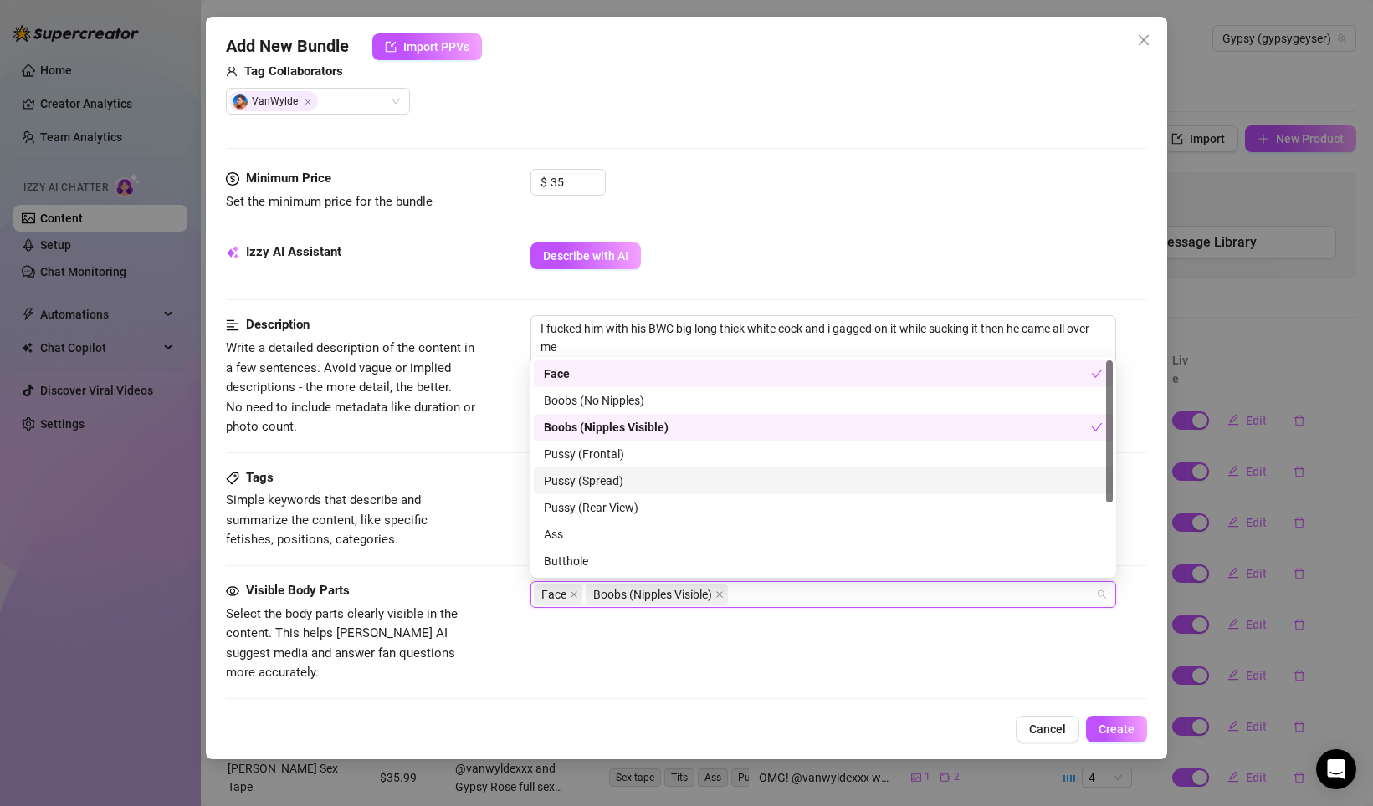
click at [618, 477] on div "Pussy (Spread)" at bounding box center [823, 481] width 559 height 18
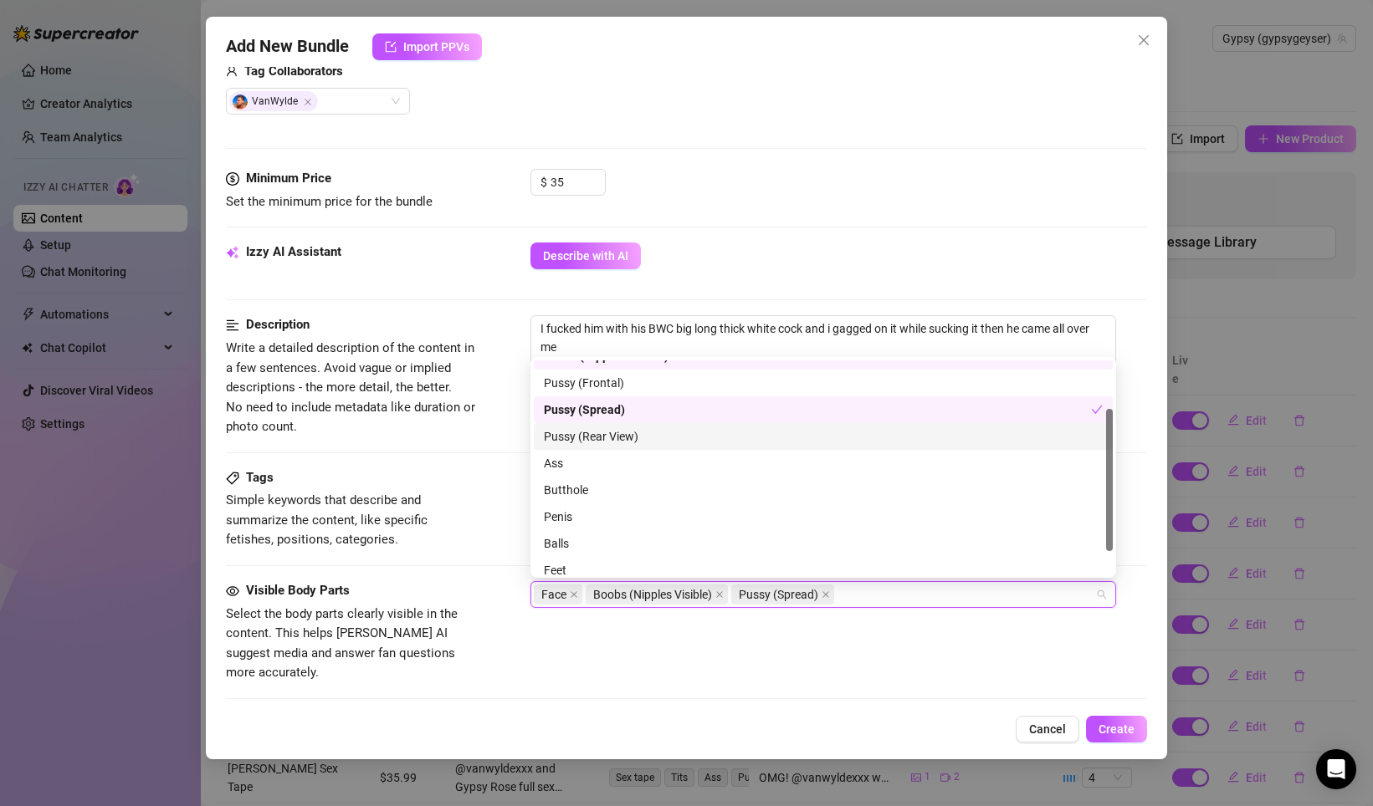
scroll to position [73, 0]
click at [599, 463] on div "Ass" at bounding box center [823, 461] width 559 height 18
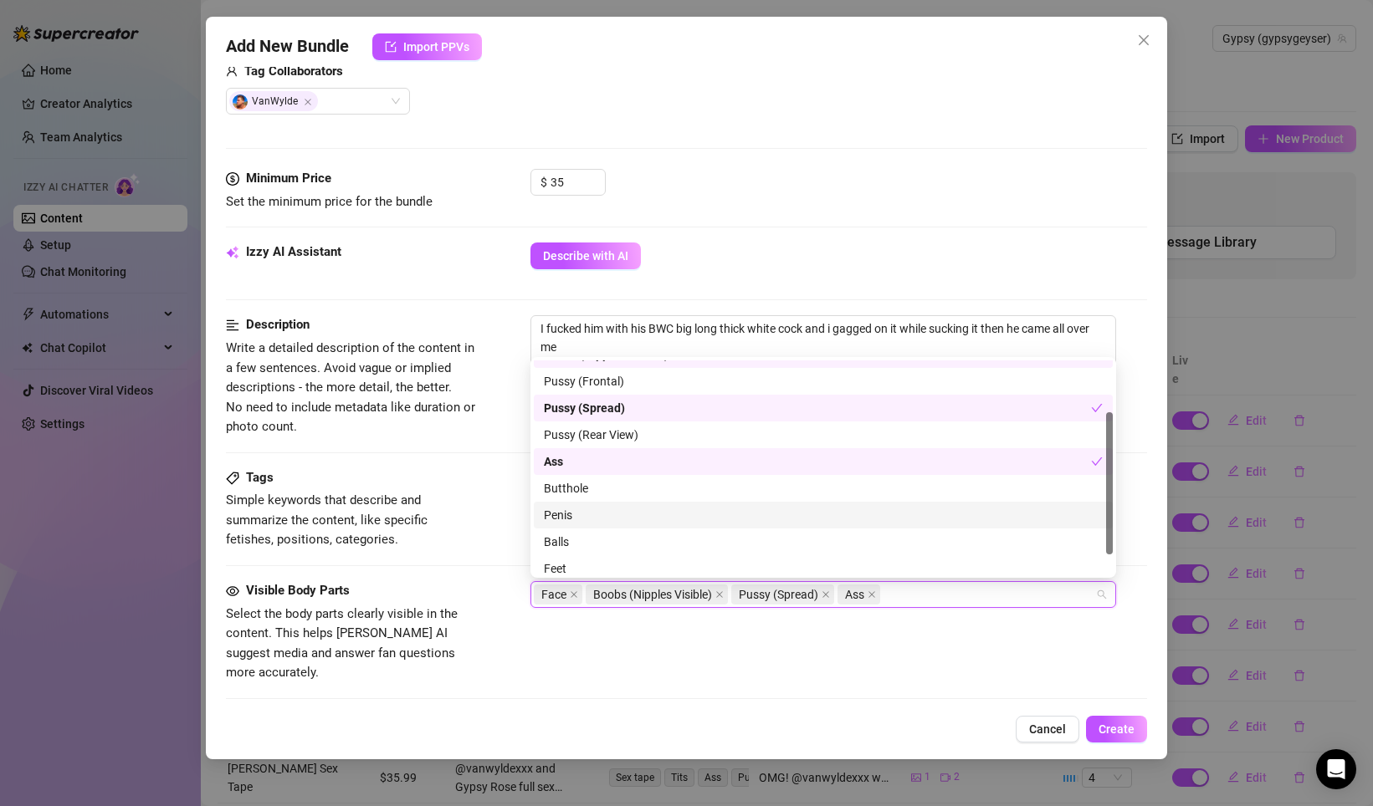
scroll to position [107, 0]
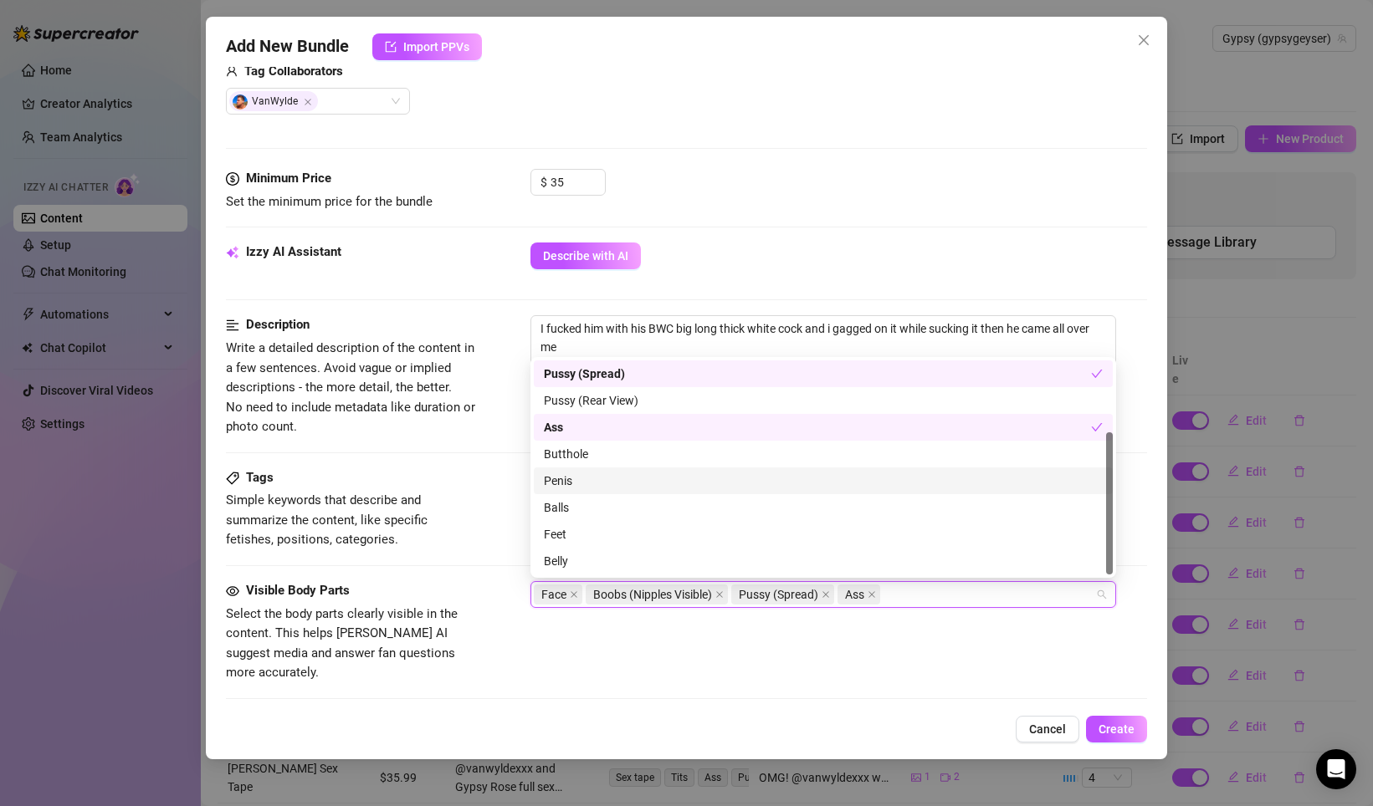
click at [593, 486] on div "Penis" at bounding box center [823, 481] width 559 height 18
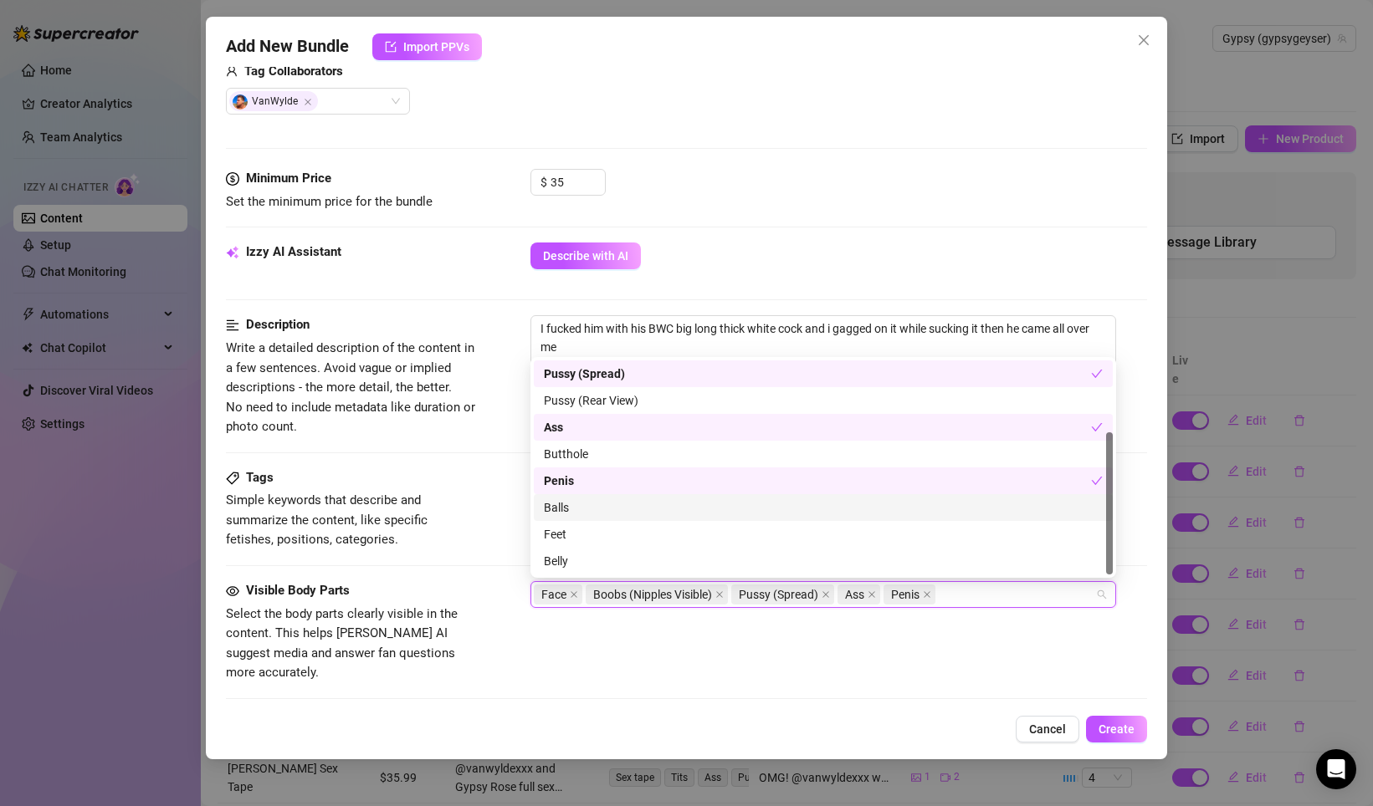
click at [584, 504] on div "Balls" at bounding box center [823, 507] width 559 height 18
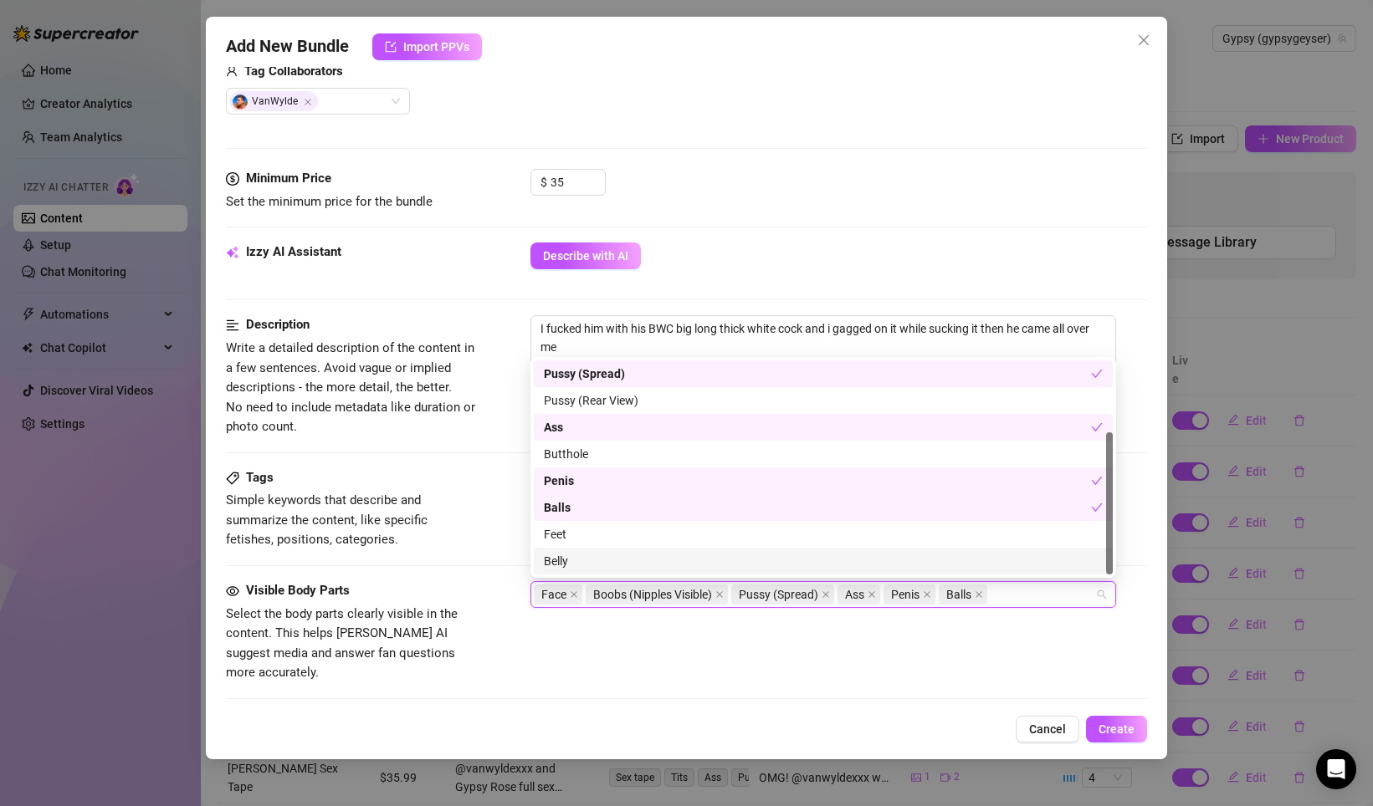
click at [585, 555] on div "Belly" at bounding box center [823, 561] width 559 height 18
click at [460, 601] on div "Visible Body Parts Select the body parts clearly visible in the content. This h…" at bounding box center [351, 632] width 251 height 102
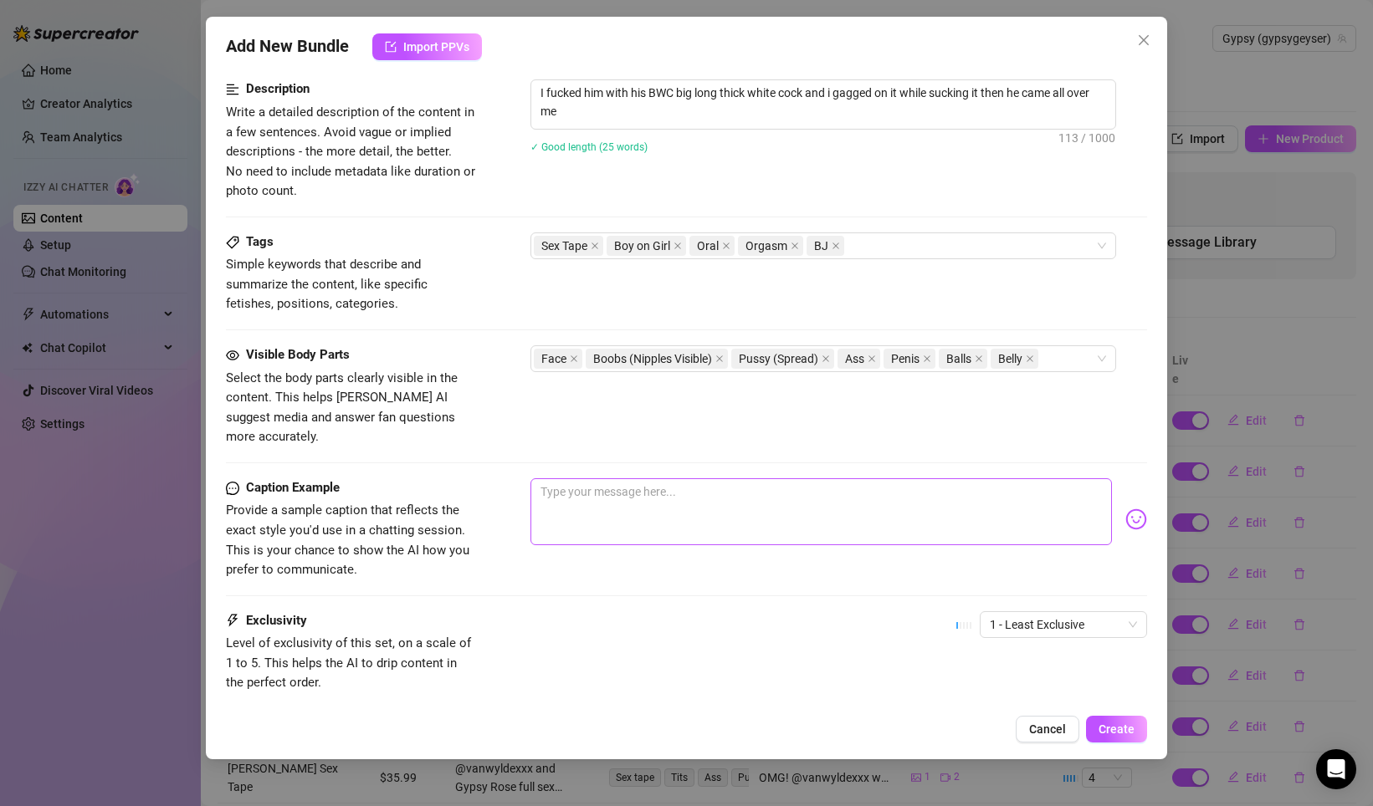
scroll to position [677, 0]
click at [580, 509] on textarea at bounding box center [820, 509] width 581 height 67
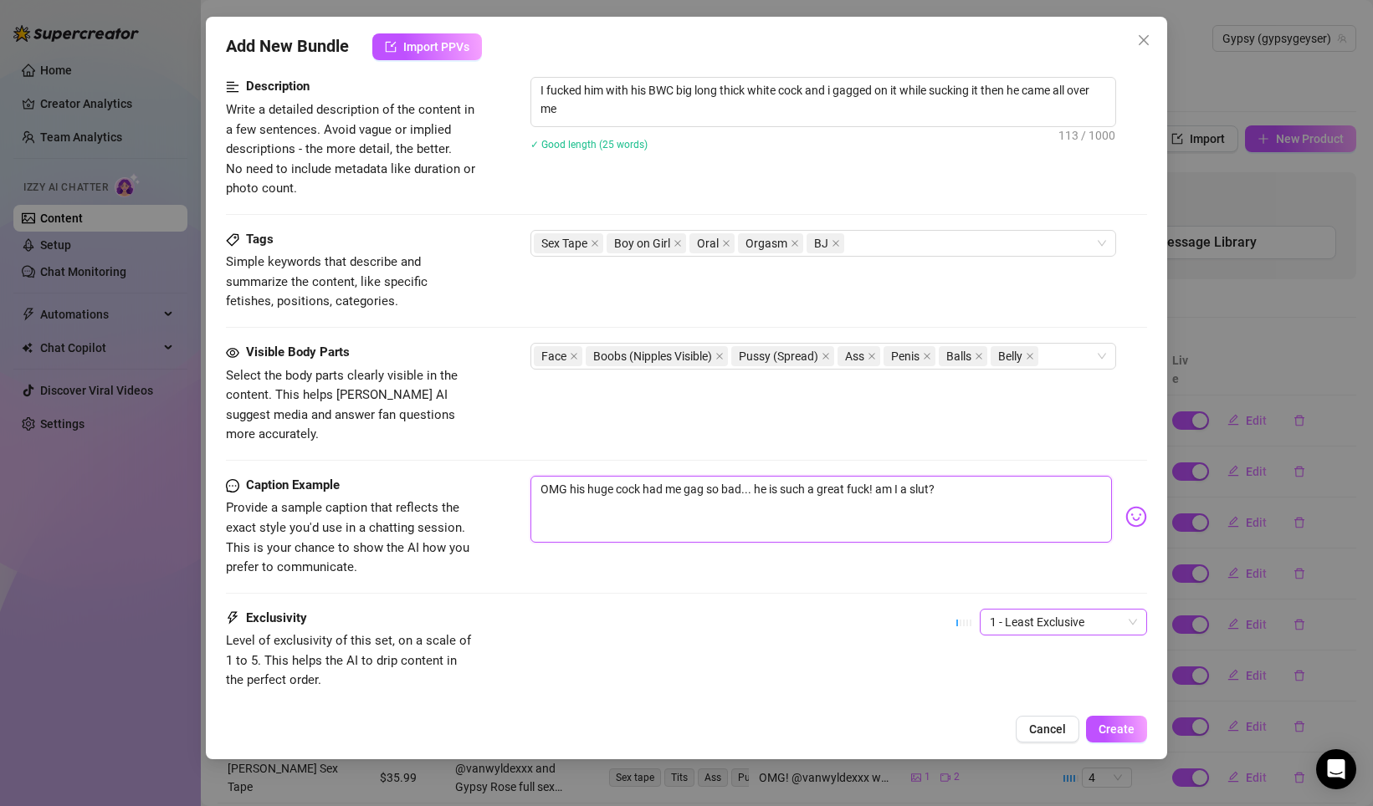
click at [1033, 610] on span "1 - Least Exclusive" at bounding box center [1062, 622] width 147 height 25
type textarea "OMG his huge cock had me gag so bad... he is such a great fuck! am I a slut?"
click at [1016, 665] on div "2" at bounding box center [1063, 662] width 141 height 18
click at [1112, 734] on span "Create" at bounding box center [1116, 729] width 36 height 13
